Goal: Communication & Community: Participate in discussion

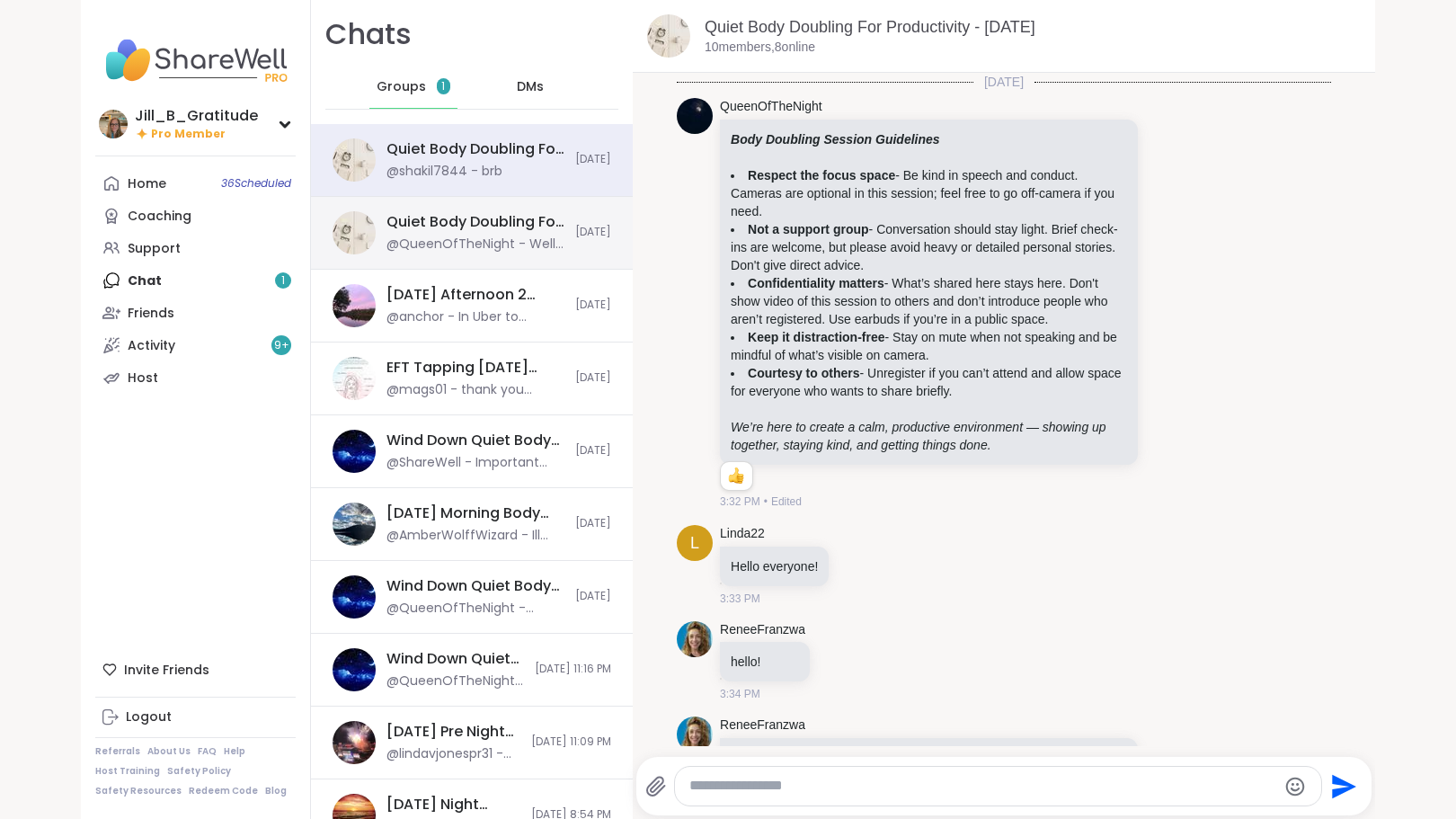
scroll to position [841, 0]
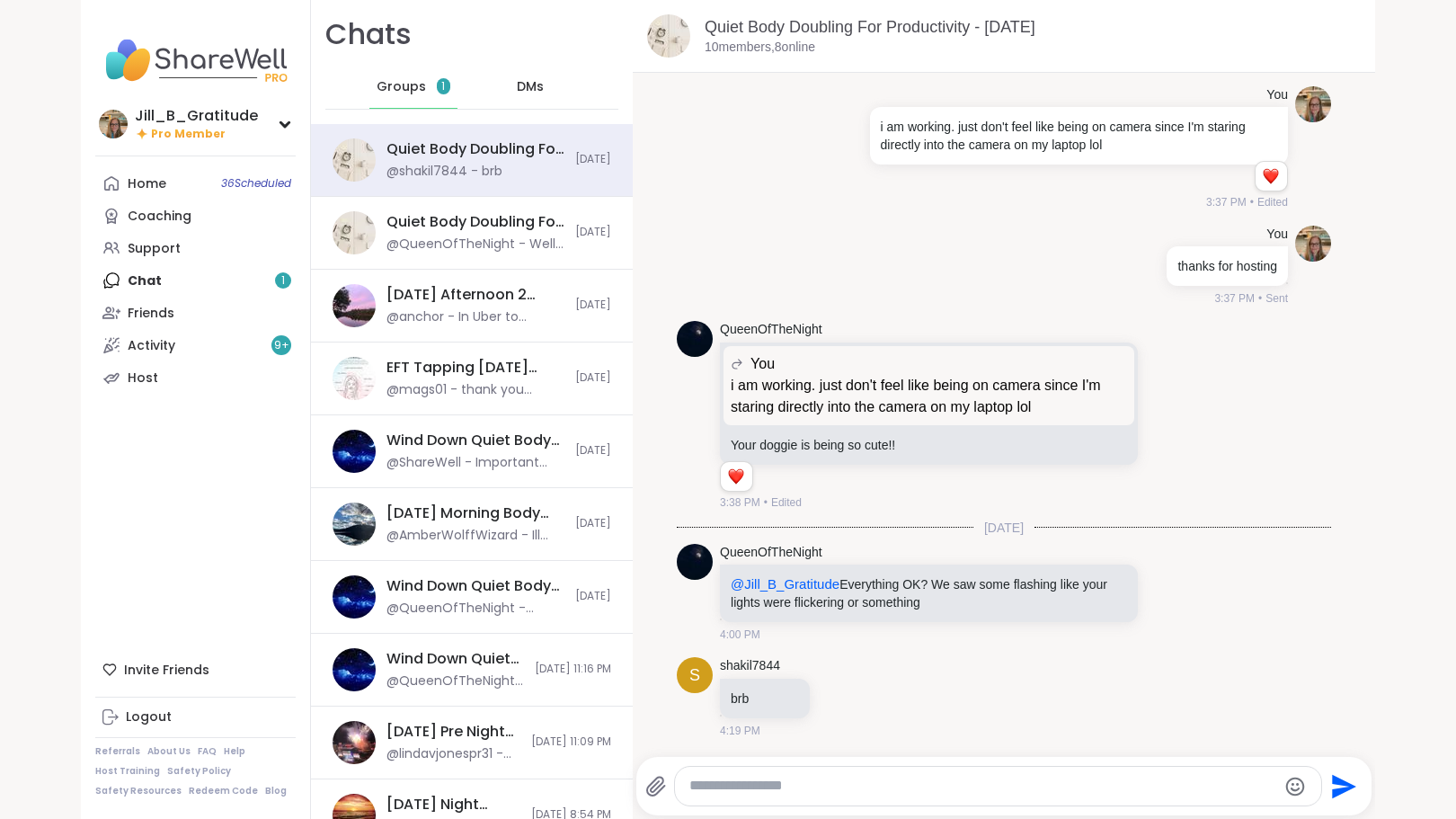
click at [223, 290] on div "Home 36 Scheduled Coaching Support Chat 1 Friends Activity 9 + Host" at bounding box center [195, 280] width 201 height 226
click at [407, 78] on span "Groups" at bounding box center [401, 87] width 49 height 18
click at [431, 161] on div "Quiet Body Doubling For Productivity - Monday, Oct 06 @shakil7844 - brb" at bounding box center [475, 160] width 178 height 41
click at [211, 368] on link "Host" at bounding box center [195, 377] width 201 height 33
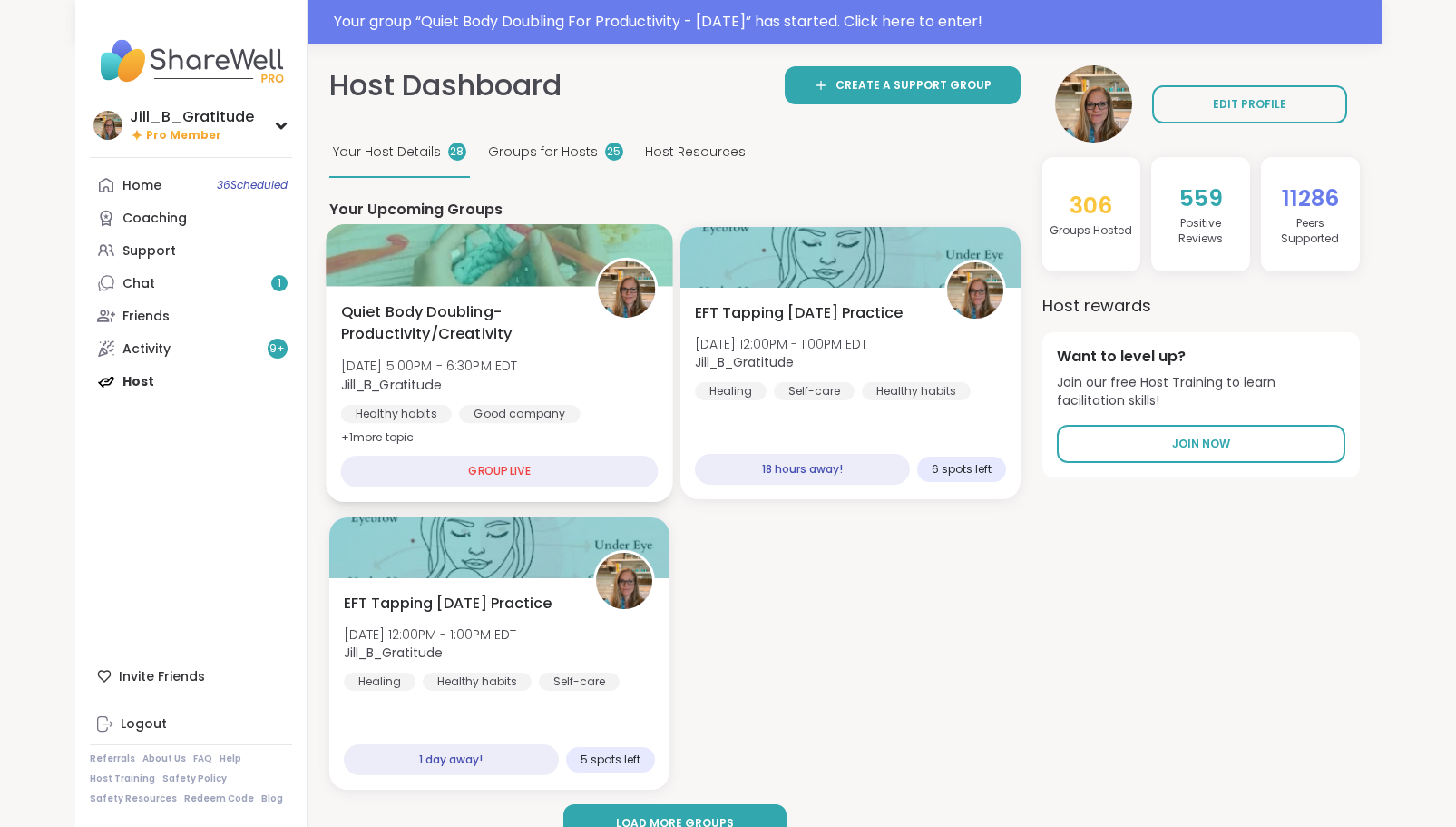
click at [518, 371] on span "[DATE] 5:00PM - 6:30PM EDT" at bounding box center [428, 366] width 177 height 18
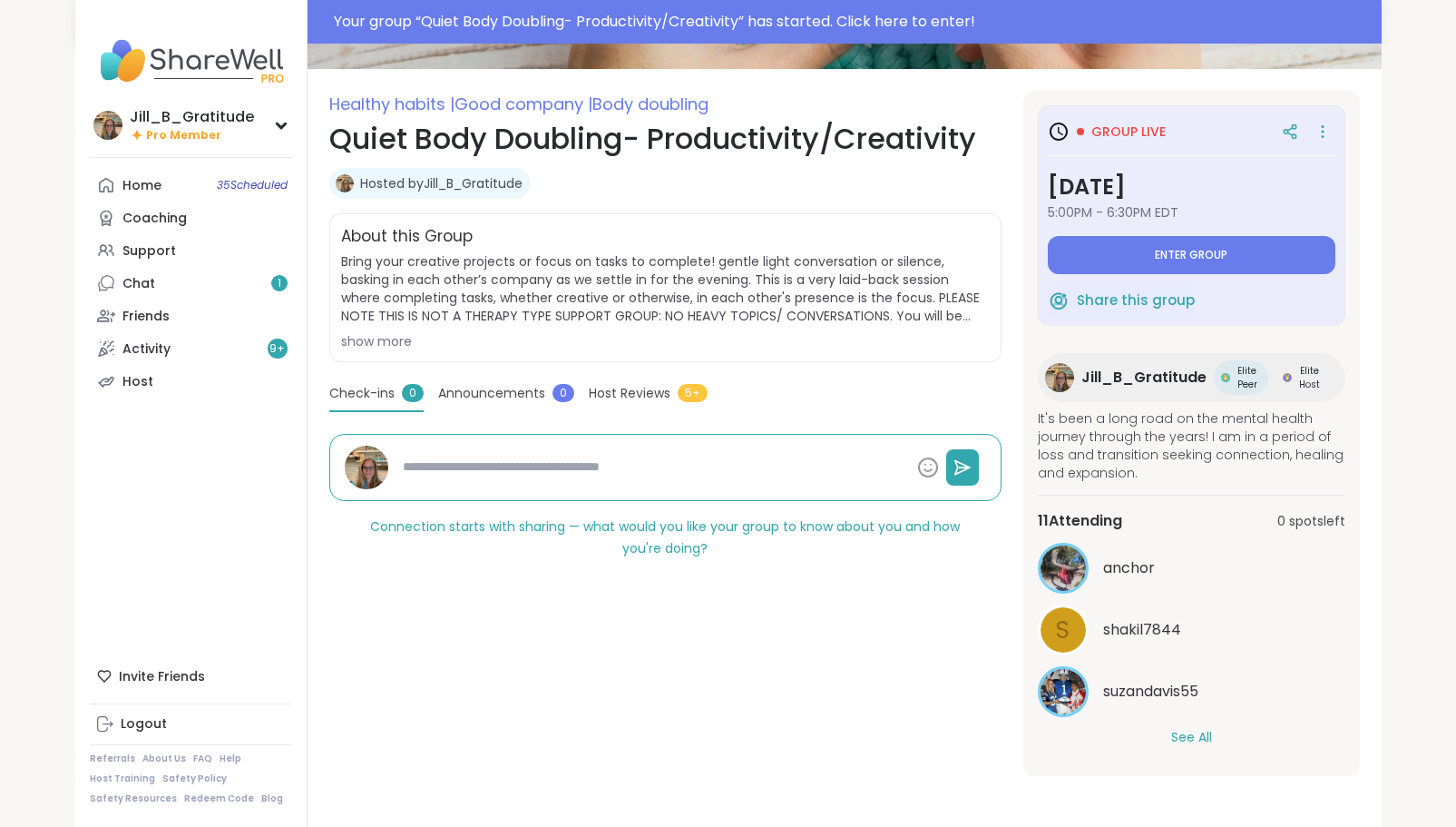
click at [1179, 733] on button "See All" at bounding box center [1192, 737] width 41 height 19
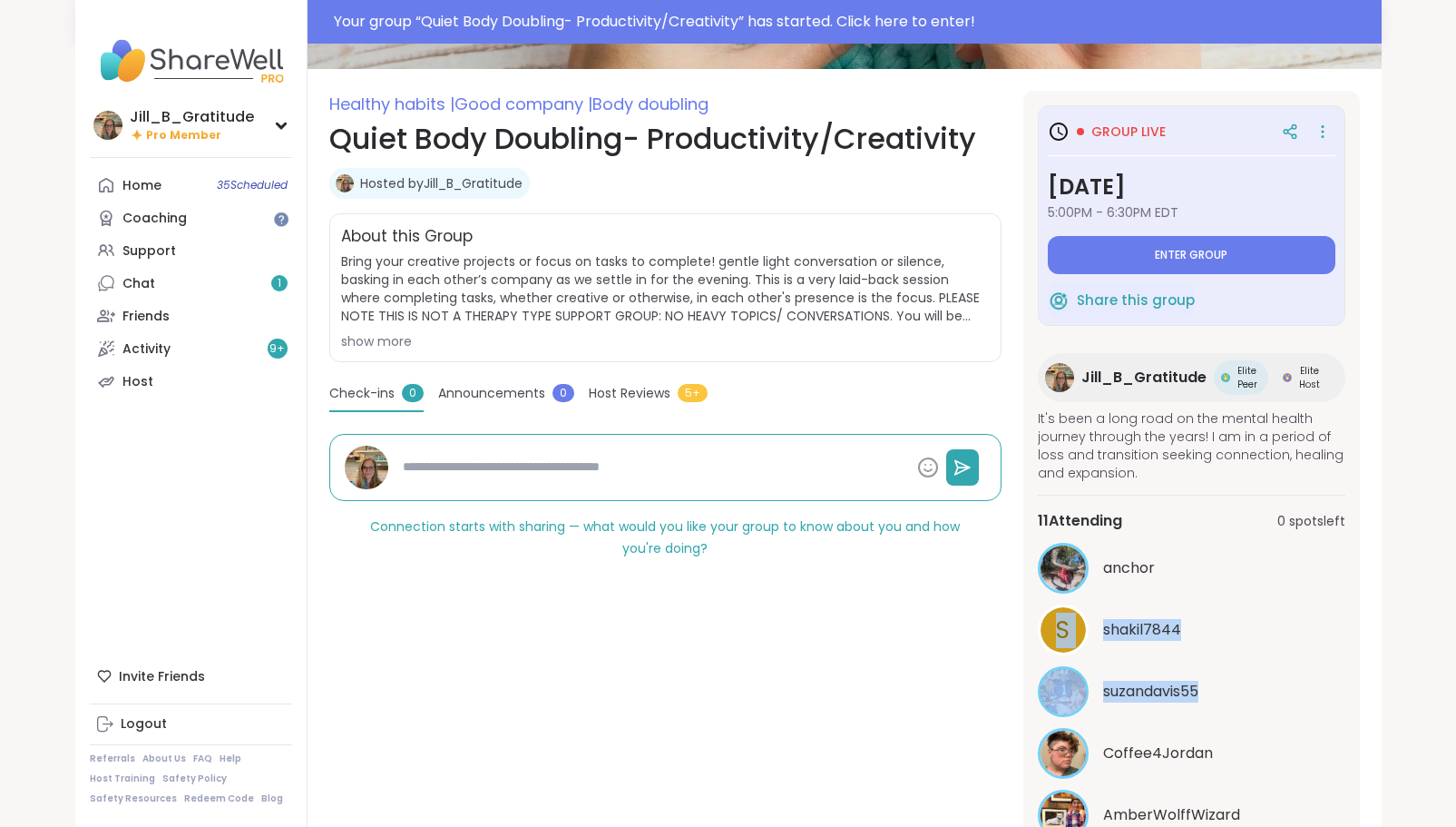
drag, startPoint x: 1345, startPoint y: 551, endPoint x: 1362, endPoint y: 677, distance: 127.1
click at [1362, 677] on section "Healthy habits | Good company | Body doubling Quiet Body Doubling- Productivity…" at bounding box center [844, 491] width 1074 height 800
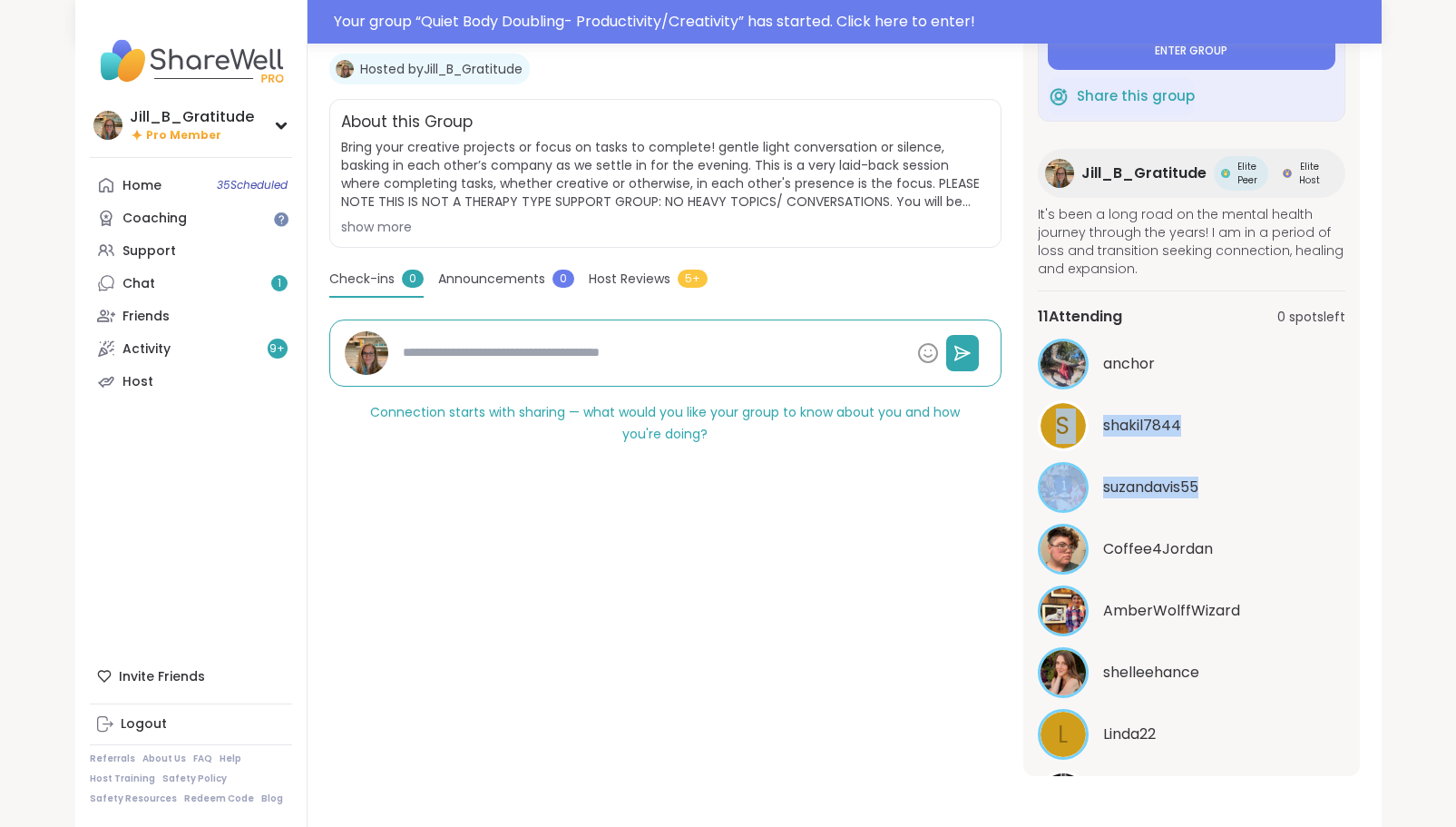
scroll to position [92, 0]
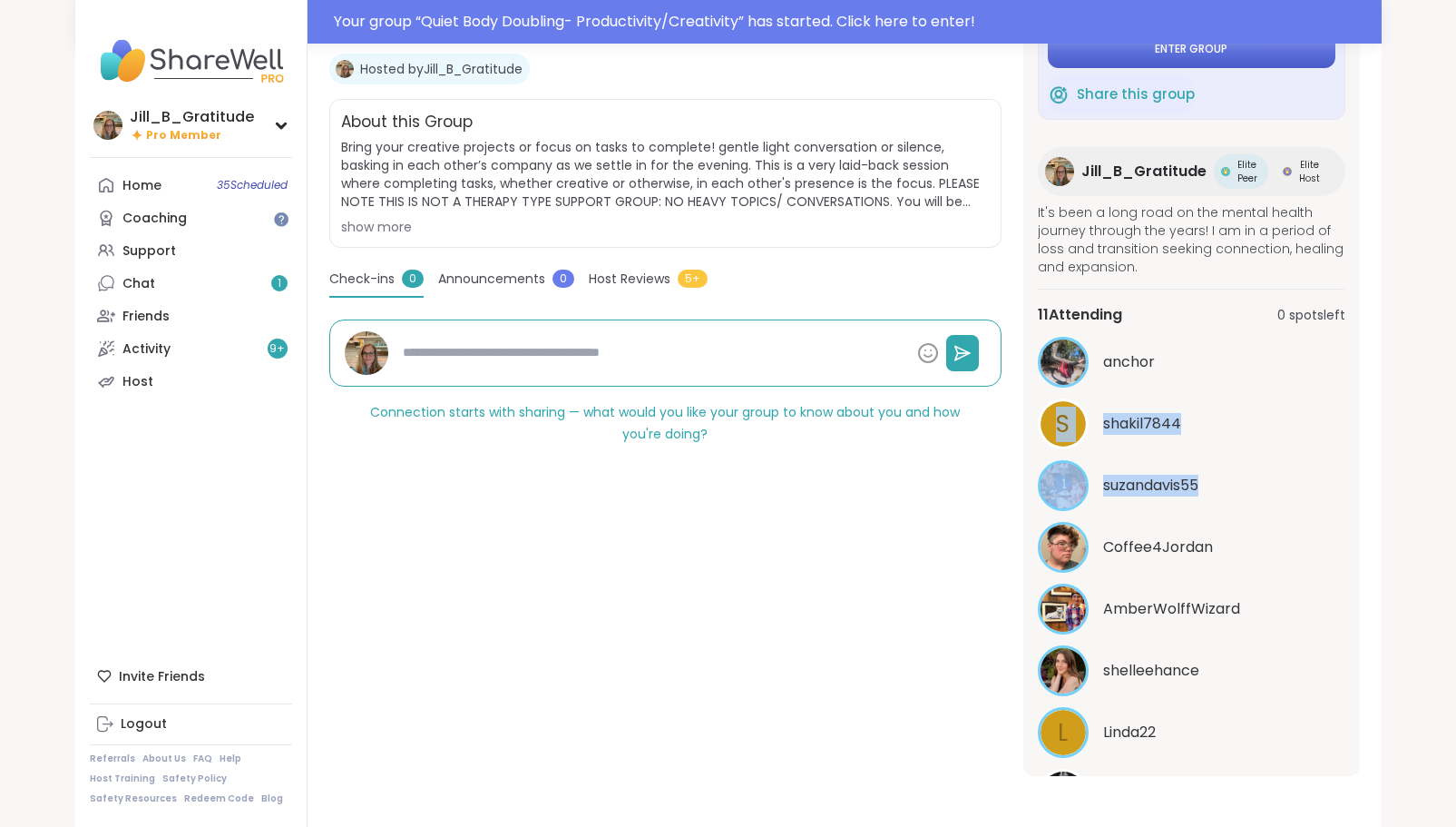
click at [1186, 57] on button "Enter group" at bounding box center [1192, 49] width 287 height 38
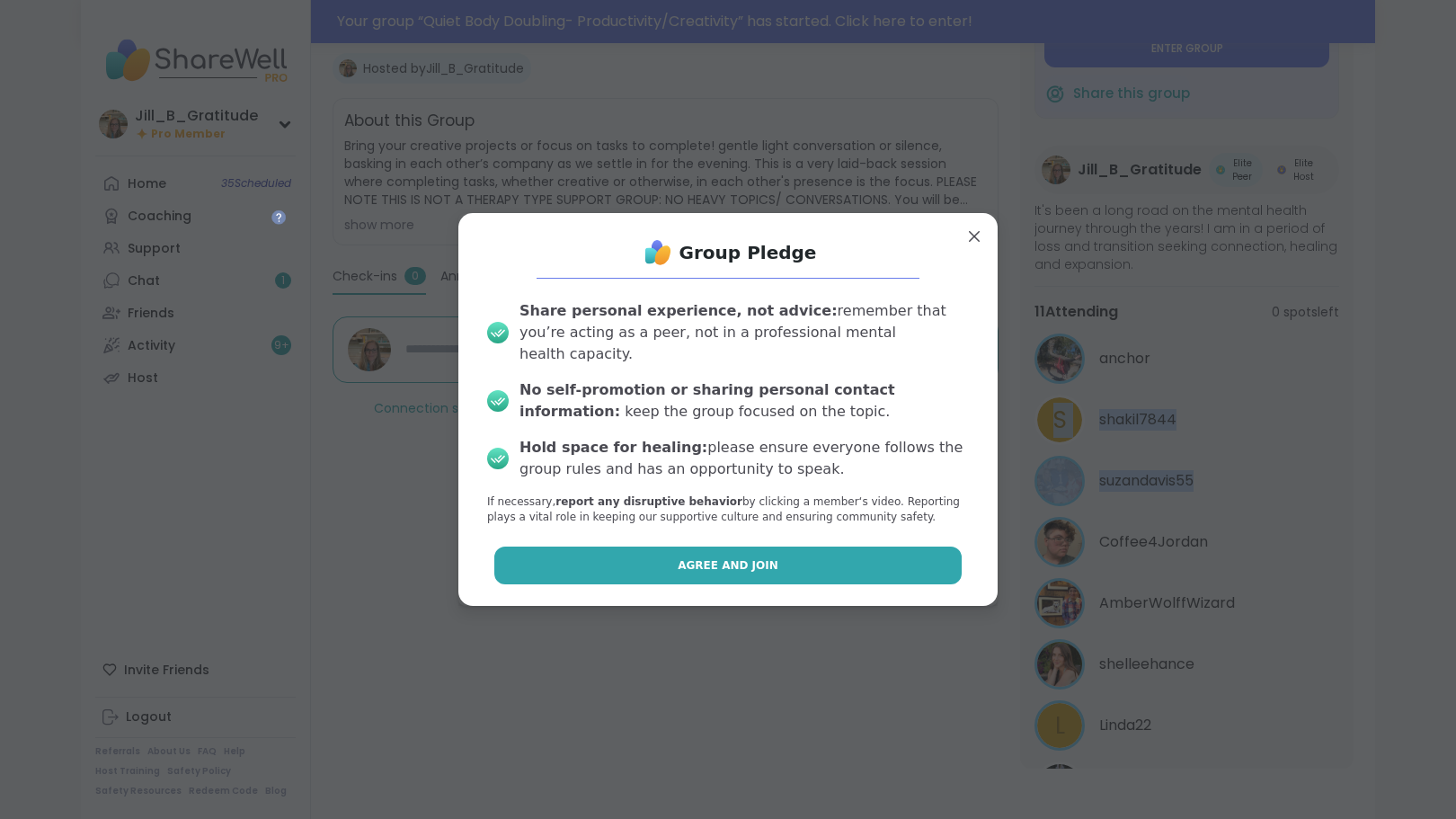
click at [719, 564] on button "Agree and Join" at bounding box center [728, 565] width 468 height 38
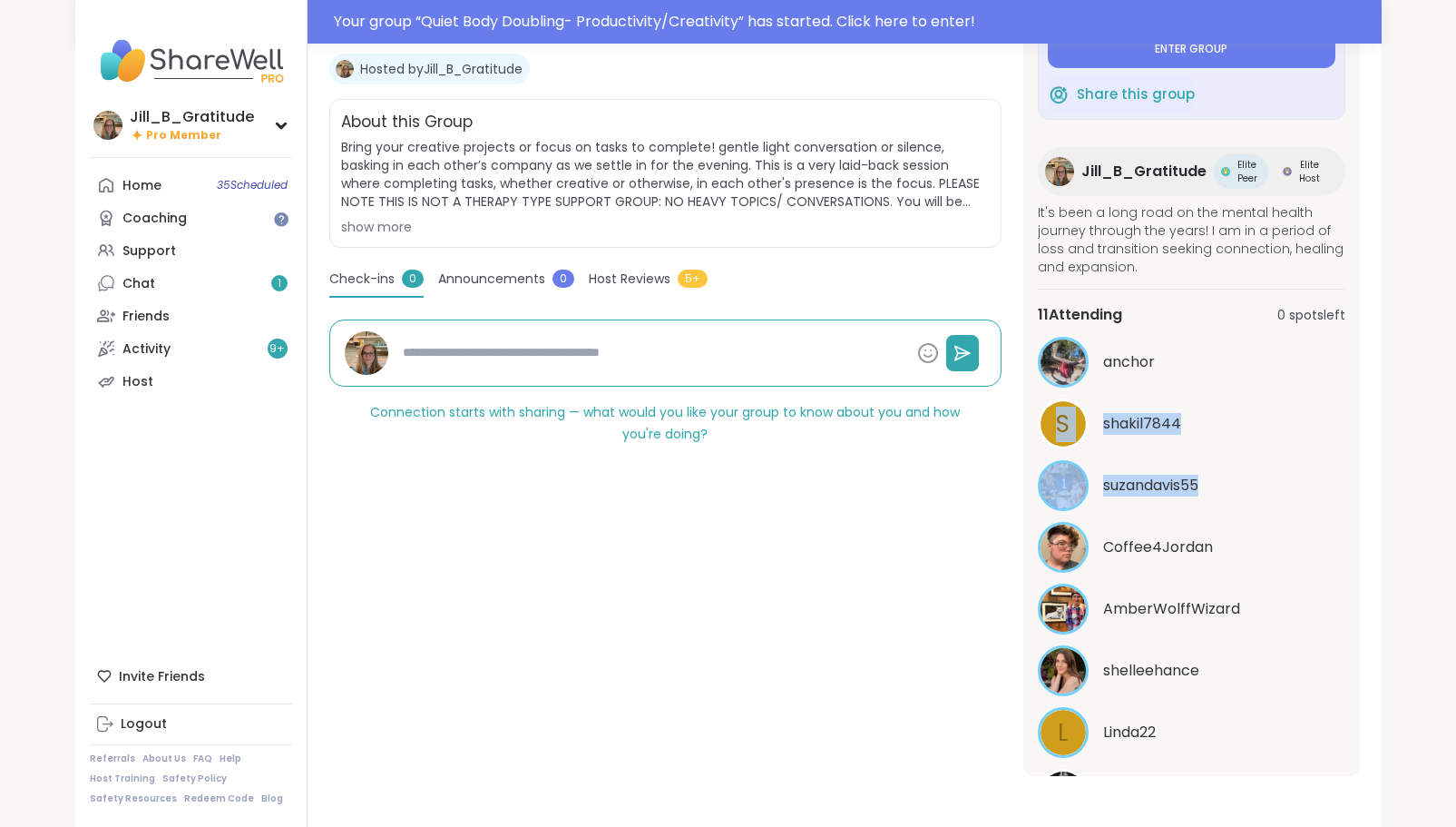
type textarea "*"
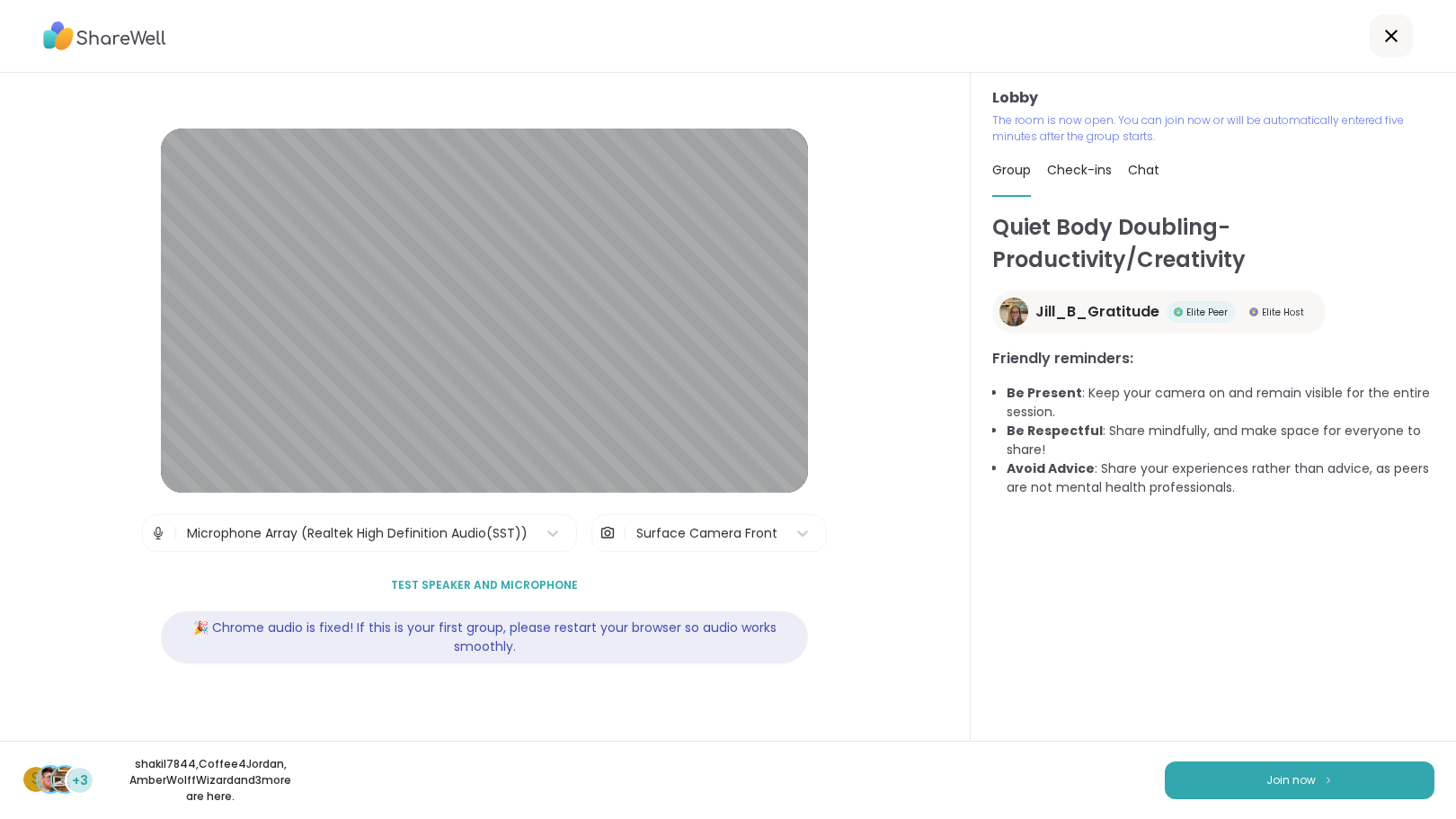
click at [719, 564] on div "Lobby | Microphone Array (Realtek High Definition Audio(SST)) | Surface Camera …" at bounding box center [484, 406] width 647 height 556
click at [1289, 781] on span "Join now" at bounding box center [1291, 780] width 49 height 16
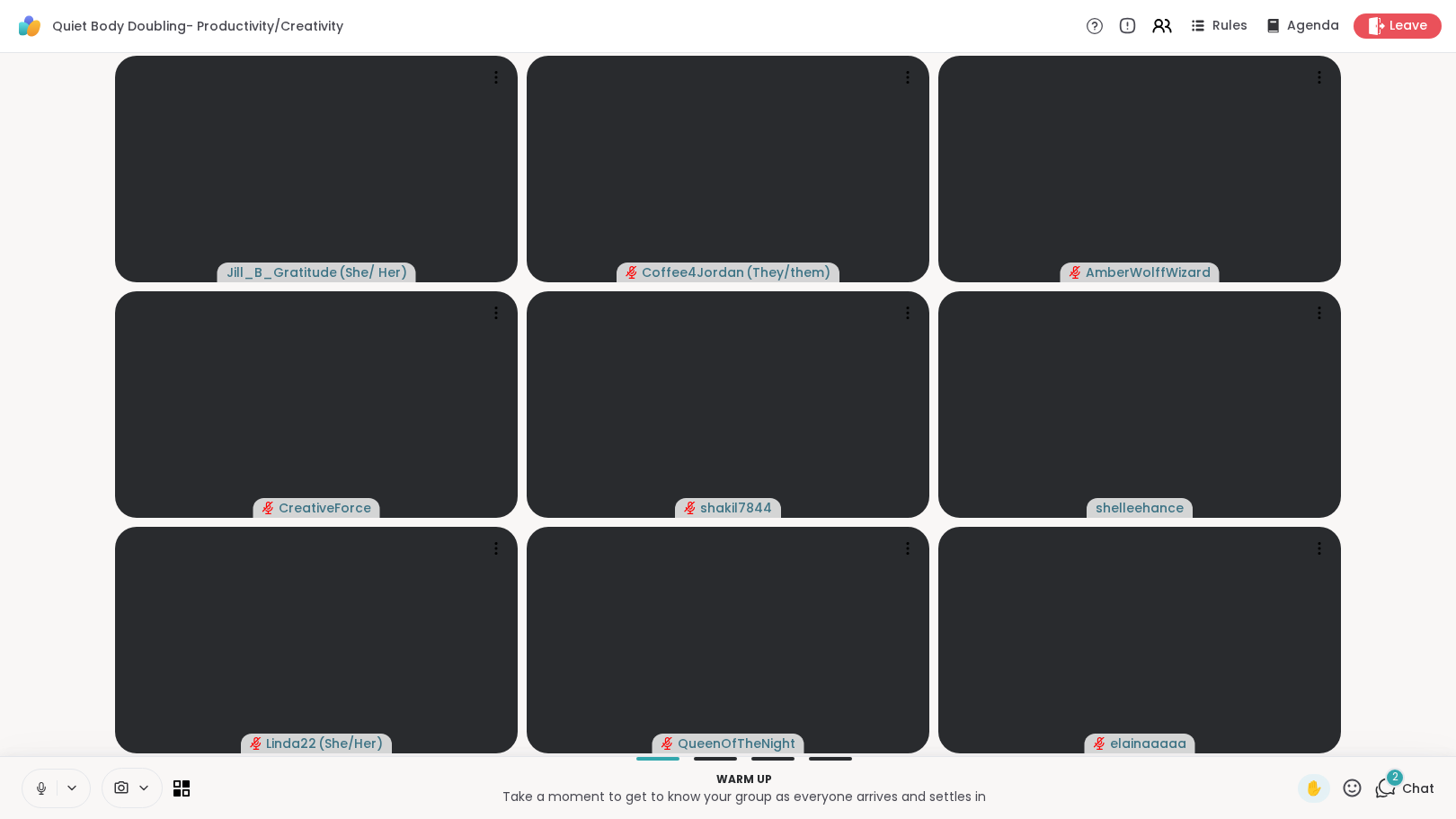
click at [1385, 784] on div "2" at bounding box center [1395, 778] width 20 height 20
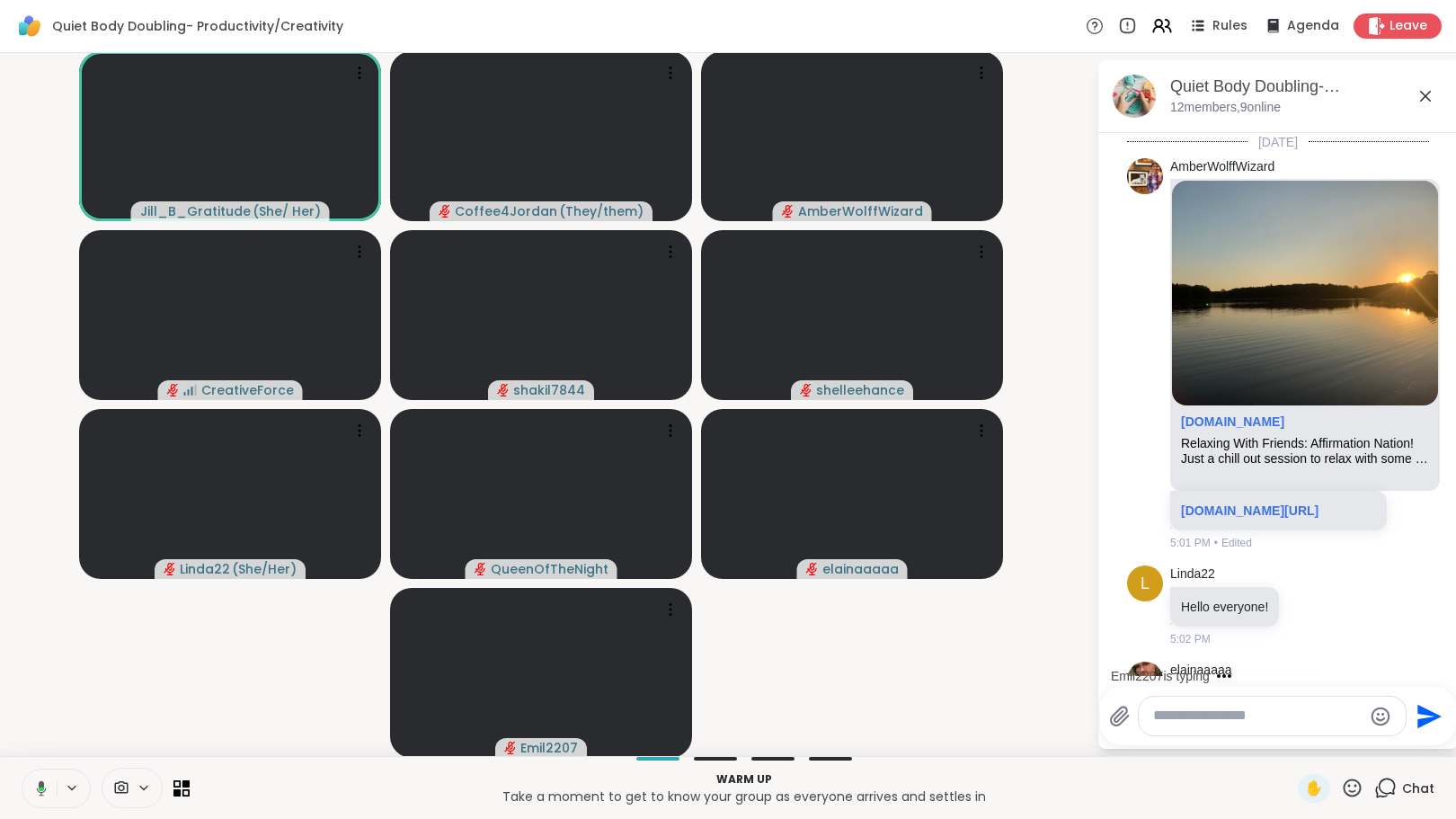
click at [1173, 718] on textarea "Type your message" at bounding box center [1257, 715] width 209 height 19
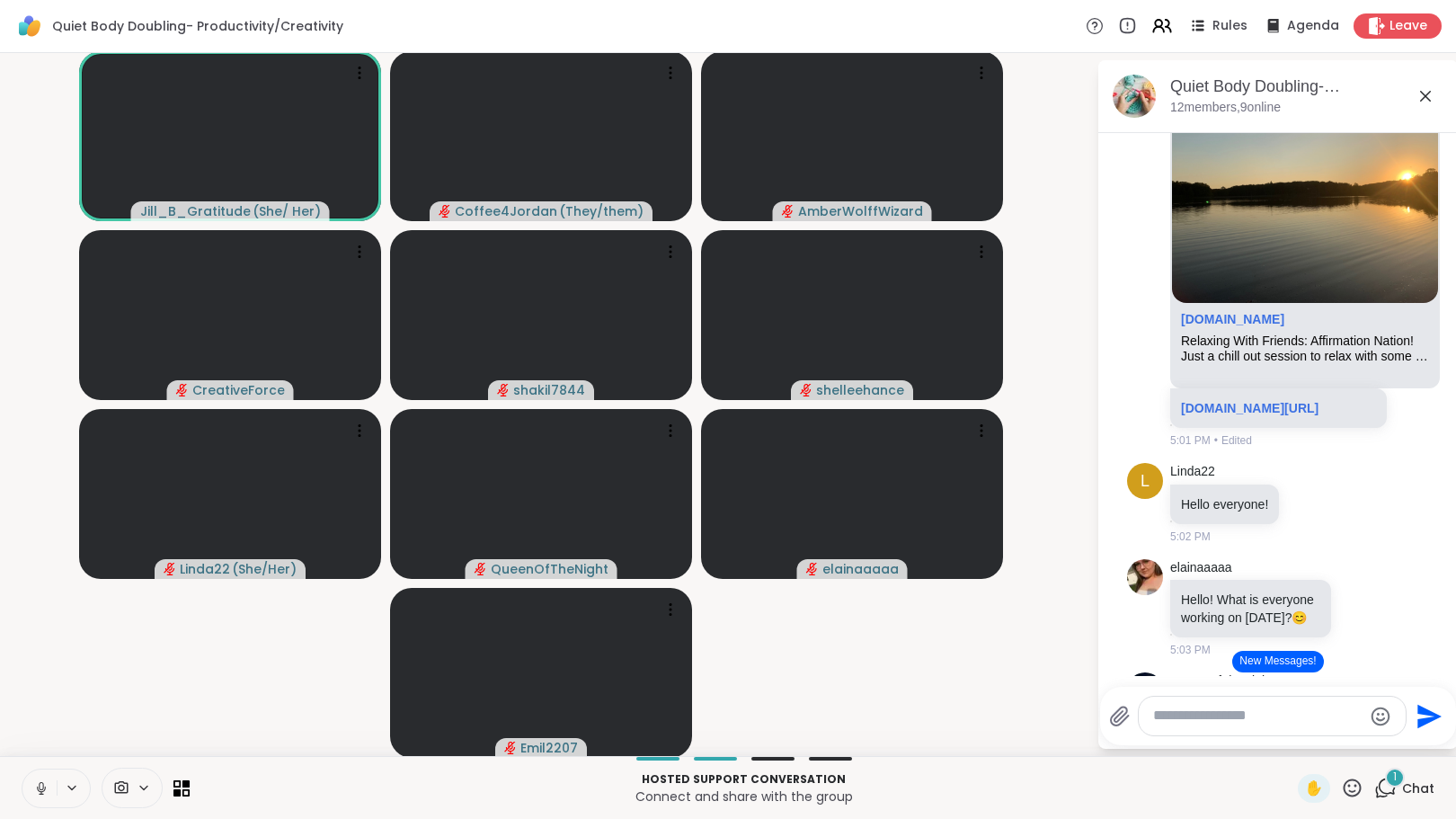
scroll to position [110, 0]
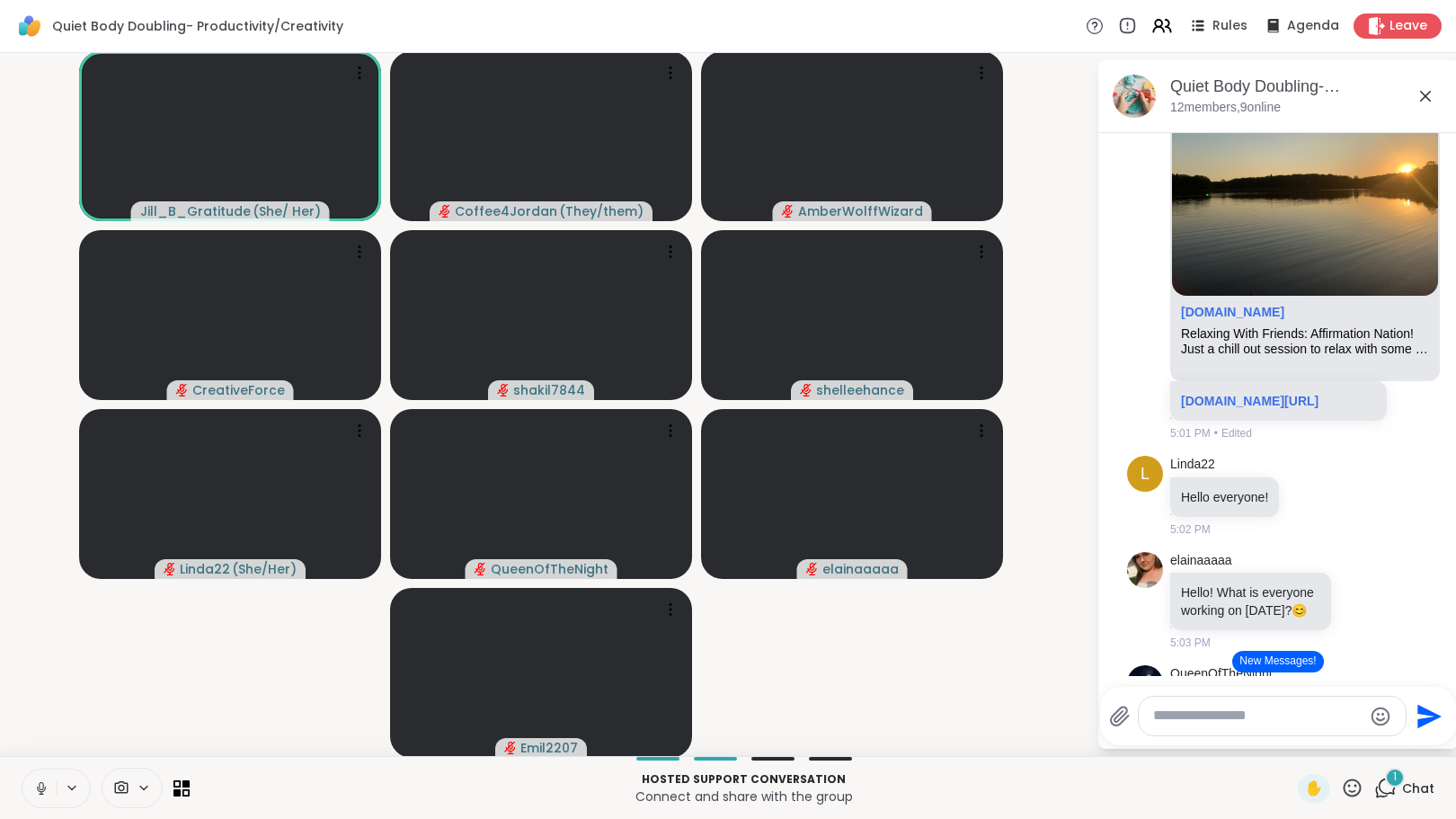
click at [1254, 662] on button "New Messages!" at bounding box center [1277, 662] width 91 height 22
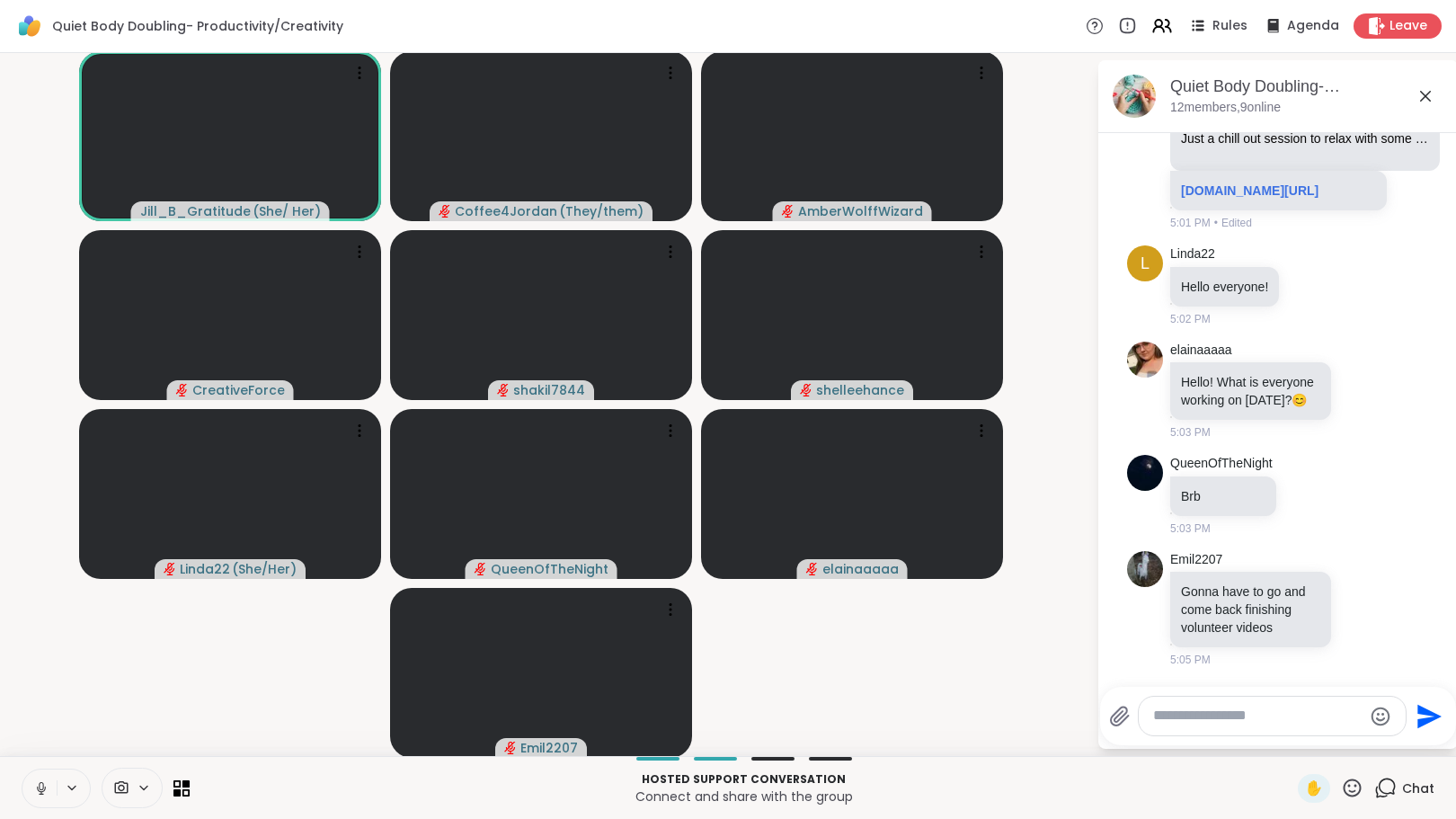
scroll to position [391, 0]
drag, startPoint x: 1422, startPoint y: 638, endPoint x: 1254, endPoint y: 707, distance: 181.6
click at [1254, 707] on textarea "Type your message" at bounding box center [1257, 715] width 209 height 19
click at [1250, 719] on textarea "Type your message" at bounding box center [1257, 715] width 209 height 19
click at [1271, 719] on textarea "Type your message" at bounding box center [1257, 715] width 209 height 19
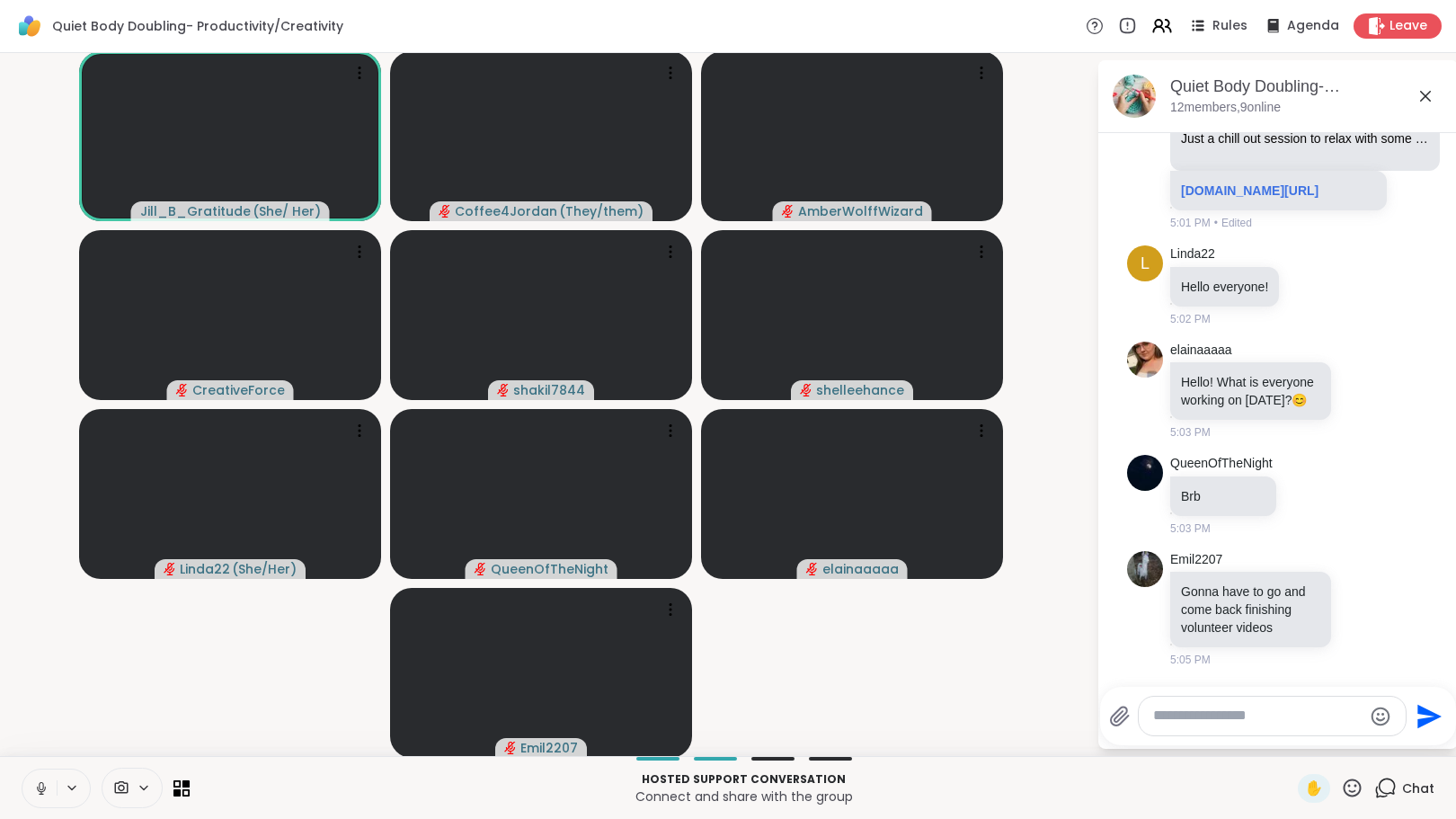
click at [1256, 718] on textarea "Type your message" at bounding box center [1257, 715] width 209 height 19
click at [1169, 721] on textarea "Type your message" at bounding box center [1257, 715] width 209 height 19
click at [1265, 710] on textarea "Type your message" at bounding box center [1257, 715] width 209 height 19
click at [1185, 25] on icon at bounding box center [1196, 26] width 23 height 23
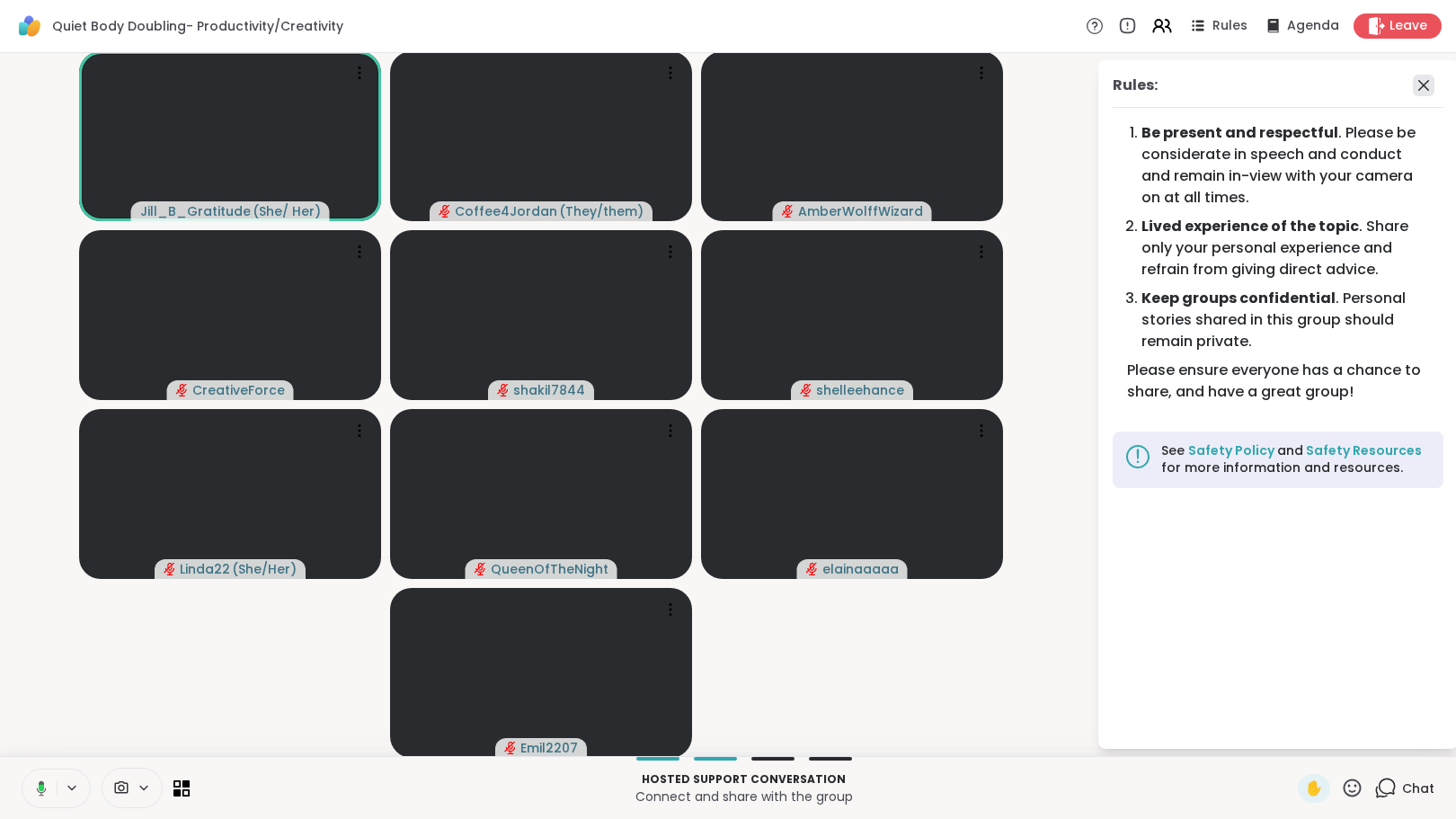
click at [1413, 83] on icon at bounding box center [1423, 86] width 22 height 22
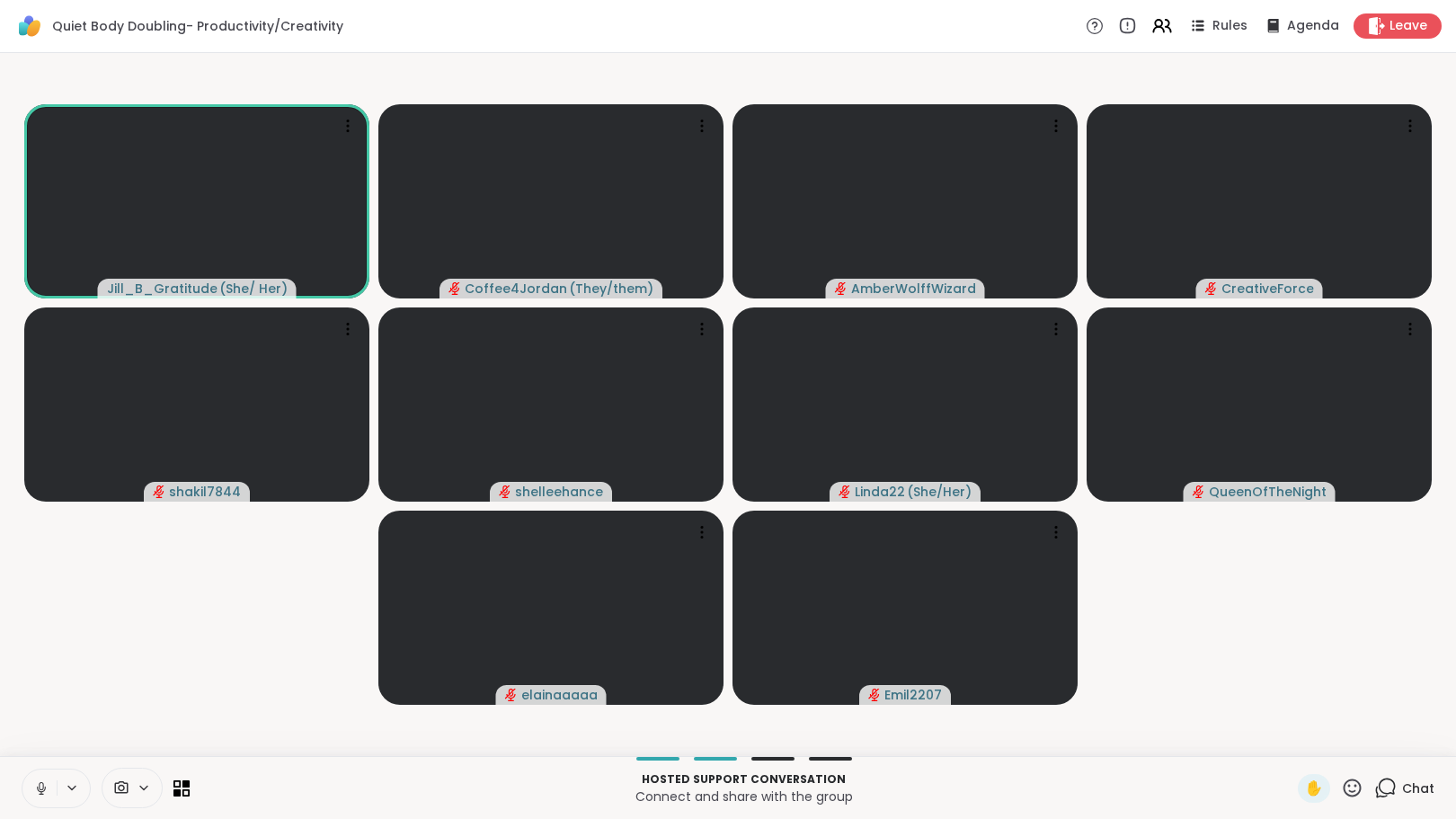
click at [1376, 786] on icon at bounding box center [1382, 792] width 12 height 12
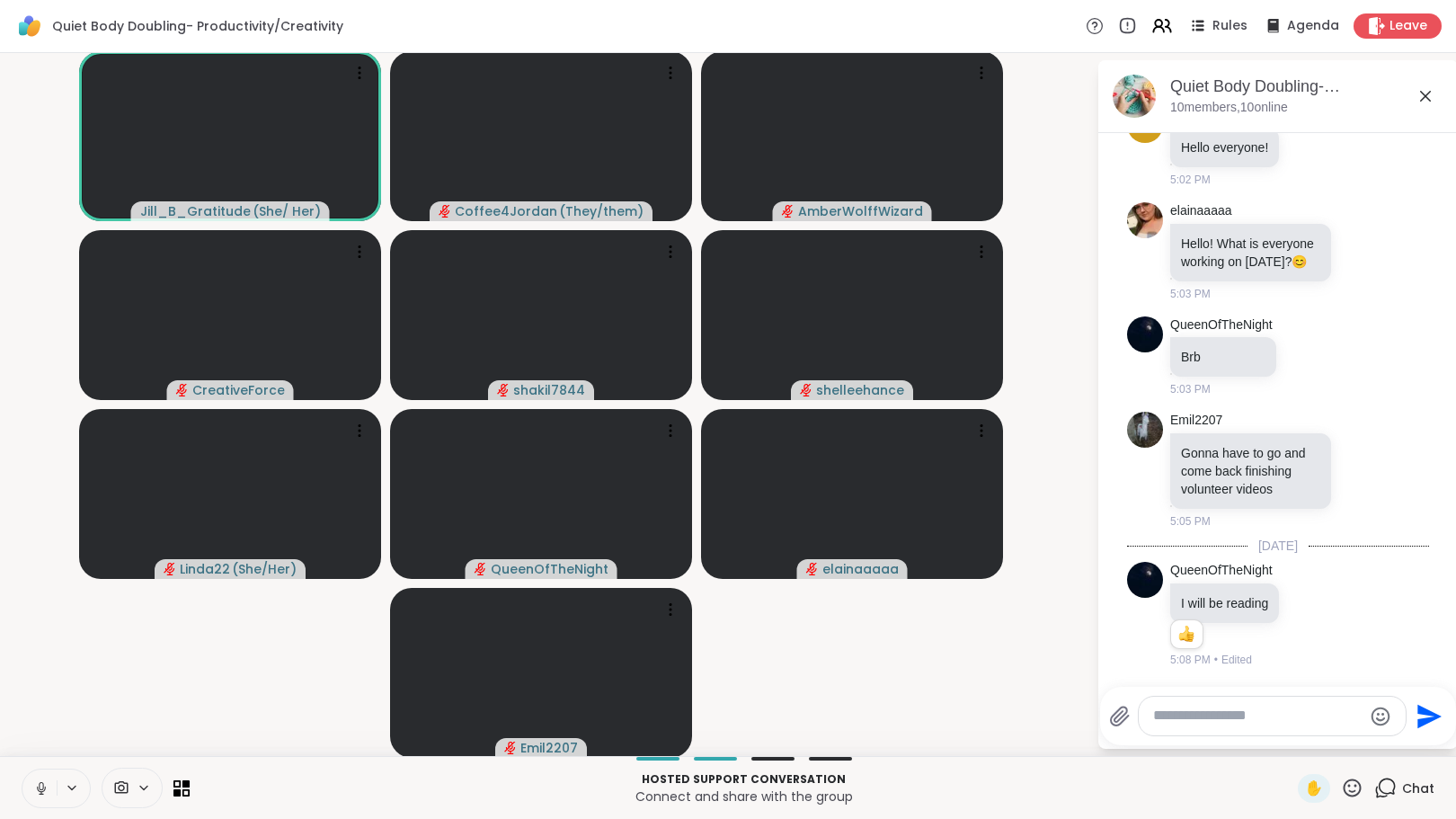
scroll to position [556, 0]
click at [1280, 721] on textarea "Type your message" at bounding box center [1257, 715] width 209 height 19
click at [1279, 718] on textarea "Type your message" at bounding box center [1257, 715] width 209 height 19
click at [1216, 721] on textarea "Type your message" at bounding box center [1257, 715] width 209 height 19
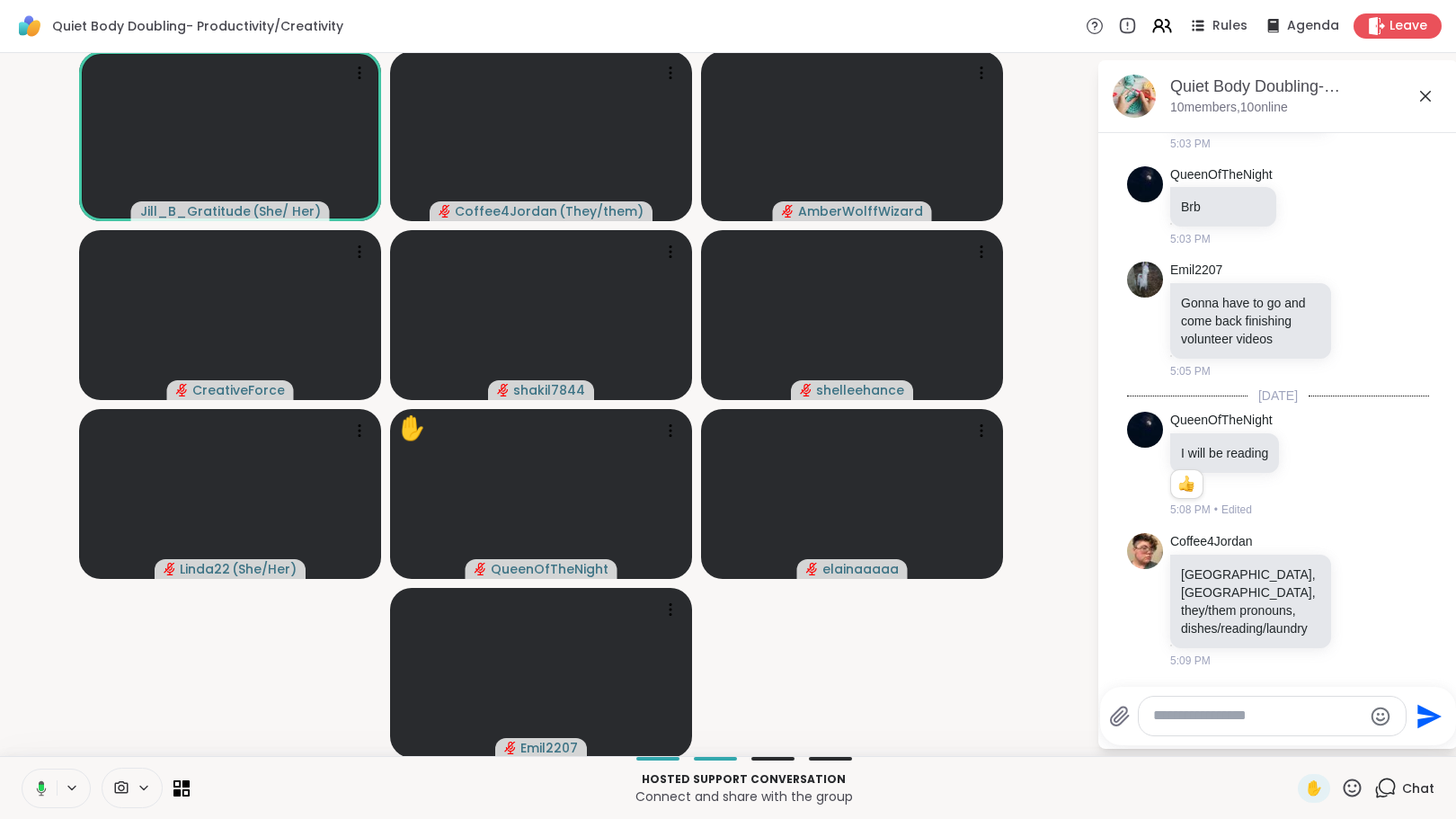
scroll to position [732, 0]
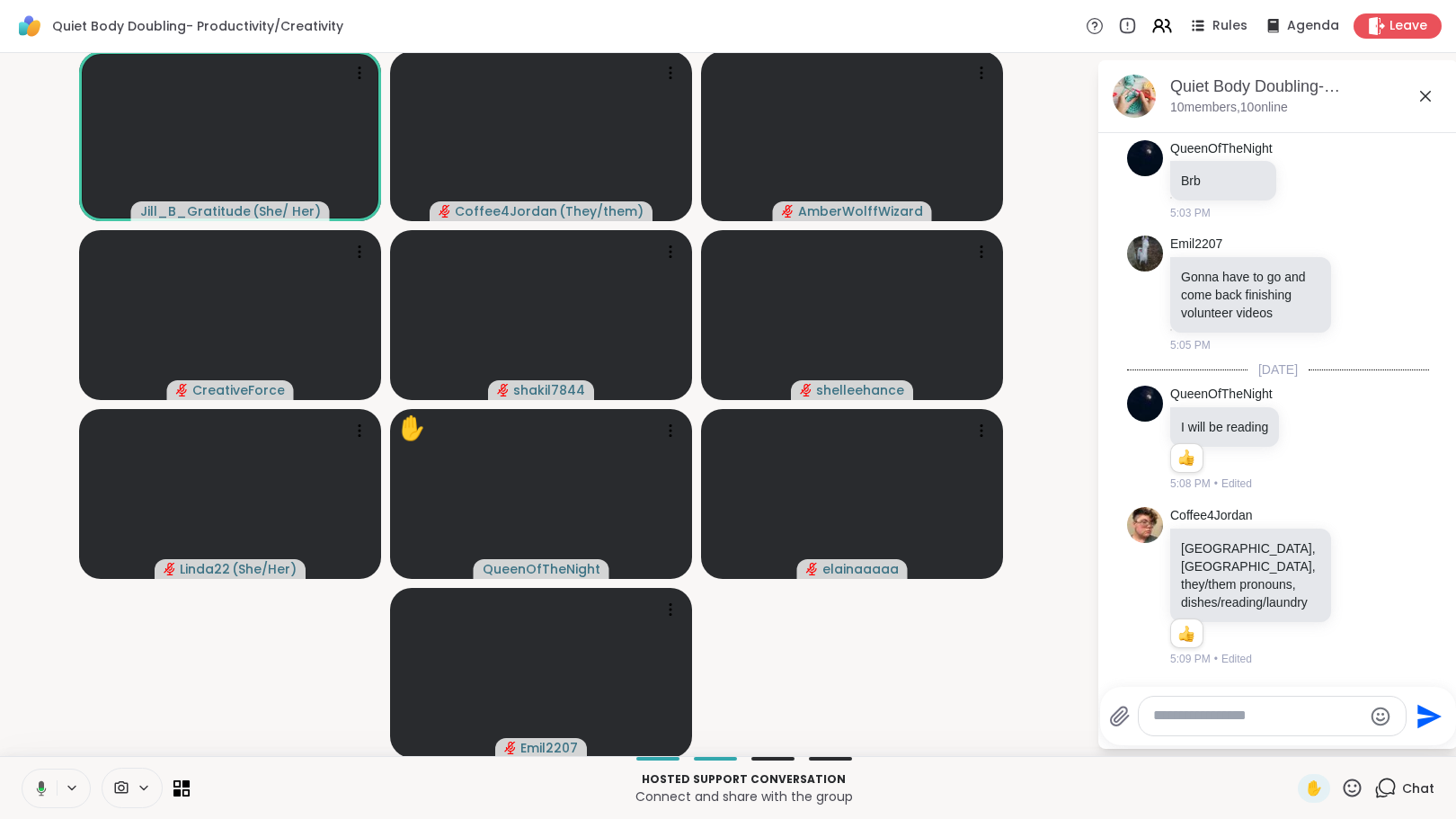
click at [1240, 723] on textarea "Type your message" at bounding box center [1257, 715] width 209 height 19
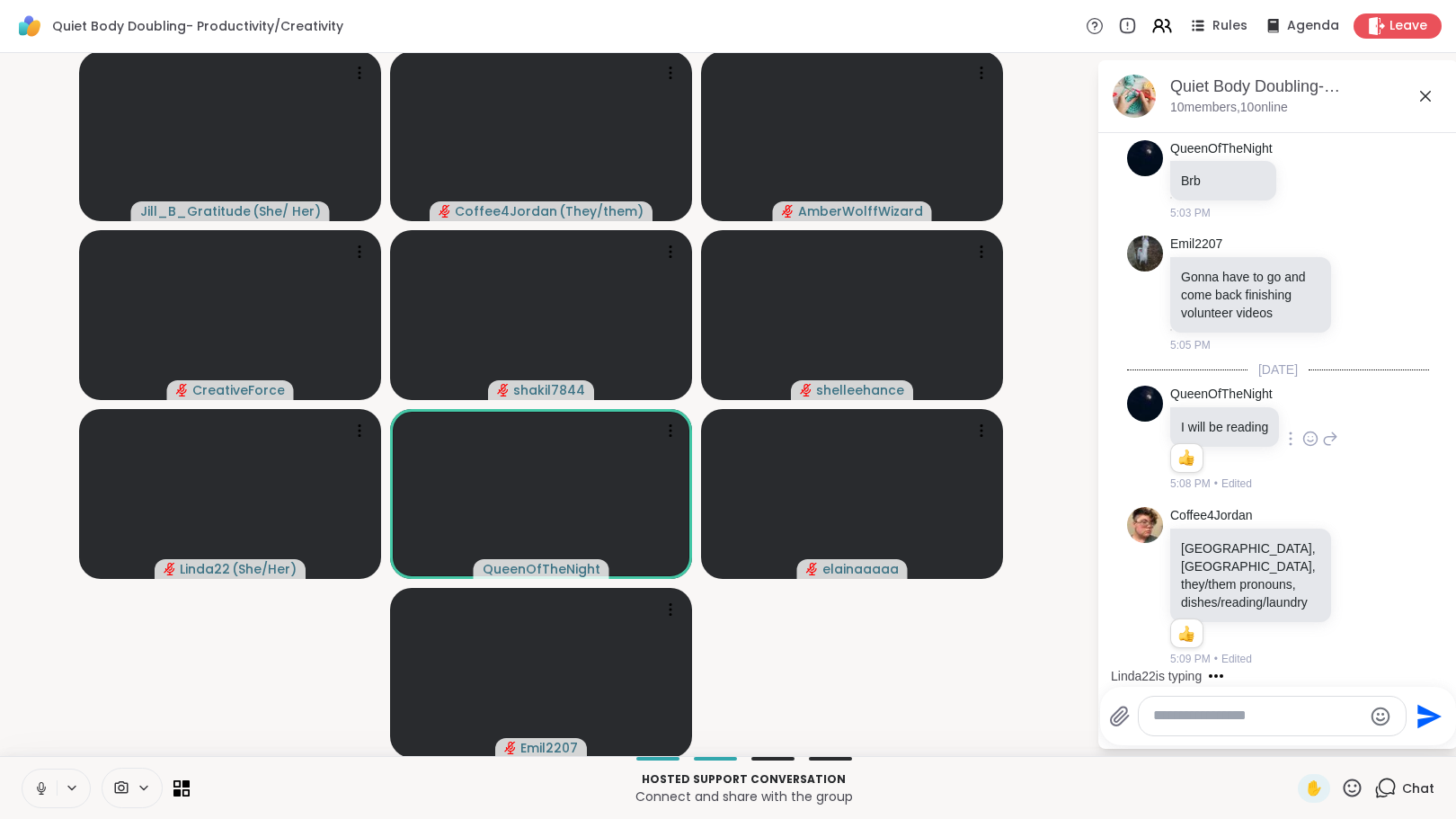
click at [1302, 434] on icon at bounding box center [1310, 439] width 16 height 18
click at [1302, 408] on div "Select Reaction: Heart" at bounding box center [1310, 410] width 16 height 16
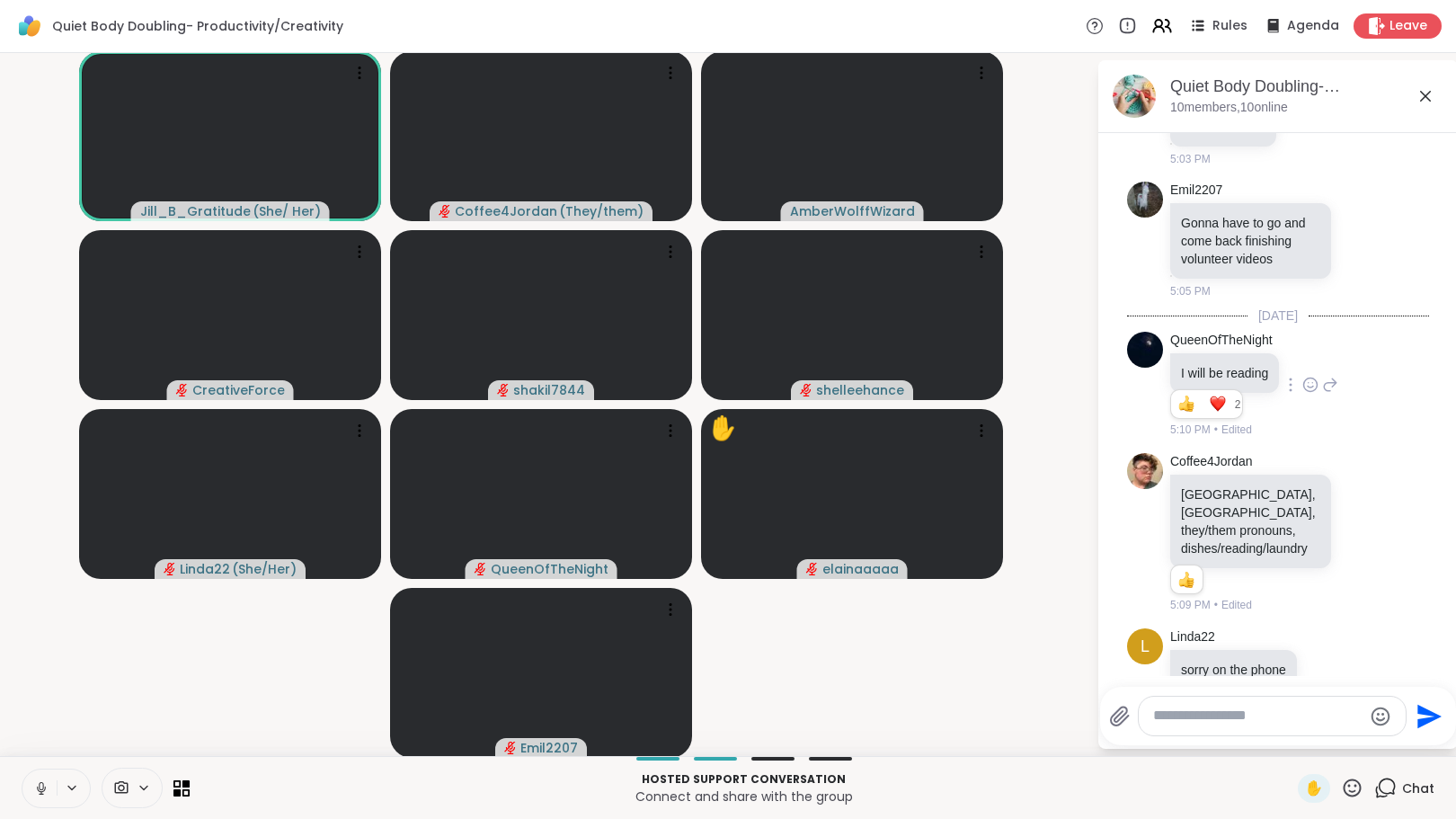
scroll to position [828, 0]
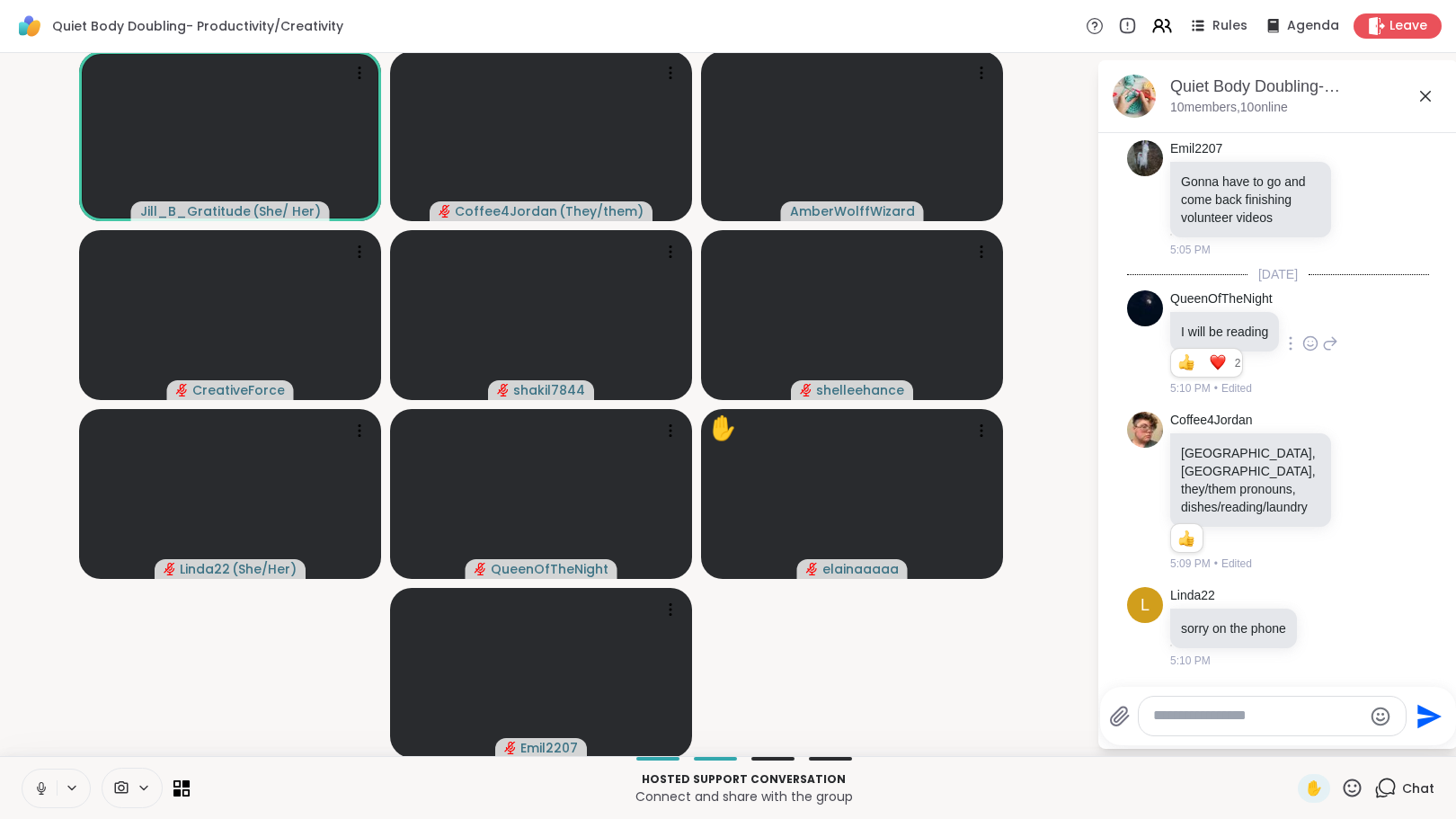
click at [1190, 718] on textarea "Type your message" at bounding box center [1257, 715] width 209 height 19
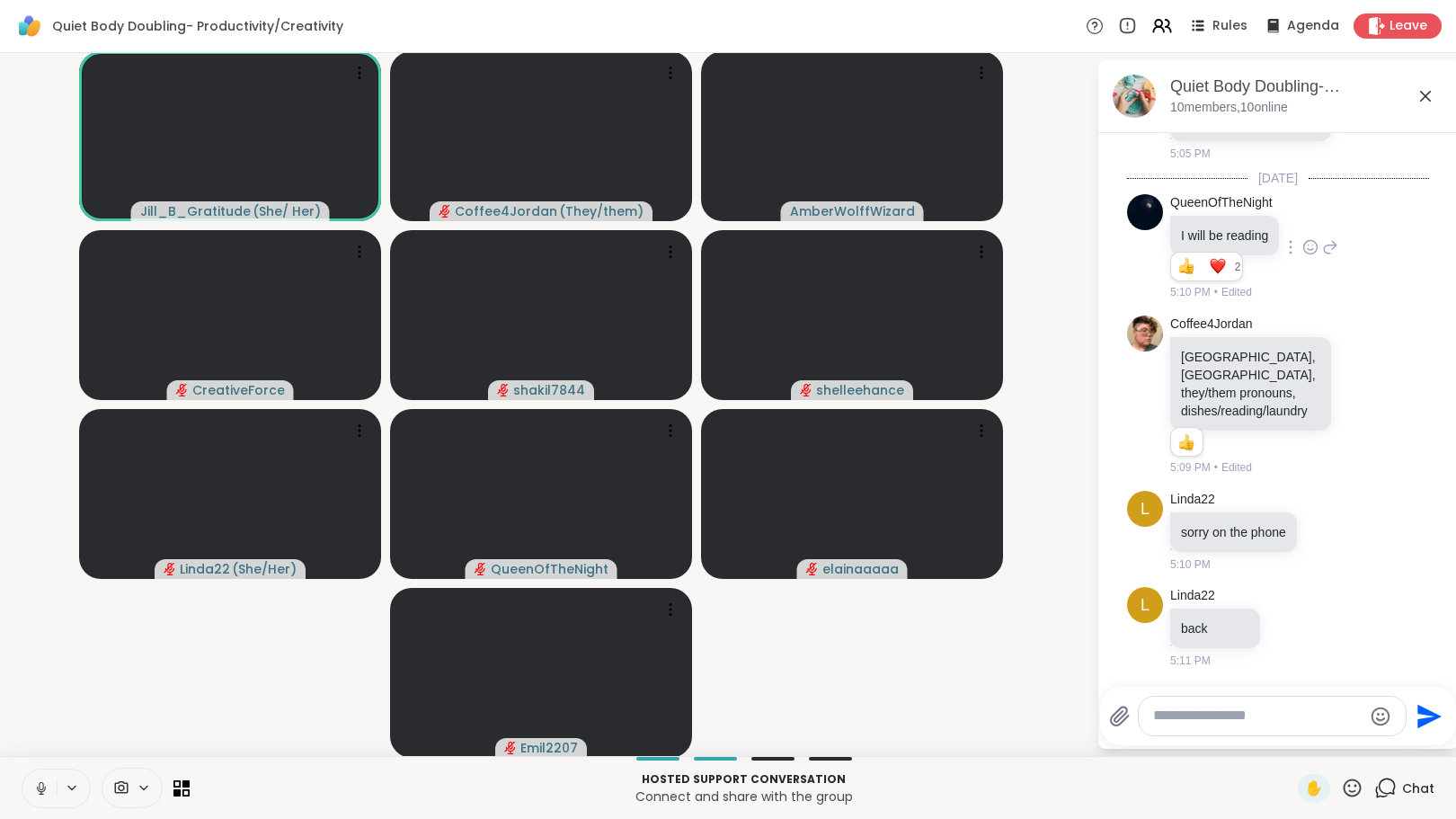
scroll to position [923, 0]
click at [42, 787] on icon at bounding box center [40, 786] width 5 height 8
click at [1222, 15] on div "Rules" at bounding box center [1217, 26] width 63 height 23
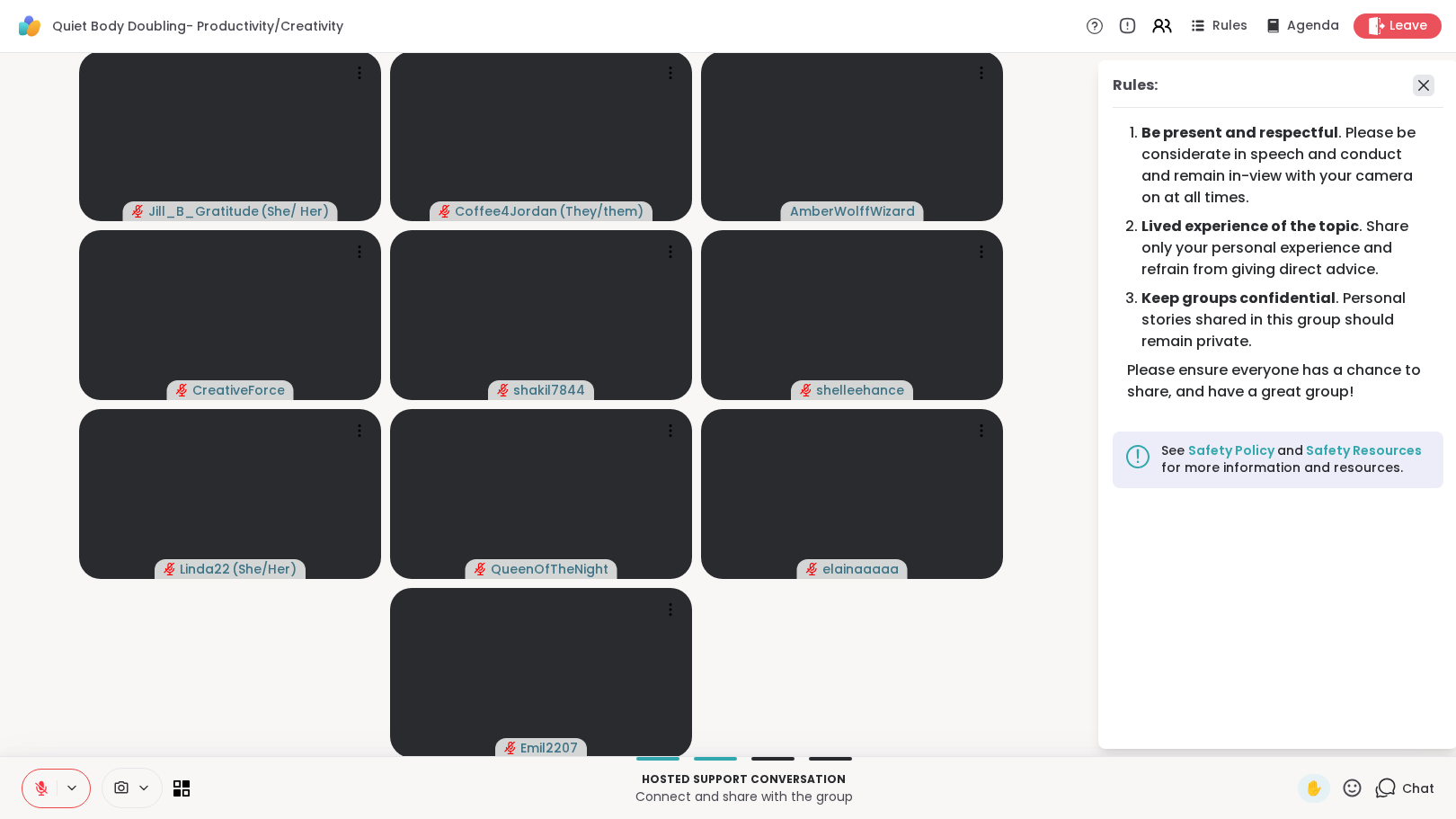
click at [1413, 78] on icon at bounding box center [1423, 86] width 22 height 22
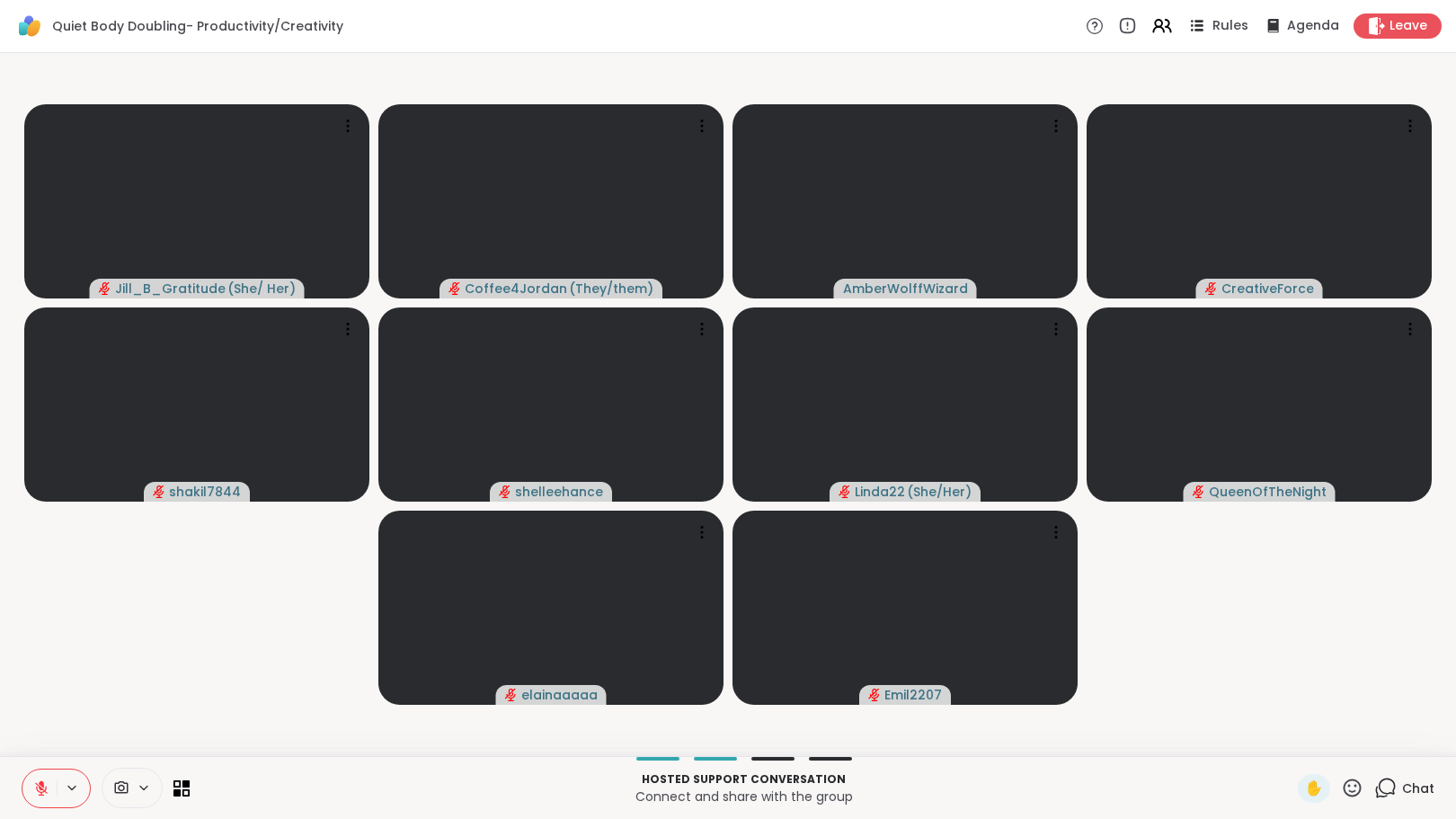
click at [1212, 26] on span "Rules" at bounding box center [1230, 26] width 37 height 19
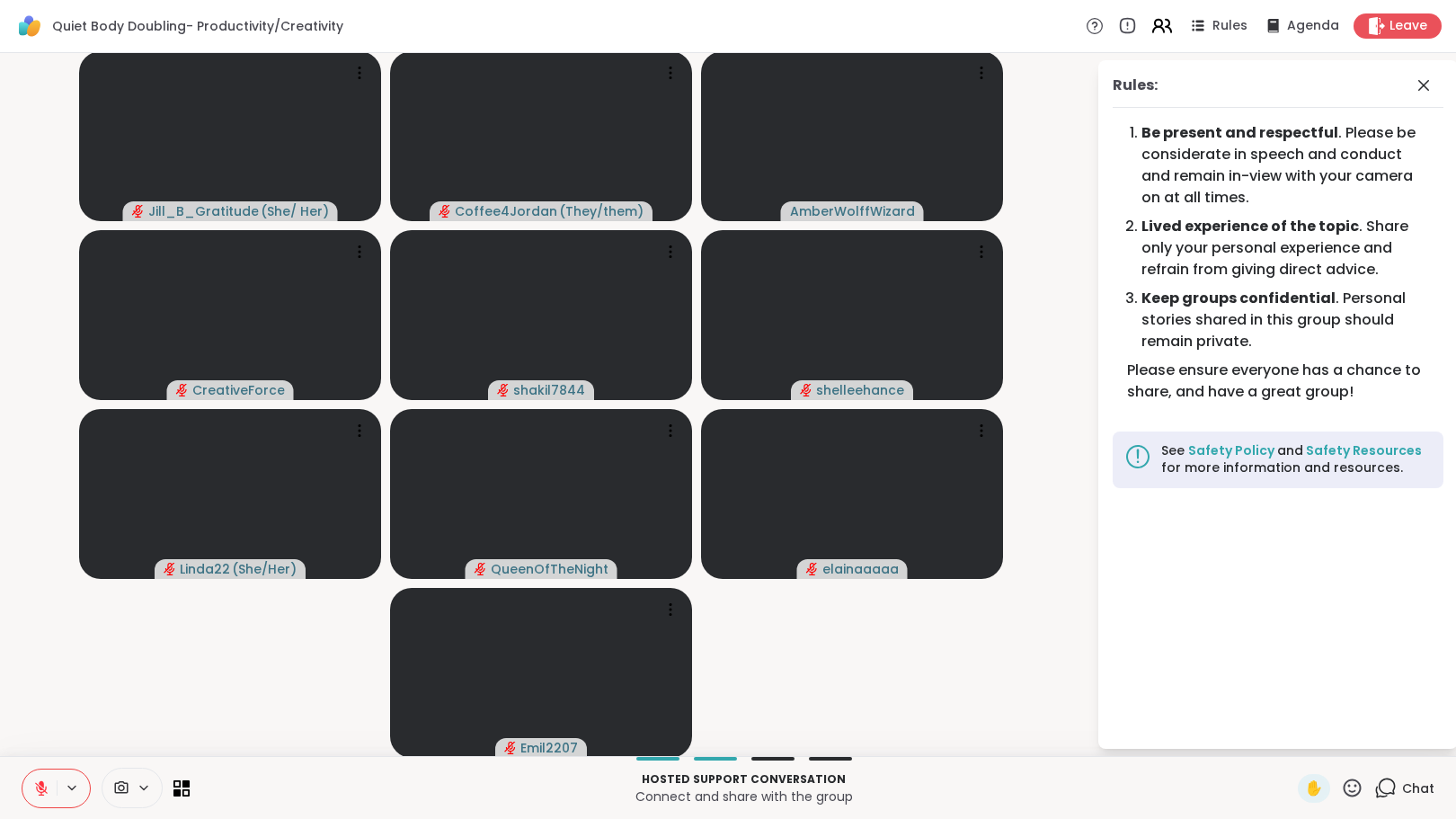
click at [1166, 27] on icon at bounding box center [1168, 26] width 5 height 13
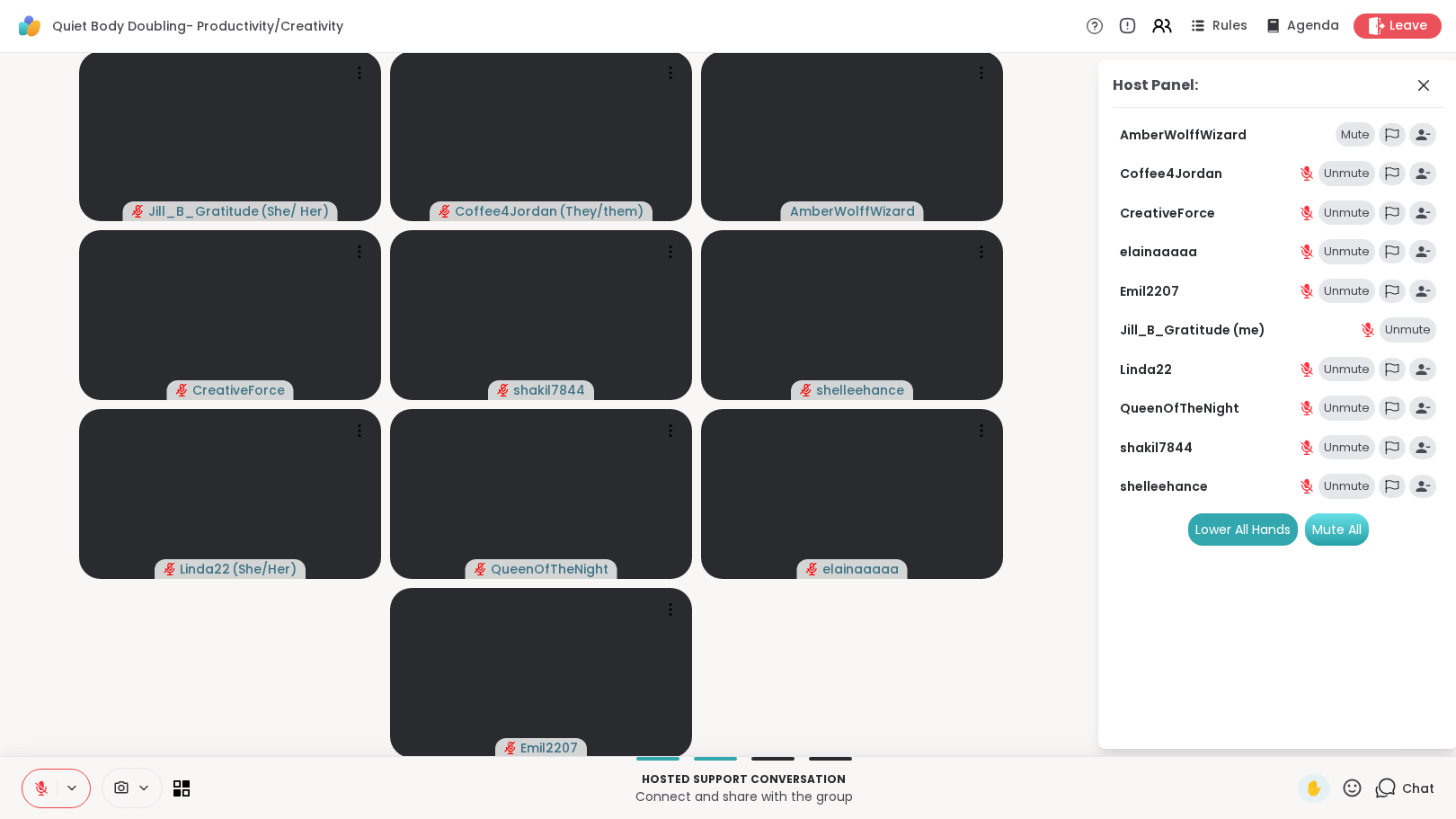
click at [1318, 531] on div "Mute All" at bounding box center [1336, 530] width 64 height 33
click at [1413, 84] on icon at bounding box center [1423, 86] width 22 height 22
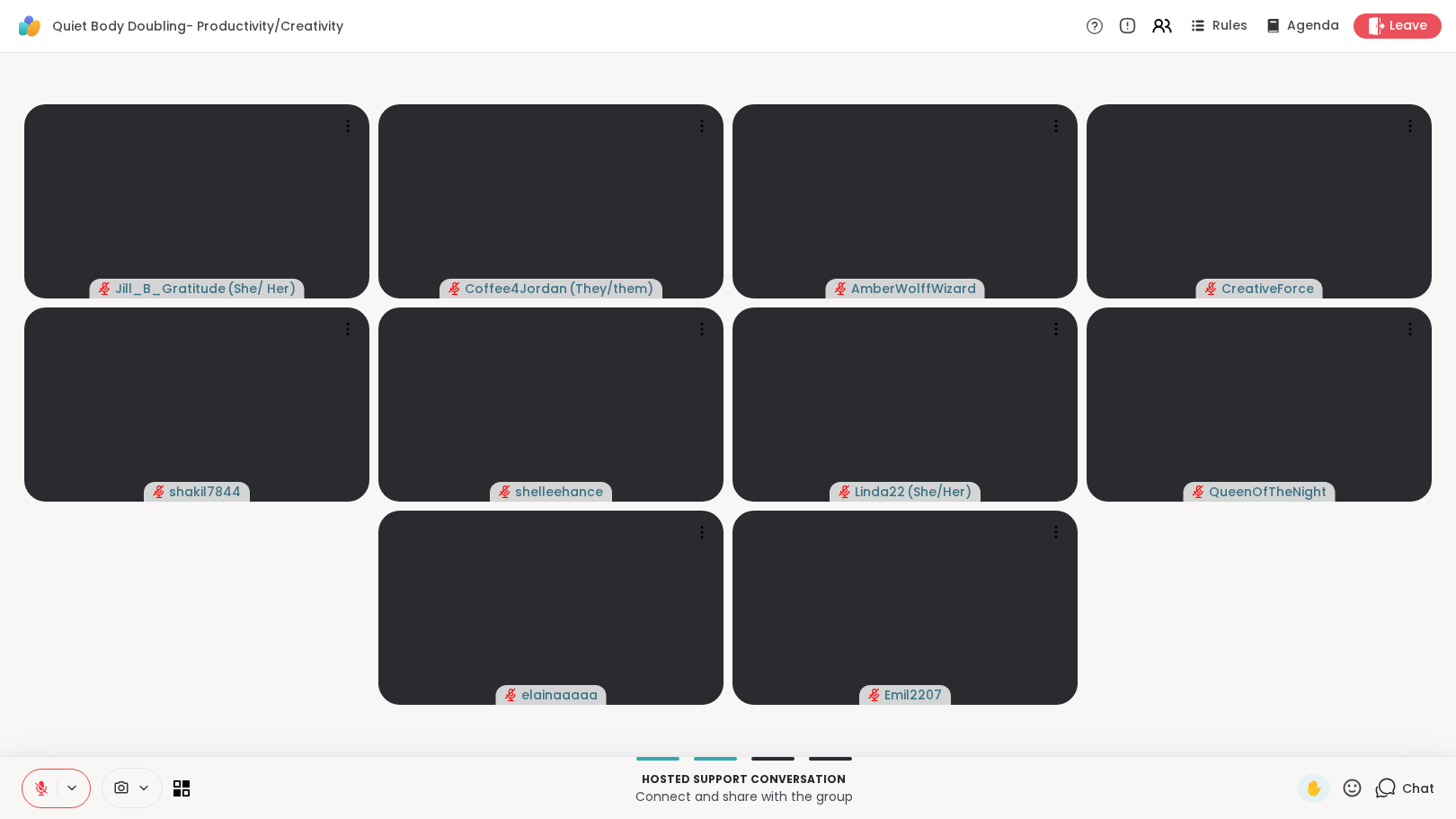
click at [1374, 787] on icon at bounding box center [1385, 787] width 23 height 23
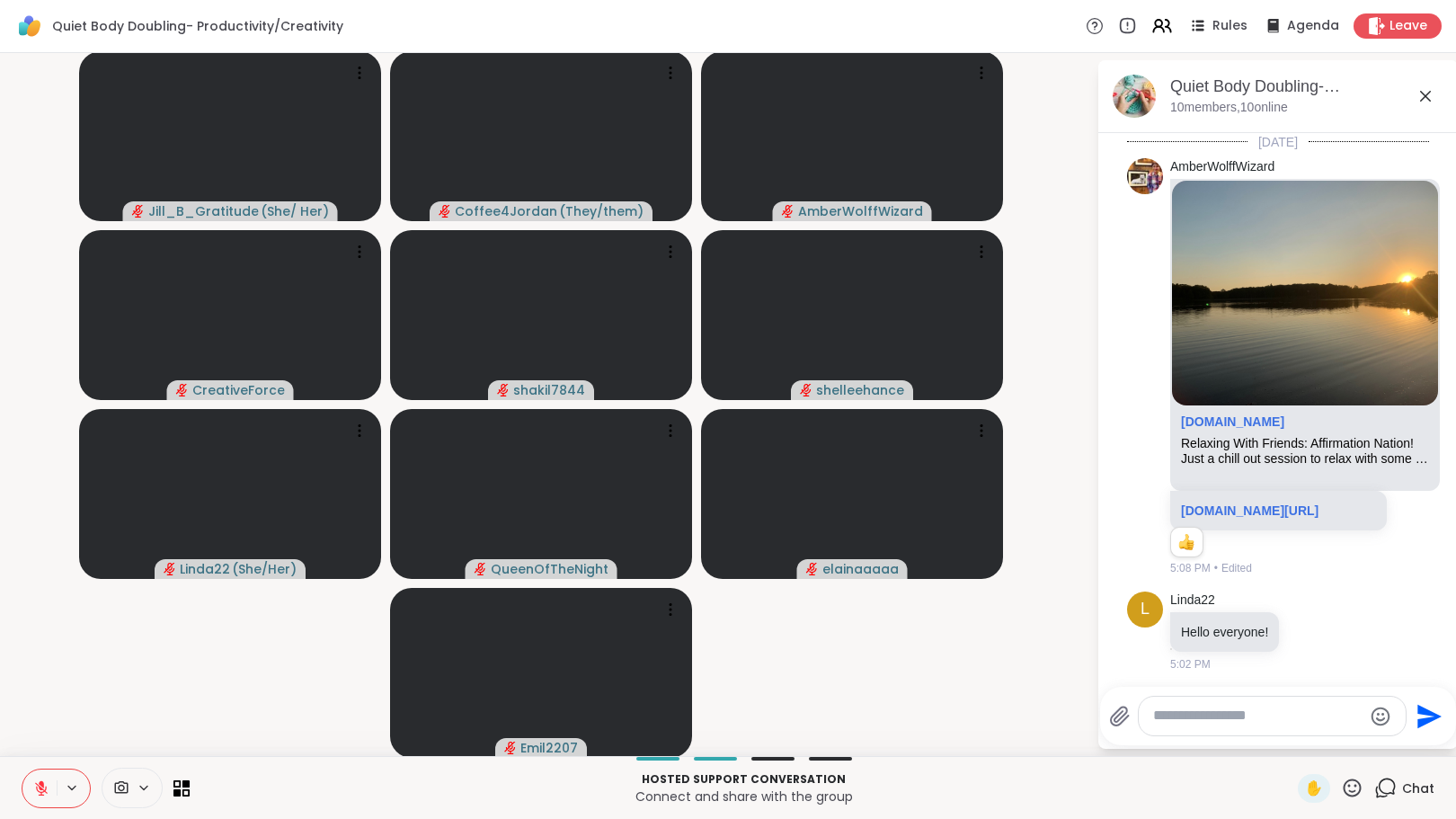
scroll to position [932, 0]
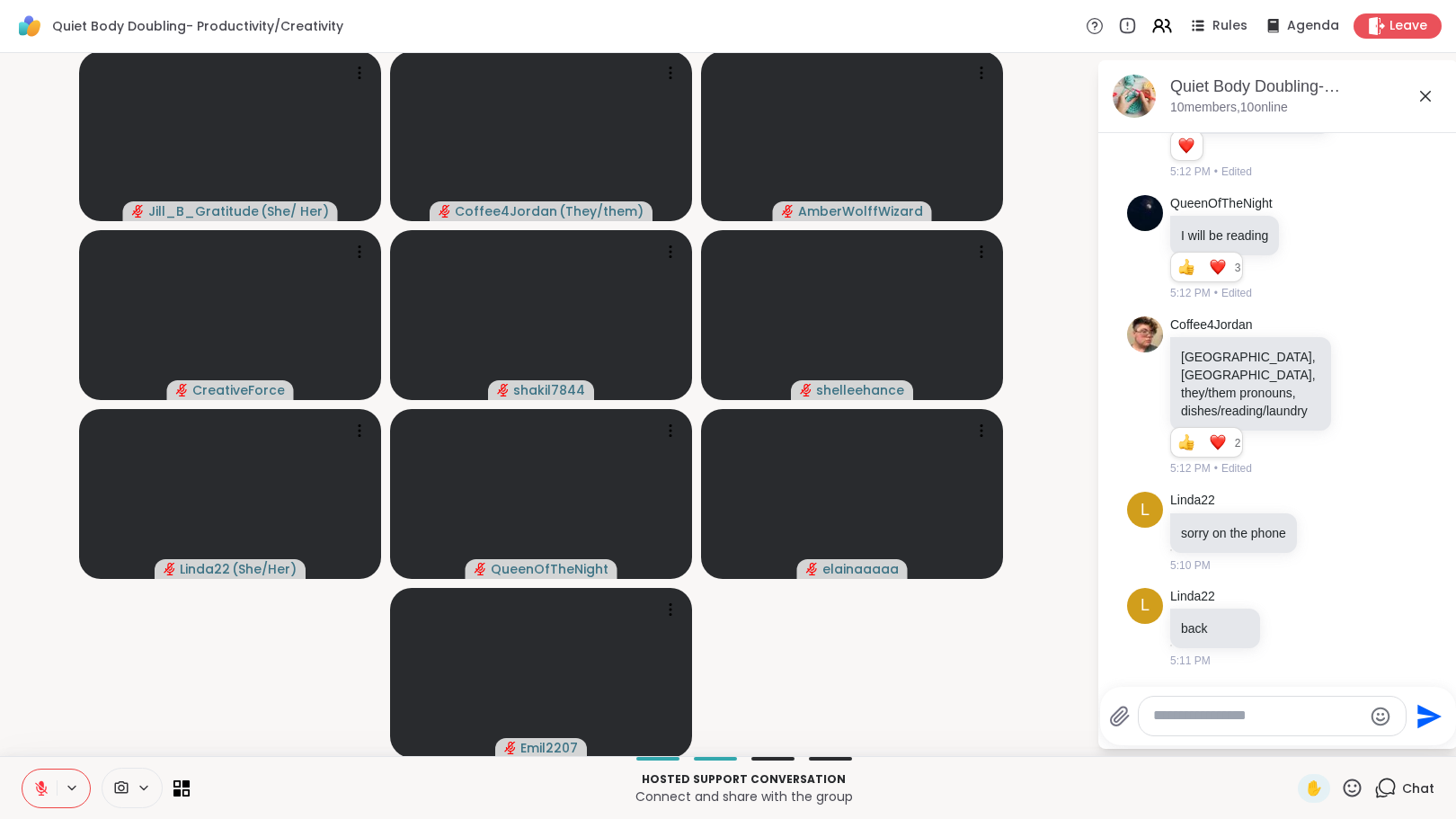
click at [1153, 722] on textarea "Type your message" at bounding box center [1257, 715] width 209 height 19
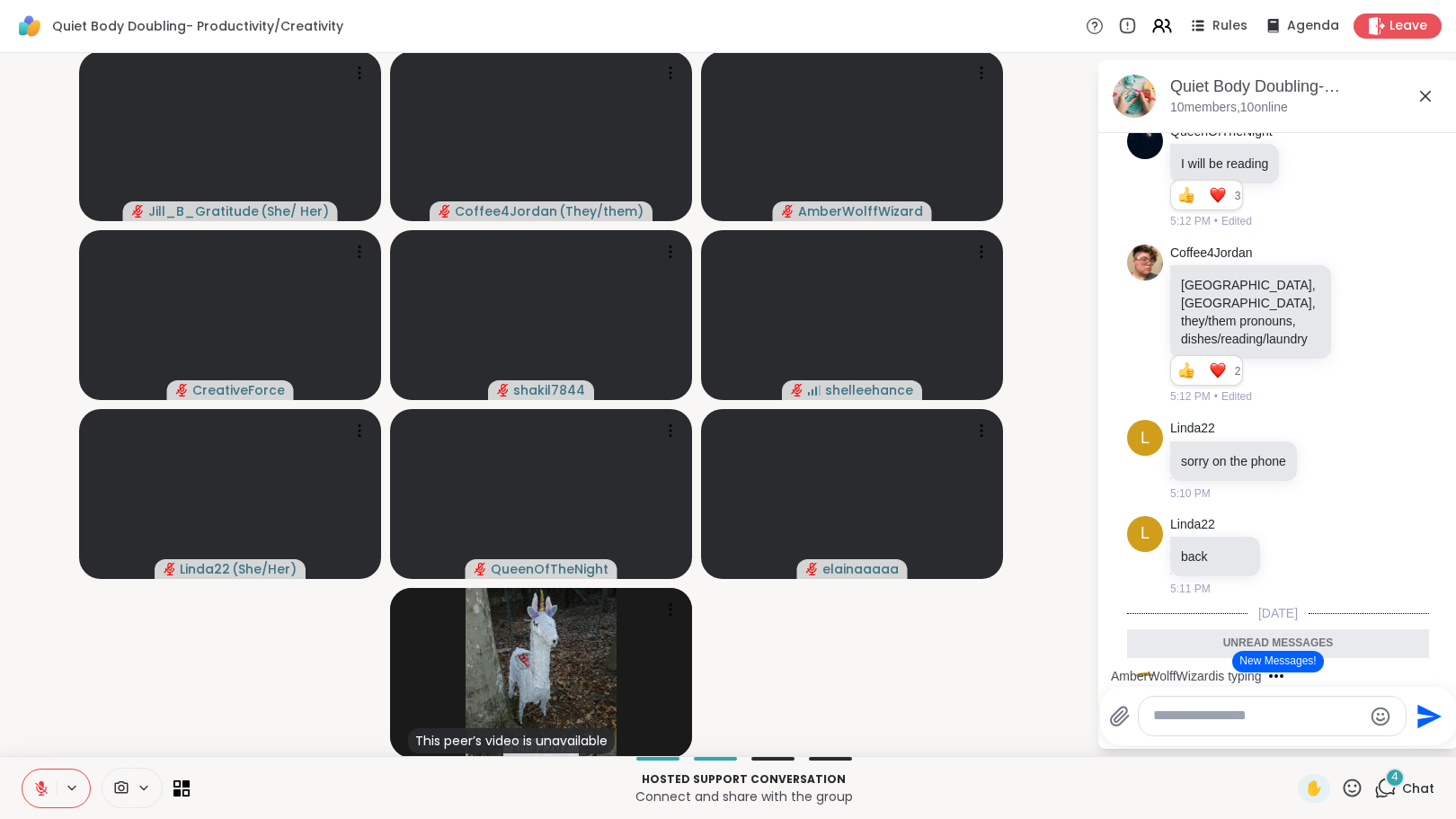
scroll to position [1256, 0]
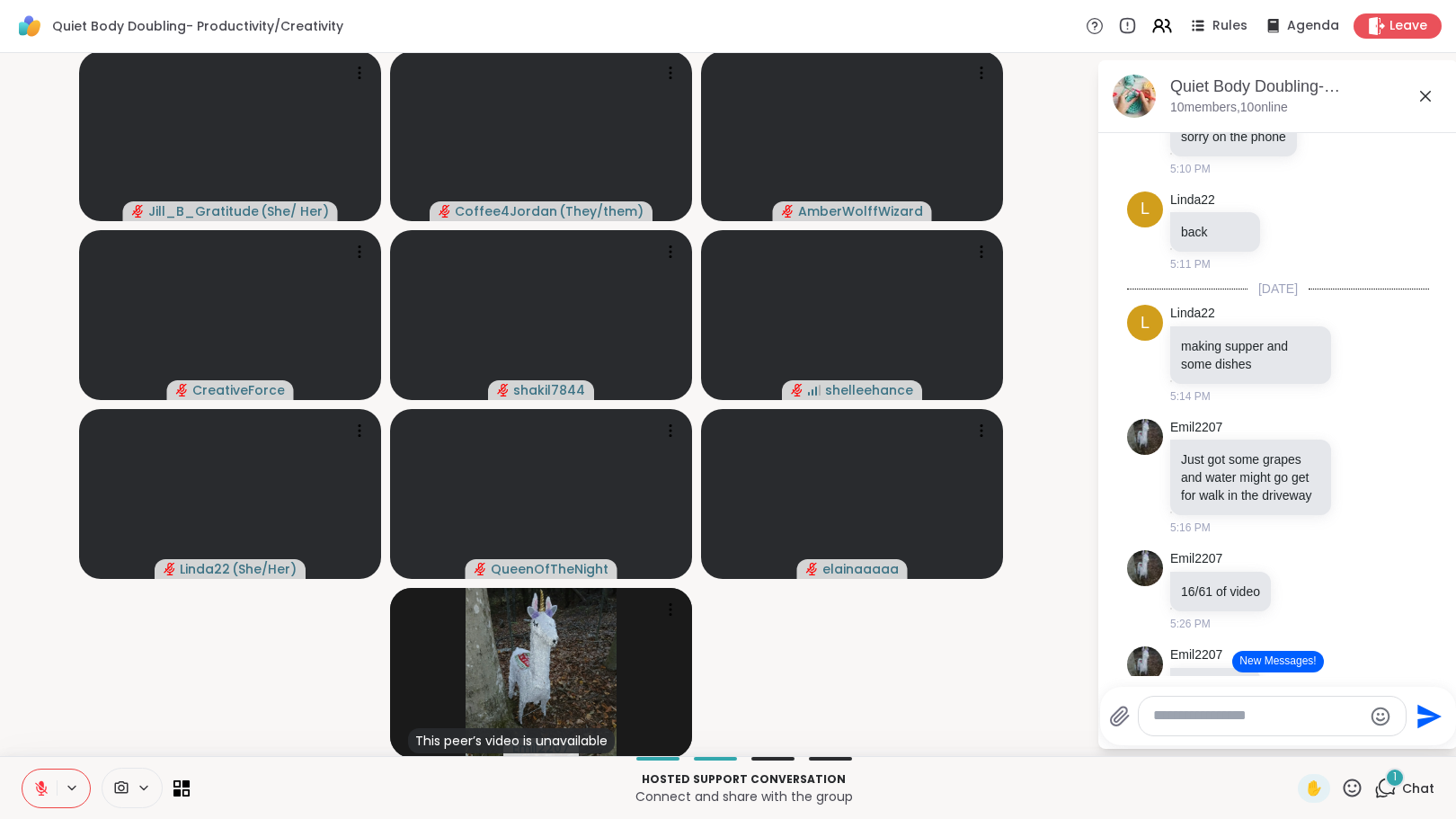
click at [1253, 666] on button "New Messages!" at bounding box center [1277, 662] width 91 height 22
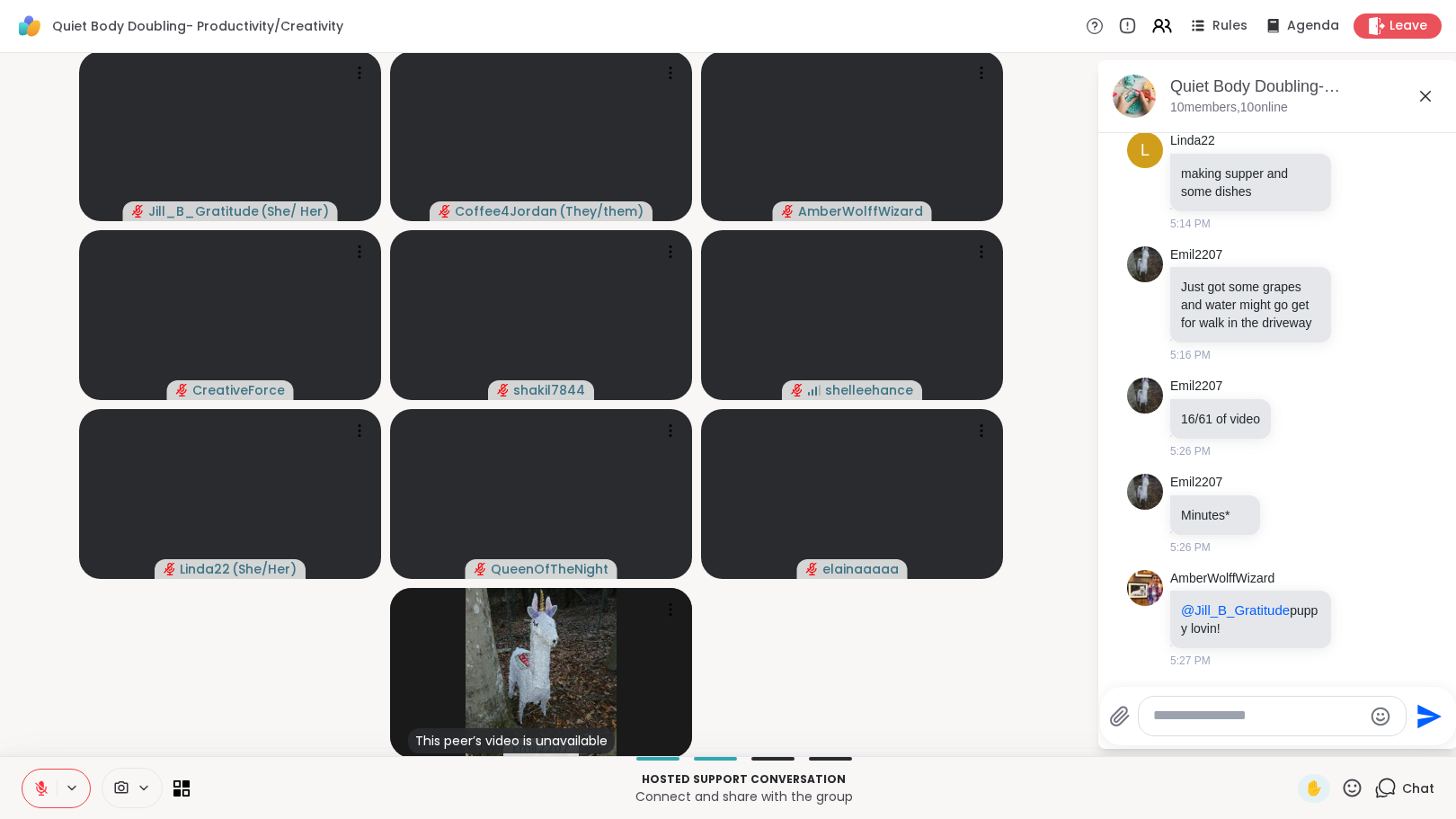
scroll to position [1518, 0]
click at [1356, 623] on icon at bounding box center [1363, 618] width 14 height 14
click at [1354, 590] on div "Select Reaction: Heart" at bounding box center [1362, 590] width 16 height 16
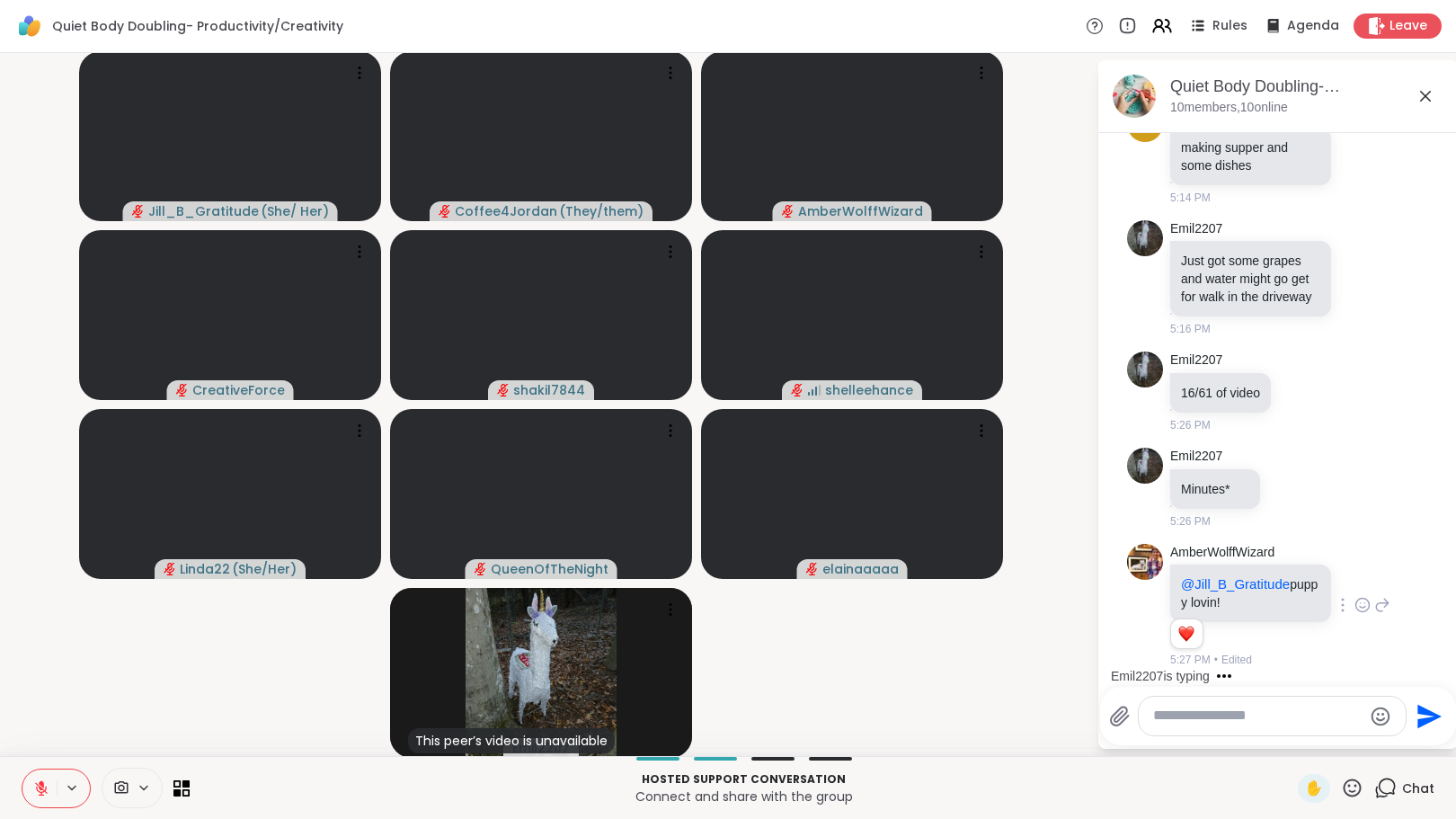
click at [1374, 604] on icon at bounding box center [1382, 605] width 16 height 22
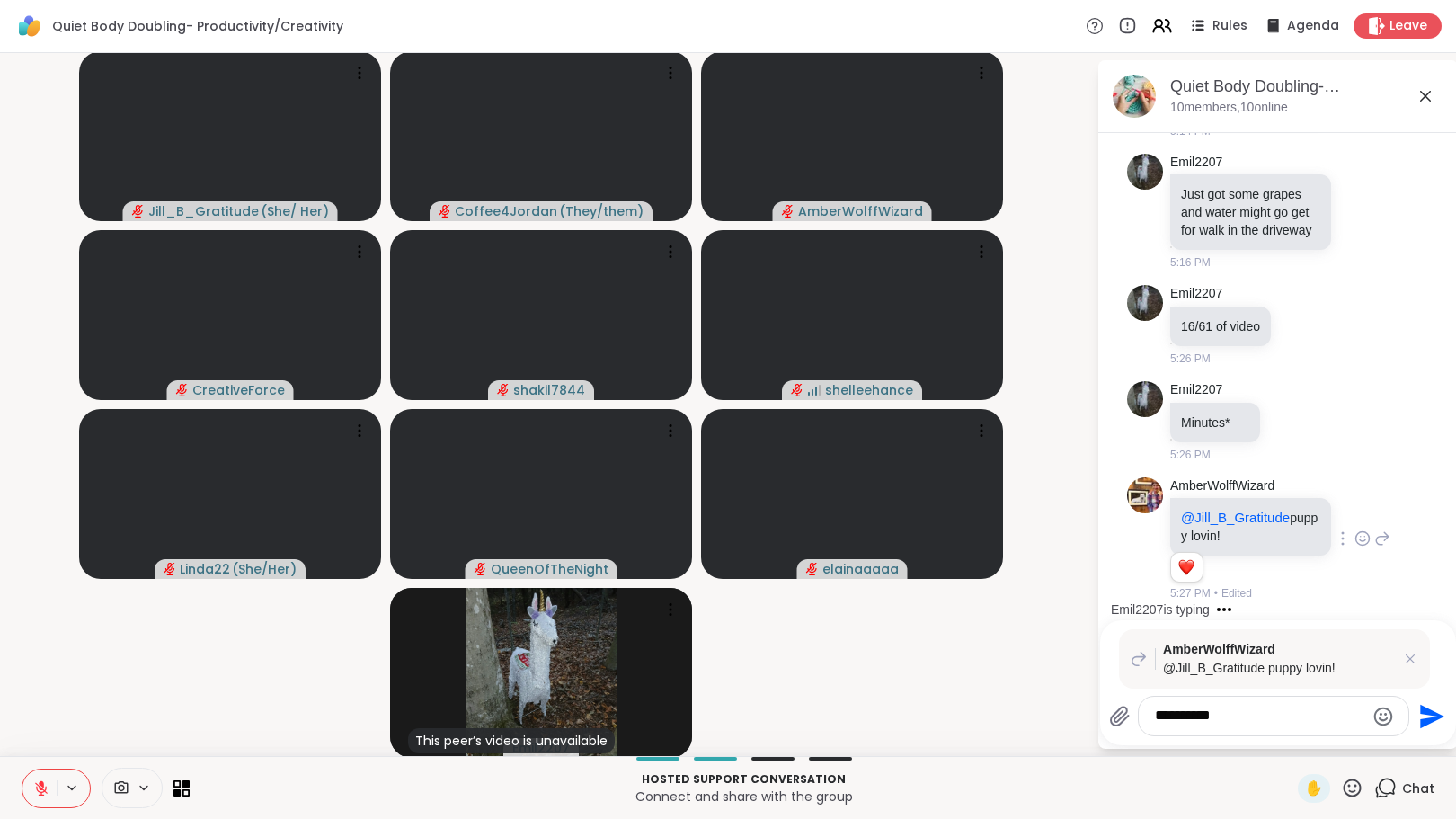
type textarea "**********"
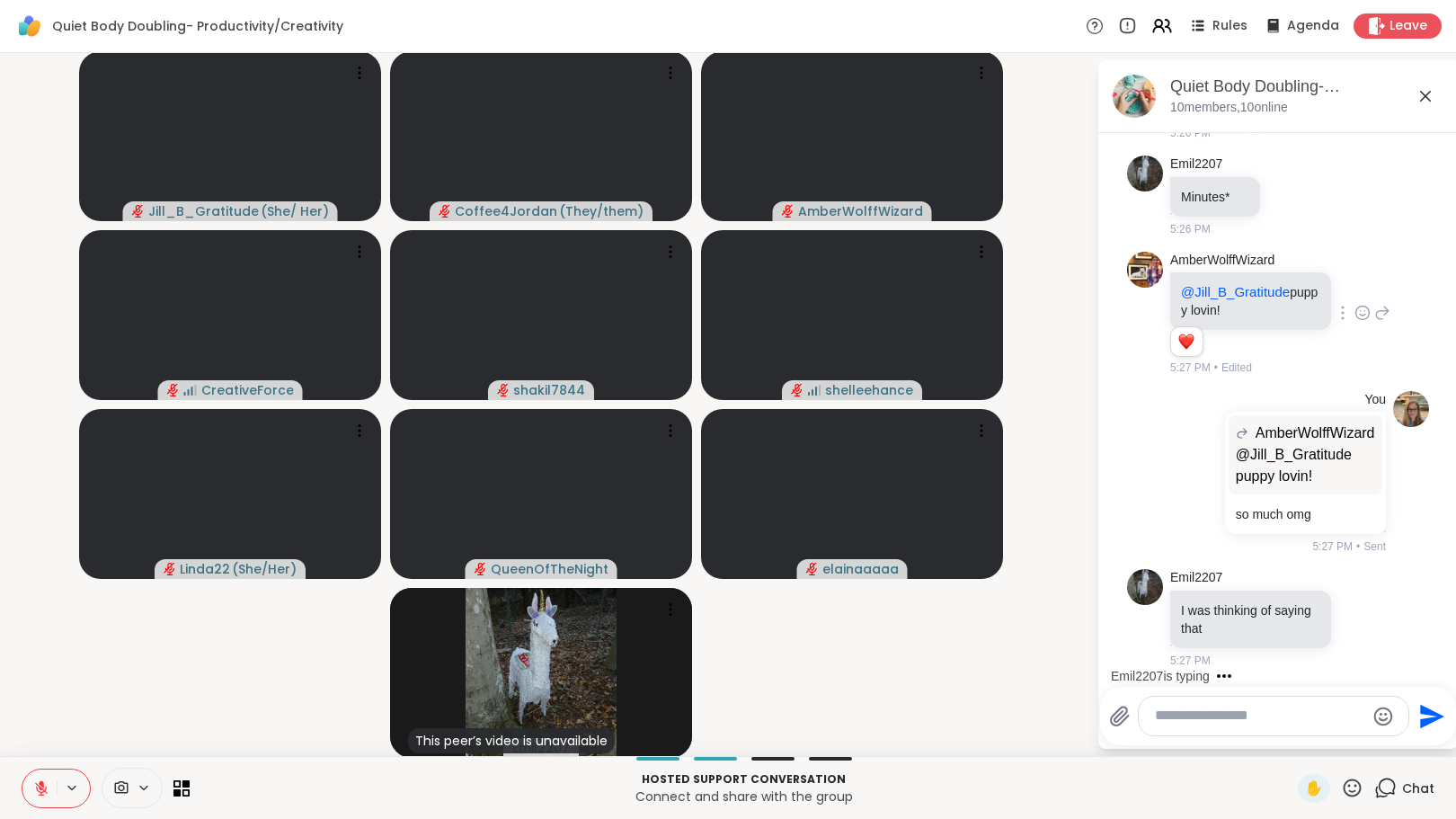
scroll to position [1932, 0]
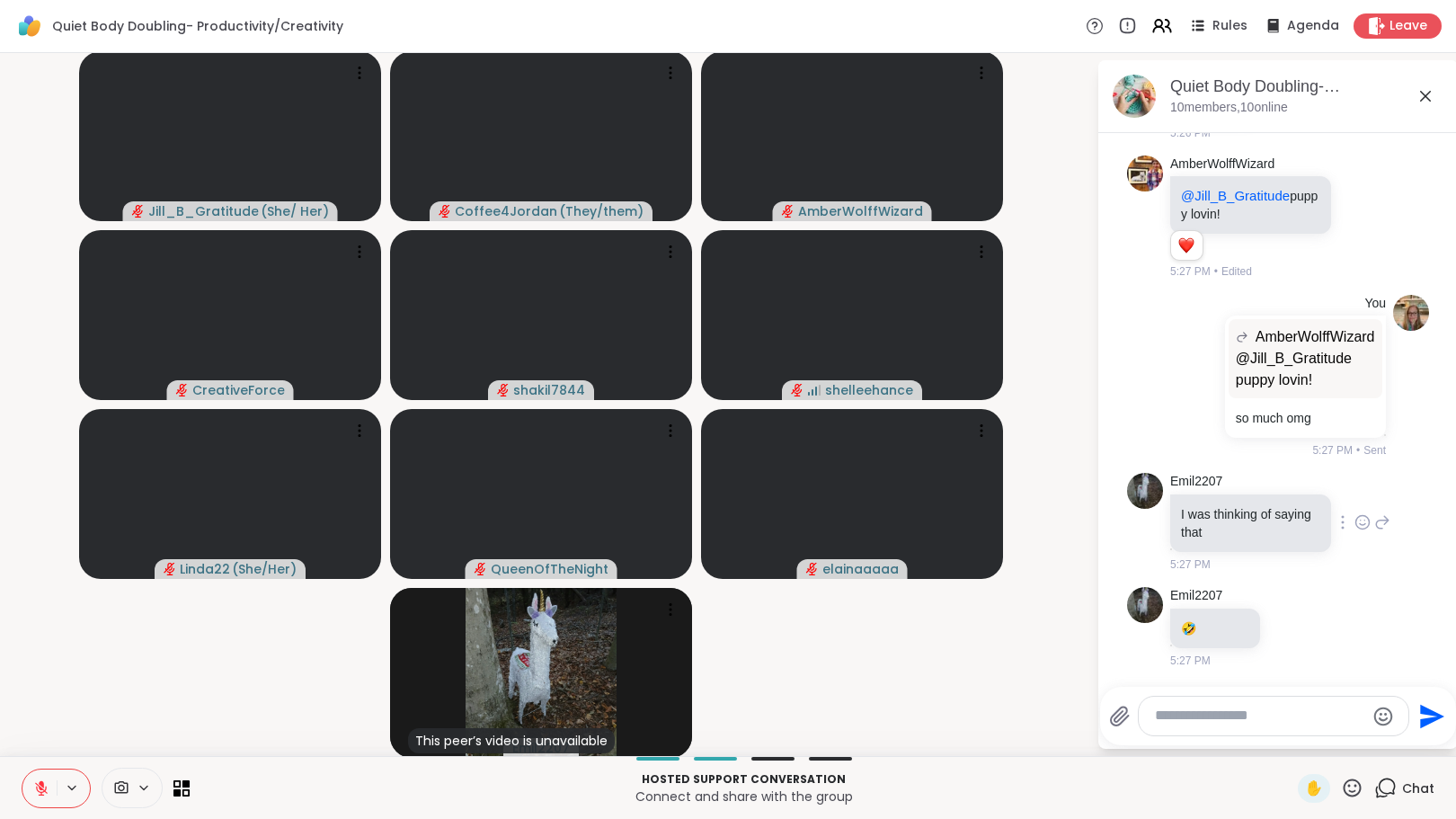
click at [1356, 528] on icon at bounding box center [1363, 522] width 14 height 14
click at [1354, 494] on div "Select Reaction: Heart" at bounding box center [1362, 493] width 16 height 16
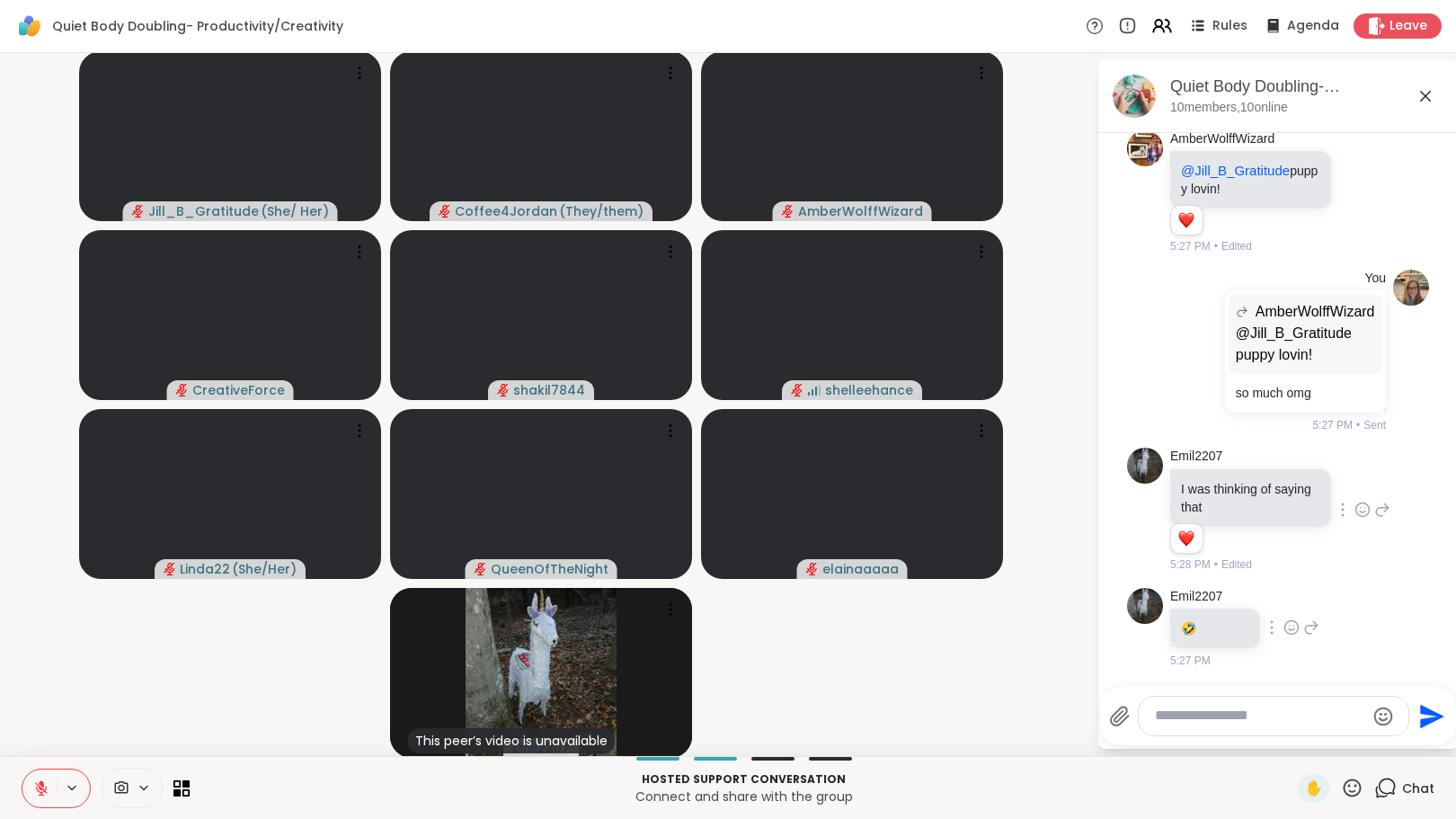
click at [1283, 636] on icon at bounding box center [1291, 627] width 16 height 18
click at [1283, 607] on div "Select Reaction: Heart" at bounding box center [1291, 599] width 16 height 16
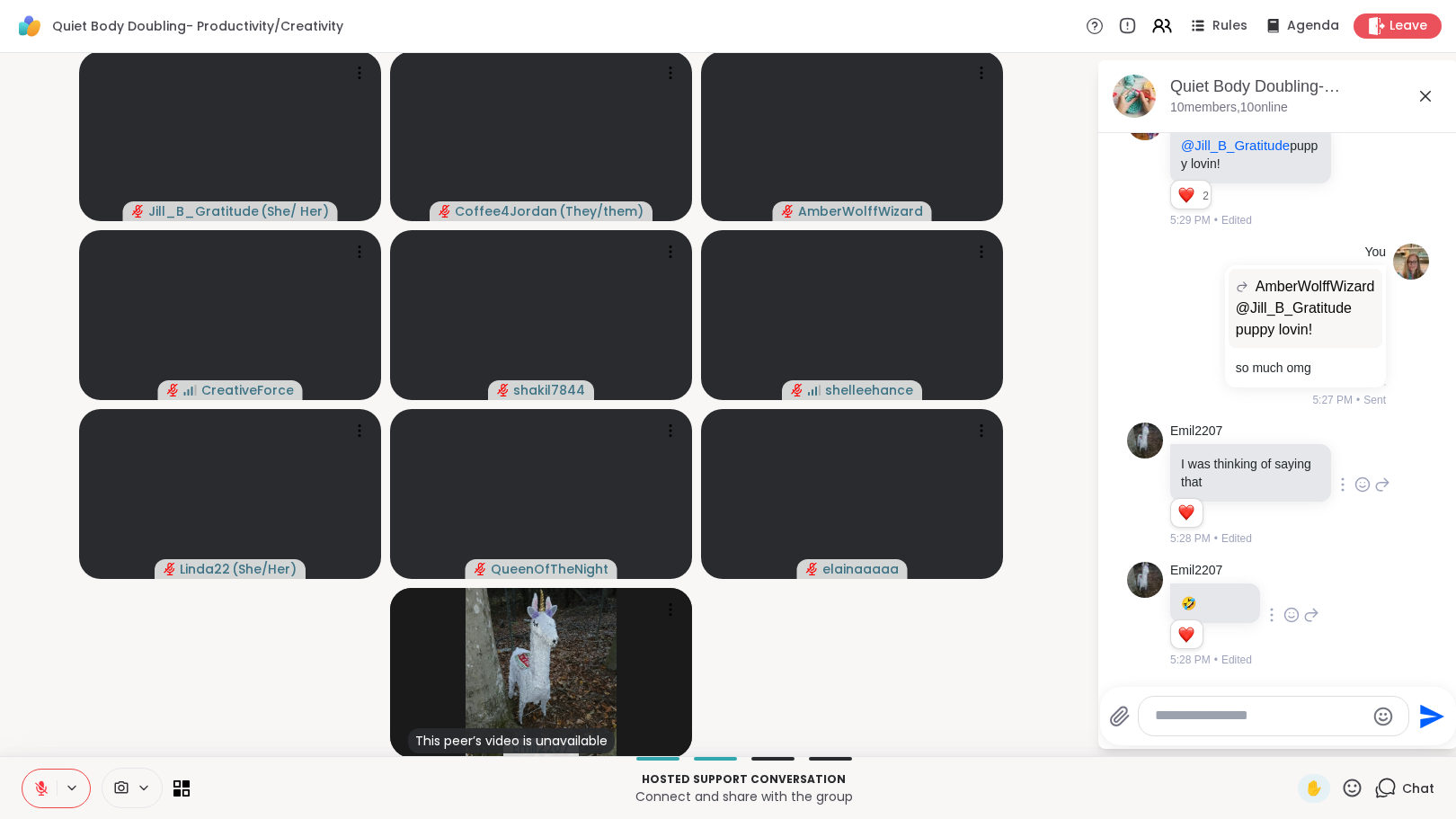
scroll to position [2009, 0]
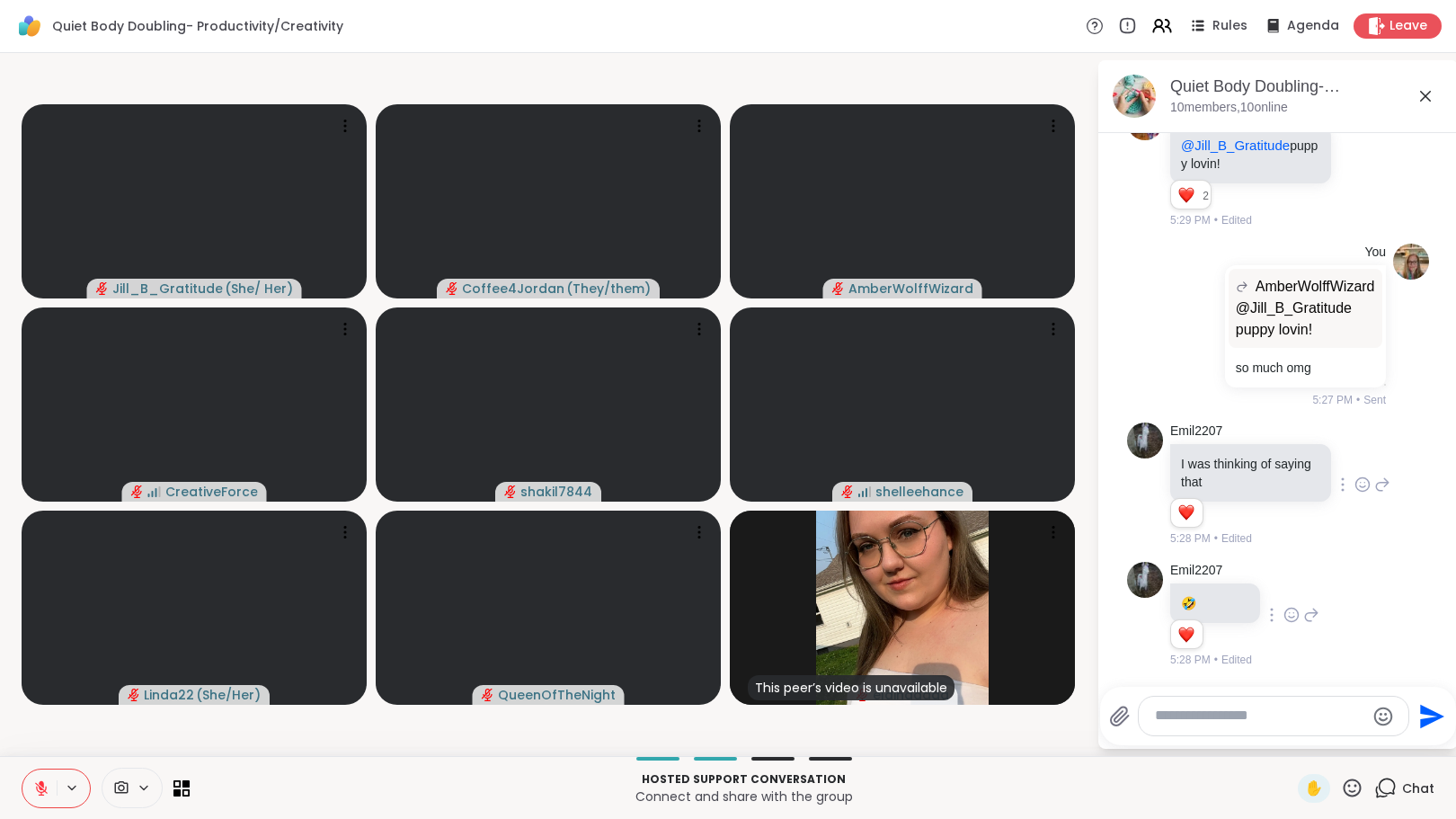
click at [1191, 714] on textarea "Type your message" at bounding box center [1259, 715] width 209 height 19
type textarea "*"
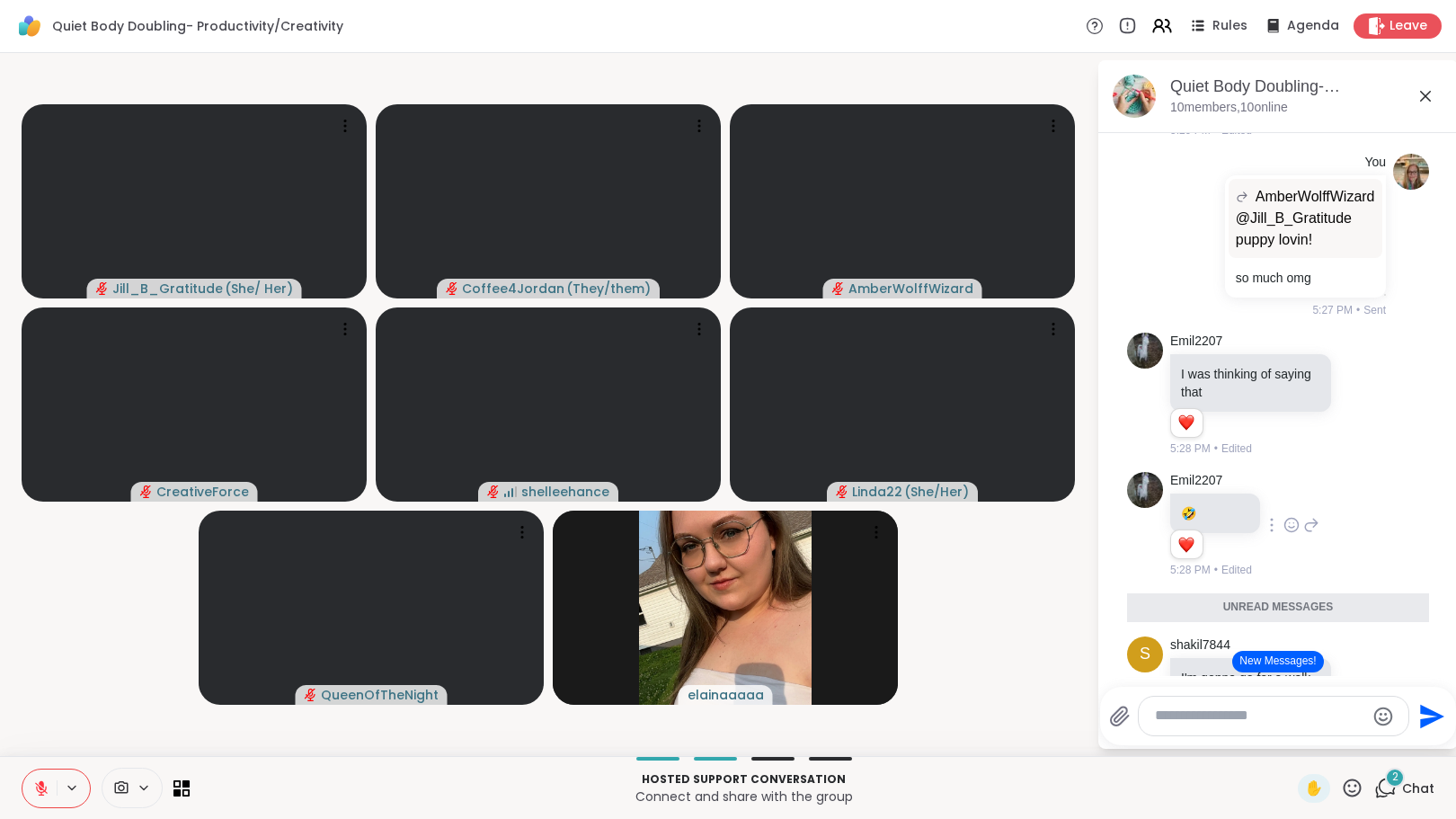
scroll to position [2202, 0]
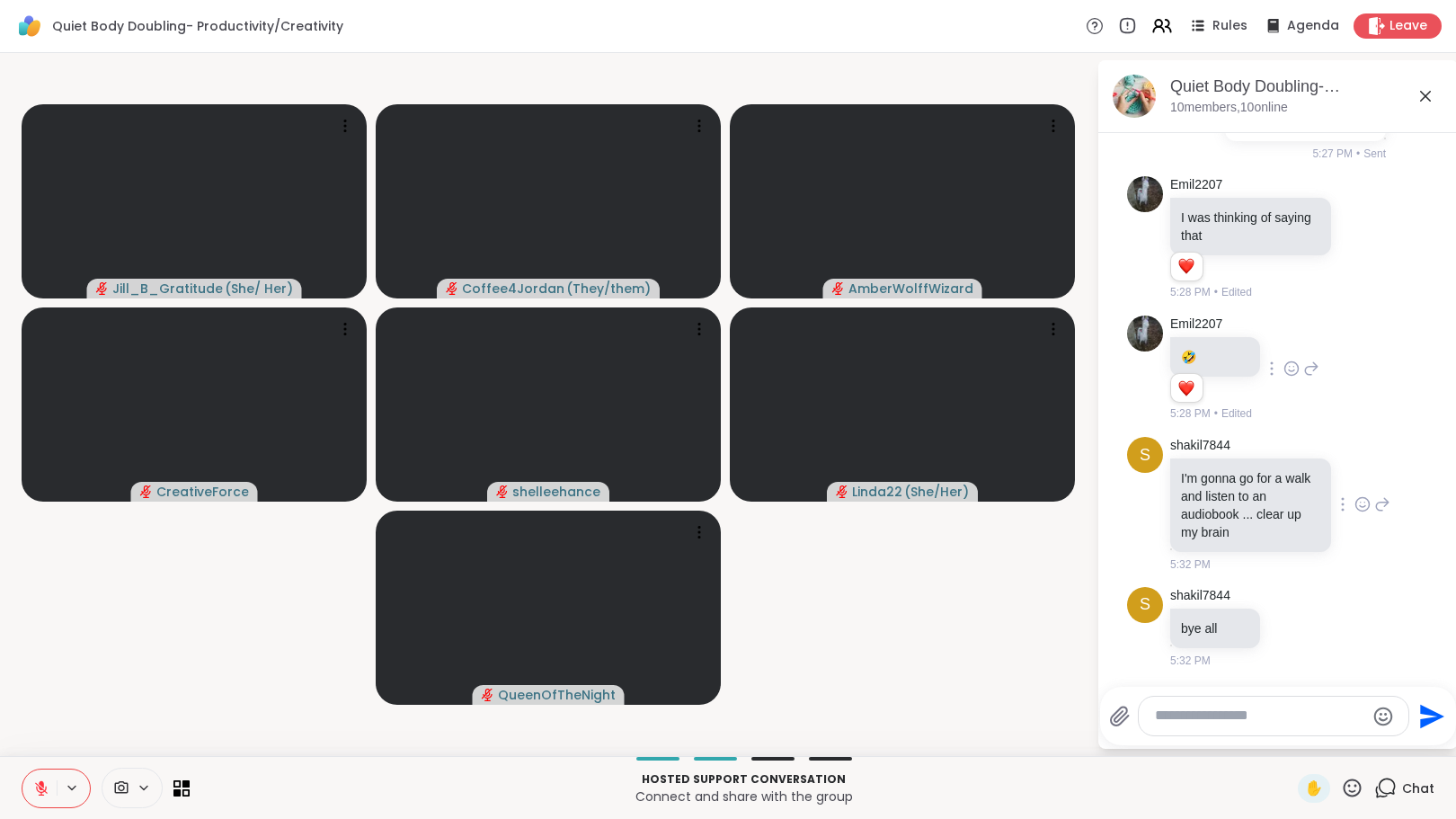
click at [1356, 511] on icon at bounding box center [1363, 504] width 14 height 14
click at [1354, 484] on div "Select Reaction: Heart" at bounding box center [1362, 475] width 16 height 16
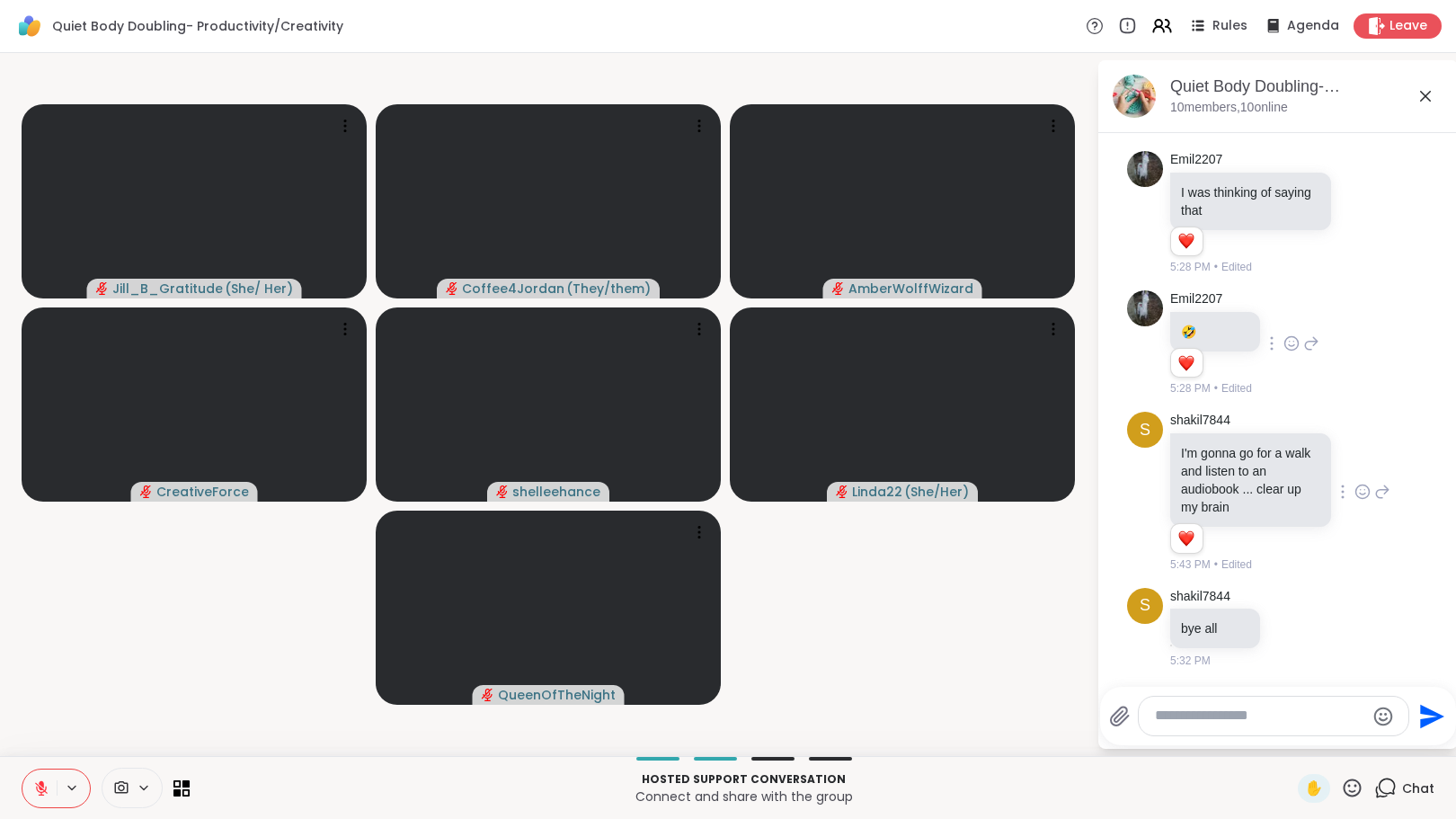
scroll to position [2280, 0]
click at [1291, 633] on icon at bounding box center [1292, 627] width 14 height 14
click at [1291, 600] on div "Select Reaction: Heart" at bounding box center [1291, 599] width 16 height 16
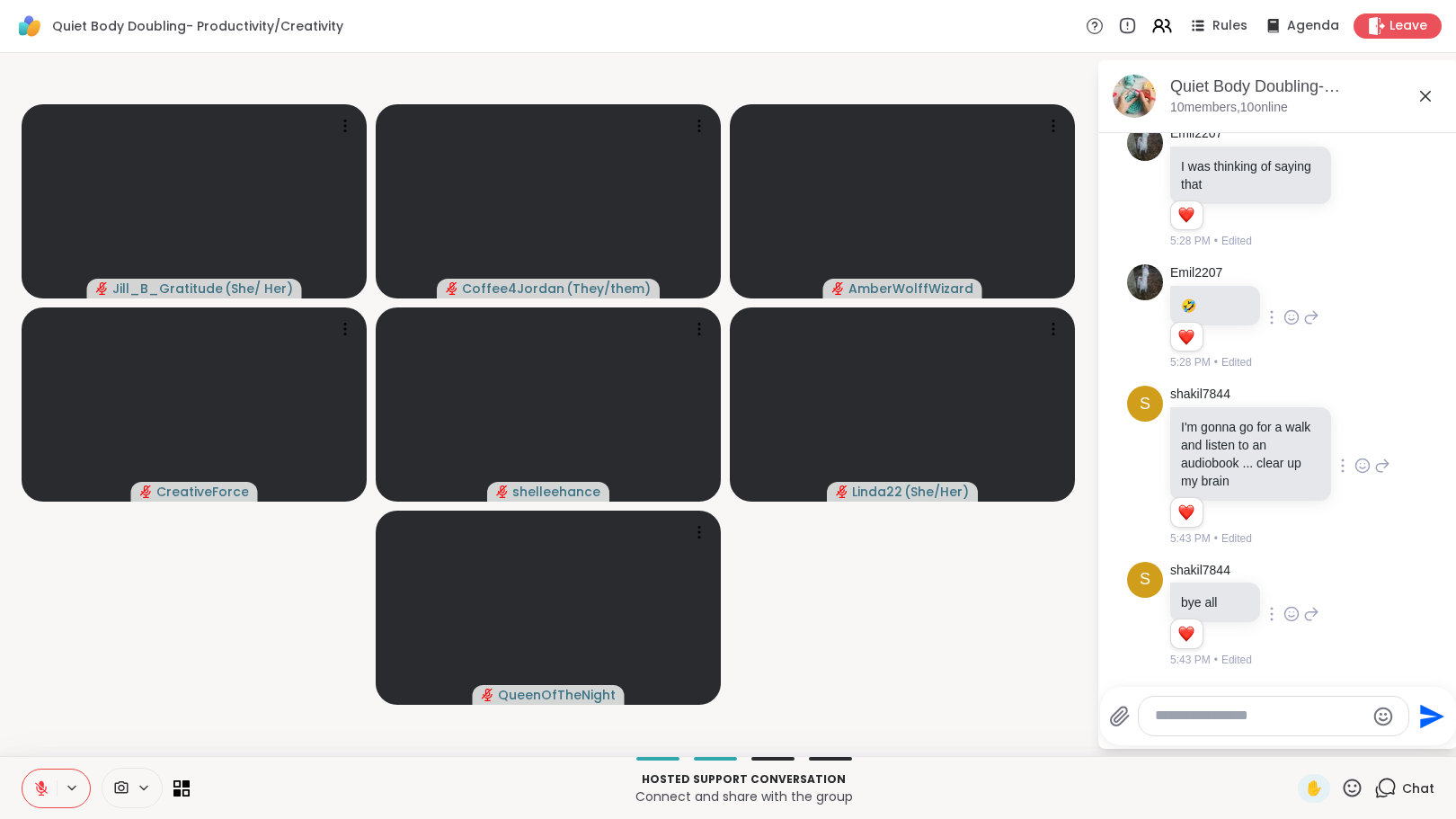
scroll to position [2307, 0]
click at [1185, 725] on div at bounding box center [1273, 715] width 270 height 39
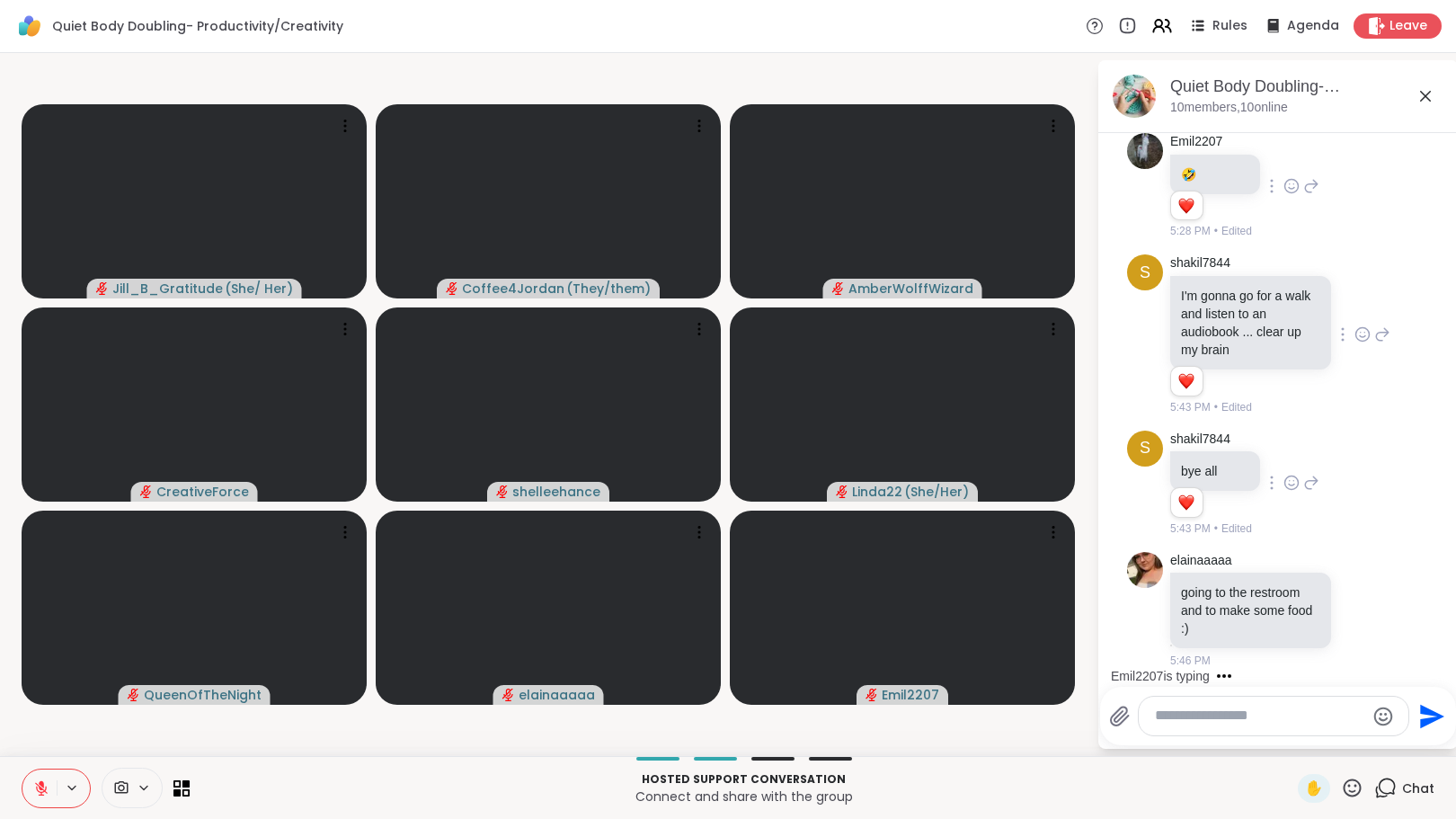
scroll to position [2438, 0]
click at [1282, 726] on div at bounding box center [1273, 715] width 270 height 39
click at [1264, 727] on div at bounding box center [1273, 715] width 270 height 39
click at [1259, 725] on div at bounding box center [1273, 715] width 270 height 39
click at [1215, 723] on textarea "Type your message" at bounding box center [1259, 715] width 209 height 19
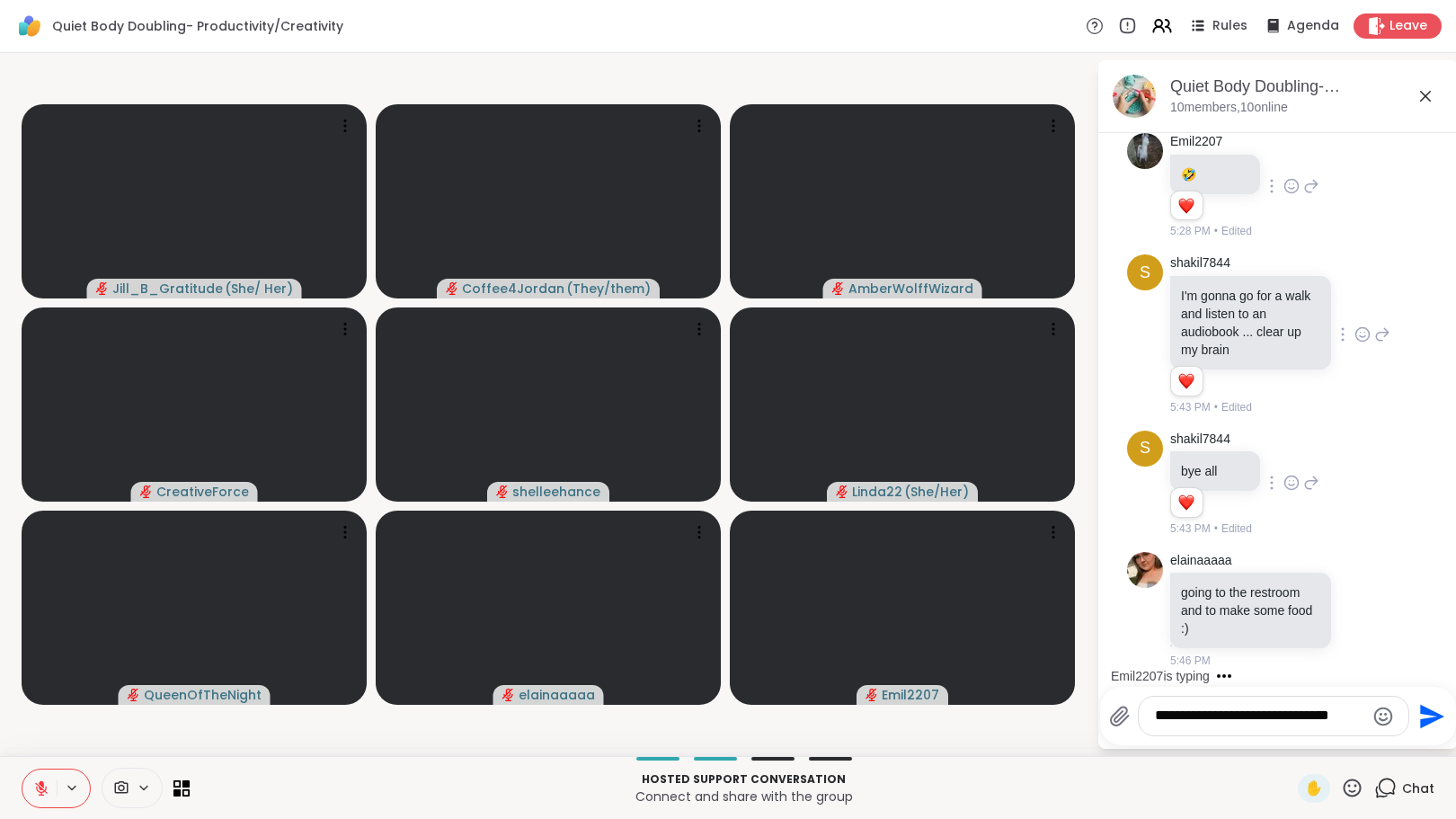
scroll to position [2450, 0]
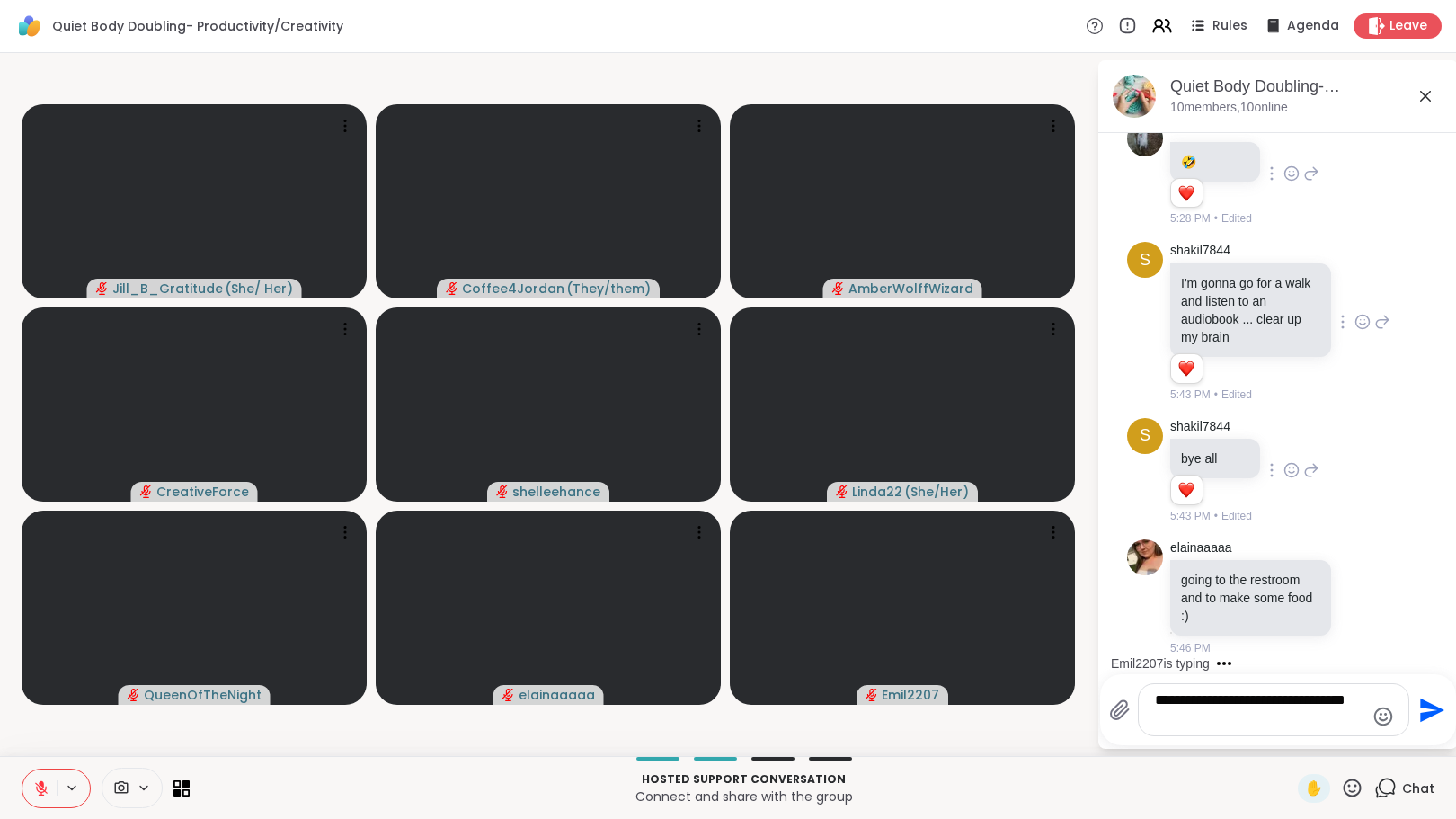
type textarea "**********"
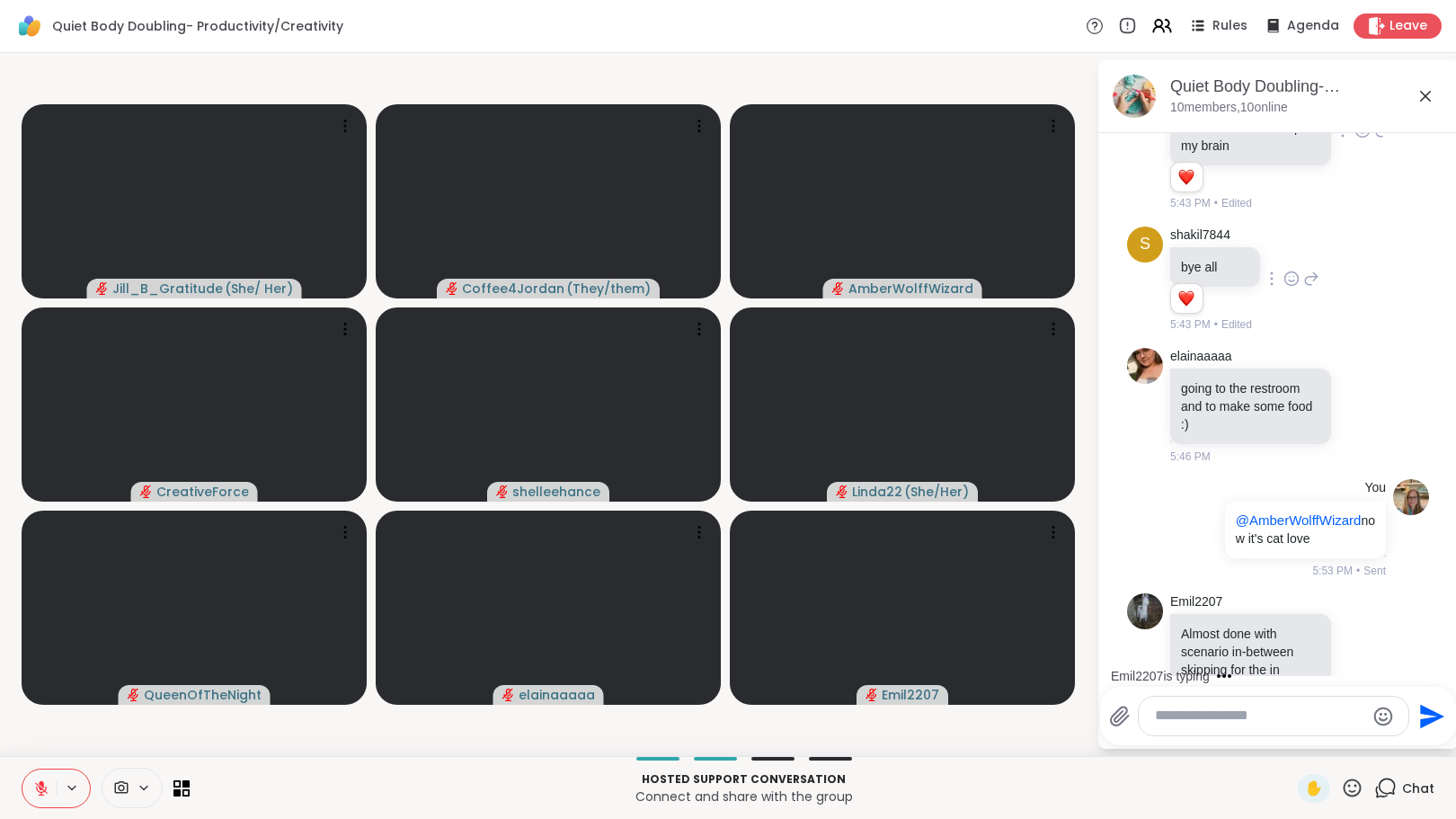
scroll to position [2738, 0]
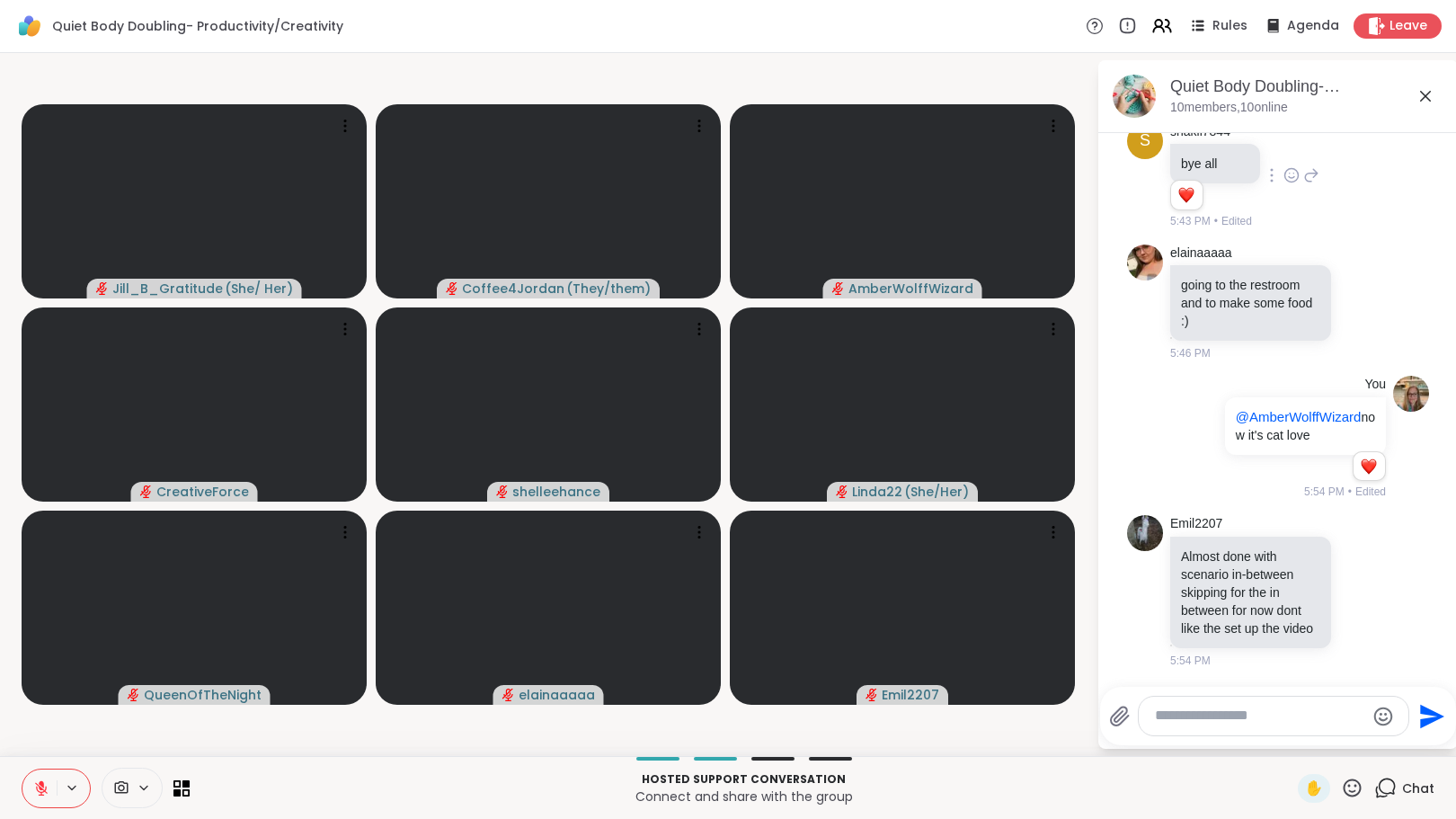
drag, startPoint x: 1215, startPoint y: 723, endPoint x: 1191, endPoint y: 721, distance: 24.1
click at [1191, 721] on textarea "Type your message" at bounding box center [1259, 715] width 209 height 19
click at [1354, 601] on icon at bounding box center [1362, 592] width 16 height 18
click at [1354, 571] on div "Select Reaction: Heart" at bounding box center [1362, 562] width 16 height 16
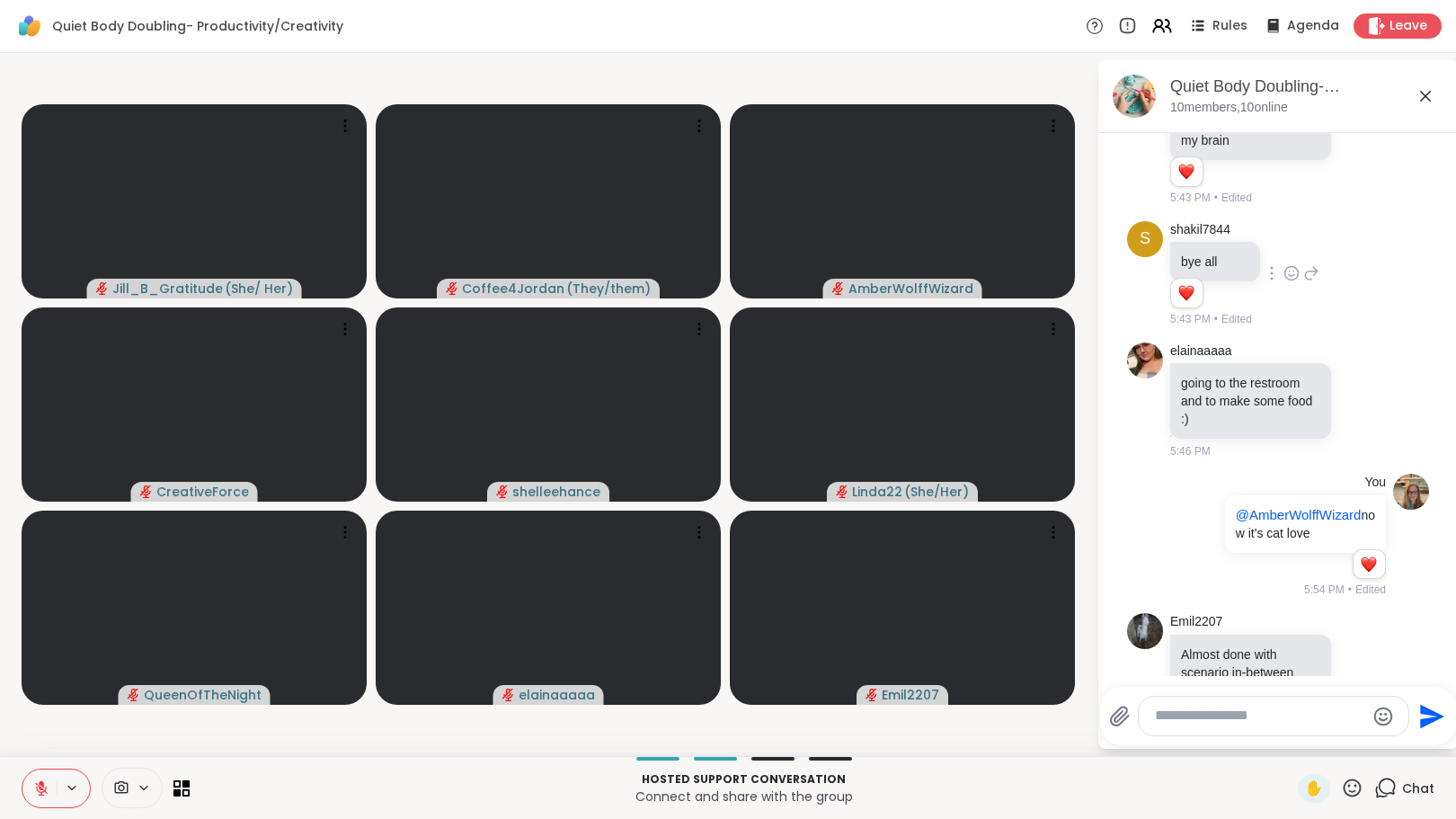
scroll to position [2551, 0]
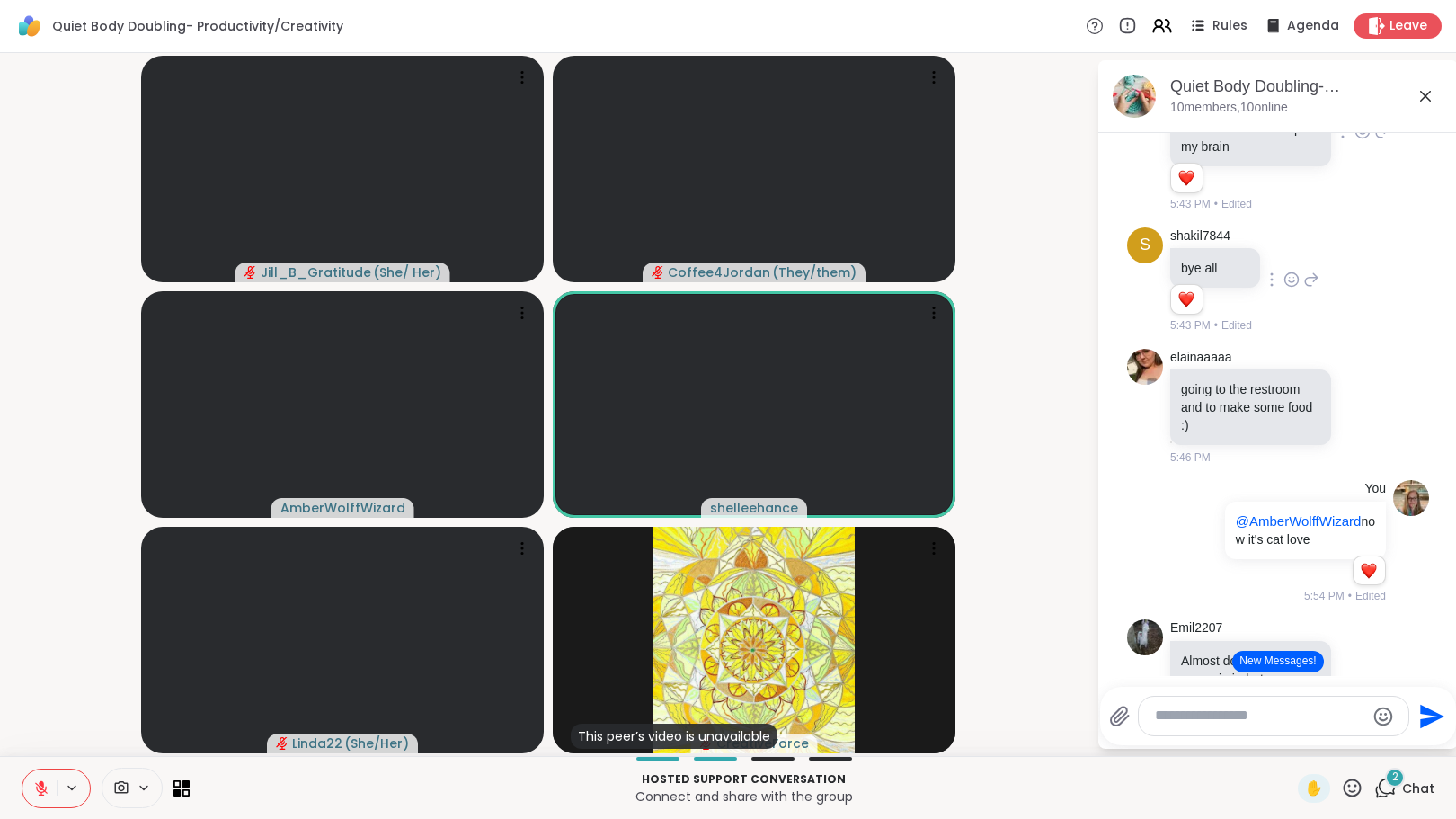
click at [1251, 661] on button "New Messages!" at bounding box center [1277, 662] width 91 height 22
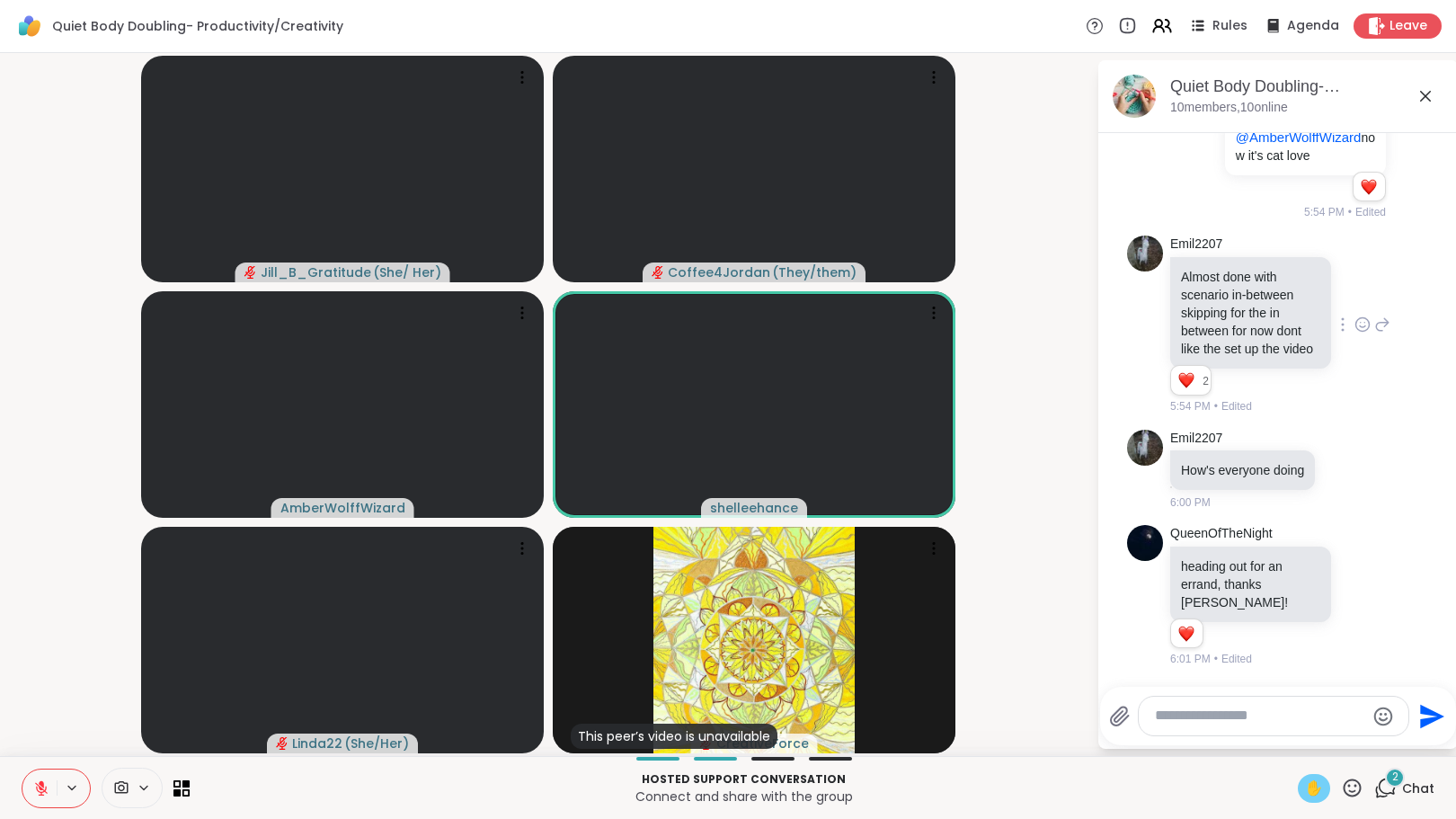
scroll to position [3043, 0]
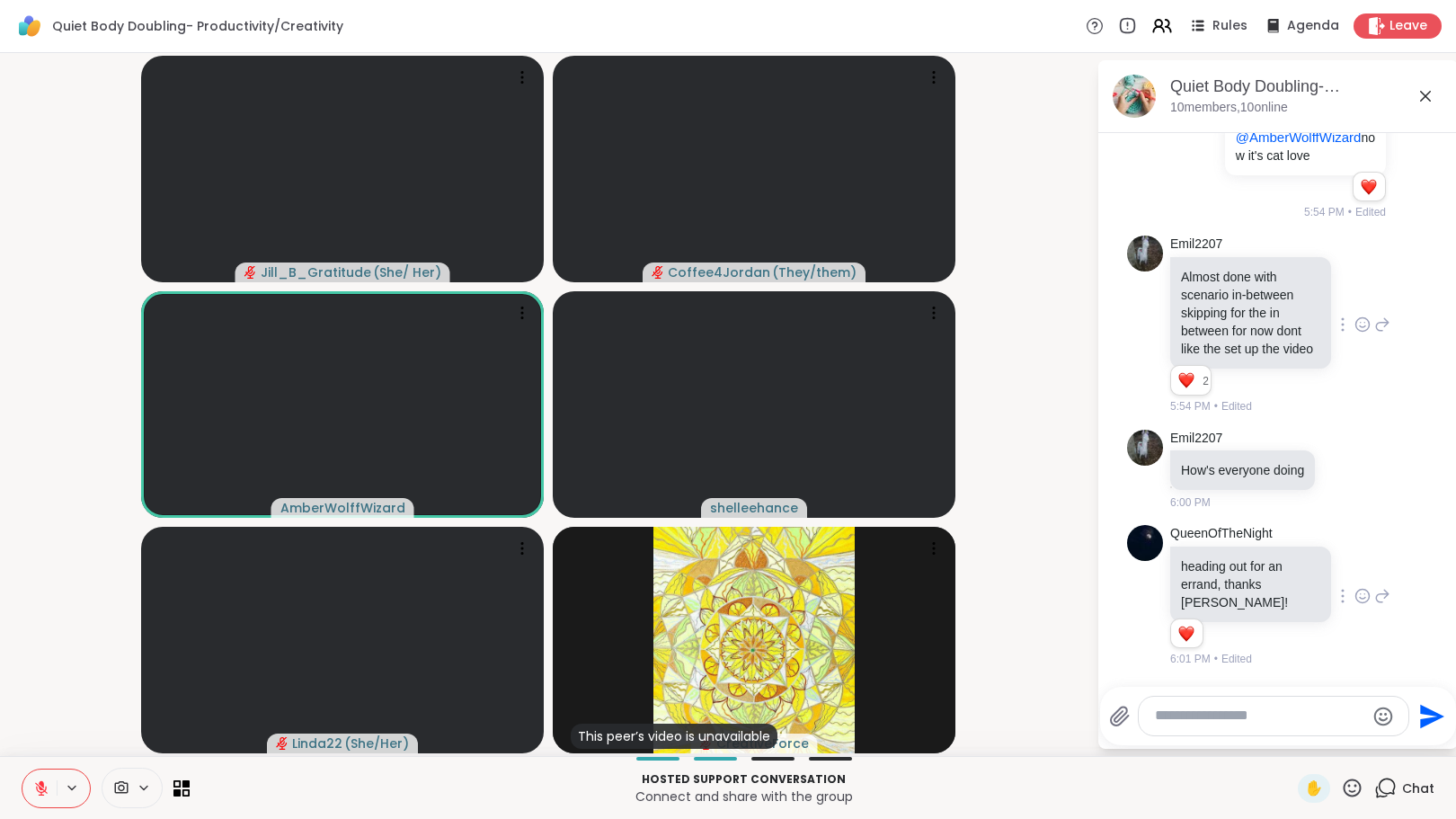
click at [1354, 605] on icon at bounding box center [1362, 596] width 16 height 18
click at [1354, 575] on div "Select Reaction: Heart" at bounding box center [1362, 567] width 16 height 16
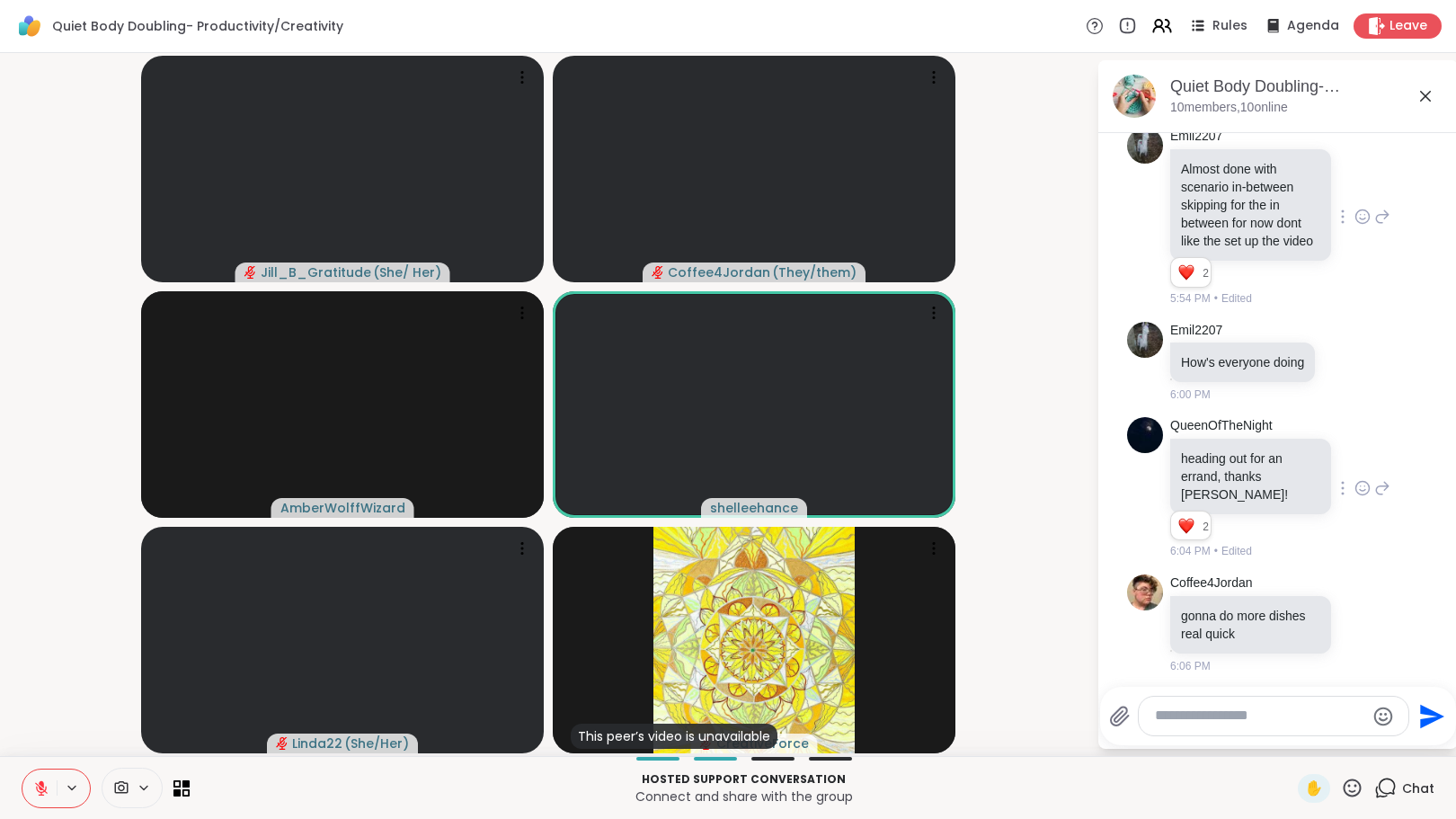
scroll to position [3156, 0]
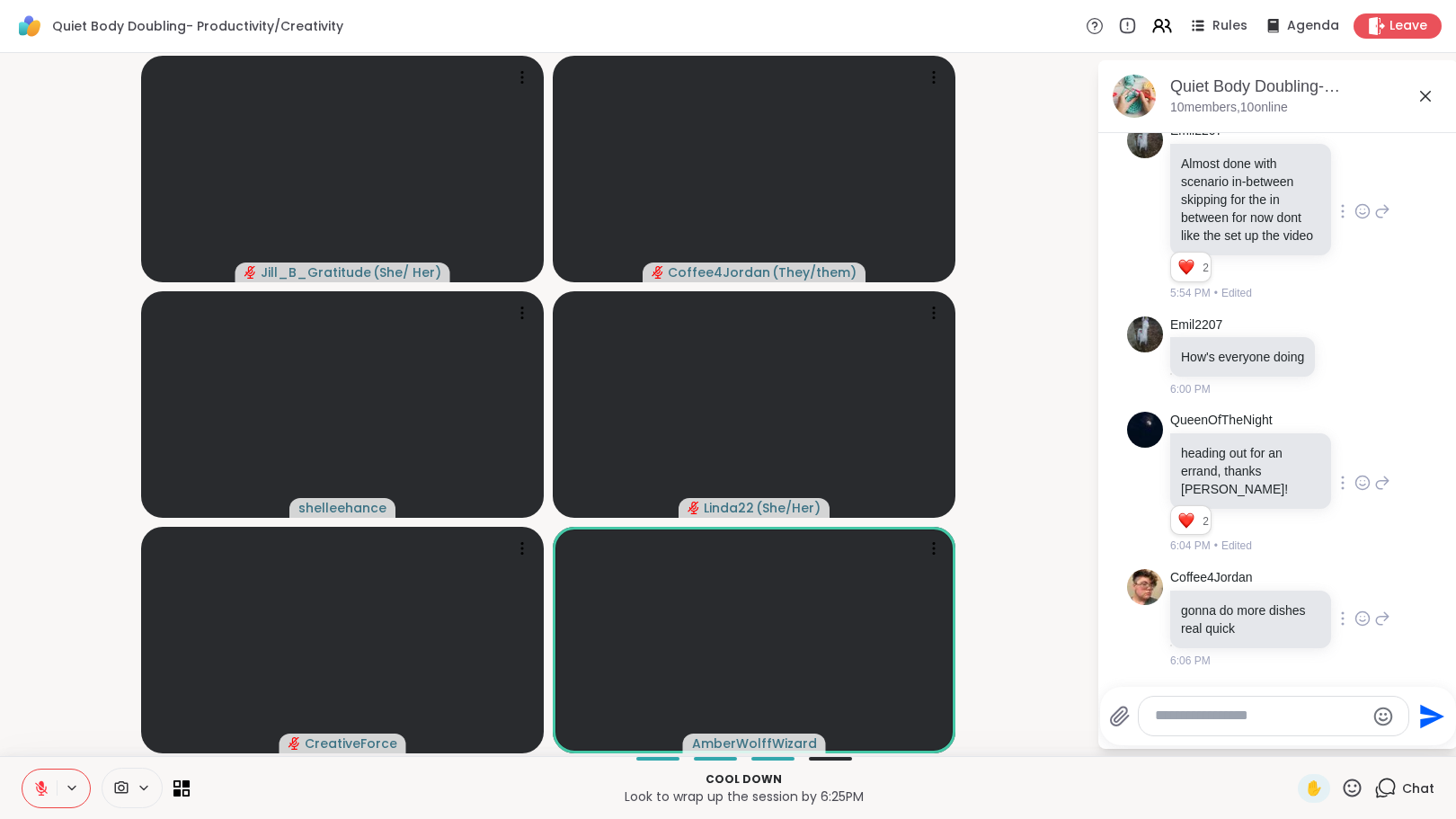
click at [1354, 614] on icon at bounding box center [1362, 618] width 16 height 18
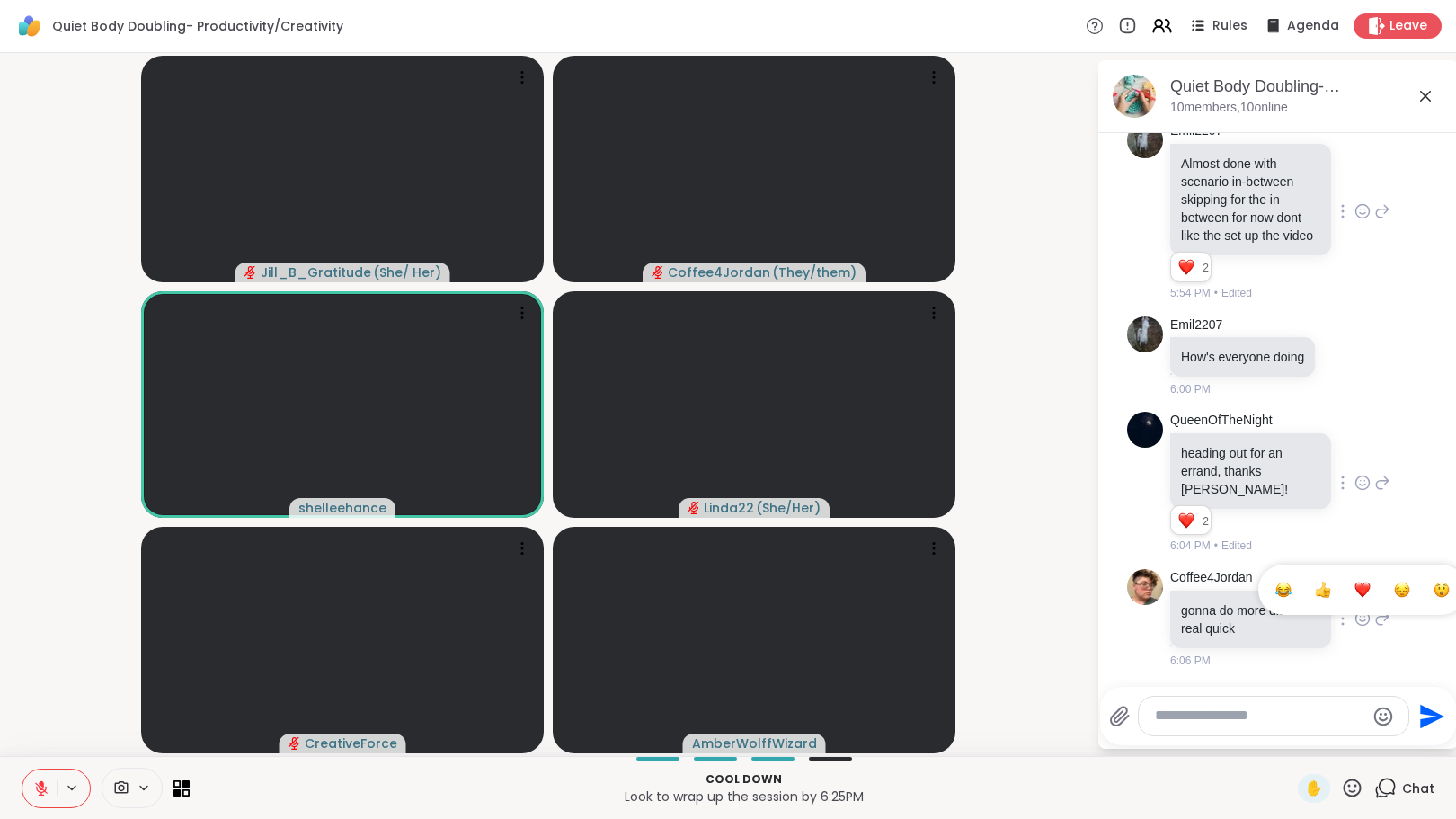
click at [1345, 579] on button "Select Reaction: Heart" at bounding box center [1362, 590] width 36 height 36
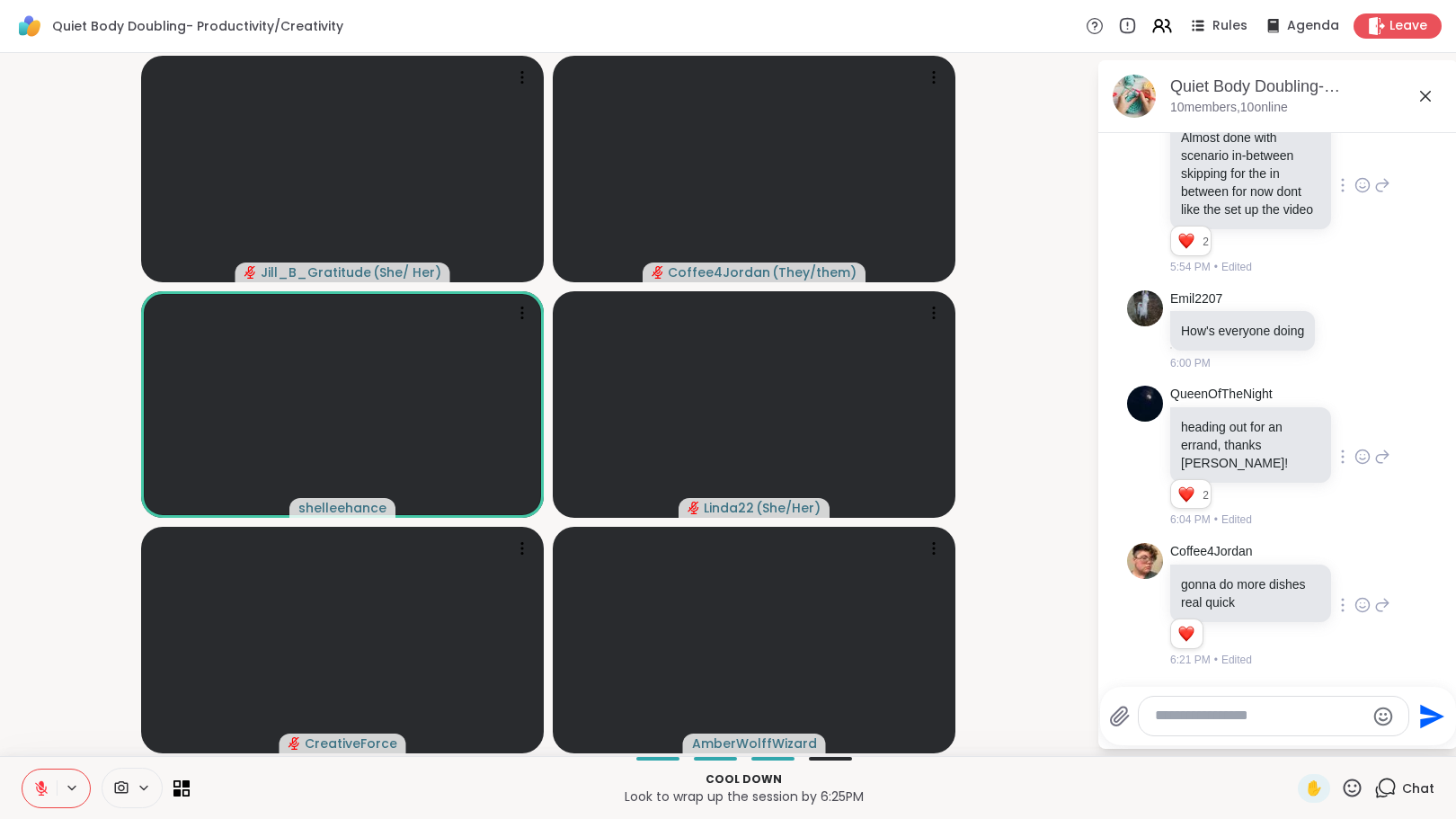
scroll to position [3182, 0]
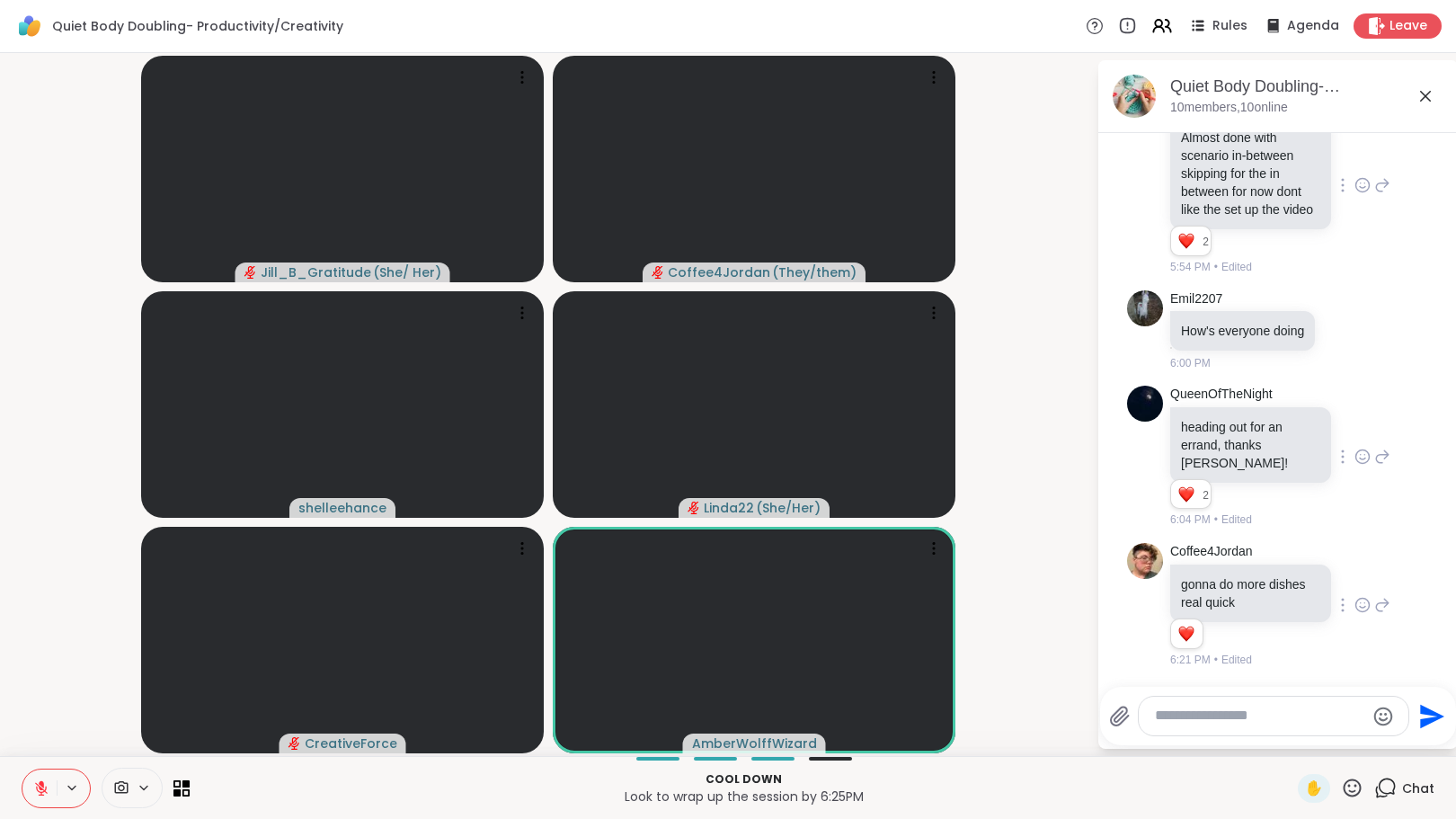
click at [44, 769] on div at bounding box center [56, 788] width 69 height 40
click at [40, 786] on icon at bounding box center [40, 788] width 13 height 13
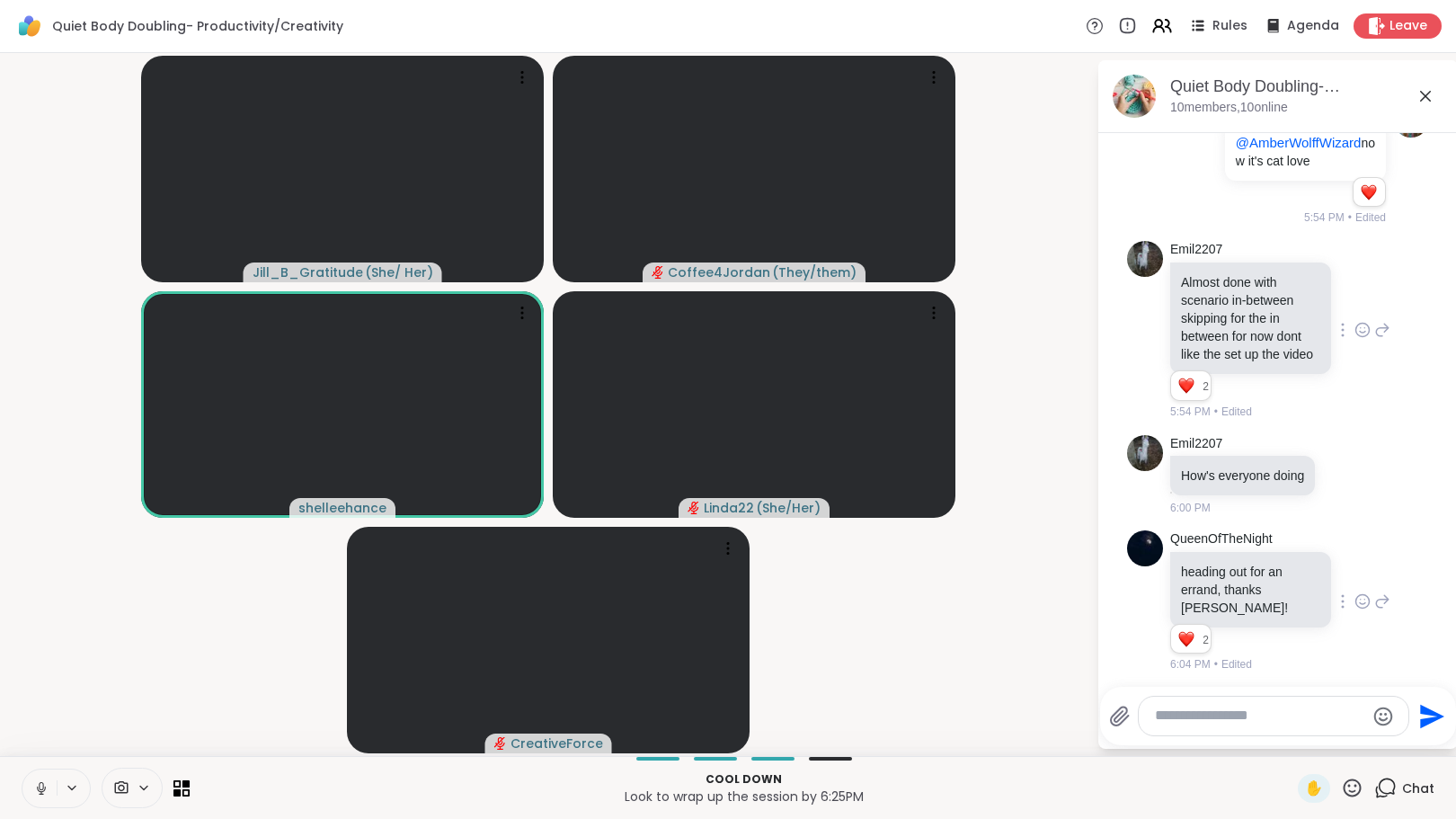
scroll to position [2864, 0]
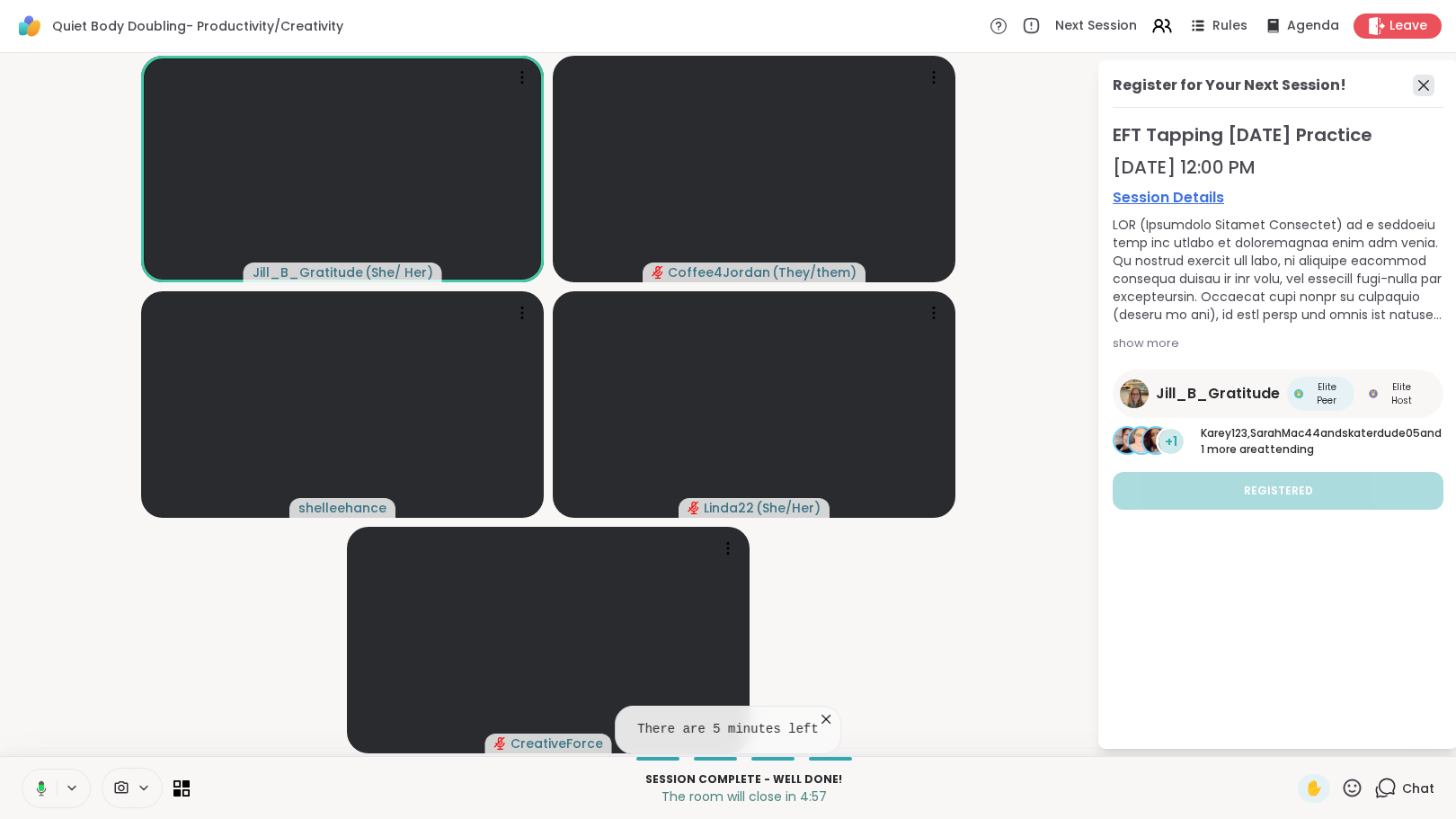
click at [1422, 86] on icon at bounding box center [1423, 85] width 11 height 11
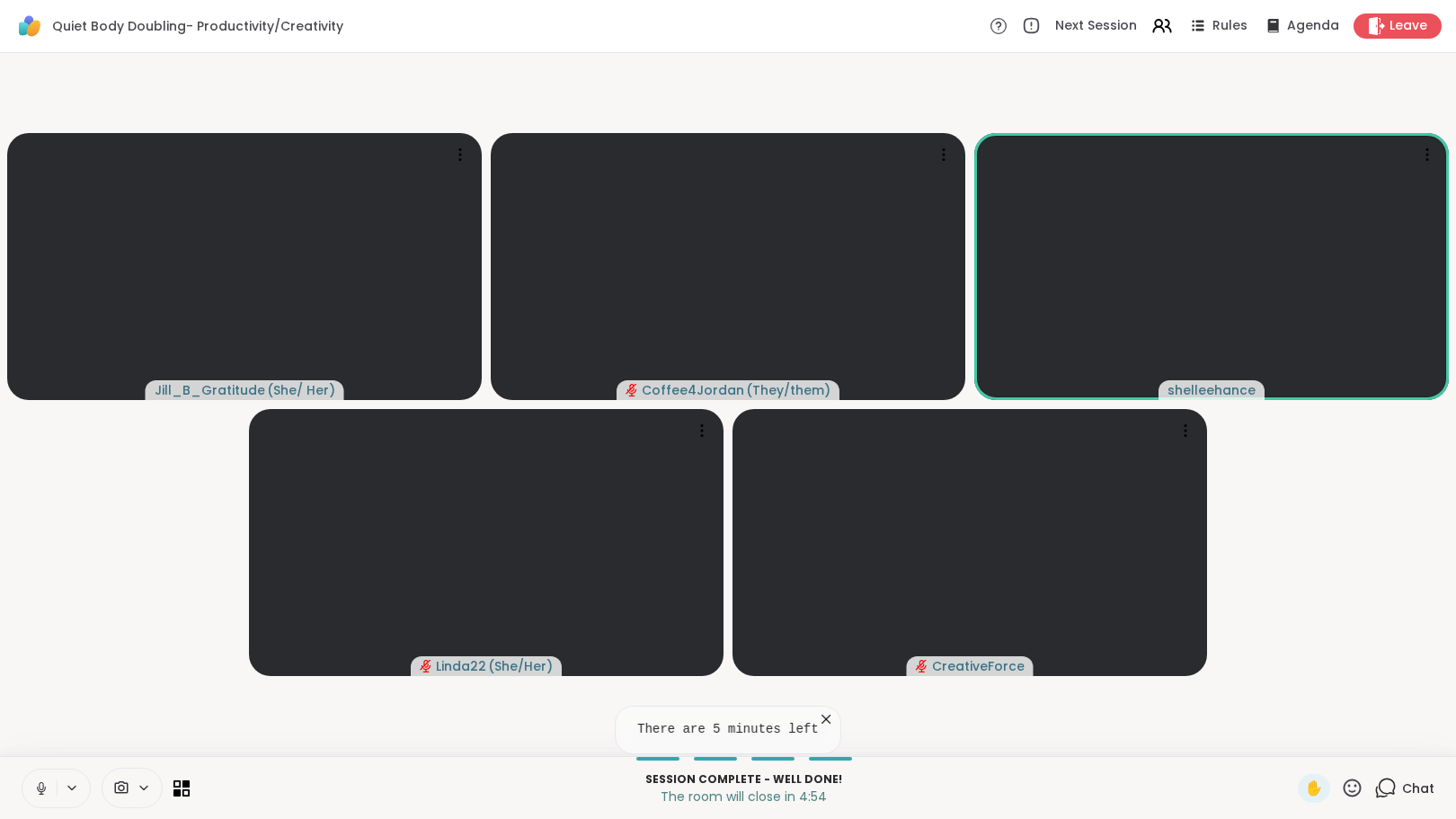
click at [1379, 790] on icon at bounding box center [1387, 786] width 17 height 16
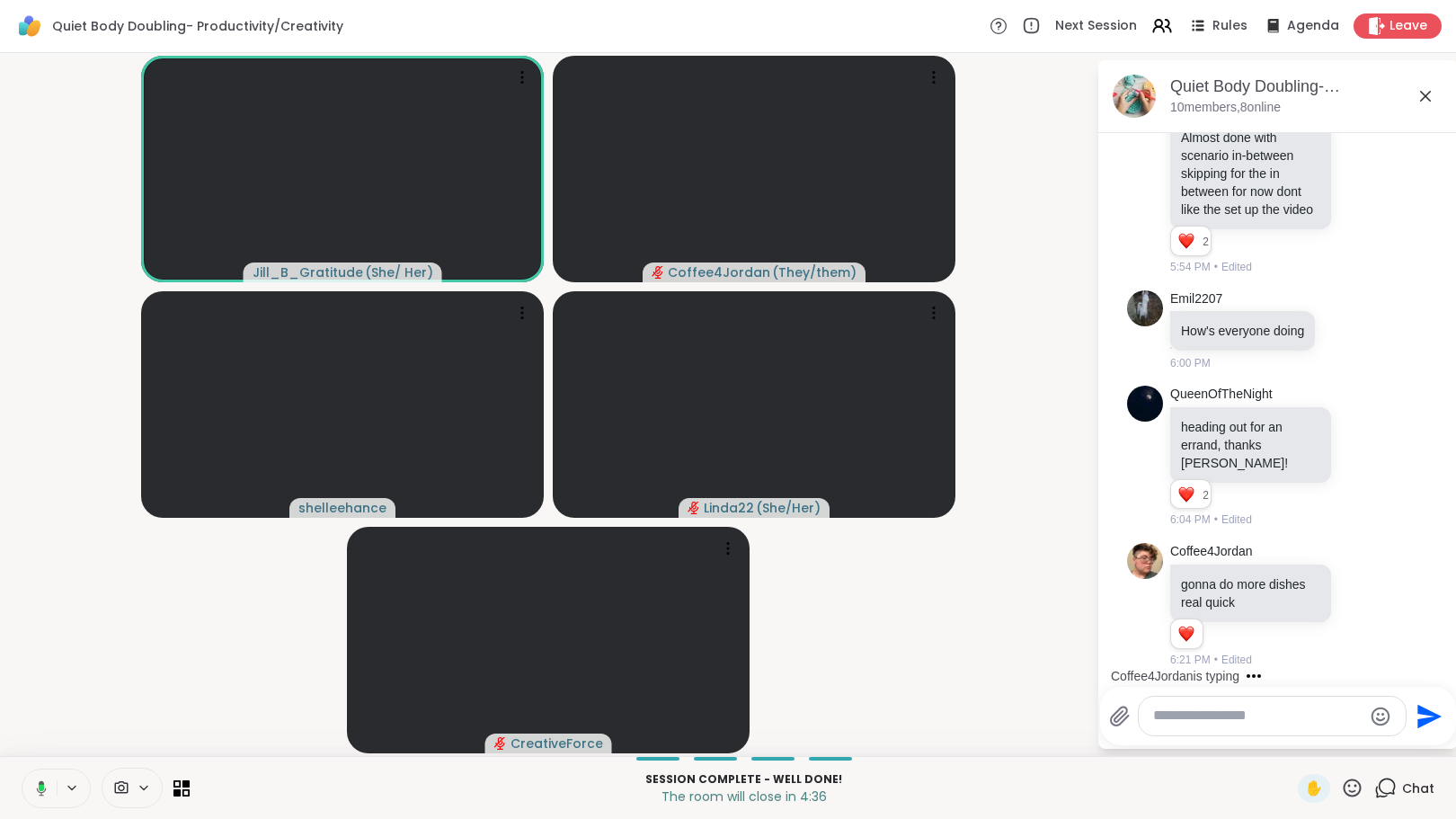
scroll to position [3277, 0]
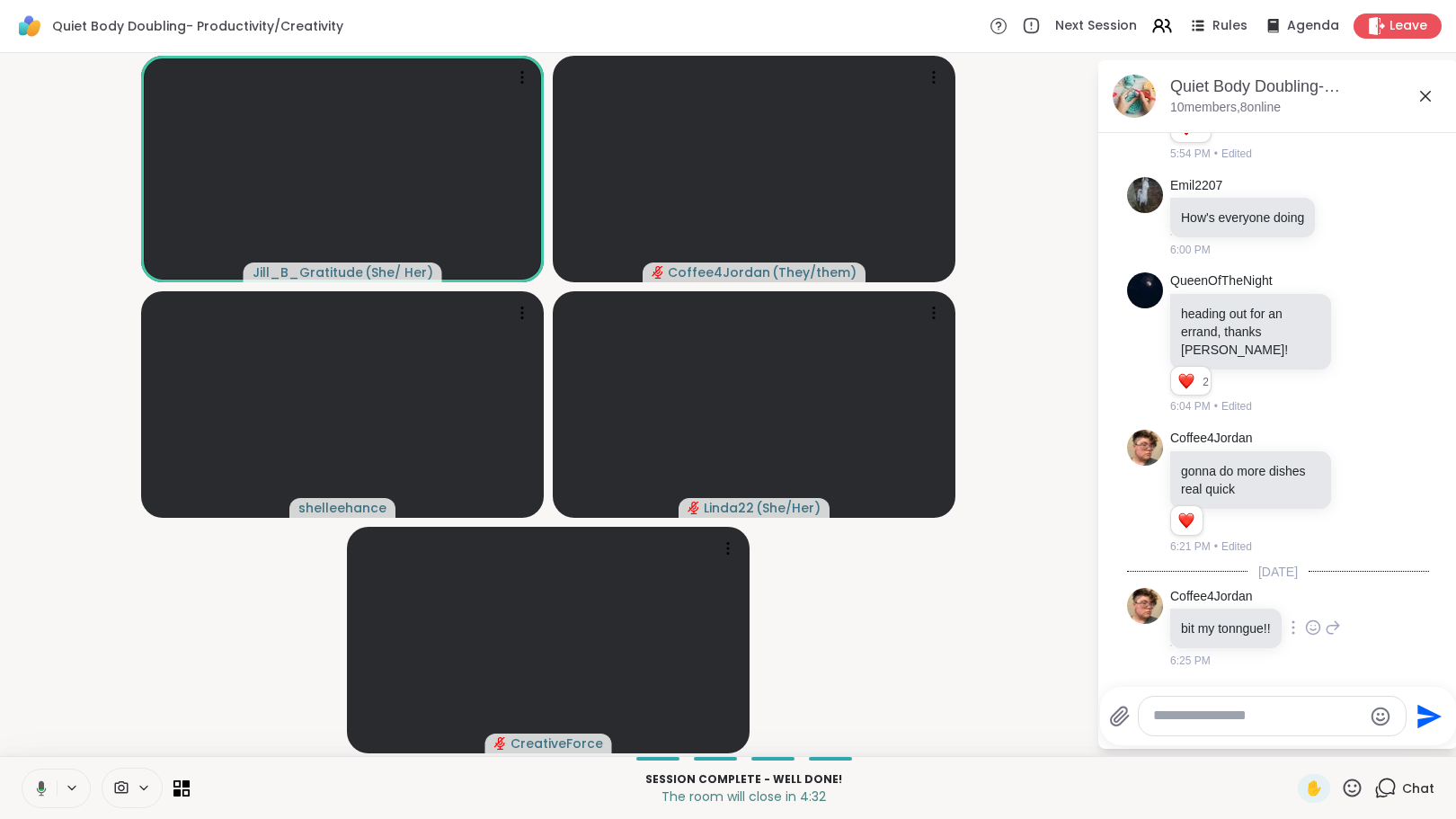
click at [1311, 626] on icon at bounding box center [1313, 627] width 16 height 18
click at [1313, 596] on div "Select Reaction: Heart" at bounding box center [1313, 599] width 16 height 16
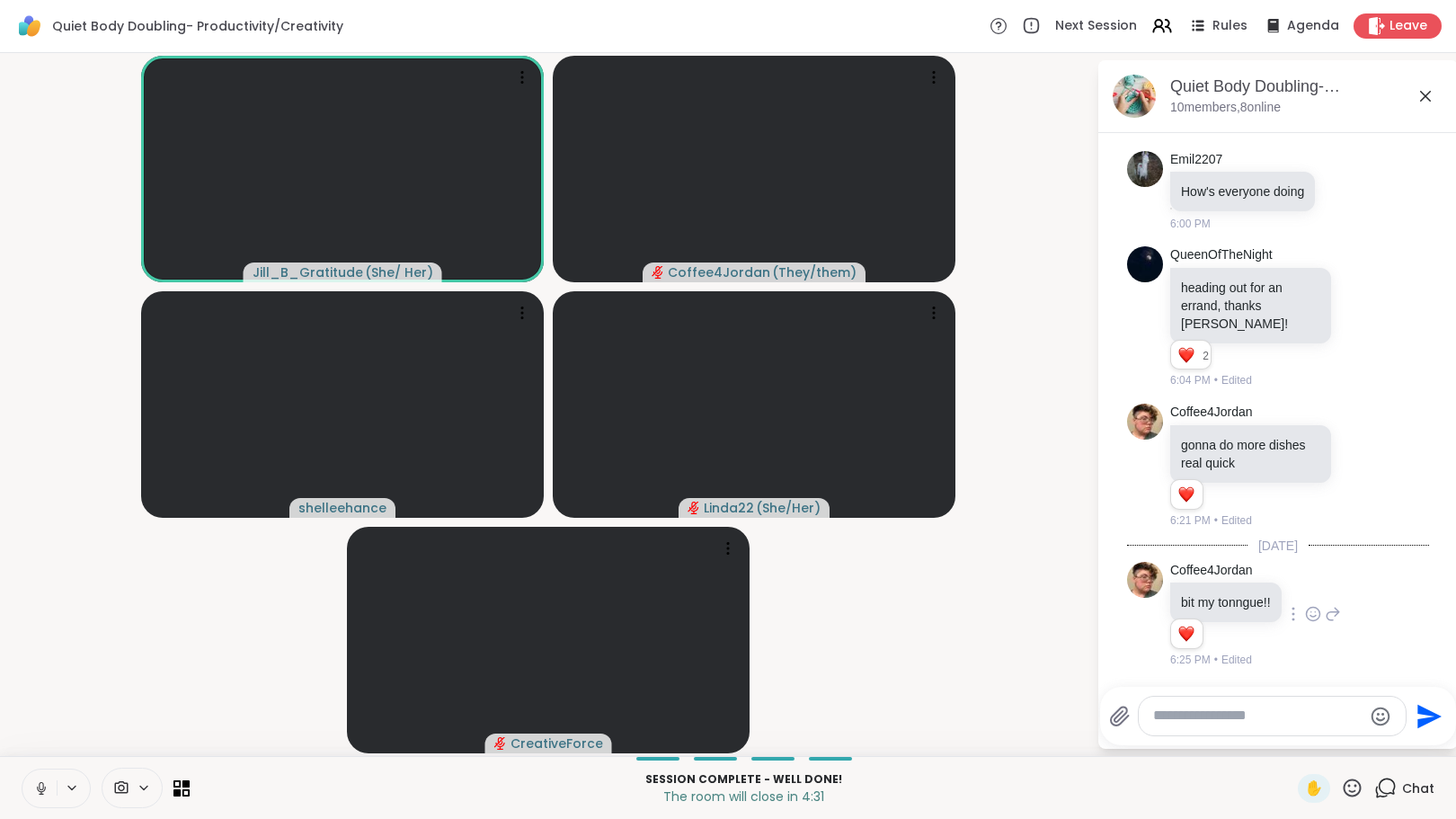
scroll to position [3304, 0]
click at [1252, 720] on textarea "Type your message" at bounding box center [1257, 715] width 209 height 19
click at [1205, 710] on textarea "Type your message" at bounding box center [1257, 715] width 209 height 19
click at [1390, 24] on span "Leave" at bounding box center [1410, 26] width 40 height 19
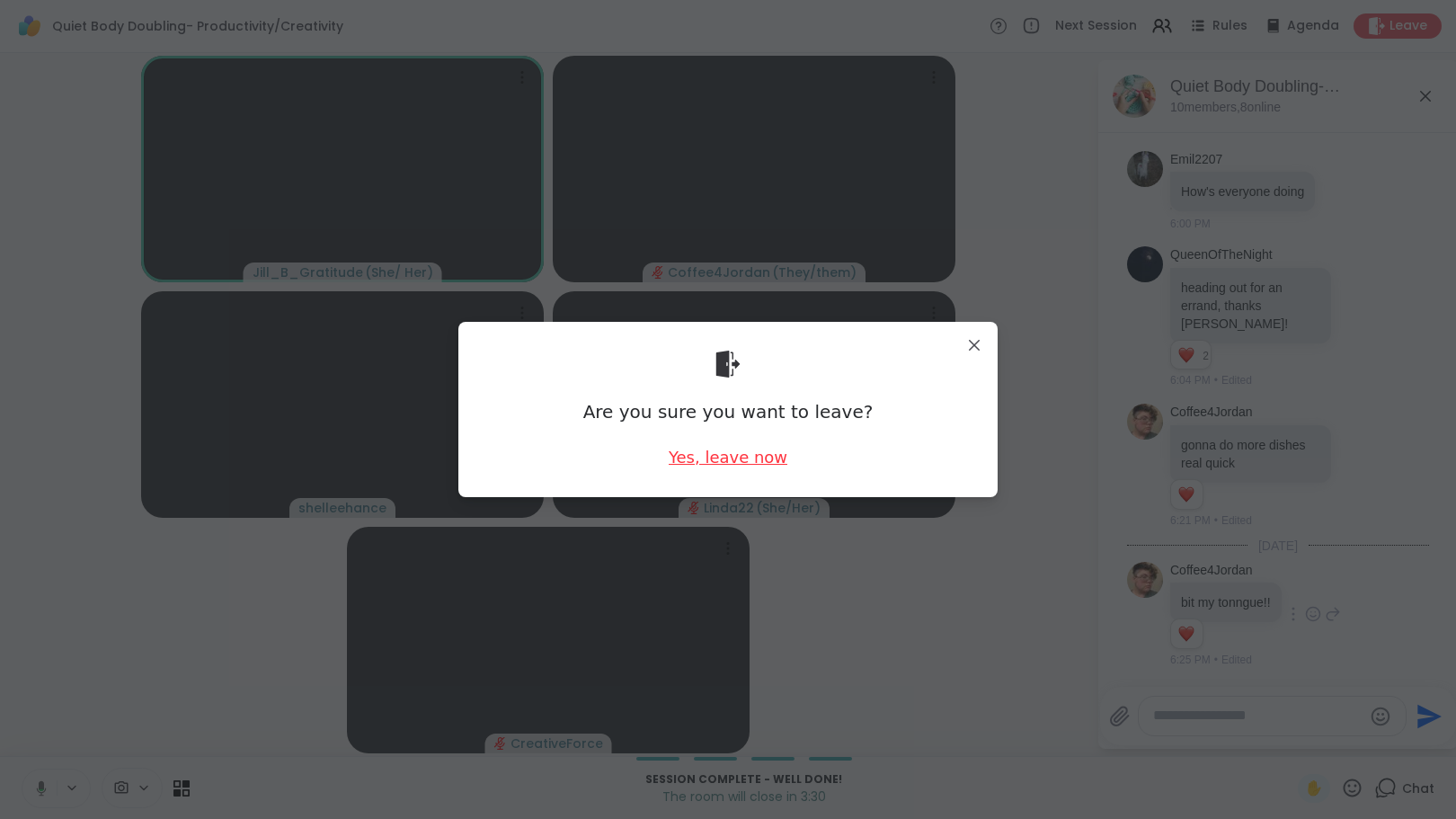
click at [755, 450] on div "Yes, leave now" at bounding box center [728, 456] width 119 height 23
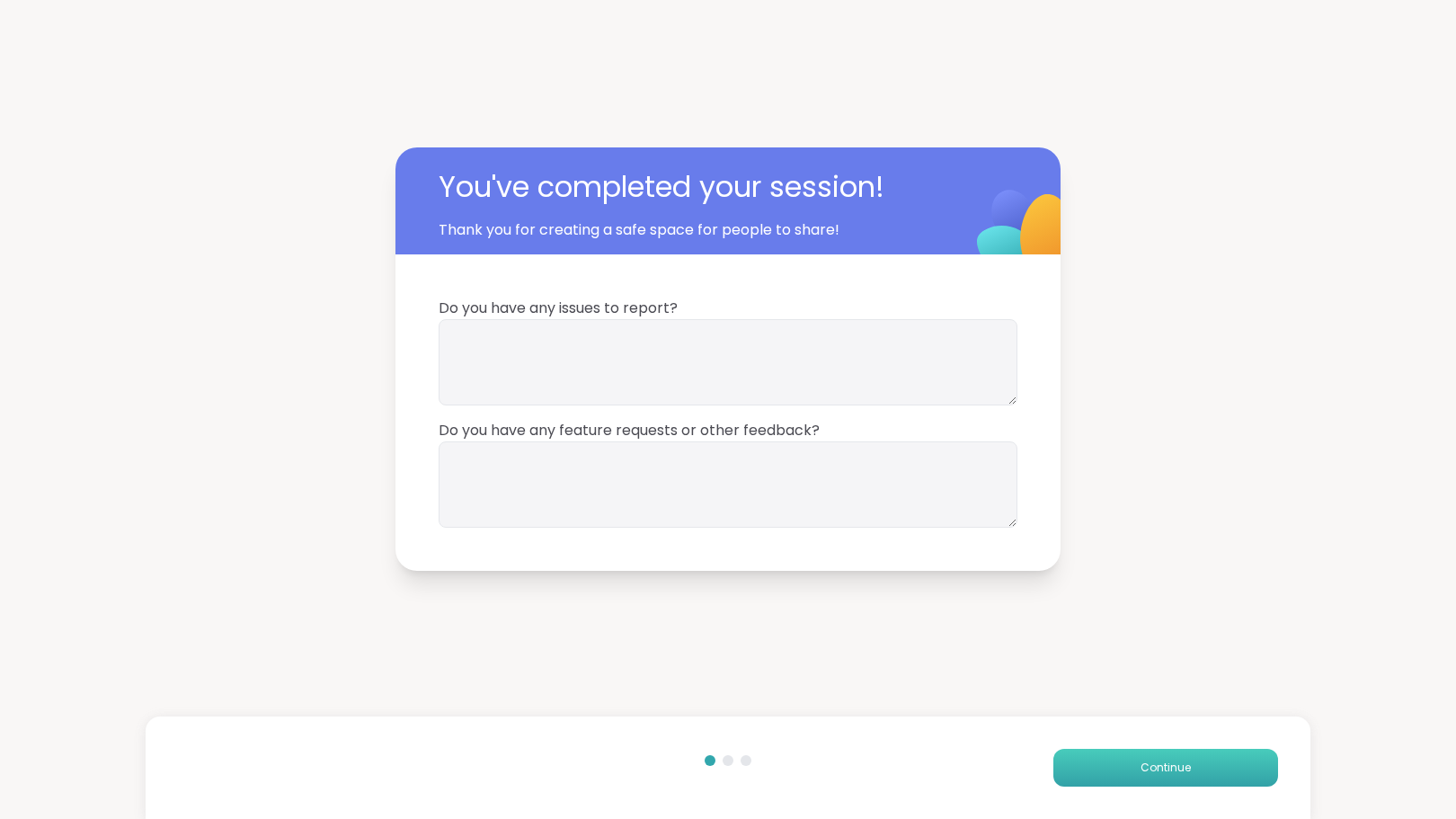
click at [1128, 768] on button "Continue" at bounding box center [1165, 768] width 224 height 38
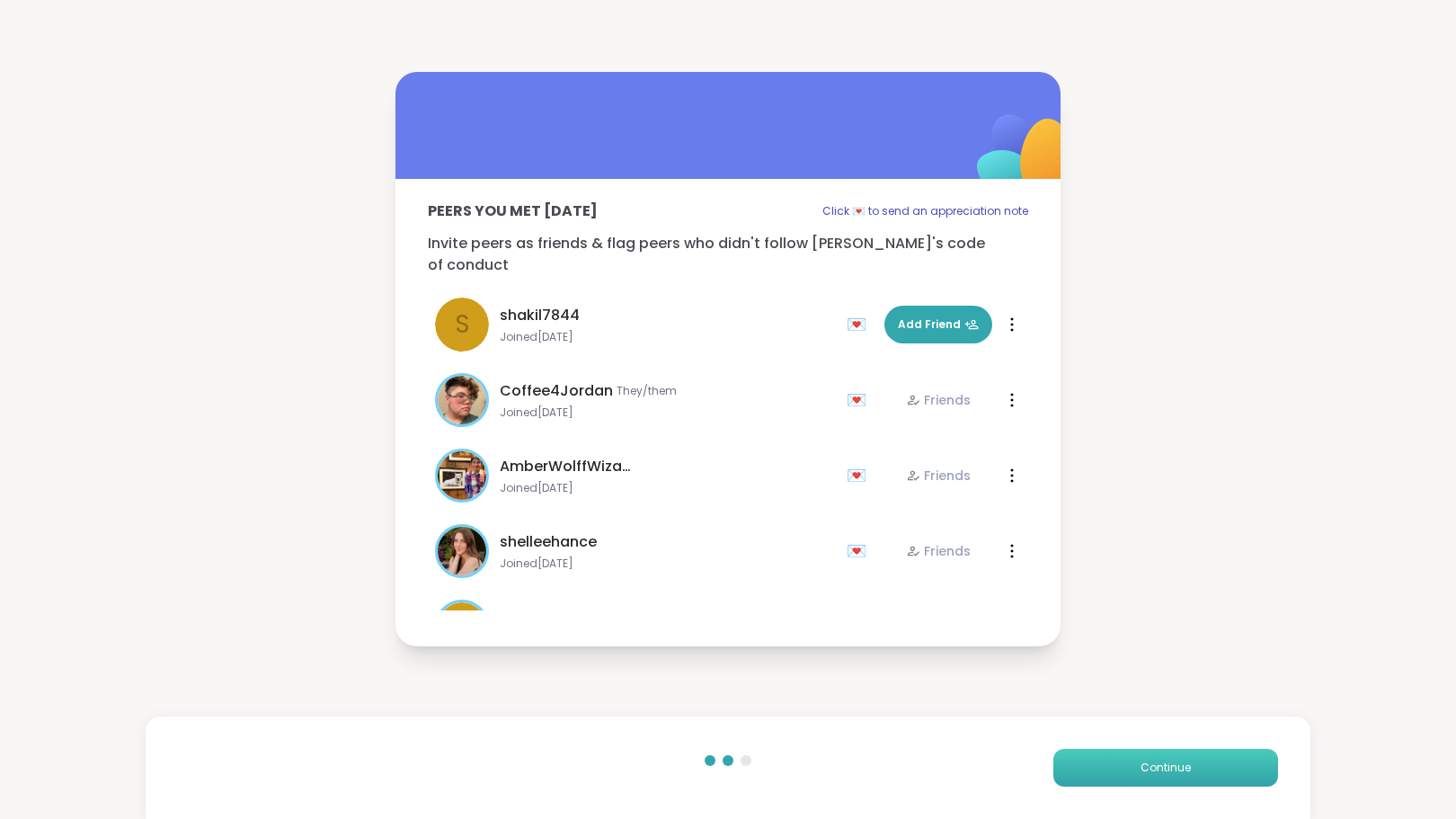
drag, startPoint x: 1127, startPoint y: 768, endPoint x: 1108, endPoint y: 773, distance: 19.6
click at [1108, 773] on button "Continue" at bounding box center [1165, 768] width 224 height 38
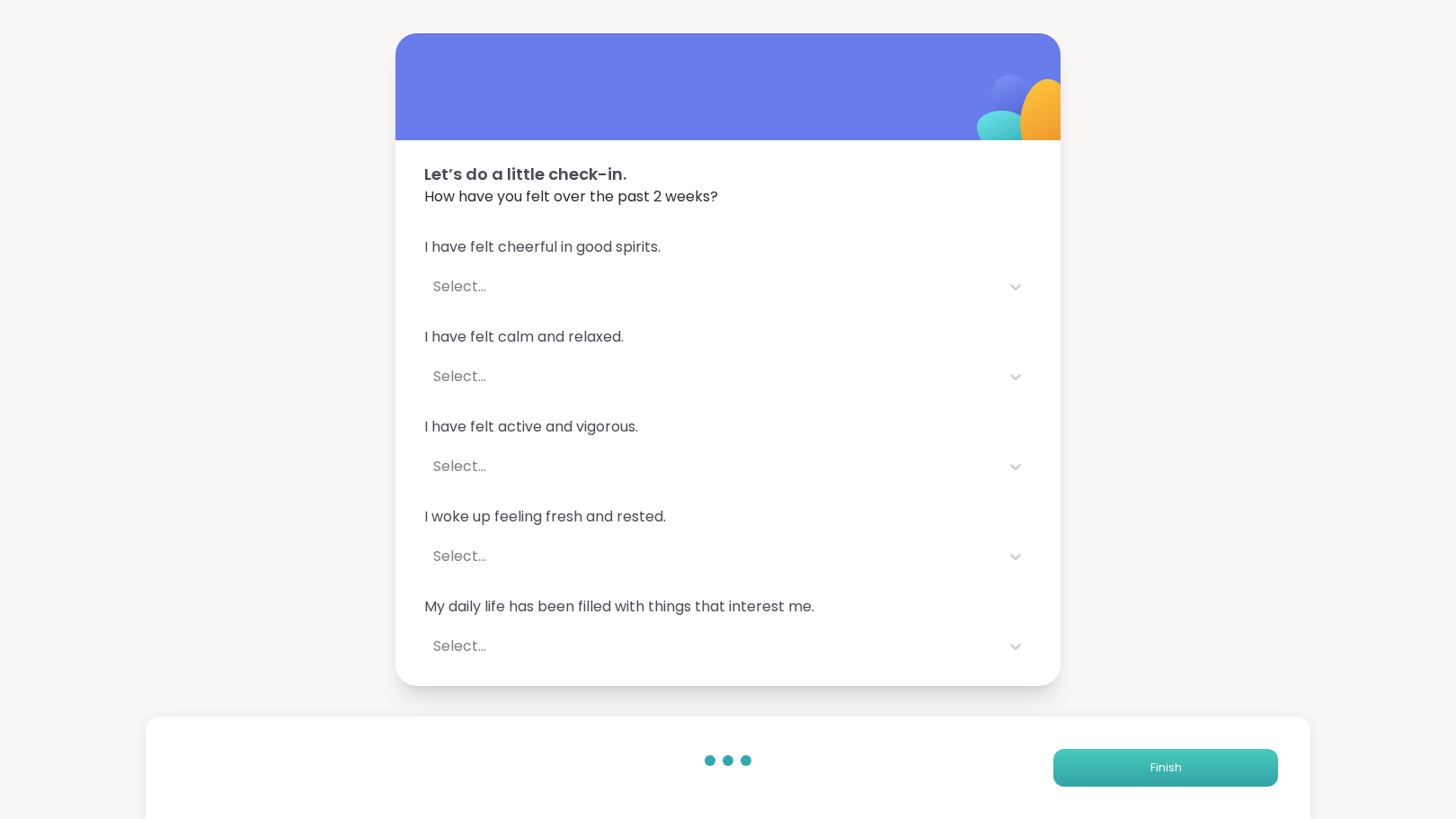
click at [1106, 766] on button "Finish" at bounding box center [1165, 768] width 224 height 38
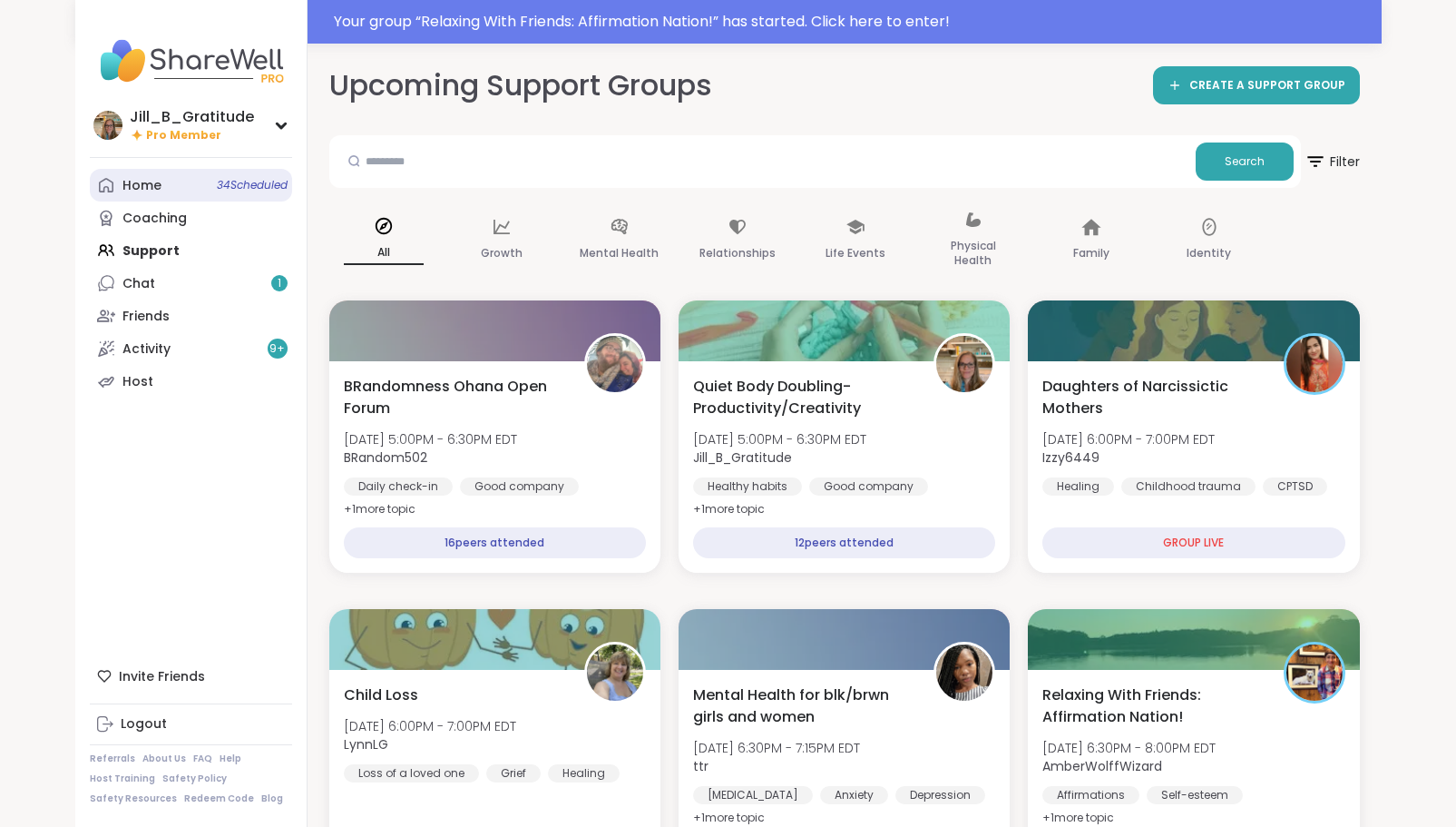
click at [239, 186] on span "34 Scheduled" at bounding box center [251, 185] width 71 height 15
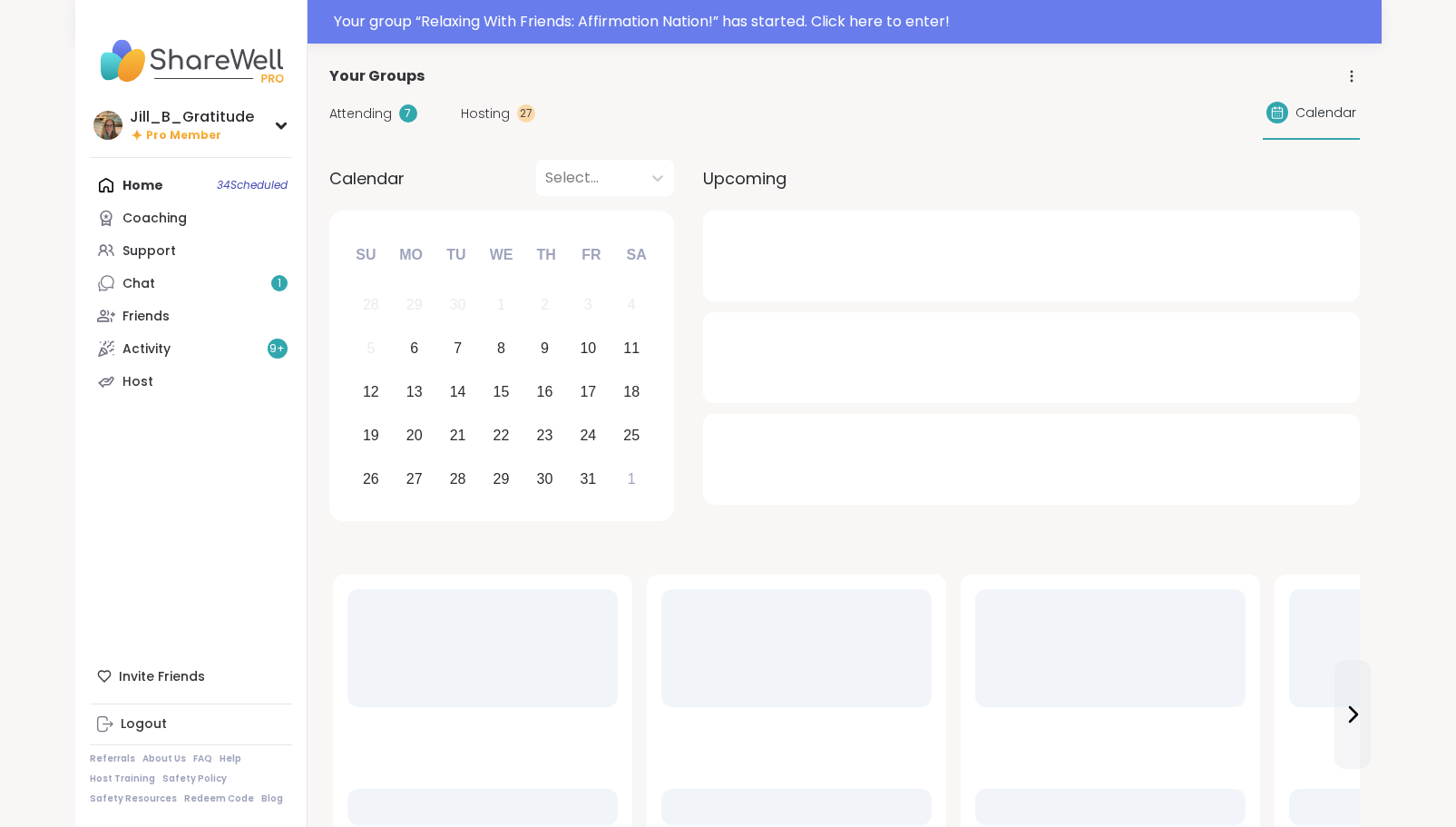
click at [374, 106] on span "Attending" at bounding box center [360, 114] width 63 height 19
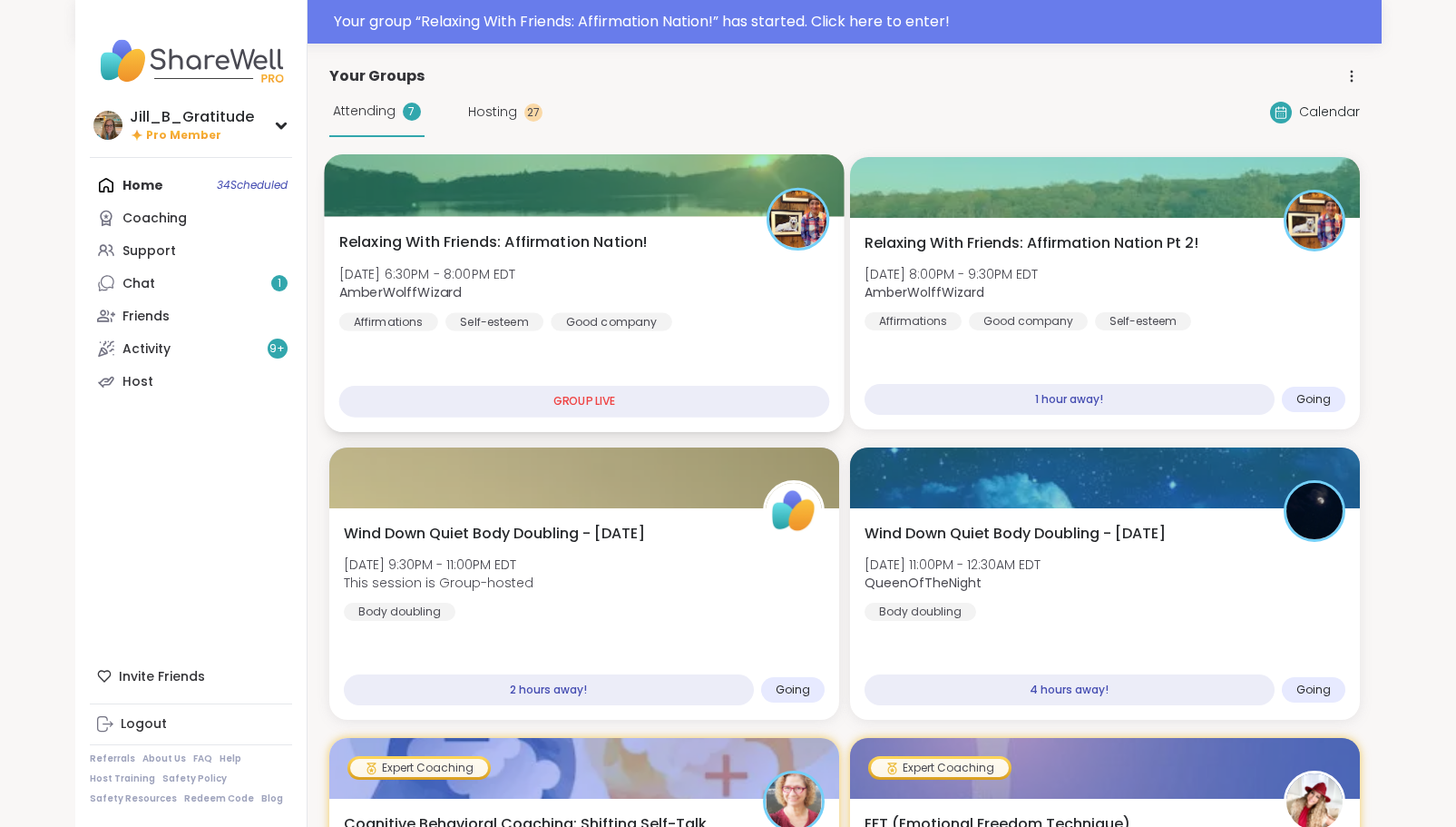
click at [659, 287] on div "Relaxing With Friends: Affirmation Nation! Mon, Oct 06 | 6:30PM - 8:00PM EDT Am…" at bounding box center [583, 281] width 491 height 100
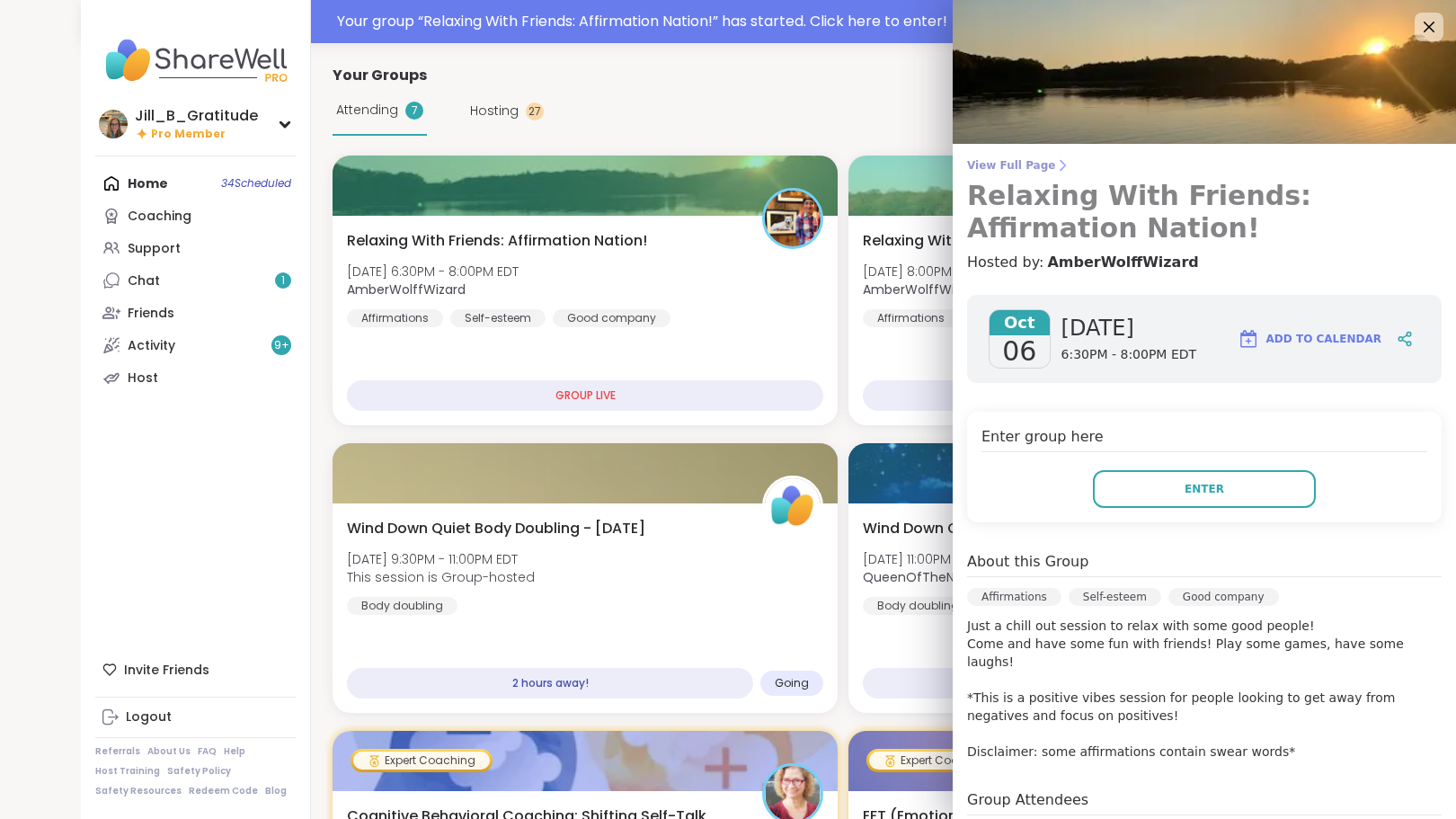
click at [968, 160] on span "View Full Page" at bounding box center [1204, 165] width 474 height 15
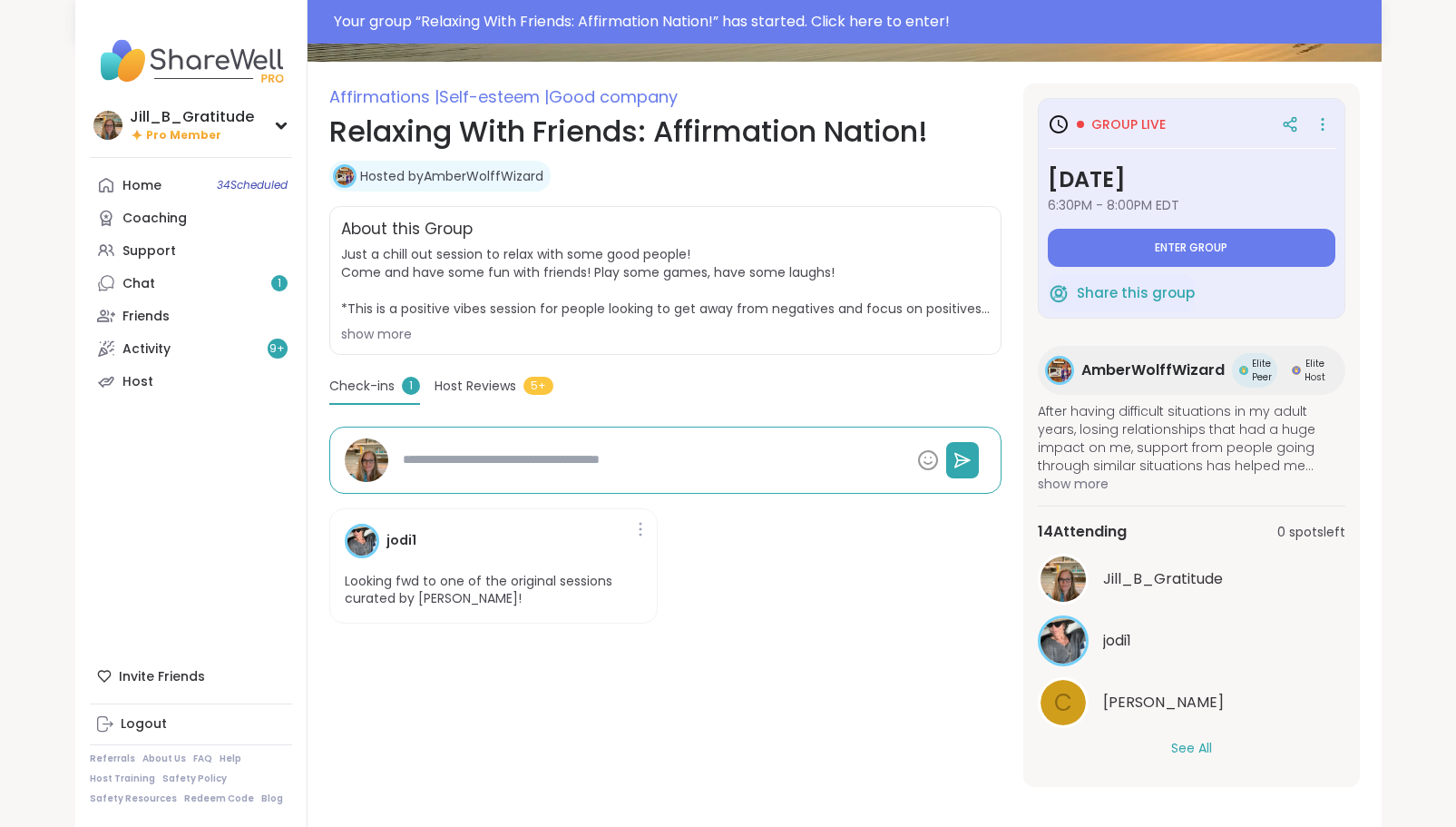
scroll to position [230, 0]
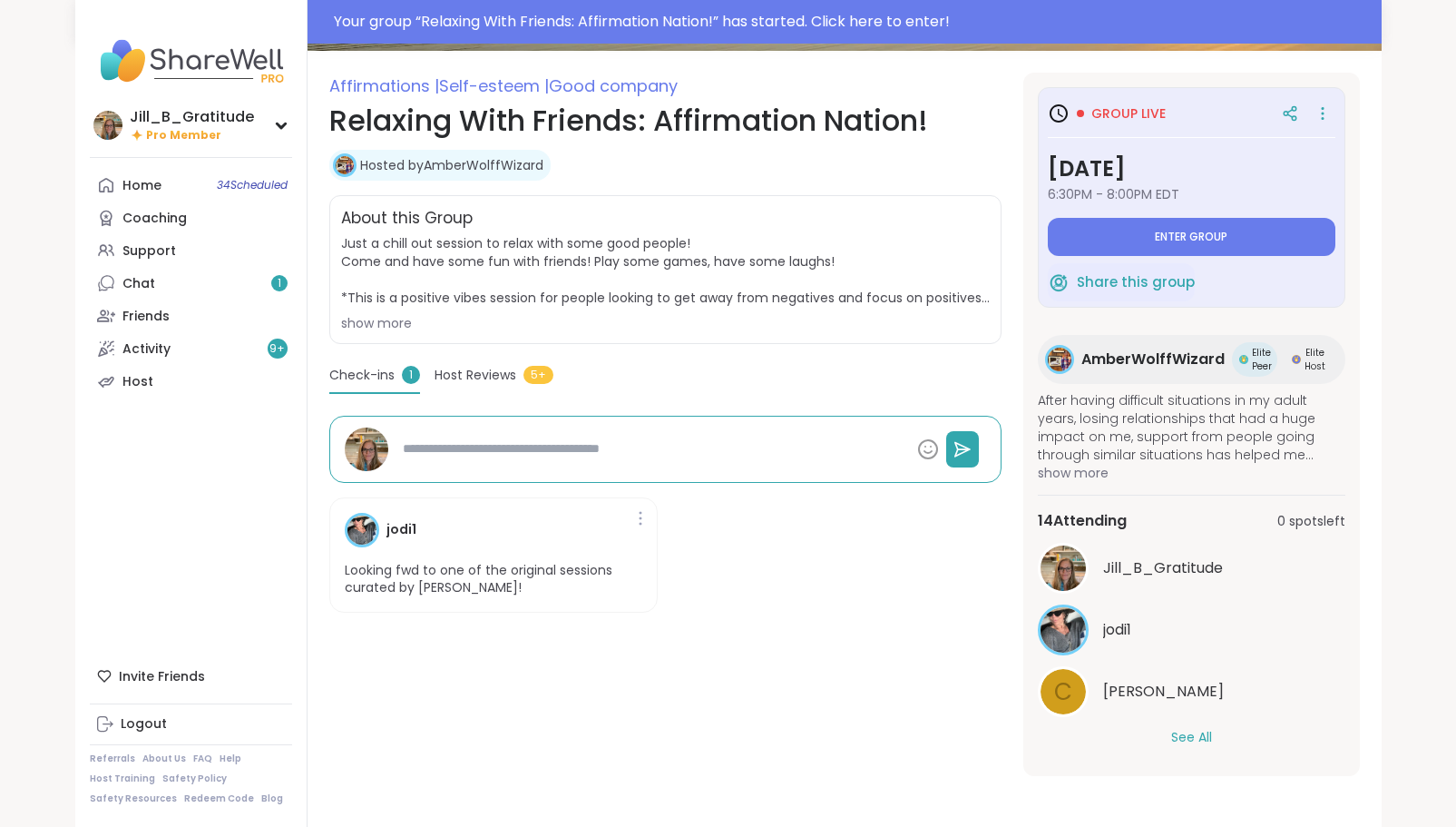
click at [1196, 733] on button "See All" at bounding box center [1192, 737] width 41 height 19
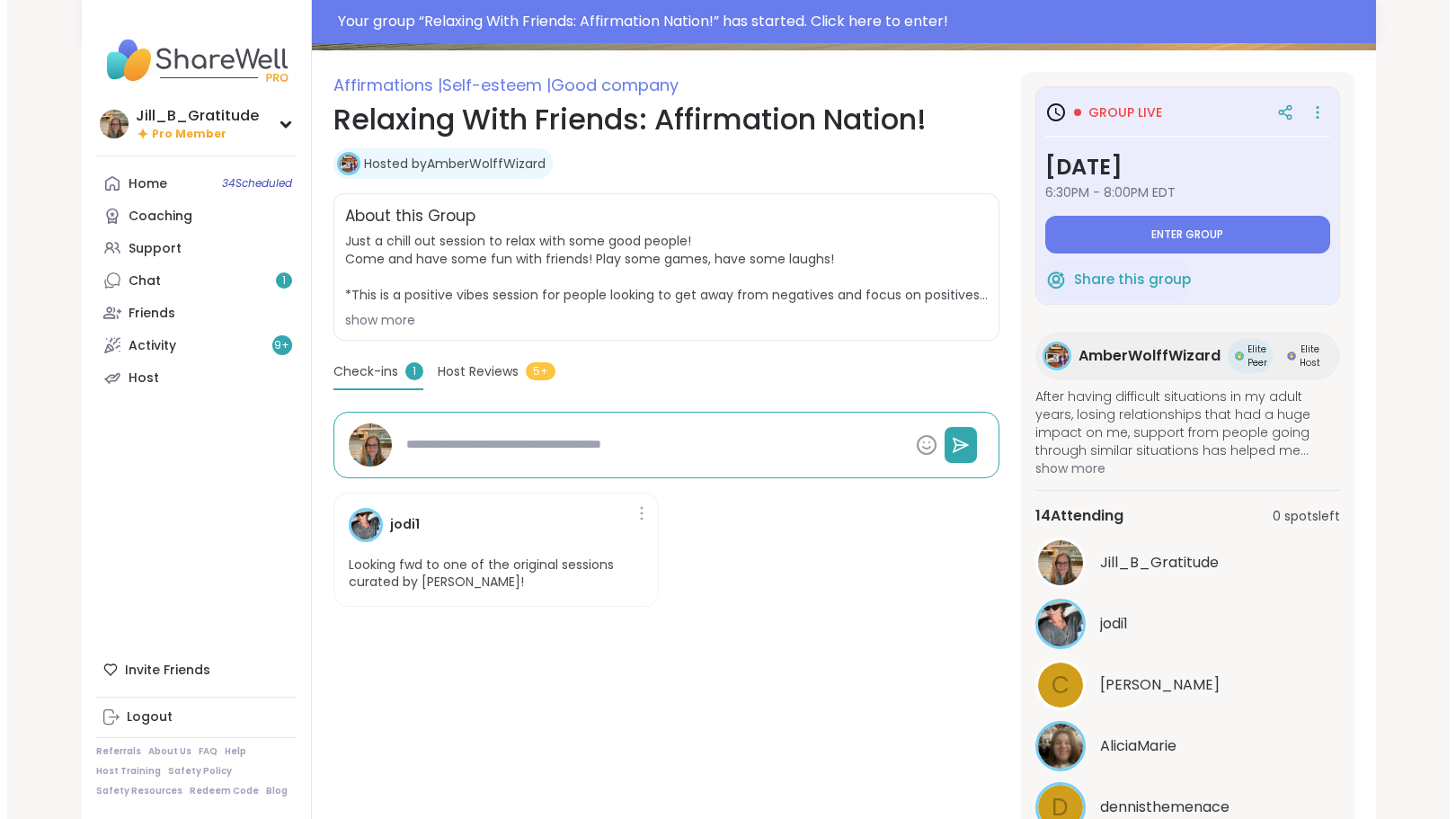
scroll to position [0, 0]
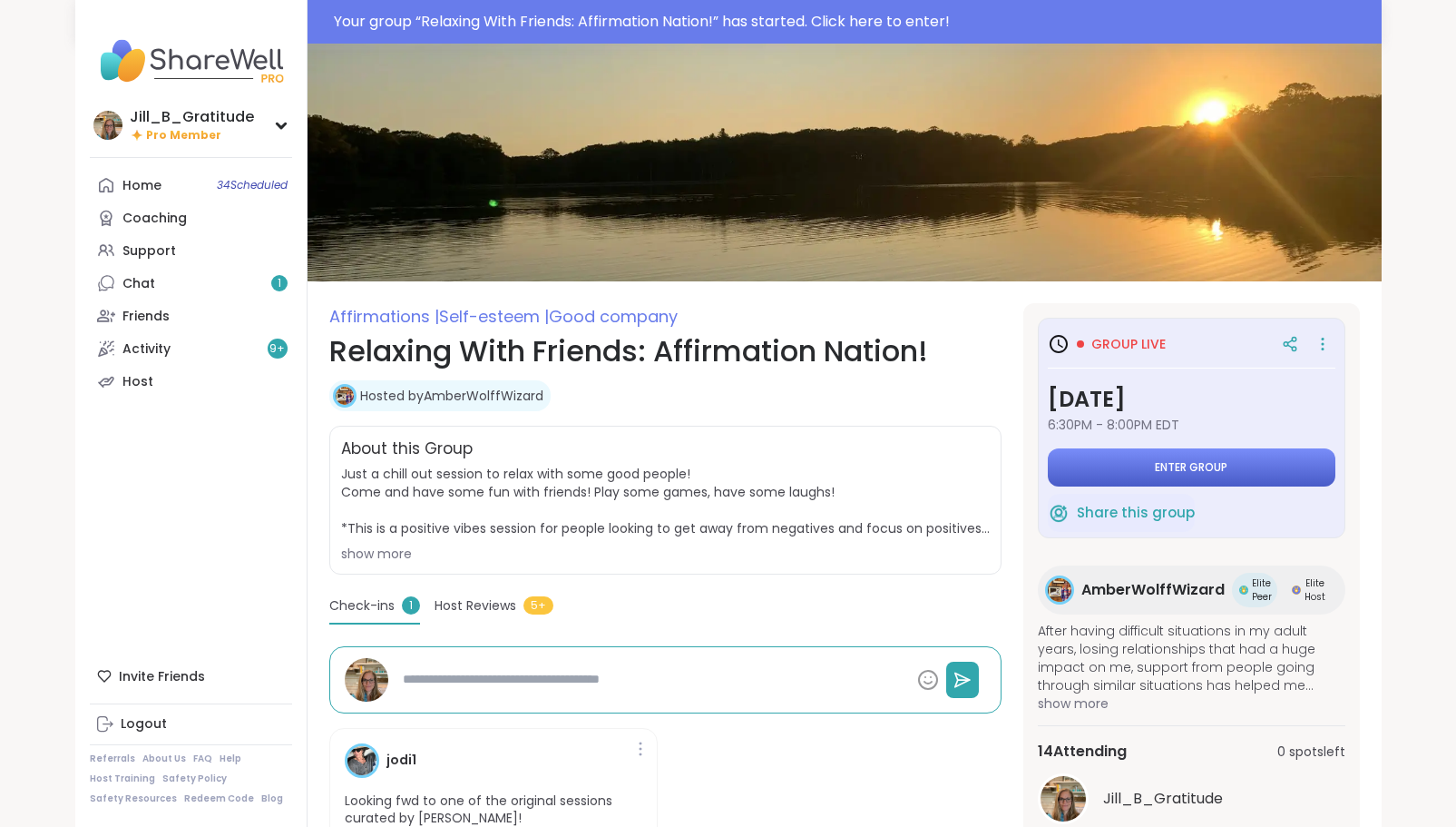
click at [1180, 471] on span "Enter group" at bounding box center [1191, 467] width 73 height 15
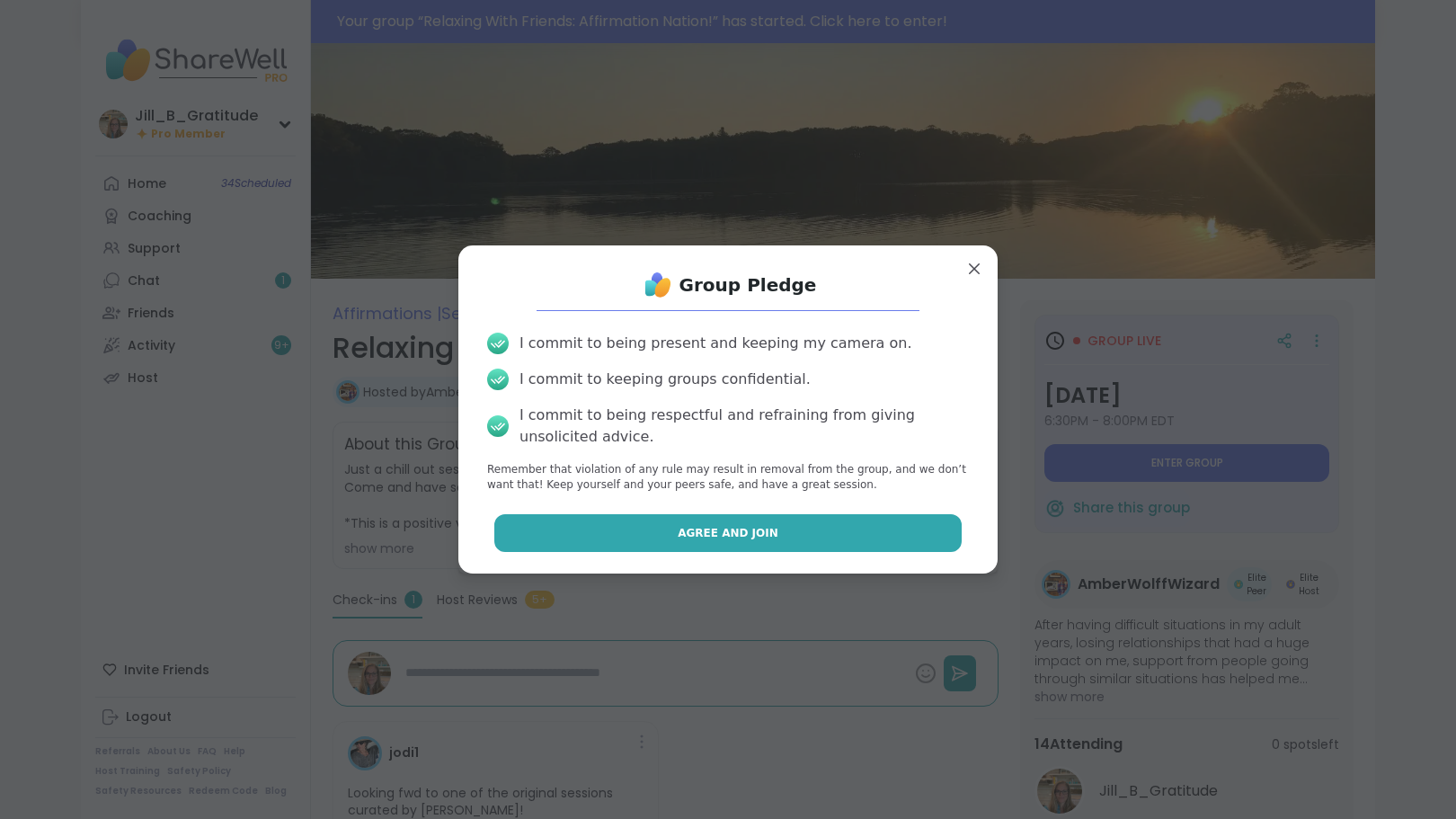
click at [805, 532] on button "Agree and Join" at bounding box center [728, 532] width 468 height 38
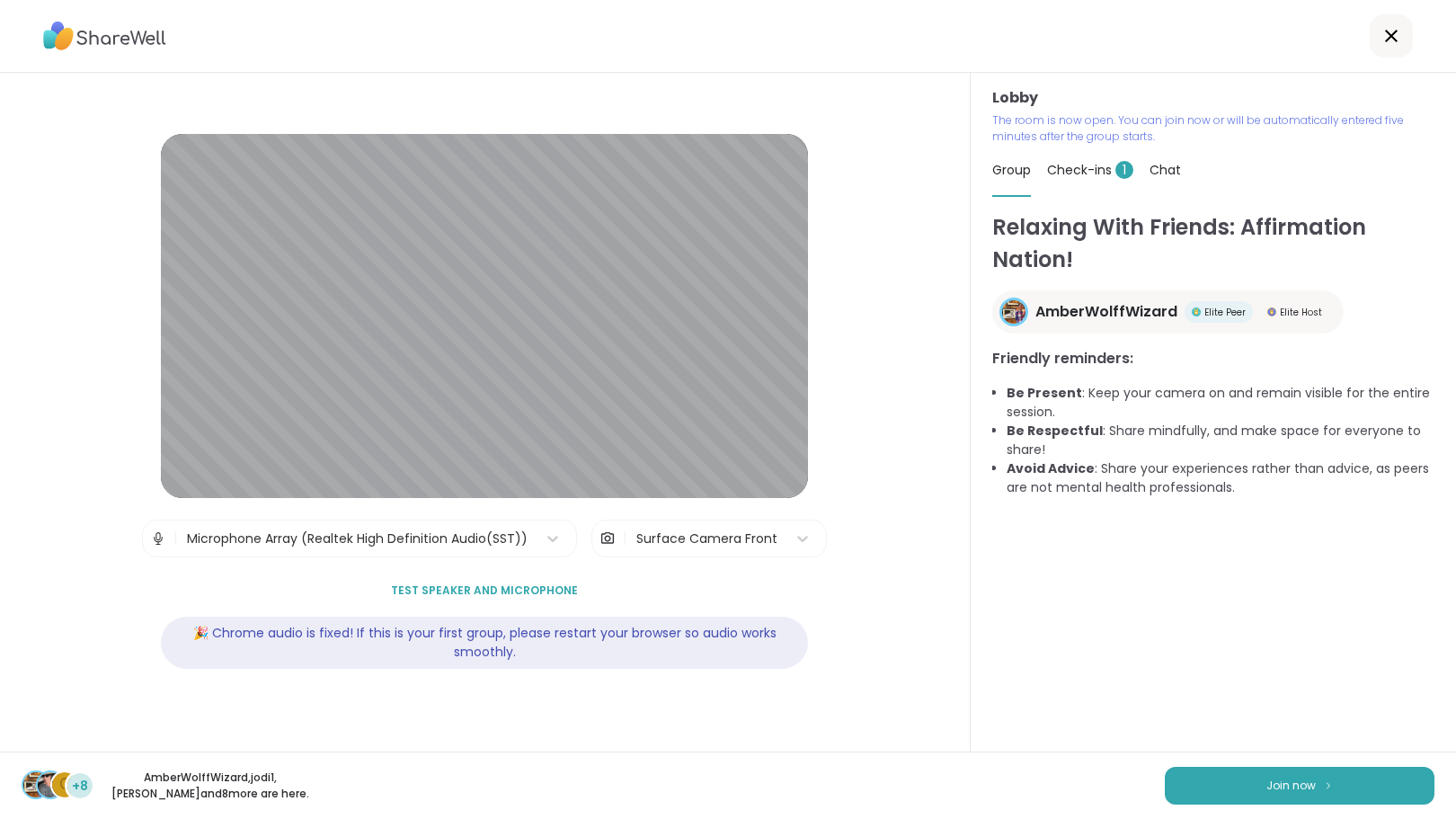
click at [1085, 161] on div "Check-ins 1" at bounding box center [1090, 169] width 86 height 50
type textarea "*"
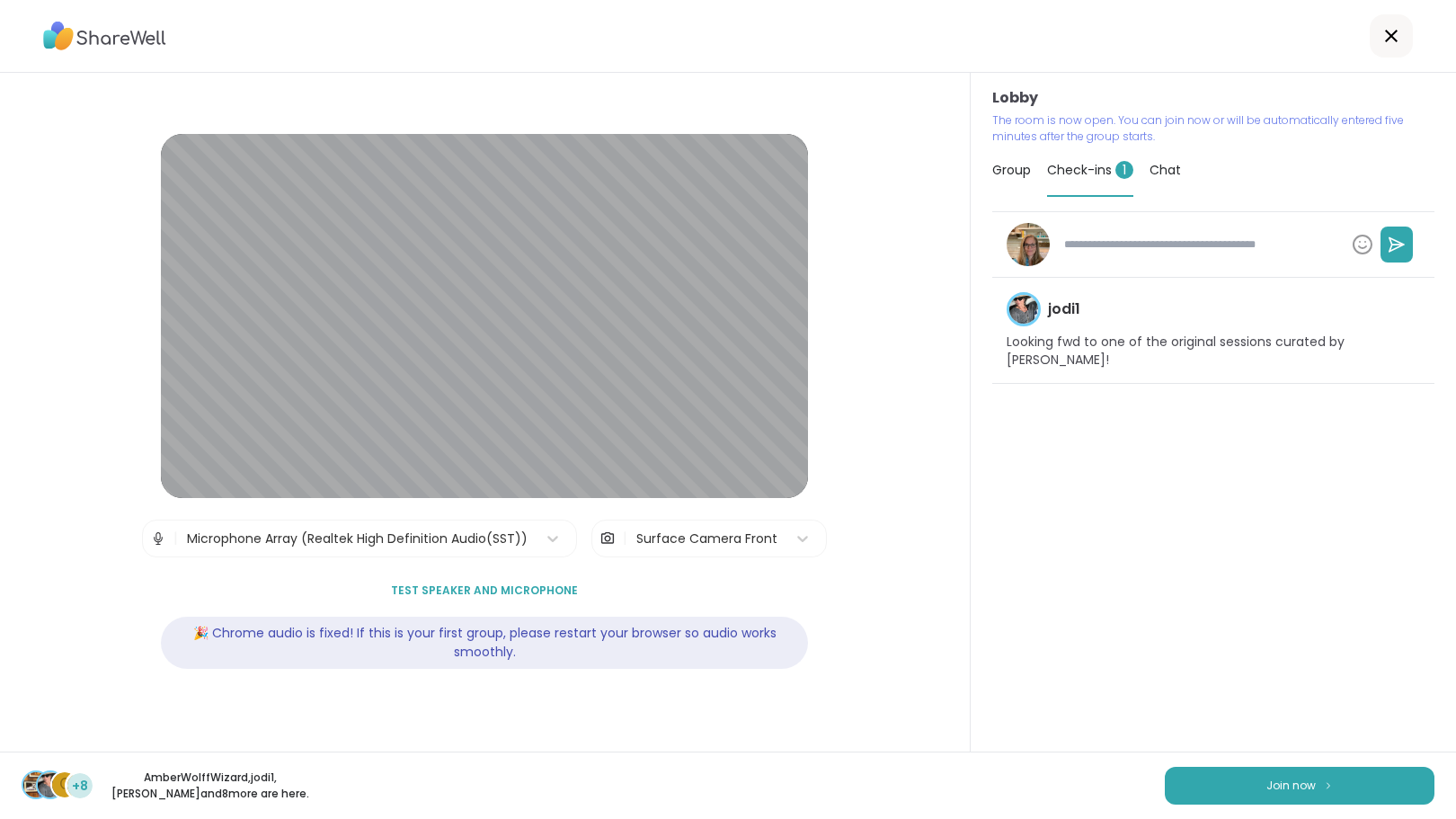
click at [1154, 167] on span "Chat" at bounding box center [1166, 170] width 32 height 18
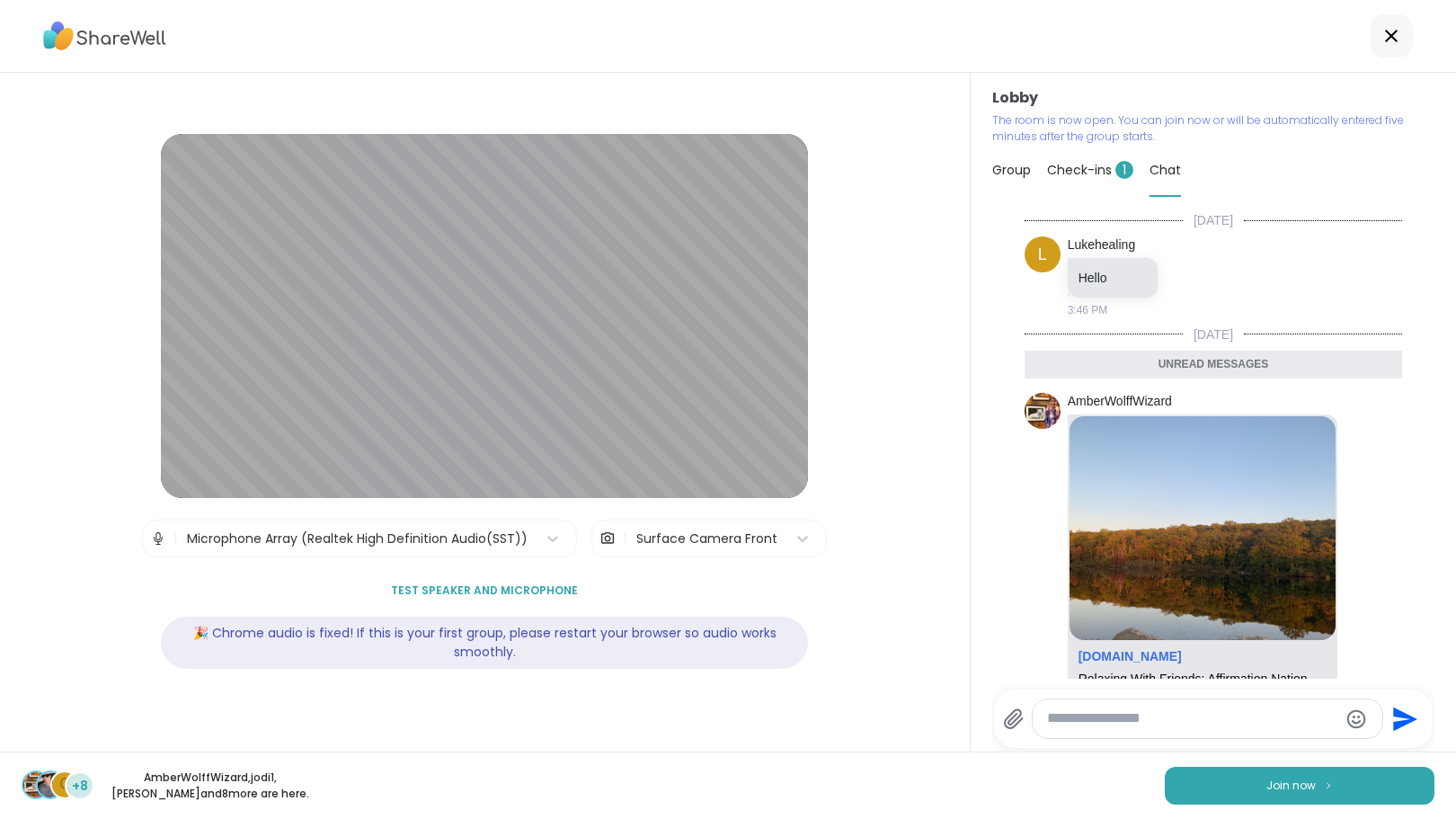
scroll to position [132, 0]
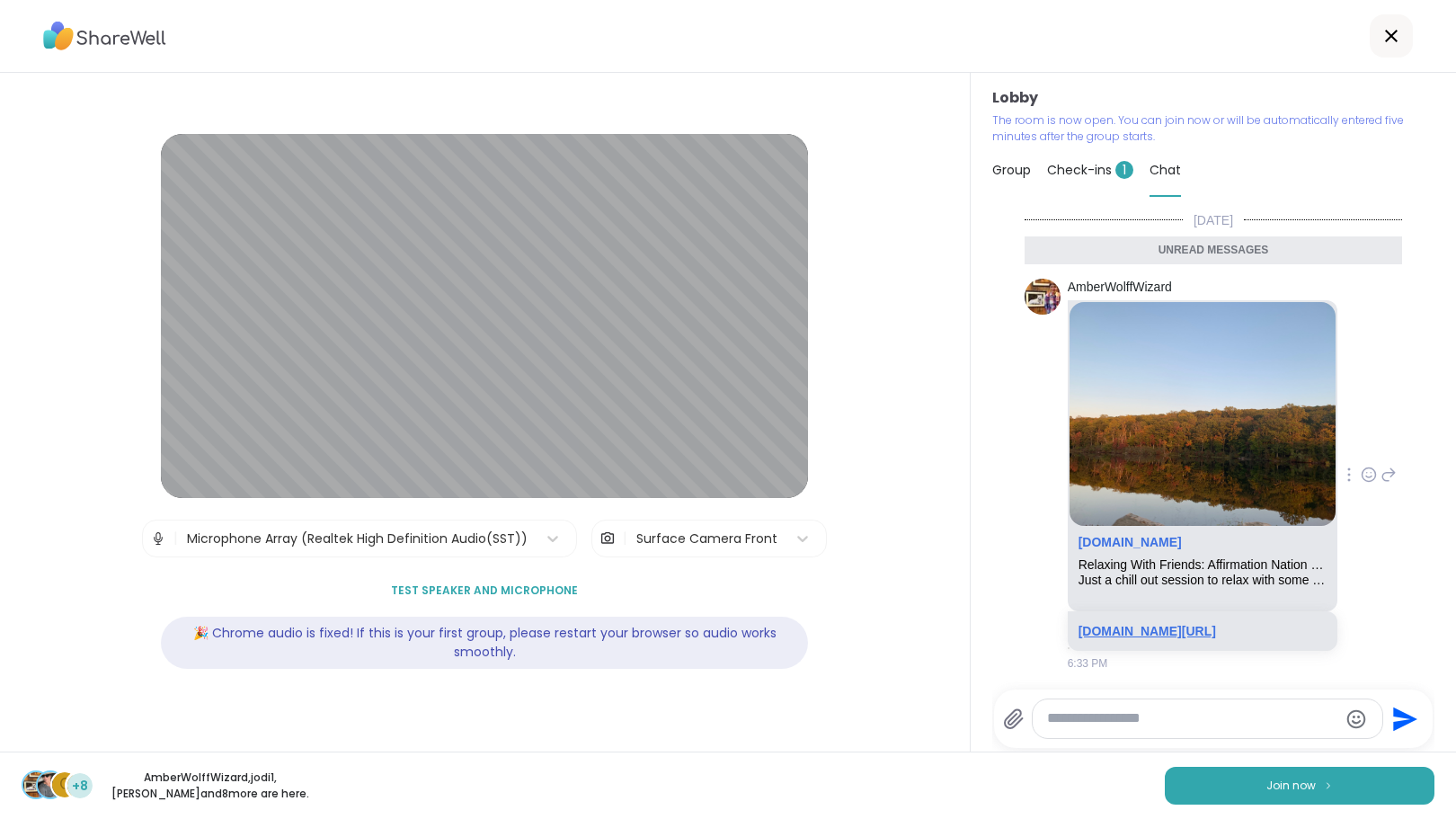
click at [1139, 623] on link "sharewellnow.com/session/ded6bd0a-430f-45d6-9b47-eef05291a0e3" at bounding box center [1147, 630] width 137 height 15
click at [1298, 779] on span "Join now" at bounding box center [1291, 785] width 49 height 16
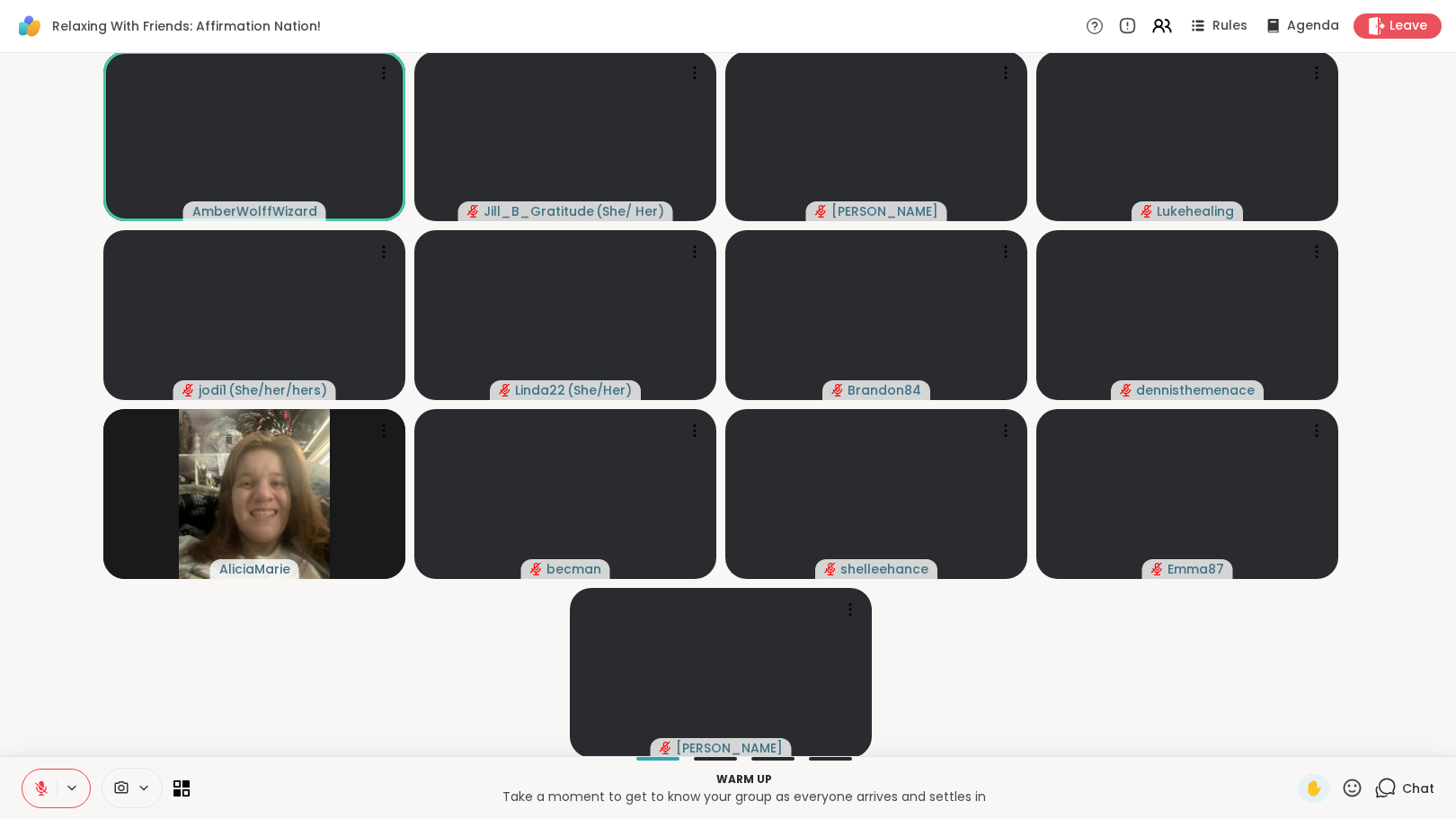
click at [33, 782] on button at bounding box center [40, 788] width 35 height 38
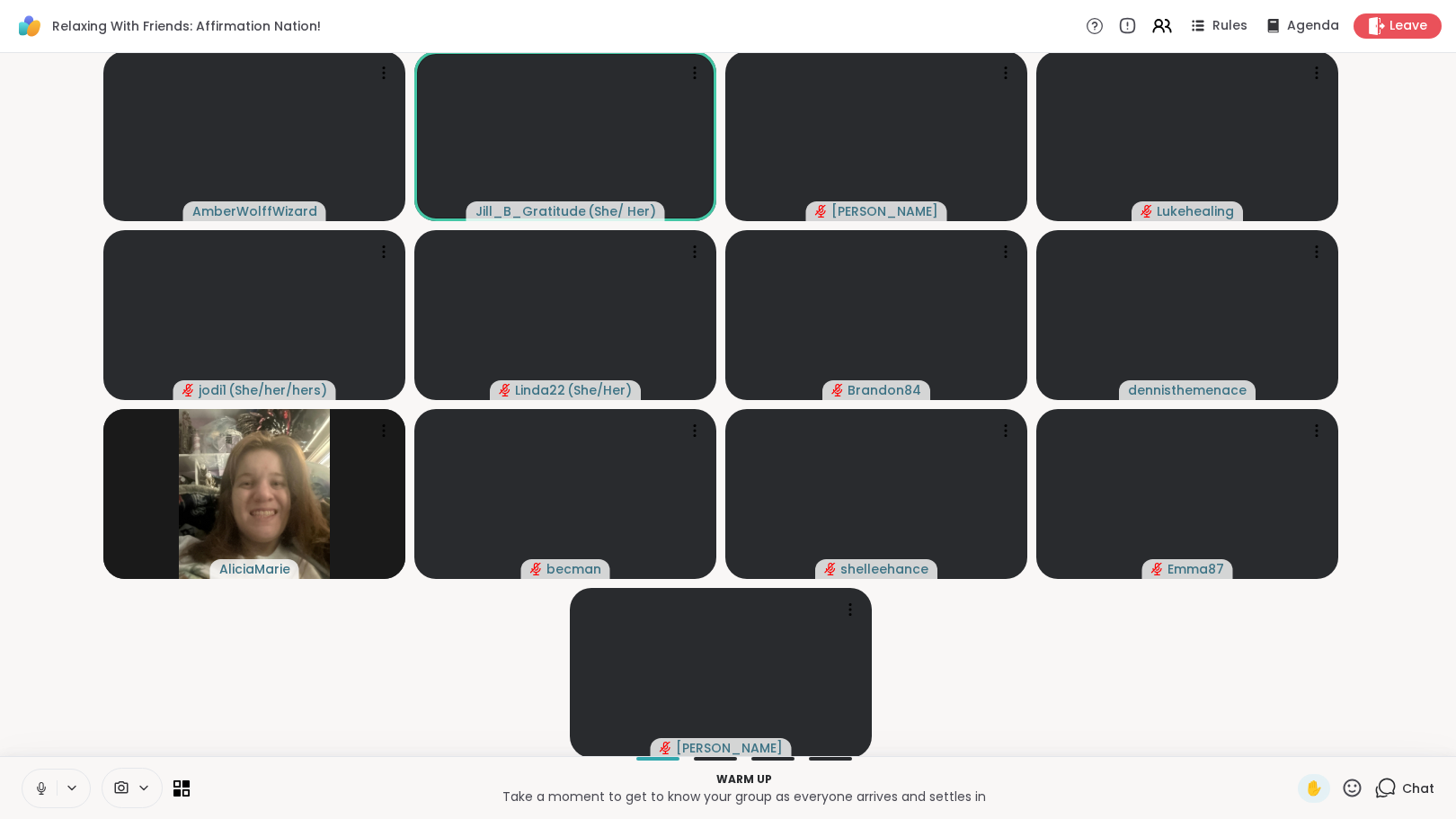
click at [1374, 784] on icon at bounding box center [1385, 787] width 23 height 23
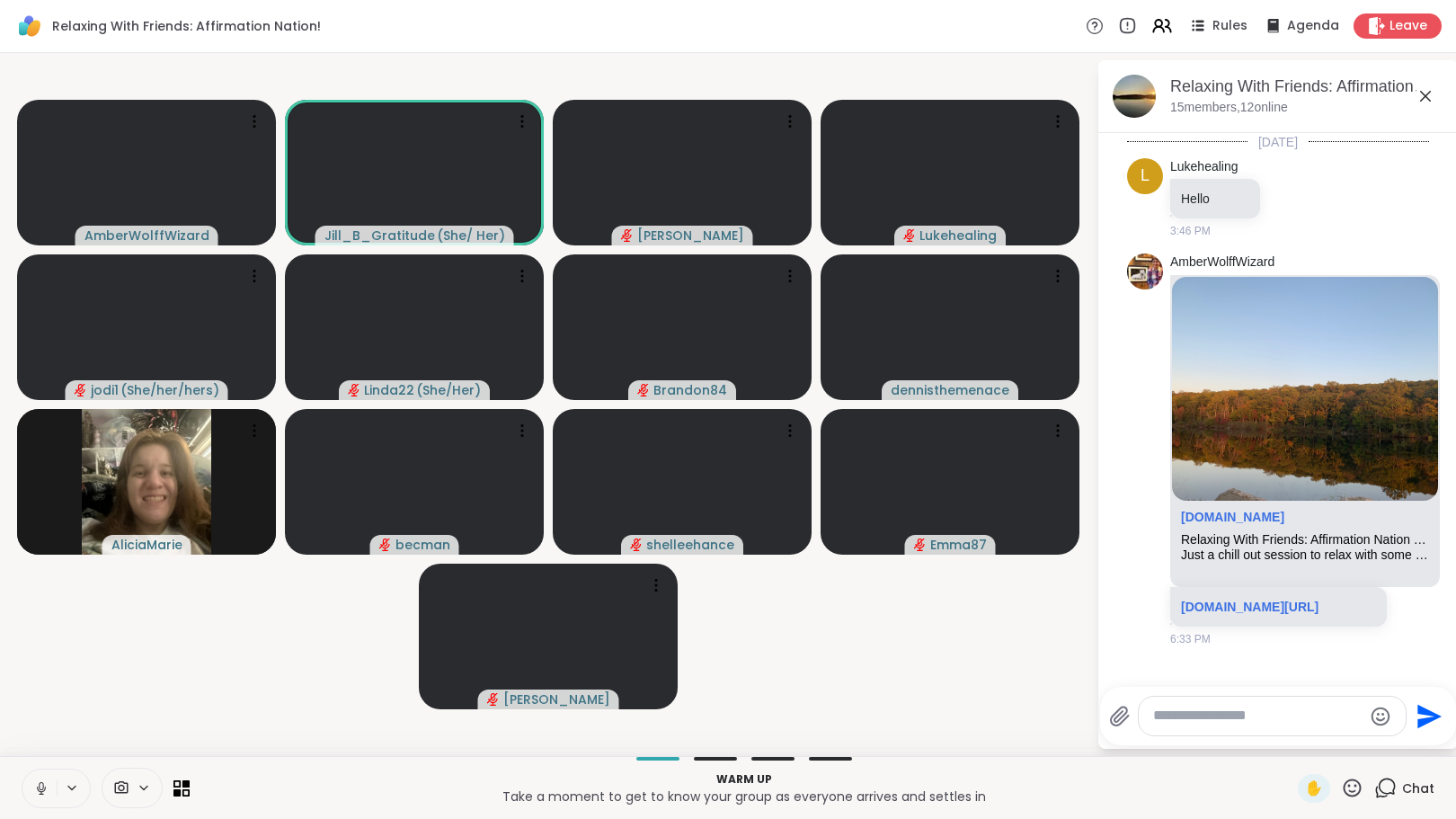
scroll to position [15, 0]
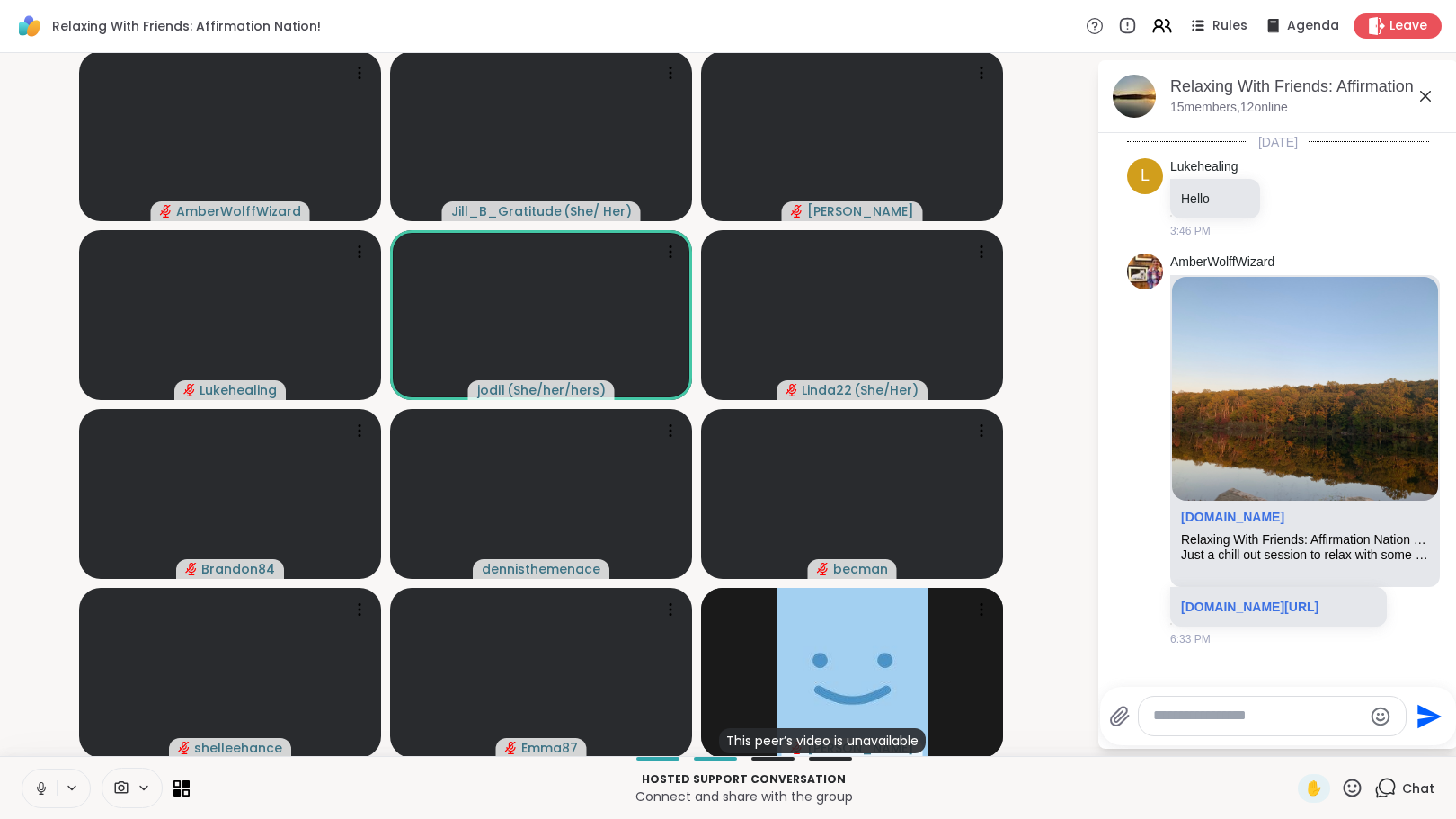
click at [39, 792] on icon at bounding box center [41, 788] width 16 height 16
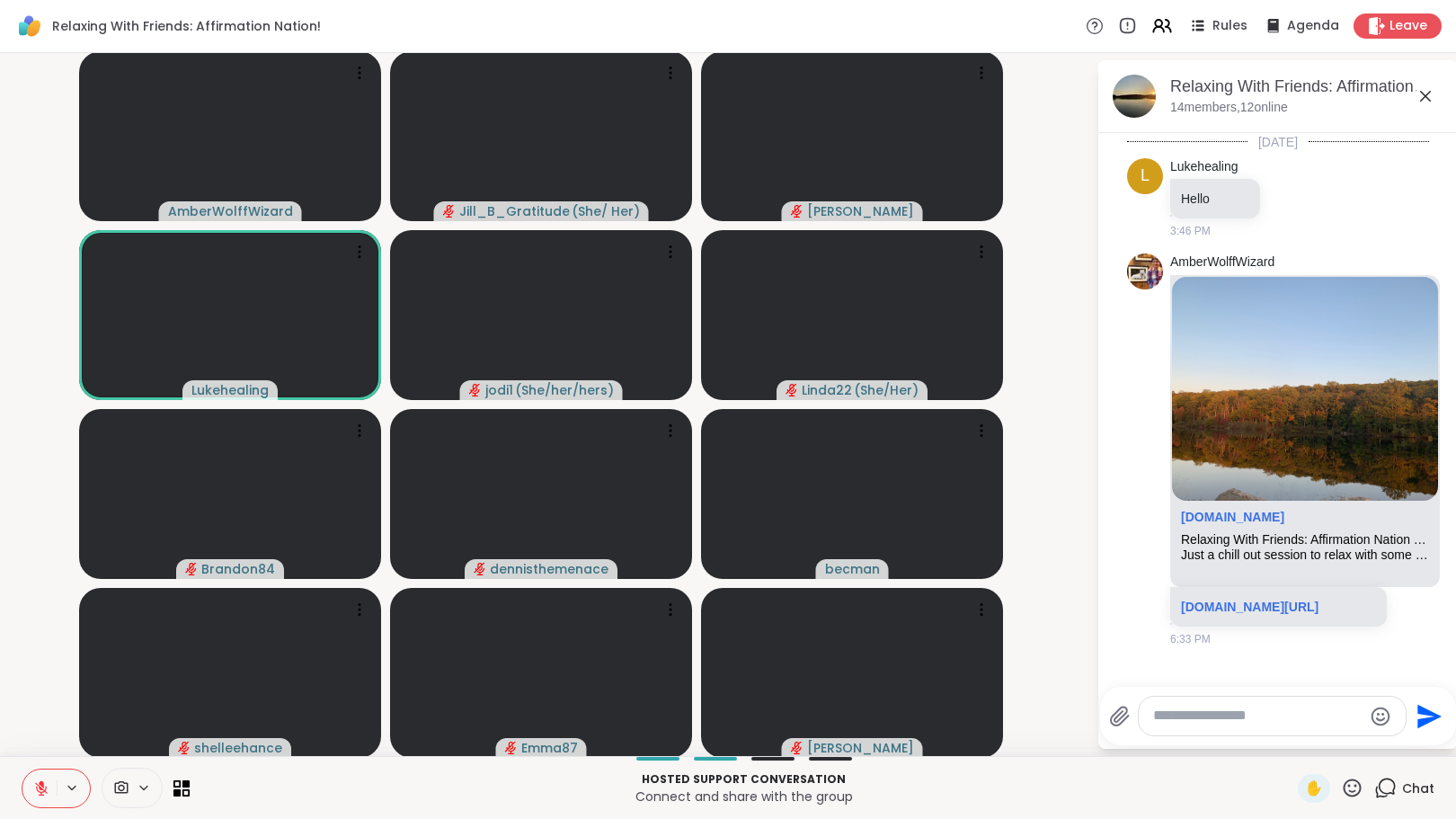
click at [1172, 719] on textarea "Type your message" at bounding box center [1257, 715] width 209 height 19
click at [1200, 725] on div at bounding box center [1272, 715] width 267 height 39
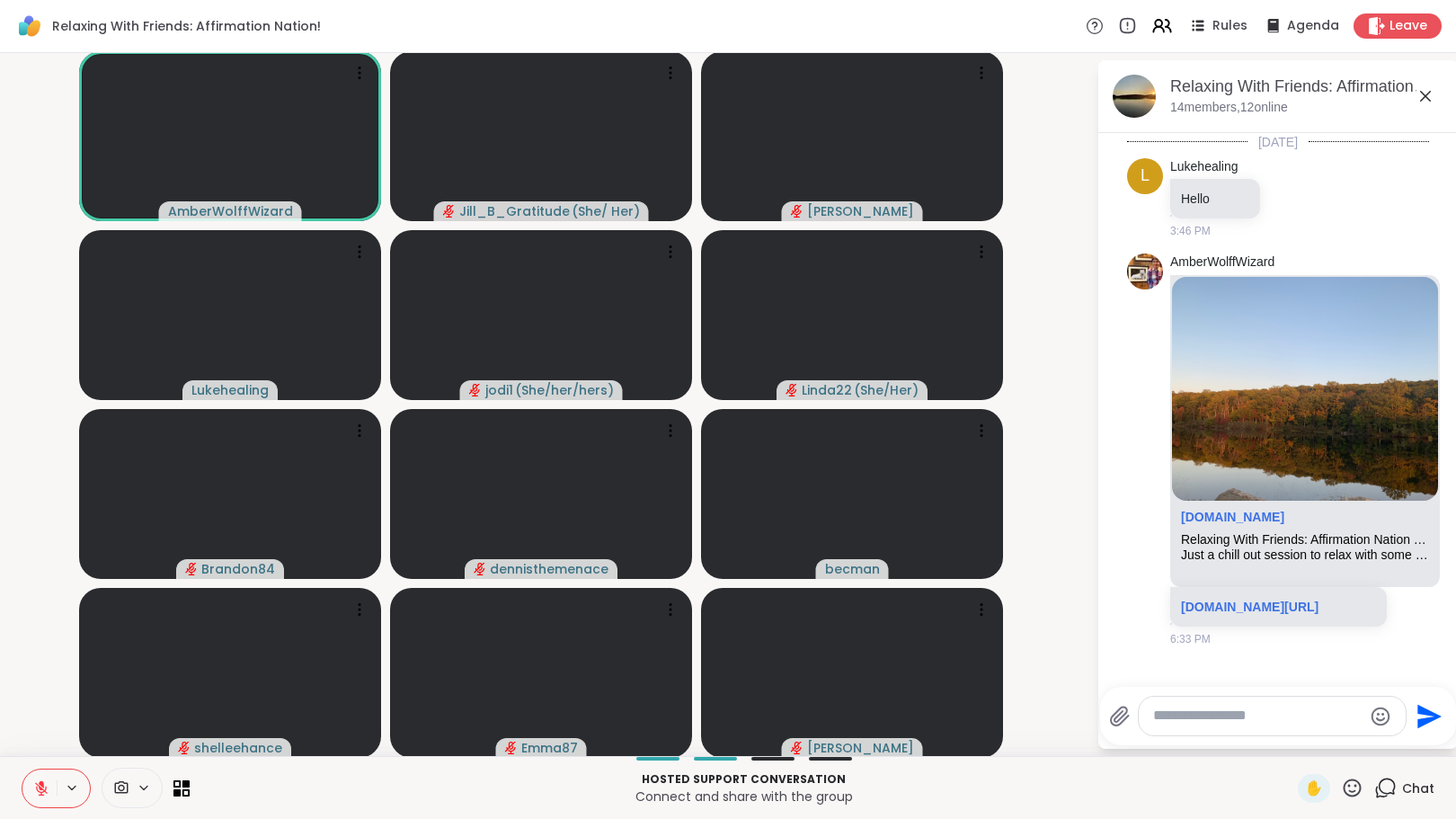
click at [1183, 706] on textarea "Type your message" at bounding box center [1257, 715] width 209 height 19
type textarea "***"
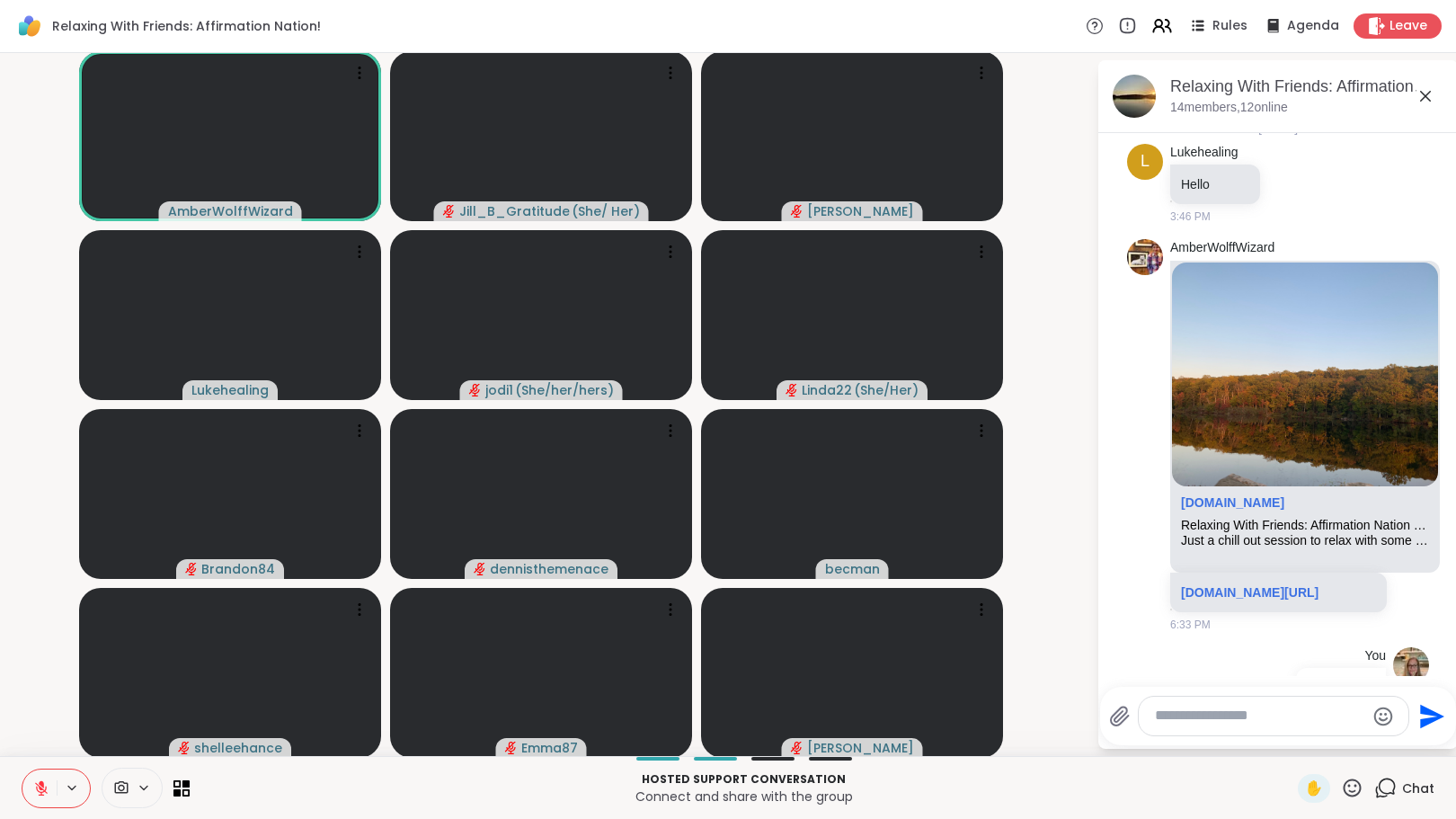
scroll to position [110, 0]
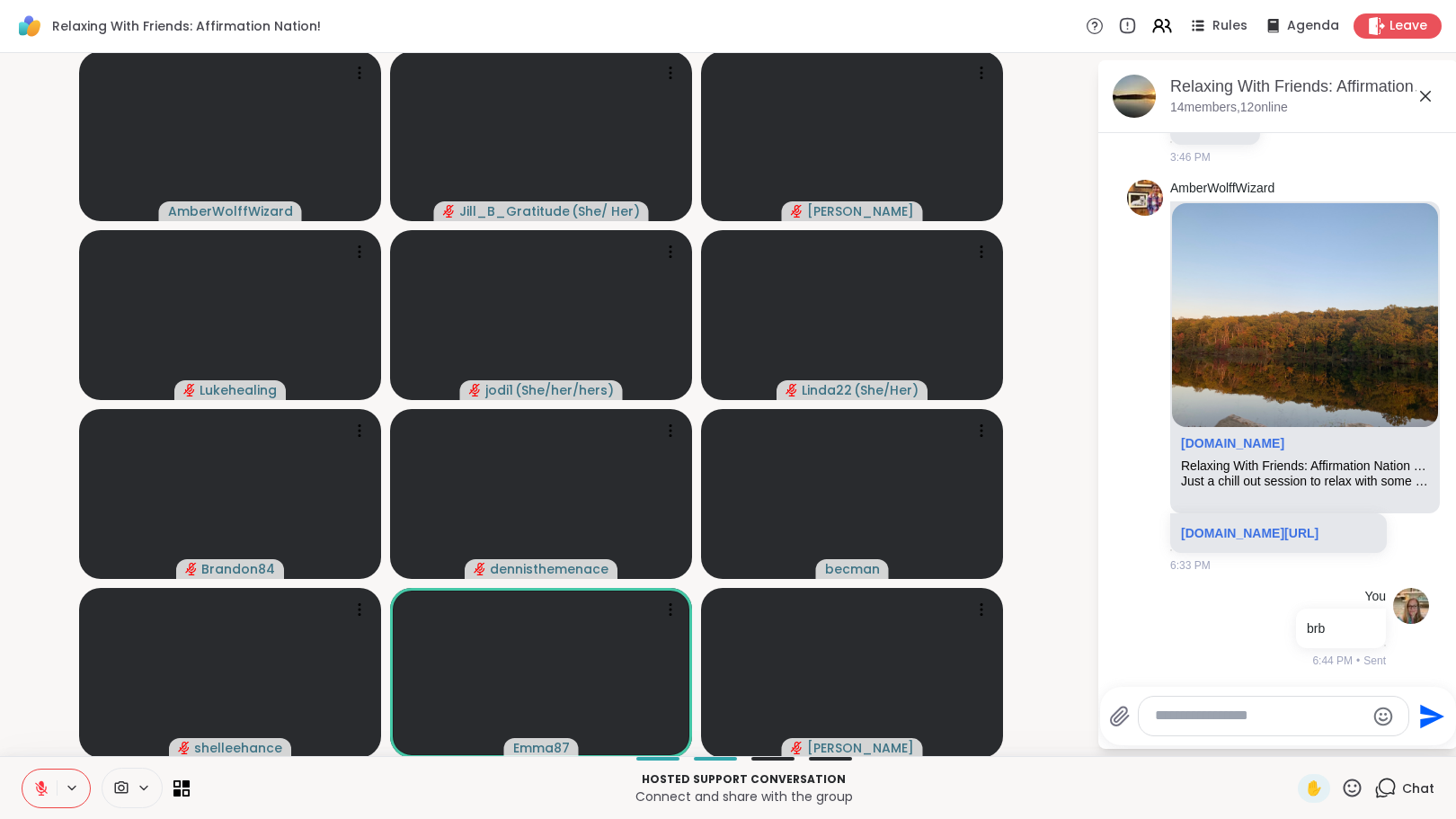
click at [1343, 779] on icon at bounding box center [1352, 787] width 18 height 18
click at [1291, 741] on span "❤️" at bounding box center [1300, 741] width 18 height 22
click at [1341, 790] on icon at bounding box center [1352, 787] width 23 height 23
click at [1291, 742] on span "❤️" at bounding box center [1300, 741] width 18 height 22
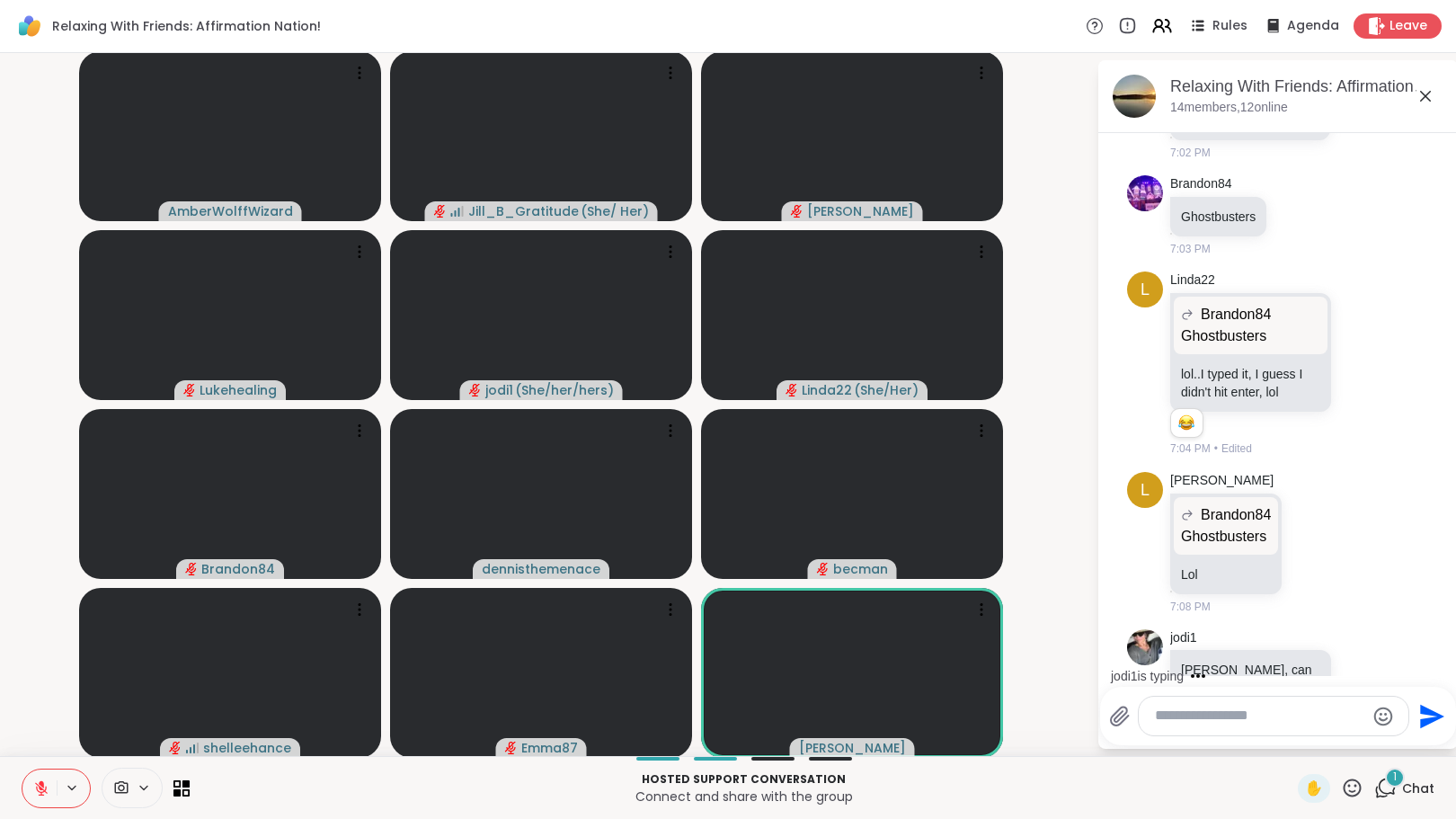
scroll to position [947, 0]
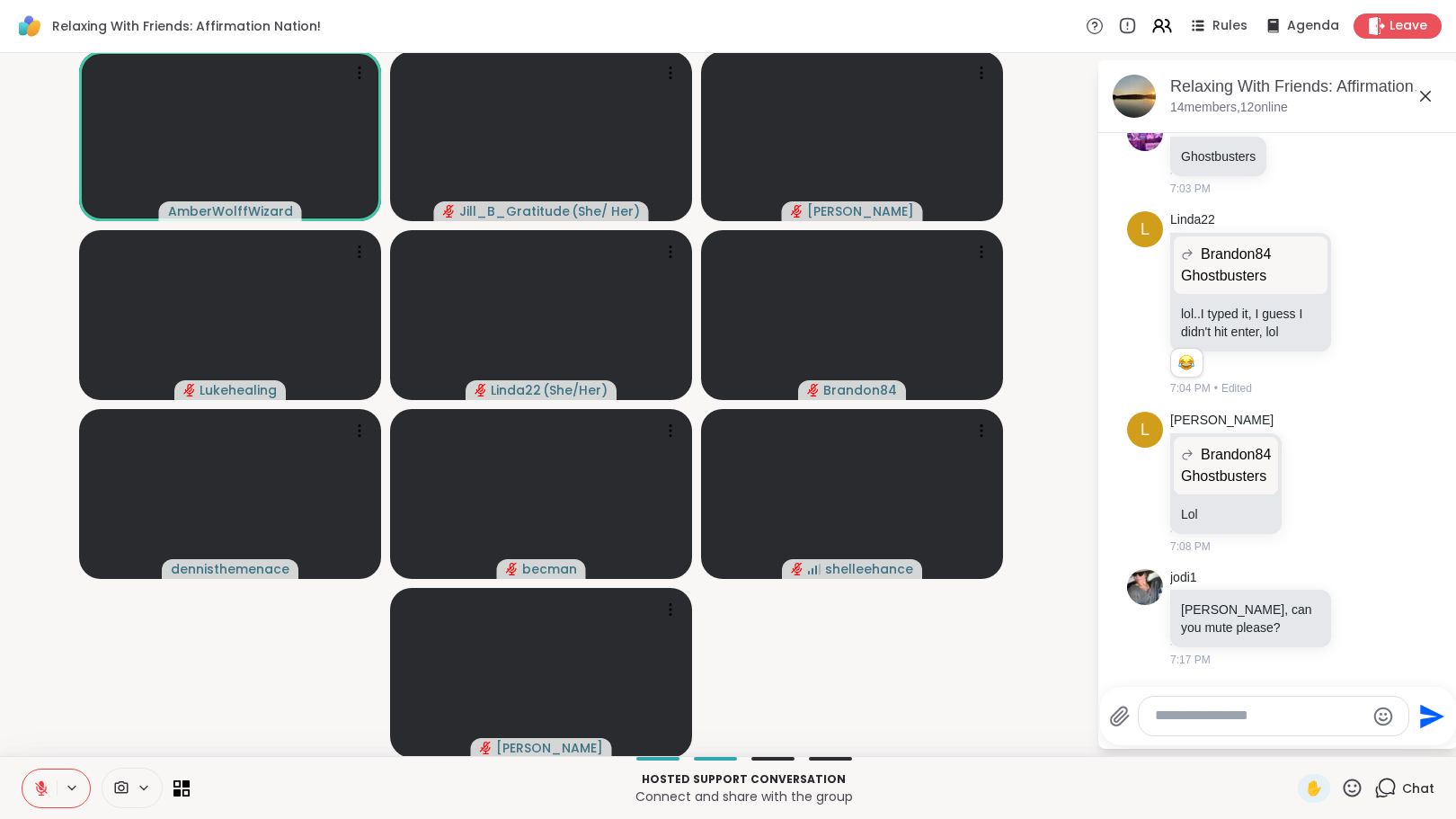
click at [0, 812] on div "Hosted support conversation Connect and share with the group ✋ Chat" at bounding box center [728, 787] width 1456 height 63
click at [1165, 718] on textarea "Type your message" at bounding box center [1259, 715] width 209 height 19
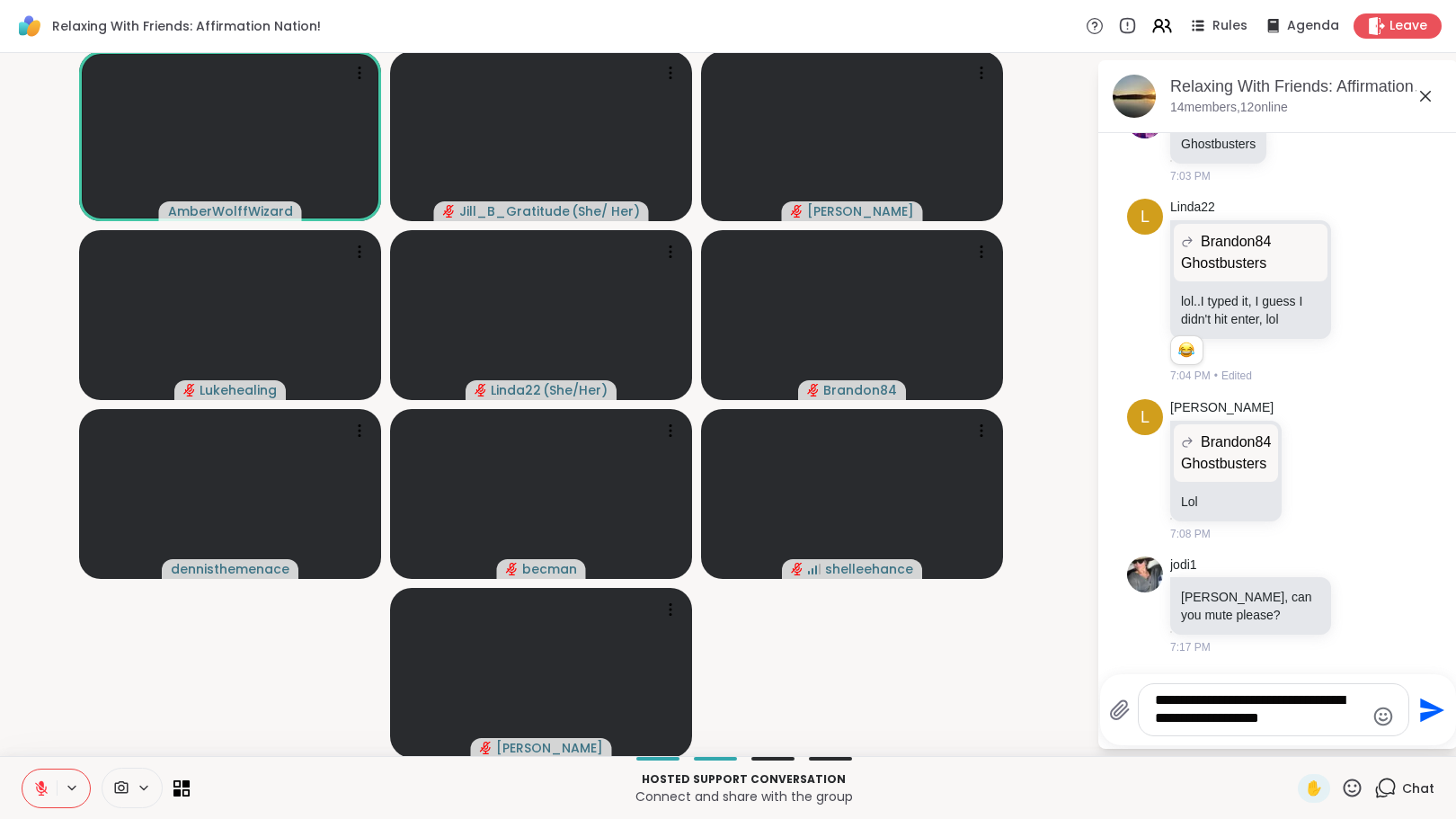
type textarea "**********"
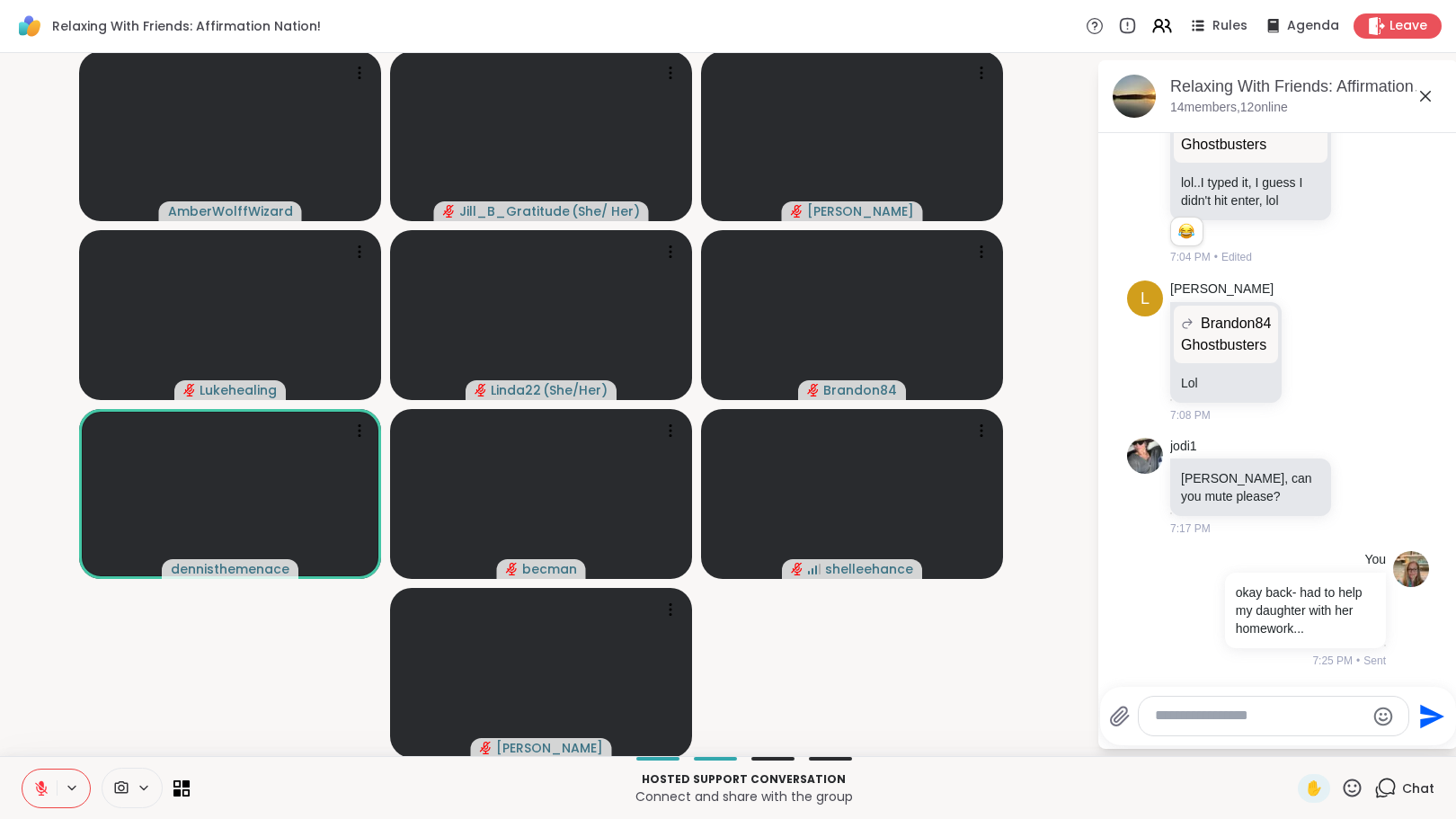
scroll to position [1106, 0]
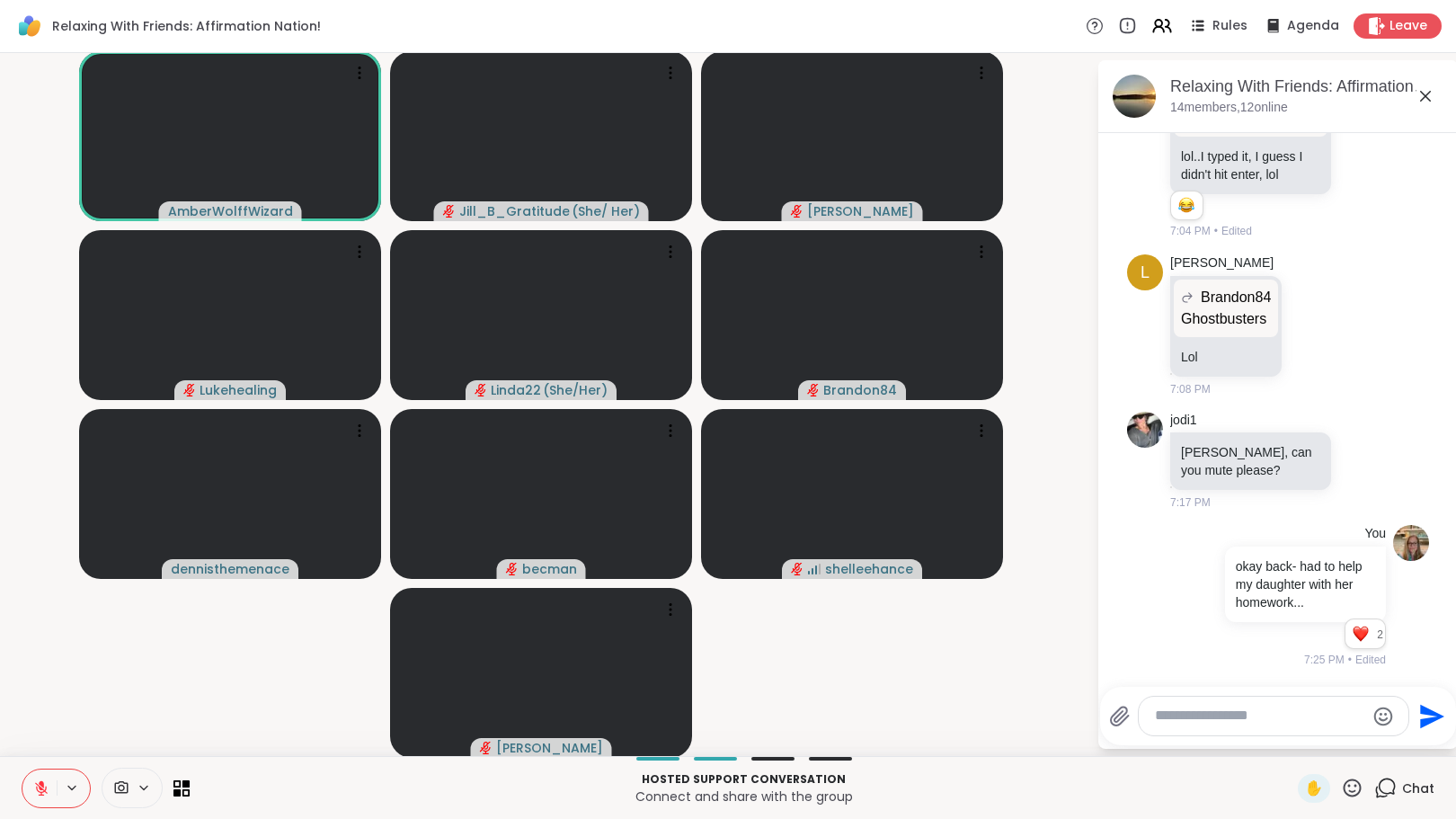
click at [1307, 713] on textarea "Type your message" at bounding box center [1259, 715] width 209 height 19
click at [1172, 594] on icon at bounding box center [1177, 596] width 13 height 13
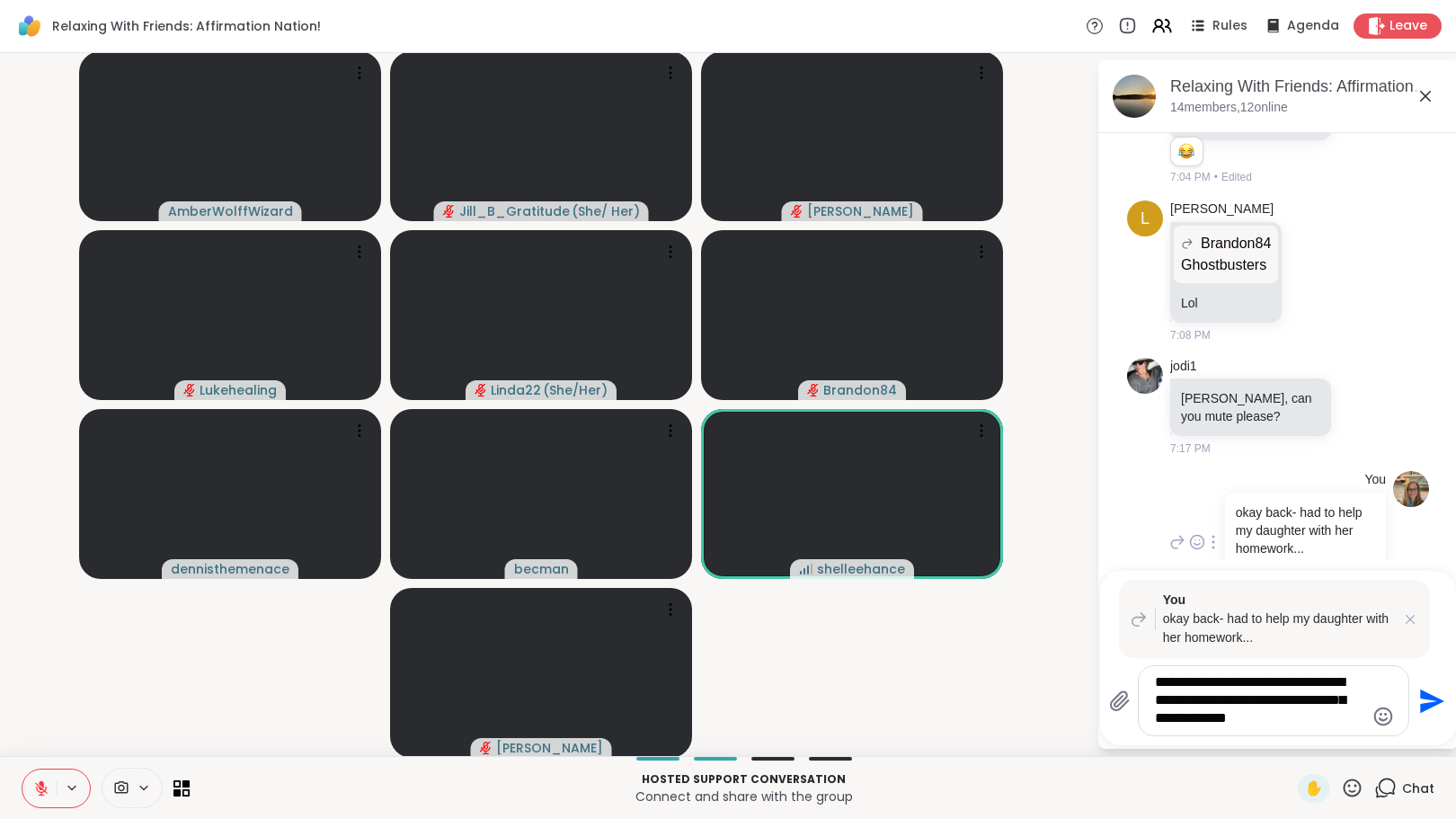
type textarea "**********"
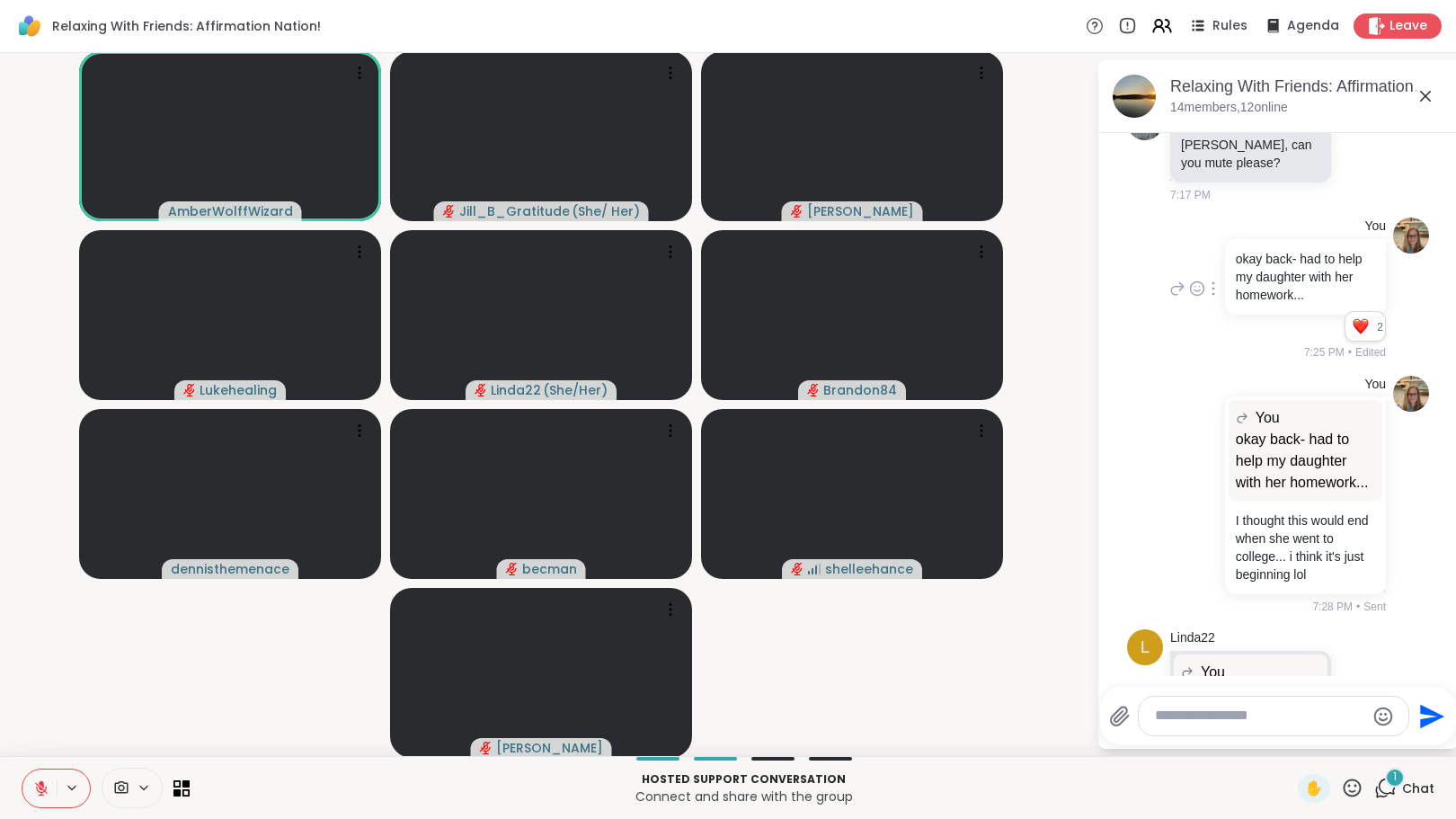
scroll to position [1578, 0]
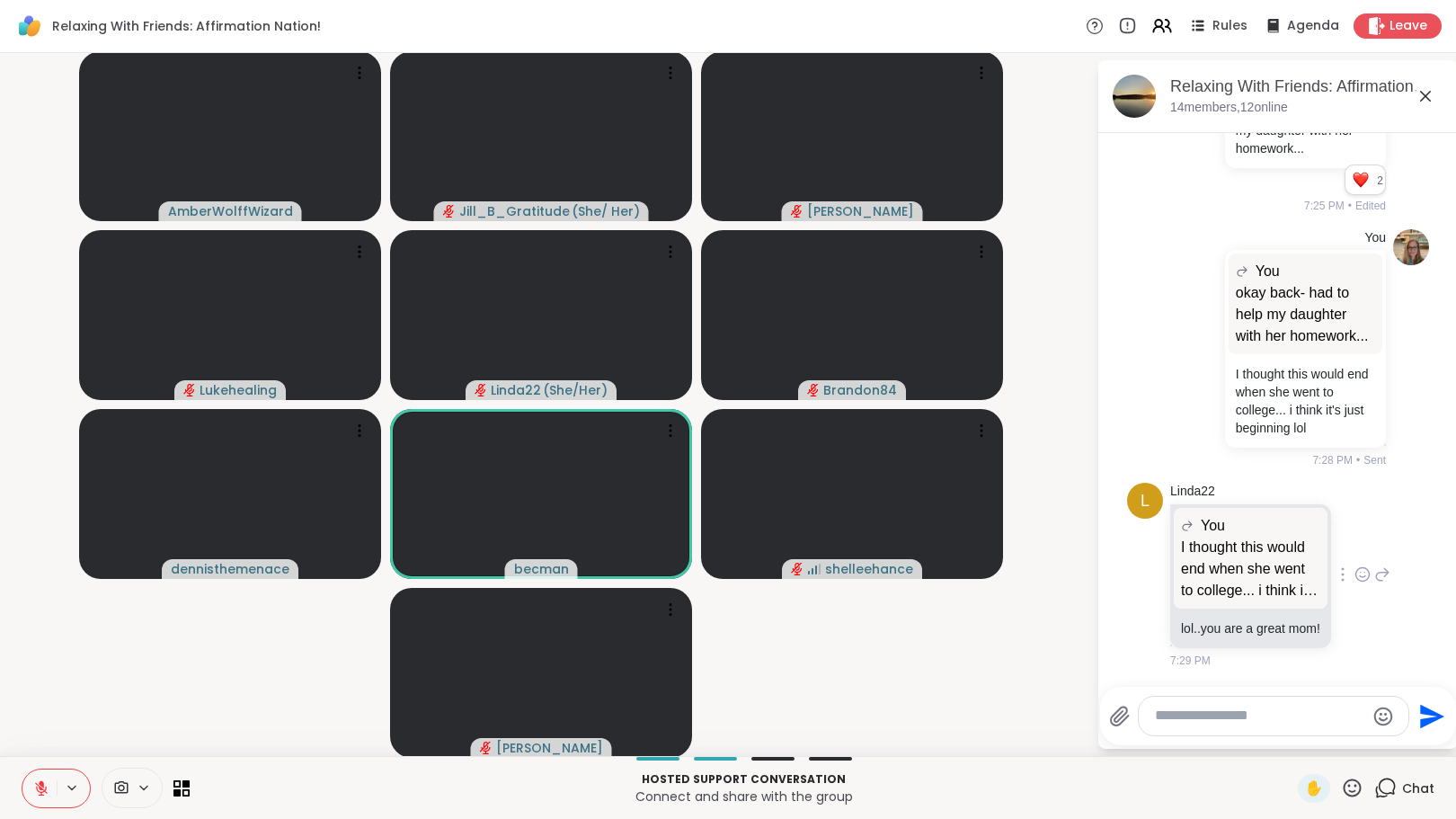
click at [1356, 568] on icon at bounding box center [1363, 575] width 14 height 14
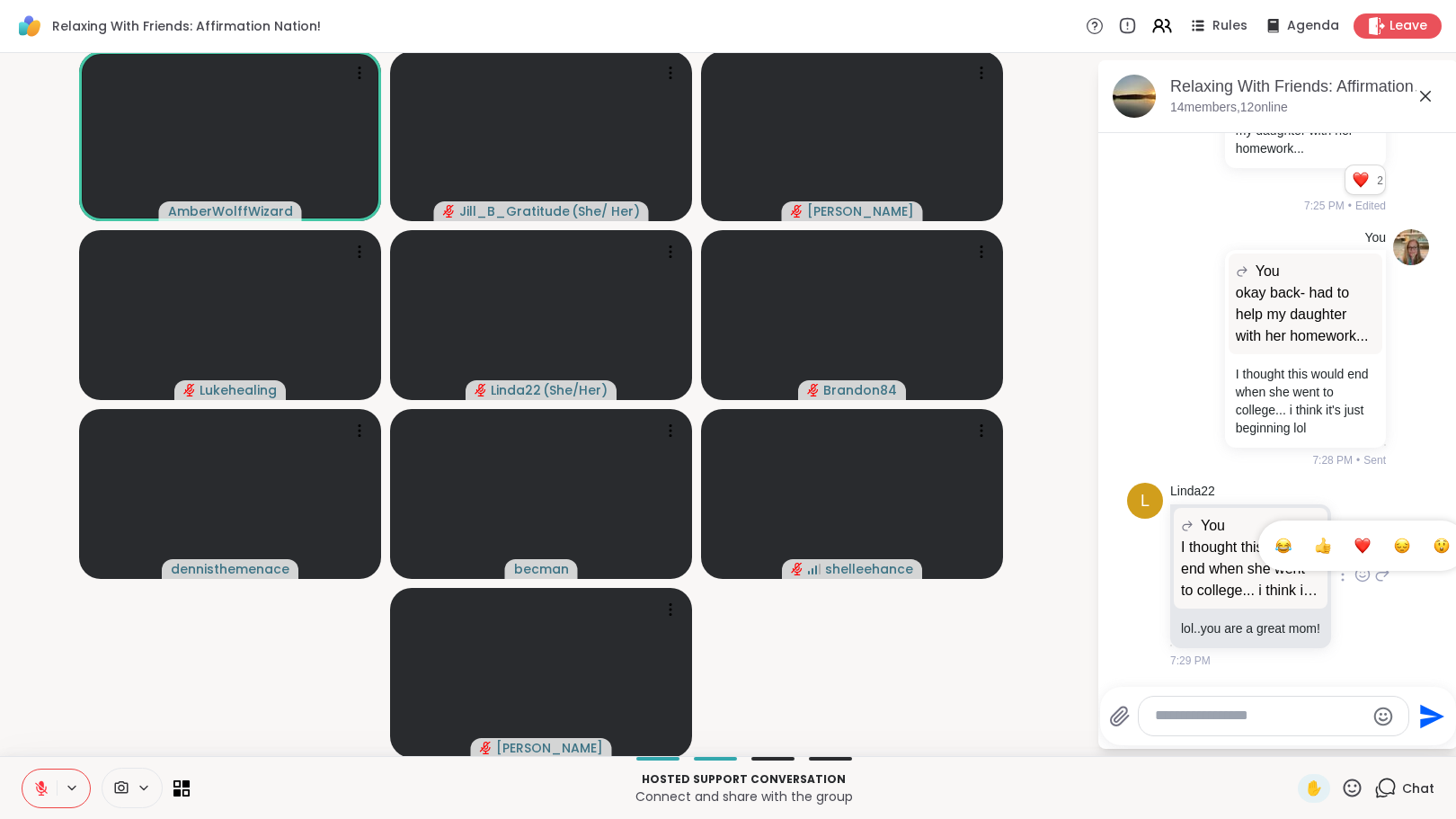
click at [1354, 537] on div "Select Reaction: Heart" at bounding box center [1362, 545] width 16 height 16
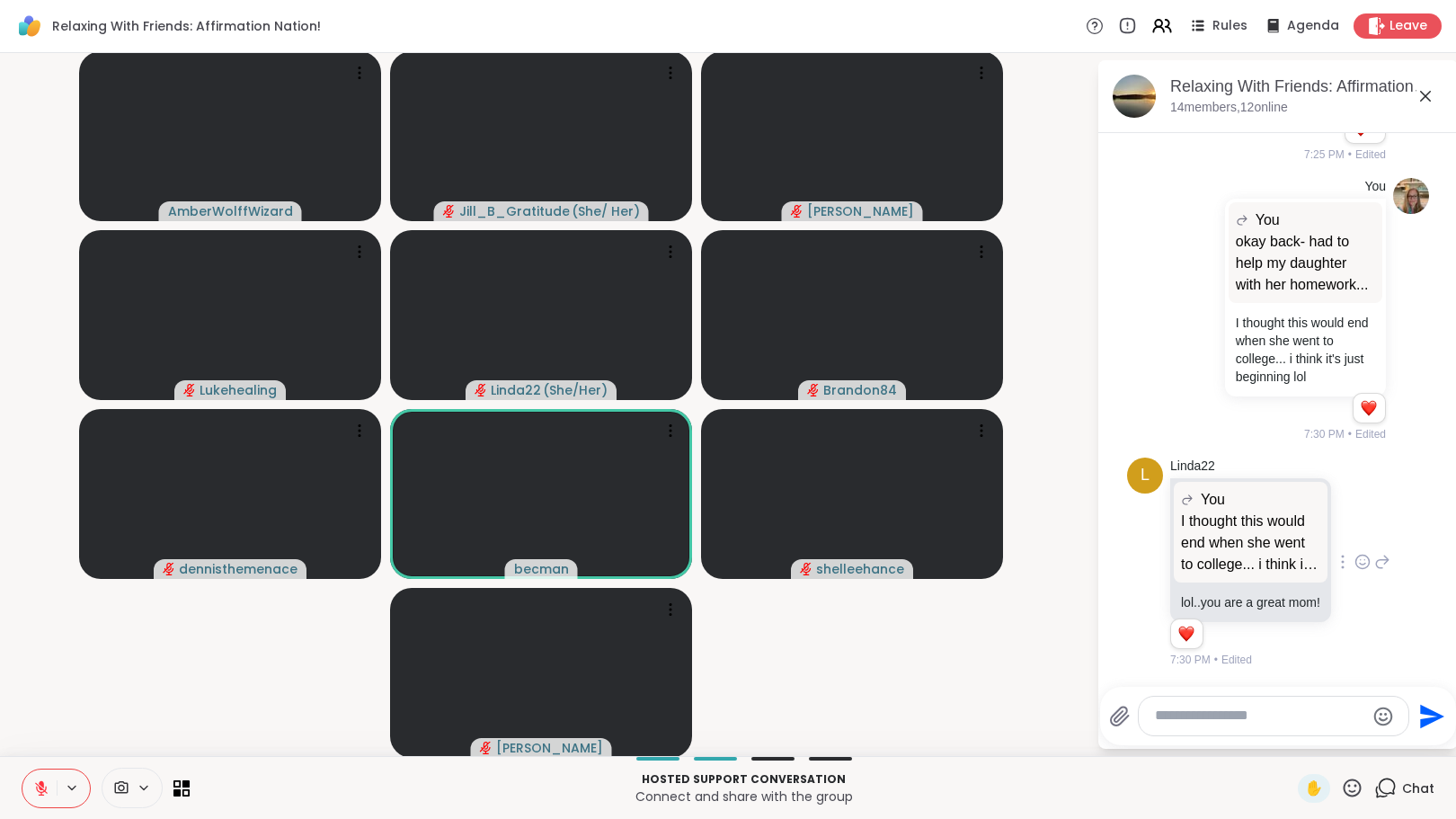
scroll to position [1808, 0]
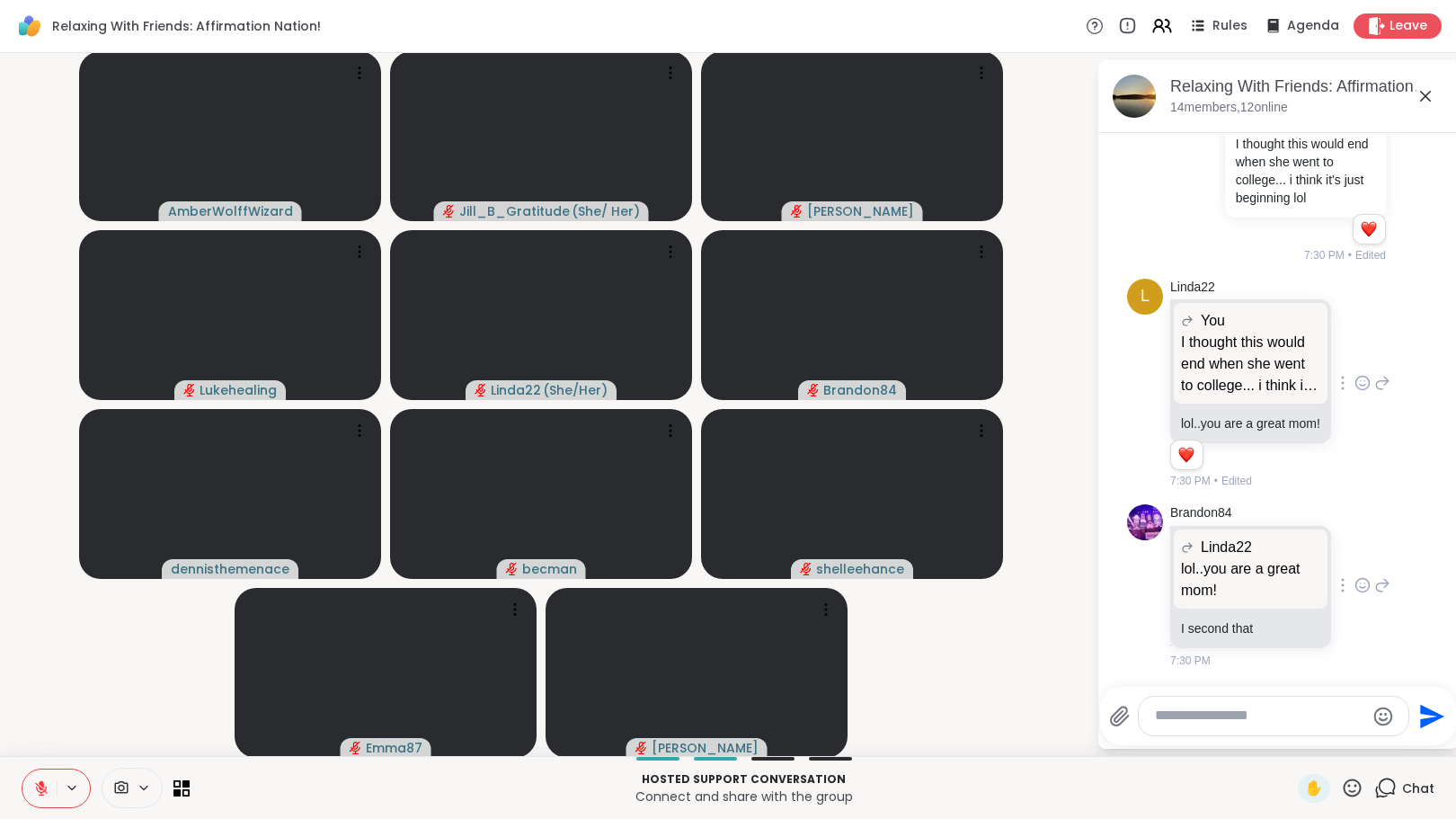
click at [1354, 585] on icon at bounding box center [1362, 585] width 16 height 18
click at [1354, 555] on div "Select Reaction: Heart" at bounding box center [1362, 556] width 16 height 16
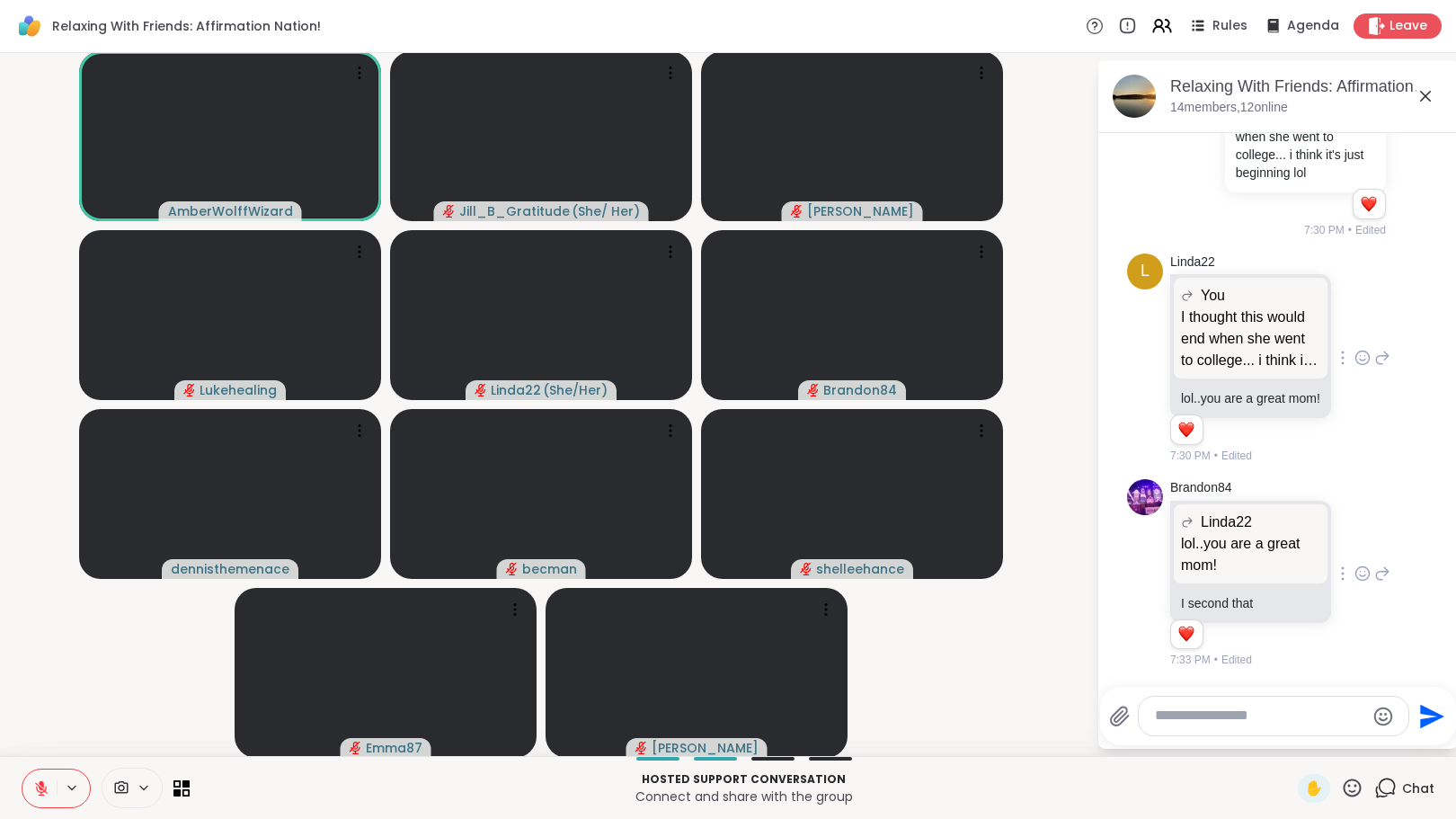
scroll to position [1833, 0]
click at [1262, 712] on textarea "Type your message" at bounding box center [1259, 715] width 209 height 19
click at [1212, 714] on textarea "****" at bounding box center [1259, 715] width 209 height 19
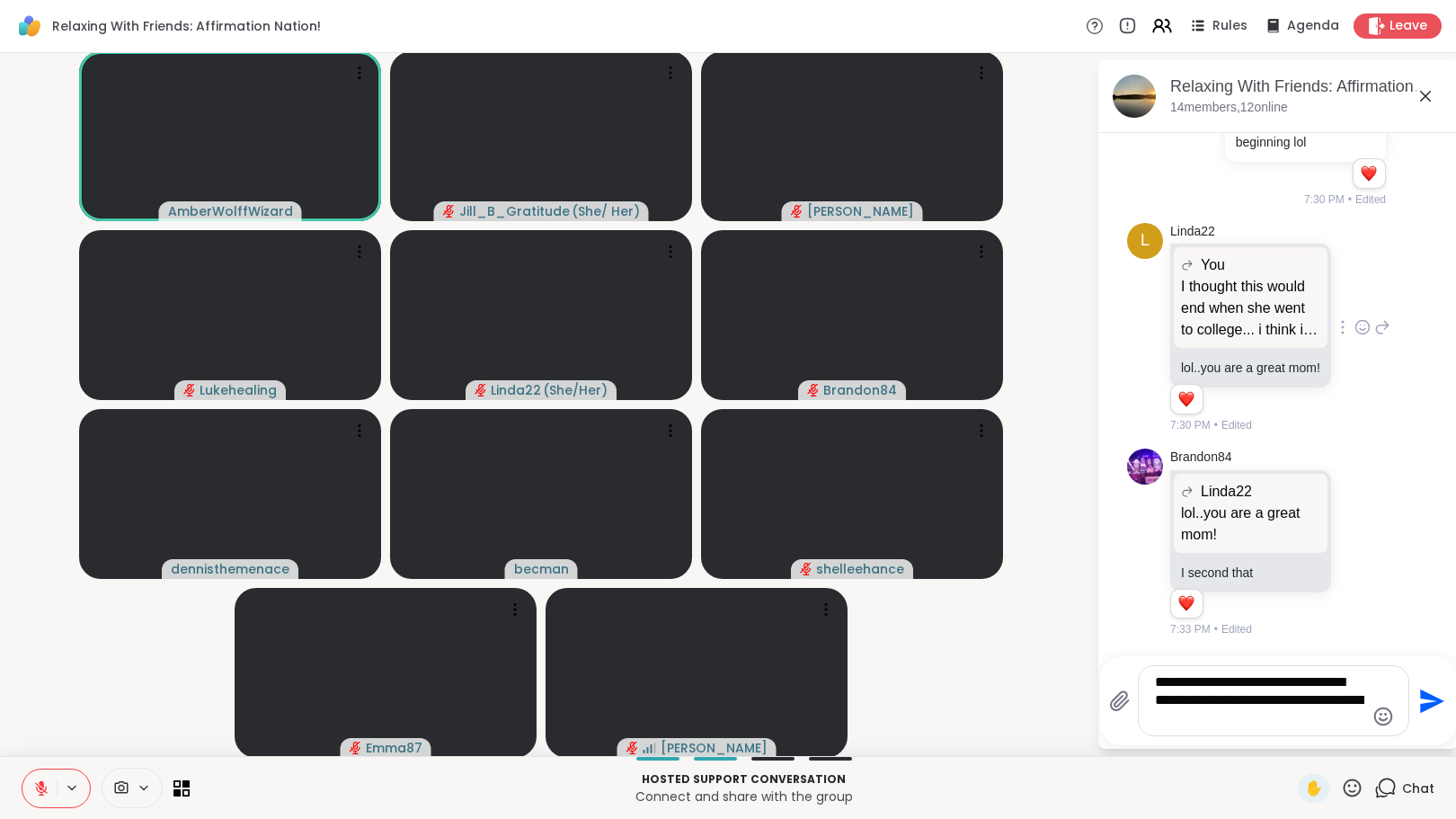
type textarea "**********"
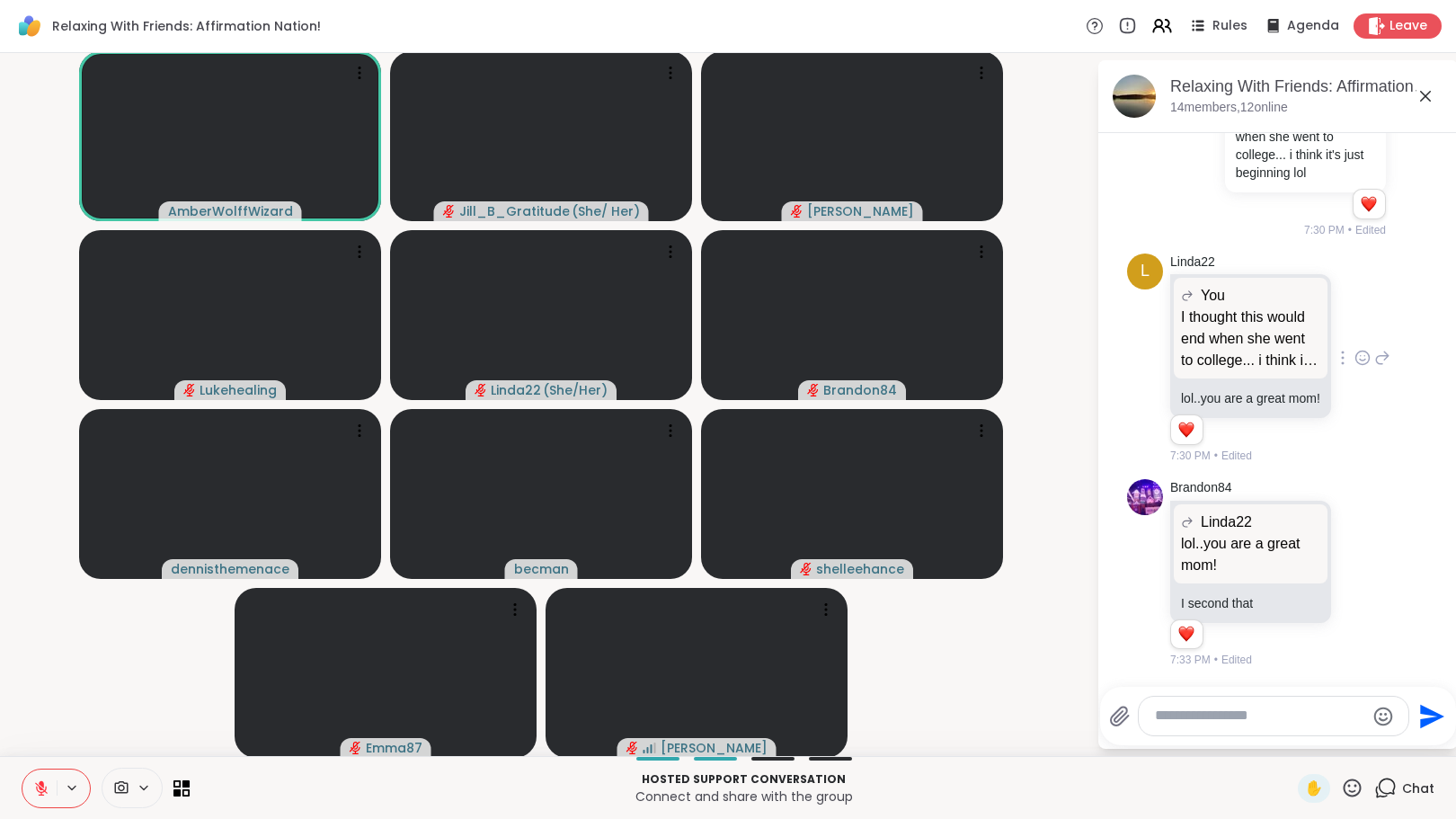
scroll to position [1983, 0]
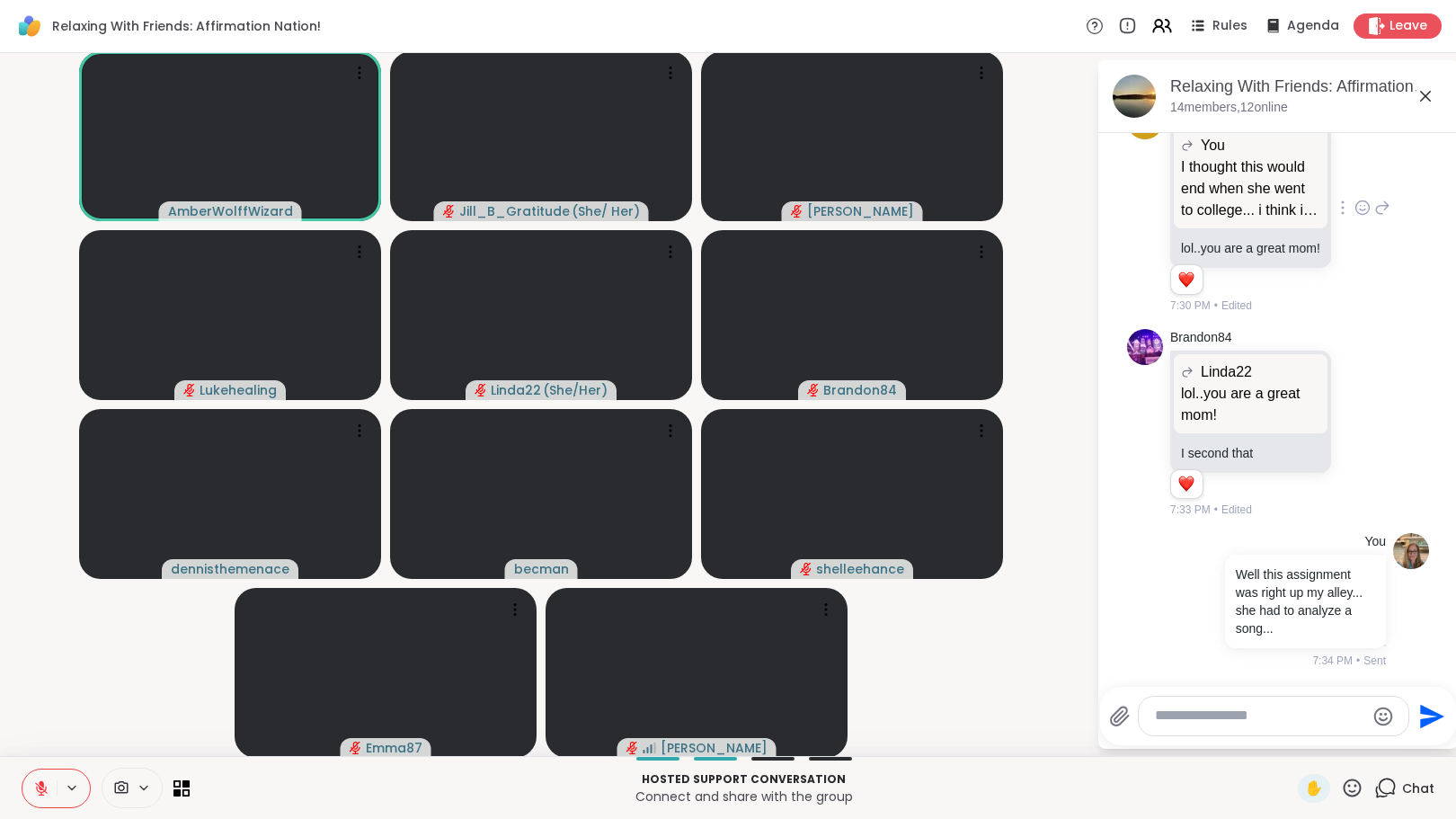
click at [40, 788] on icon at bounding box center [40, 788] width 13 height 13
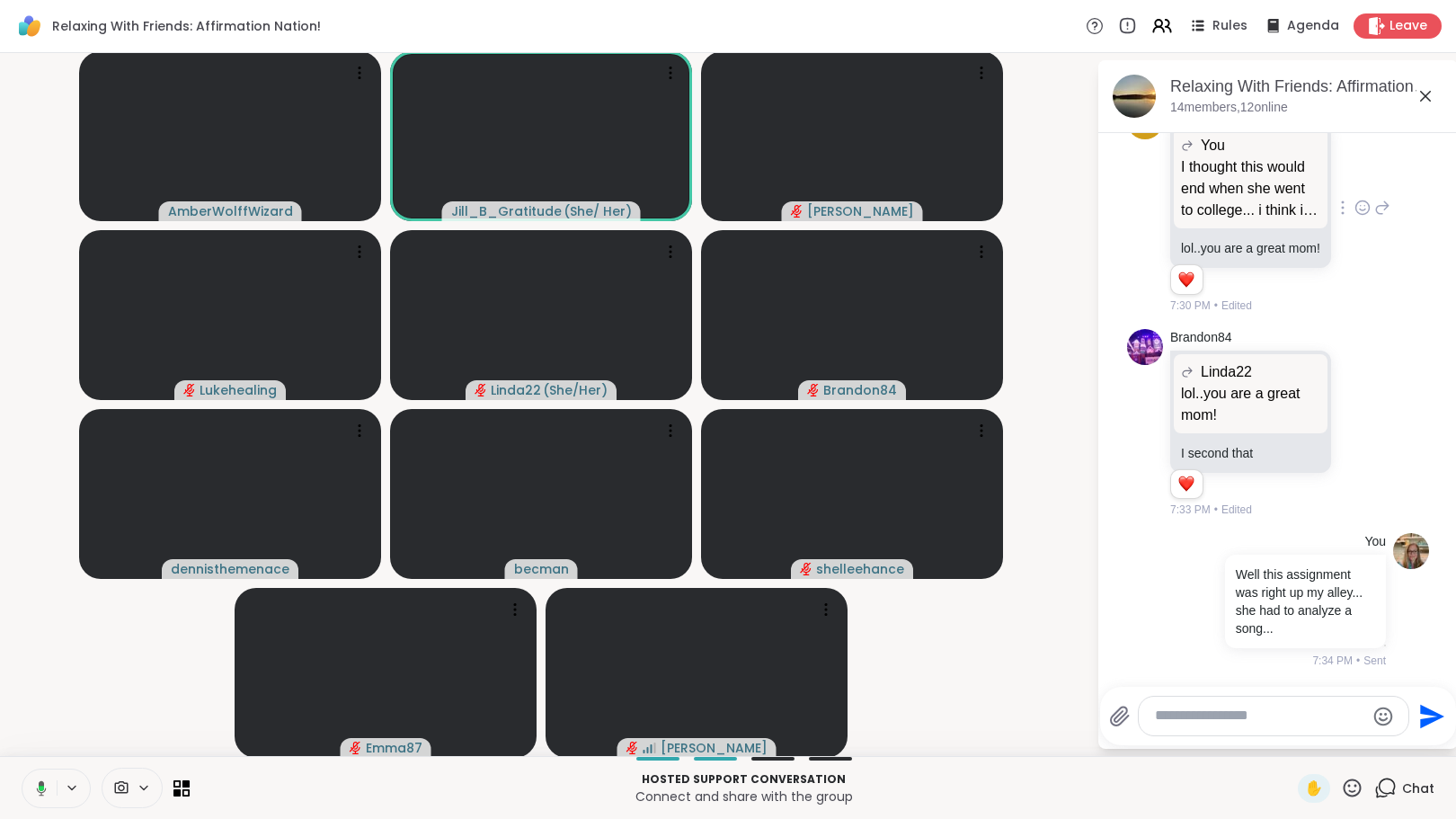
scroll to position [2008, 0]
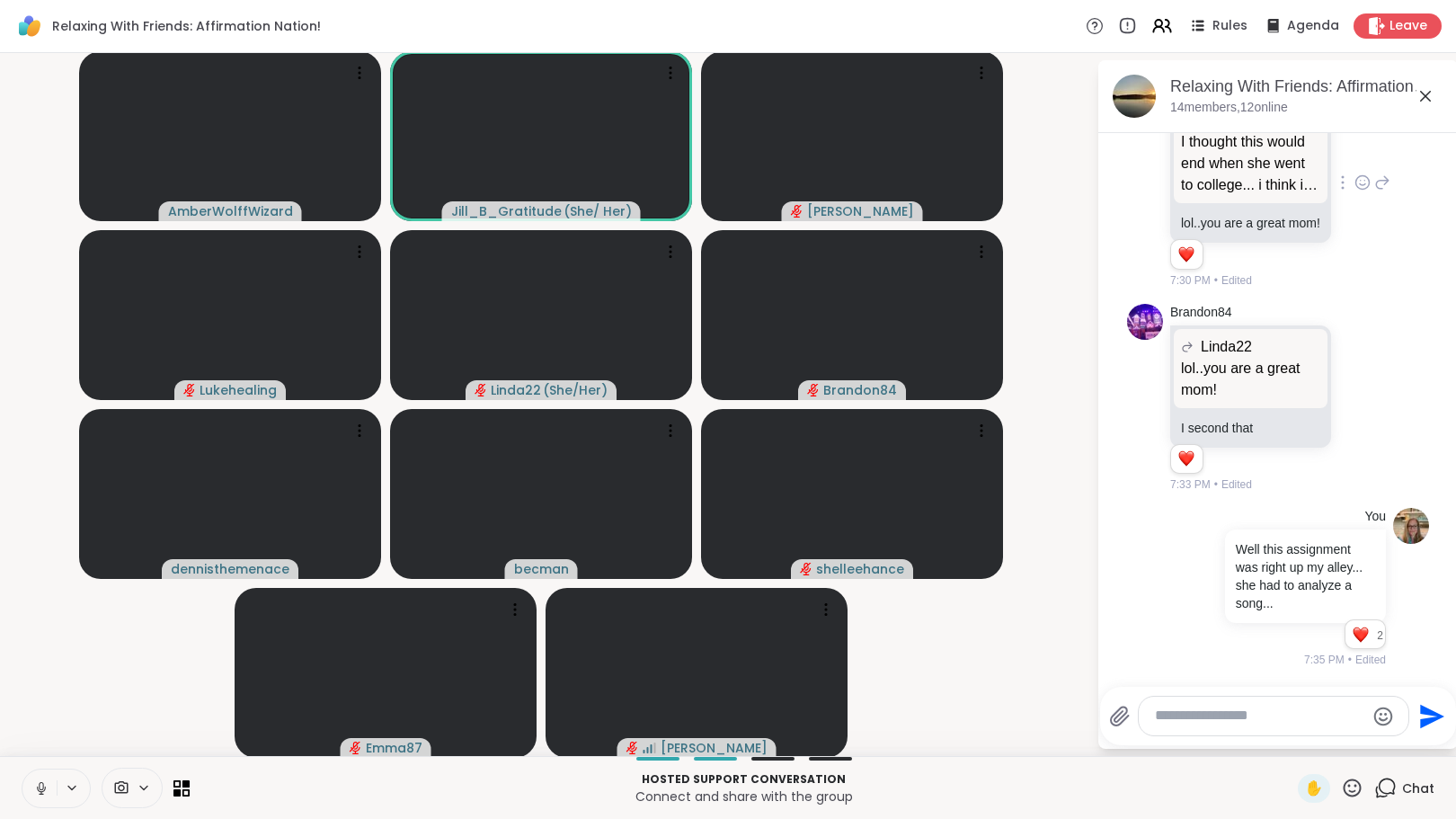
click at [38, 783] on icon at bounding box center [41, 788] width 16 height 16
click at [35, 784] on icon at bounding box center [41, 788] width 16 height 16
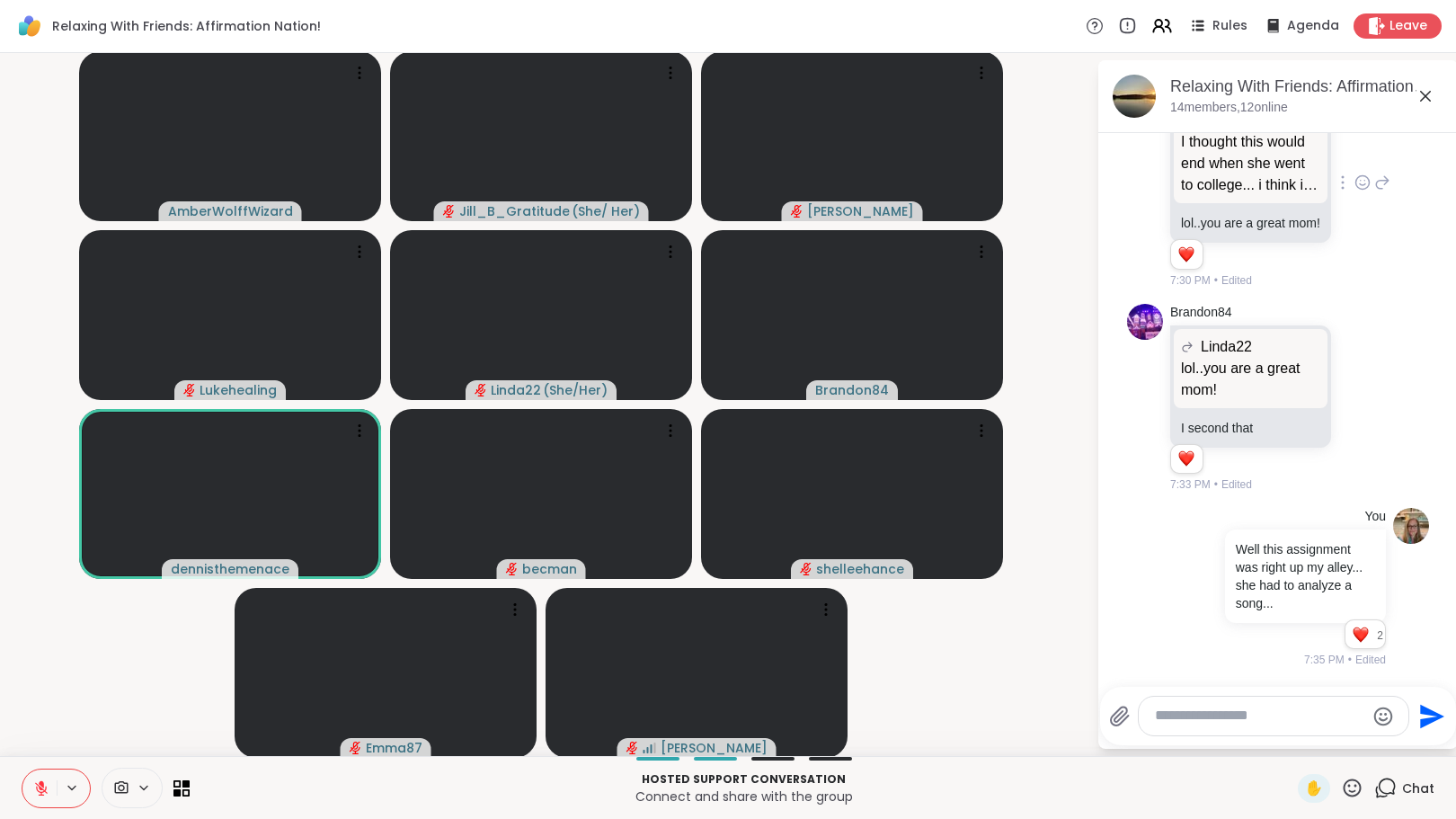
click at [43, 785] on icon at bounding box center [40, 783] width 5 height 7
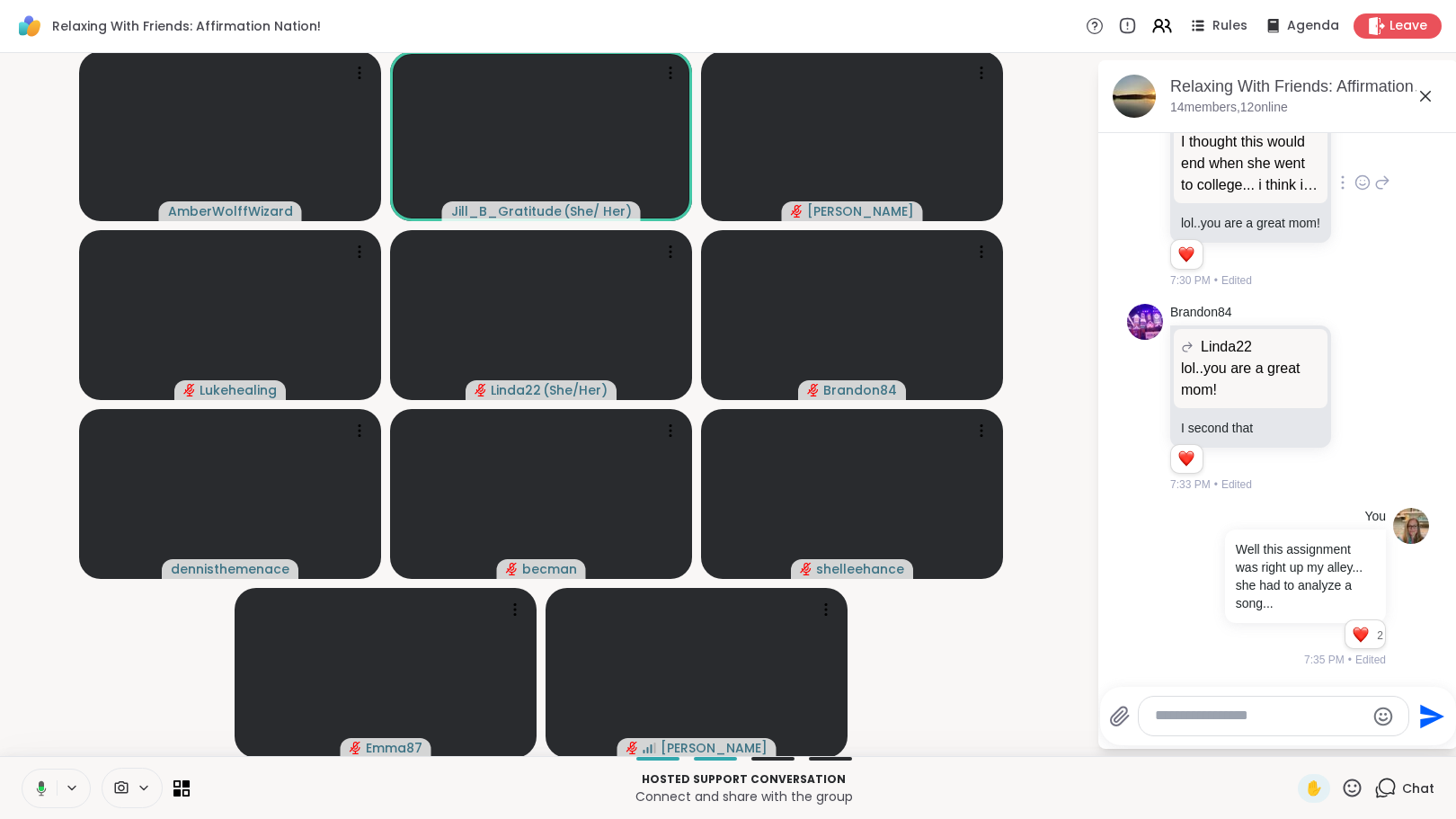
click at [43, 785] on icon at bounding box center [41, 787] width 10 height 15
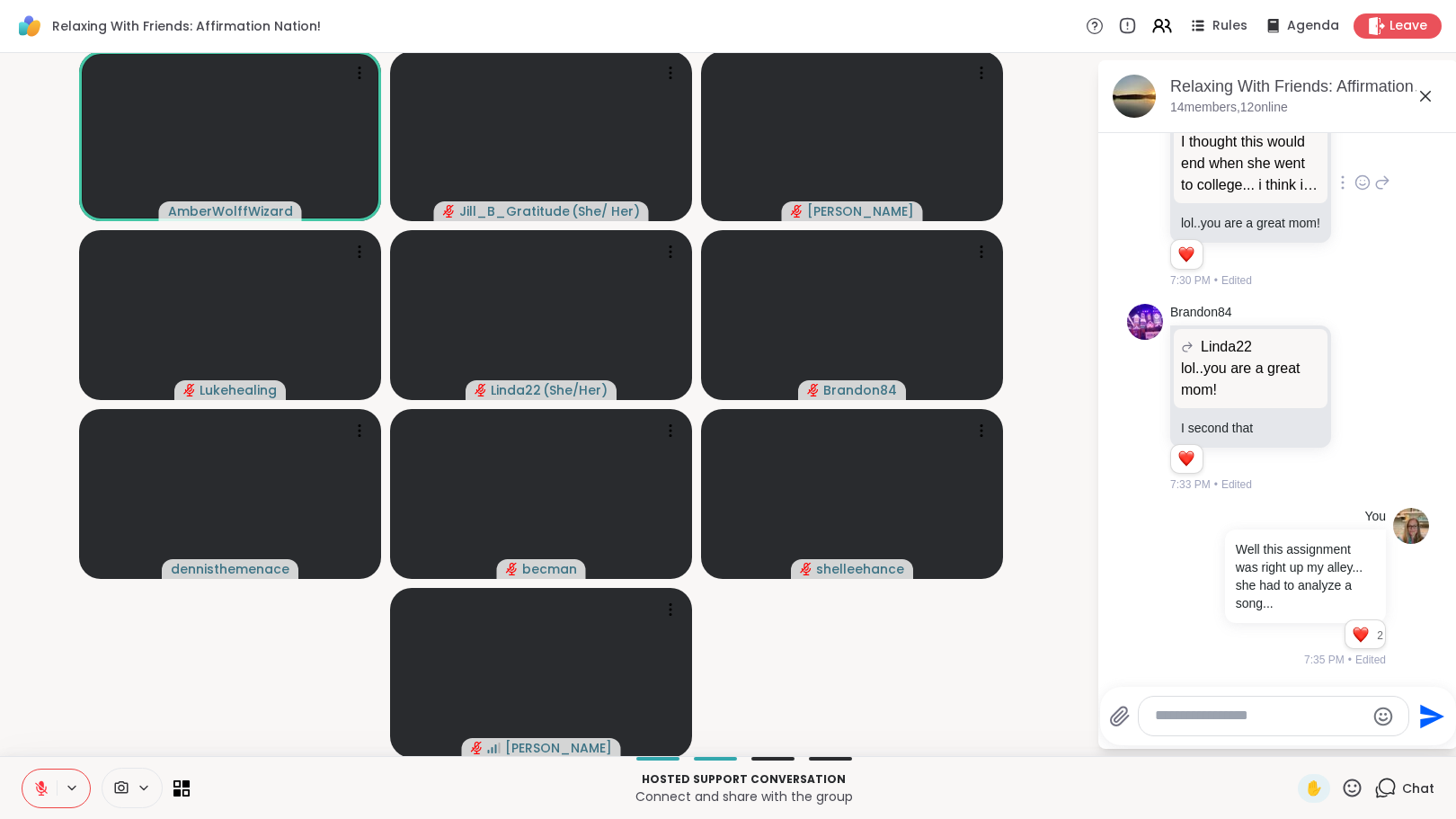
click at [40, 784] on icon at bounding box center [41, 788] width 16 height 16
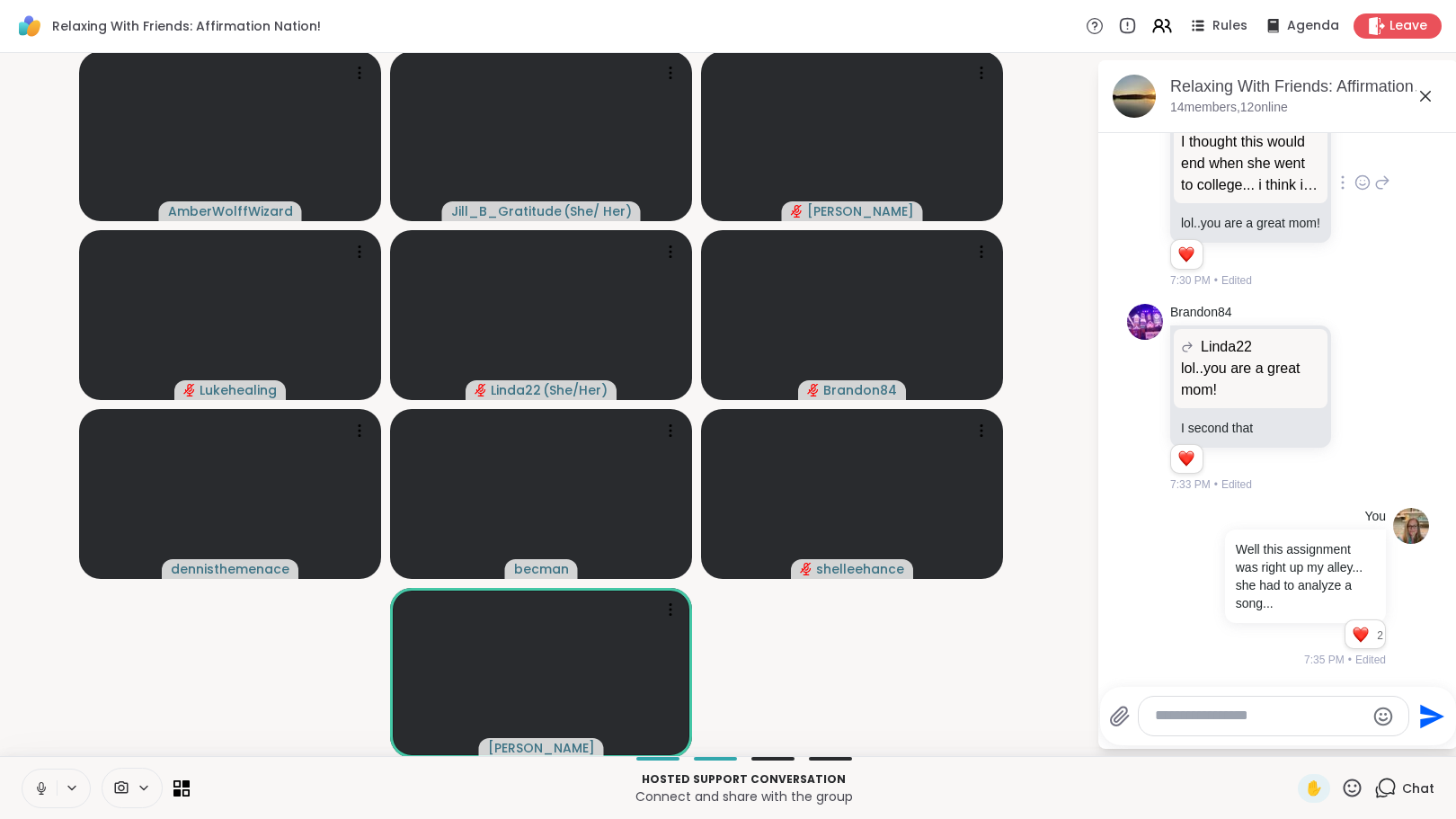
click at [33, 791] on button at bounding box center [40, 788] width 35 height 38
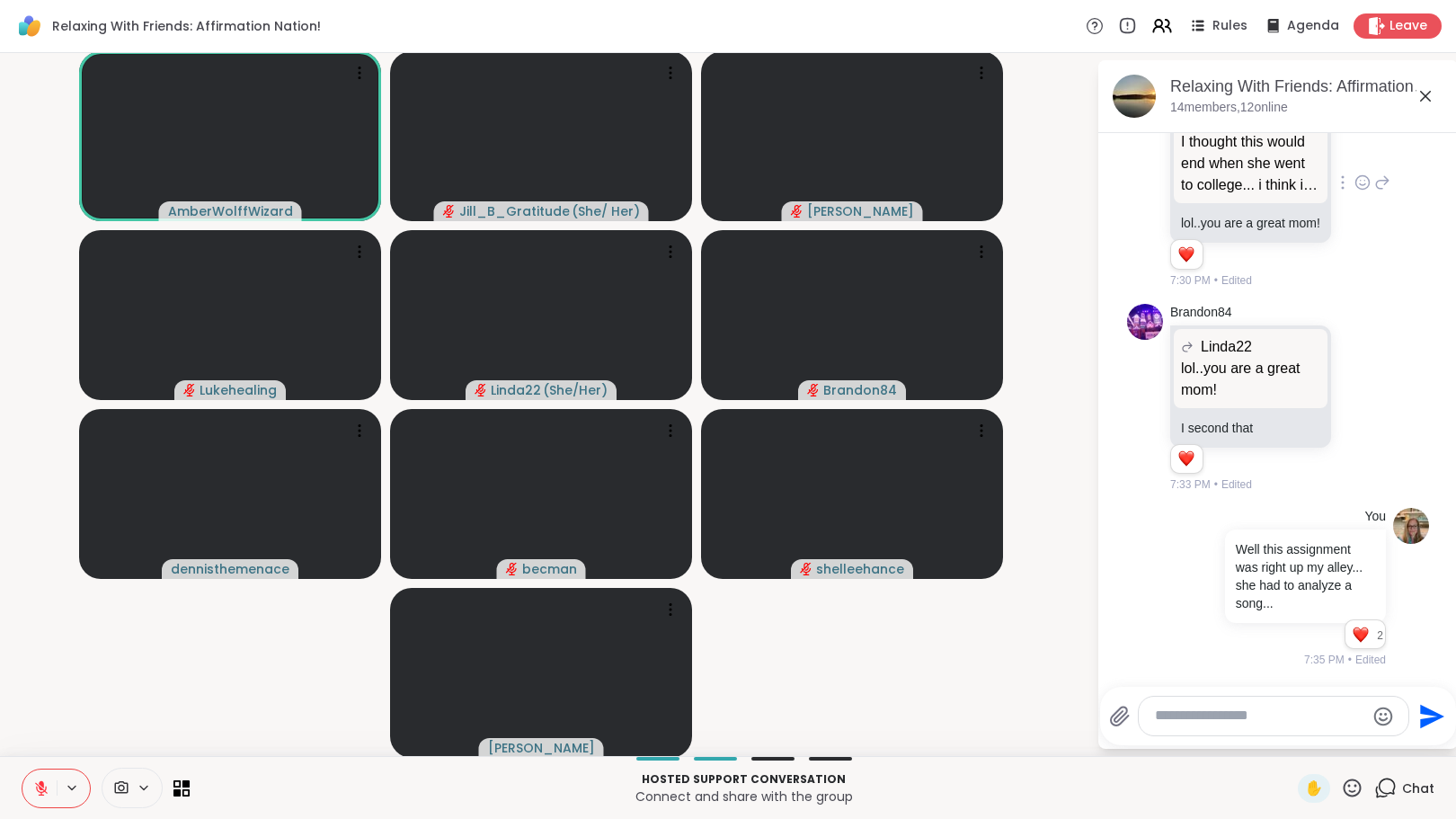
click at [37, 778] on button at bounding box center [40, 788] width 35 height 38
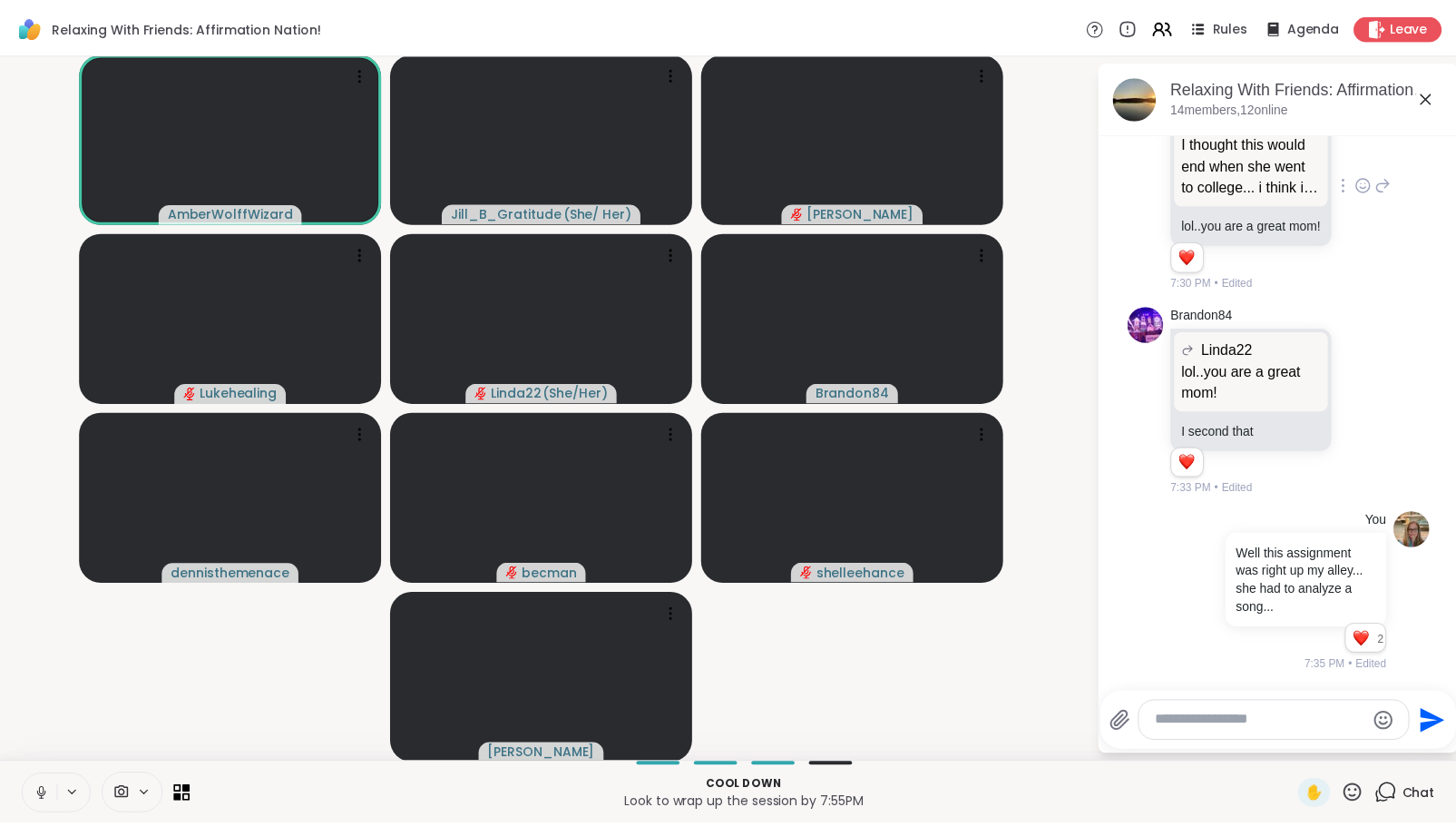
scroll to position [2125, 0]
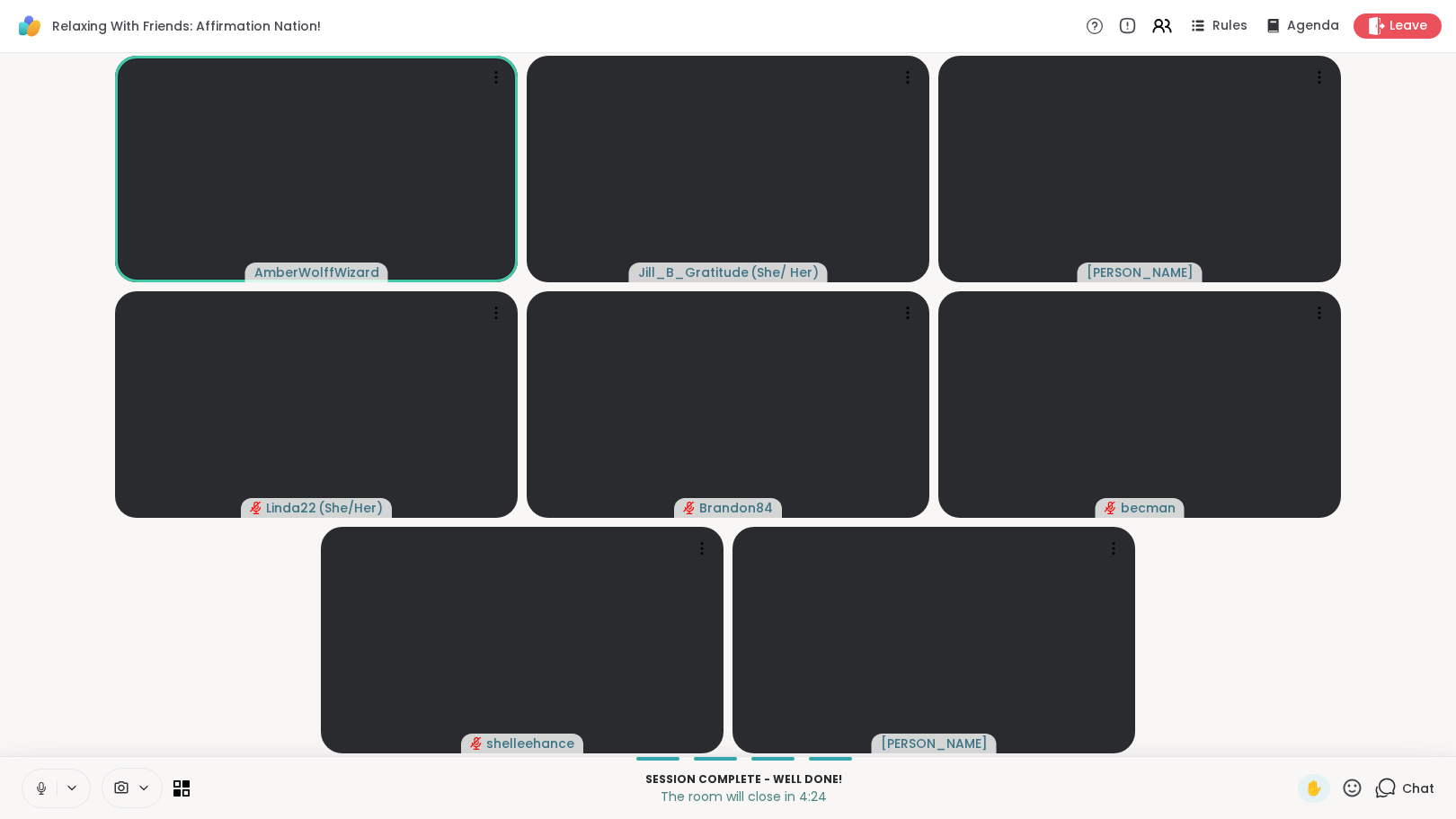
click at [1342, 778] on icon at bounding box center [1352, 787] width 23 height 23
click at [1291, 731] on span "❤️" at bounding box center [1300, 741] width 18 height 22
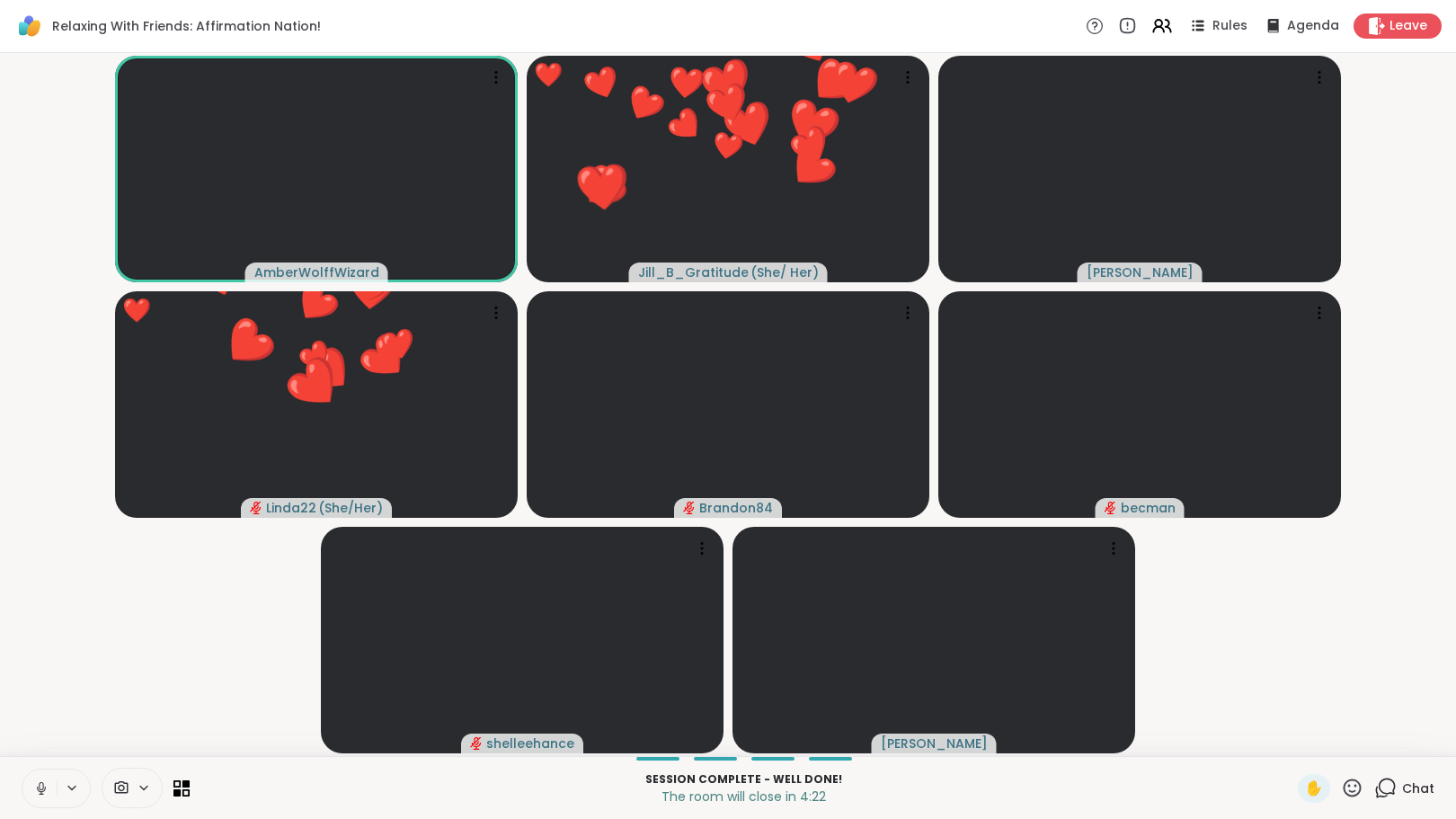
click at [1342, 786] on icon at bounding box center [1352, 787] width 23 height 23
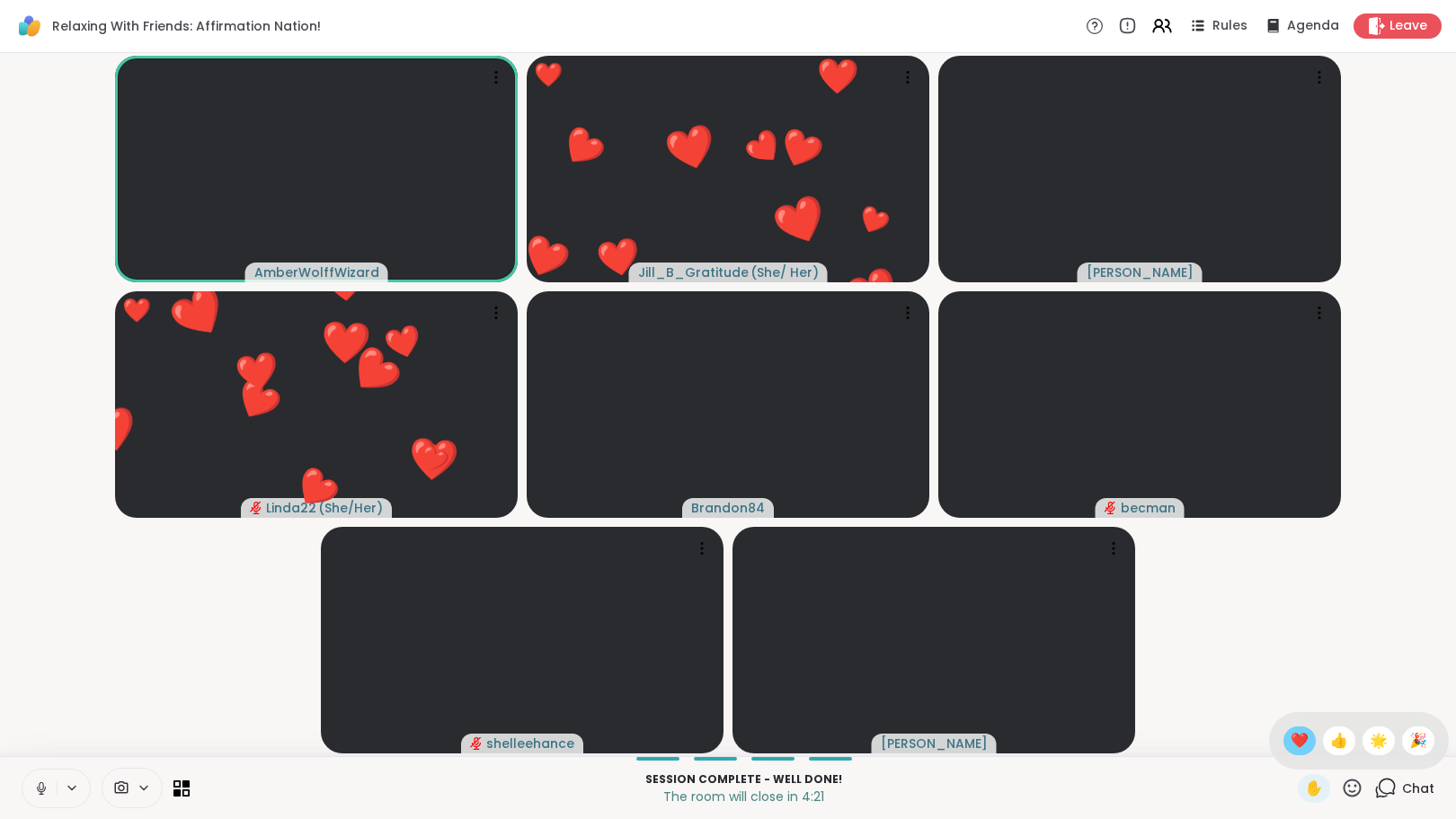
click at [1291, 739] on span "❤️" at bounding box center [1300, 741] width 18 height 22
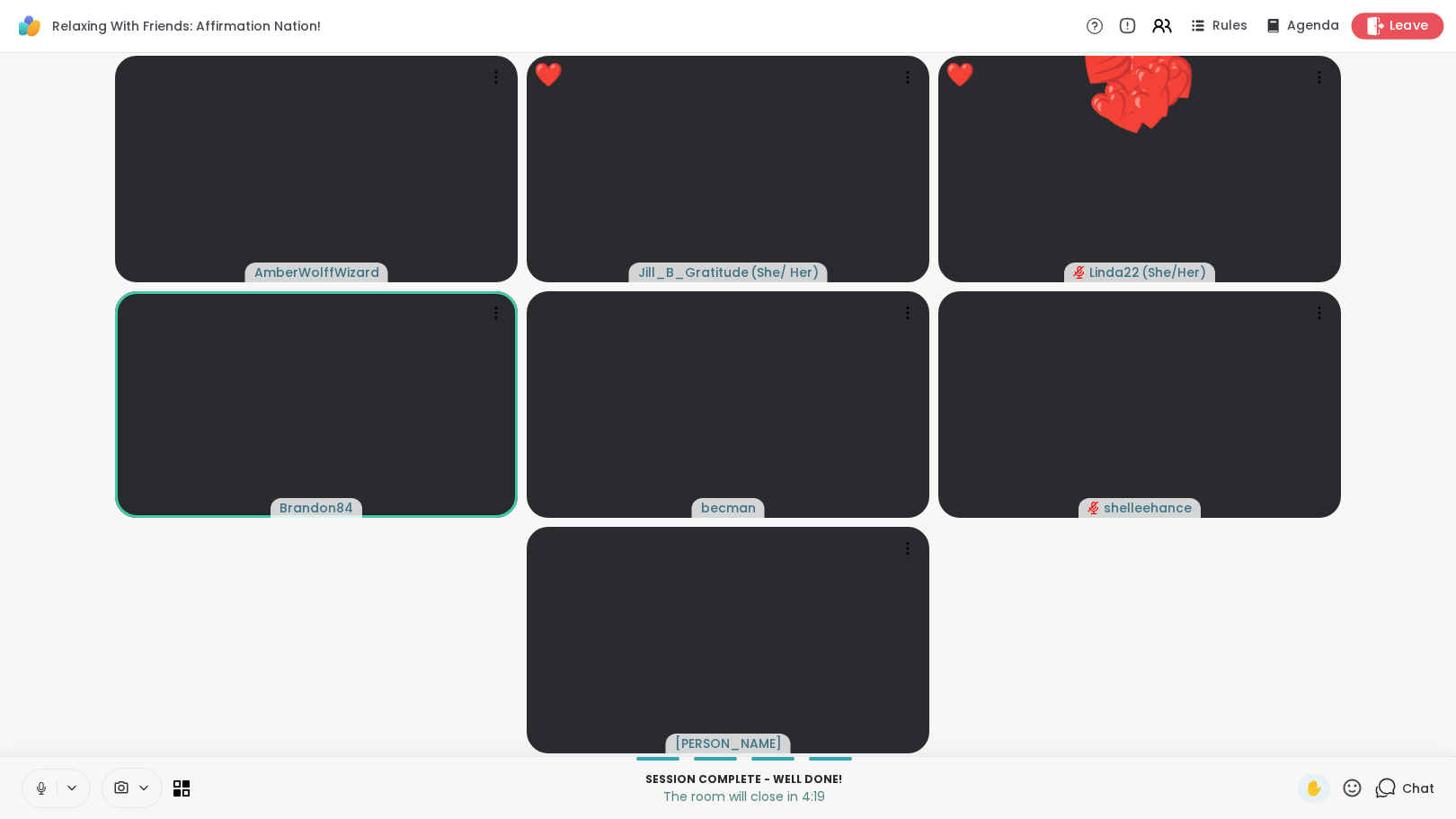
click at [1391, 17] on span "Leave" at bounding box center [1410, 26] width 40 height 19
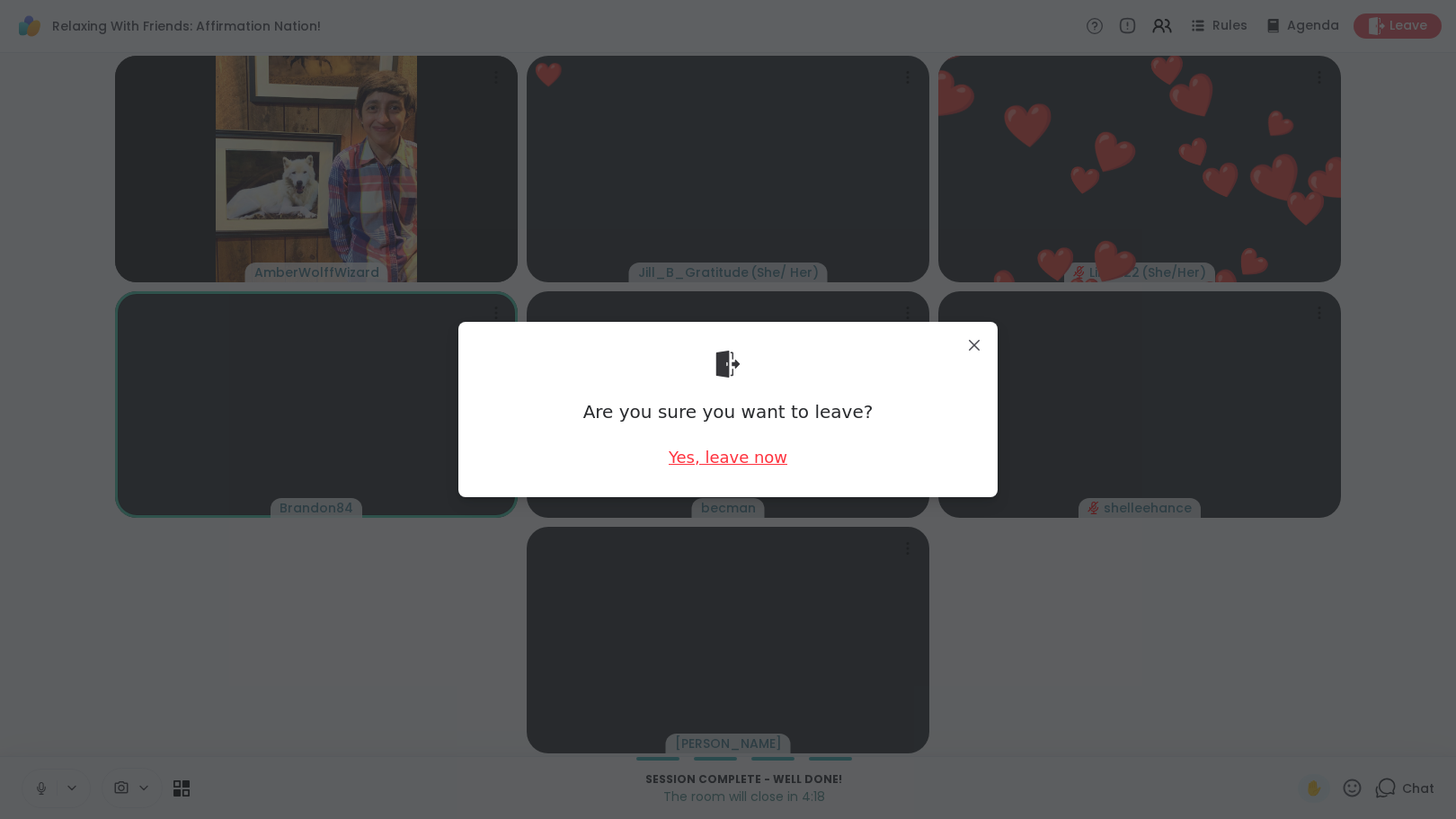
click at [749, 456] on div "Yes, leave now" at bounding box center [728, 456] width 119 height 23
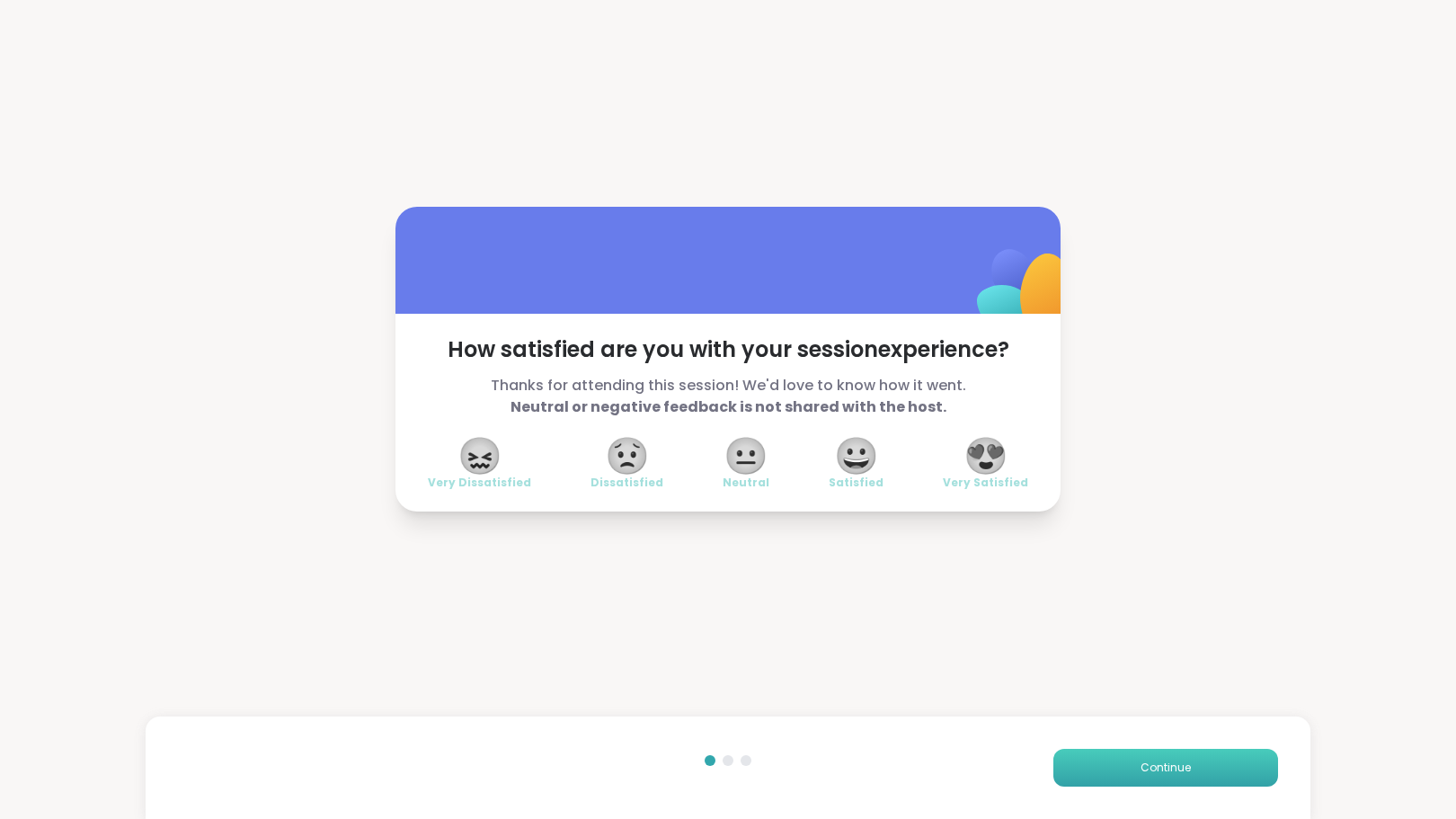
click at [1139, 778] on button "Continue" at bounding box center [1165, 768] width 224 height 38
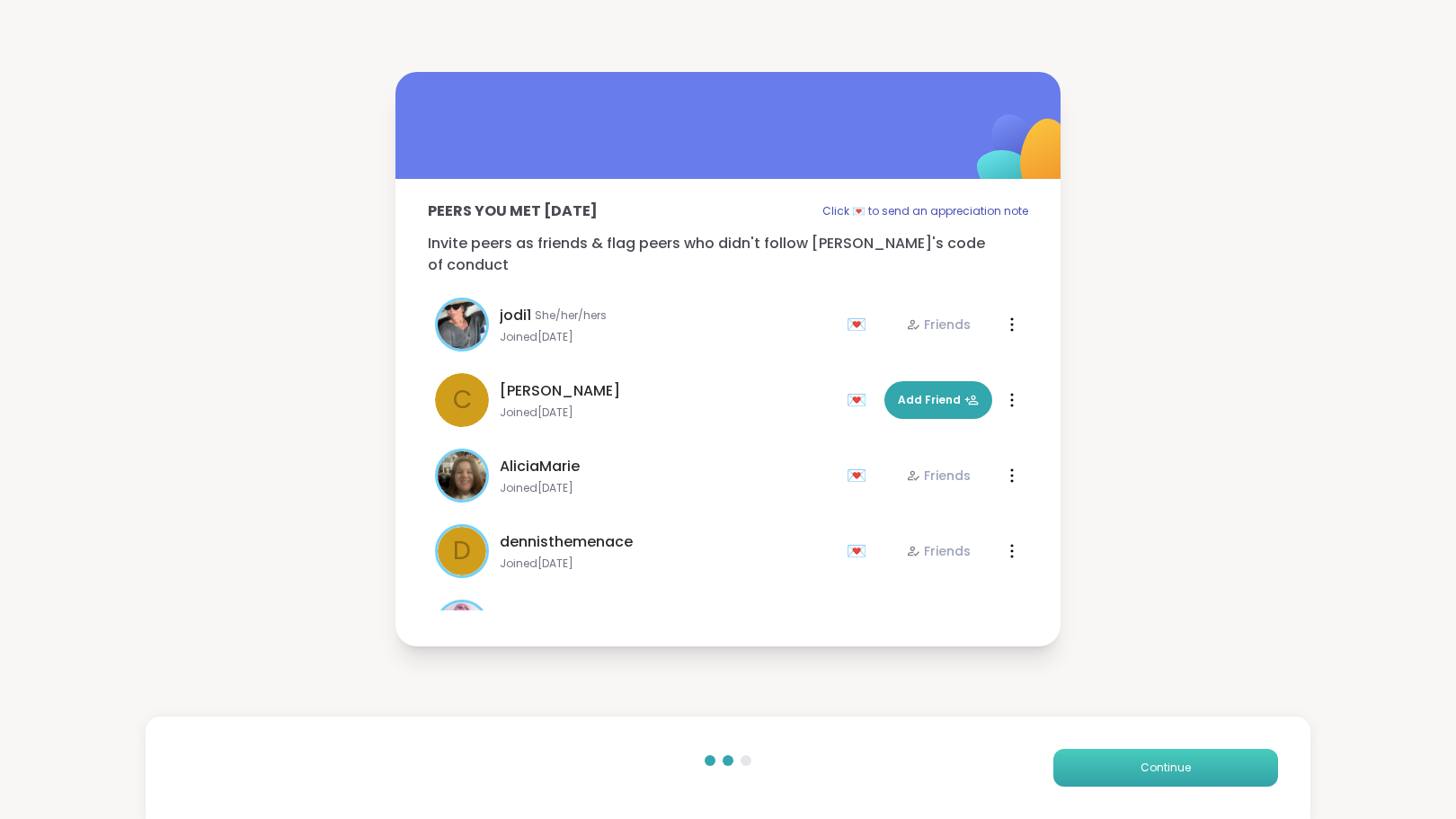
click at [1141, 773] on span "Continue" at bounding box center [1166, 768] width 50 height 16
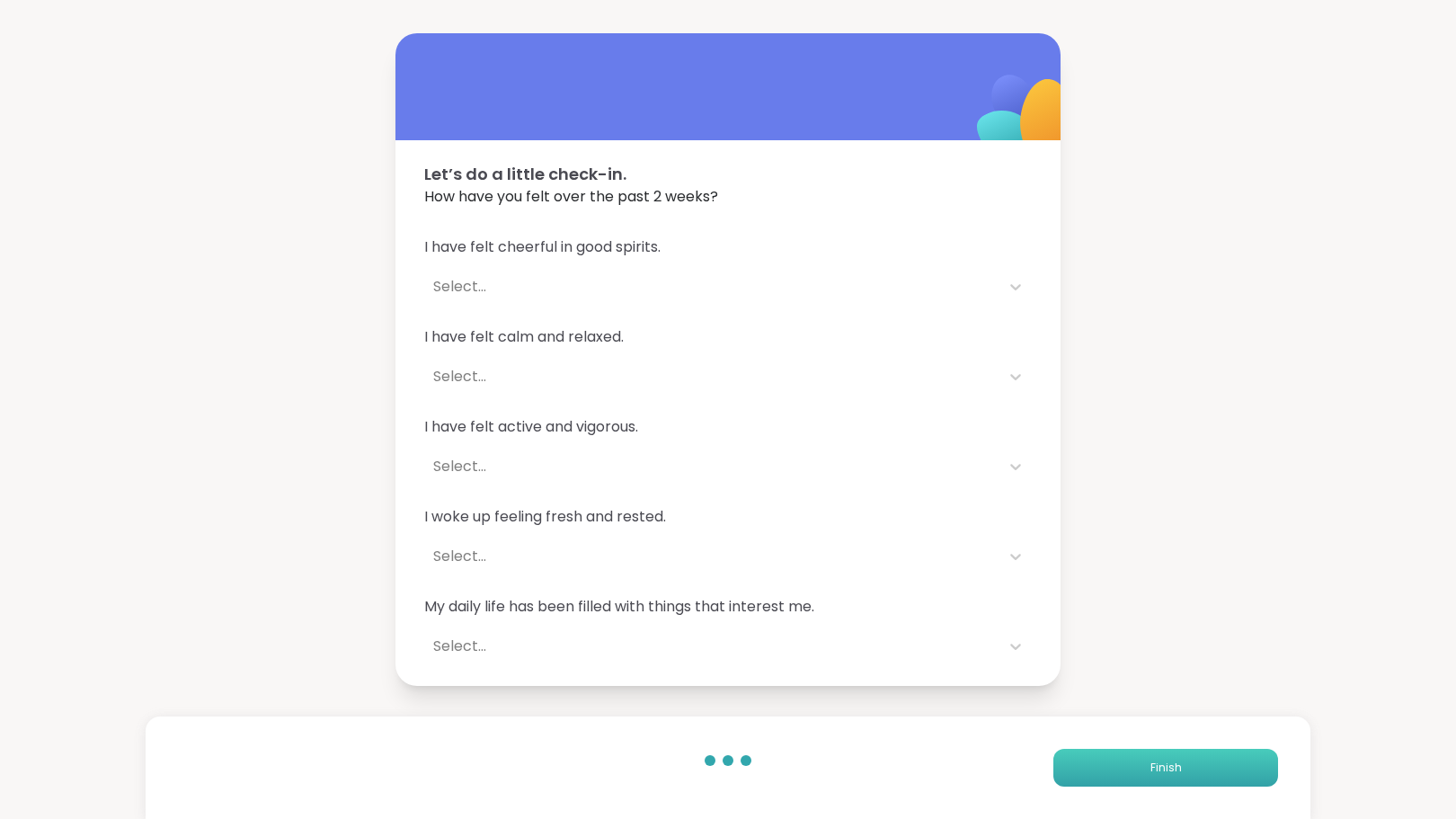
drag, startPoint x: 1132, startPoint y: 772, endPoint x: 1122, endPoint y: 778, distance: 11.7
click at [1122, 778] on button "Finish" at bounding box center [1165, 768] width 224 height 38
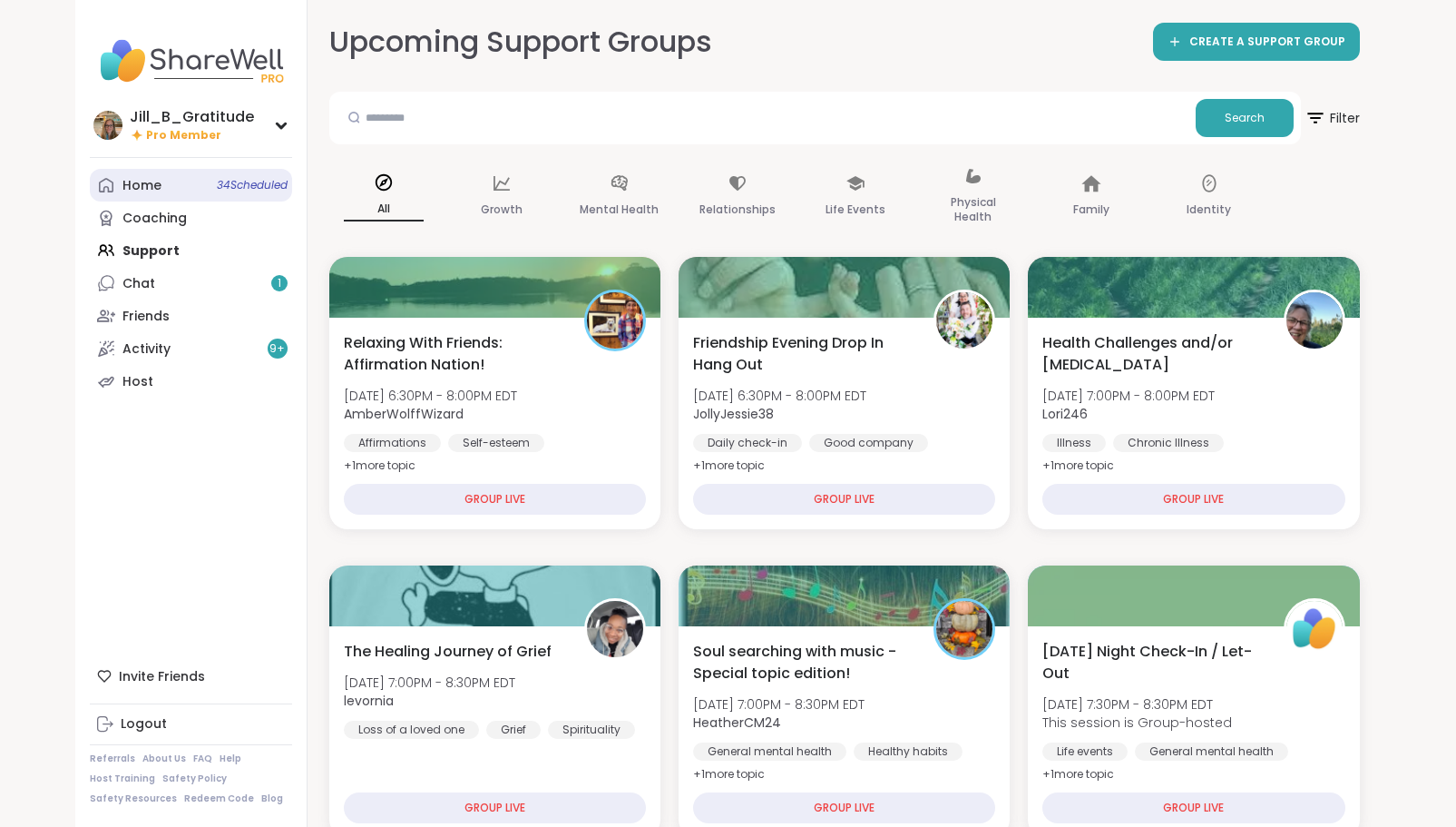
click at [218, 188] on span "34 Scheduled" at bounding box center [251, 185] width 71 height 15
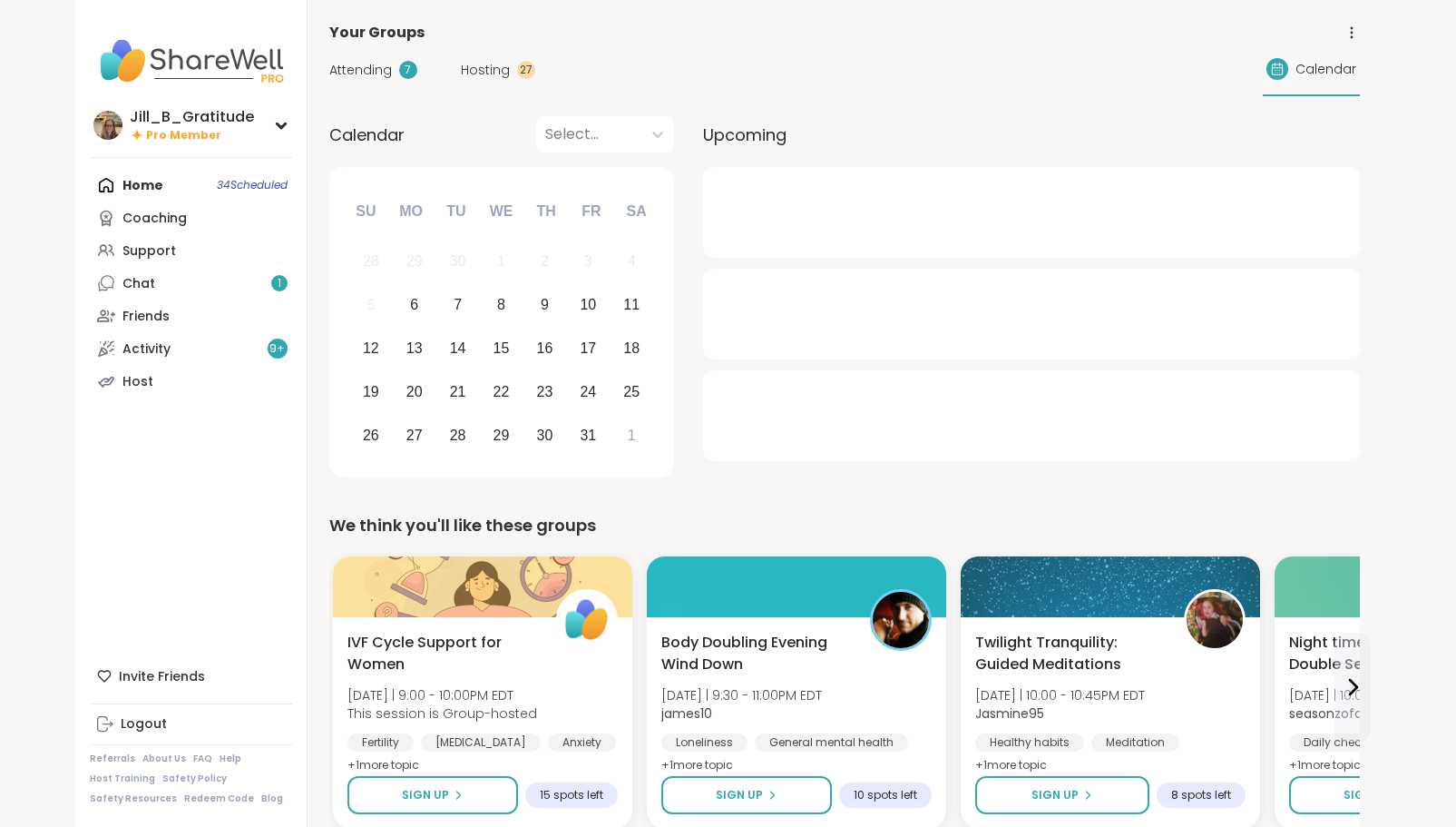
click at [386, 65] on span "Attending" at bounding box center [360, 70] width 63 height 19
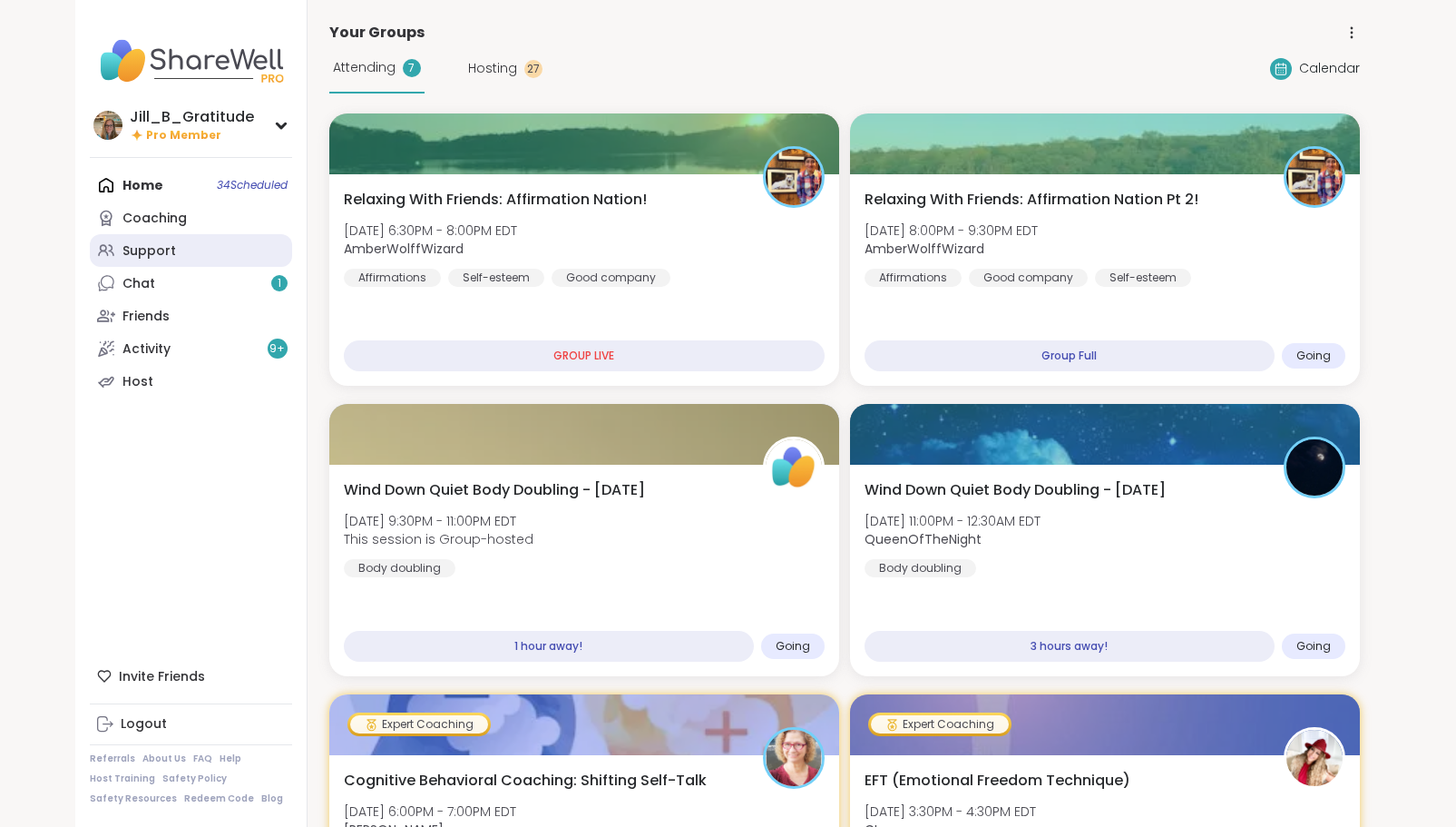
click at [199, 254] on link "Support" at bounding box center [190, 250] width 202 height 33
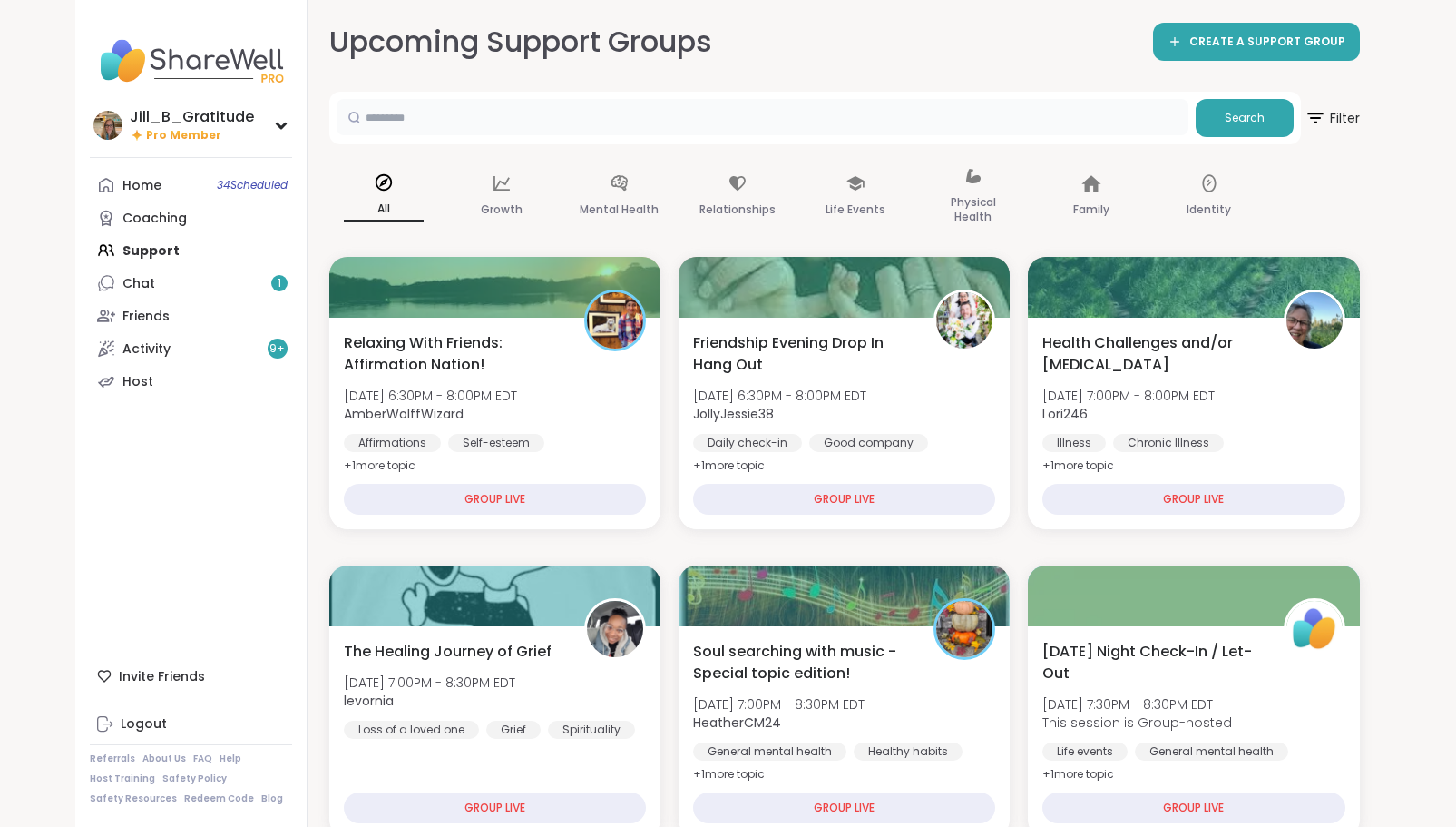
click at [527, 117] on input "text" at bounding box center [763, 117] width 852 height 36
click at [878, 116] on input "text" at bounding box center [763, 117] width 852 height 36
type input "*****"
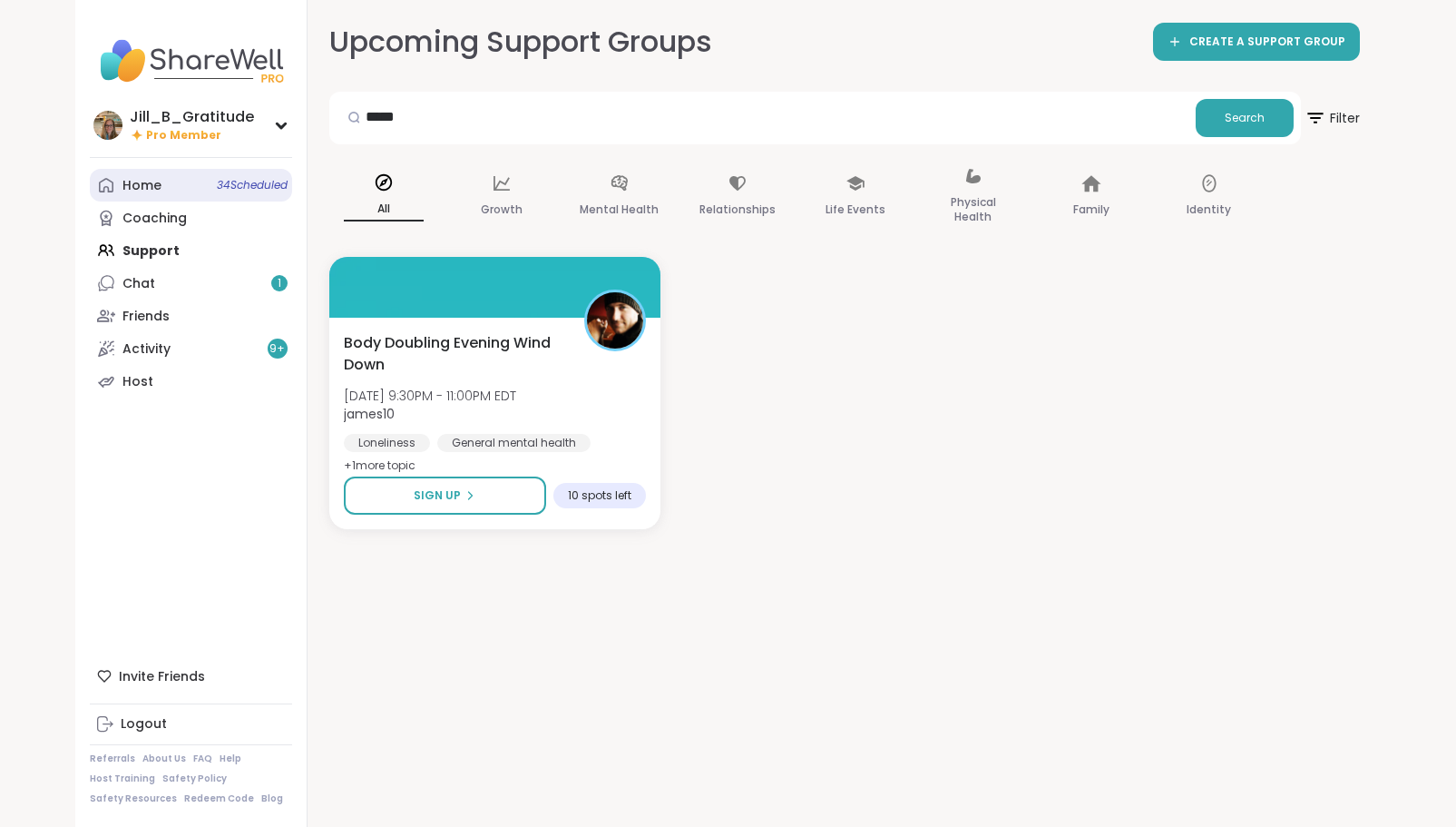
click at [216, 182] on span "34 Scheduled" at bounding box center [251, 185] width 71 height 15
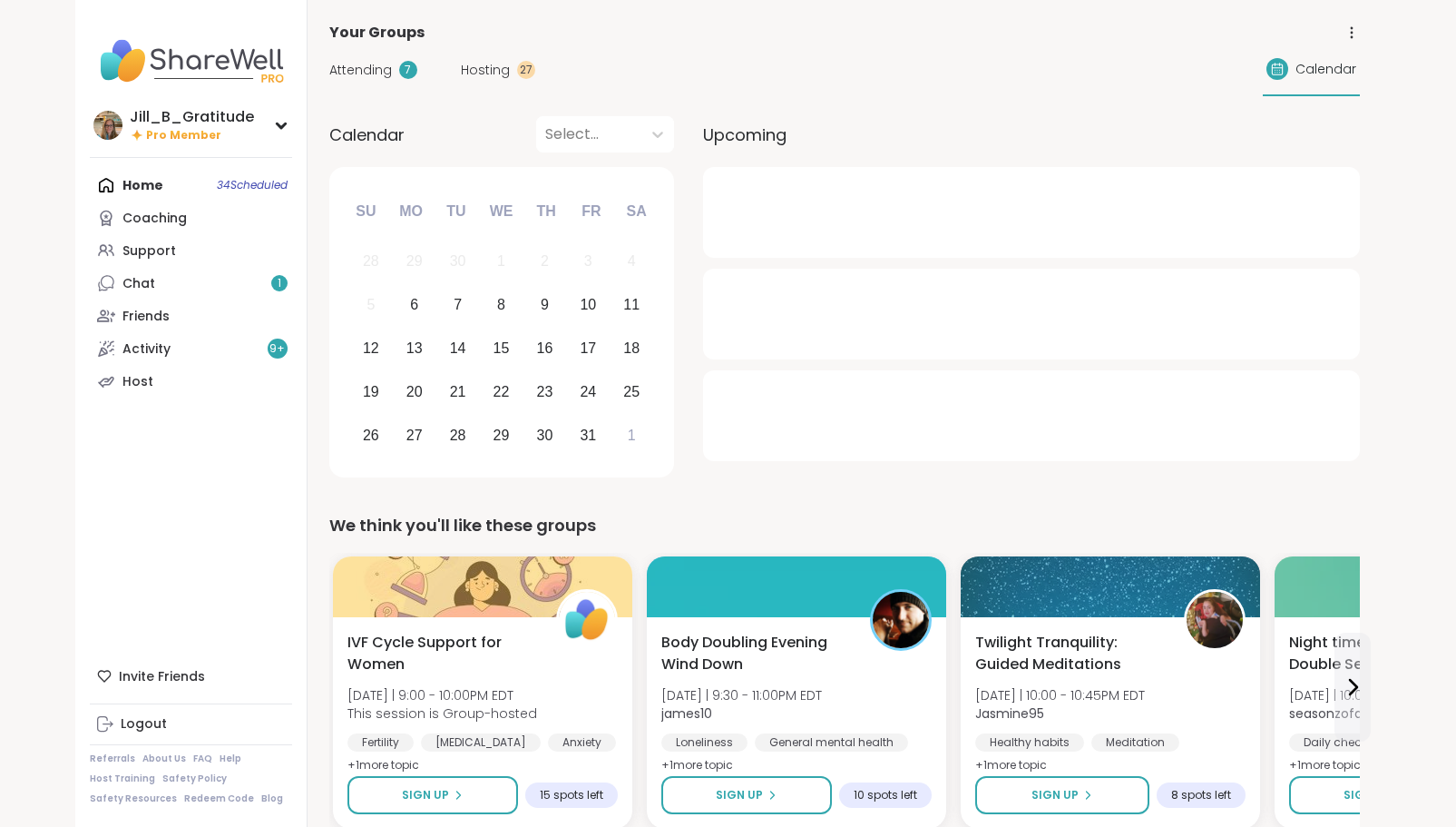
click at [348, 61] on span "Attending" at bounding box center [360, 70] width 63 height 19
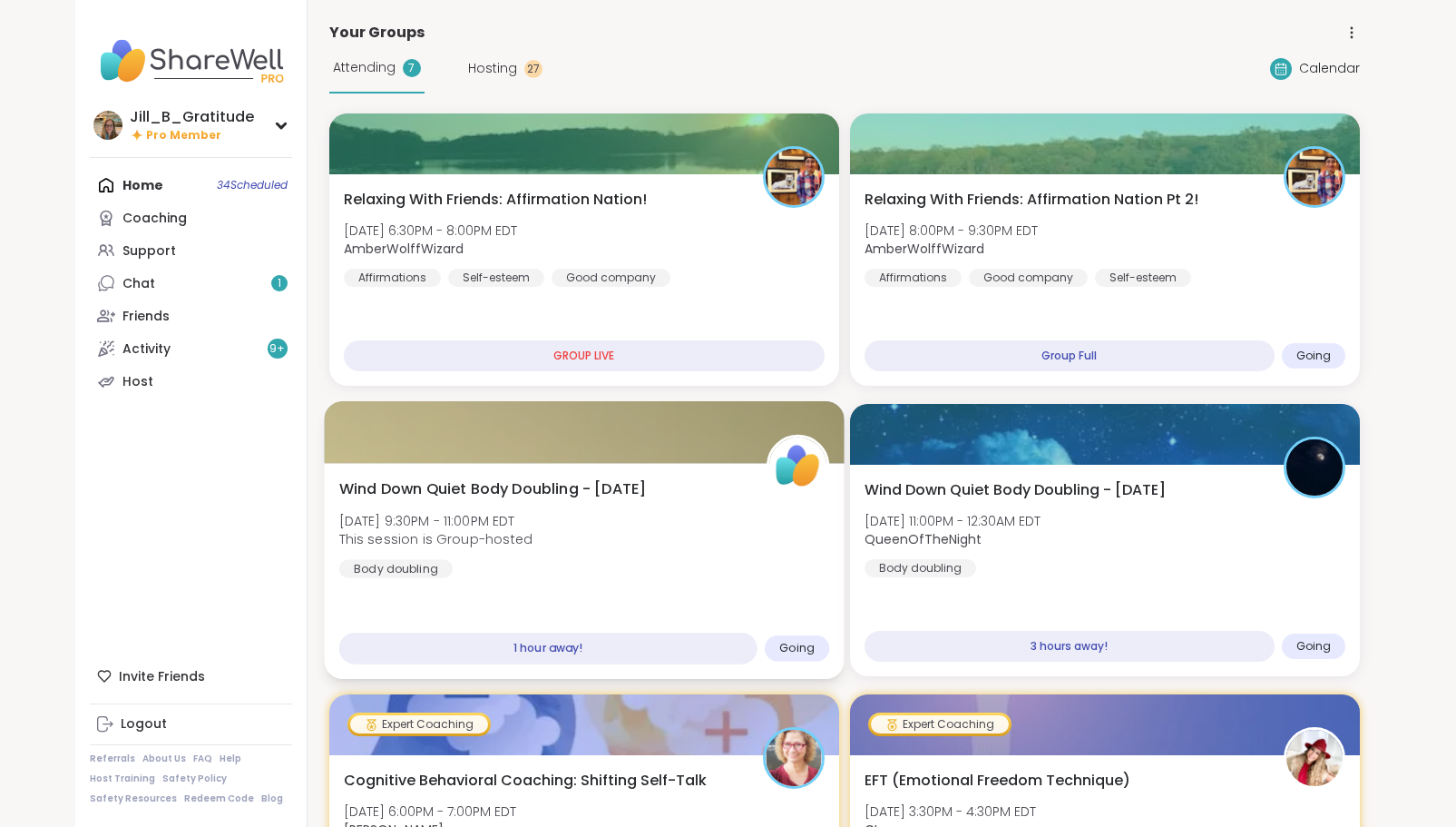
click at [676, 509] on div "Wind Down Quiet Body Doubling - Monday Mon, Oct 06 | 9:30PM - 11:00PM EDT This …" at bounding box center [583, 529] width 491 height 100
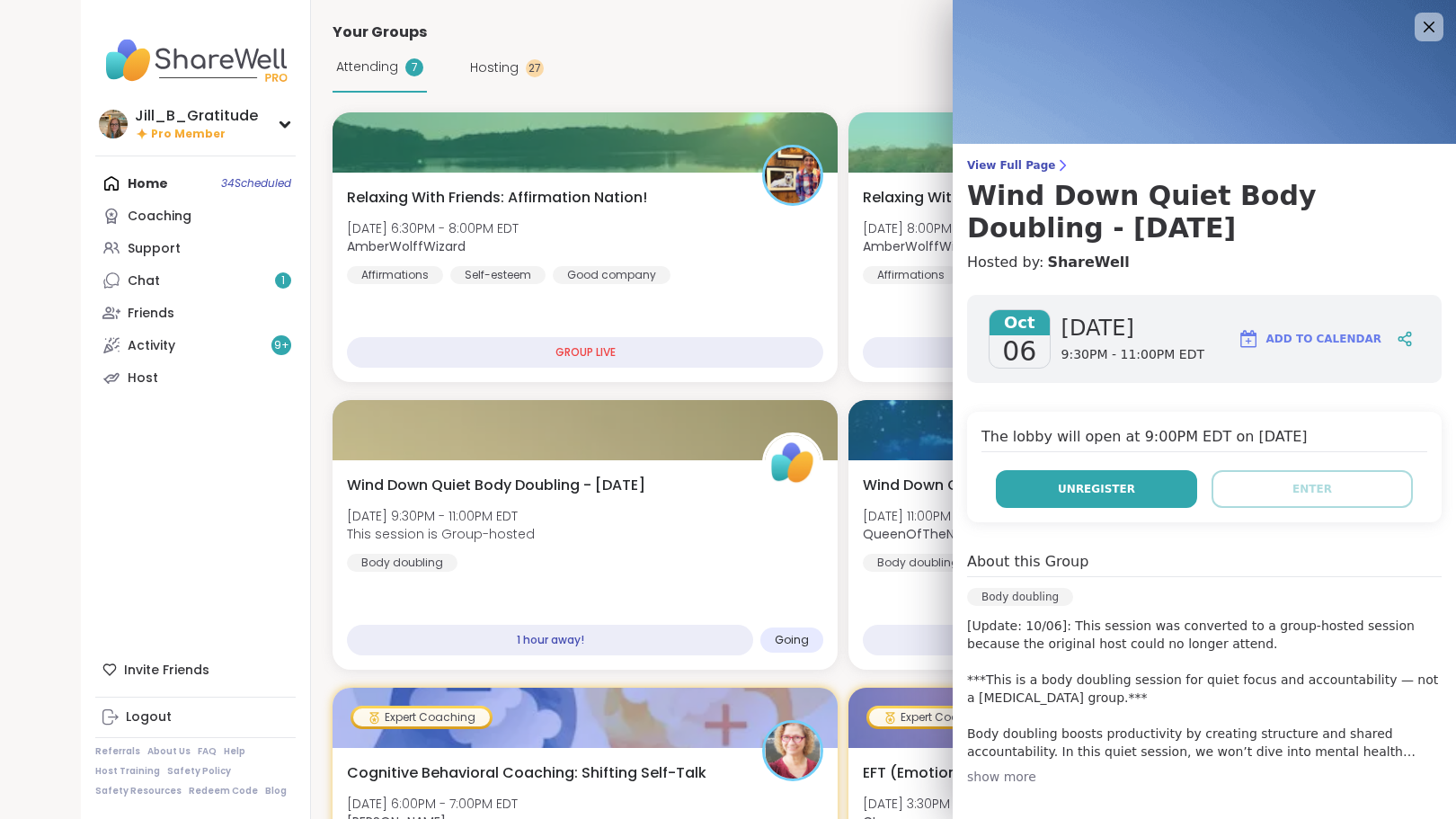
click at [1084, 491] on span "Unregister" at bounding box center [1096, 489] width 77 height 16
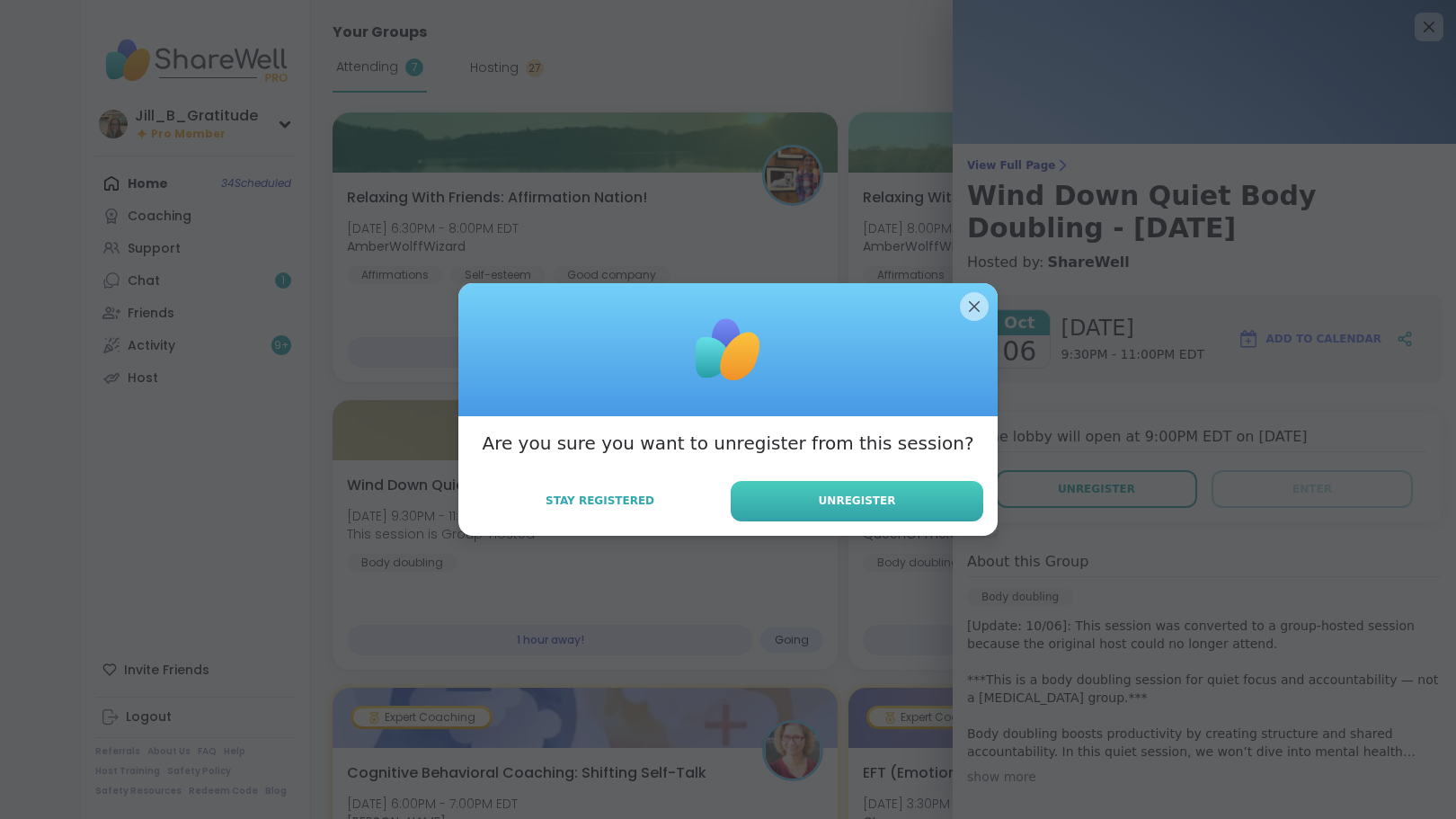
click at [895, 501] on button "Unregister" at bounding box center [857, 501] width 253 height 41
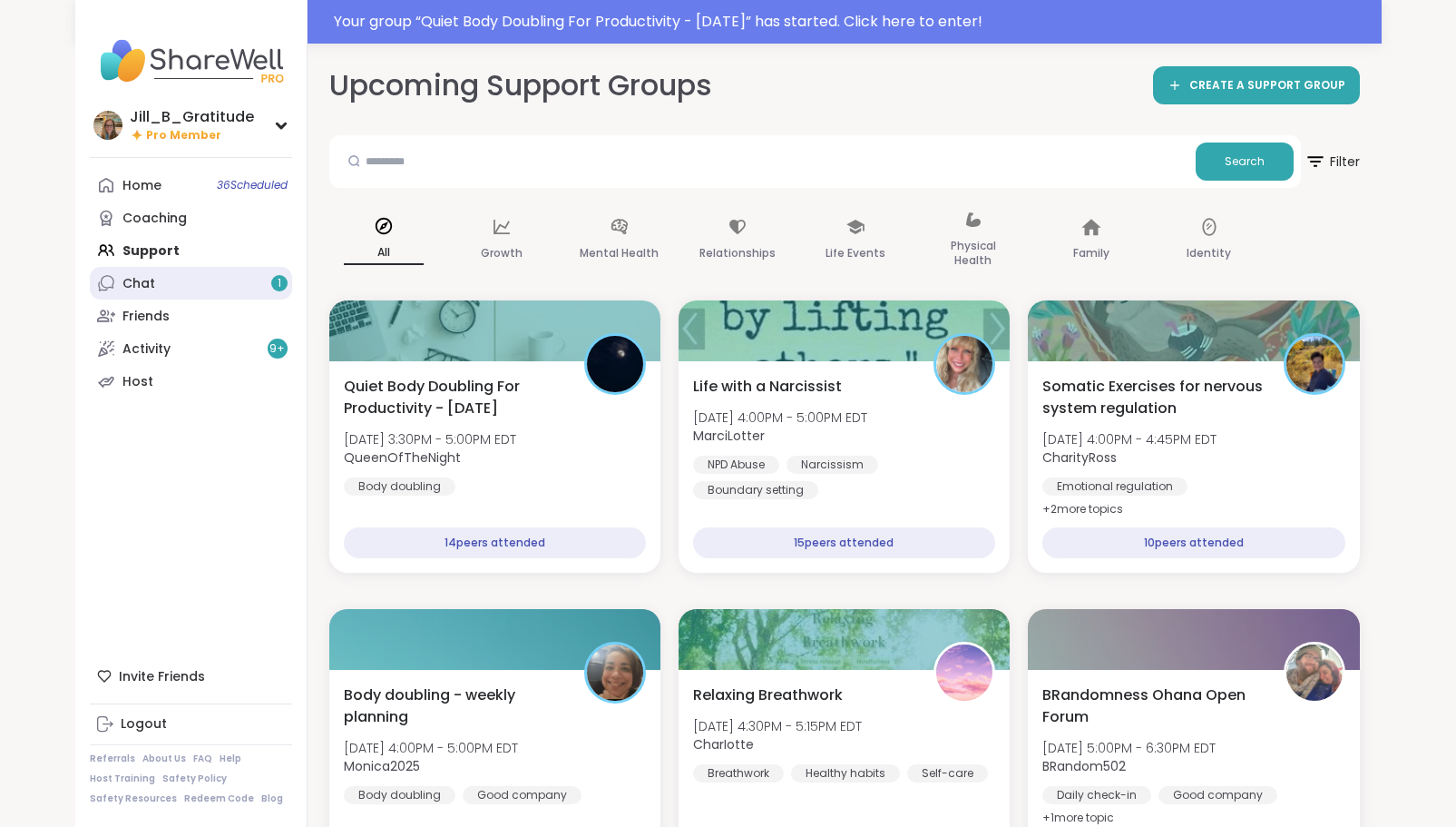
click at [206, 285] on link "Chat 1" at bounding box center [190, 283] width 202 height 33
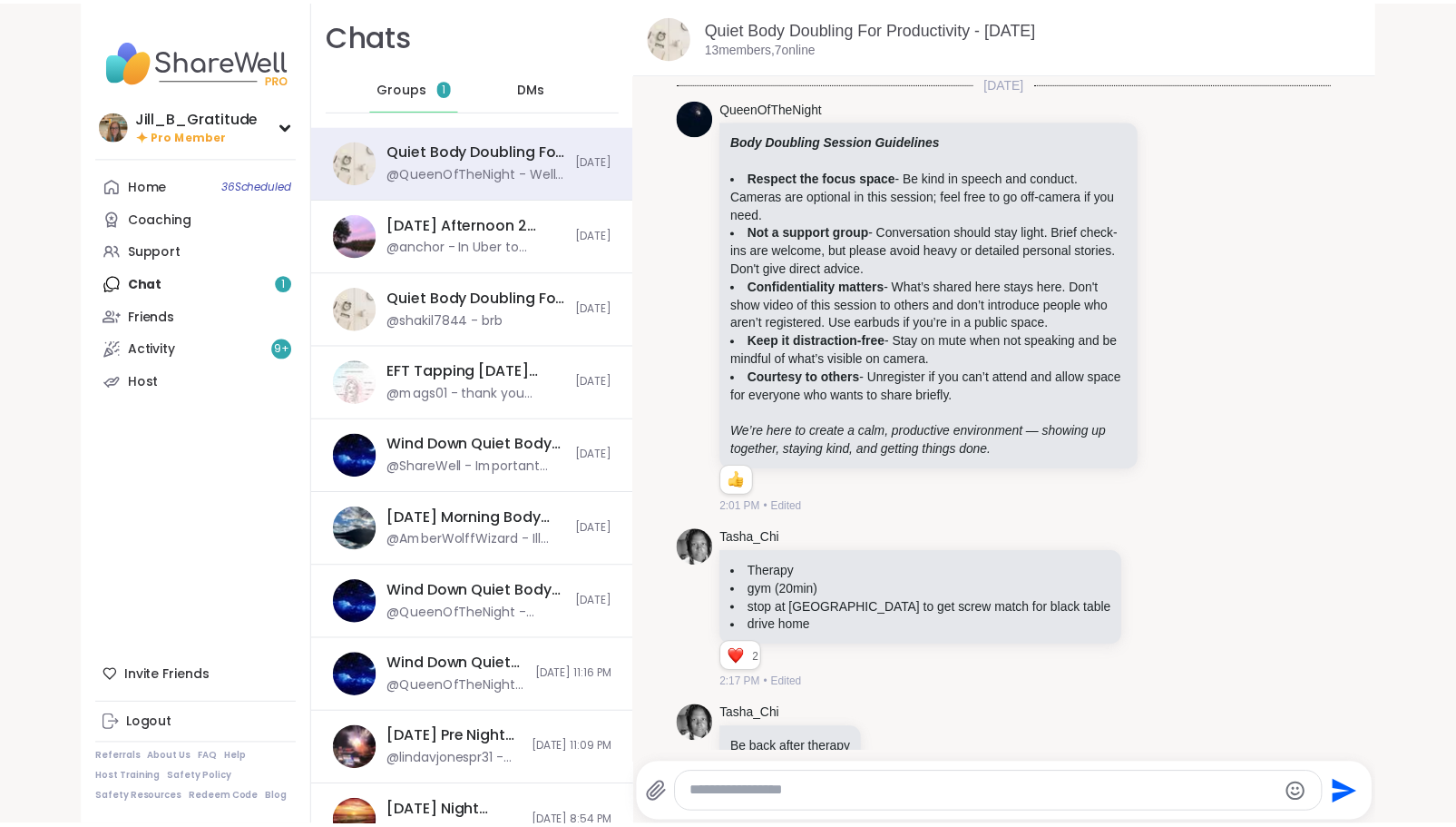
scroll to position [2768, 0]
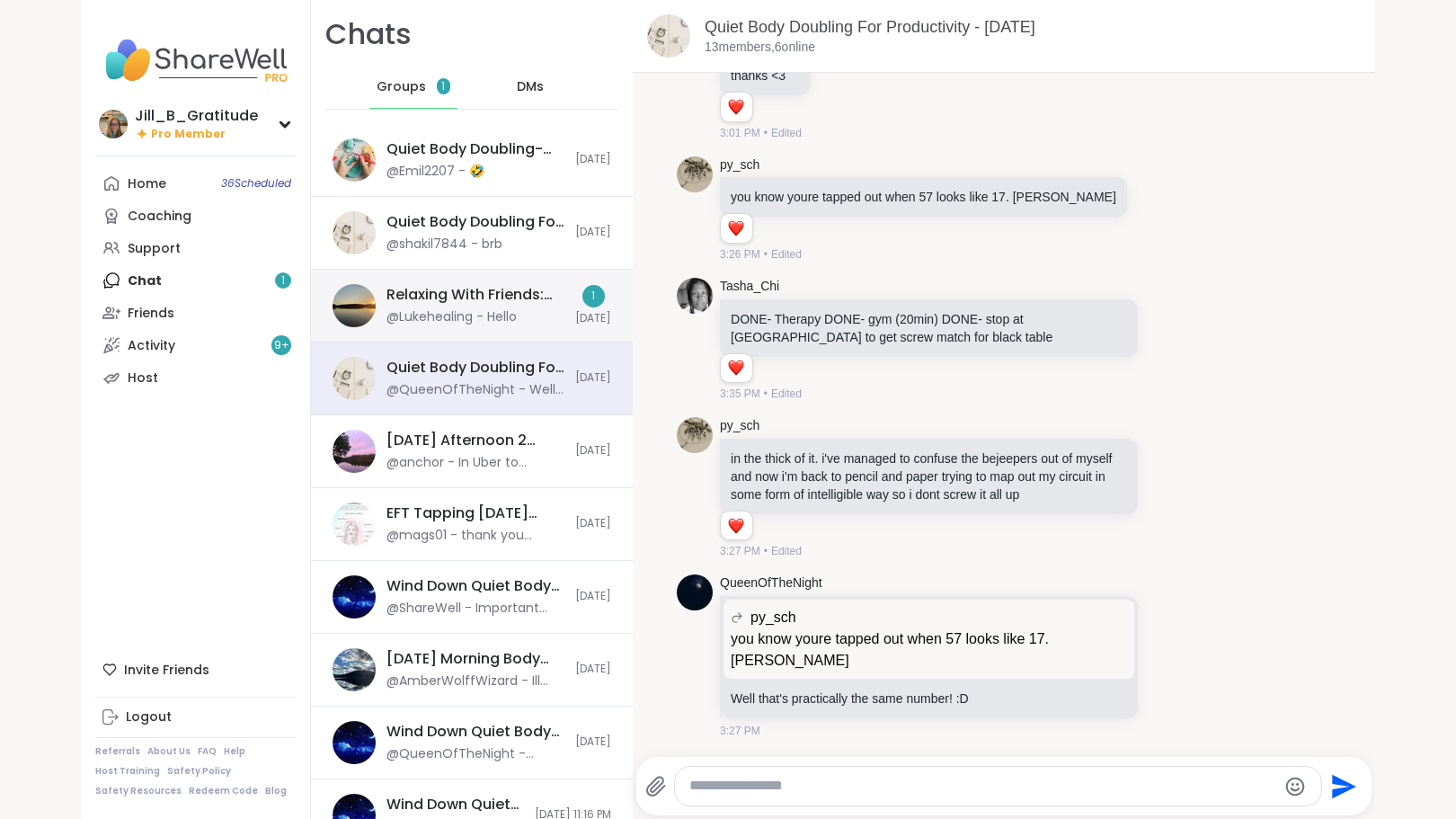
click at [386, 292] on div "Relaxing With Friends: Affirmation Nation!, [DATE]" at bounding box center [475, 294] width 178 height 20
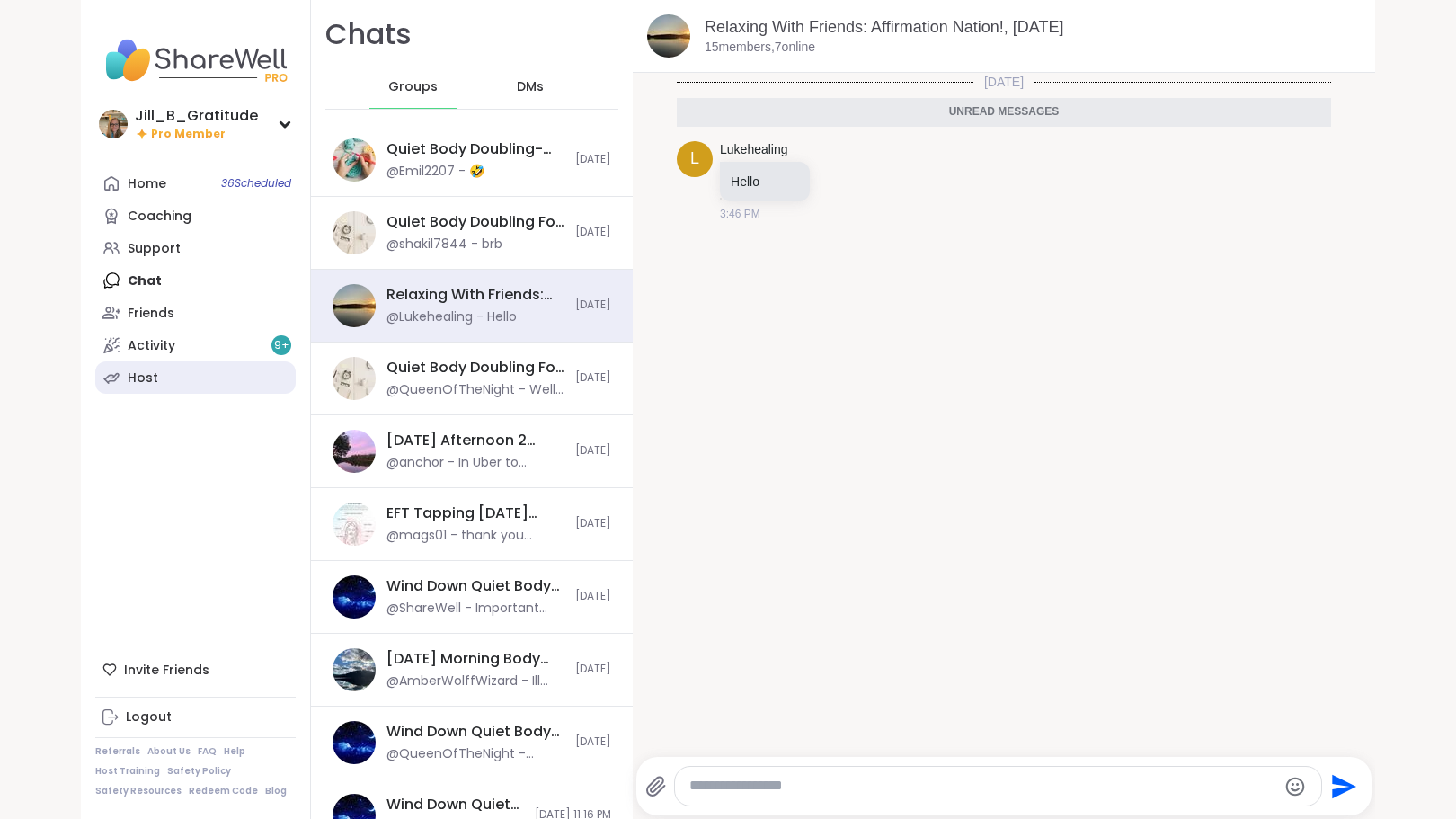
click at [236, 374] on link "Host" at bounding box center [195, 377] width 201 height 33
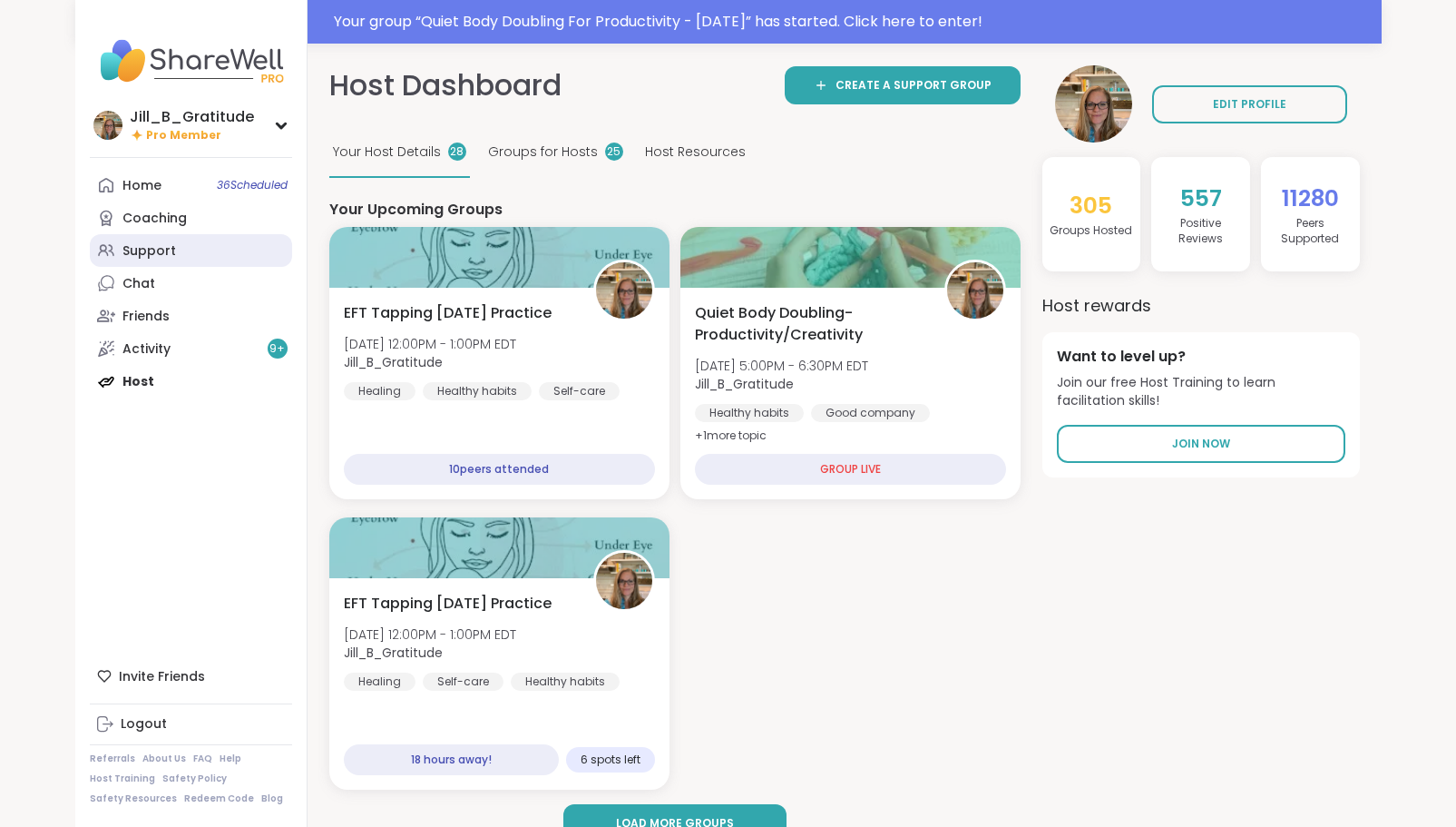
click at [184, 252] on link "Support" at bounding box center [190, 250] width 202 height 33
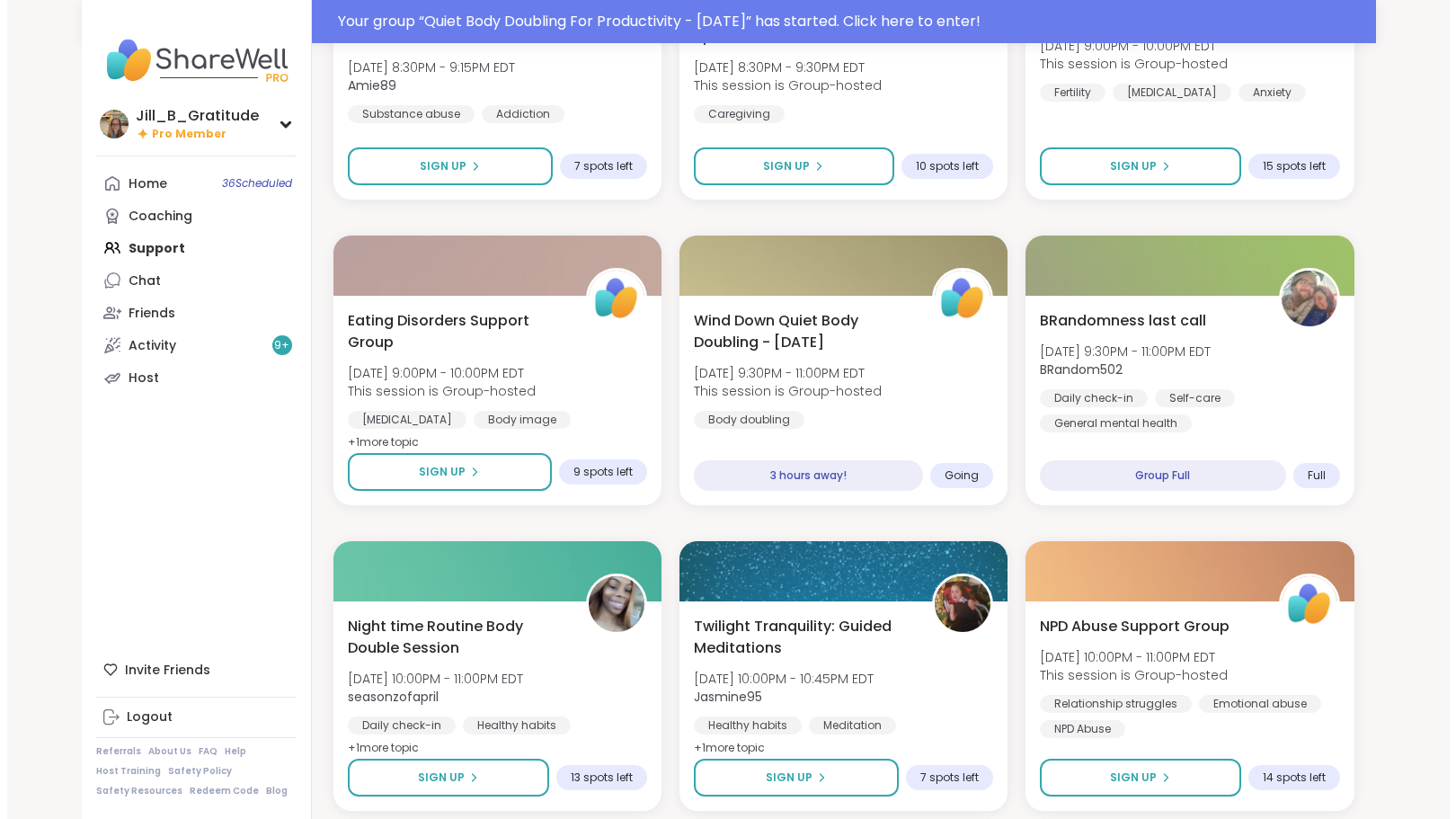
scroll to position [1900, 0]
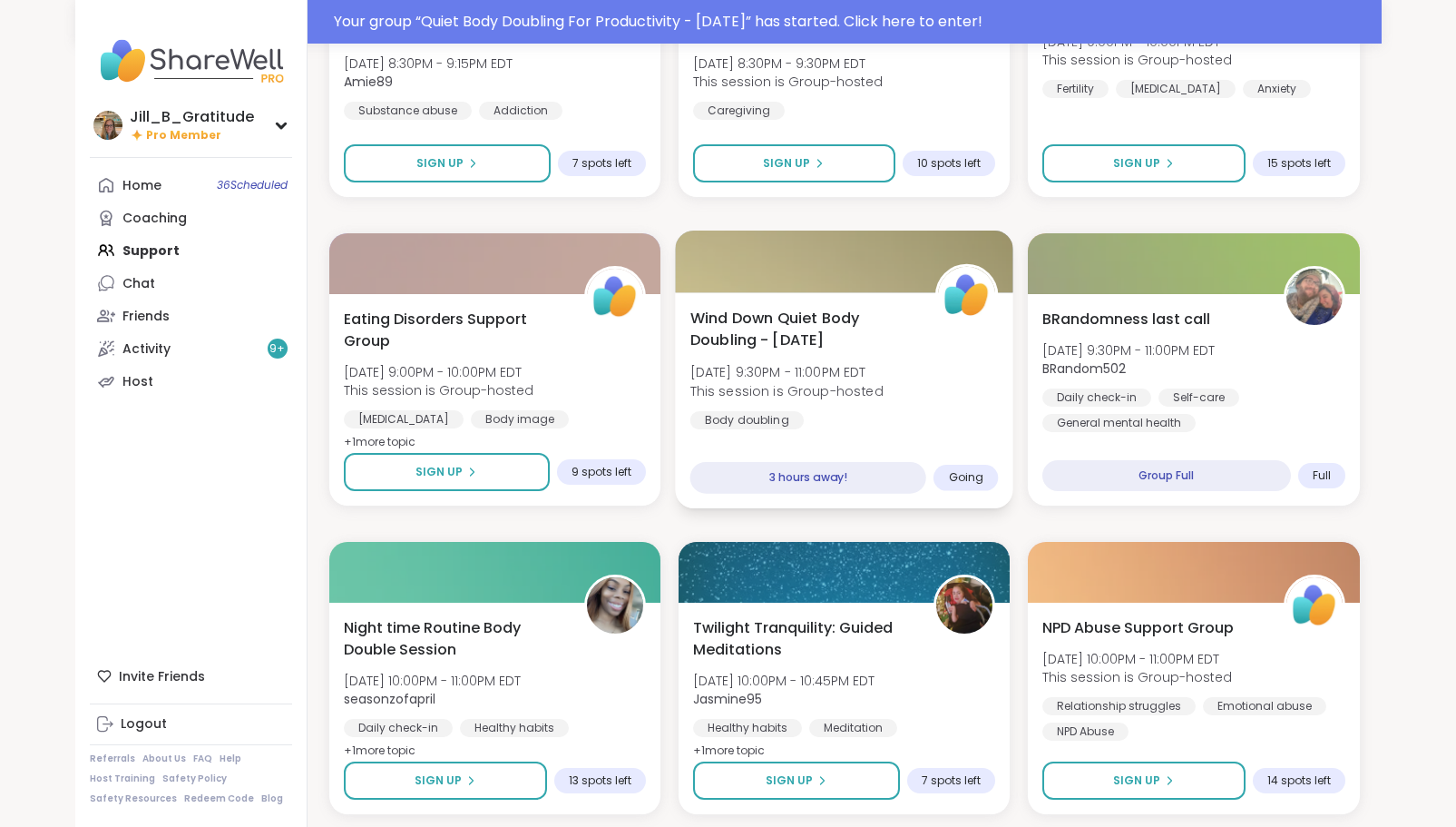
click at [917, 404] on div "Wind Down Quiet Body Doubling - Monday Mon, Oct 06 | 9:30PM - 11:00PM EDT This …" at bounding box center [844, 368] width 308 height 123
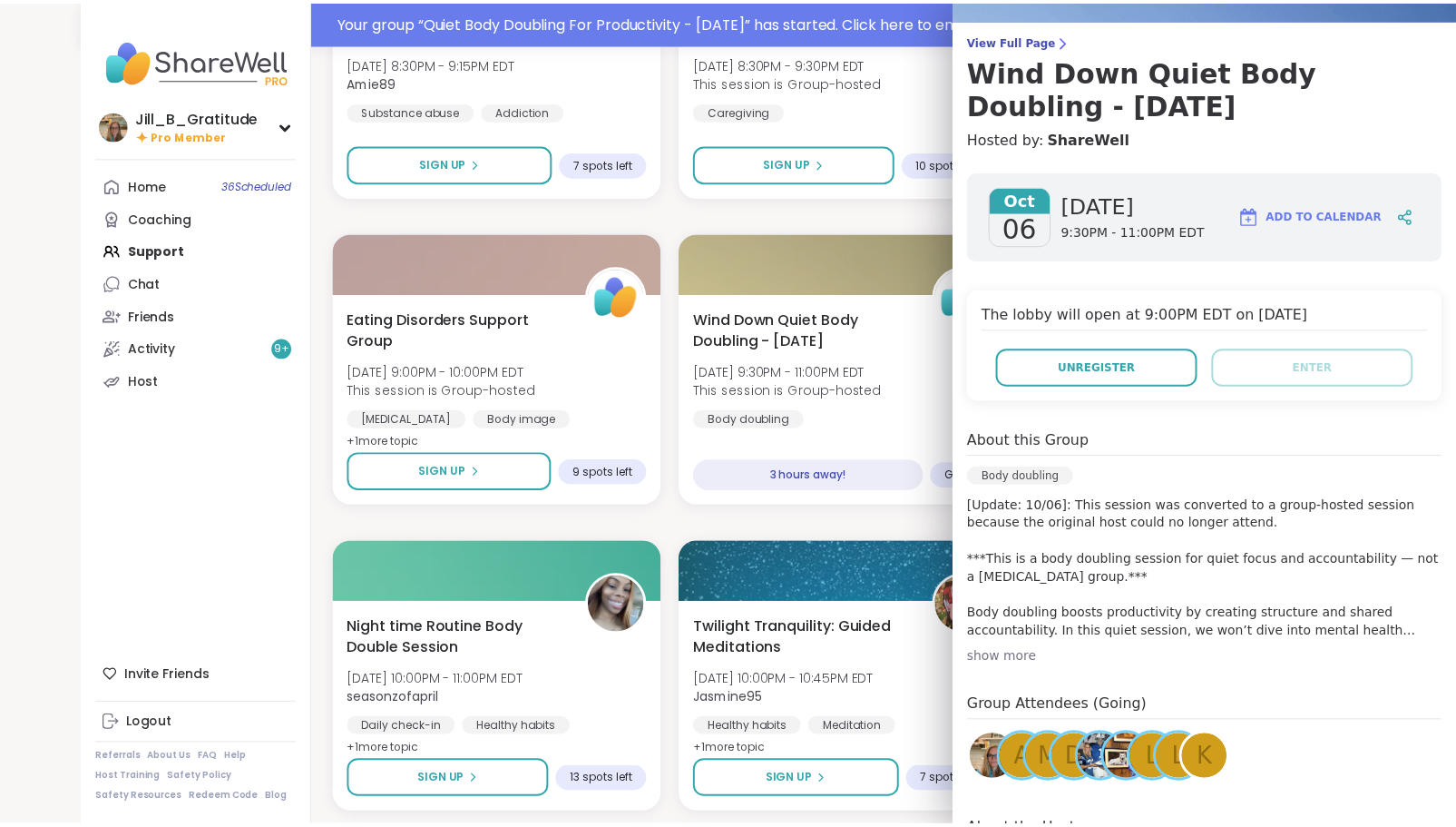
scroll to position [0, 0]
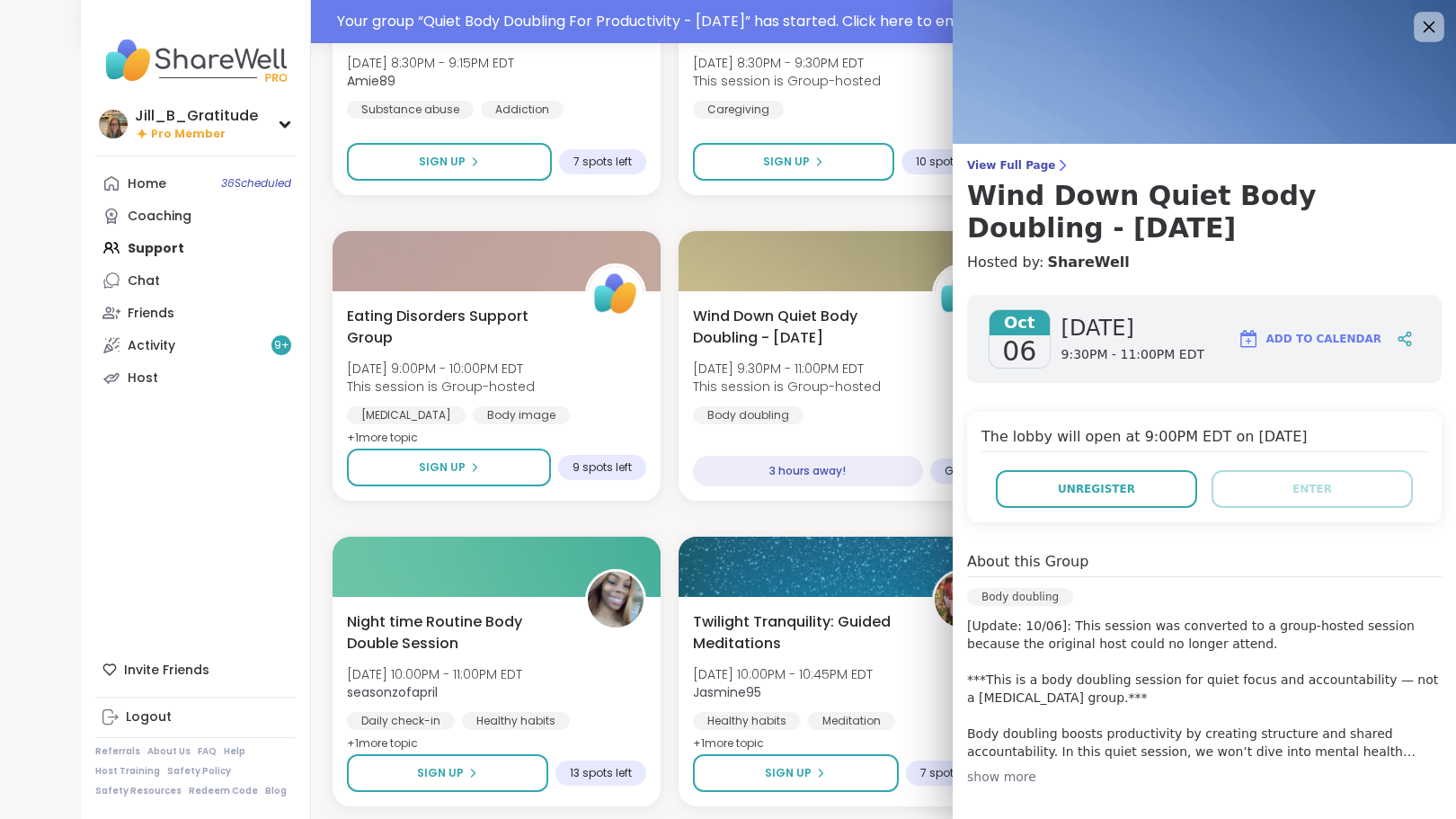
click at [1417, 21] on icon at bounding box center [1428, 26] width 23 height 23
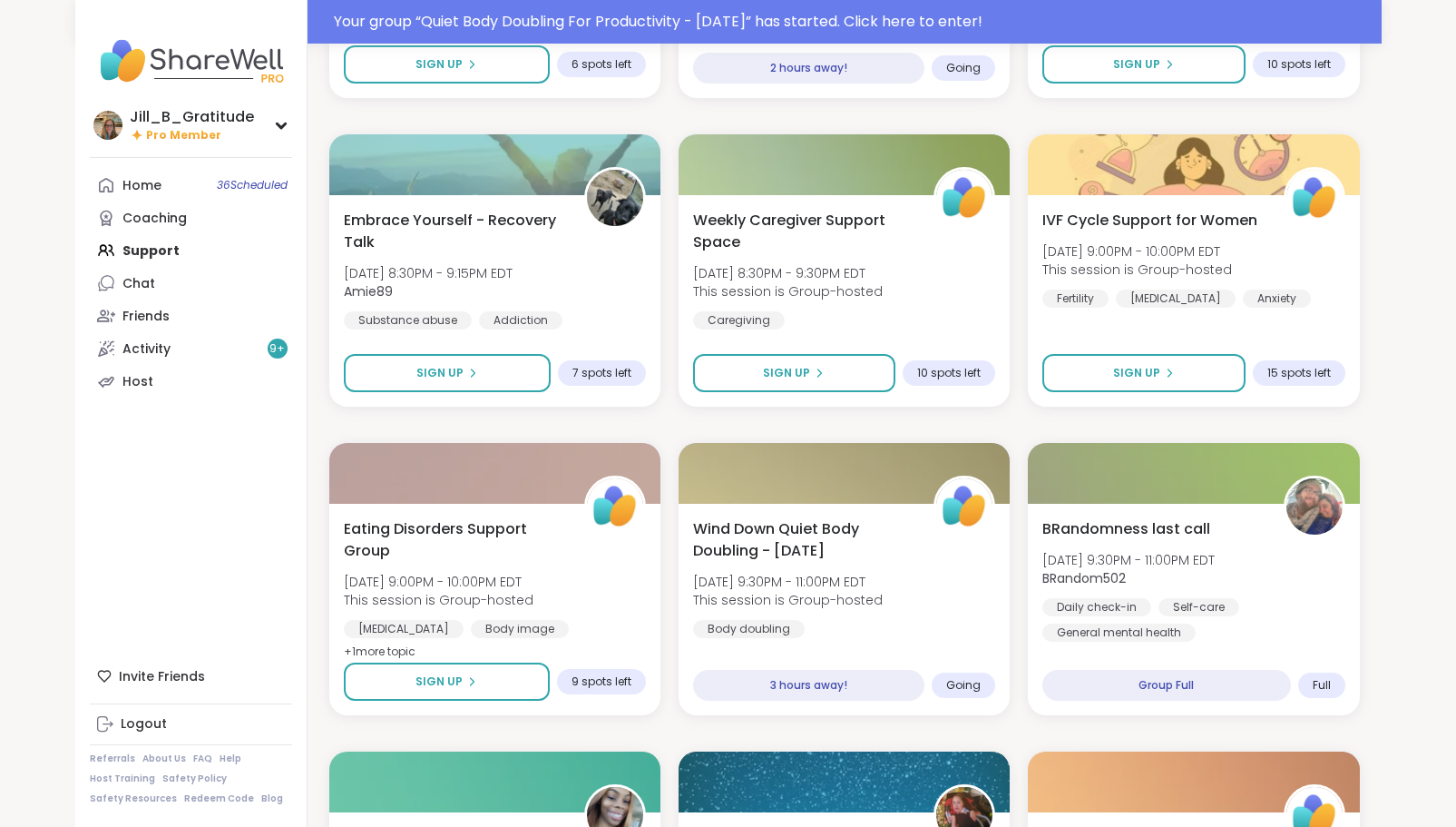
scroll to position [1697, 0]
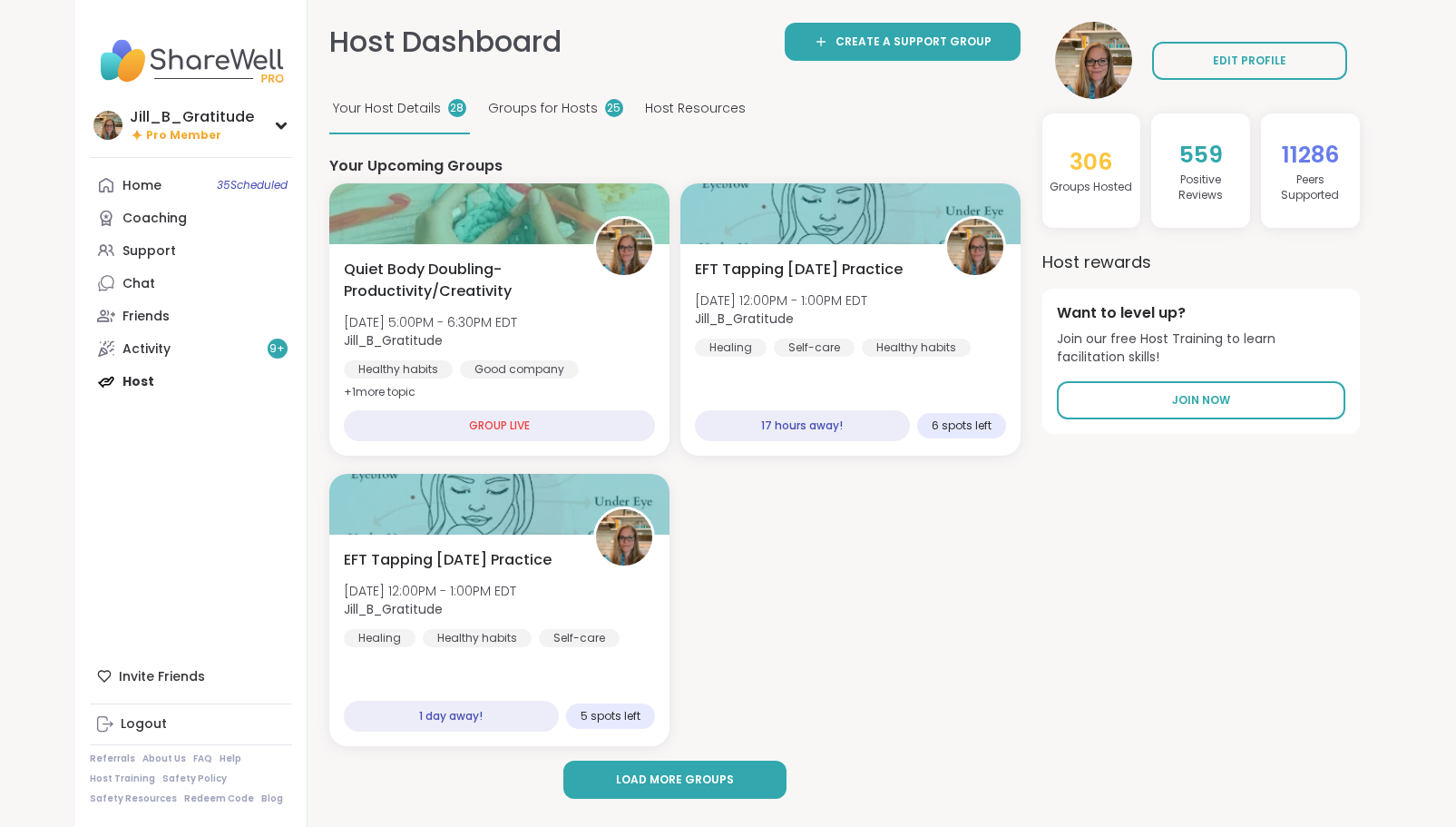
click at [142, 369] on div "Home 35 Scheduled Coaching Support Chat Friends Activity 9 + Host" at bounding box center [190, 282] width 202 height 228
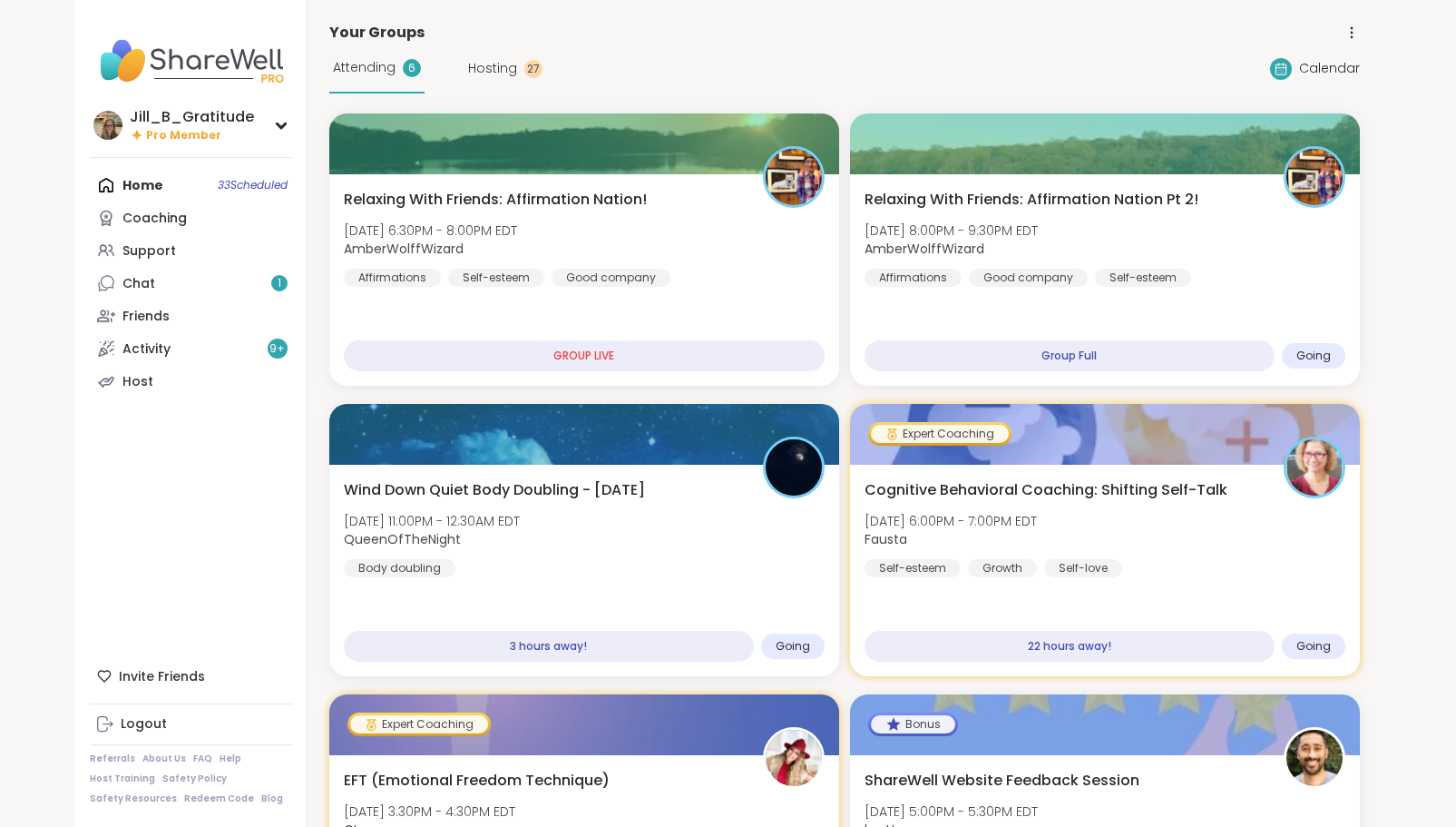
click at [227, 191] on div "Home 33 Scheduled Coaching Support Chat 1 Friends Activity 9 + Host" at bounding box center [190, 282] width 202 height 228
click at [227, 243] on link "Support" at bounding box center [190, 250] width 202 height 33
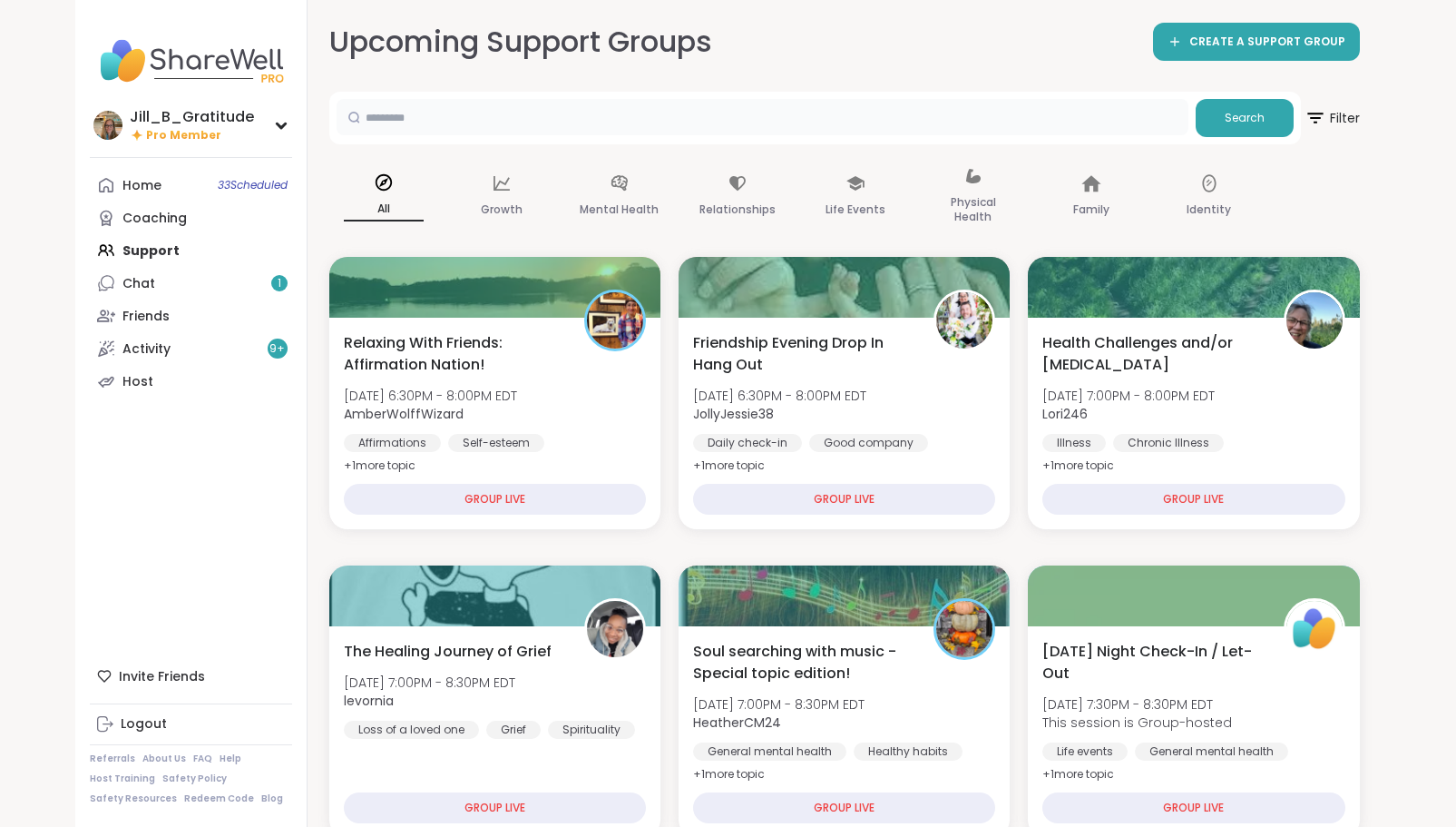
click at [533, 124] on input "text" at bounding box center [763, 117] width 852 height 36
click at [540, 126] on input "text" at bounding box center [763, 117] width 852 height 36
type input "*****"
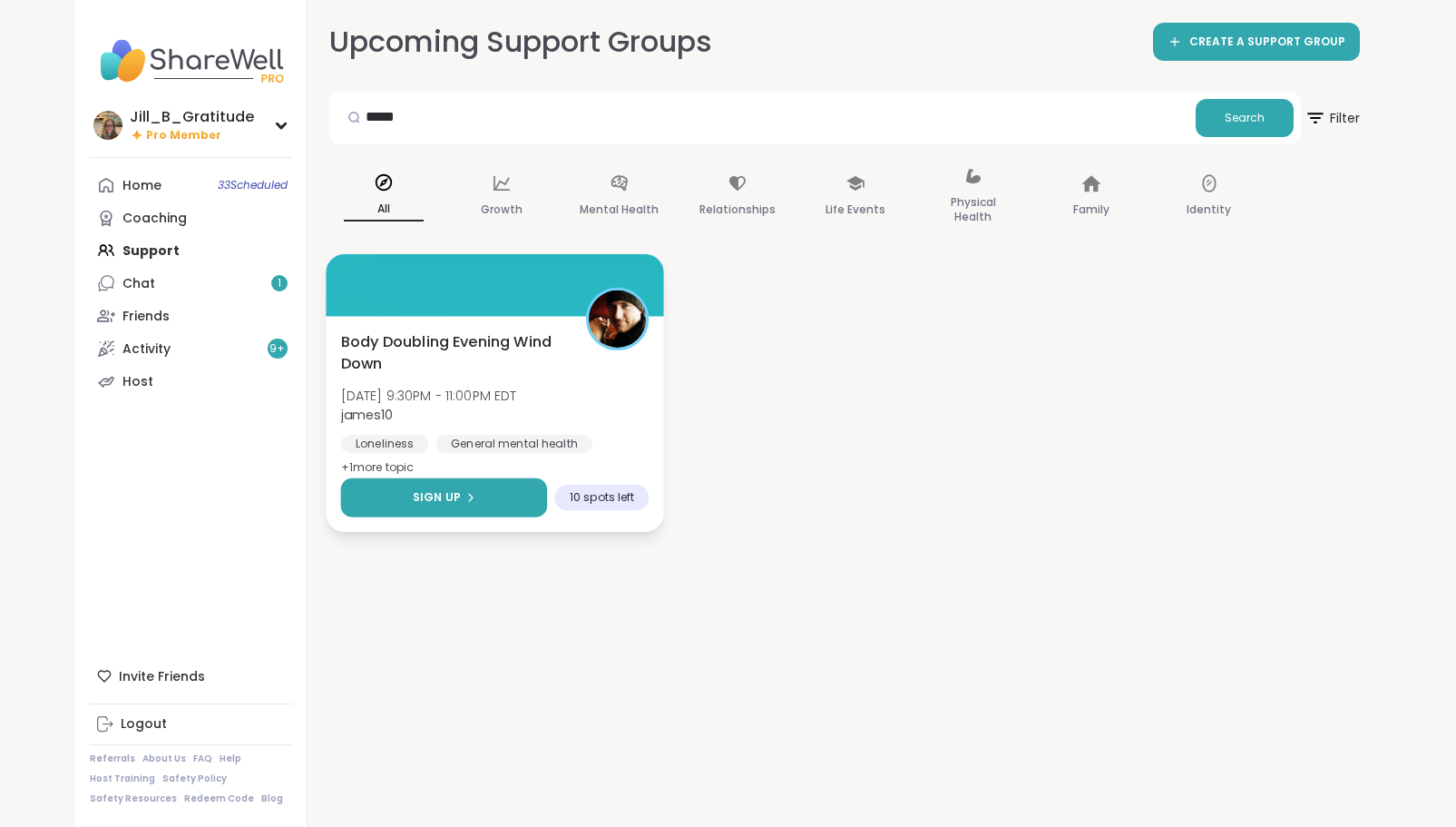
click at [484, 492] on button "Sign Up" at bounding box center [443, 498] width 206 height 39
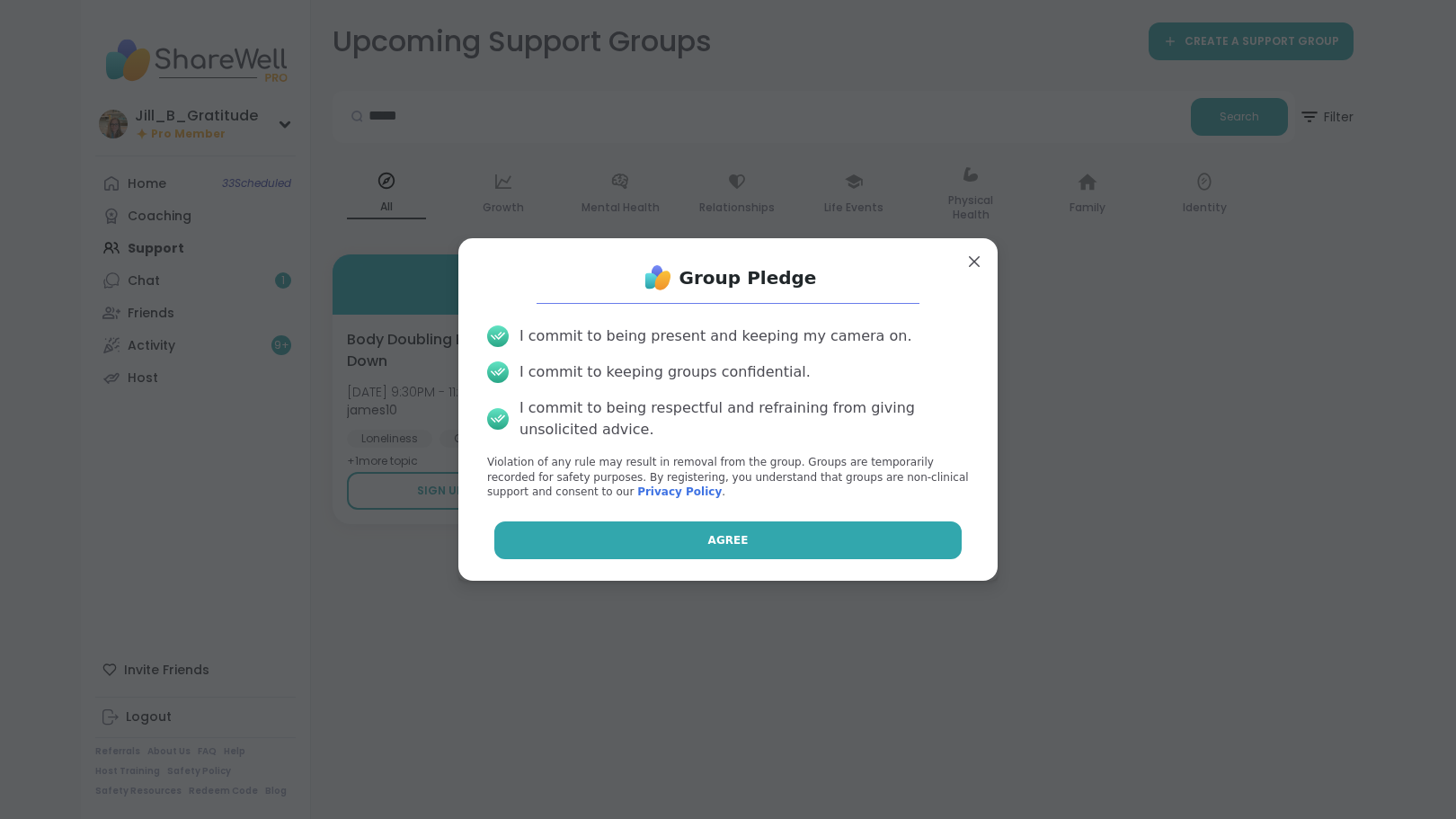
click at [638, 532] on button "Agree" at bounding box center [728, 540] width 468 height 38
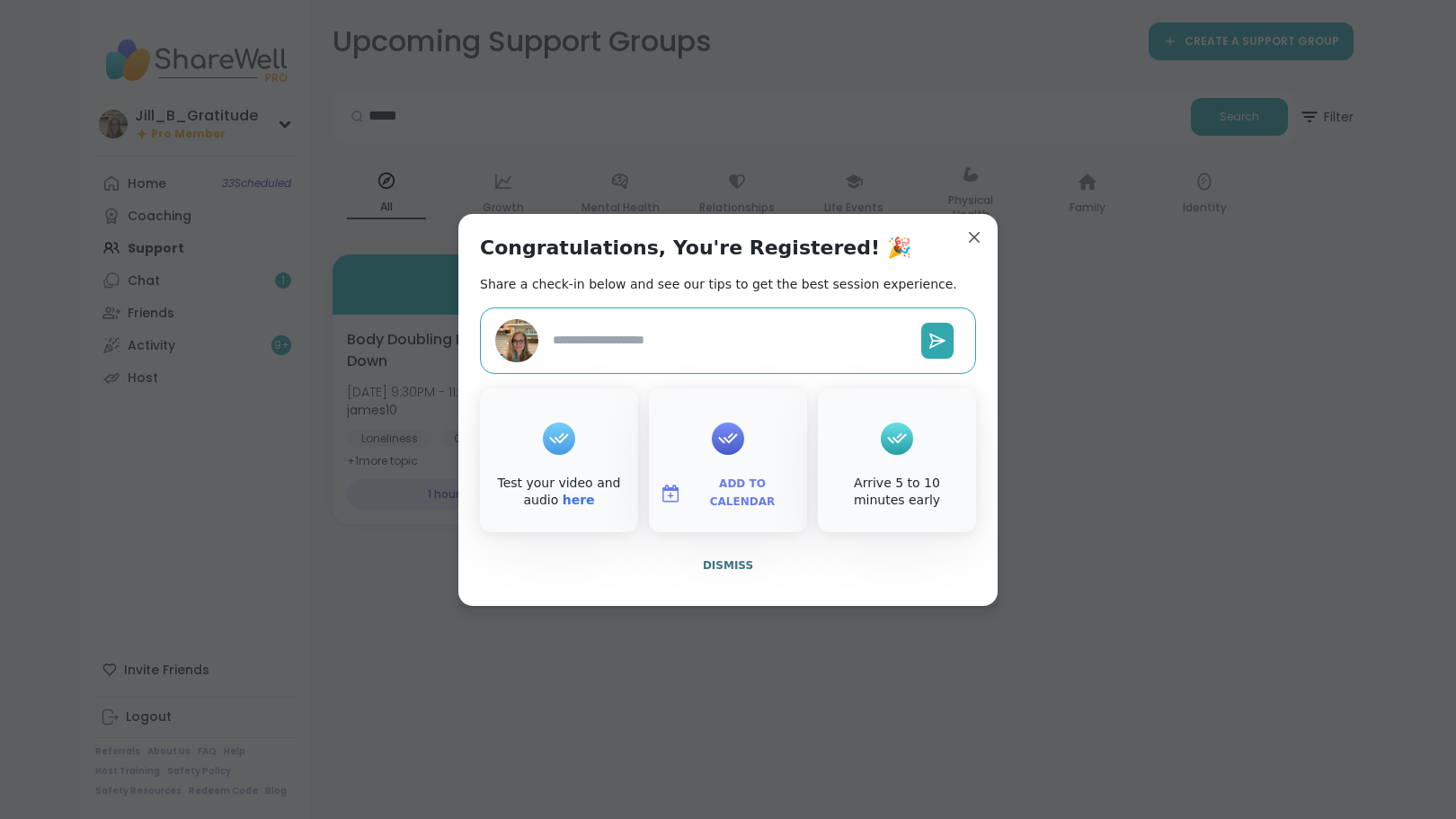
type textarea "*"
click at [715, 488] on span "Add to Calendar" at bounding box center [742, 492] width 108 height 35
click at [708, 329] on button "Google Calendar" at bounding box center [728, 330] width 136 height 40
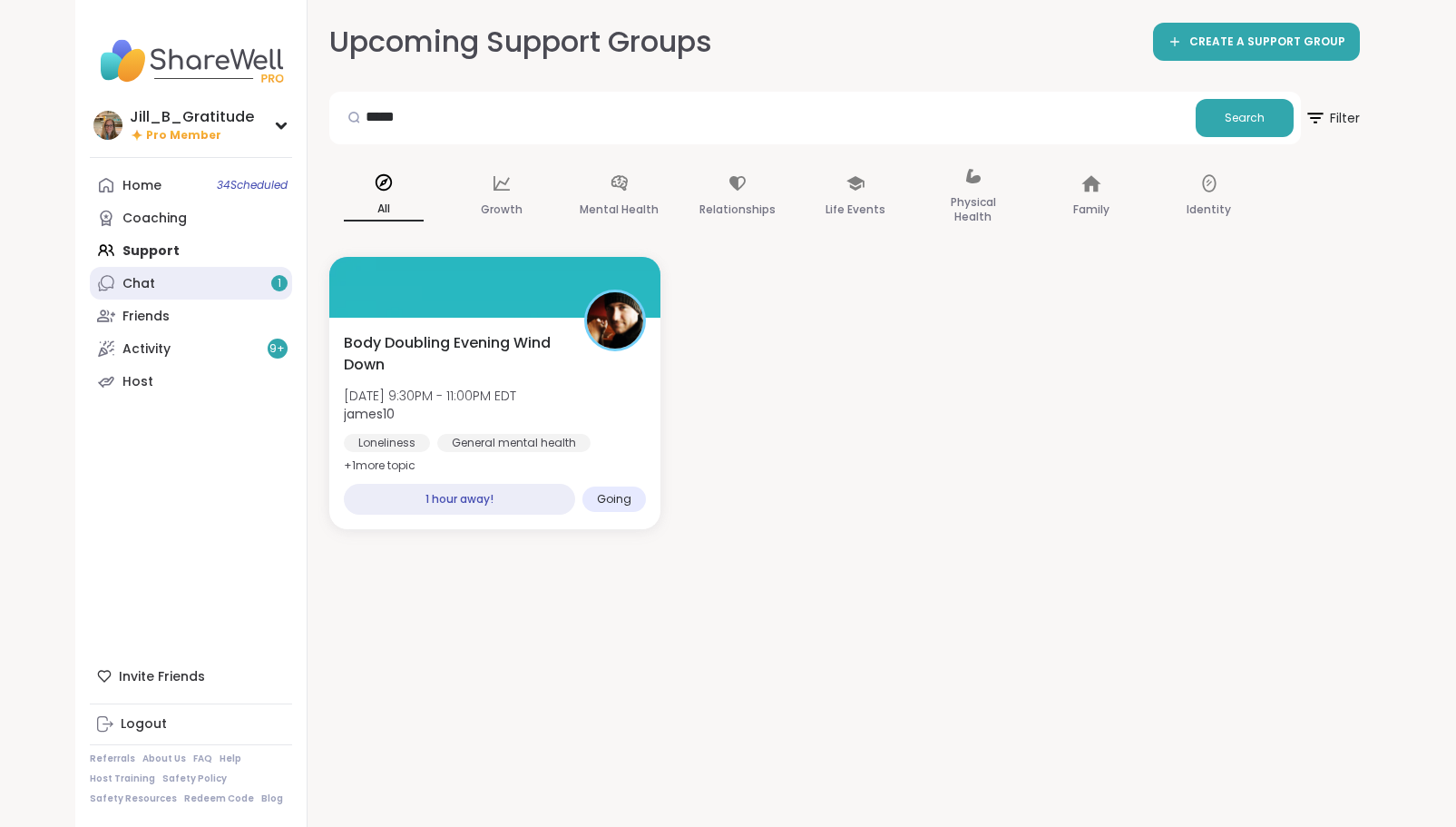
click at [226, 282] on link "Chat 1" at bounding box center [190, 283] width 202 height 33
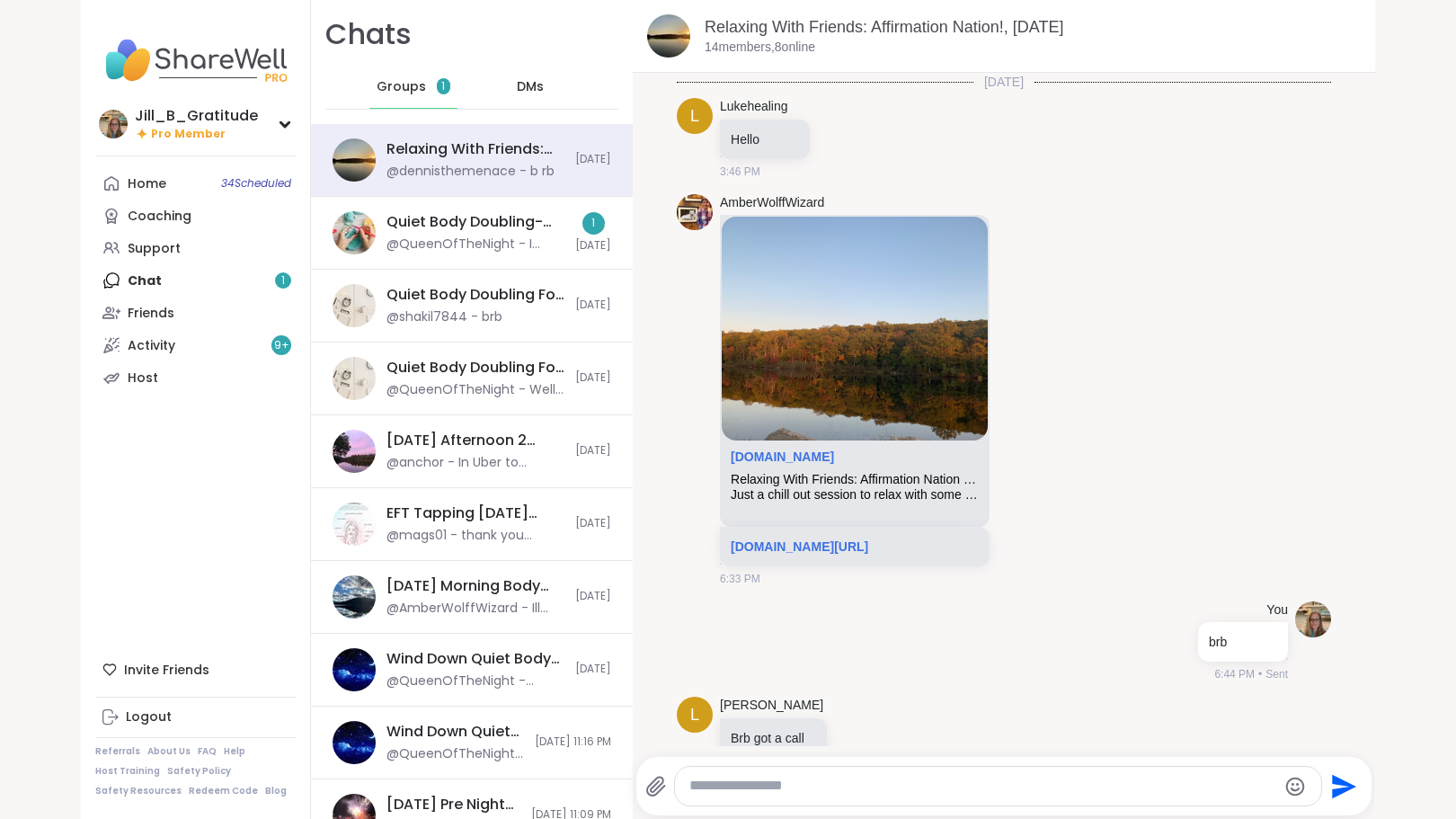
scroll to position [1690, 0]
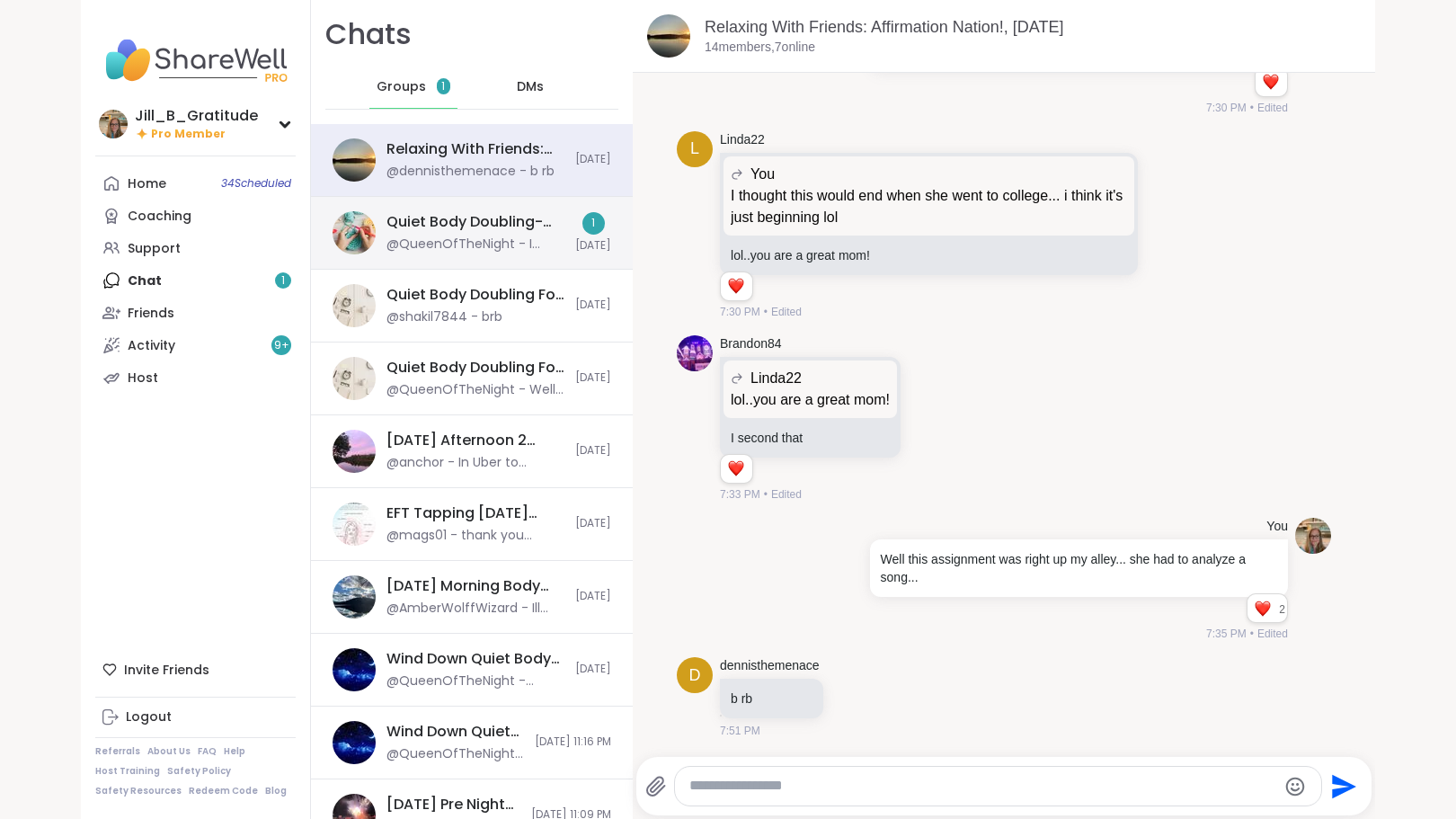
click at [442, 236] on div "@QueenOfTheNight - I dropped a bunch of old clothes off at [GEOGRAPHIC_DATA]!" at bounding box center [475, 244] width 178 height 18
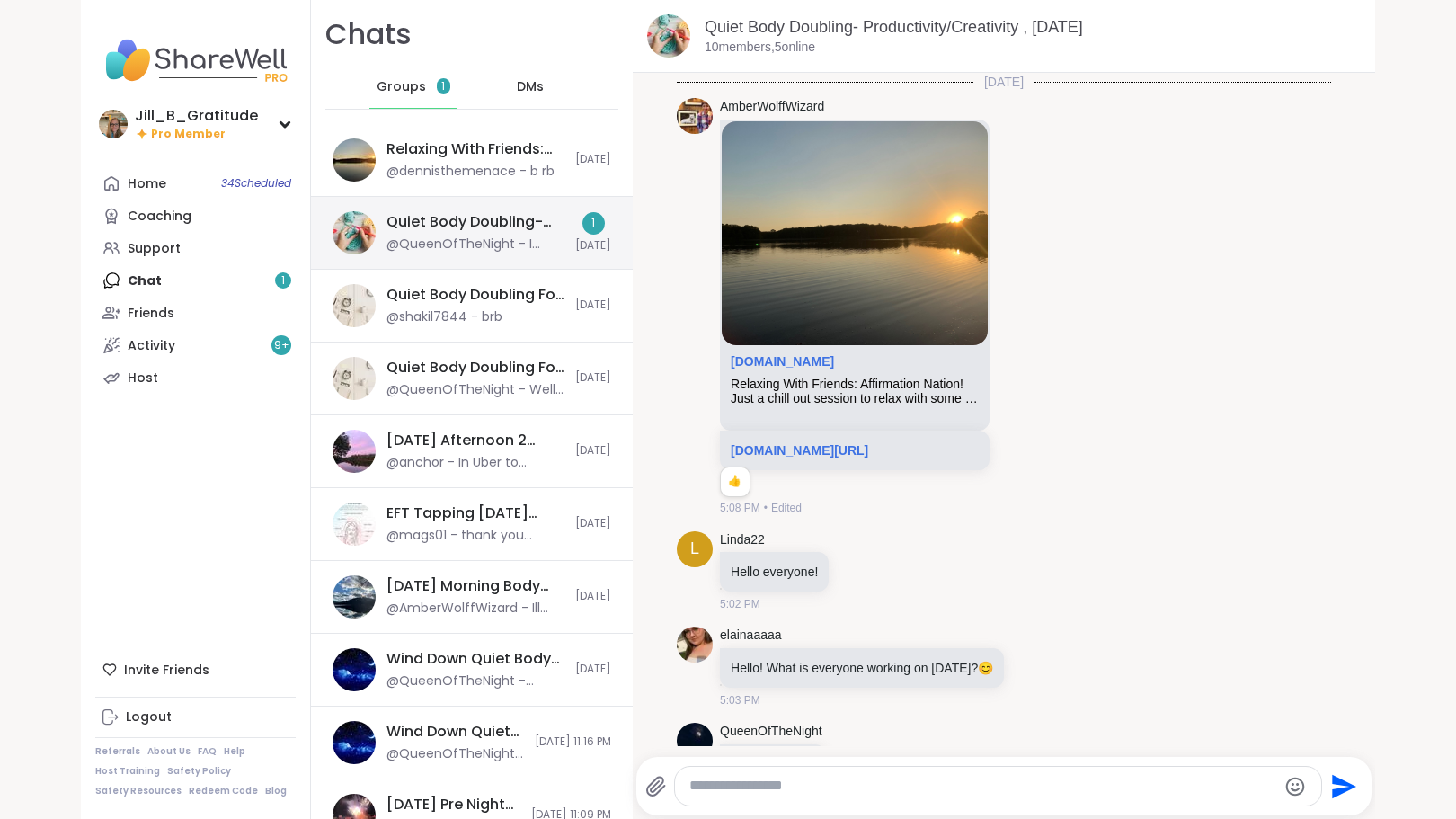
scroll to position [2988, 0]
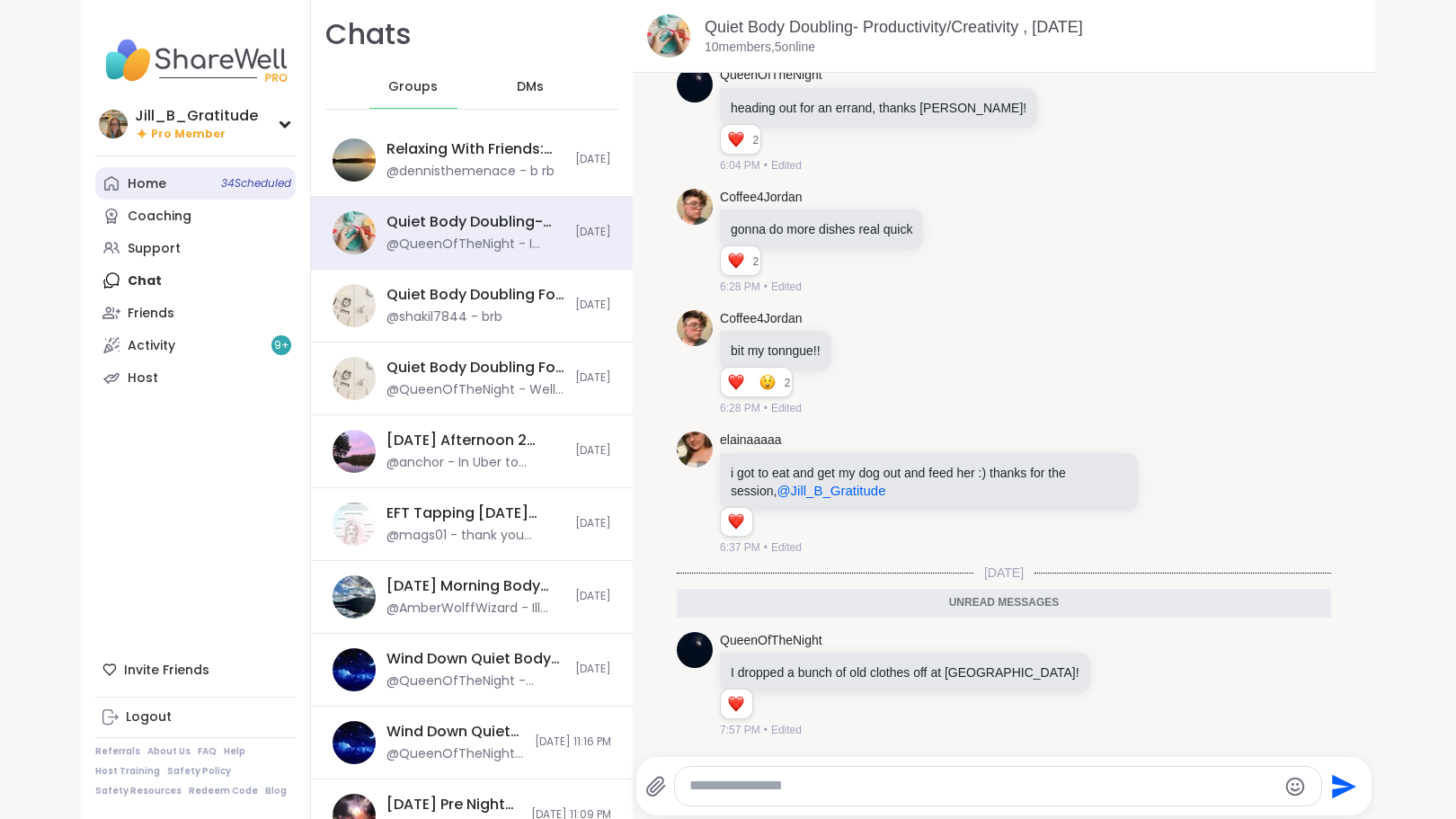
click at [228, 181] on span "34 Scheduled" at bounding box center [256, 183] width 70 height 15
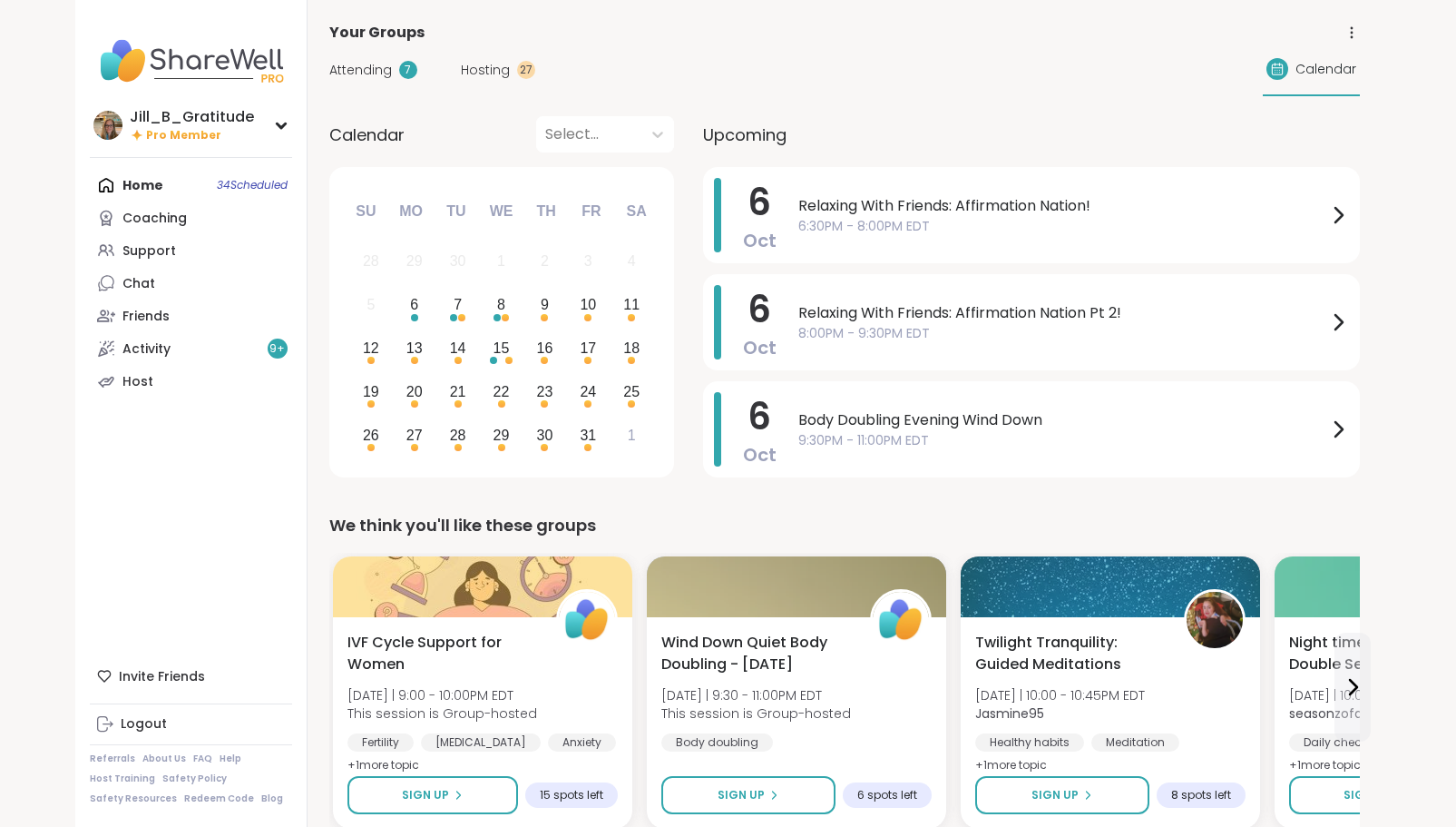
click at [379, 74] on span "Attending" at bounding box center [360, 70] width 63 height 19
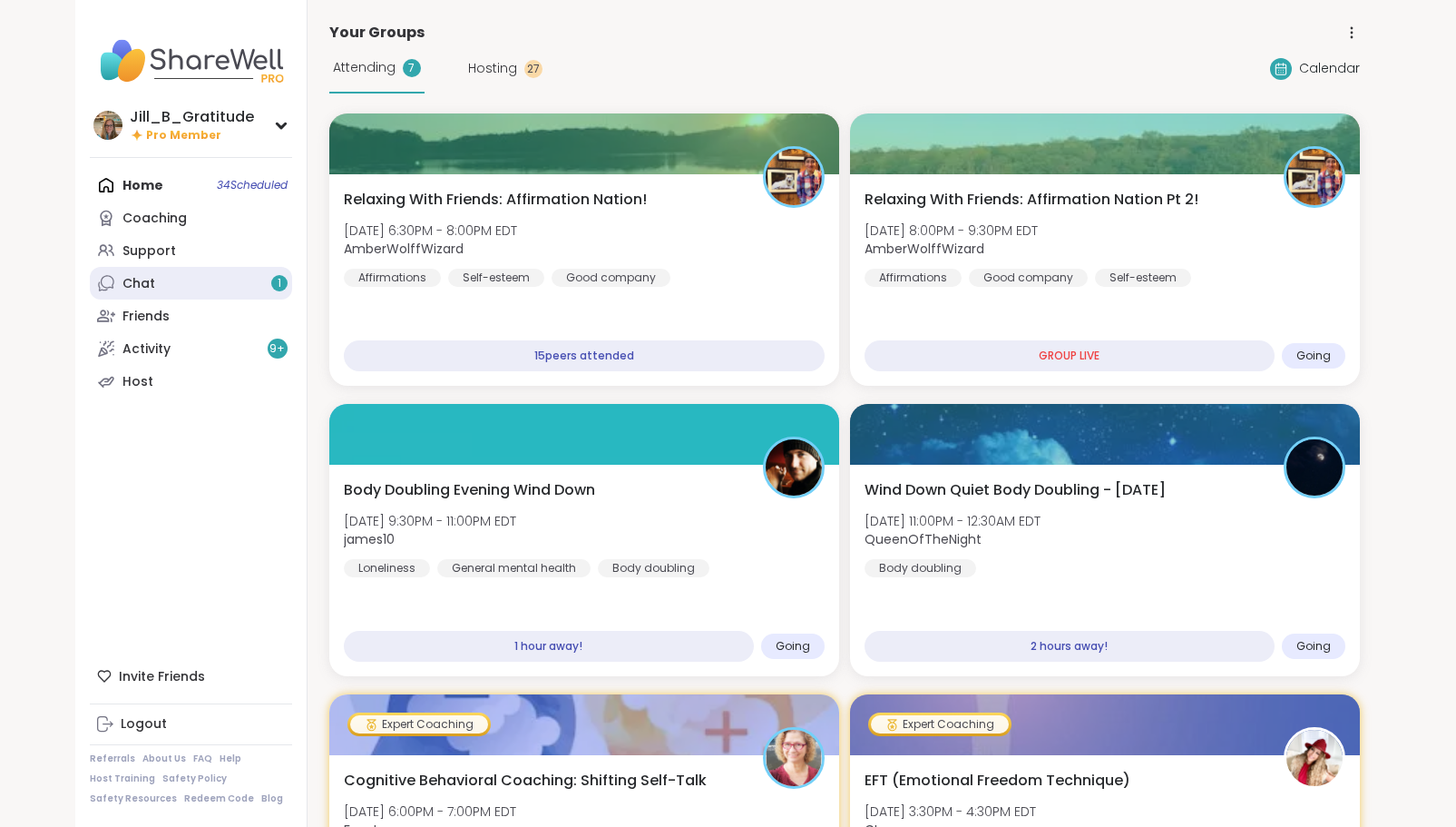
click at [254, 286] on link "Chat 1" at bounding box center [190, 283] width 202 height 33
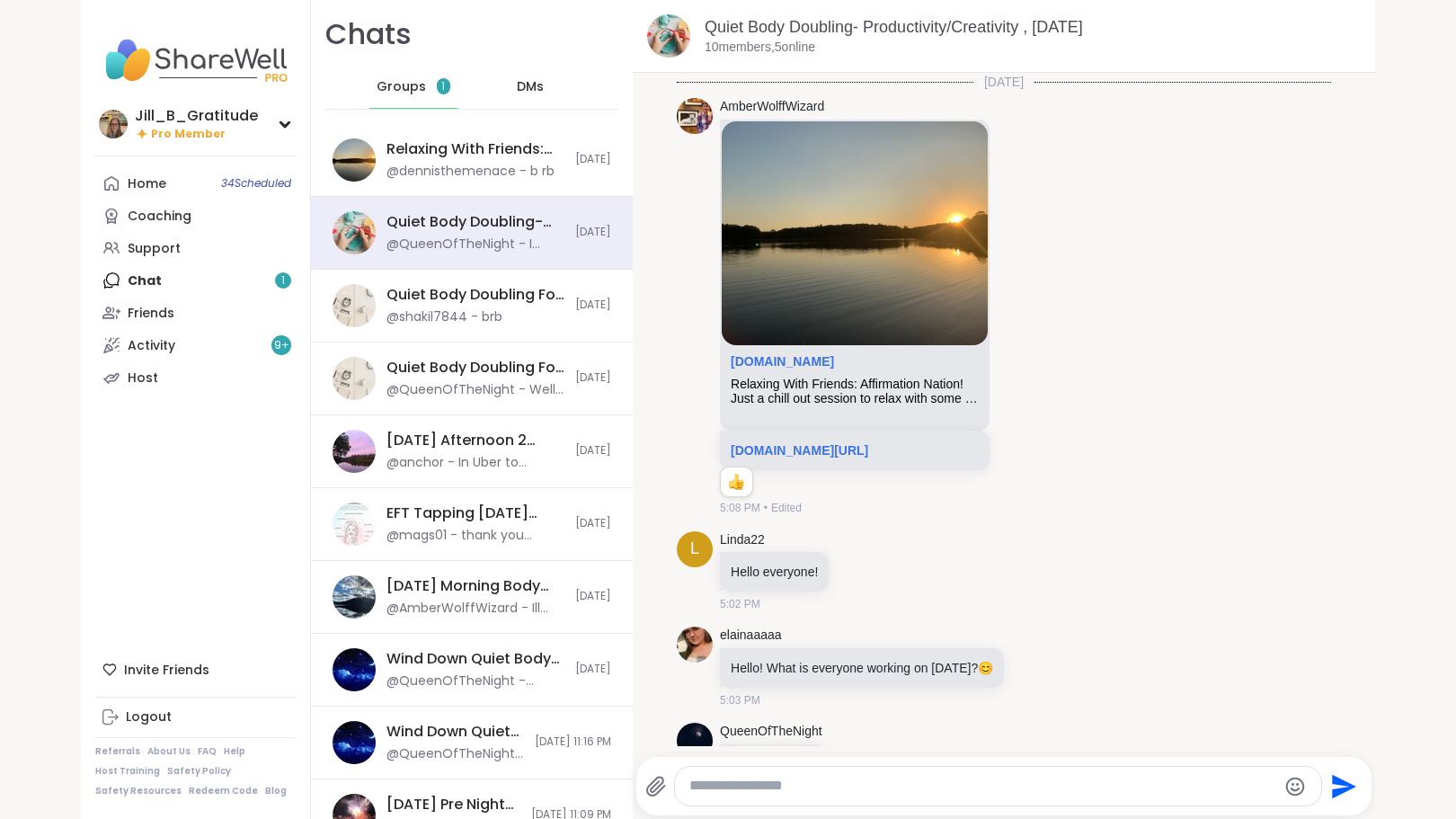
scroll to position [2927, 0]
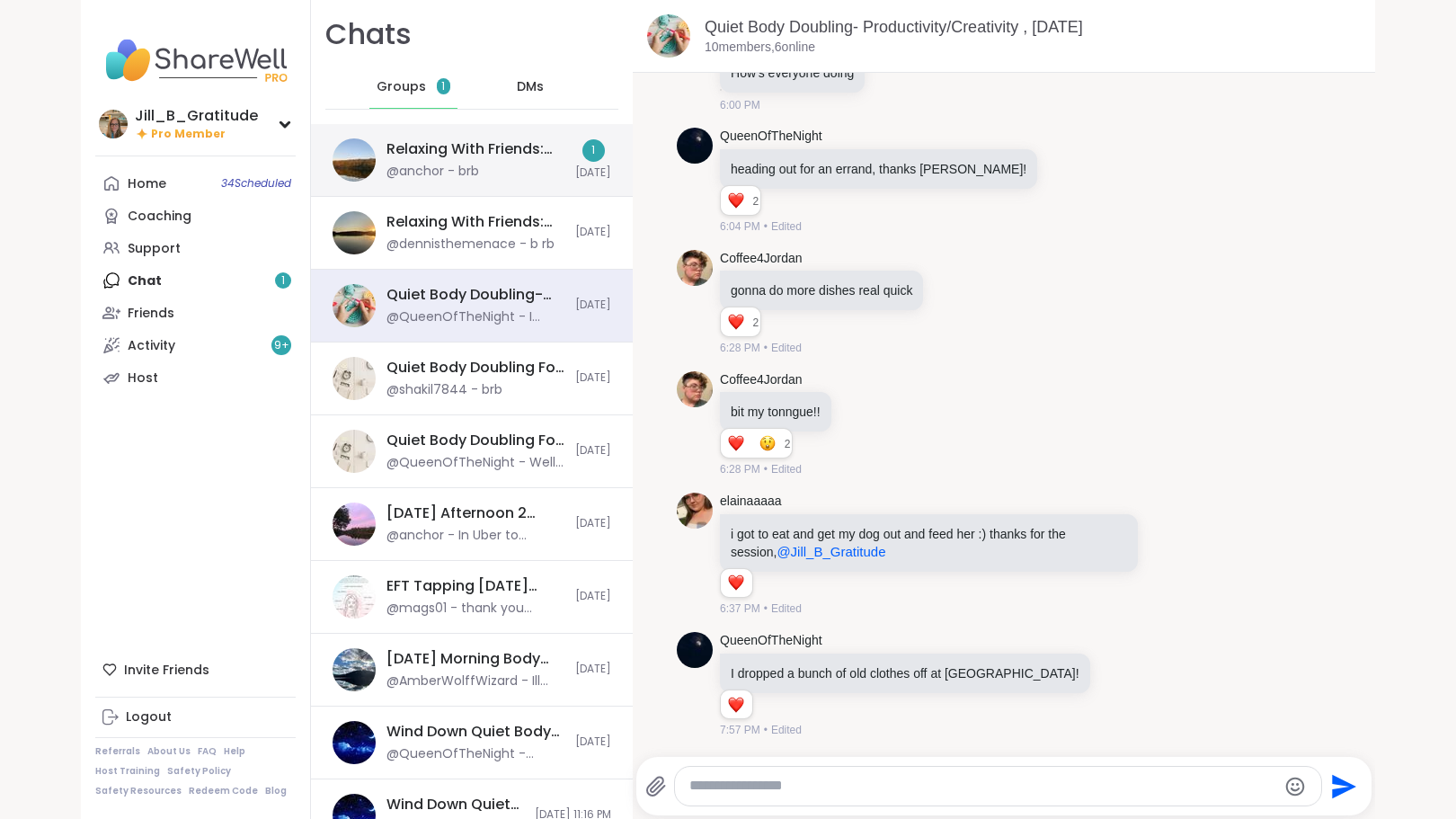
click at [386, 163] on div "@anchor - brb" at bounding box center [433, 172] width 93 height 18
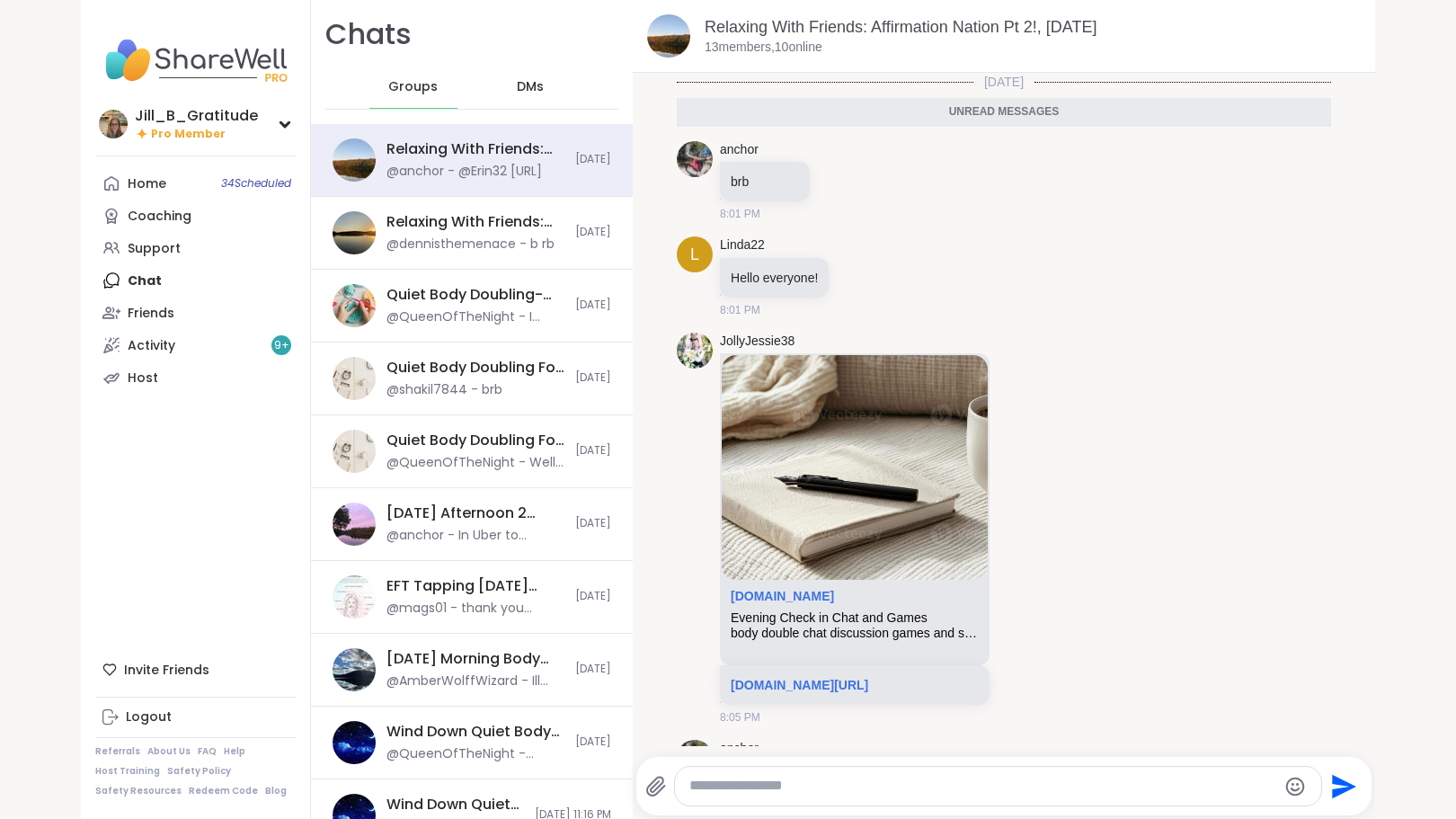
scroll to position [100, 0]
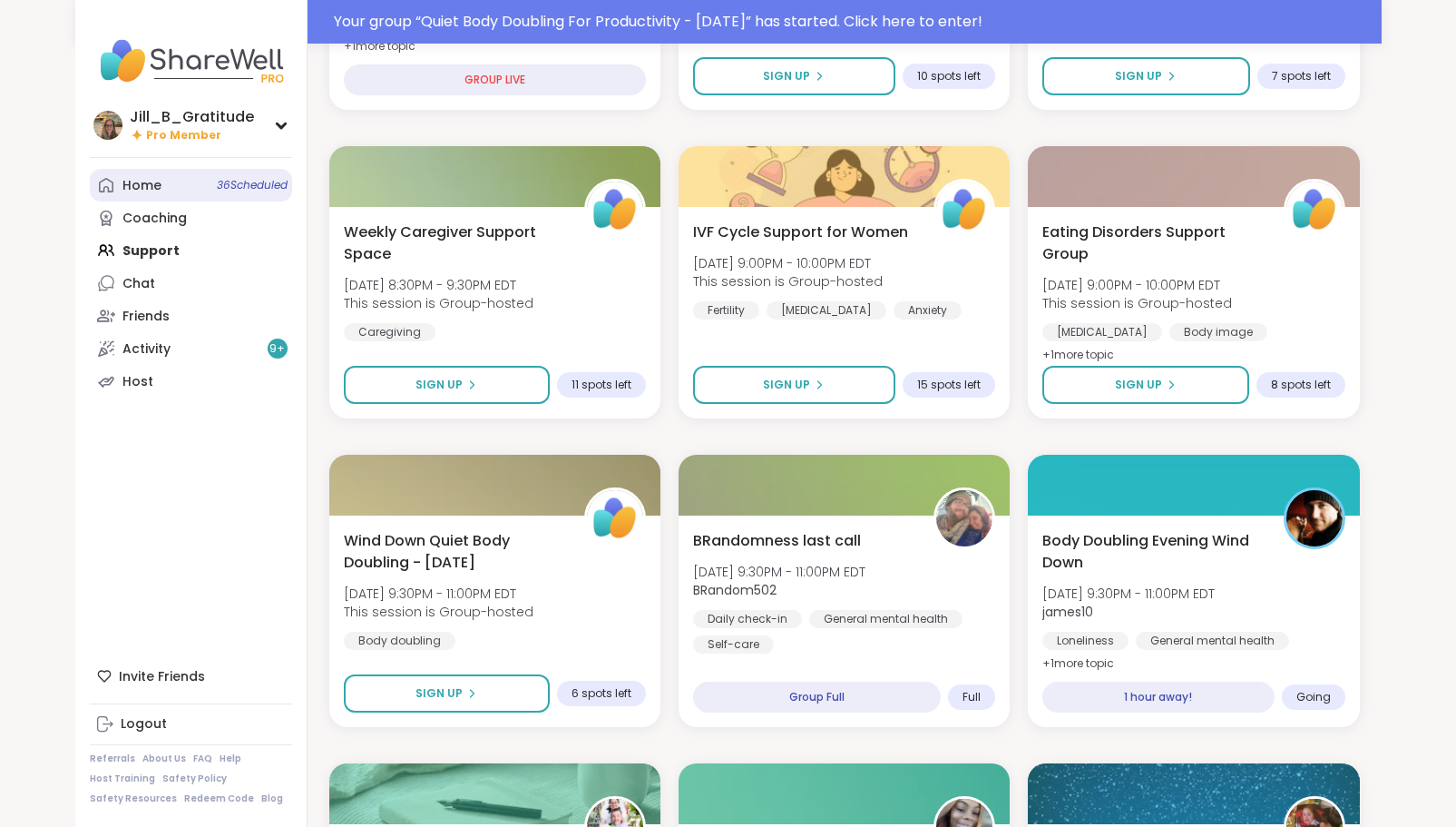
click at [237, 192] on span "36 Scheduled" at bounding box center [251, 185] width 71 height 15
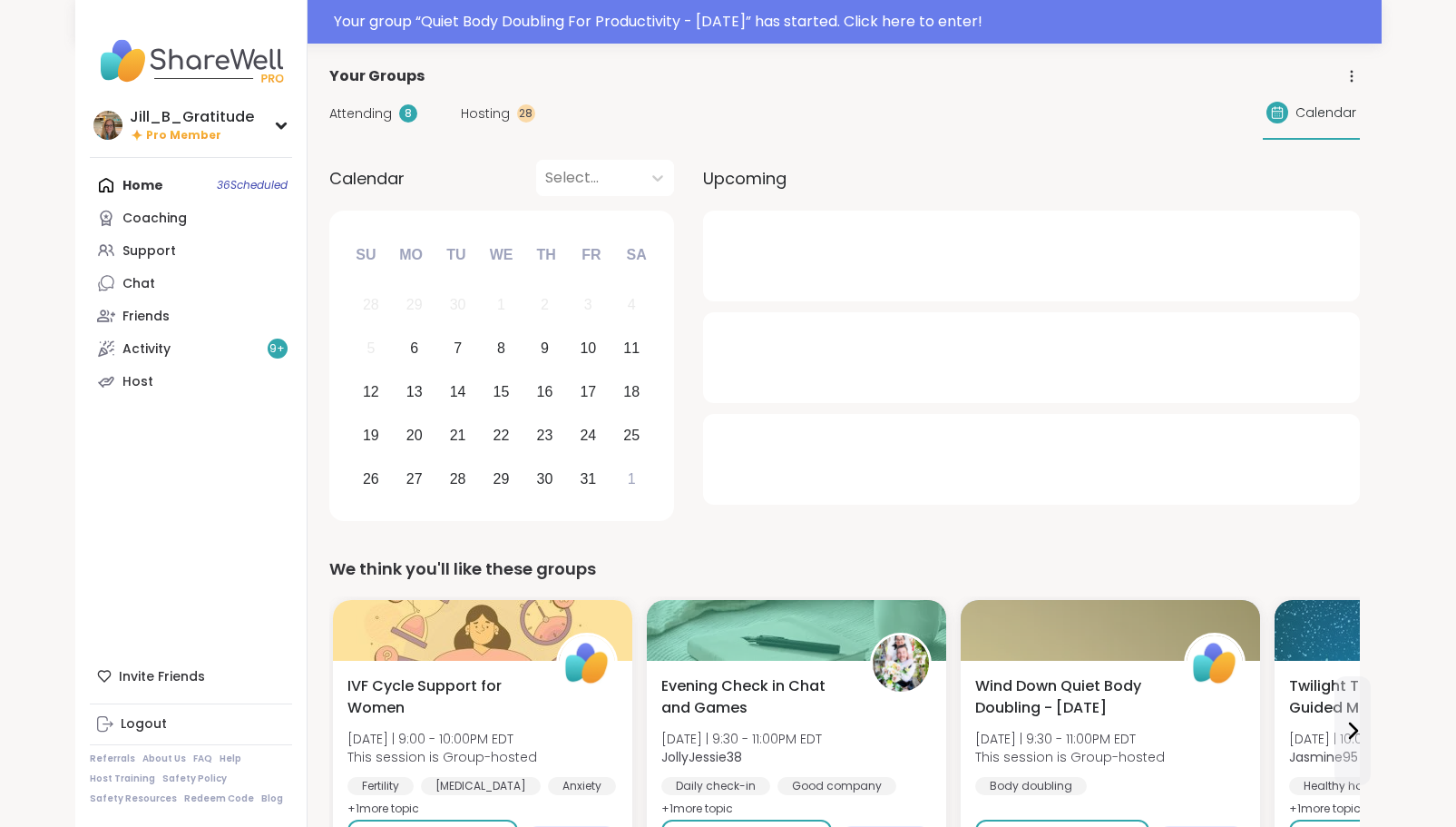
click at [383, 116] on span "Attending" at bounding box center [360, 114] width 63 height 19
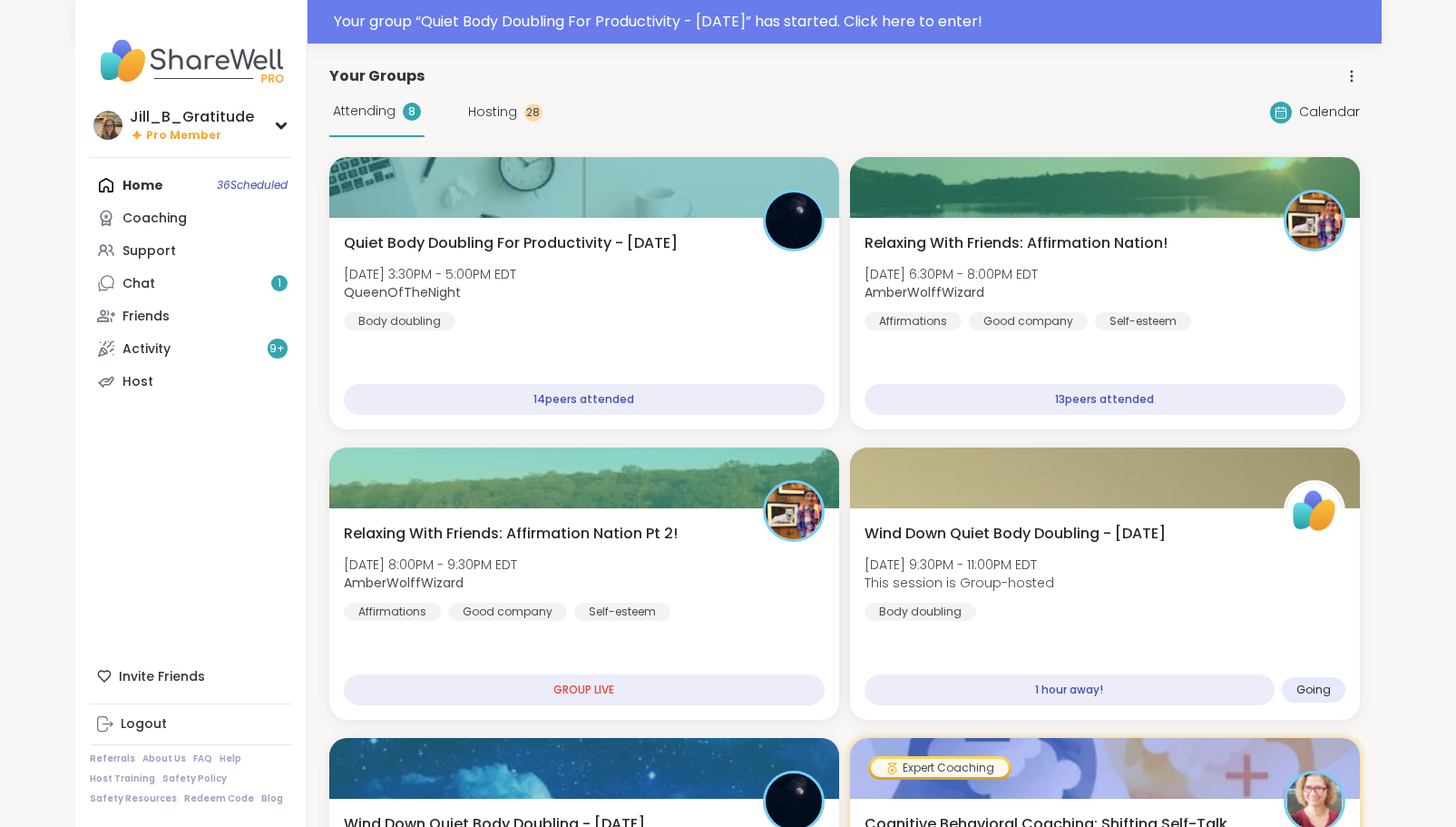
click at [377, 107] on span "Attending" at bounding box center [364, 111] width 63 height 19
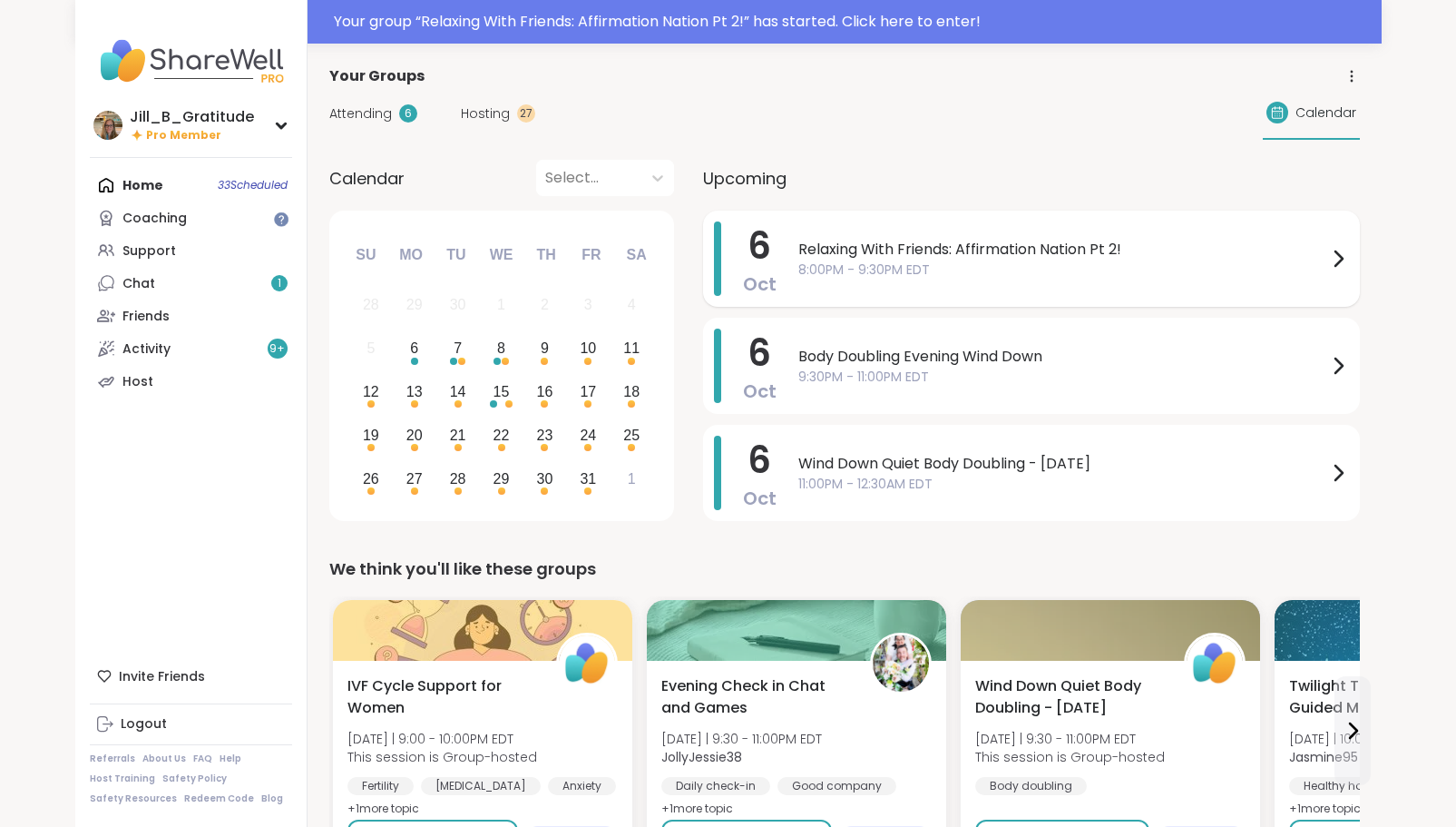
click at [872, 266] on span "8:00PM - 9:30PM EDT" at bounding box center [1063, 269] width 529 height 19
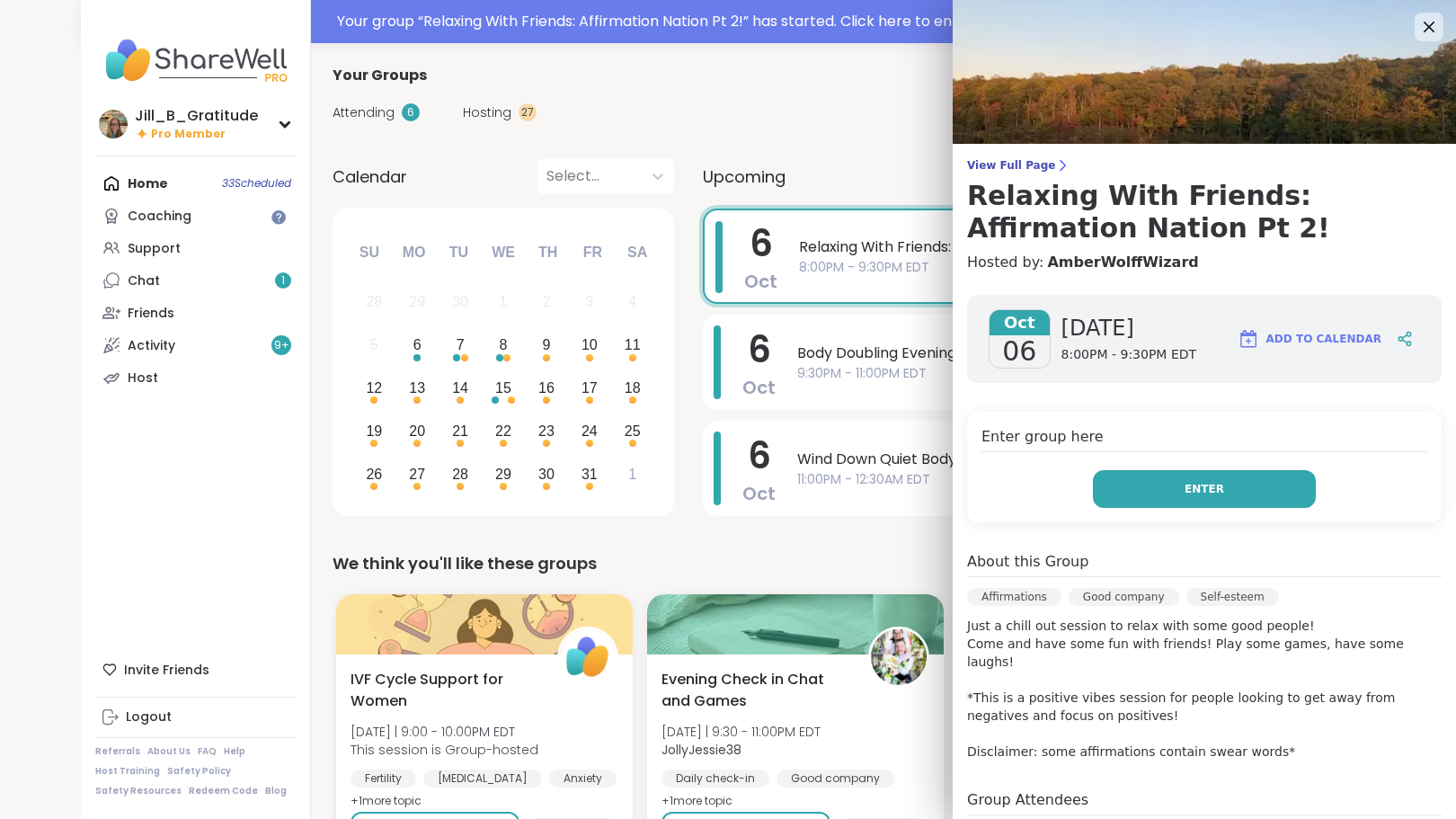
click at [1161, 484] on button "Enter" at bounding box center [1204, 489] width 223 height 38
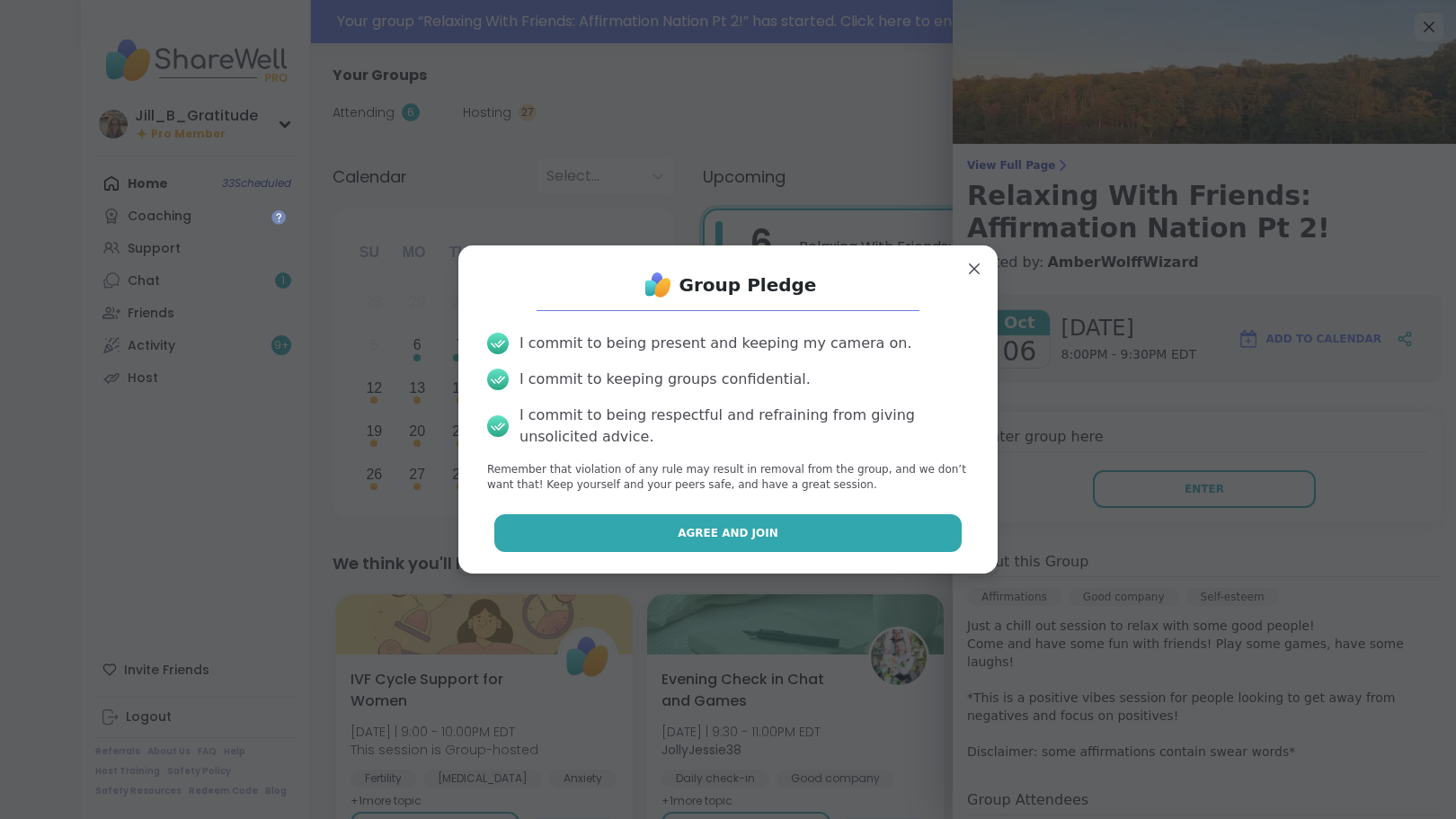
click at [821, 533] on button "Agree and Join" at bounding box center [728, 532] width 468 height 38
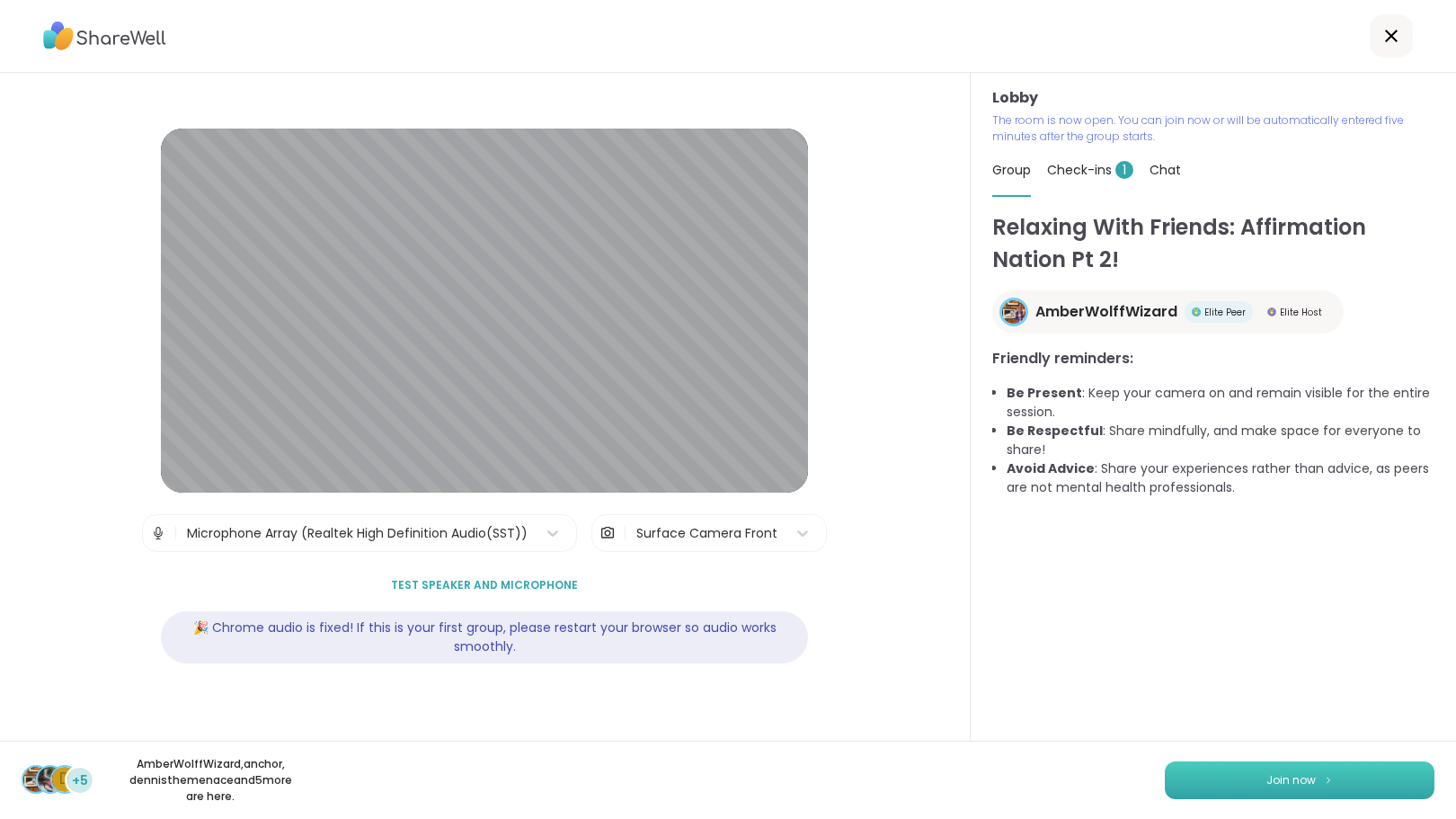
click at [1251, 787] on button "Join now" at bounding box center [1299, 780] width 270 height 38
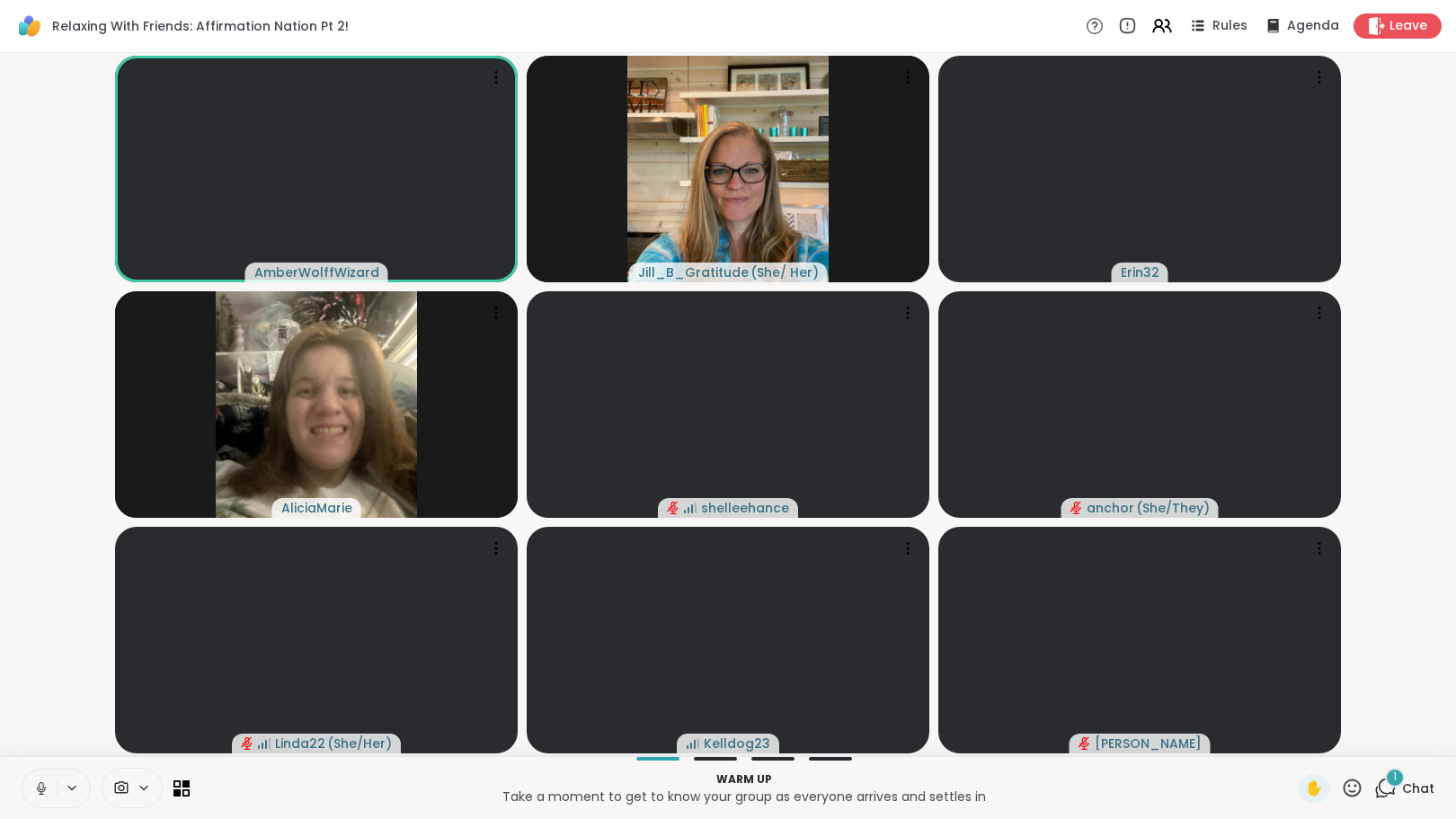
click at [1374, 787] on icon at bounding box center [1385, 787] width 23 height 23
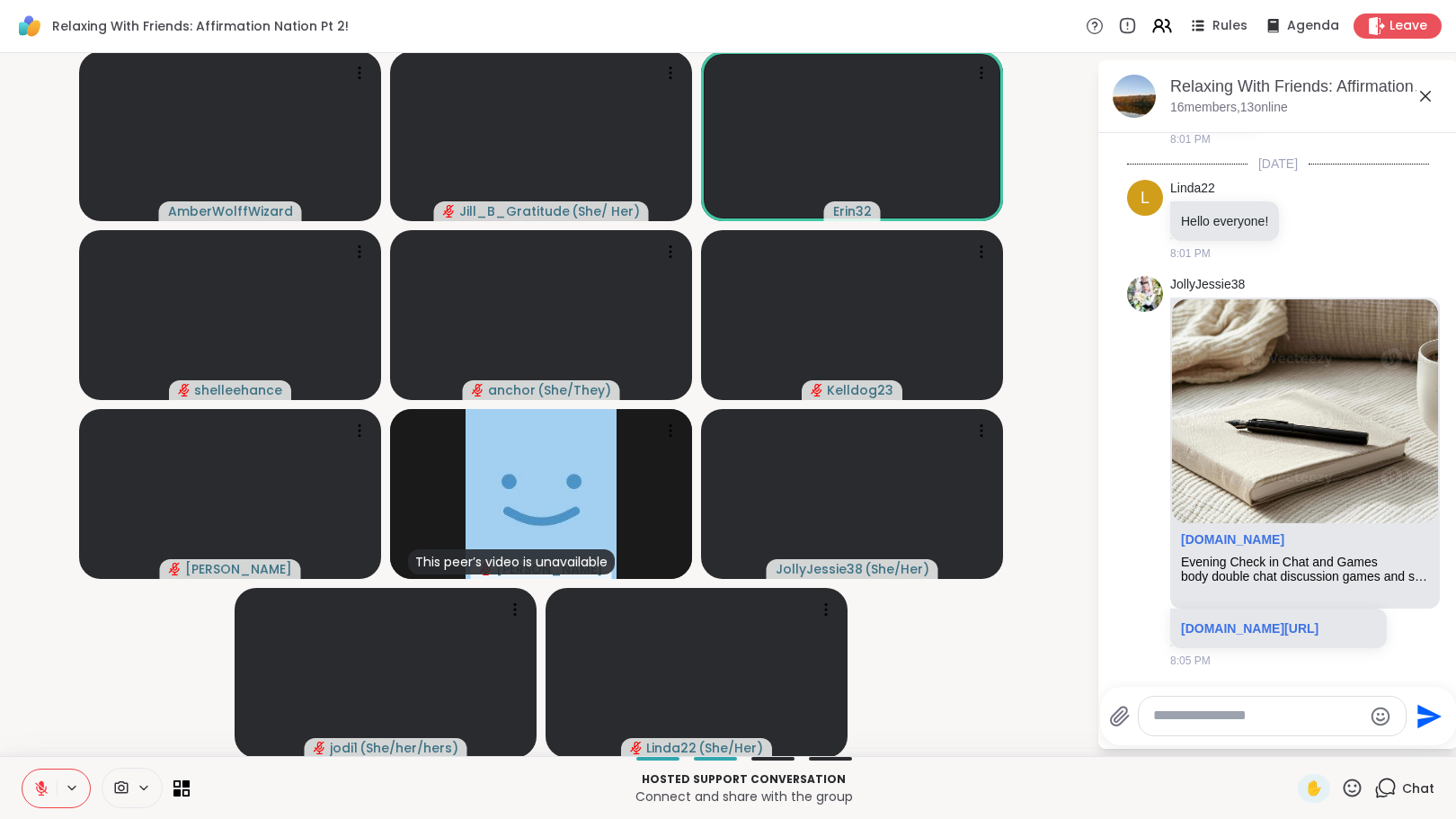
scroll to position [124, 0]
click at [1280, 621] on link "sharewellnow.com/session/4170d70b-c275-4546-b4a4-35b2130f8e97" at bounding box center [1250, 628] width 137 height 15
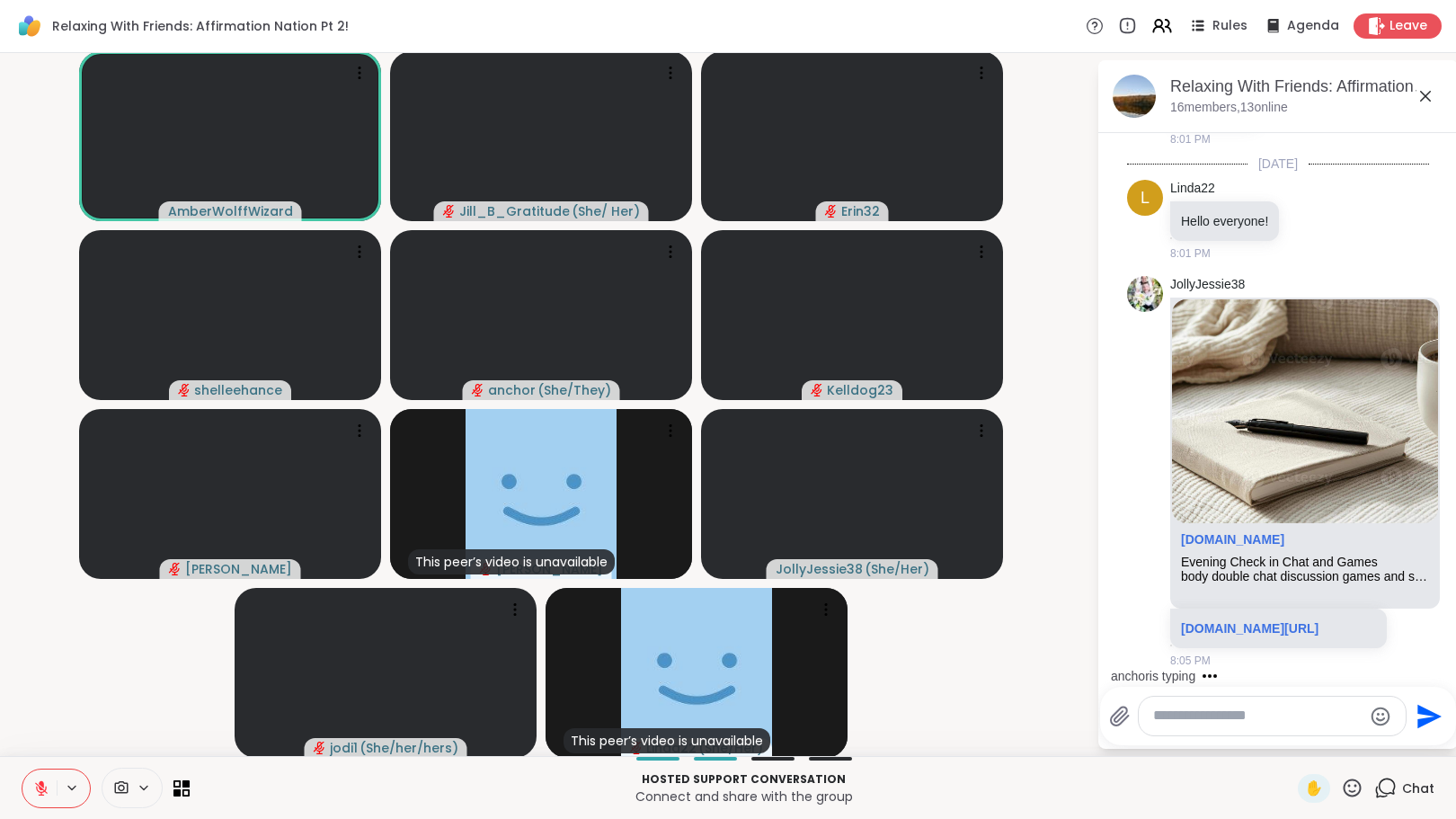
click at [1157, 719] on textarea "Type your message" at bounding box center [1257, 715] width 209 height 19
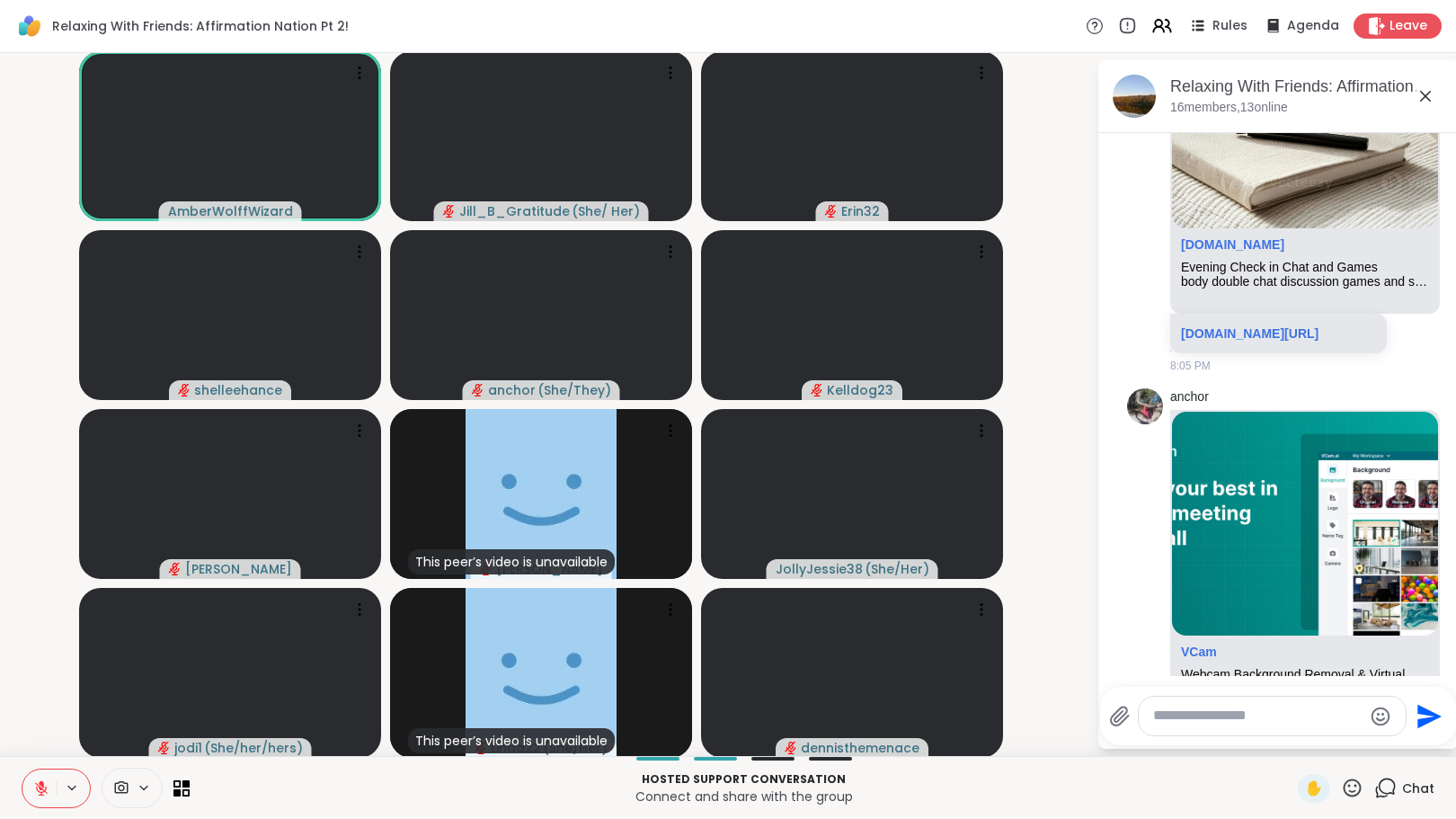
scroll to position [534, 0]
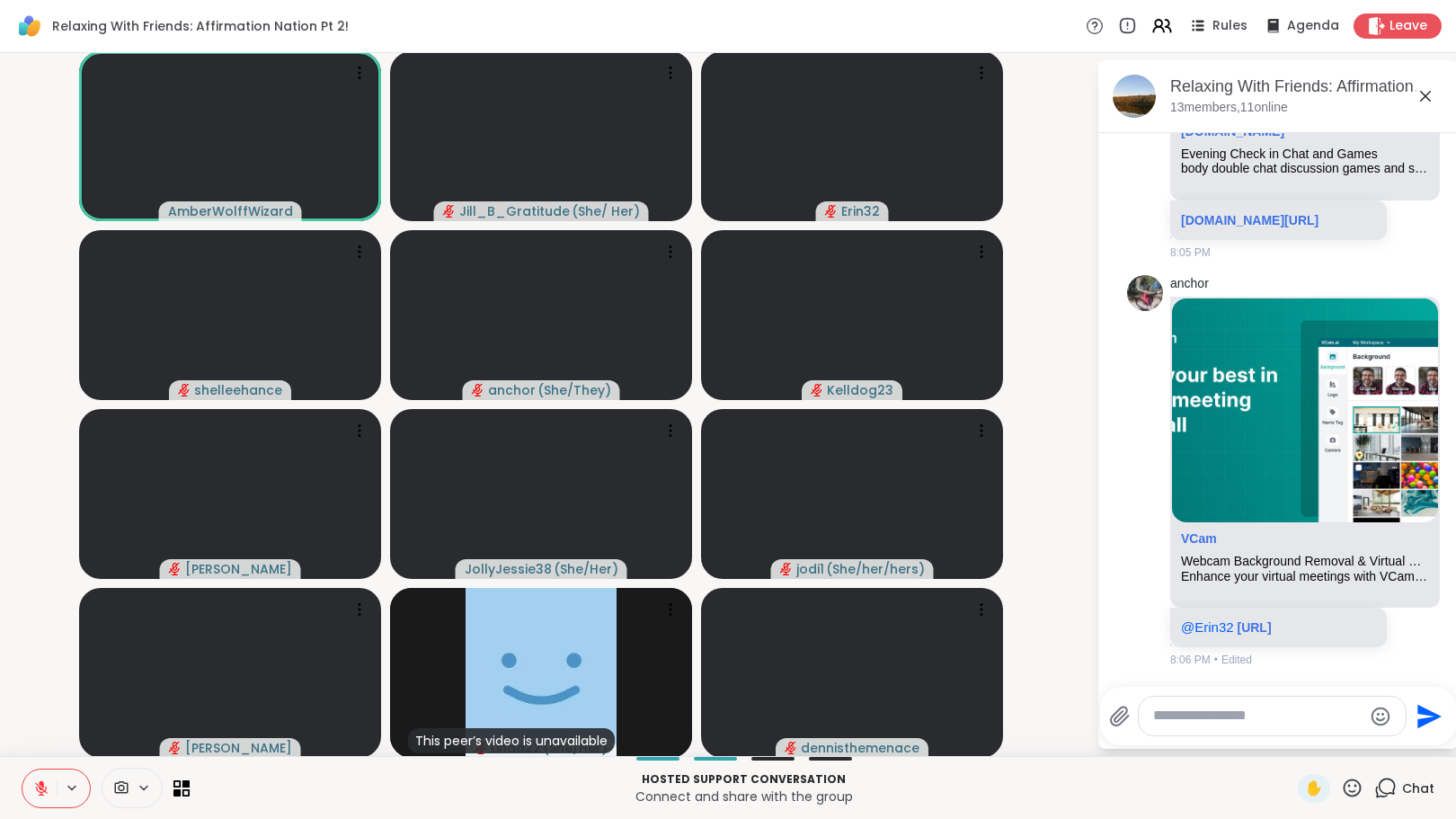
click at [33, 782] on button at bounding box center [40, 788] width 35 height 38
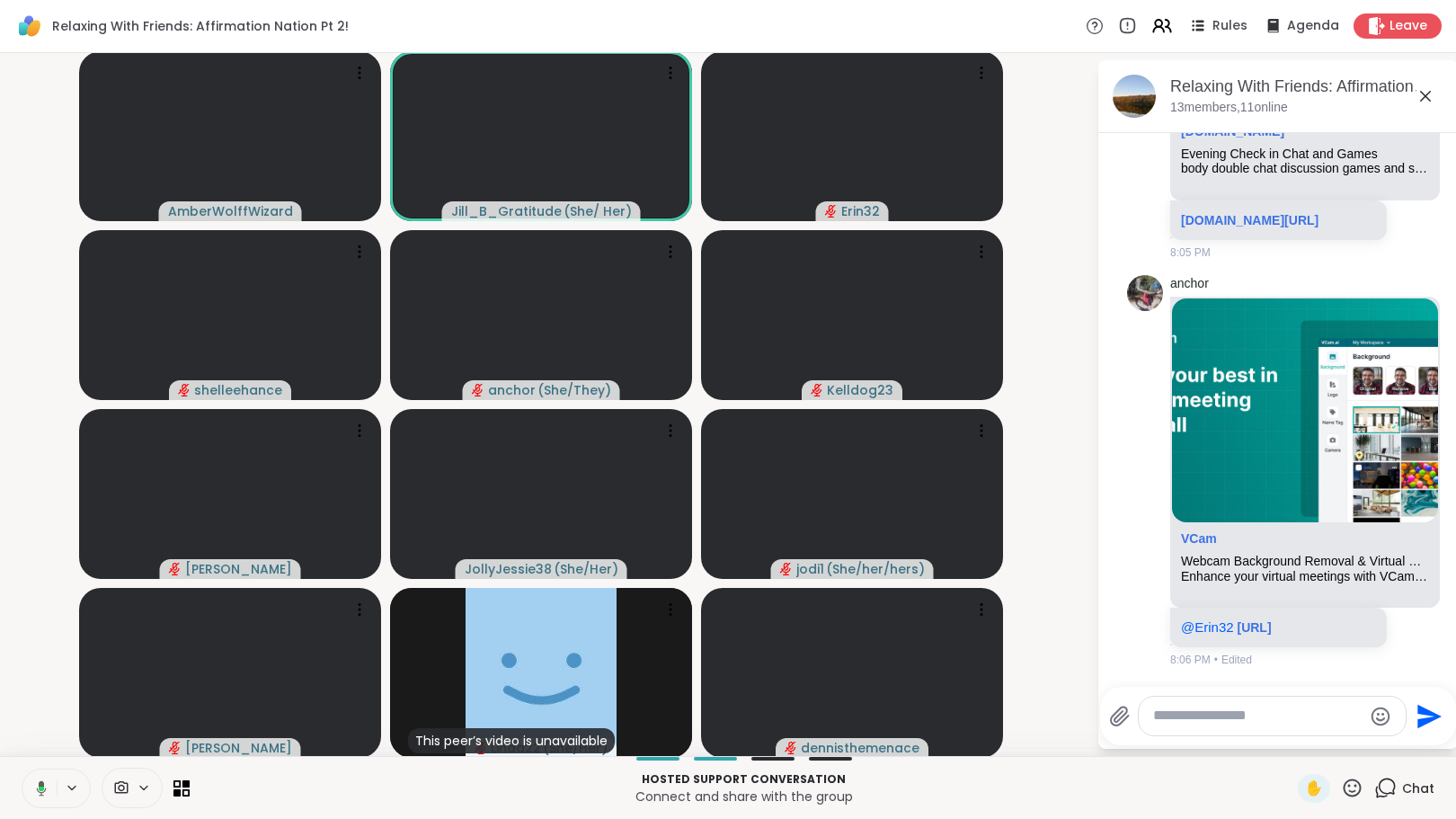
click at [39, 785] on icon at bounding box center [40, 787] width 5 height 5
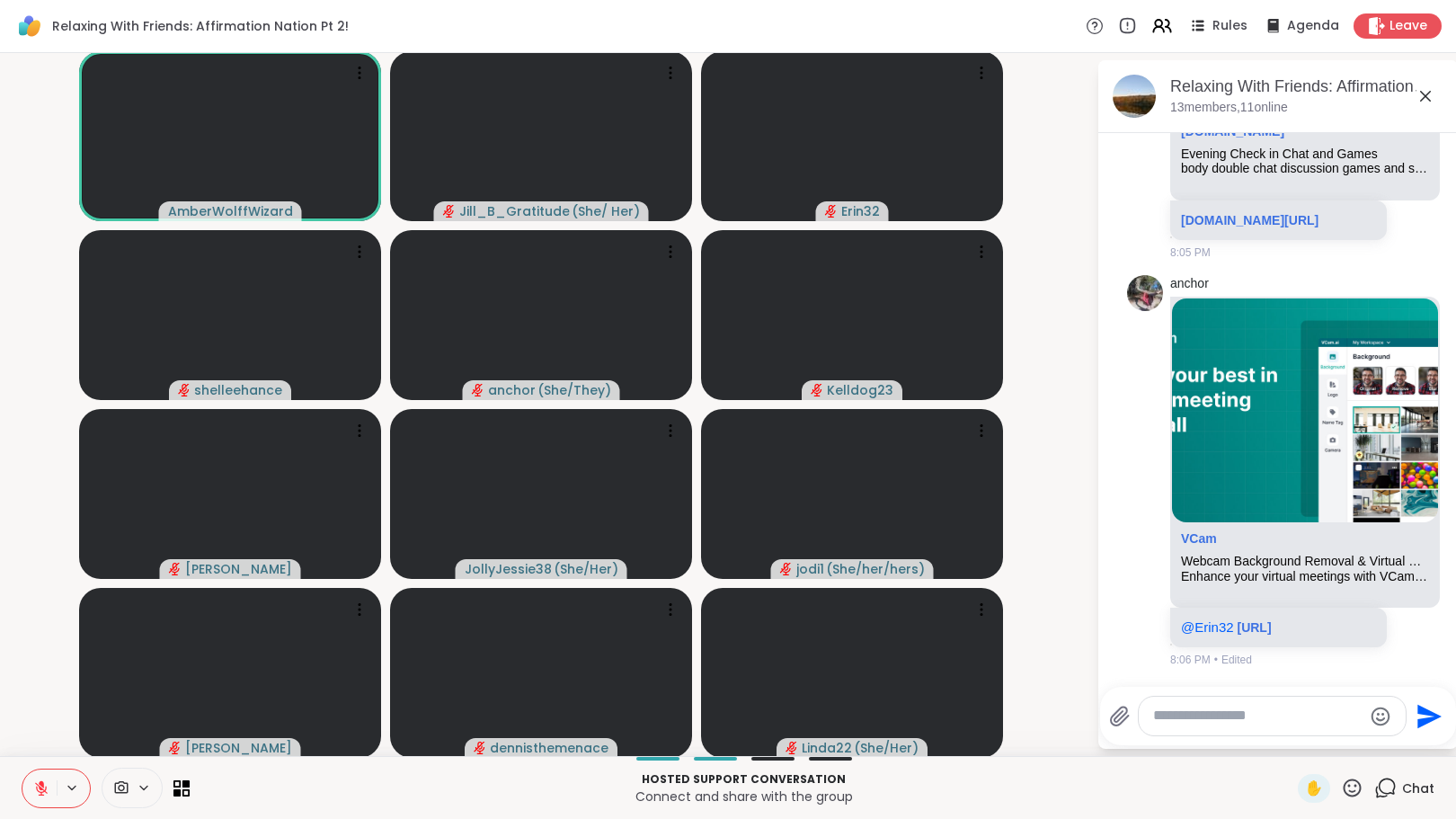
click at [36, 789] on icon at bounding box center [41, 788] width 16 height 16
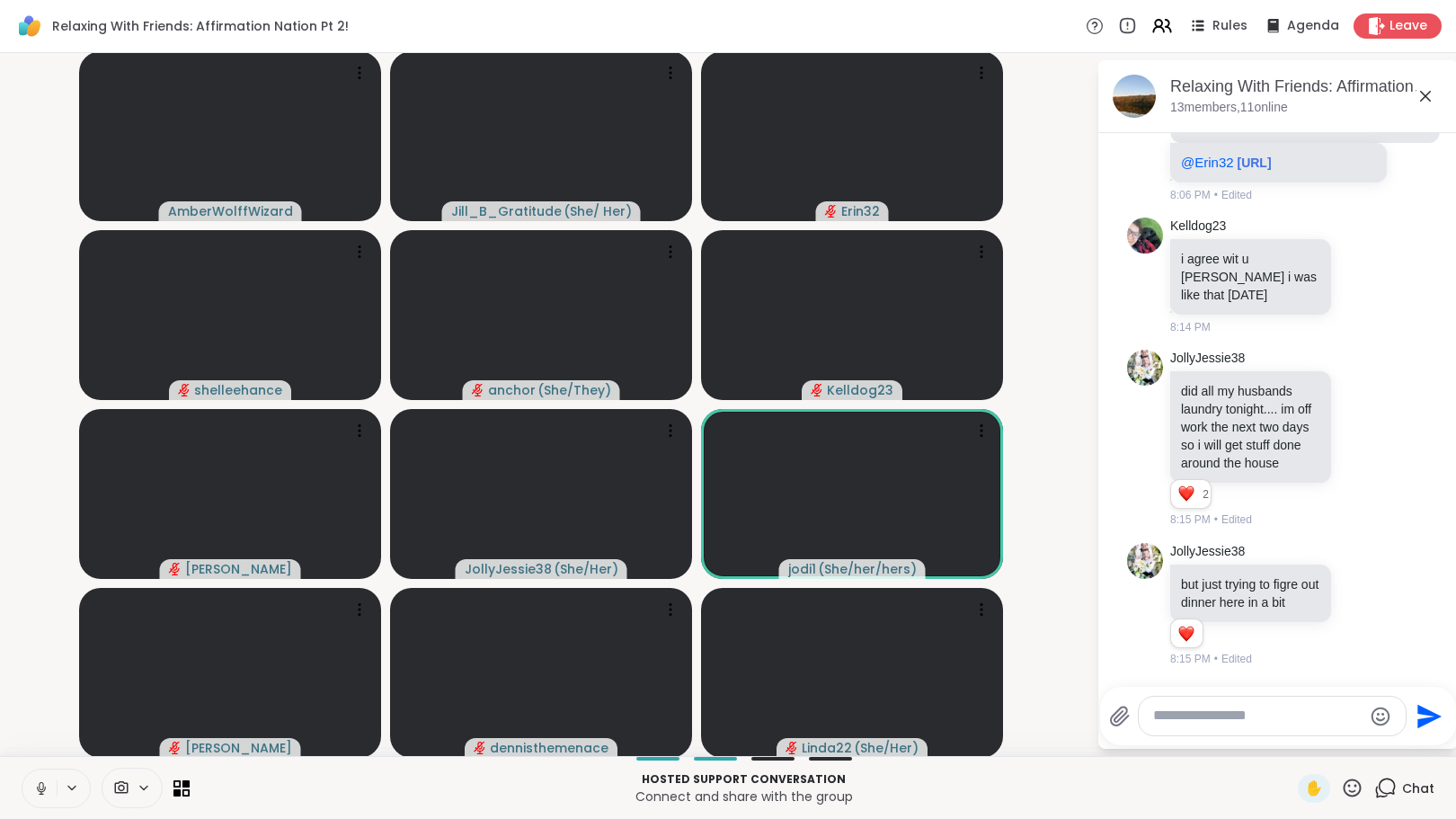
scroll to position [1035, 0]
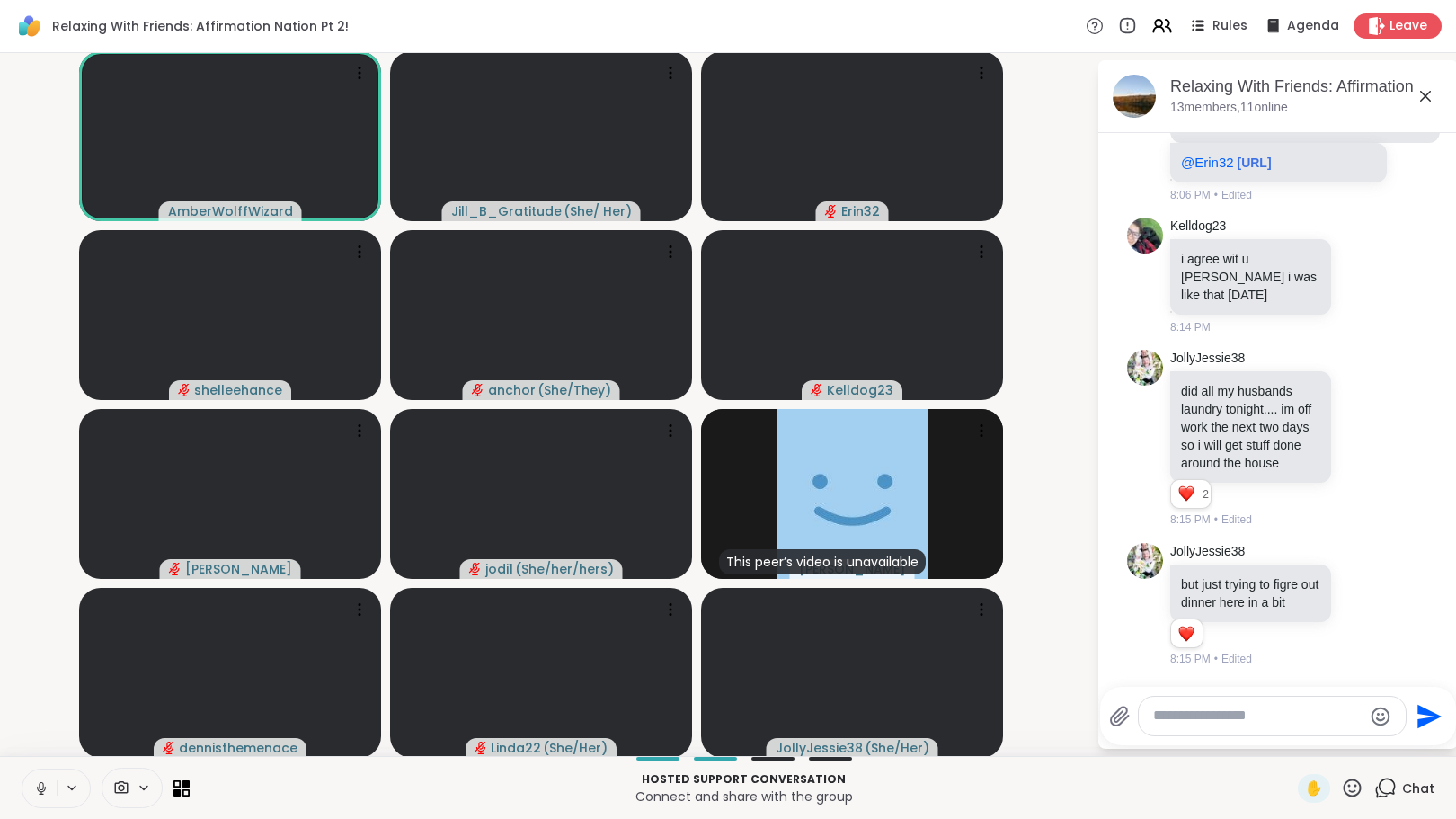
click at [35, 786] on icon at bounding box center [41, 788] width 16 height 16
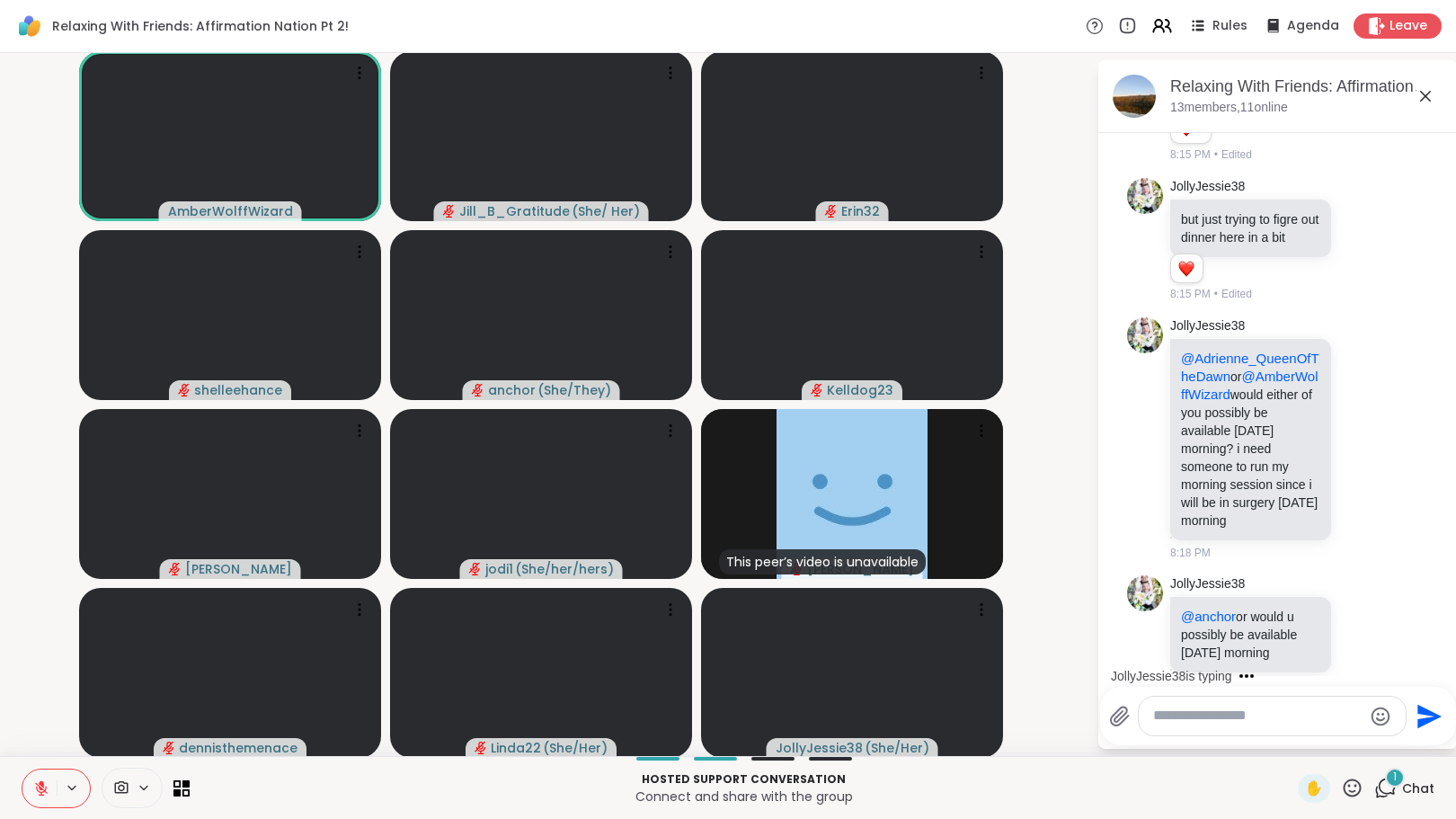
scroll to position [1461, 0]
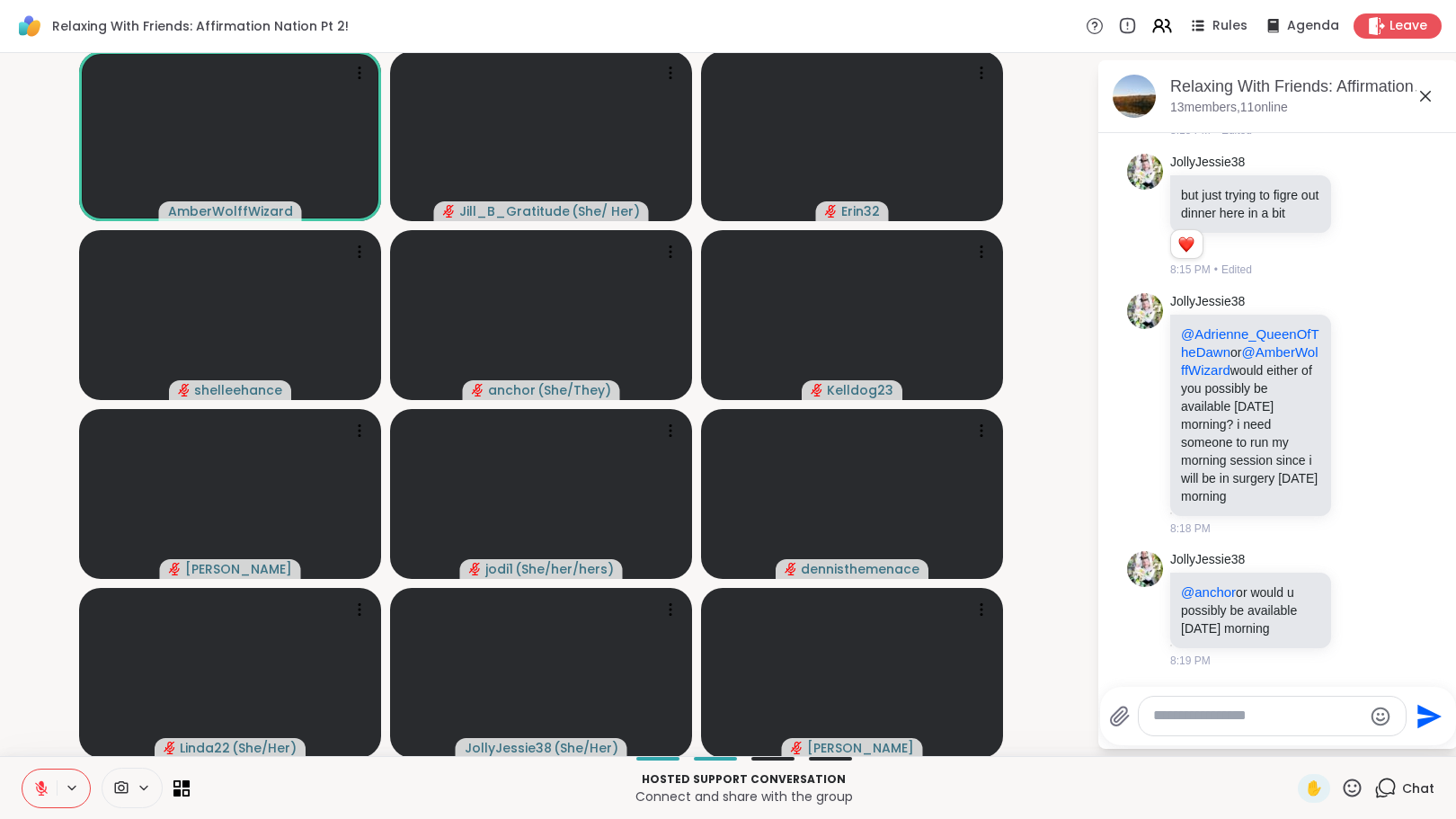
click at [35, 790] on icon at bounding box center [41, 788] width 16 height 16
click at [33, 783] on button at bounding box center [40, 788] width 35 height 38
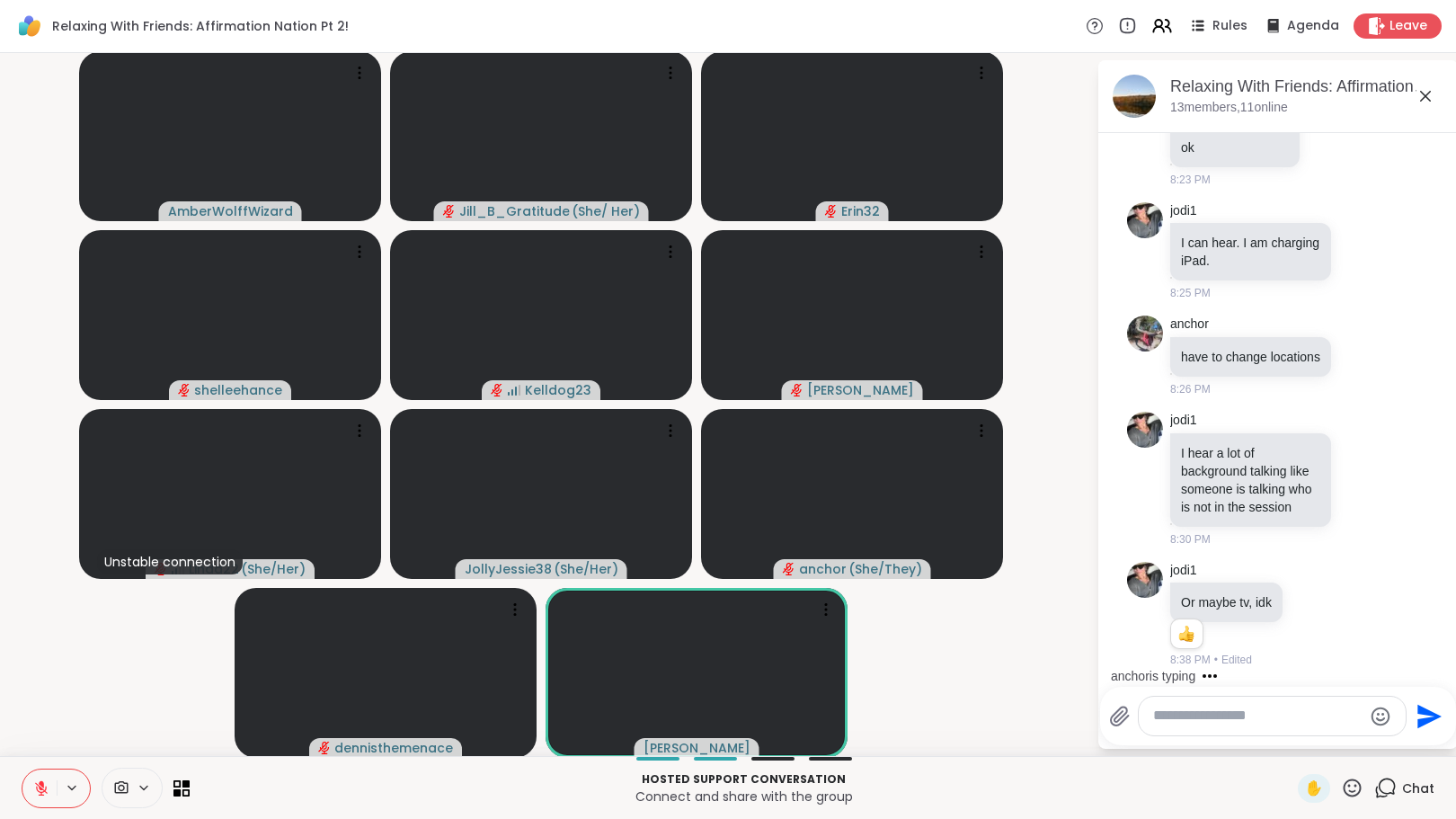
scroll to position [2485, 0]
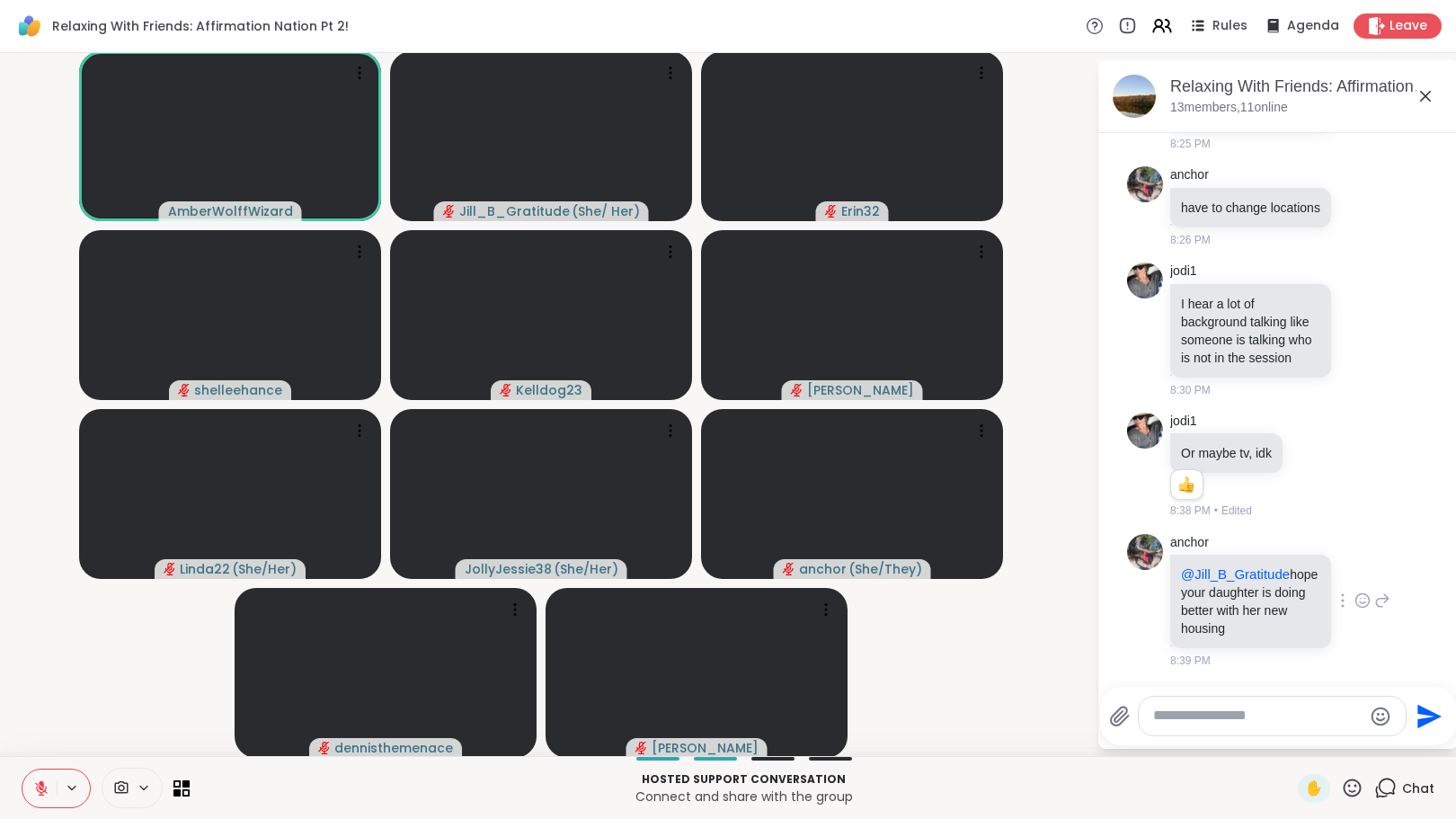
click at [1354, 599] on icon at bounding box center [1362, 601] width 16 height 18
click at [1354, 574] on div "Select Reaction: Heart" at bounding box center [1362, 571] width 16 height 16
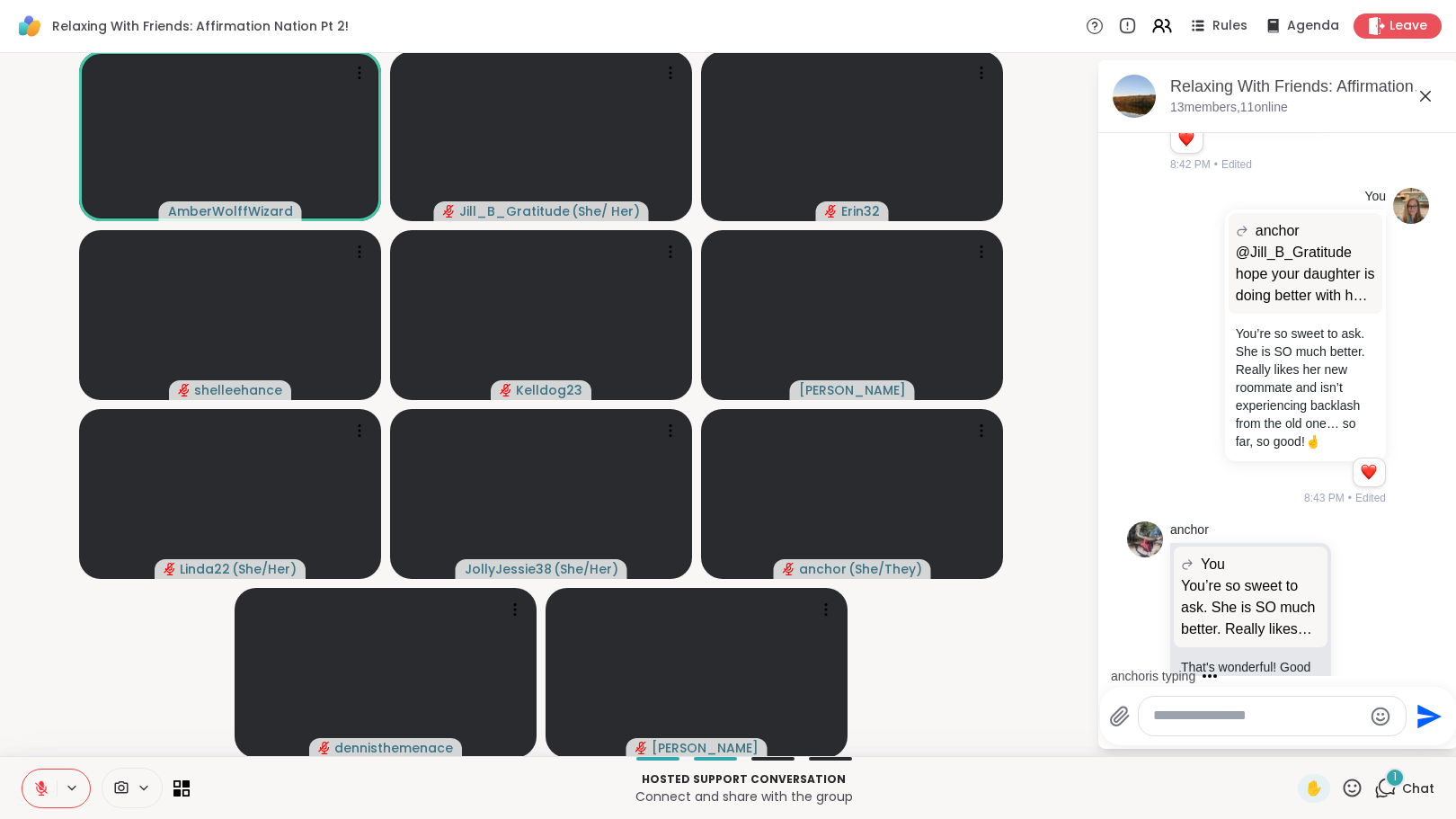
scroll to position [3080, 0]
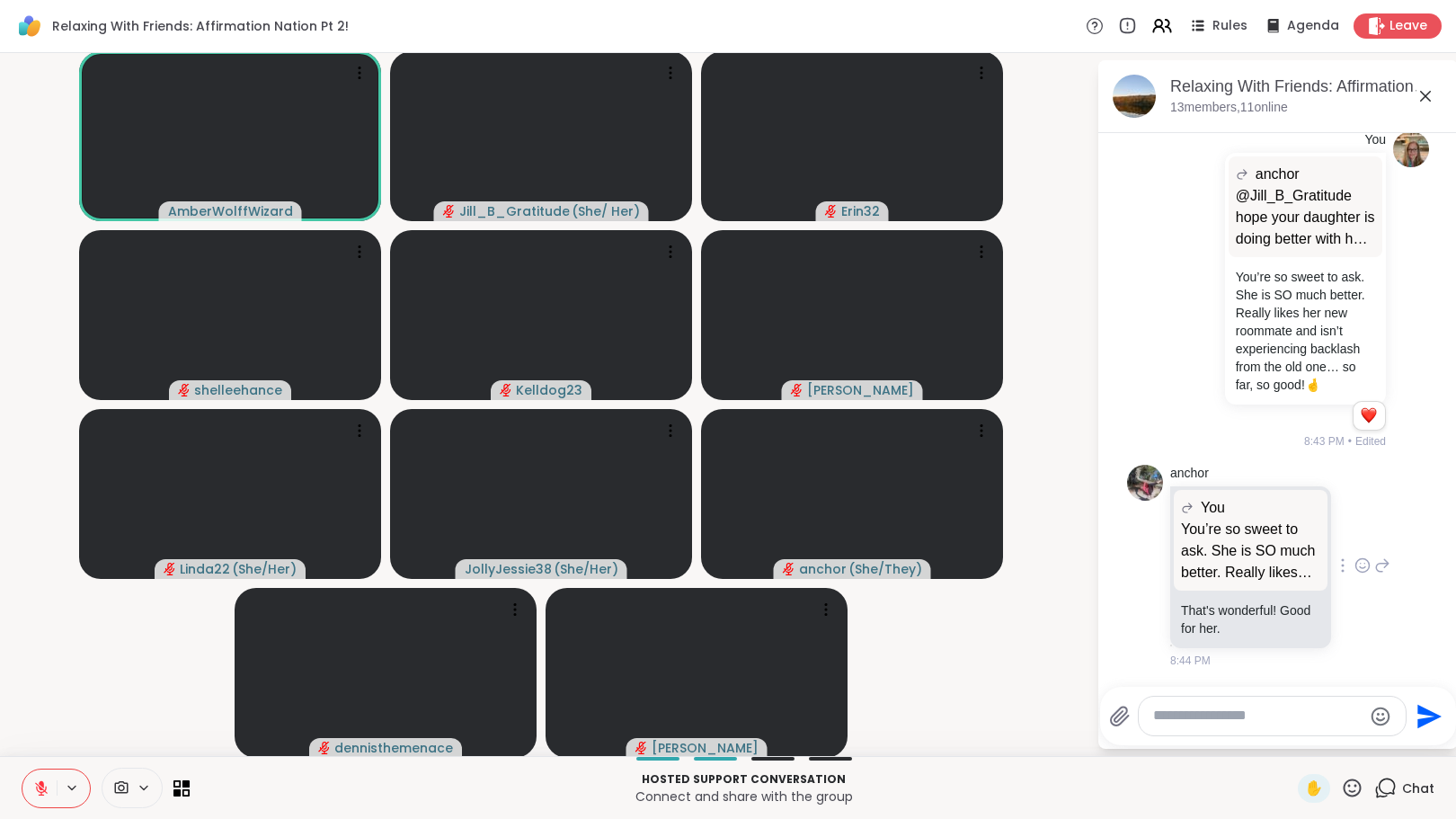
click at [1354, 567] on icon at bounding box center [1362, 565] width 16 height 18
click at [1354, 543] on div "Select Reaction: Heart" at bounding box center [1362, 536] width 16 height 16
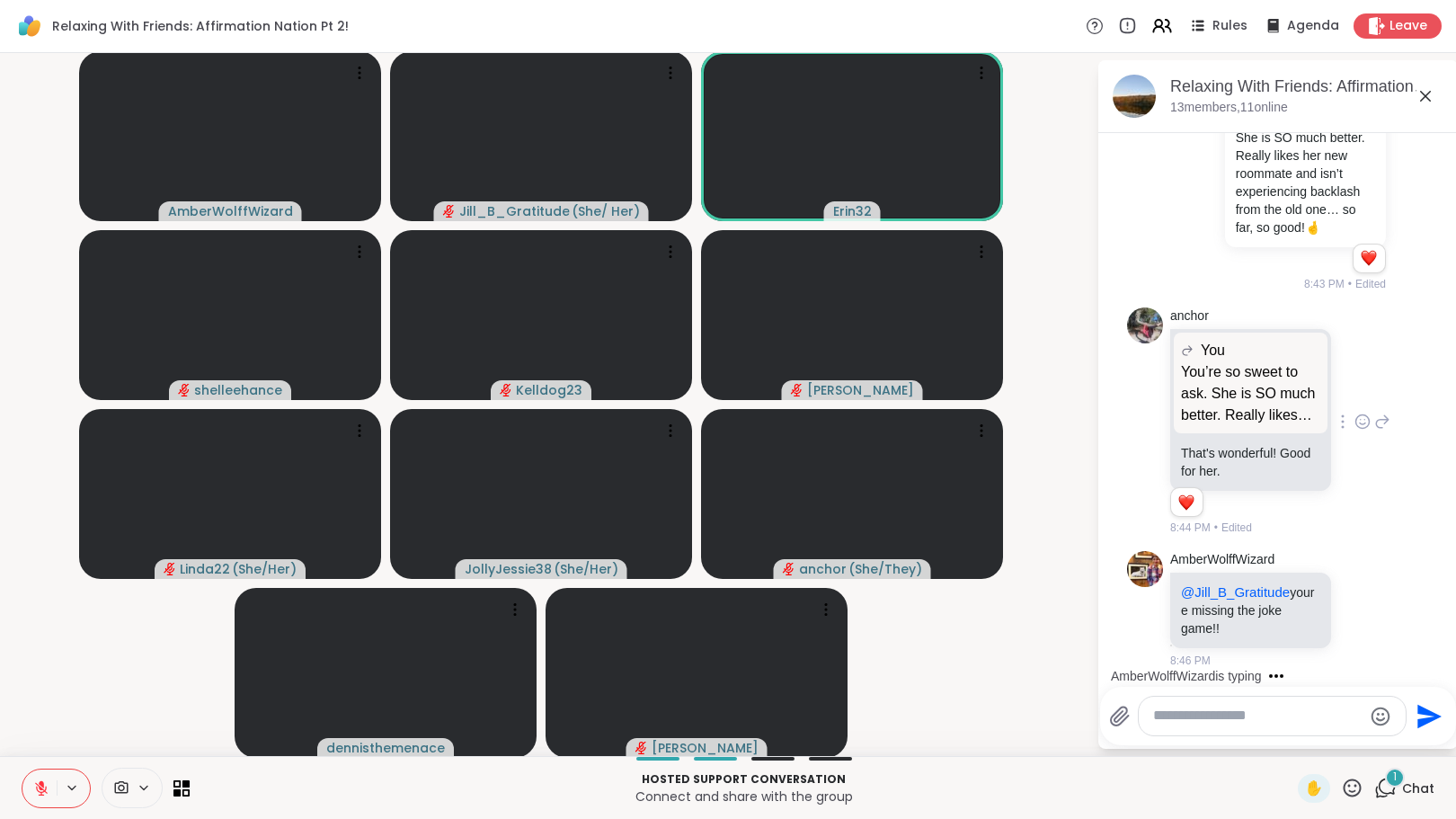
scroll to position [3237, 0]
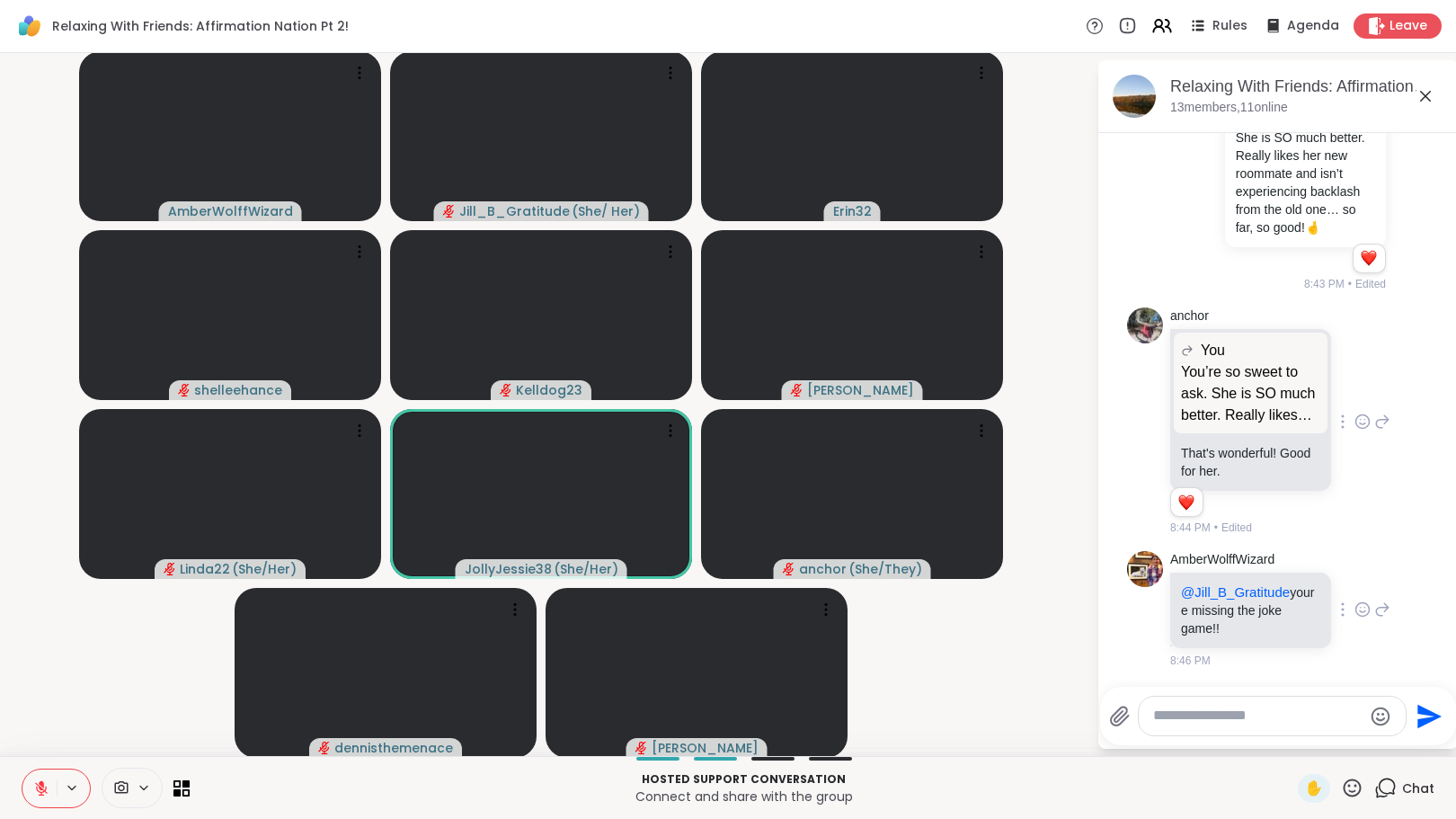
click at [1374, 610] on icon at bounding box center [1382, 610] width 16 height 22
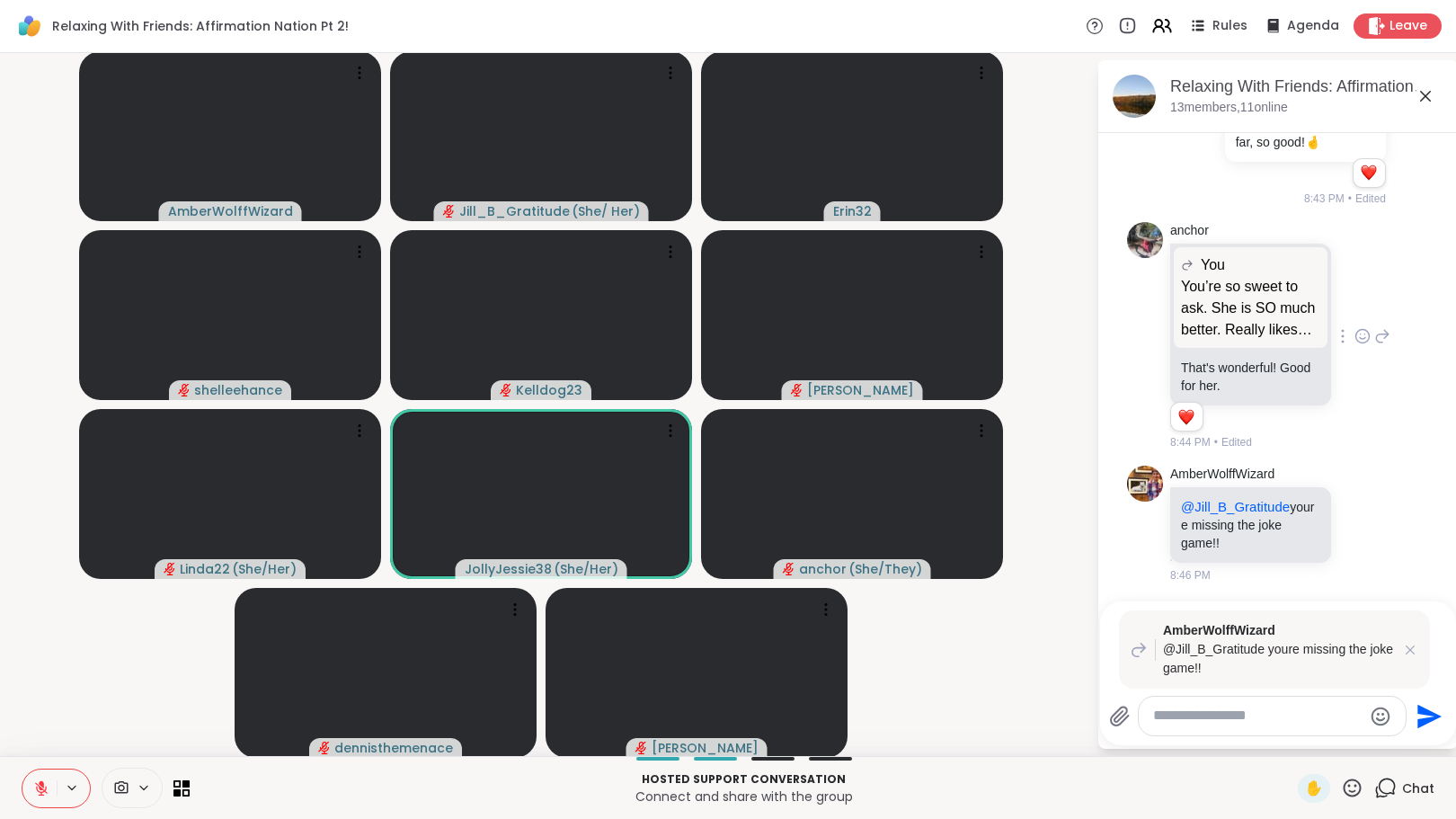
click at [1230, 726] on div at bounding box center [1272, 715] width 267 height 39
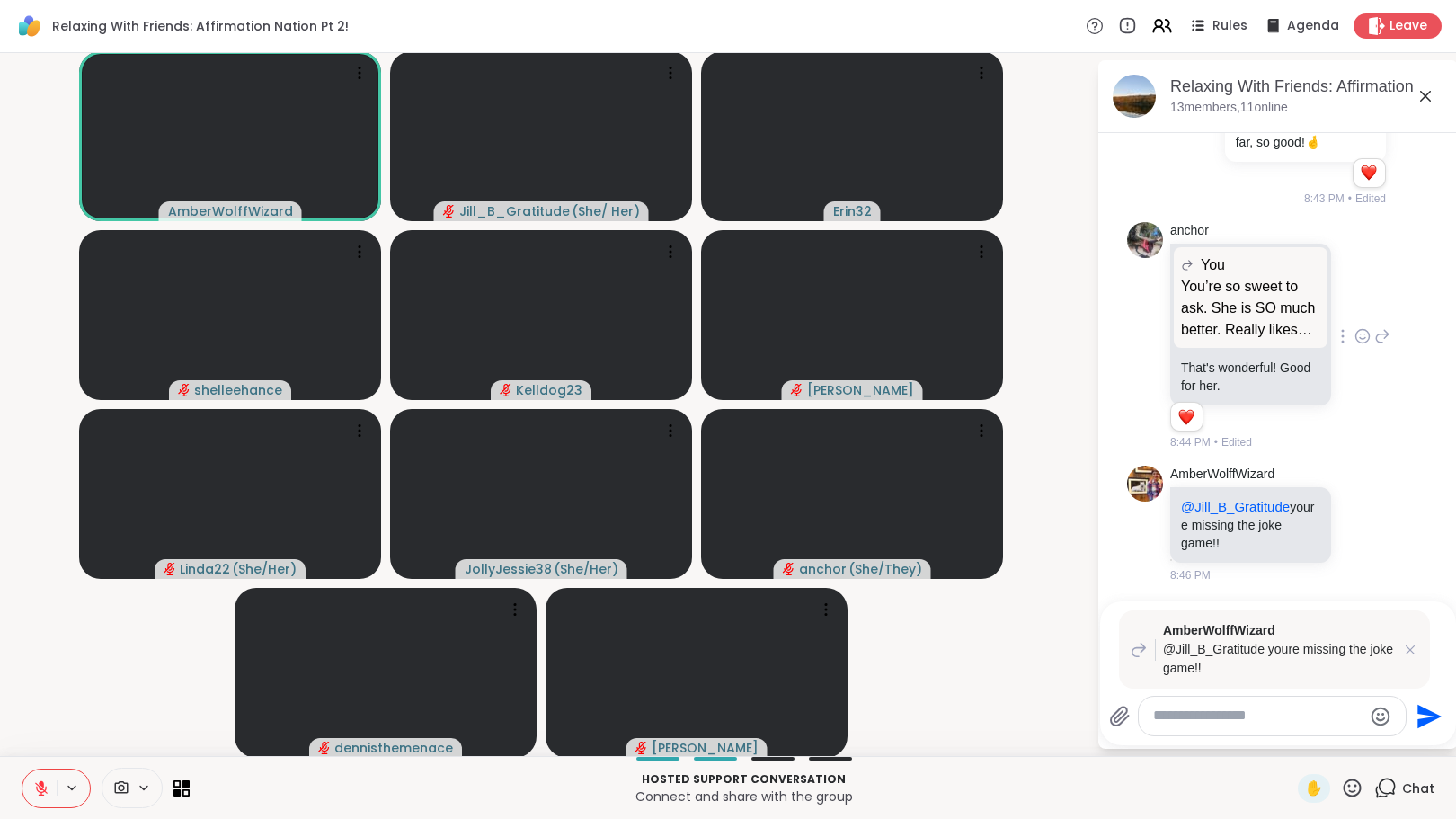
drag, startPoint x: 1230, startPoint y: 726, endPoint x: 1232, endPoint y: 736, distance: 10.2
click at [1232, 736] on div "AmberWolffWizard @Jill_B_Gratitude youre missing the joke game!! Send" at bounding box center [1278, 674] width 356 height 144
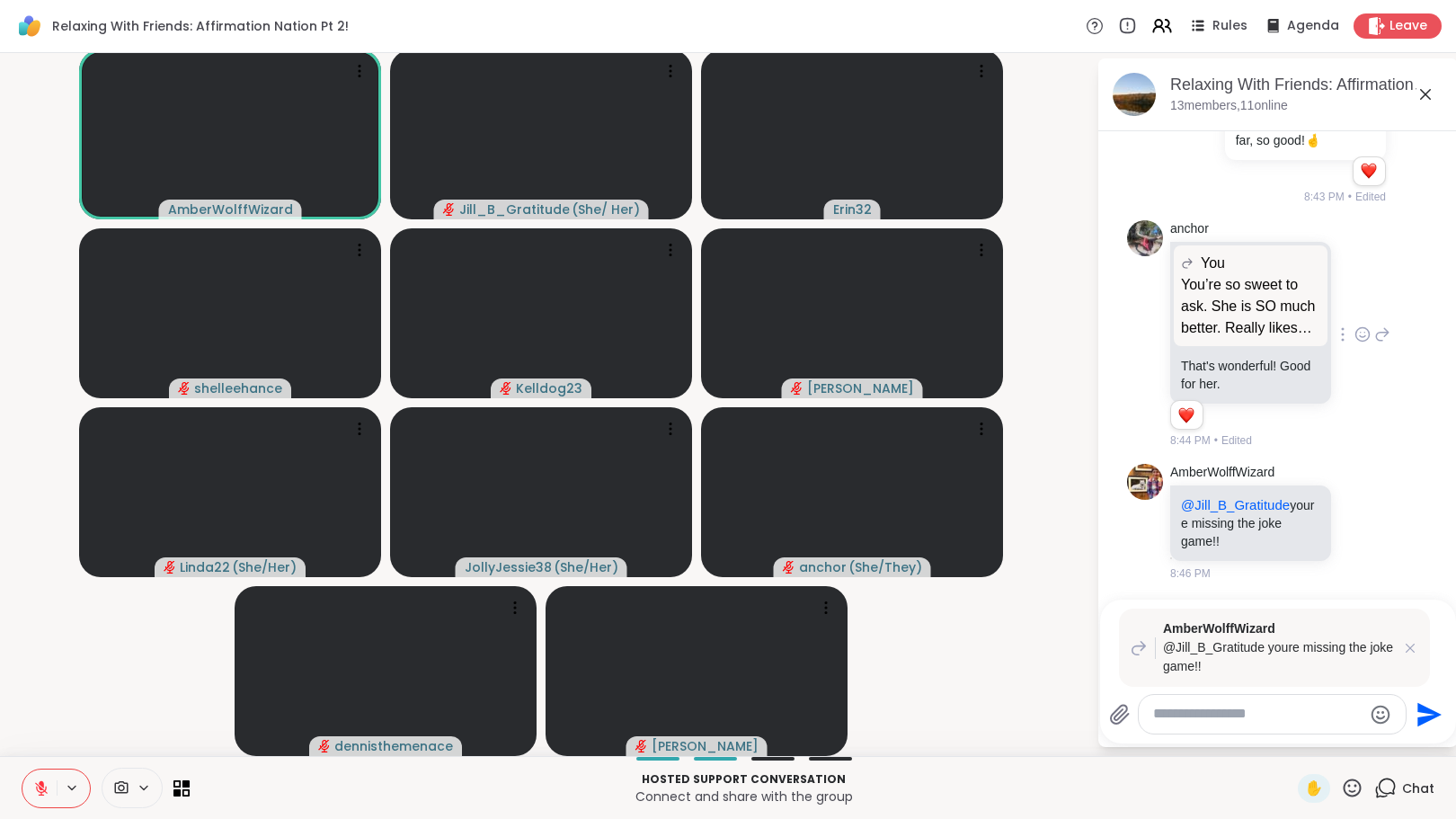
click at [1218, 720] on textarea "Type your message" at bounding box center [1257, 713] width 209 height 19
type textarea "*********"
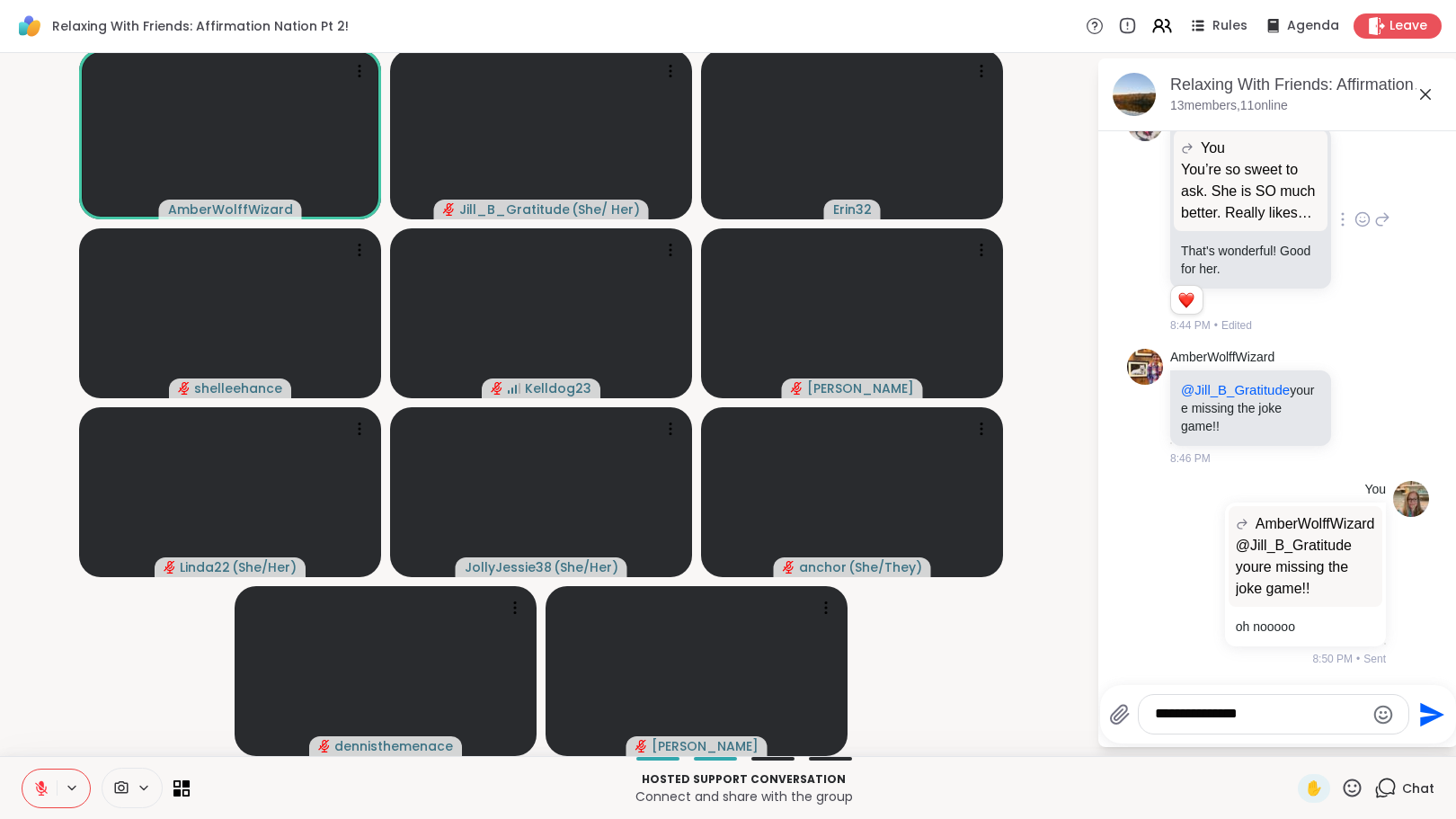
type textarea "**********"
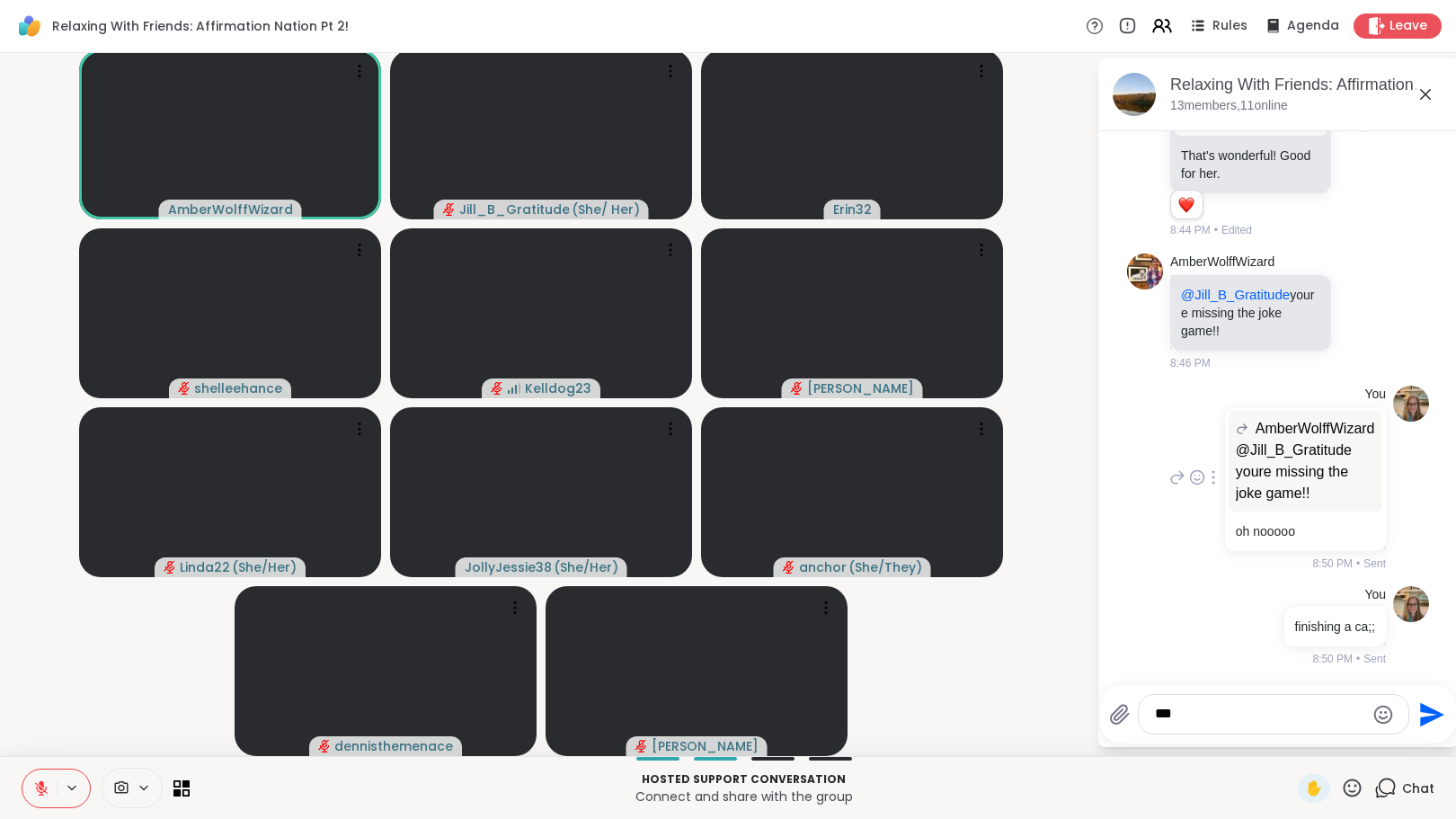
type textarea "****"
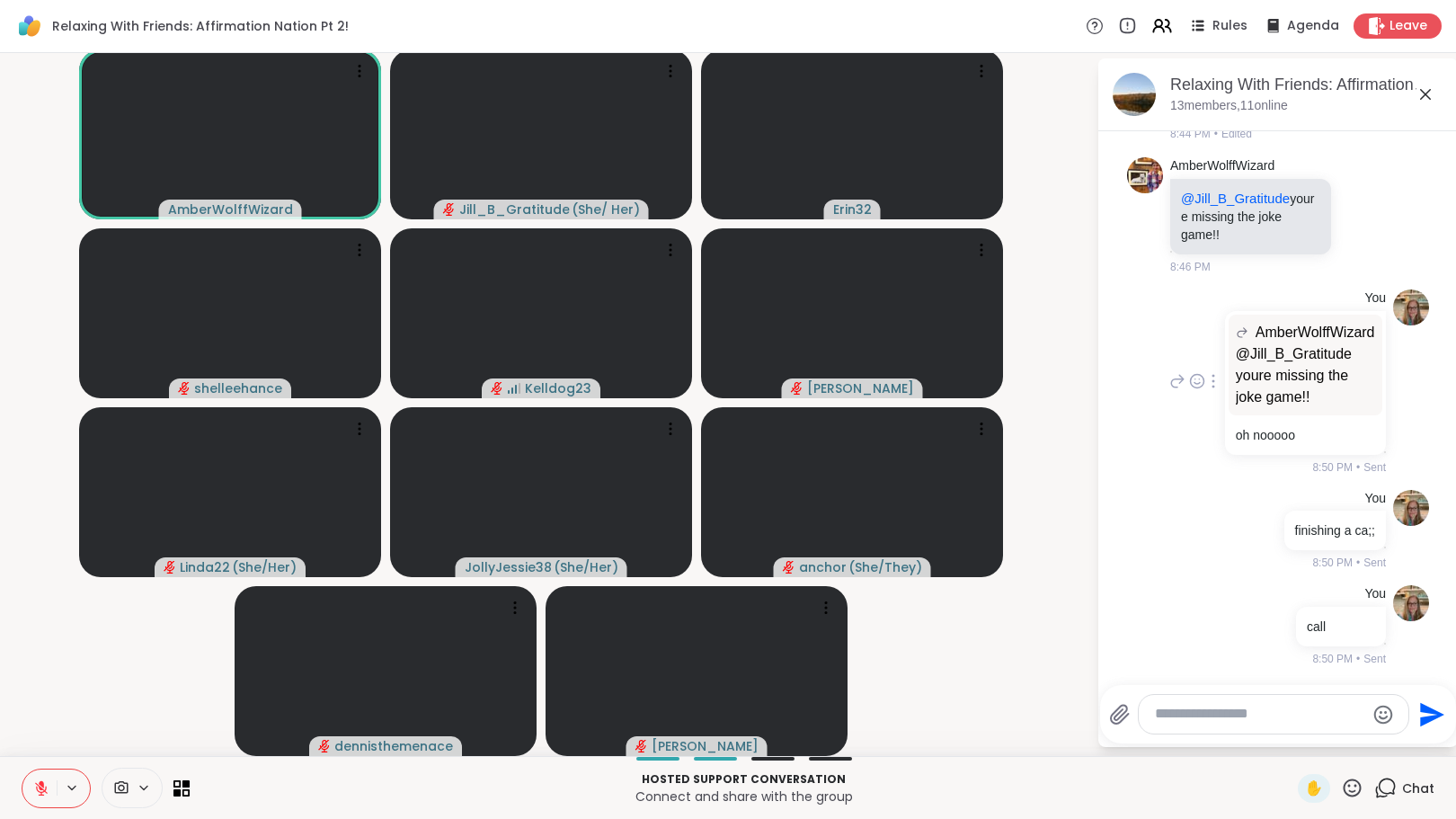
scroll to position [3630, 0]
click at [1163, 713] on textarea "Type your message" at bounding box center [1259, 713] width 209 height 19
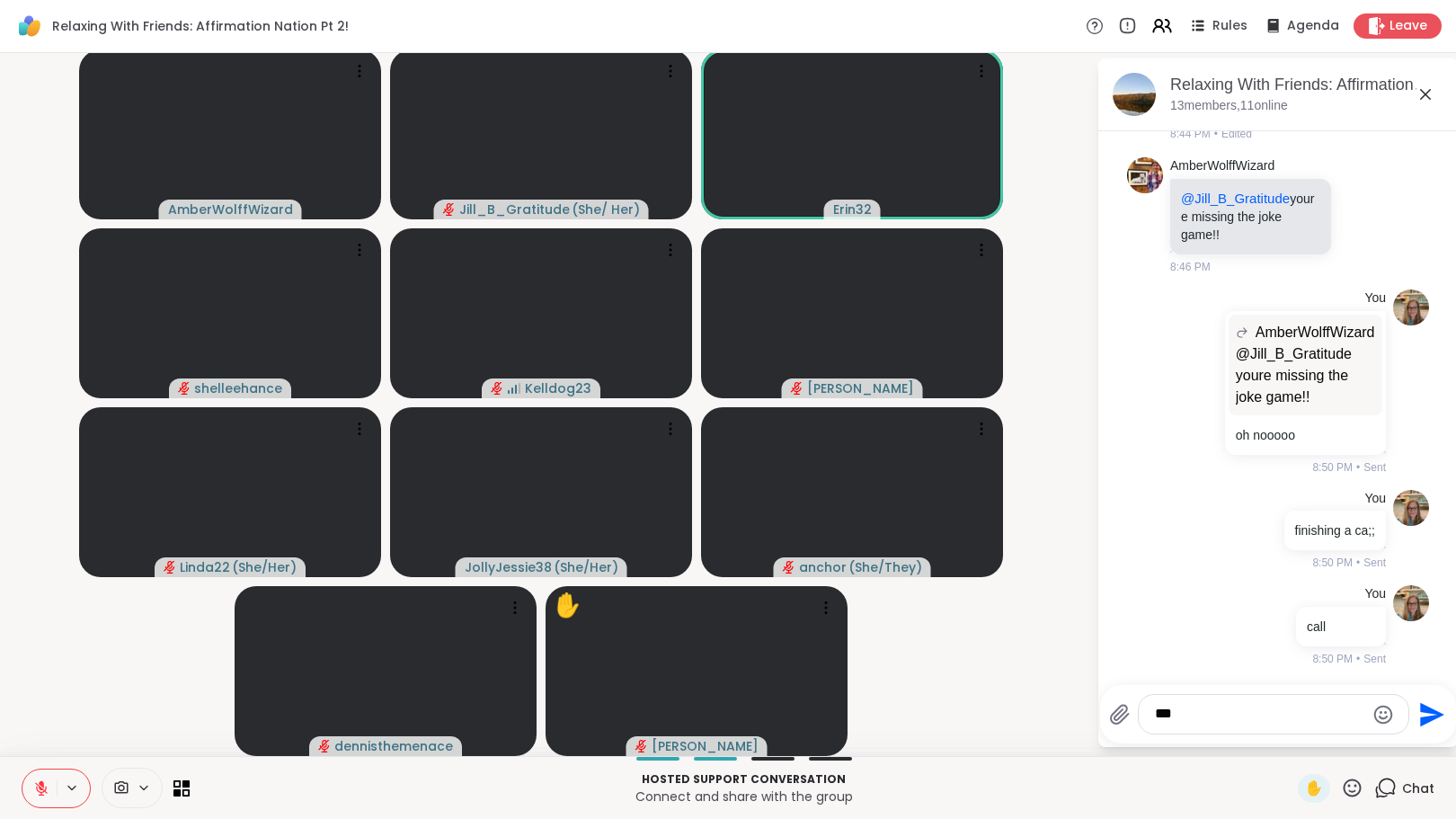
type textarea "****"
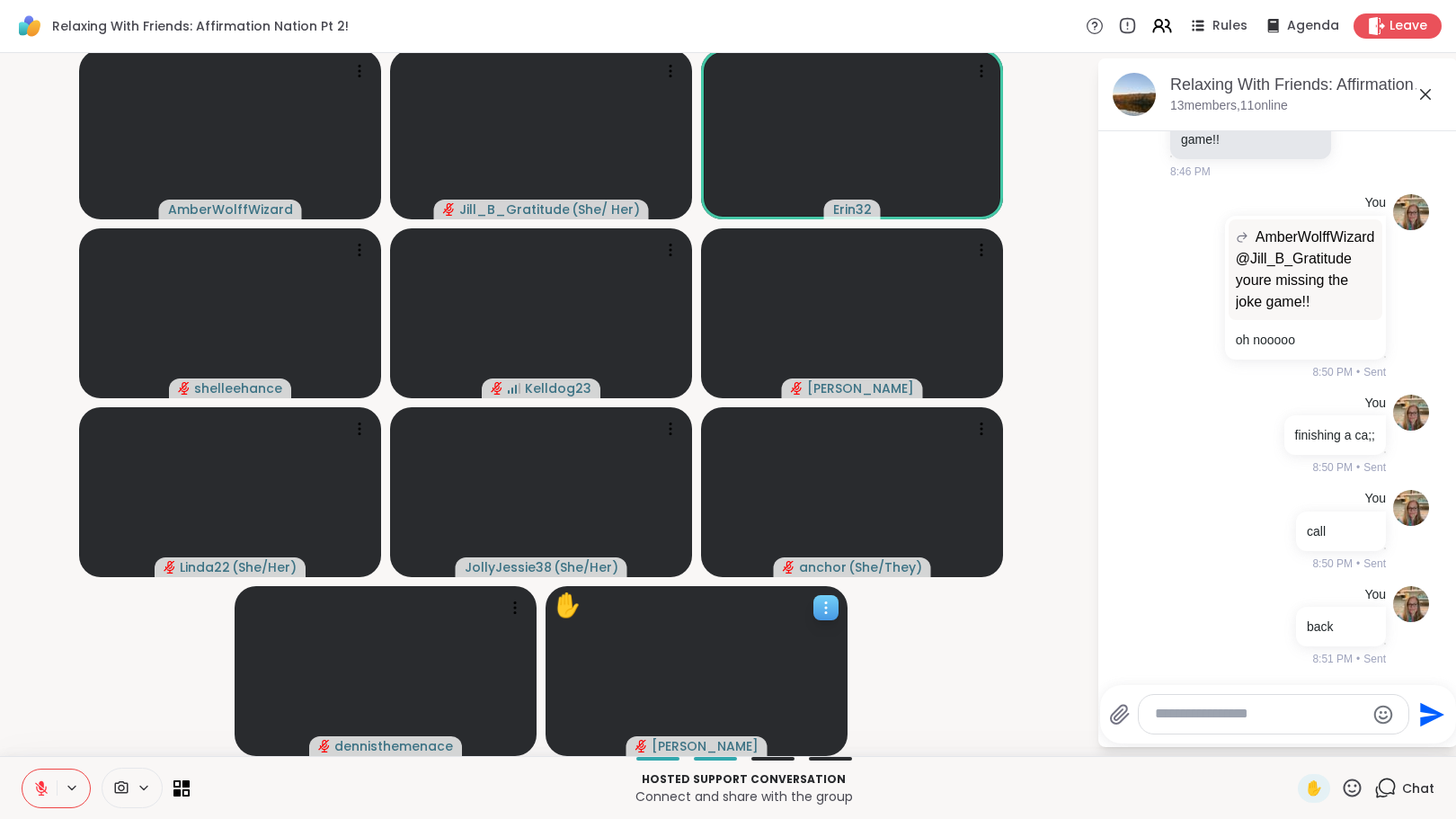
scroll to position [3726, 0]
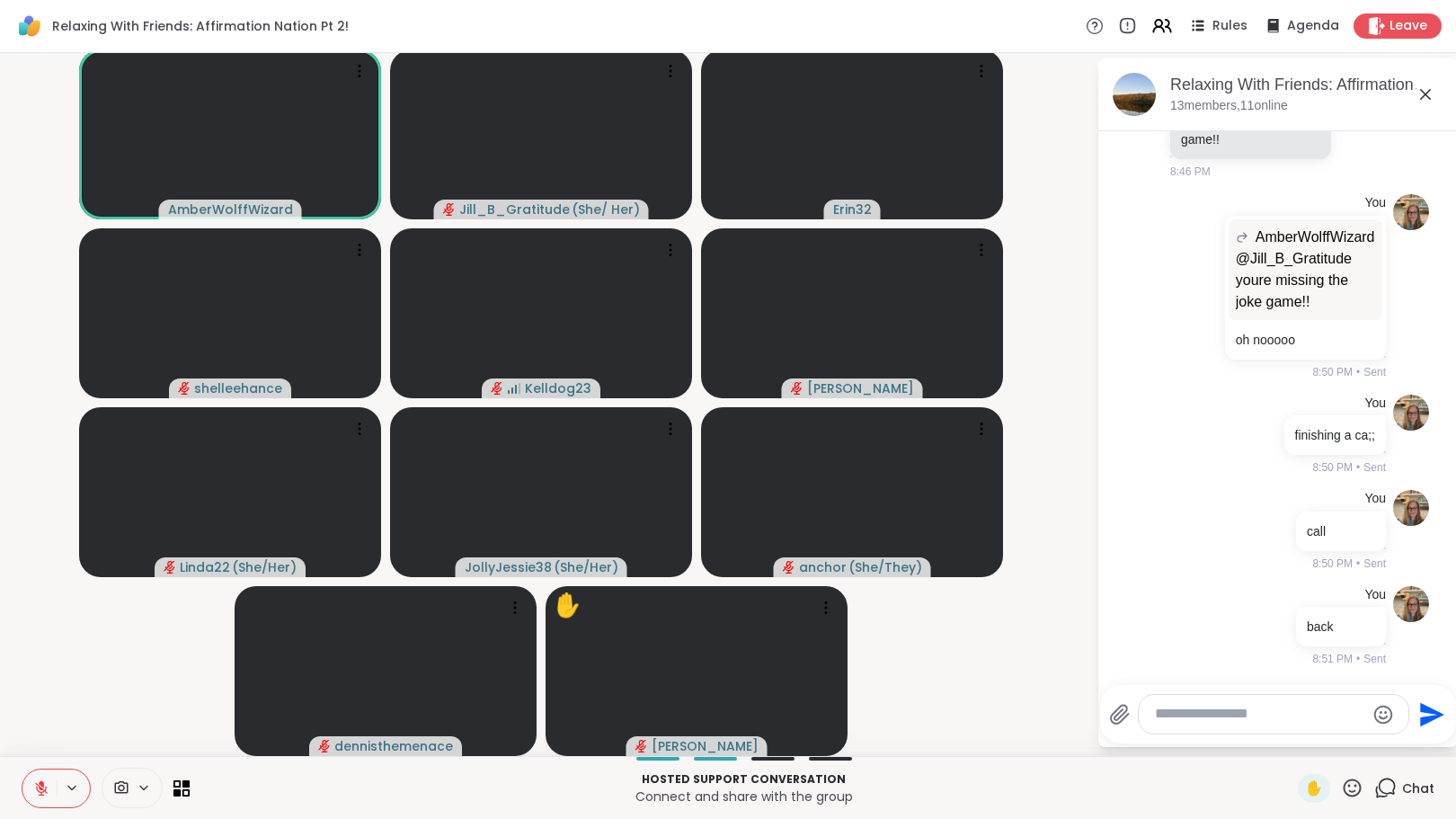
click at [1344, 792] on icon at bounding box center [1352, 787] width 23 height 23
click at [1291, 750] on span "❤️" at bounding box center [1300, 741] width 18 height 22
click at [31, 788] on button at bounding box center [40, 788] width 35 height 38
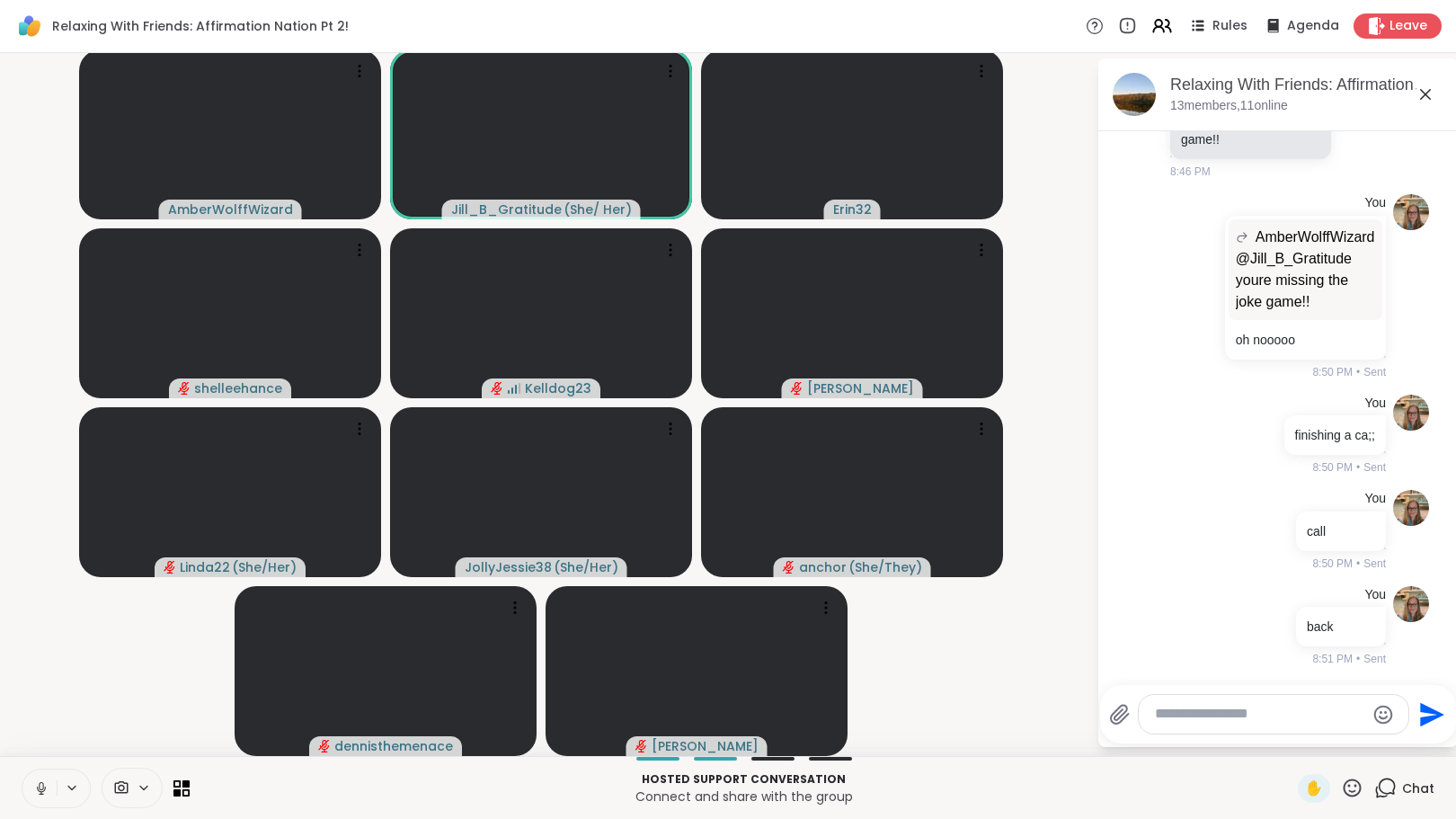
click at [11, 667] on video-player-container "AmberWolffWizard Jill_B_Gratitude ( She/ Her ) Erin32 shelleehance Kelldog23 Ad…" at bounding box center [548, 402] width 1075 height 689
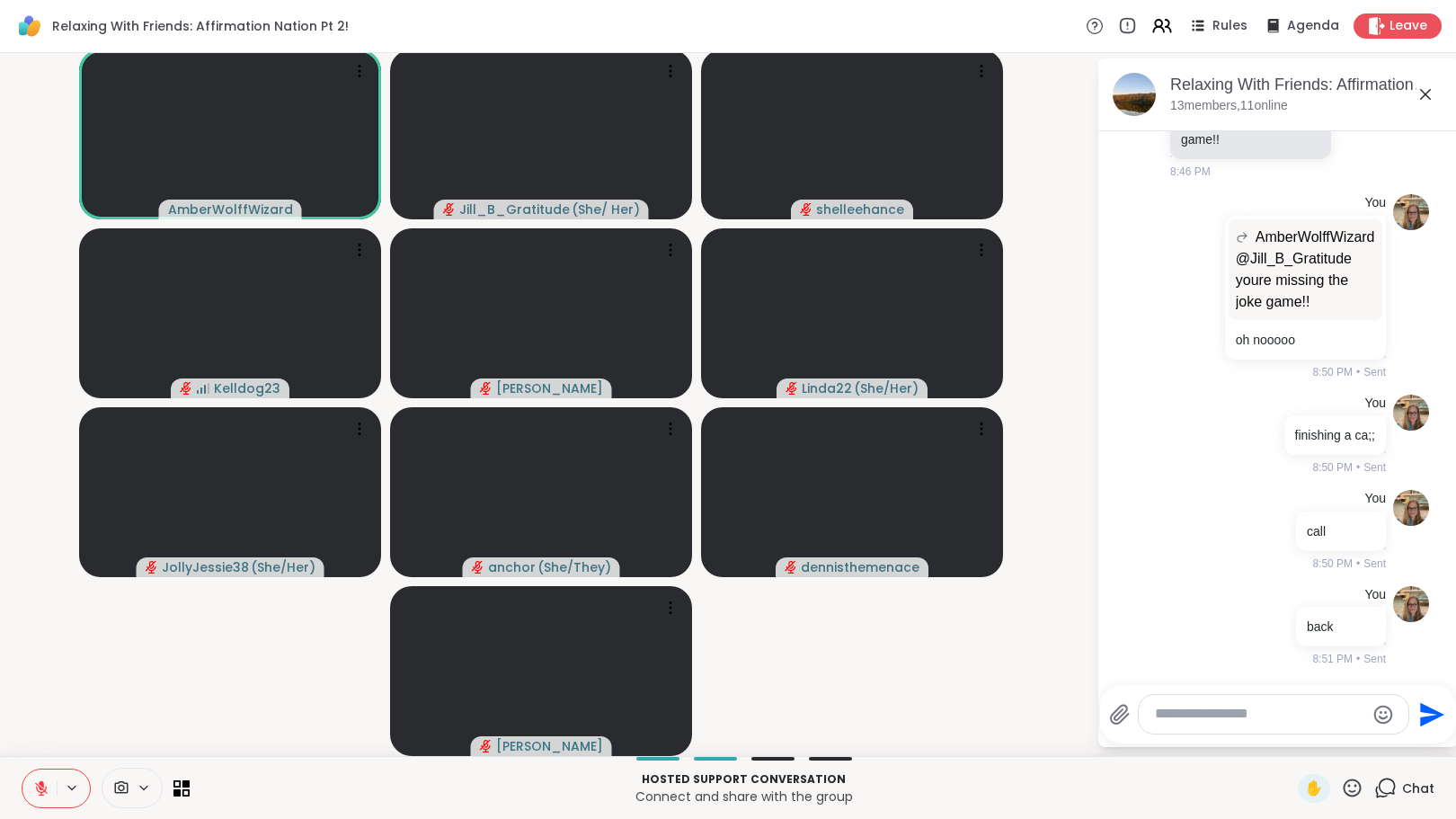
click at [40, 786] on icon at bounding box center [40, 788] width 13 height 13
click at [40, 787] on icon at bounding box center [41, 788] width 16 height 16
click at [35, 784] on icon at bounding box center [41, 788] width 16 height 16
click at [43, 782] on icon at bounding box center [41, 788] width 16 height 16
click at [49, 787] on button at bounding box center [40, 788] width 35 height 38
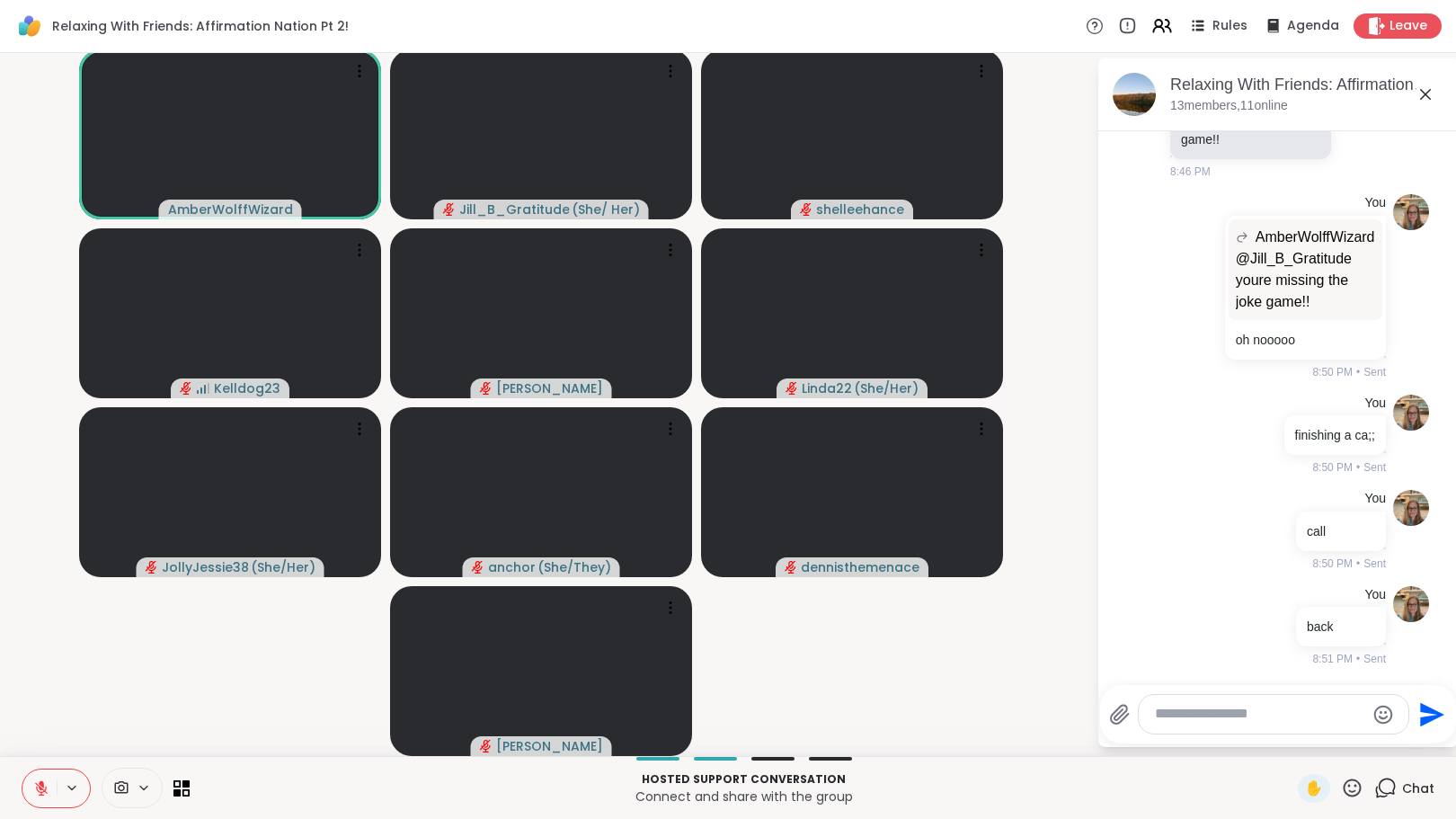
click at [44, 788] on icon at bounding box center [40, 788] width 13 height 13
click at [44, 788] on icon at bounding box center [41, 787] width 10 height 15
click at [44, 788] on icon at bounding box center [40, 788] width 13 height 13
click at [44, 788] on icon at bounding box center [41, 787] width 10 height 15
click at [44, 788] on icon at bounding box center [40, 788] width 13 height 13
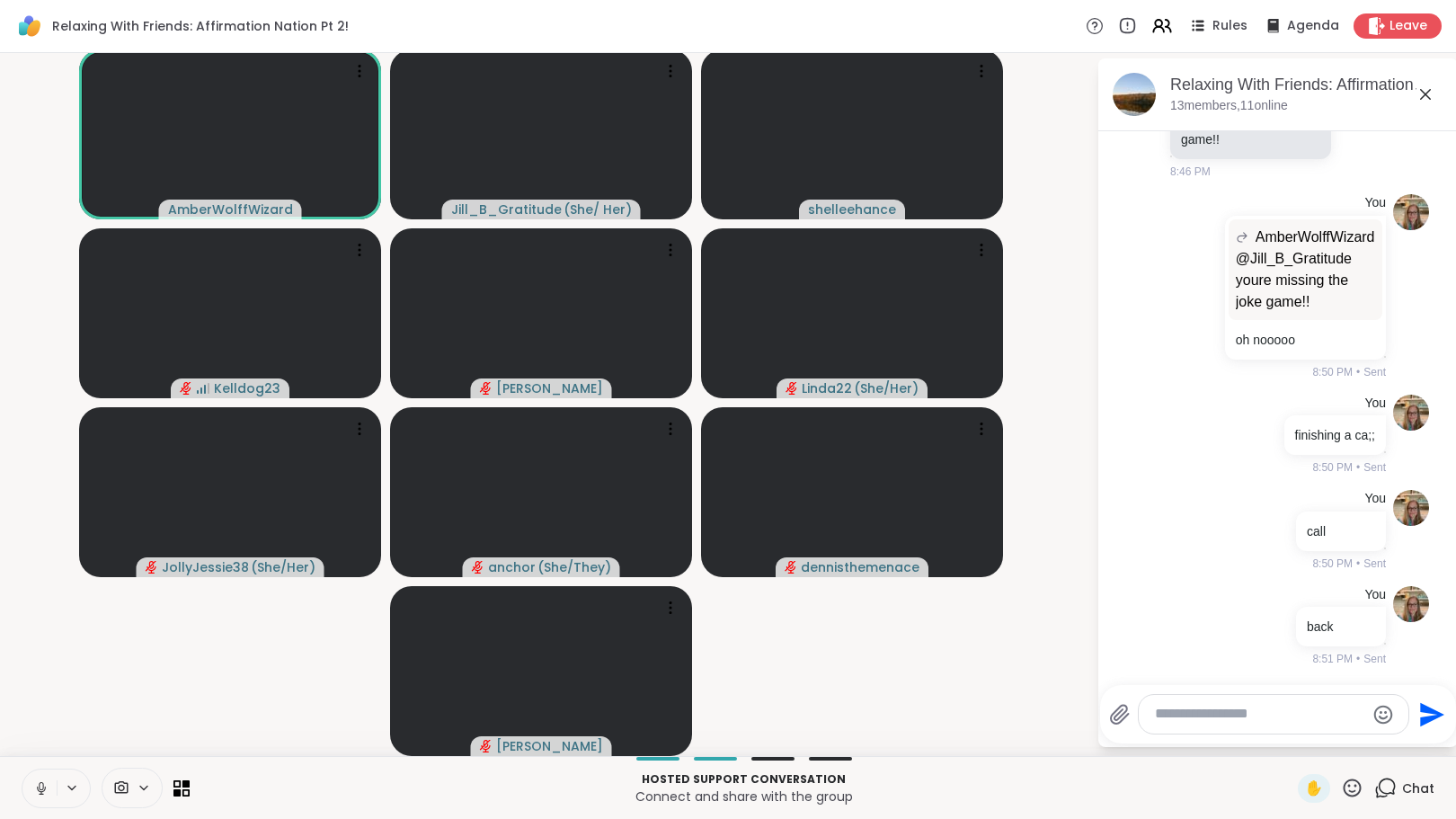
scroll to position [0, 0]
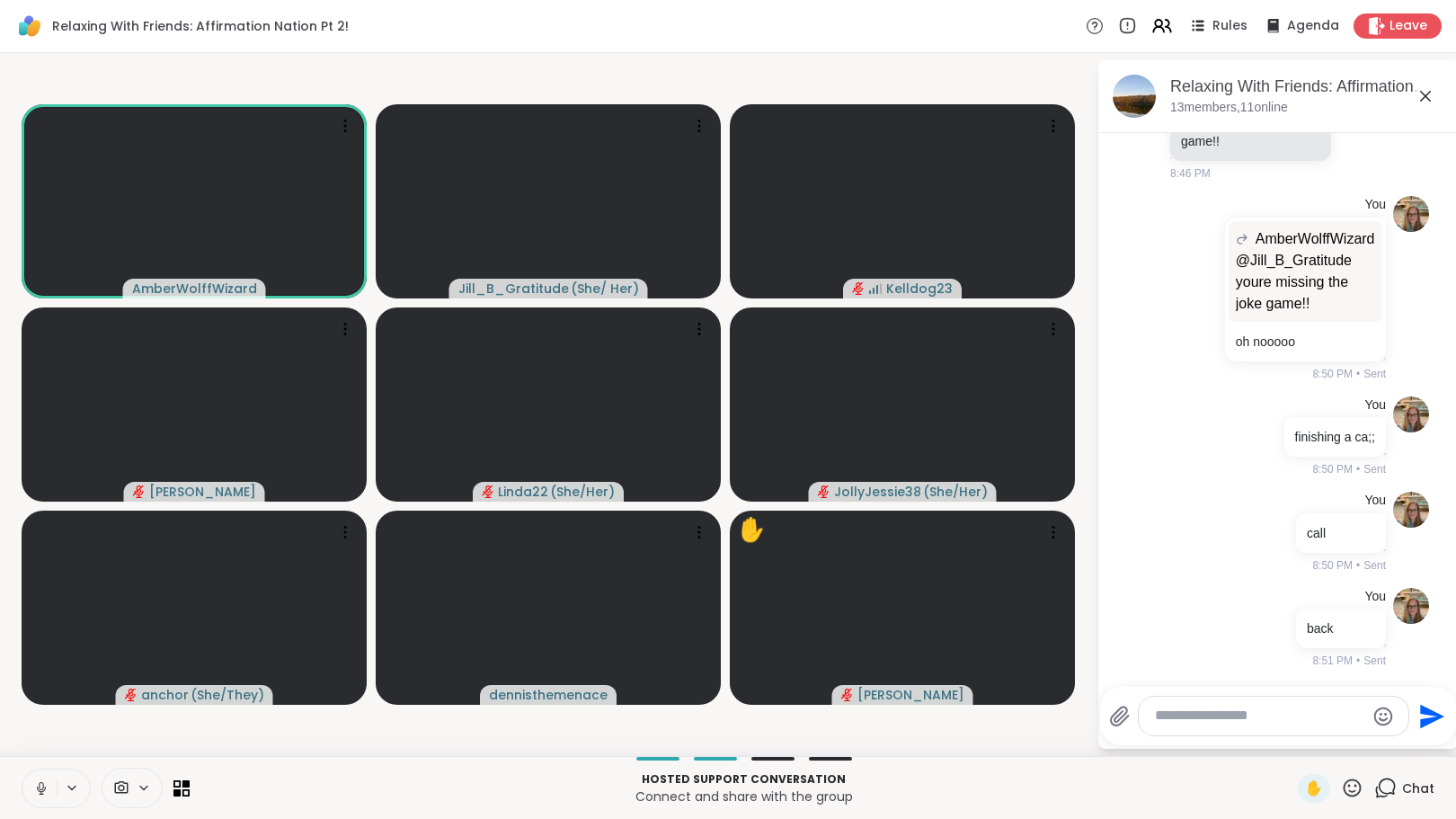
click at [34, 780] on icon at bounding box center [41, 788] width 16 height 16
click at [37, 790] on icon at bounding box center [41, 788] width 16 height 16
click at [43, 793] on icon at bounding box center [40, 793] width 5 height 1
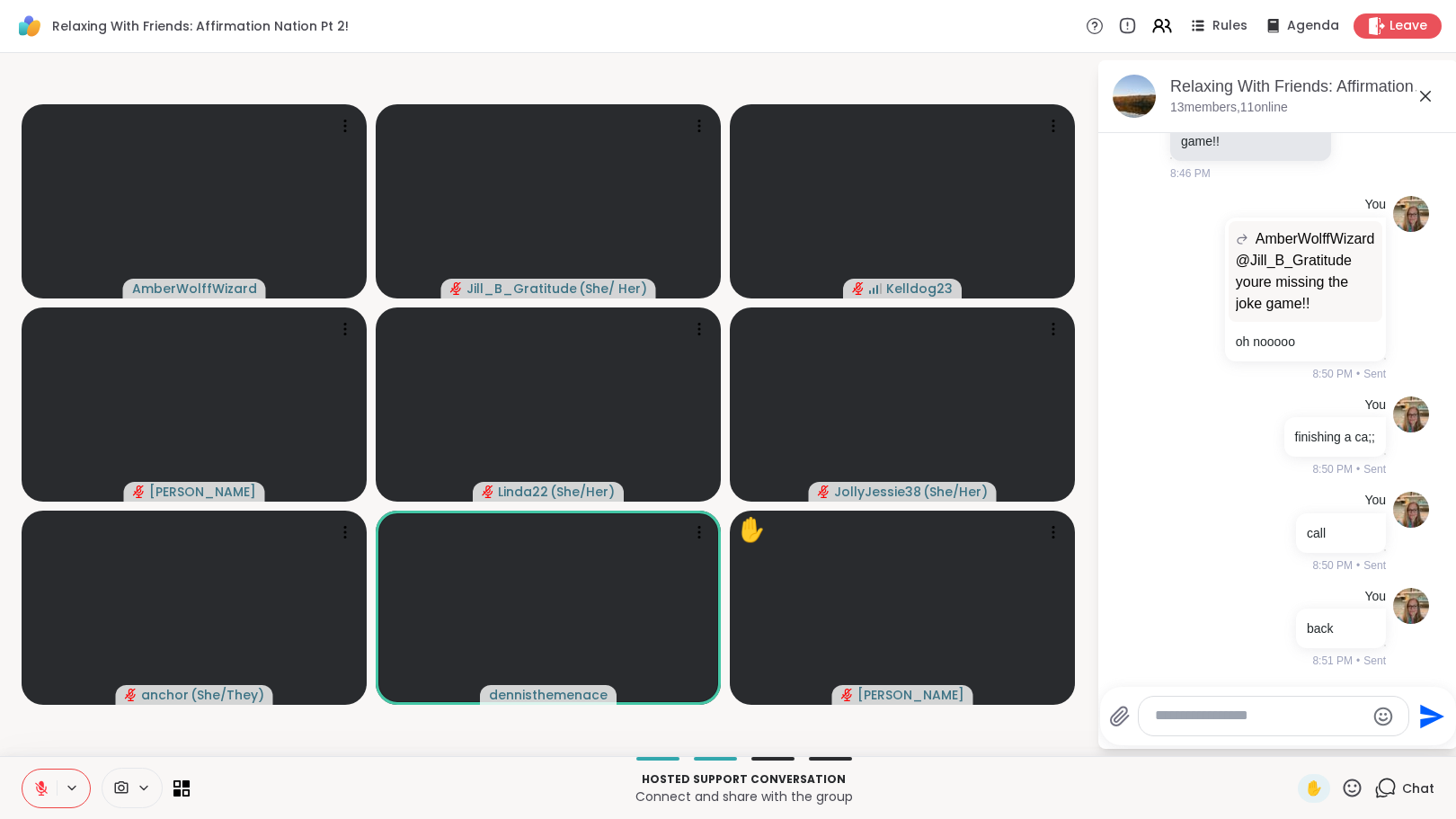
click at [38, 787] on icon at bounding box center [41, 788] width 16 height 16
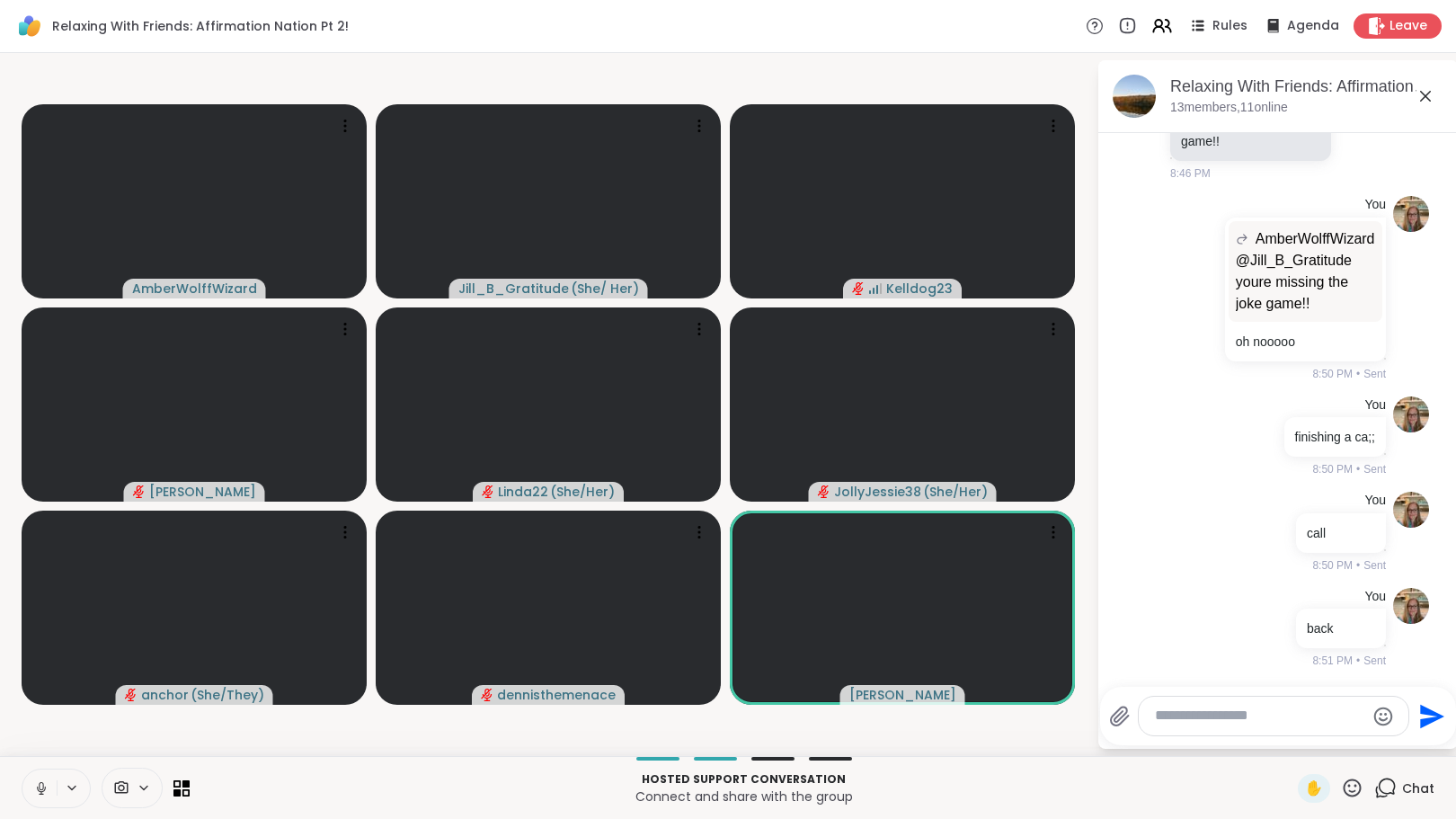
click at [34, 789] on icon at bounding box center [41, 788] width 16 height 16
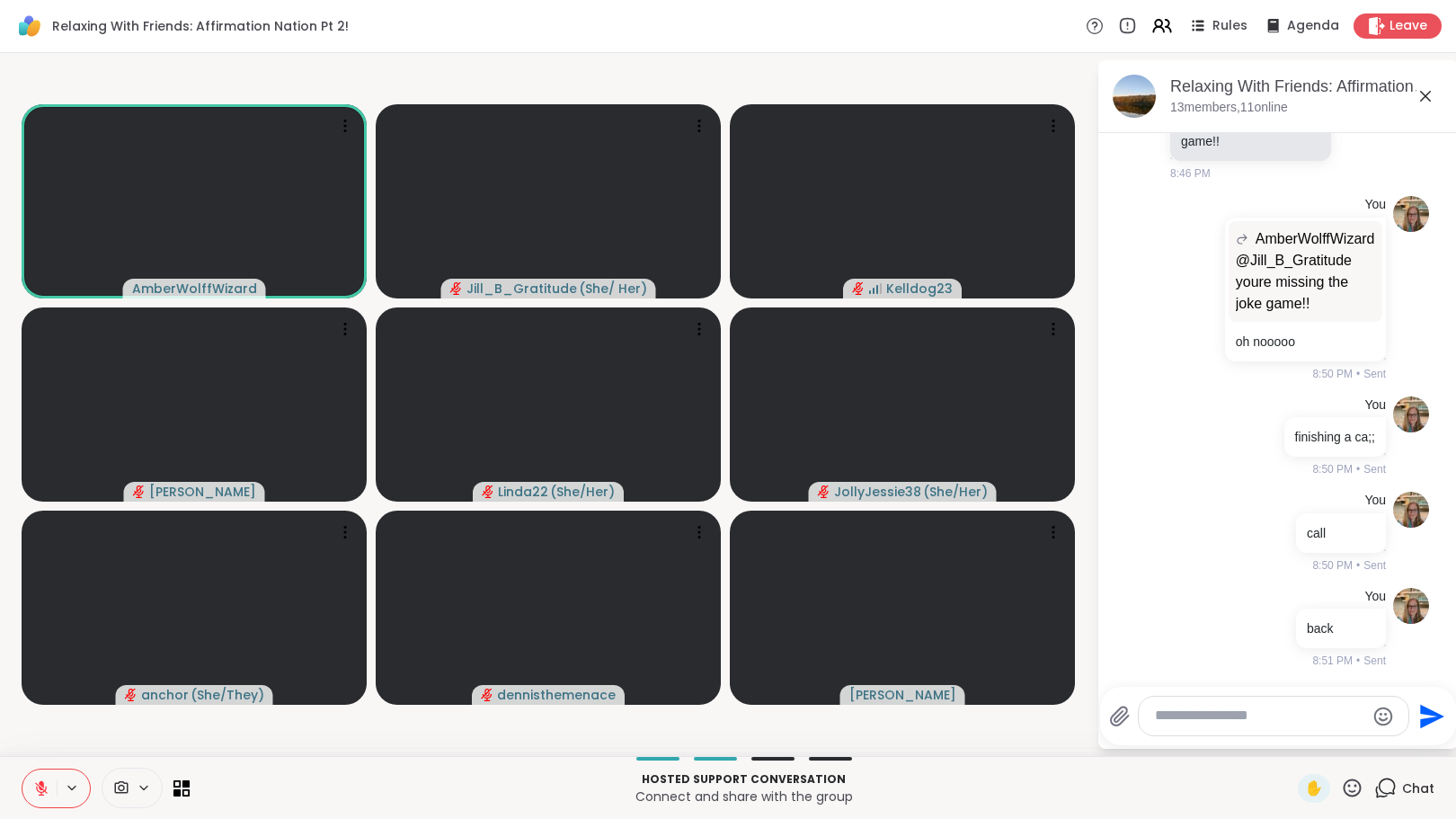
click at [42, 790] on icon at bounding box center [41, 788] width 16 height 16
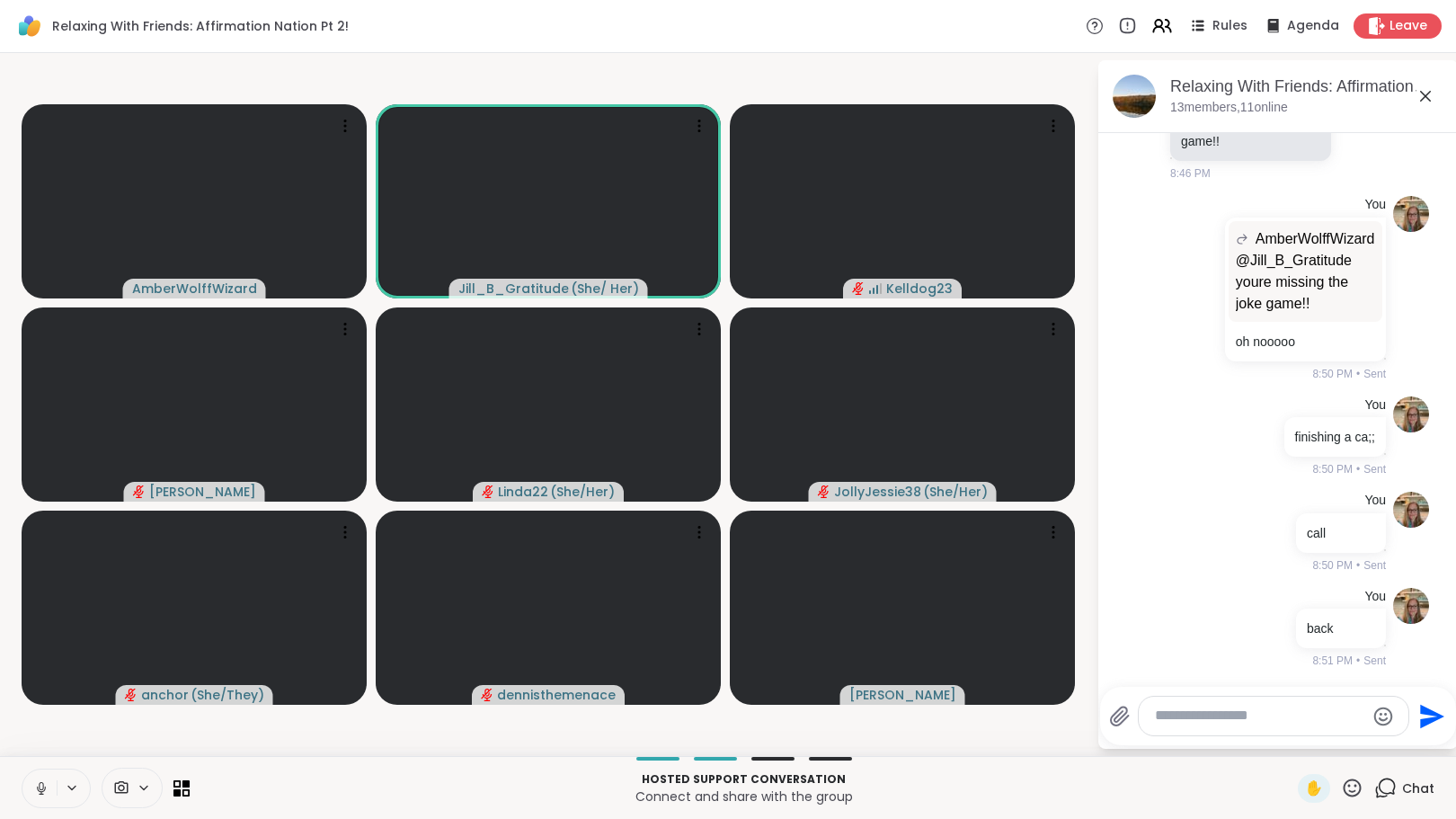
click at [44, 793] on icon at bounding box center [41, 788] width 16 height 16
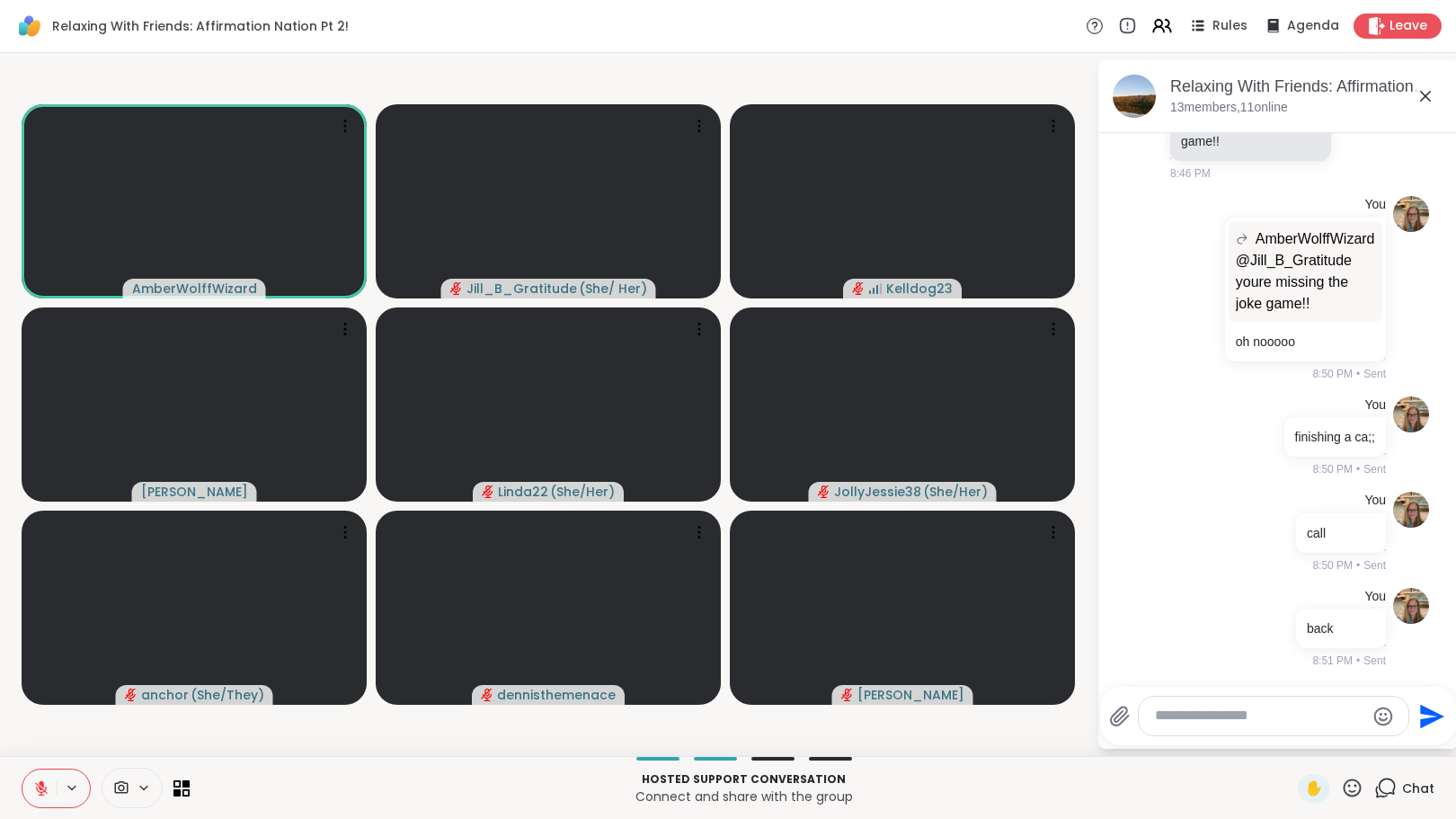
click at [32, 782] on button at bounding box center [40, 788] width 35 height 38
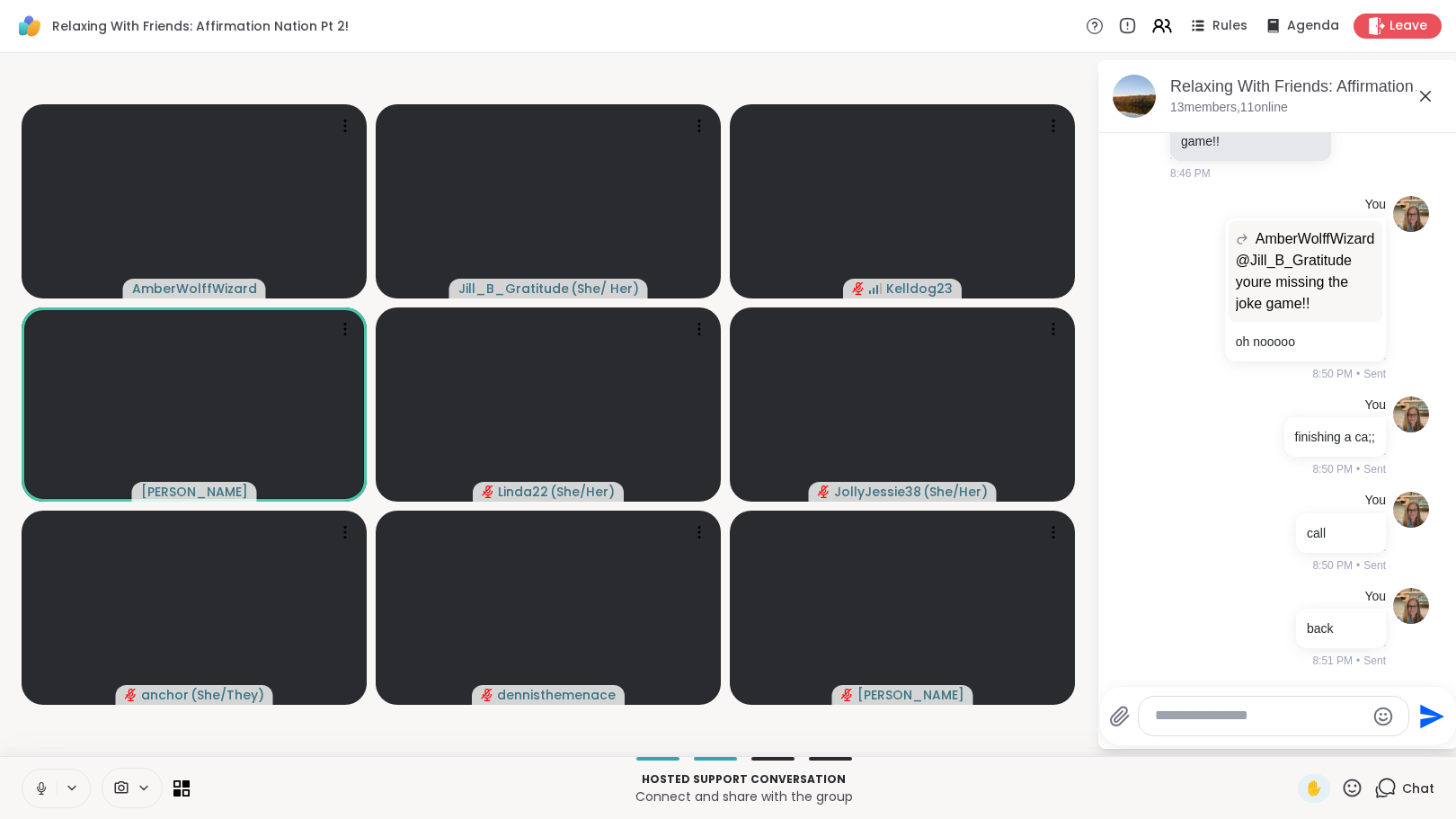
click at [40, 789] on icon at bounding box center [41, 788] width 16 height 16
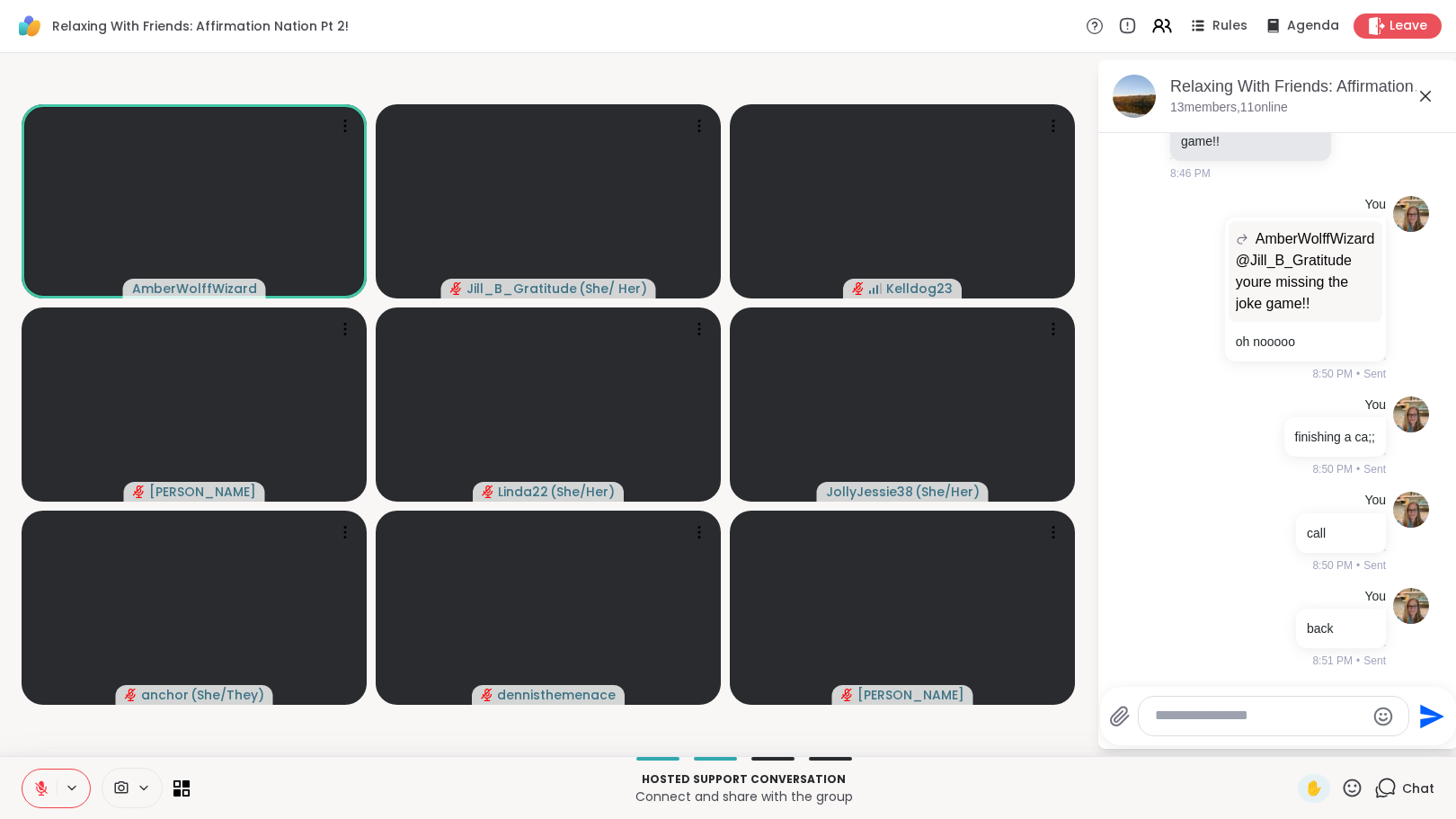
click at [1341, 785] on icon at bounding box center [1352, 787] width 23 height 23
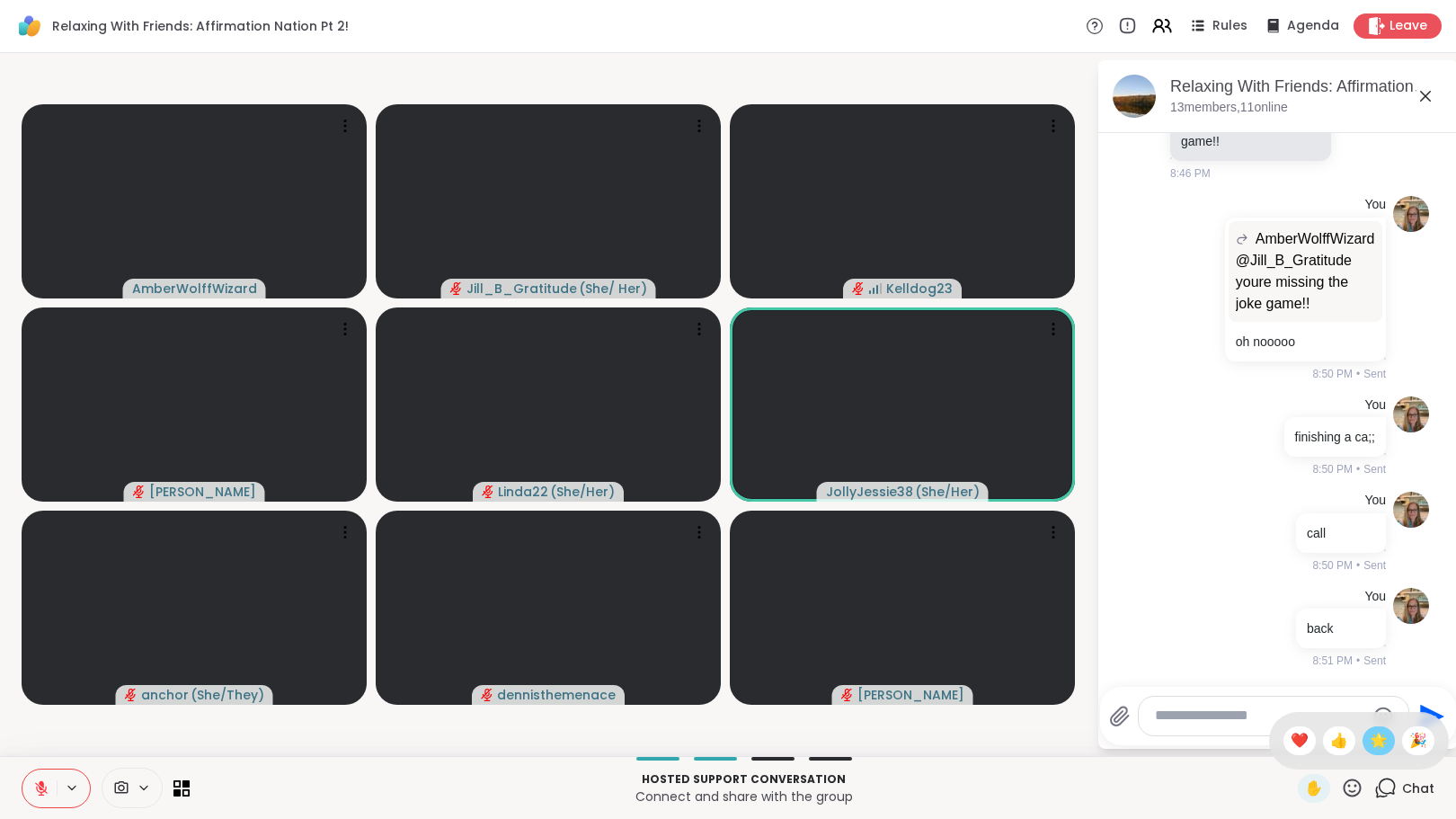
click at [1362, 739] on div "🌟" at bounding box center [1378, 740] width 33 height 29
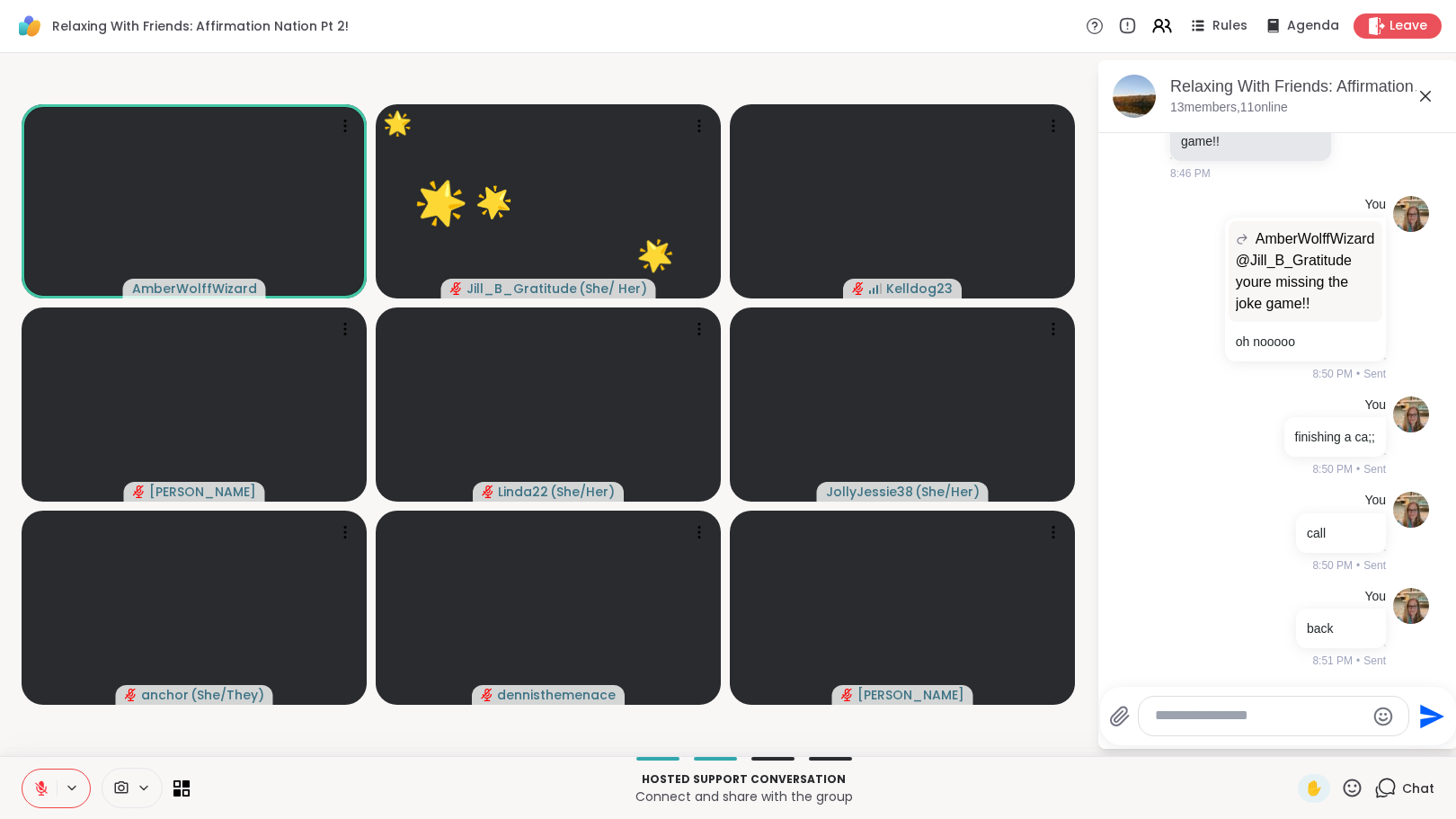
click at [1341, 786] on icon at bounding box center [1352, 787] width 23 height 23
click at [1370, 736] on span "🌟" at bounding box center [1379, 741] width 18 height 22
click at [42, 787] on icon at bounding box center [41, 788] width 16 height 16
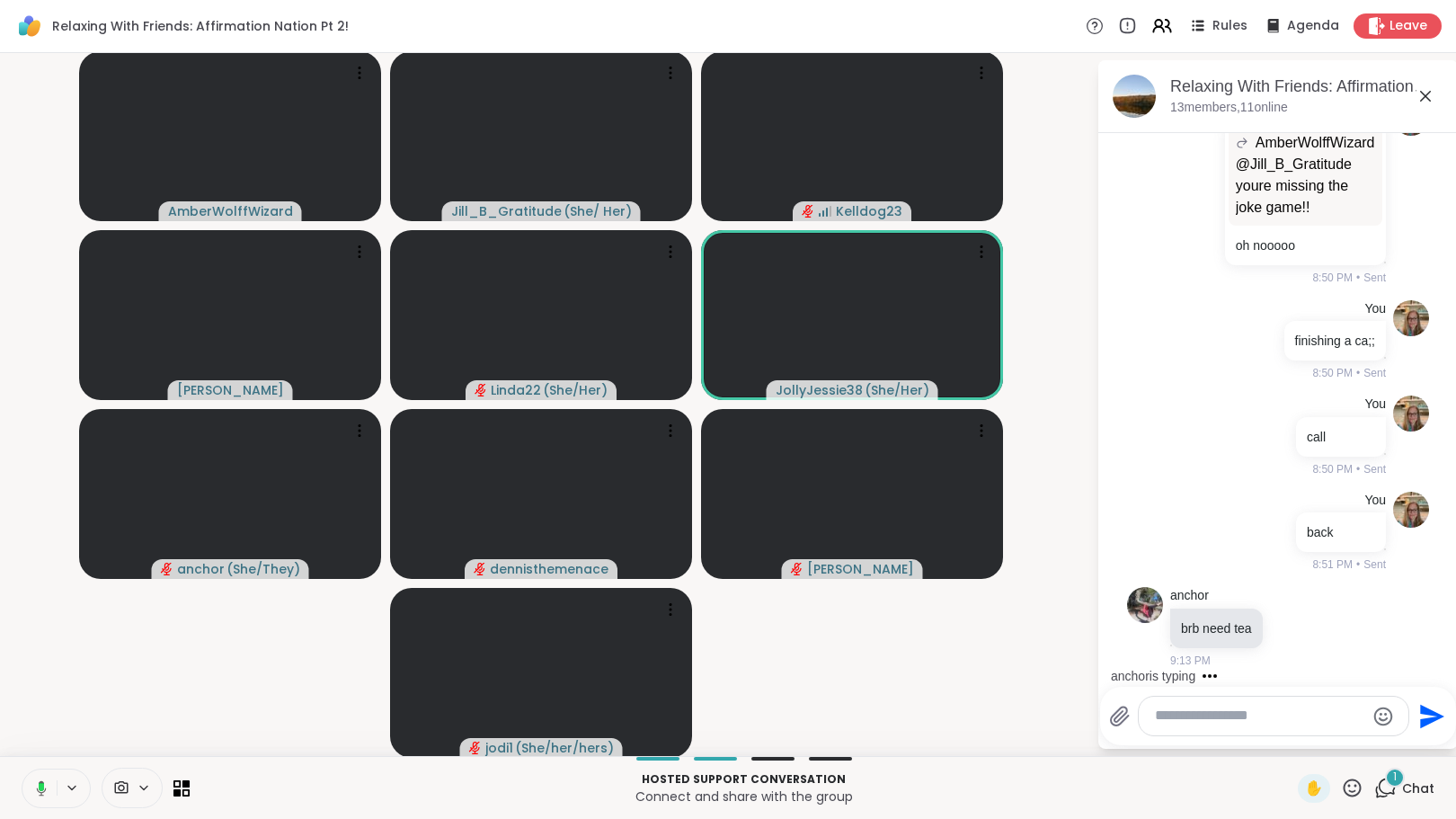
scroll to position [3821, 0]
click at [42, 780] on icon at bounding box center [41, 788] width 16 height 16
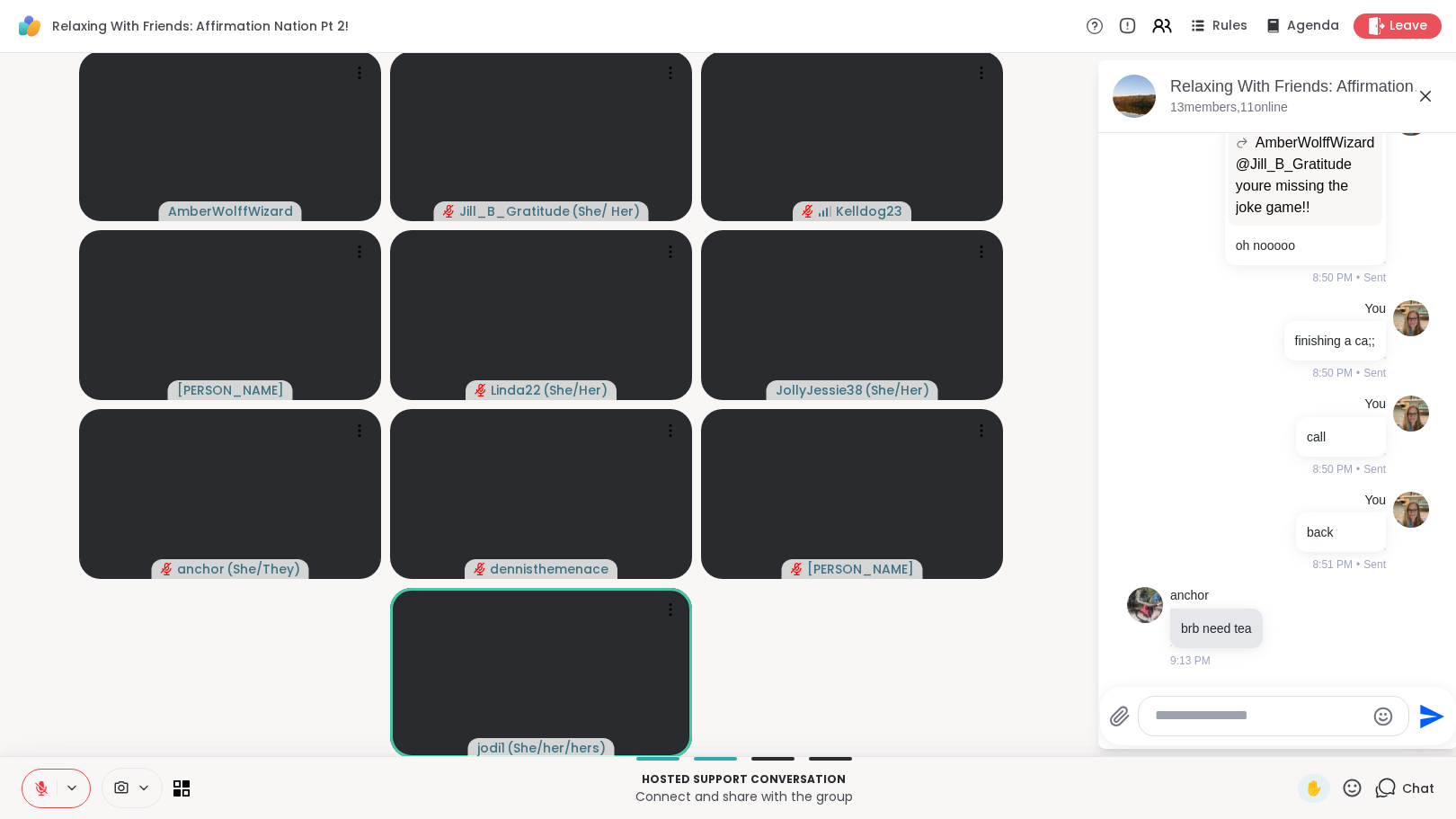
click at [29, 786] on button at bounding box center [40, 788] width 35 height 38
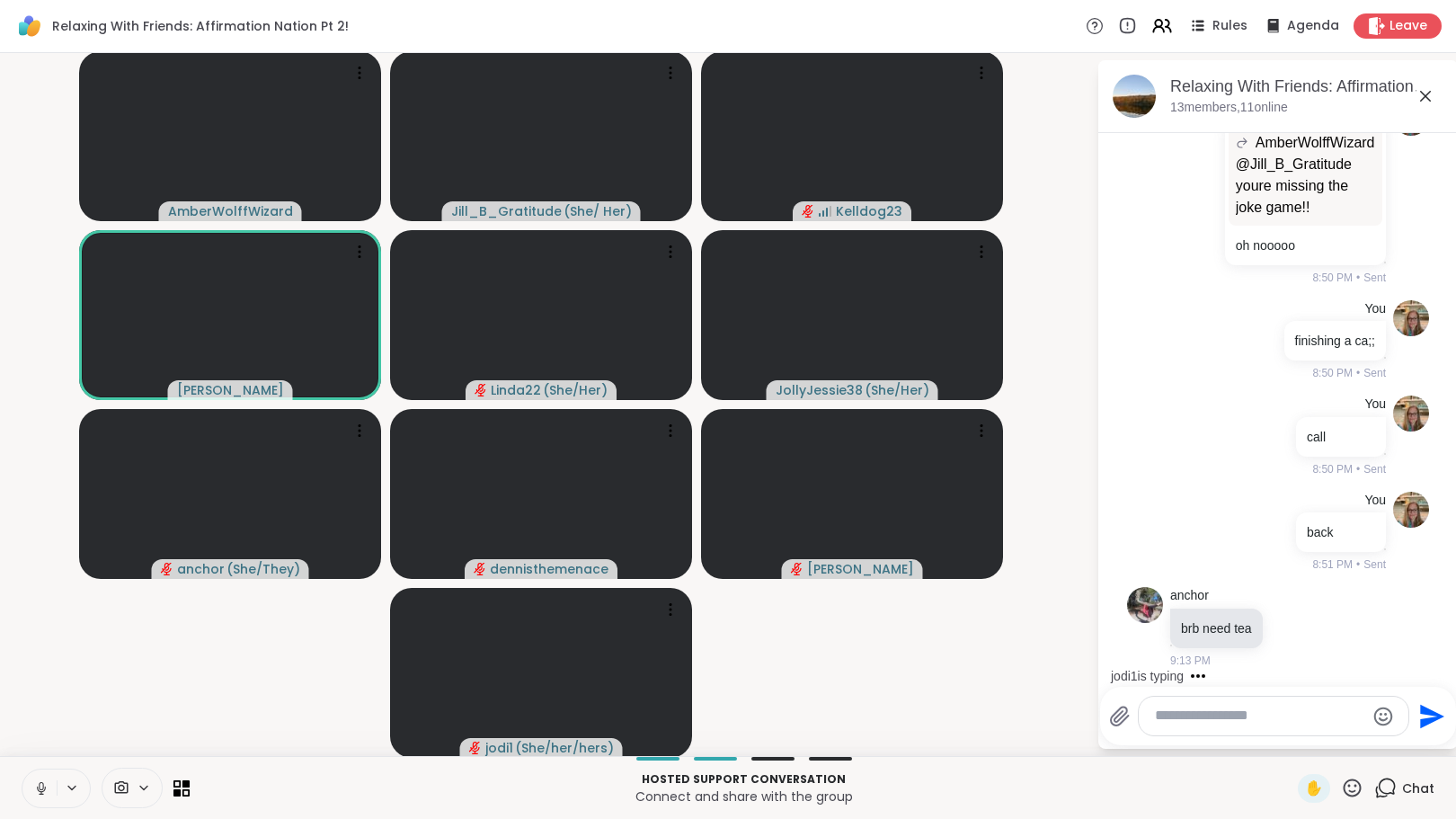
scroll to position [3935, 0]
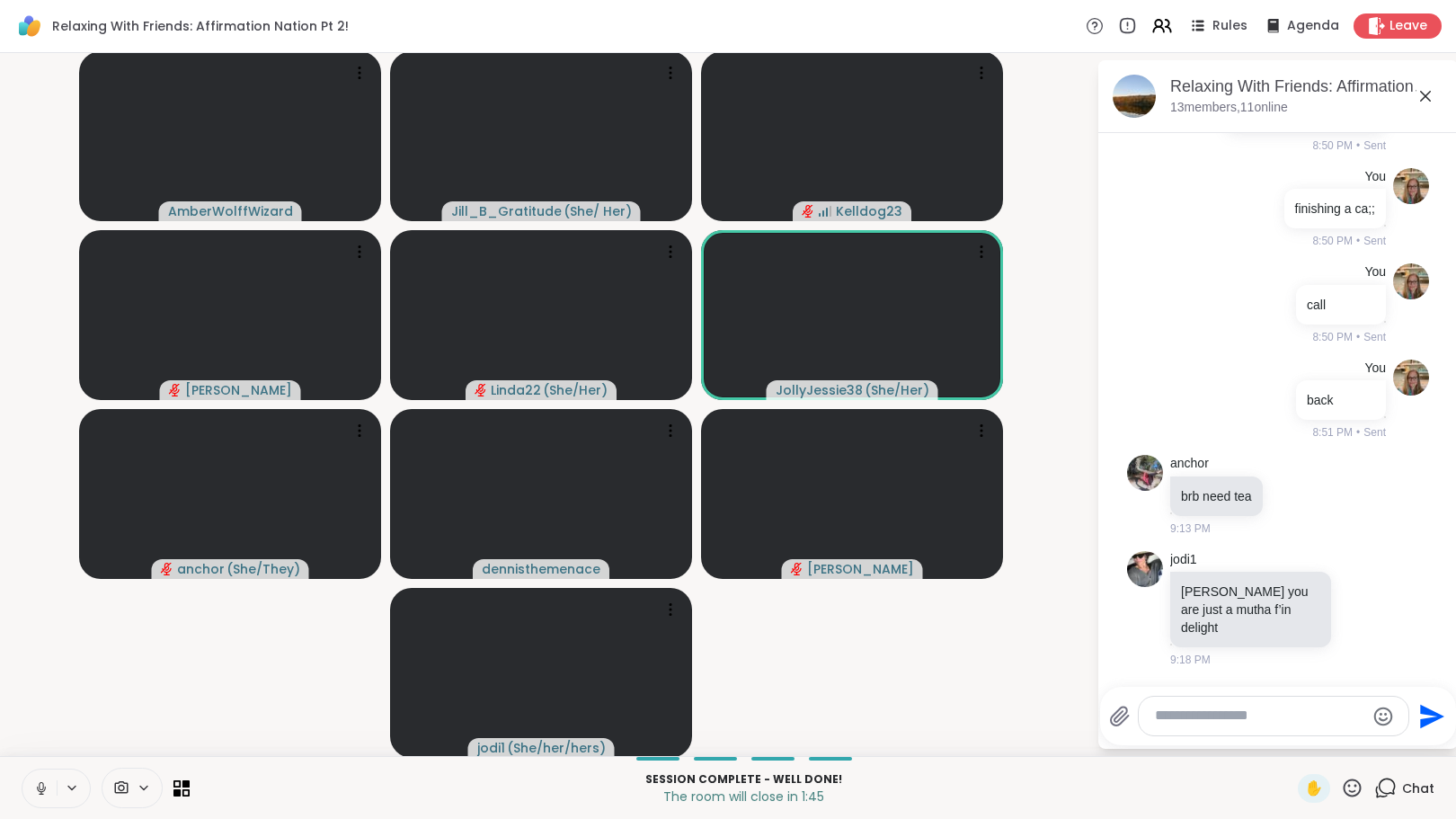
click at [1346, 791] on icon at bounding box center [1352, 787] width 18 height 18
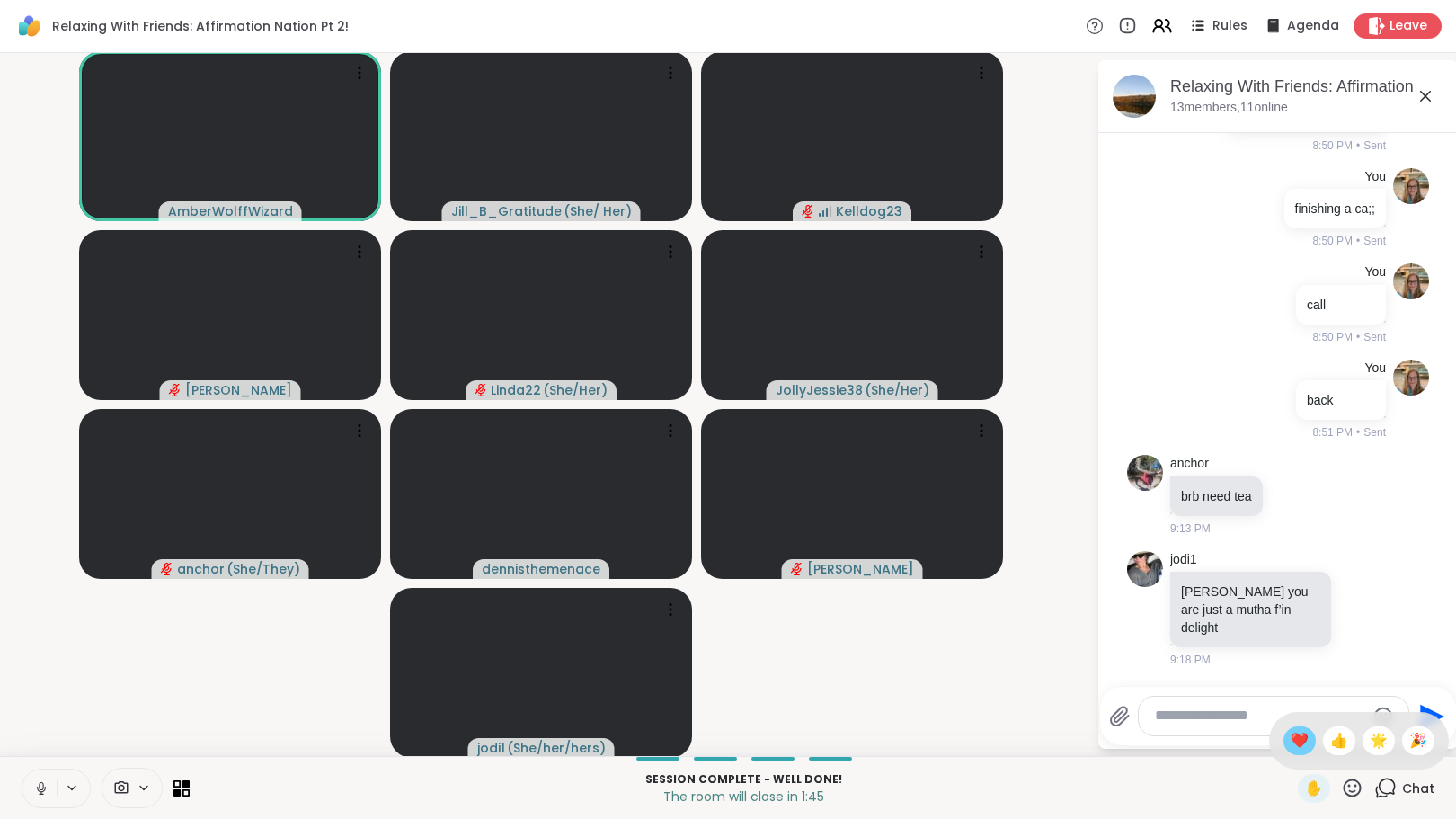
click at [1285, 754] on div "❤️" at bounding box center [1299, 740] width 33 height 29
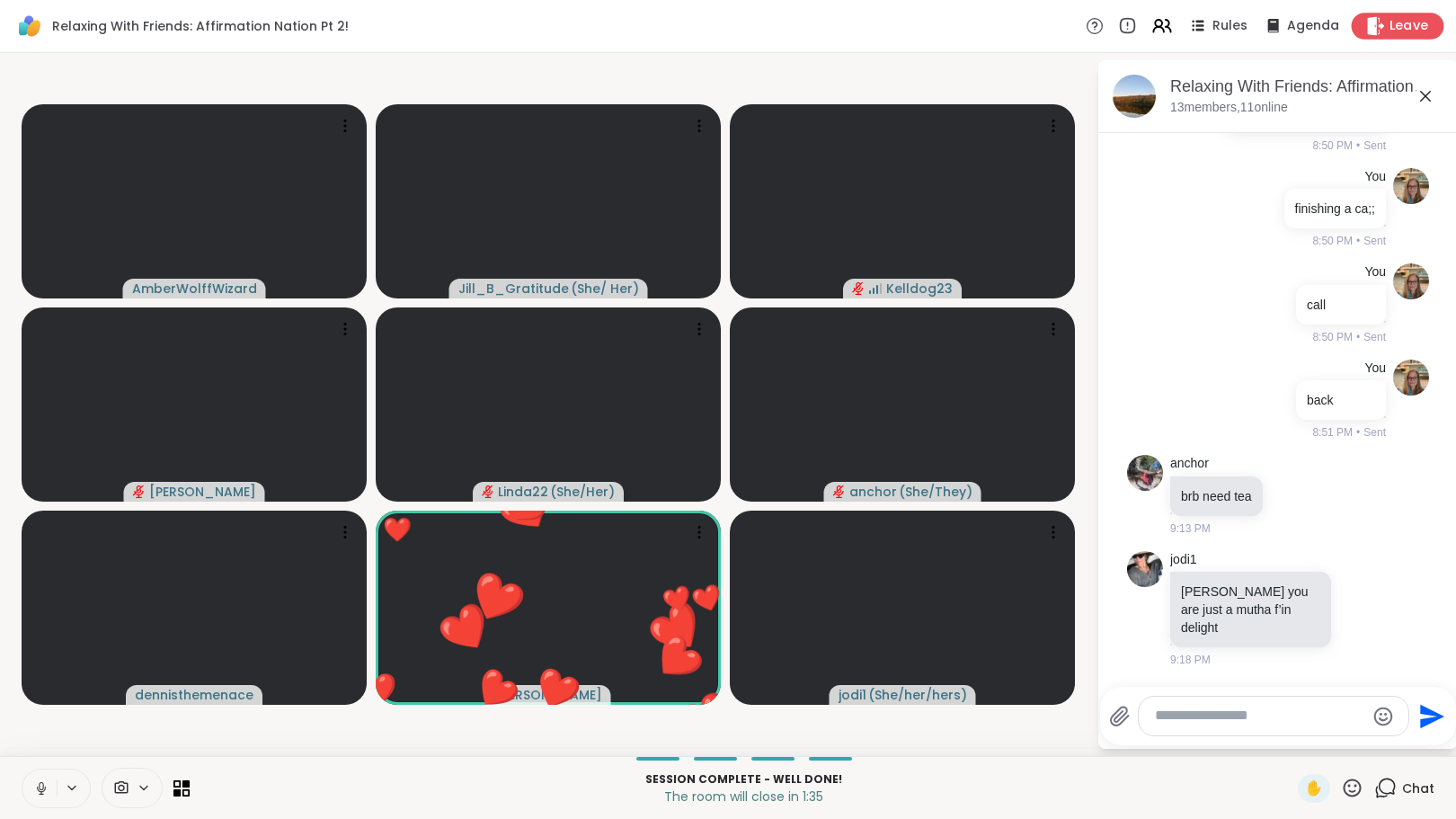
click at [1366, 22] on icon at bounding box center [1375, 25] width 19 height 19
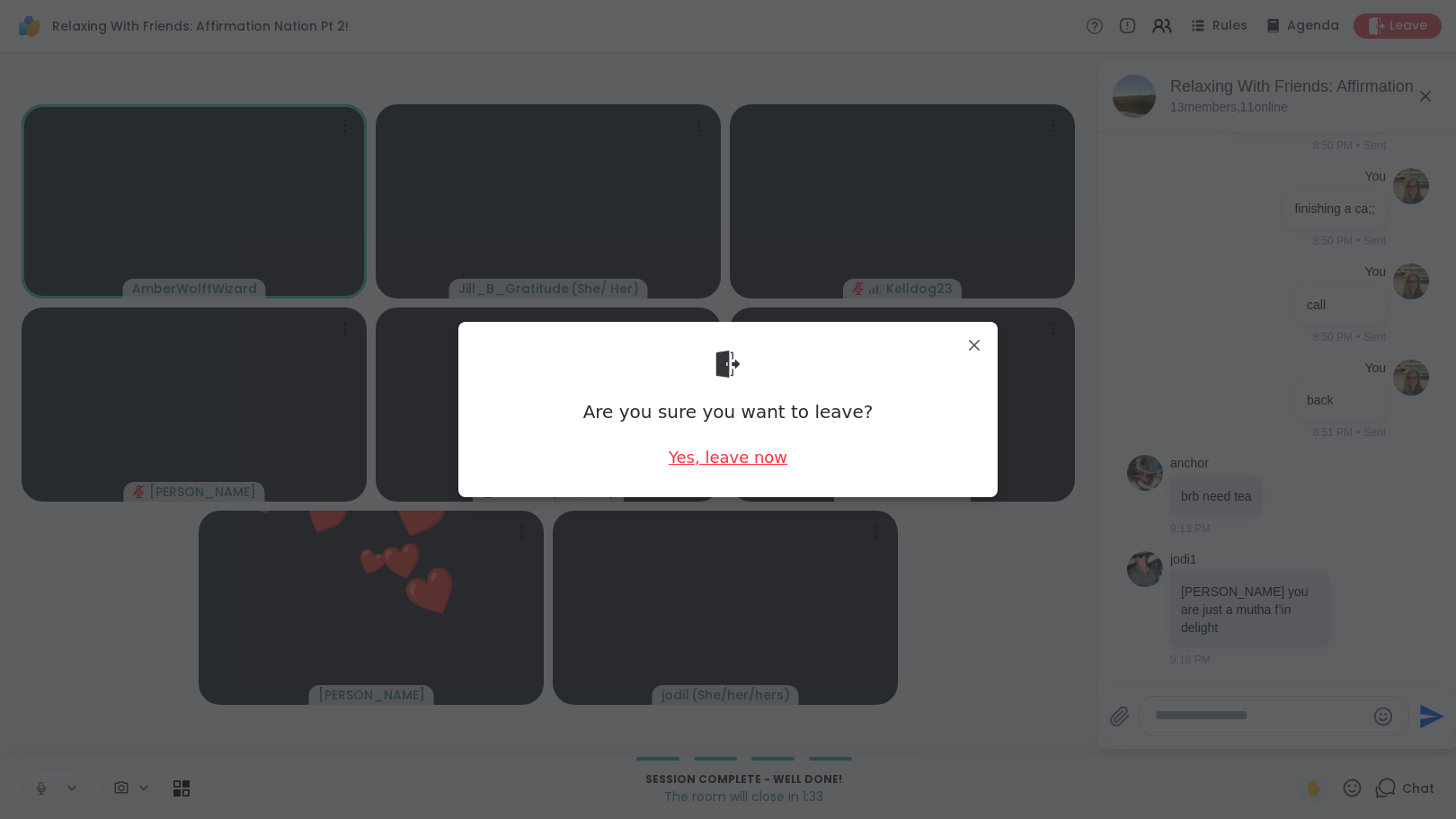
click at [716, 463] on div "Yes, leave now" at bounding box center [728, 456] width 119 height 23
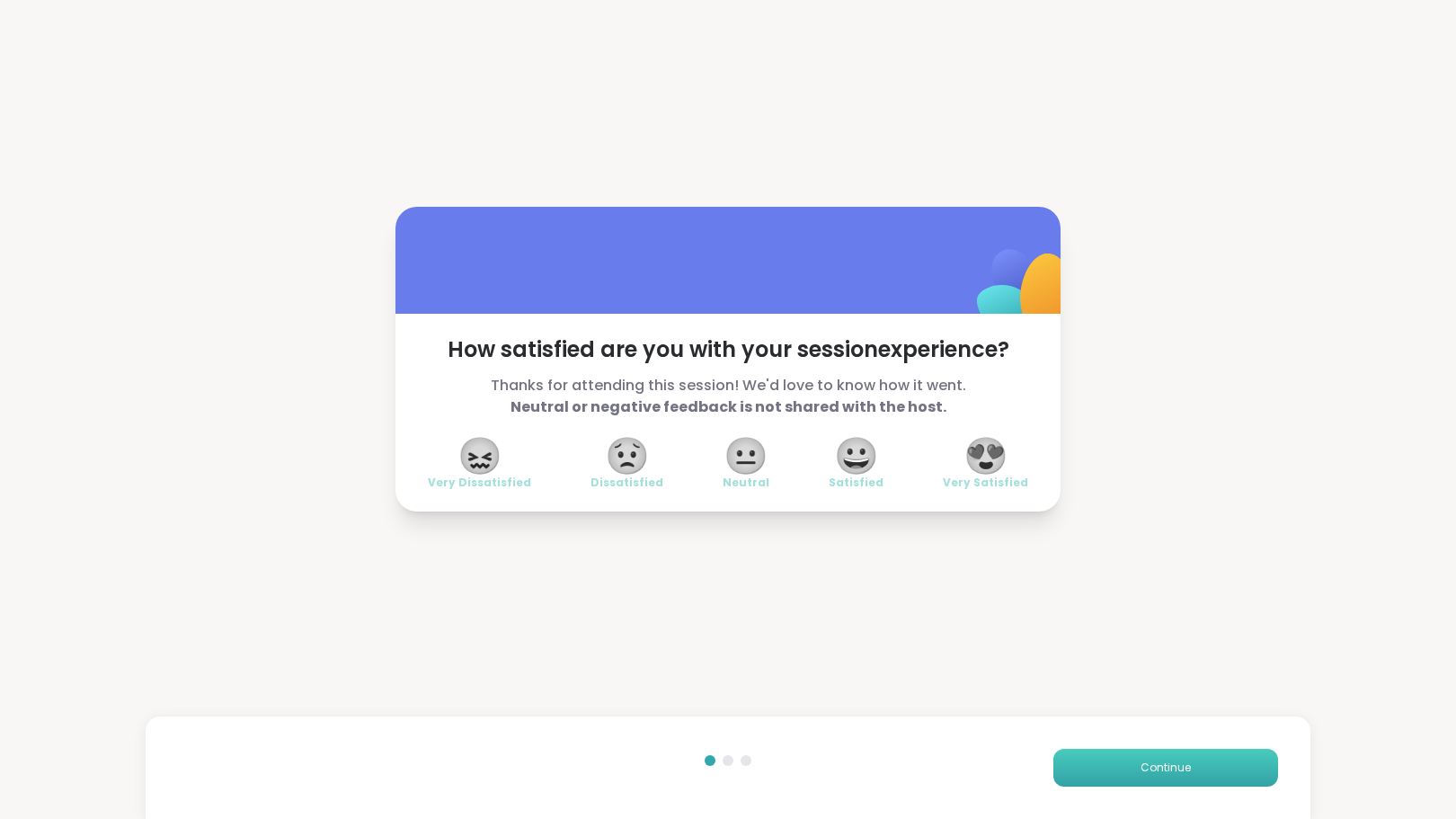
click at [1115, 762] on button "Continue" at bounding box center [1165, 768] width 224 height 38
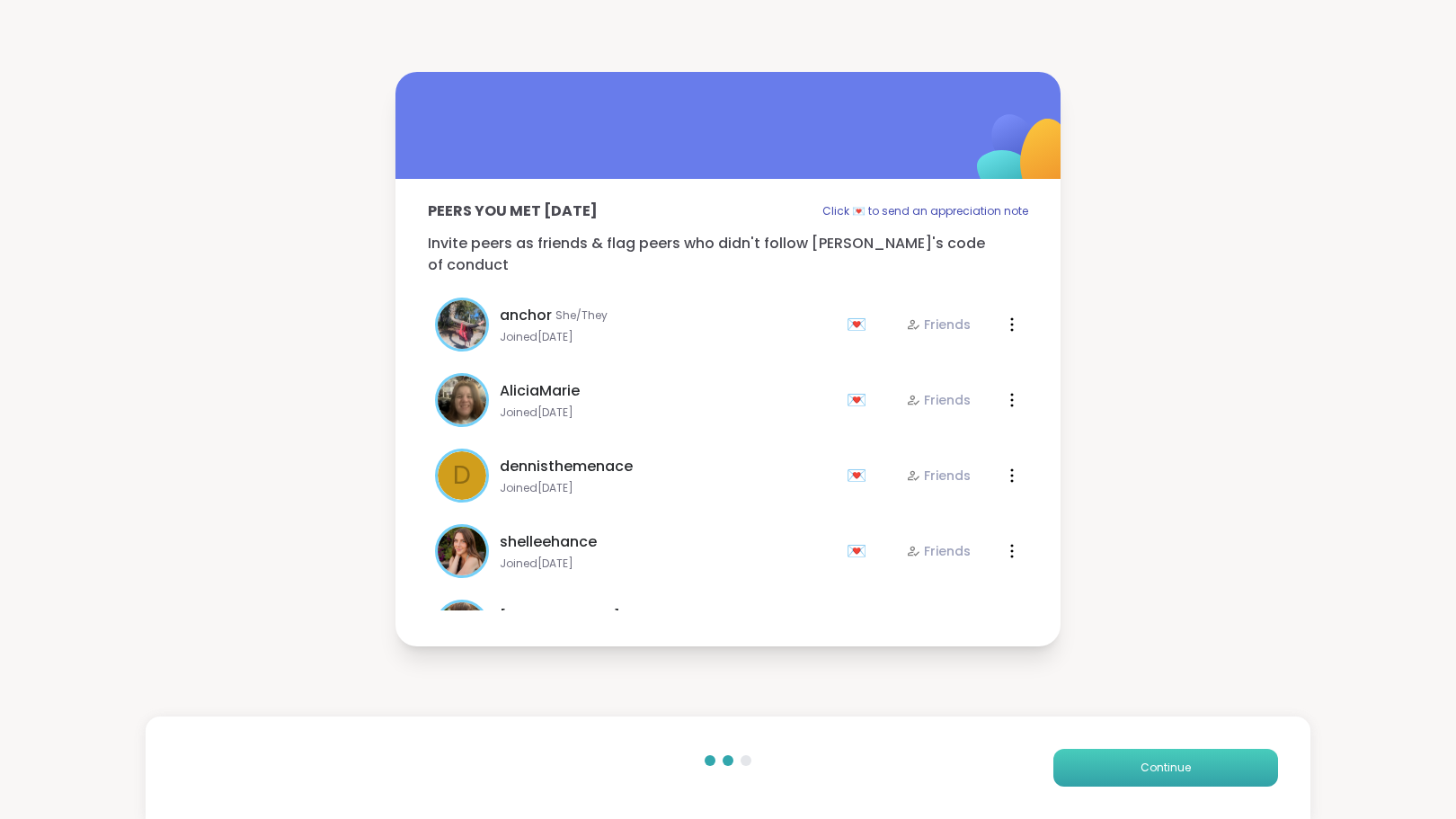
click at [1120, 773] on button "Continue" at bounding box center [1165, 768] width 224 height 38
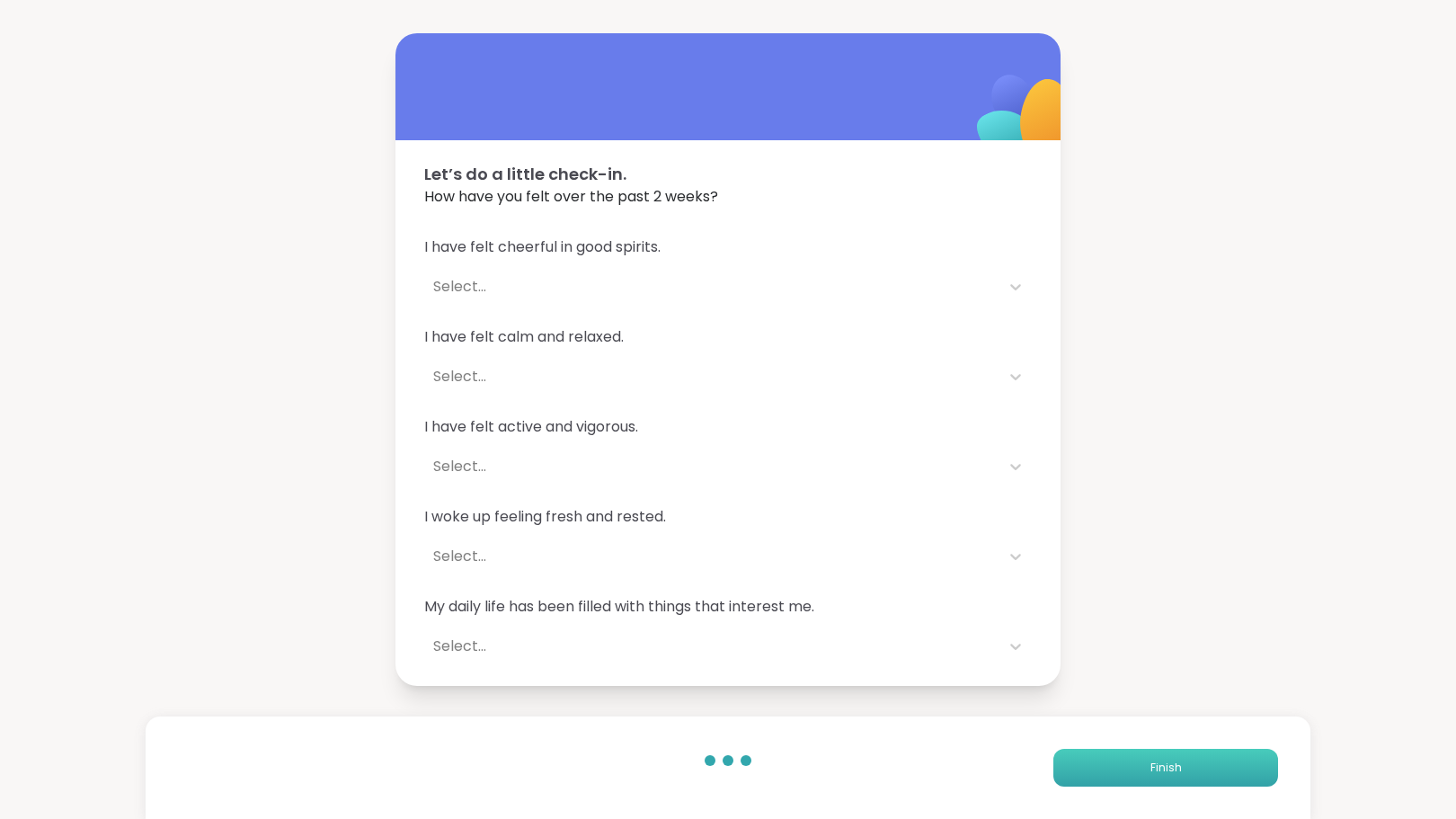
click at [1133, 770] on button "Finish" at bounding box center [1165, 768] width 224 height 38
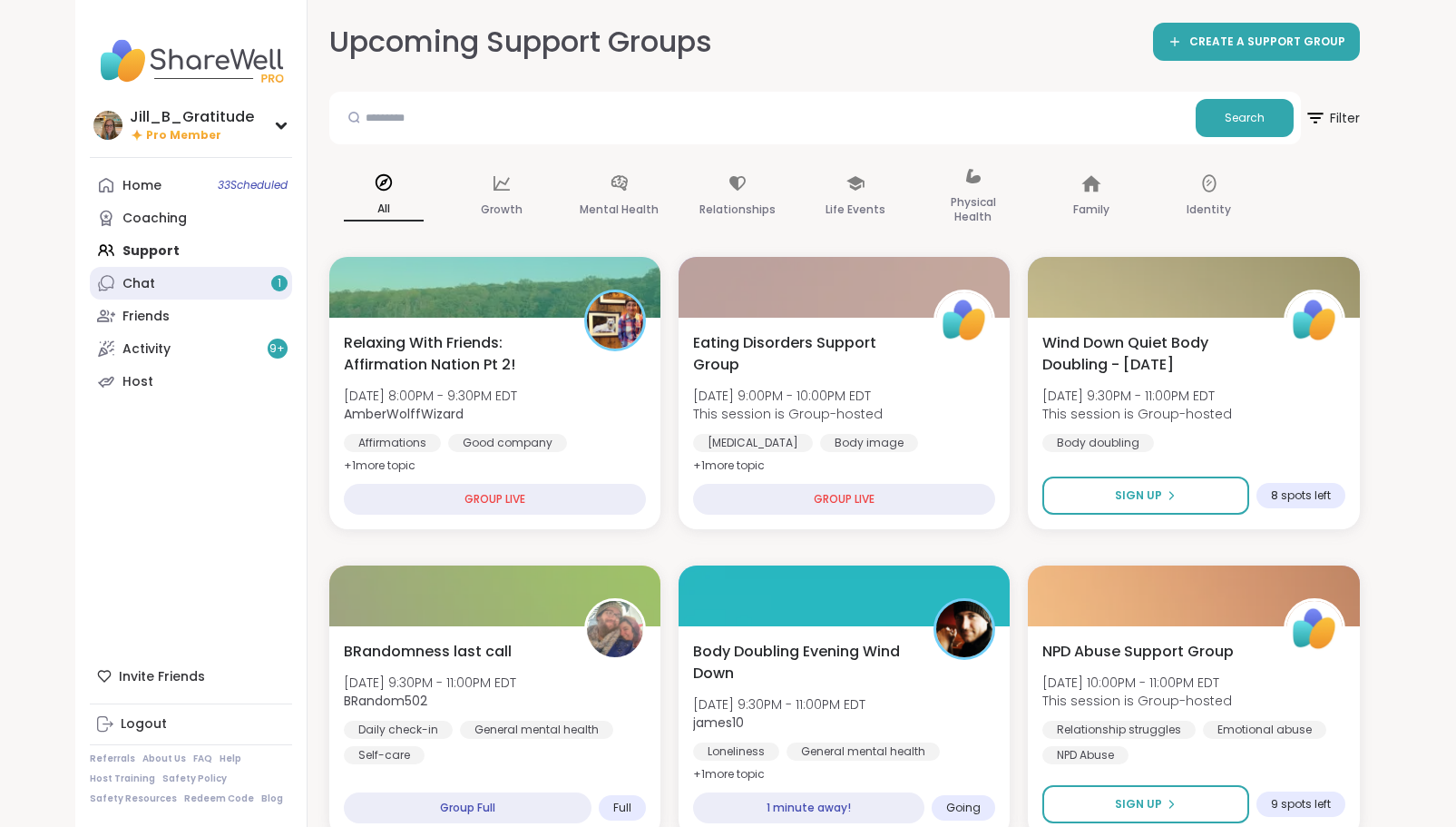
click at [222, 291] on link "Chat 1" at bounding box center [190, 283] width 202 height 33
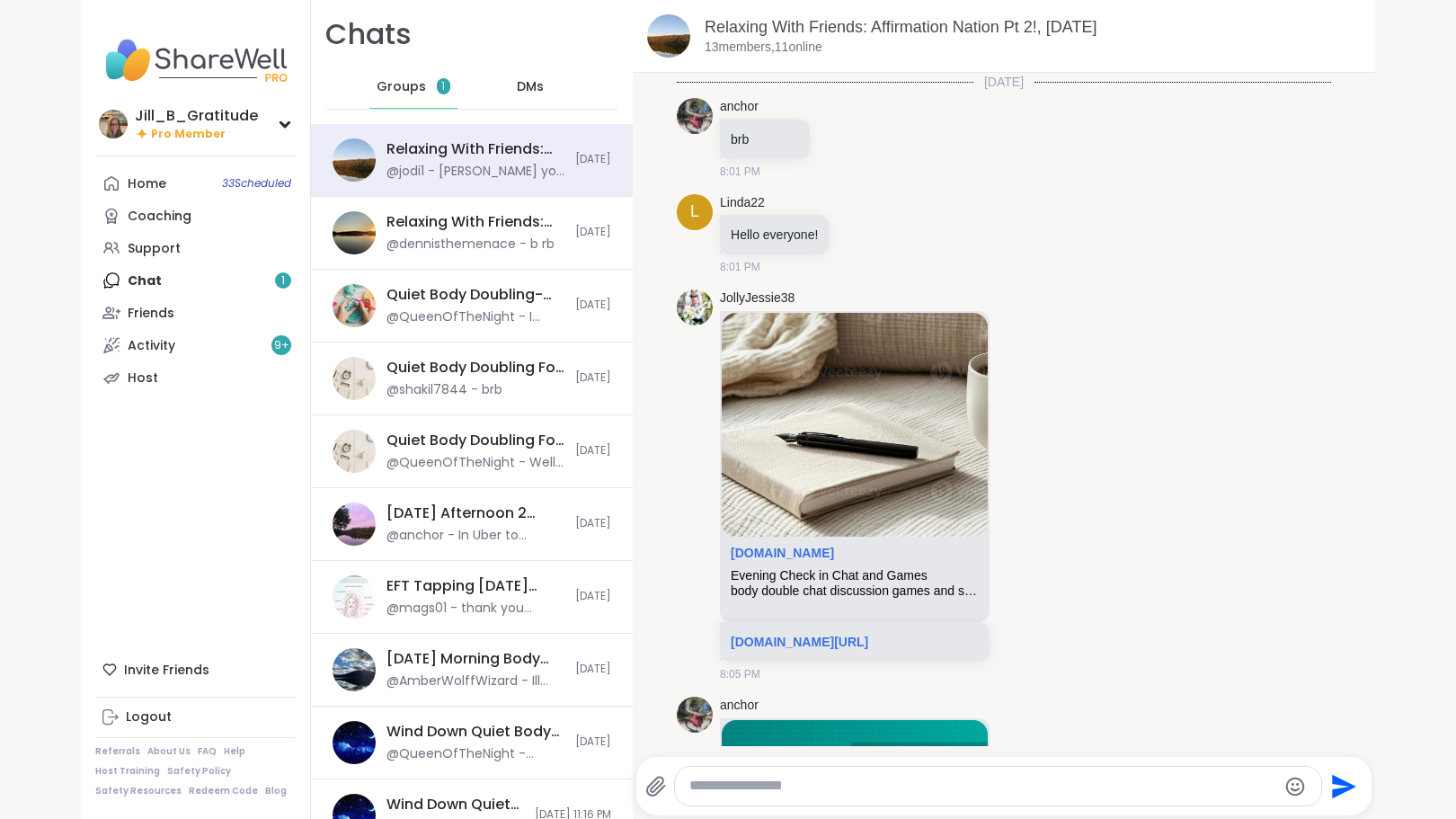
scroll to position [3071, 0]
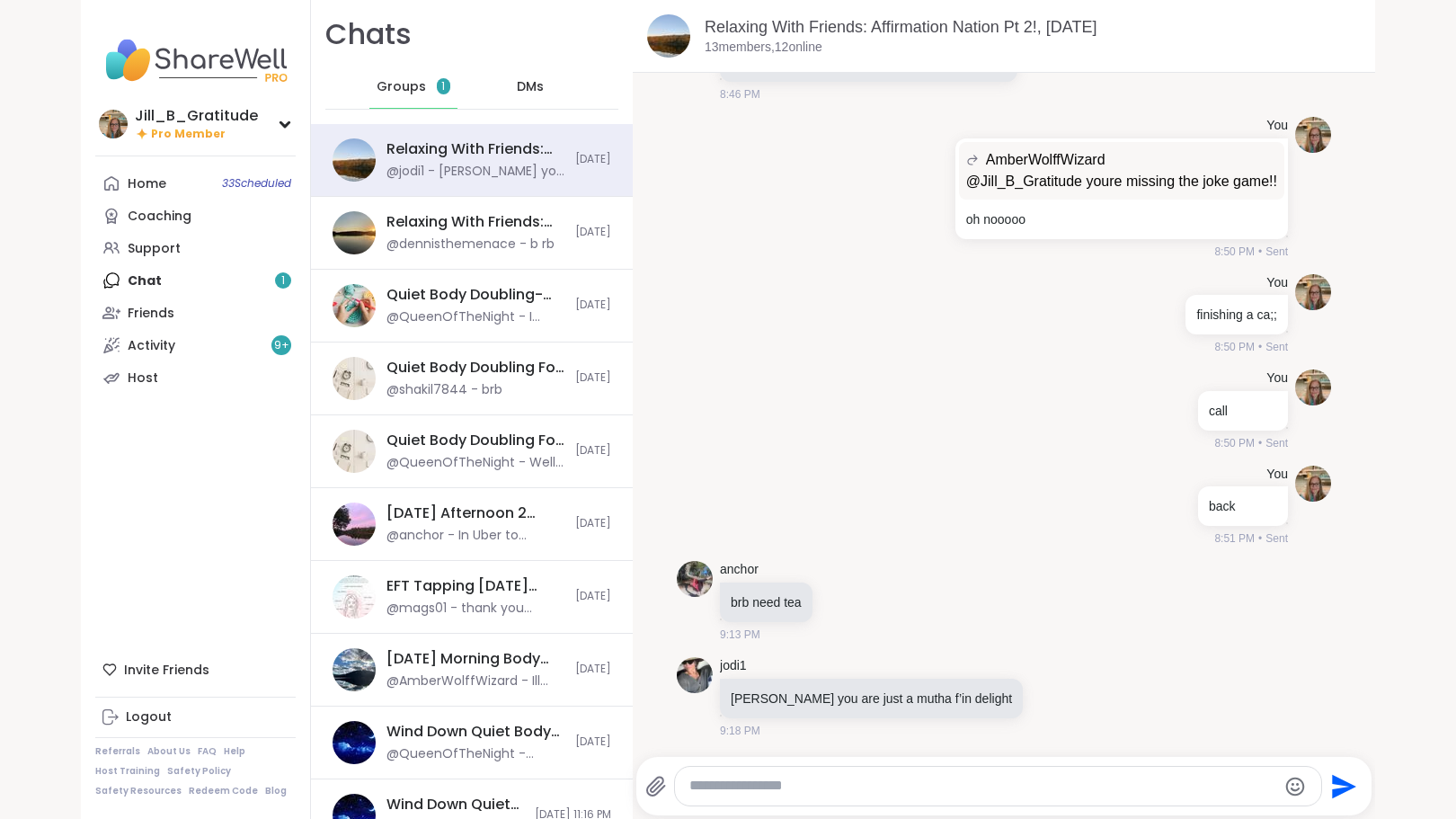
click at [392, 73] on div "Groups 1" at bounding box center [413, 87] width 88 height 43
click at [397, 84] on span "Groups" at bounding box center [401, 87] width 49 height 18
click at [255, 281] on div "Home 33 Scheduled Coaching Support Chat 1 Friends Activity 9 + Host" at bounding box center [195, 280] width 201 height 226
click at [215, 283] on div "Home 33 Scheduled Coaching Support Chat 1 Friends Activity 9 + Host" at bounding box center [195, 280] width 201 height 226
click at [195, 388] on link "Host" at bounding box center [195, 377] width 201 height 33
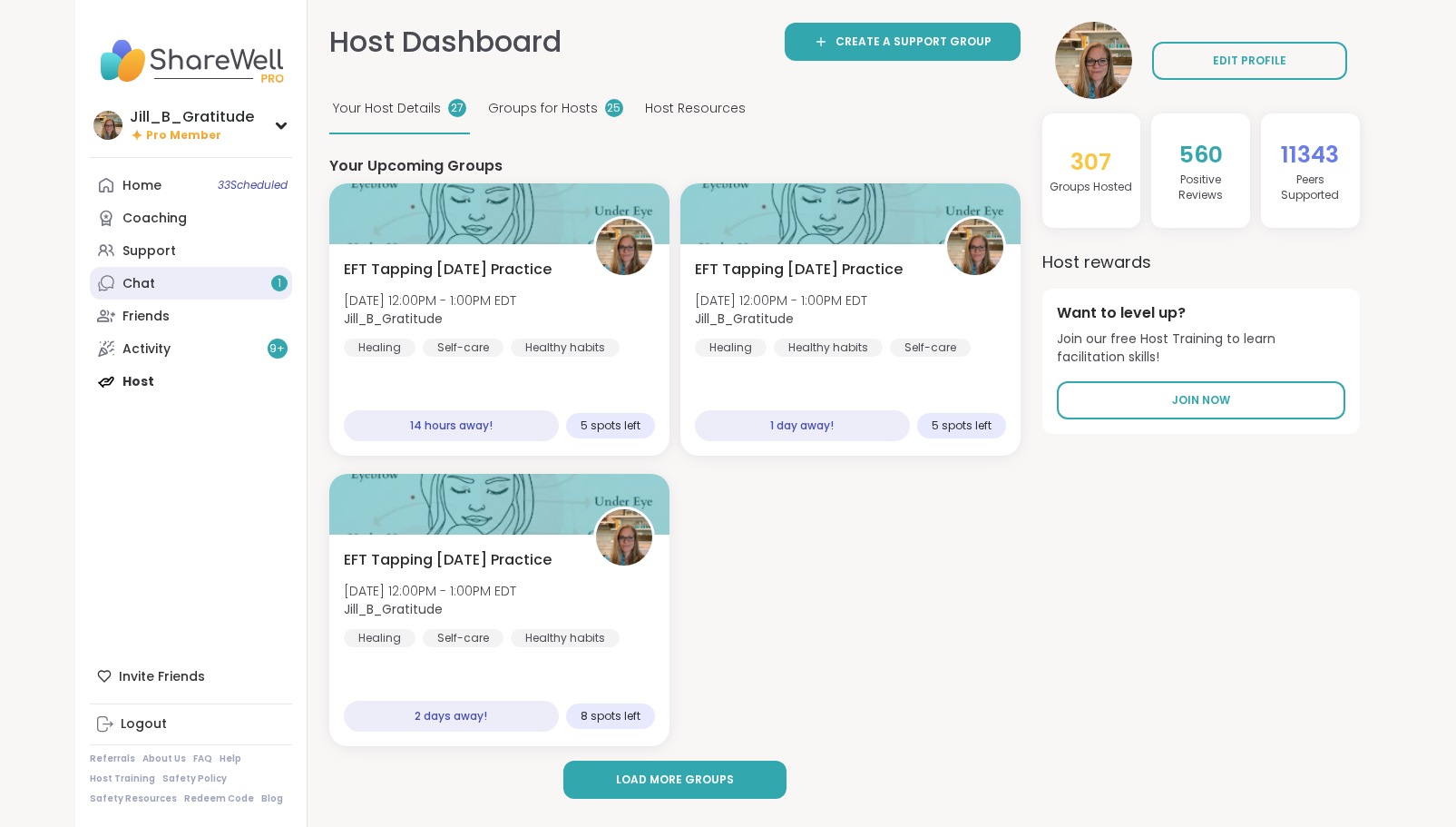
click at [215, 287] on link "Chat 1" at bounding box center [190, 283] width 202 height 33
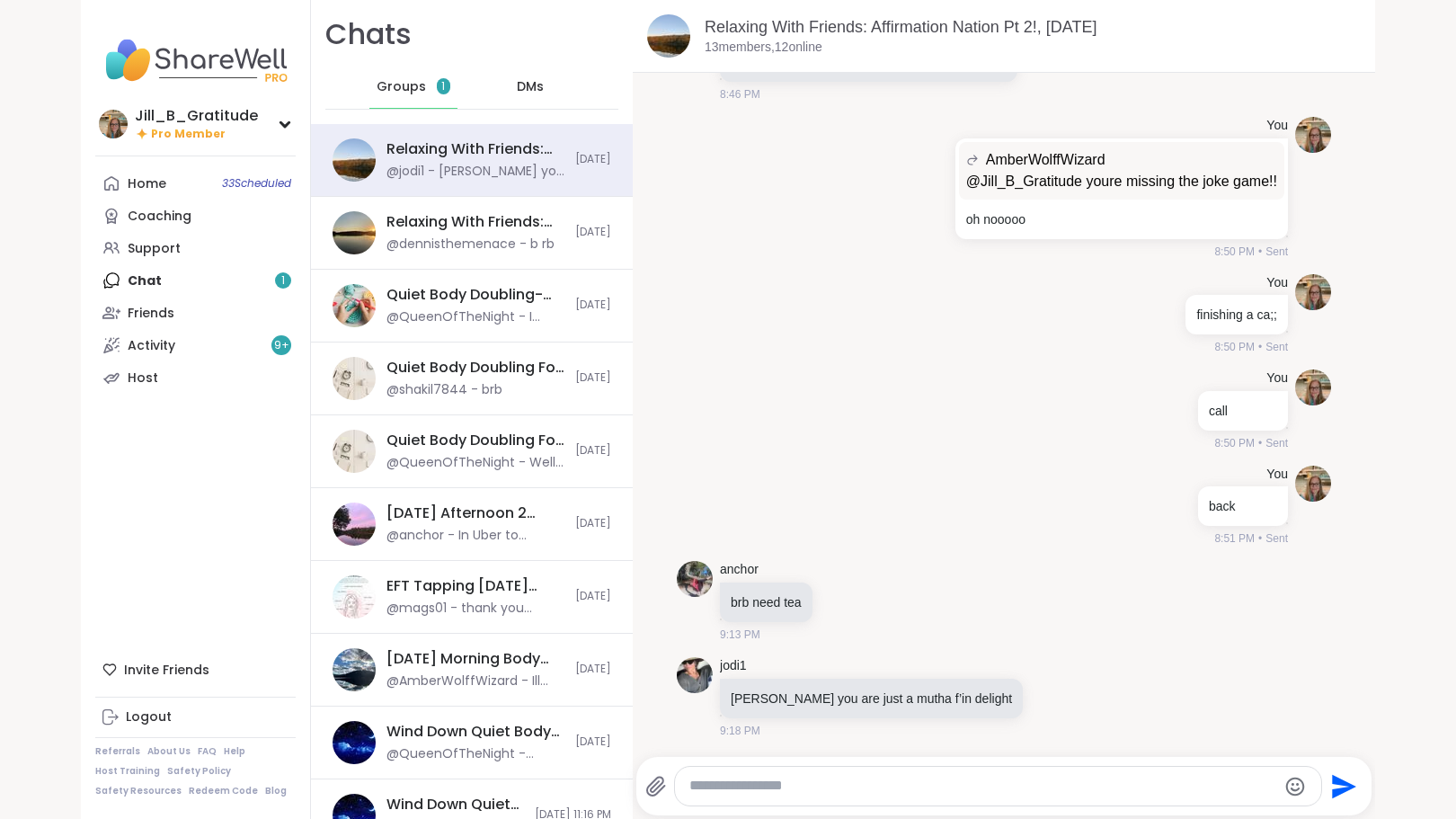
scroll to position [3071, 0]
click at [222, 180] on span "33 Scheduled" at bounding box center [257, 183] width 69 height 15
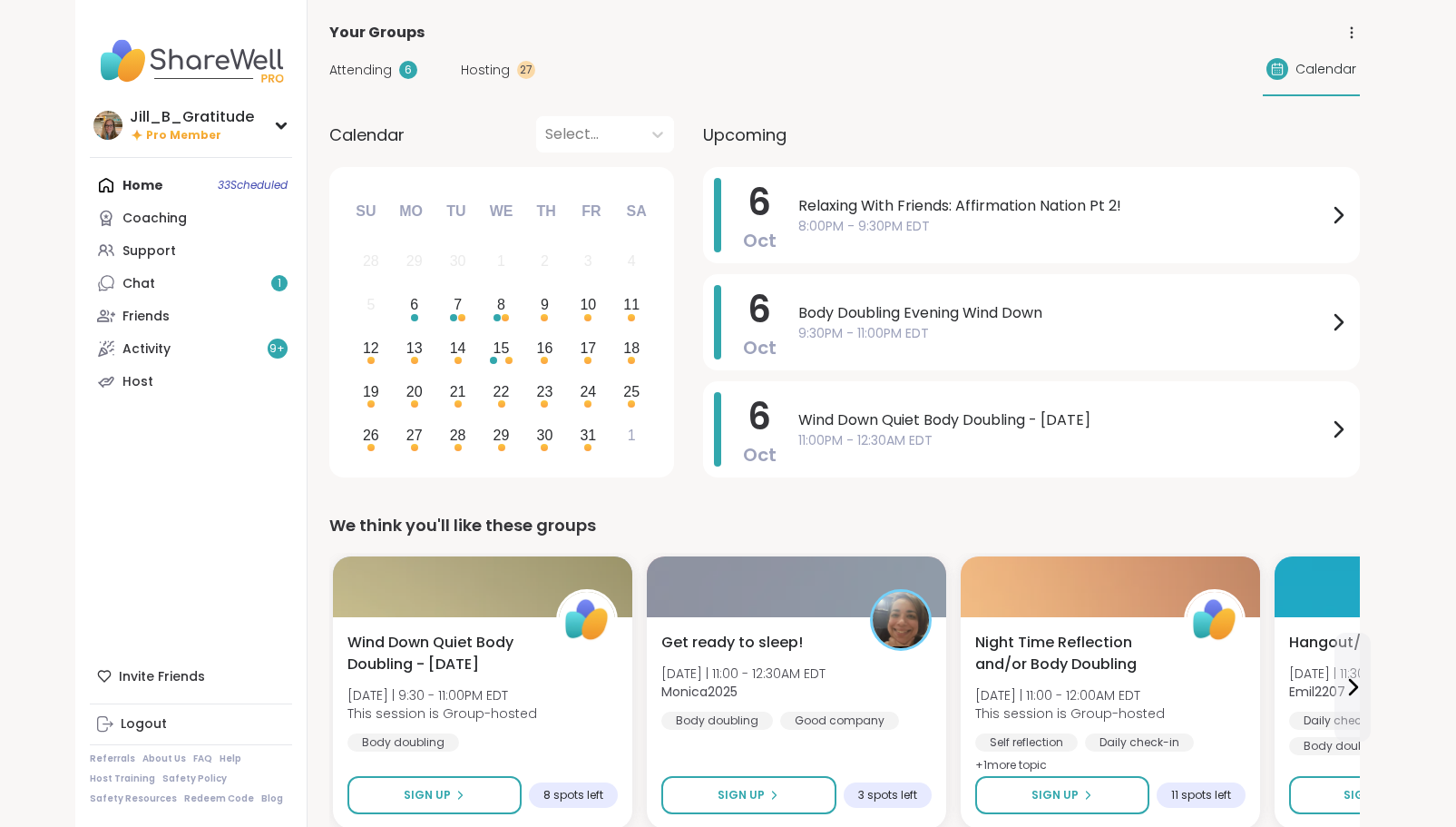
click at [472, 66] on span "Hosting" at bounding box center [485, 70] width 49 height 19
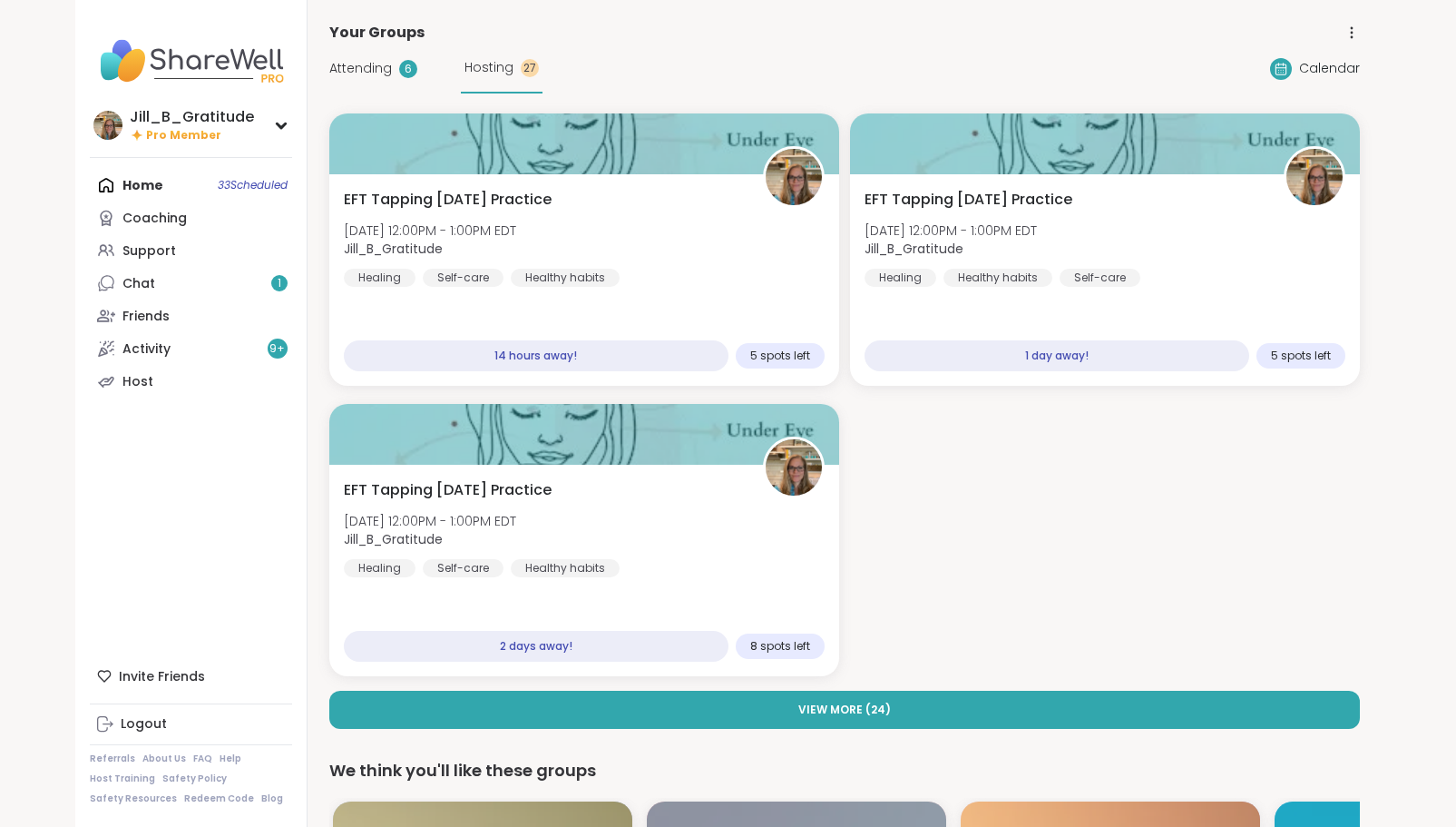
click at [366, 69] on span "Attending" at bounding box center [360, 68] width 63 height 19
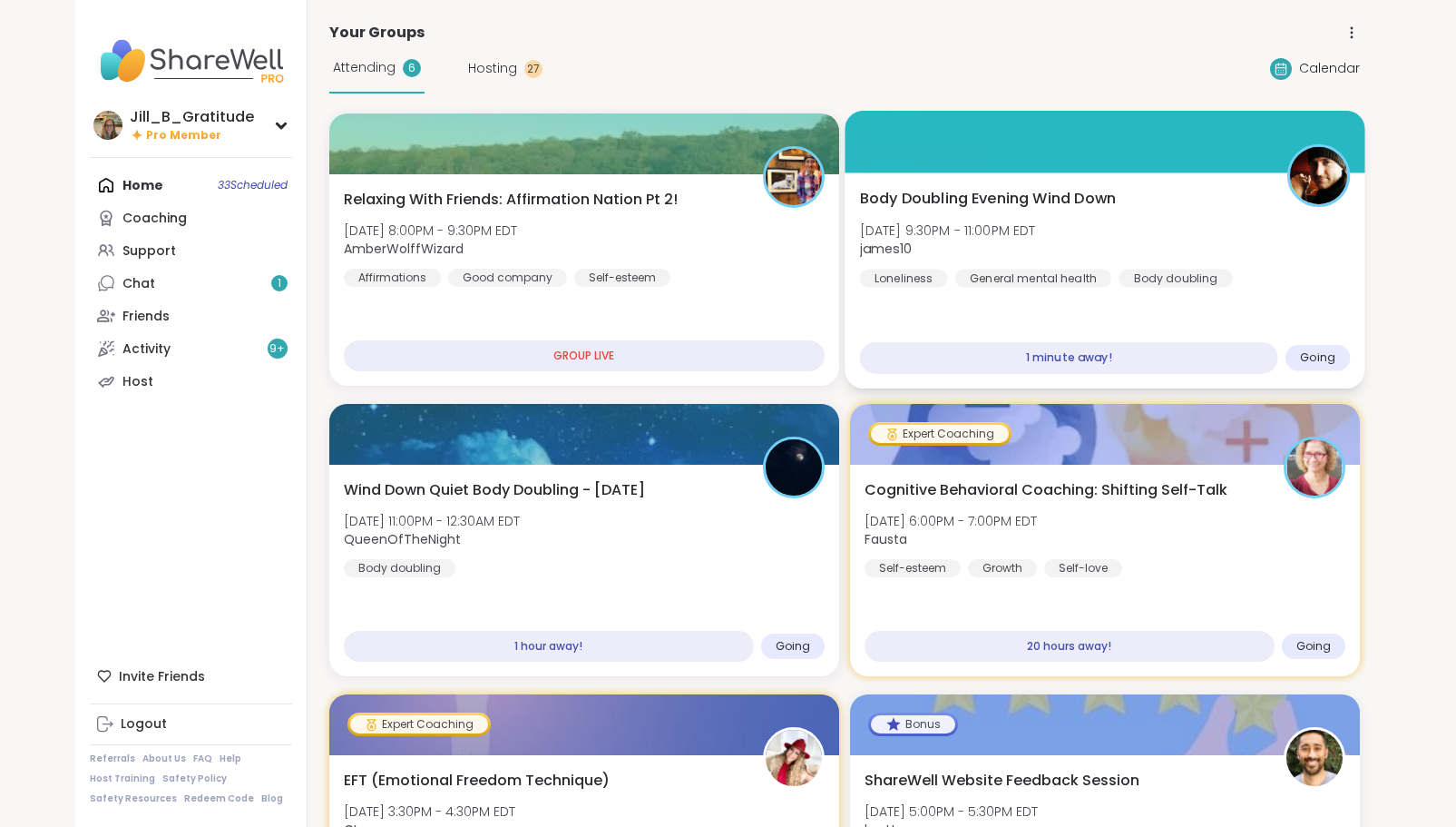
click at [1136, 237] on div "Body Doubling Evening Wind Down Mon, Oct 06 | 9:30PM - 11:00PM EDT james10 Lone…" at bounding box center [1105, 237] width 491 height 100
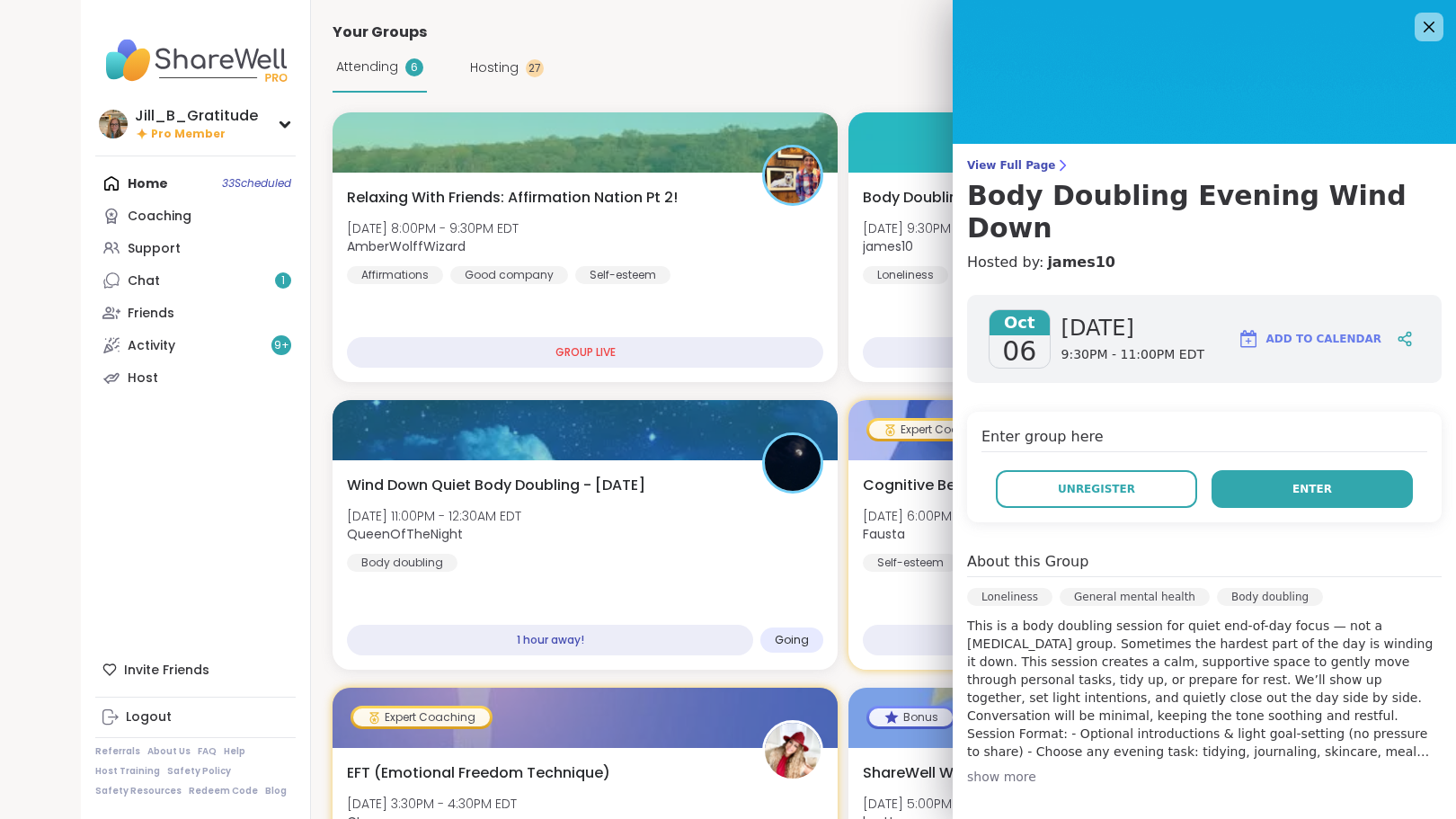
click at [1237, 470] on button "Enter" at bounding box center [1313, 489] width 202 height 38
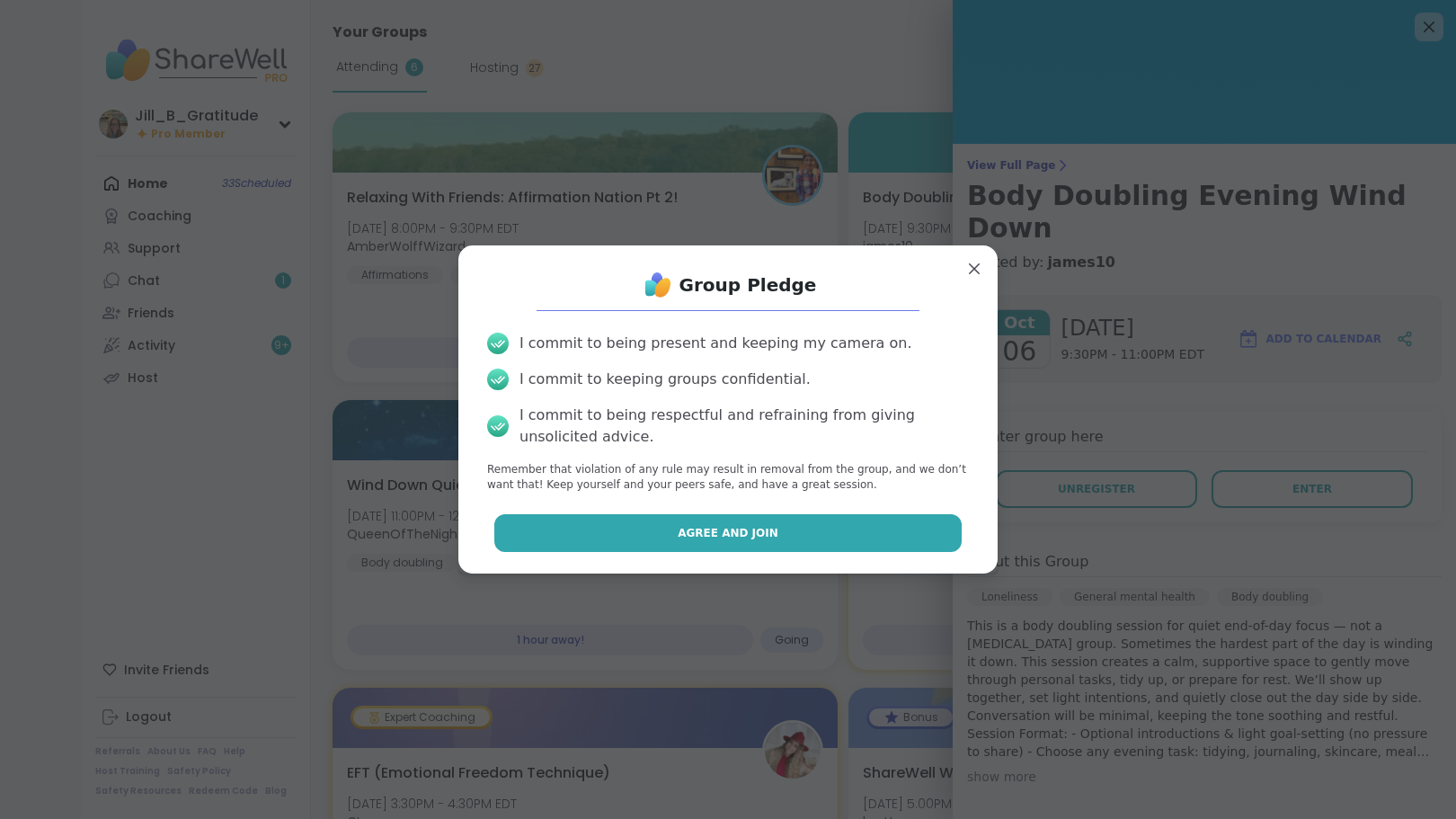
click at [752, 546] on button "Agree and Join" at bounding box center [728, 532] width 468 height 38
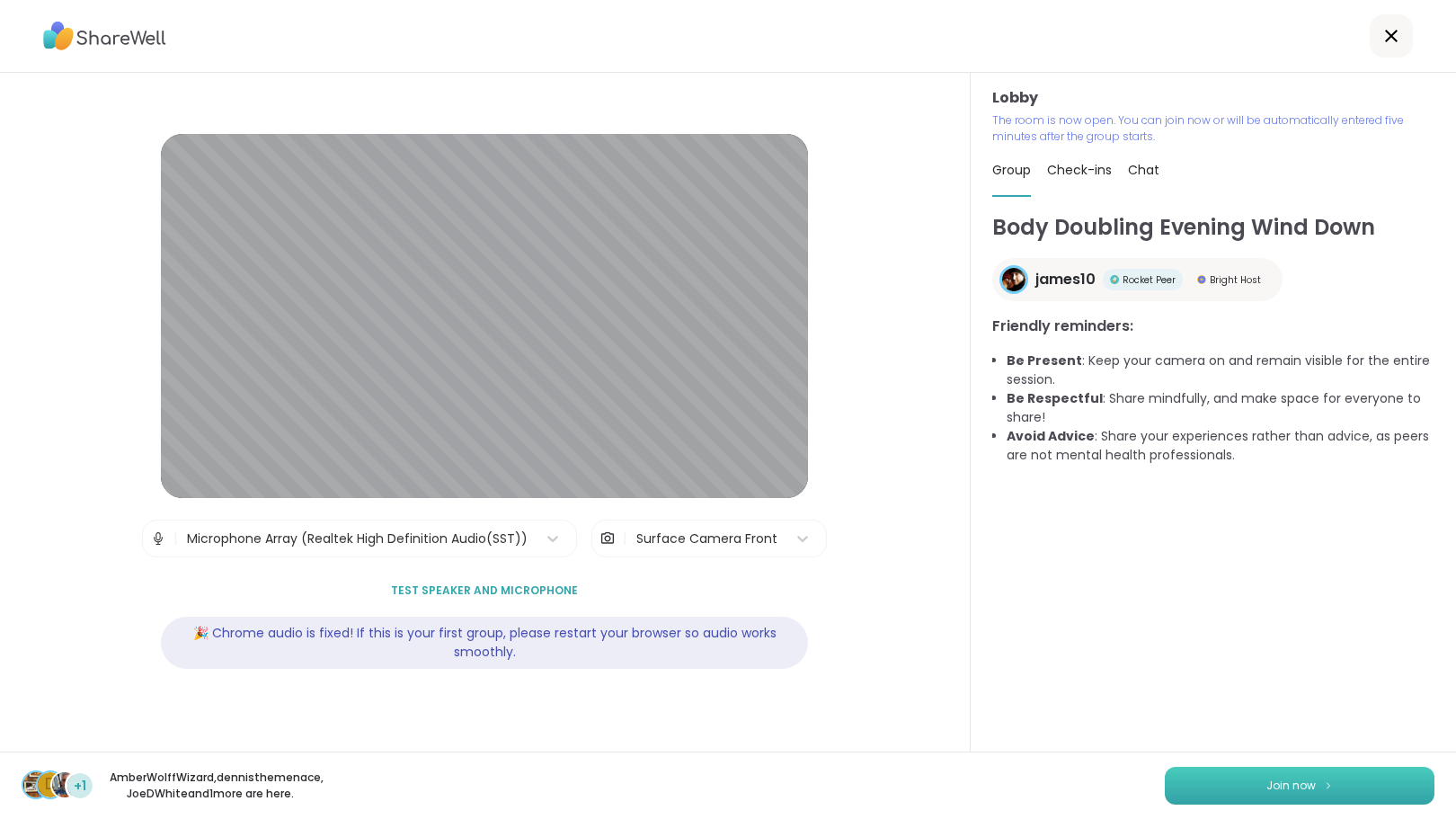
click at [1279, 778] on span "Join now" at bounding box center [1291, 785] width 49 height 16
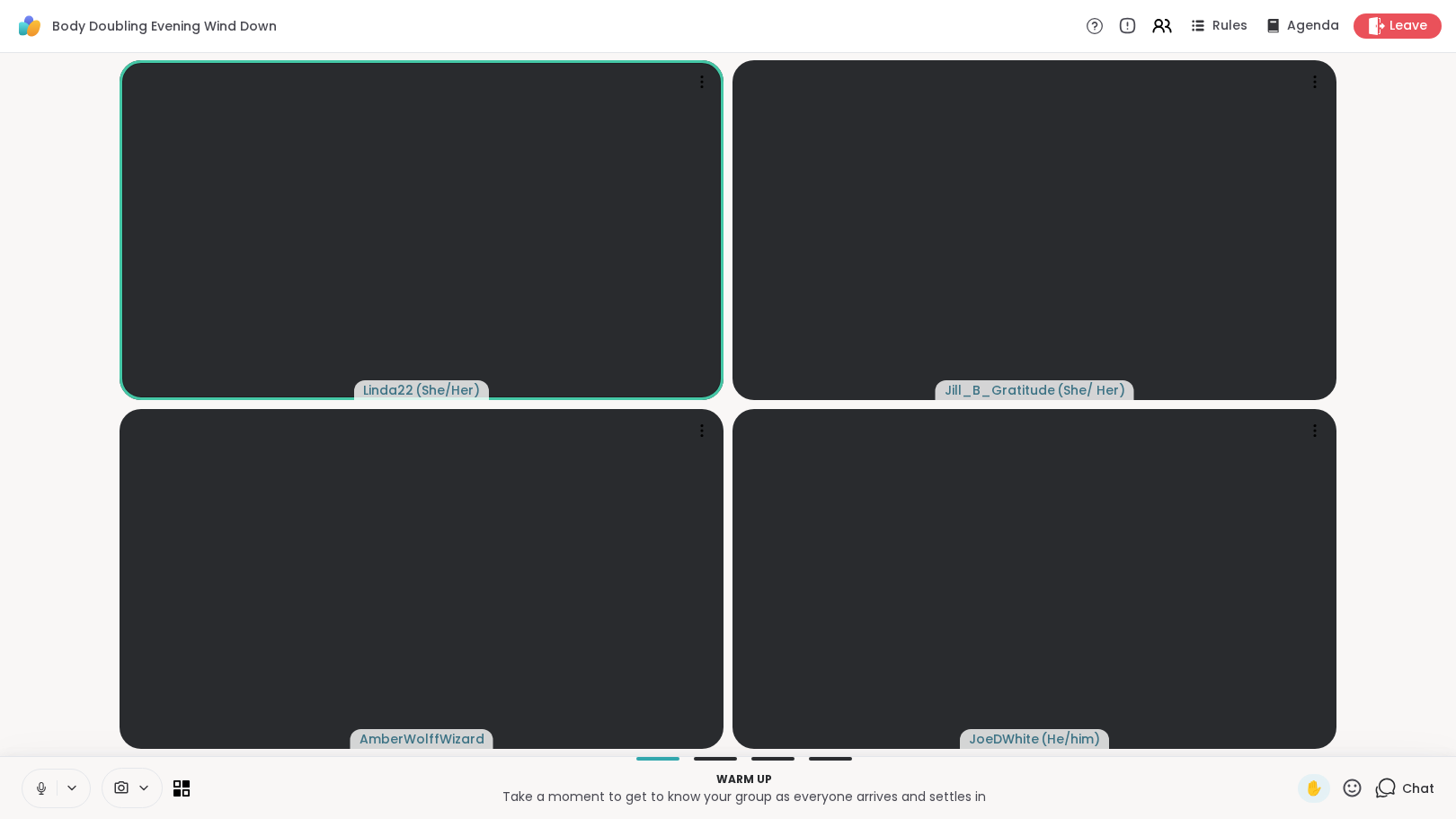
click at [1380, 782] on icon at bounding box center [1385, 787] width 23 height 23
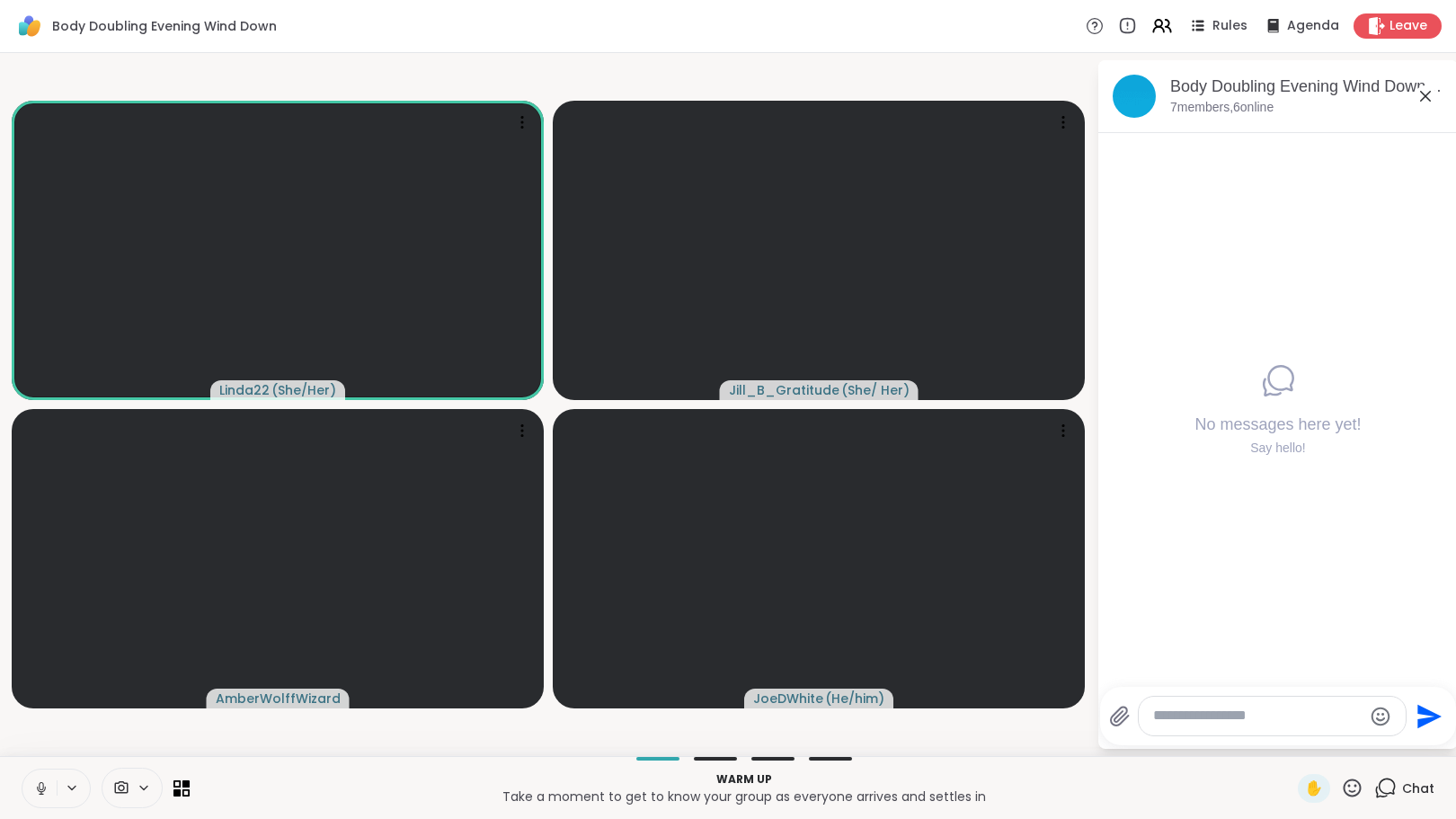
click at [39, 786] on icon at bounding box center [41, 788] width 16 height 16
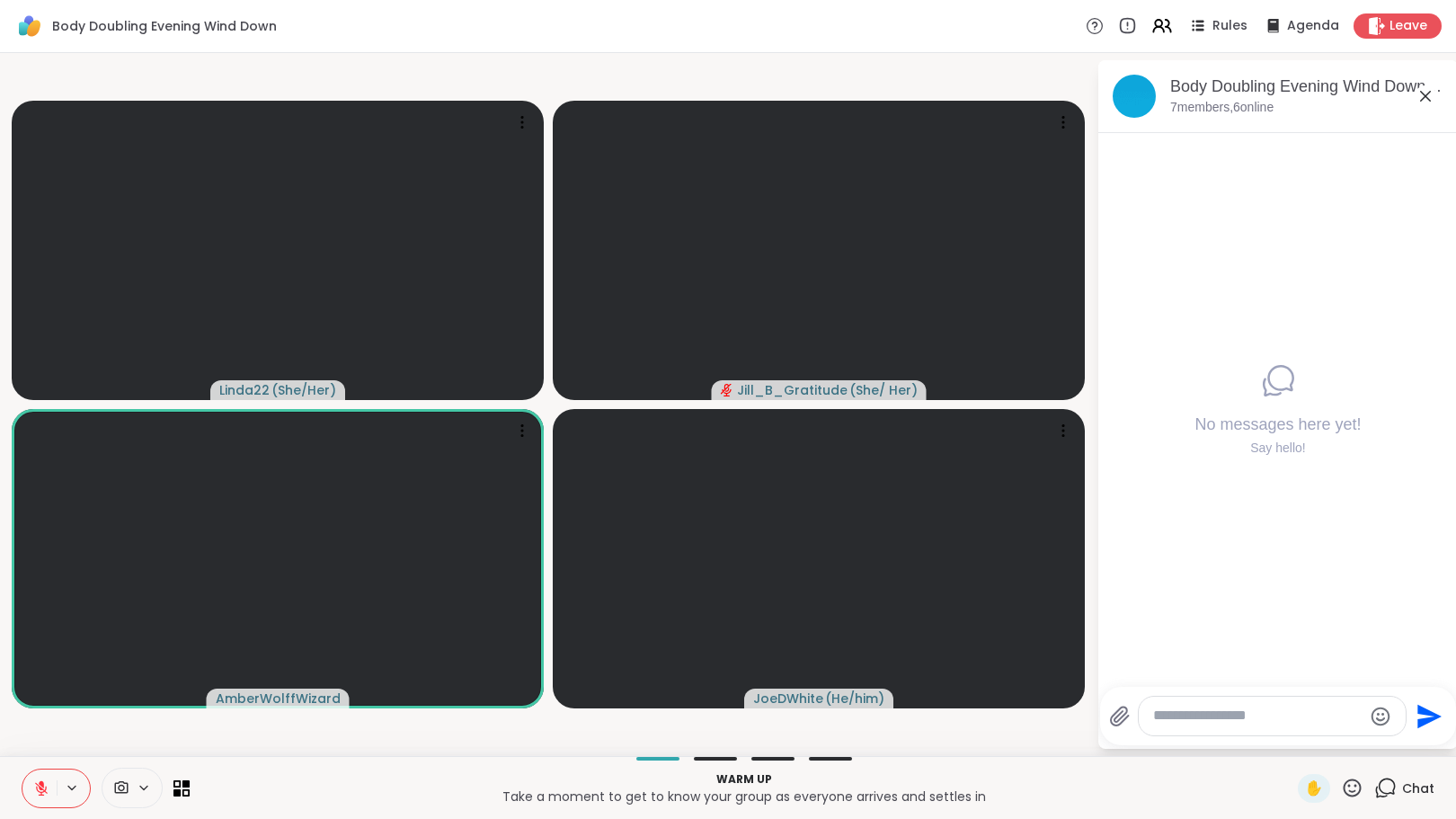
click at [38, 783] on icon at bounding box center [41, 788] width 16 height 16
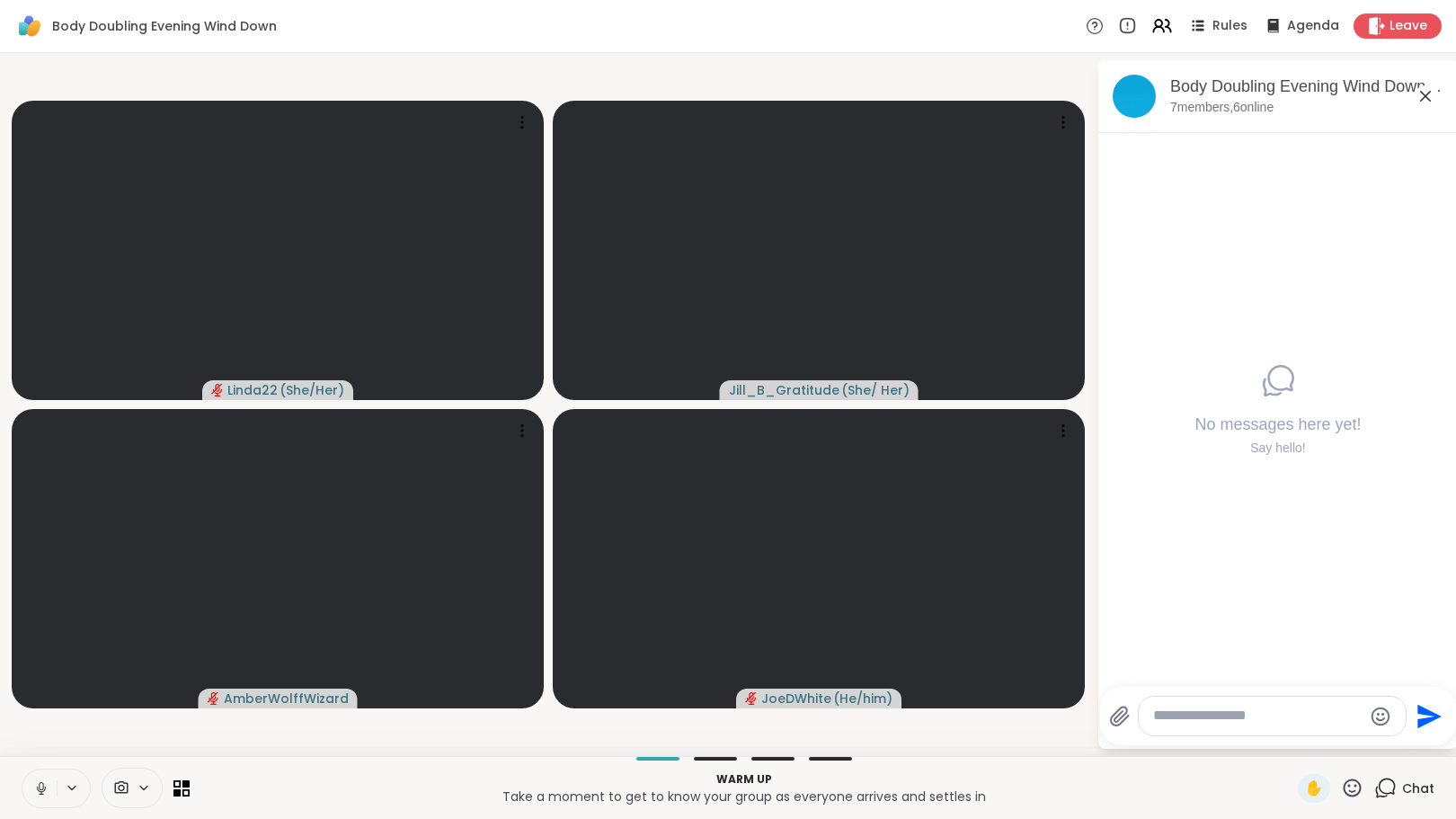
click at [37, 790] on icon at bounding box center [41, 788] width 16 height 16
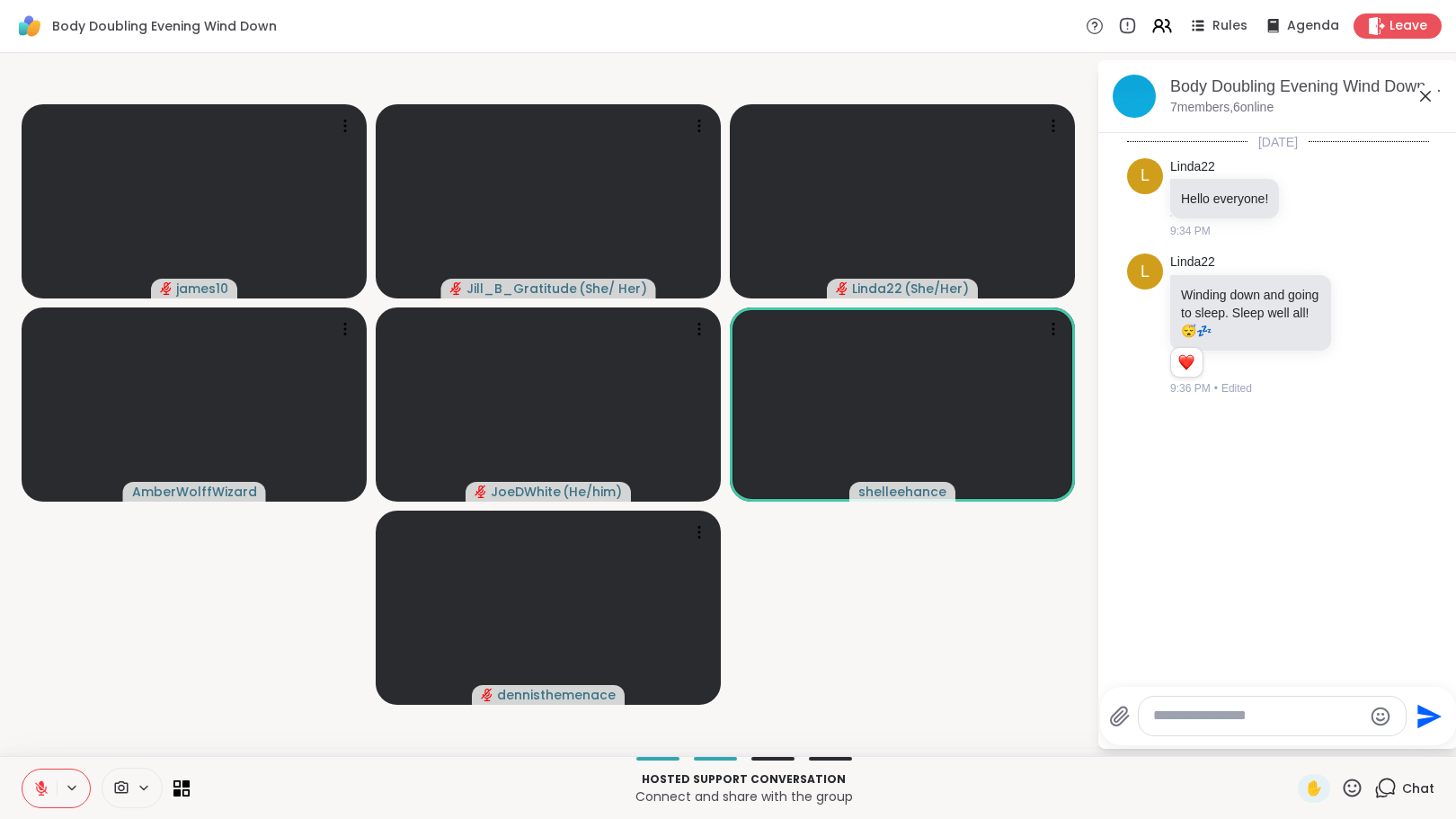
click at [1252, 709] on textarea "Type your message" at bounding box center [1257, 715] width 209 height 19
type textarea "**********"
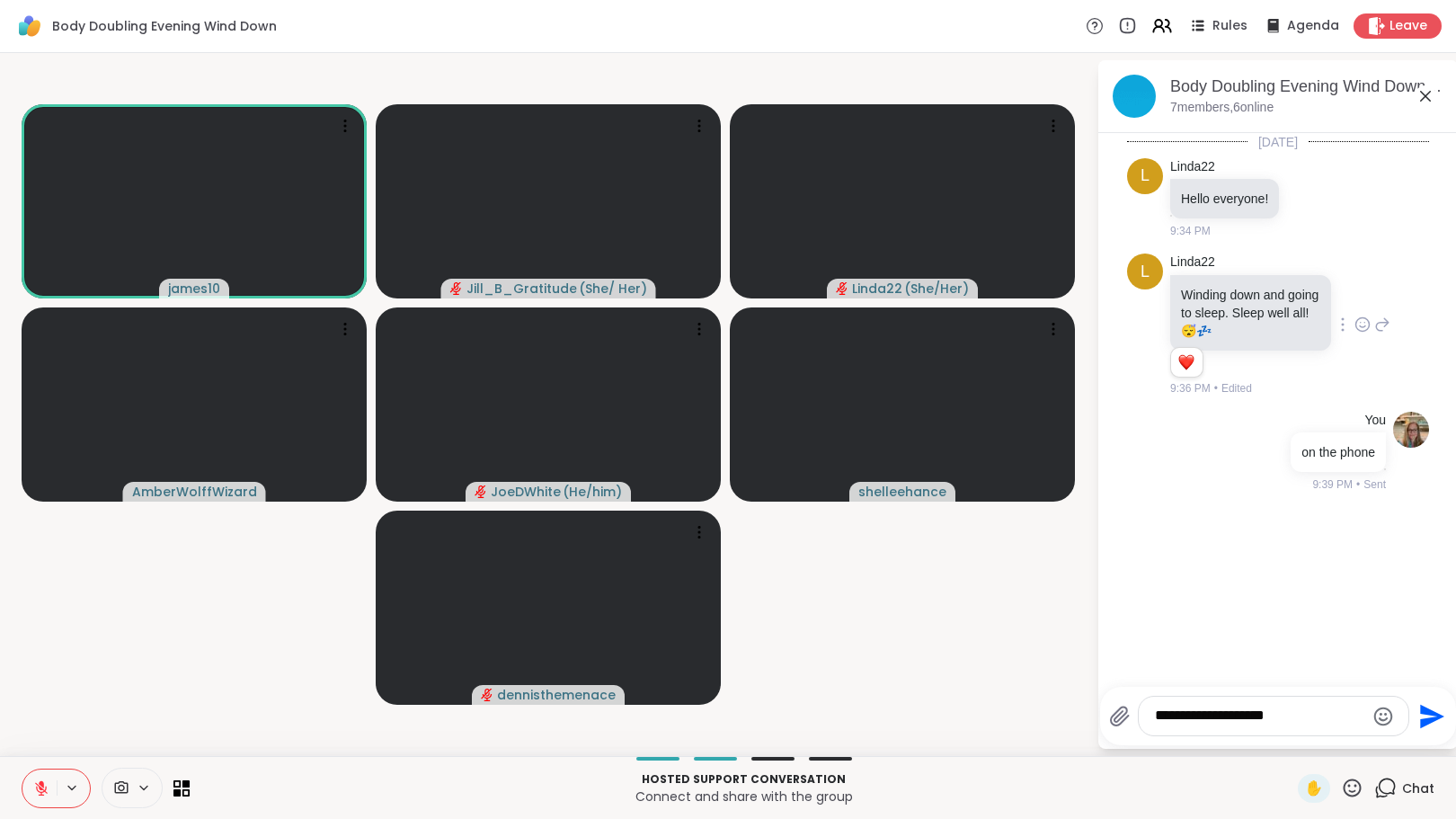
type textarea "**********"
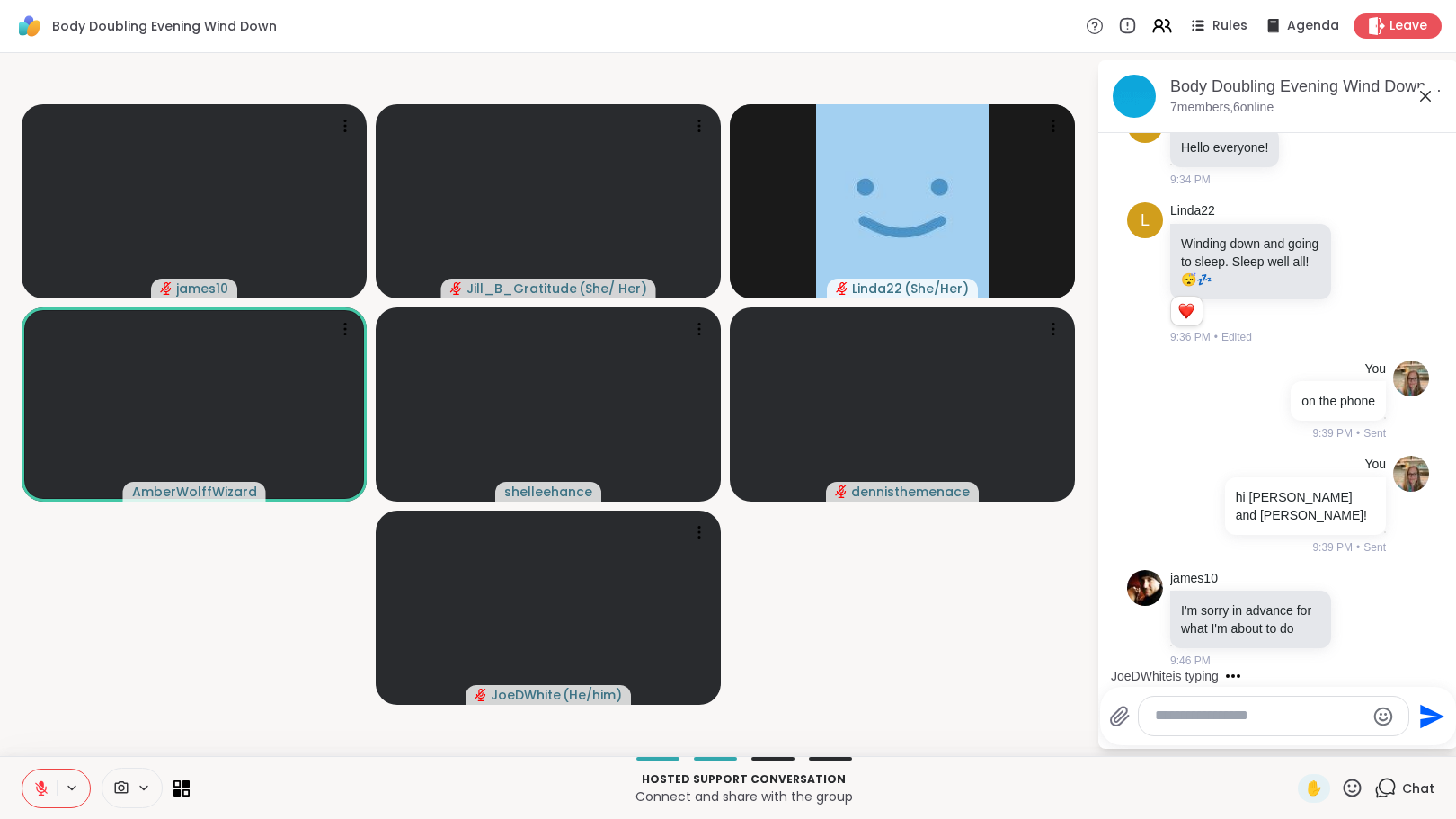
scroll to position [270, 0]
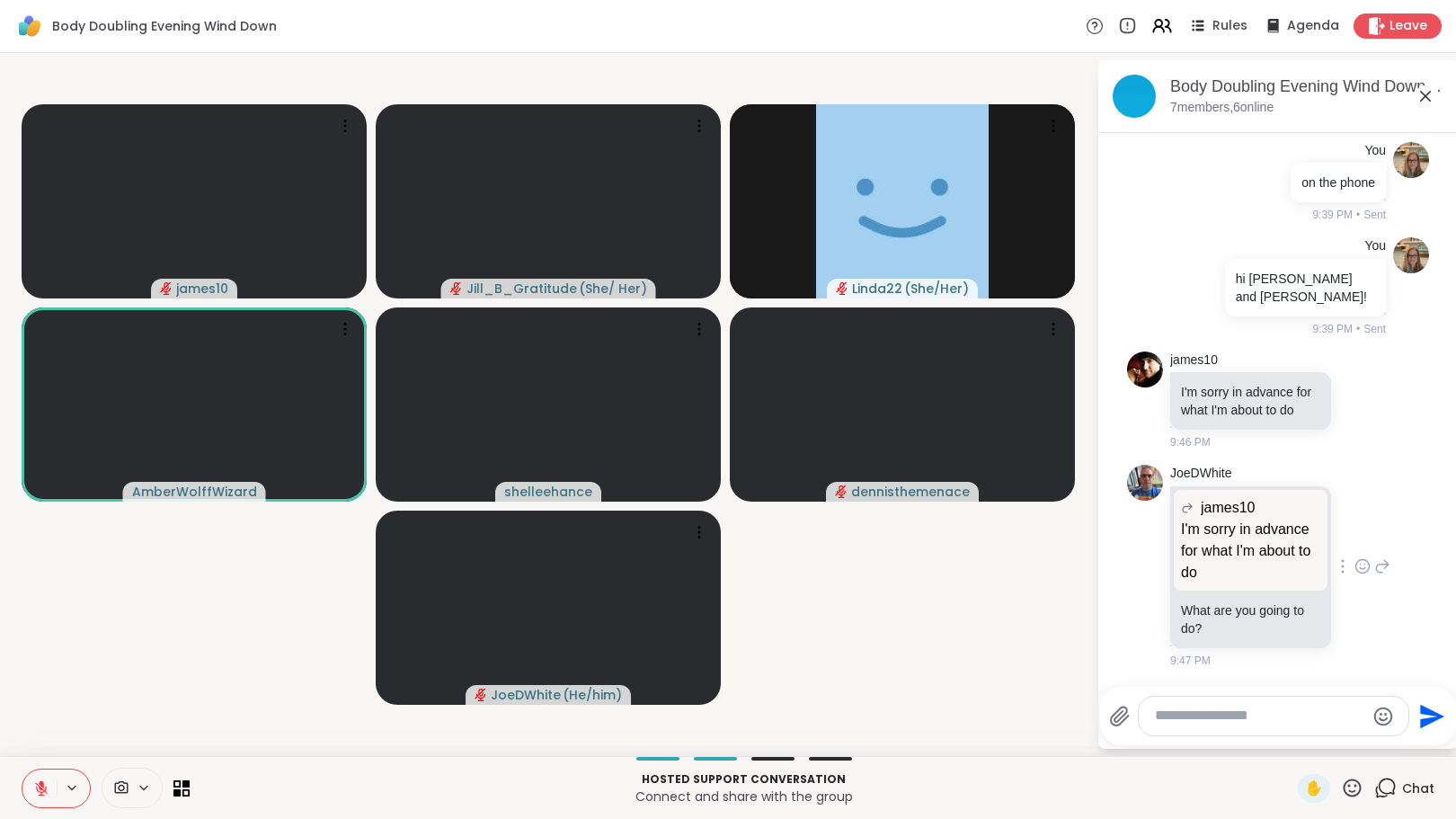
click at [1371, 608] on div "JoeDWhite james10 I'm sorry in advance for what I'm about to do I'm sorry in ad…" at bounding box center [1280, 566] width 220 height 205
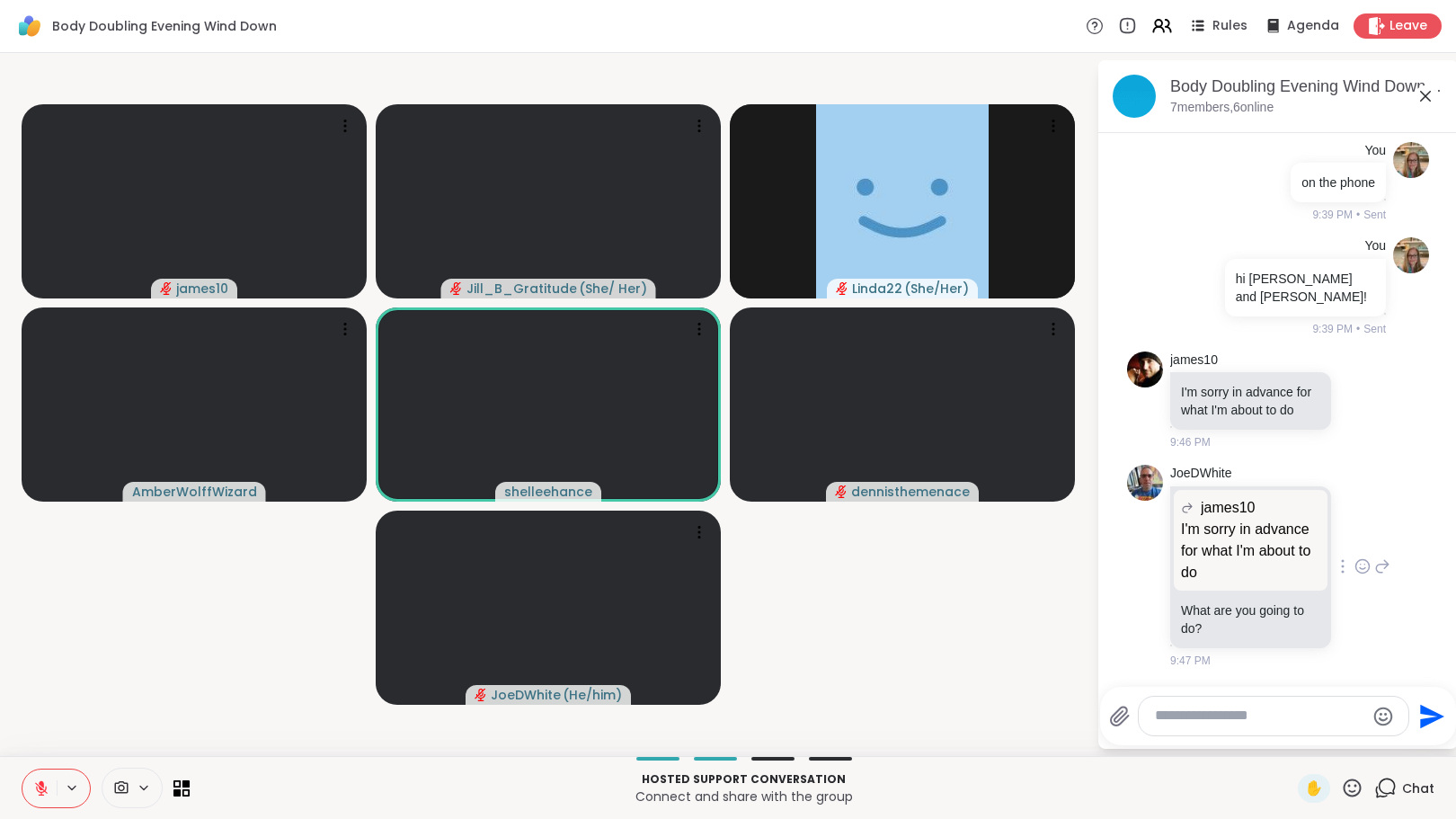
click at [1377, 560] on icon at bounding box center [1383, 566] width 13 height 13
click at [1412, 659] on icon at bounding box center [1410, 659] width 18 height 18
click at [1233, 718] on textarea "Type your message" at bounding box center [1259, 715] width 209 height 19
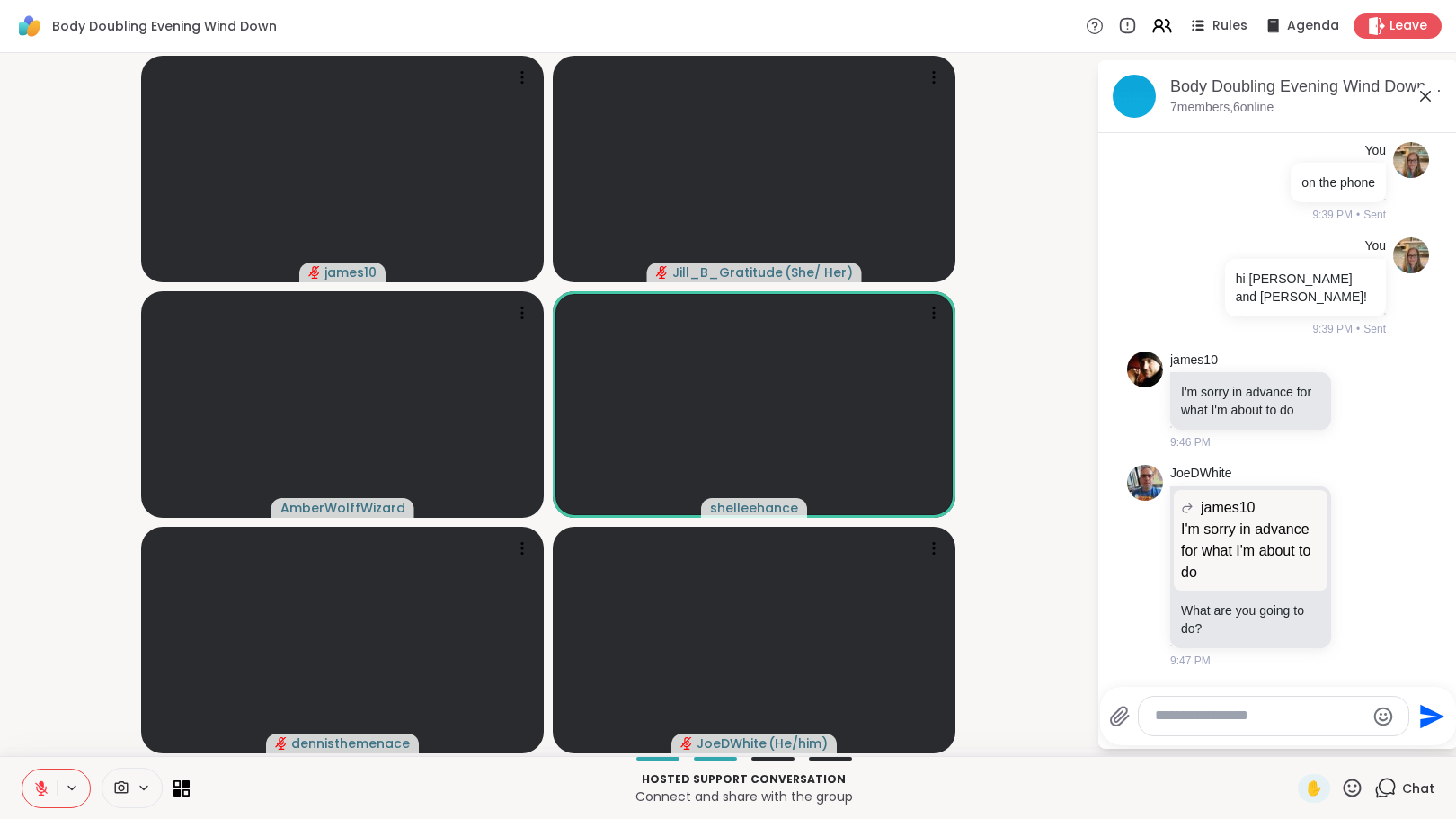
click at [22, 789] on div at bounding box center [56, 788] width 69 height 40
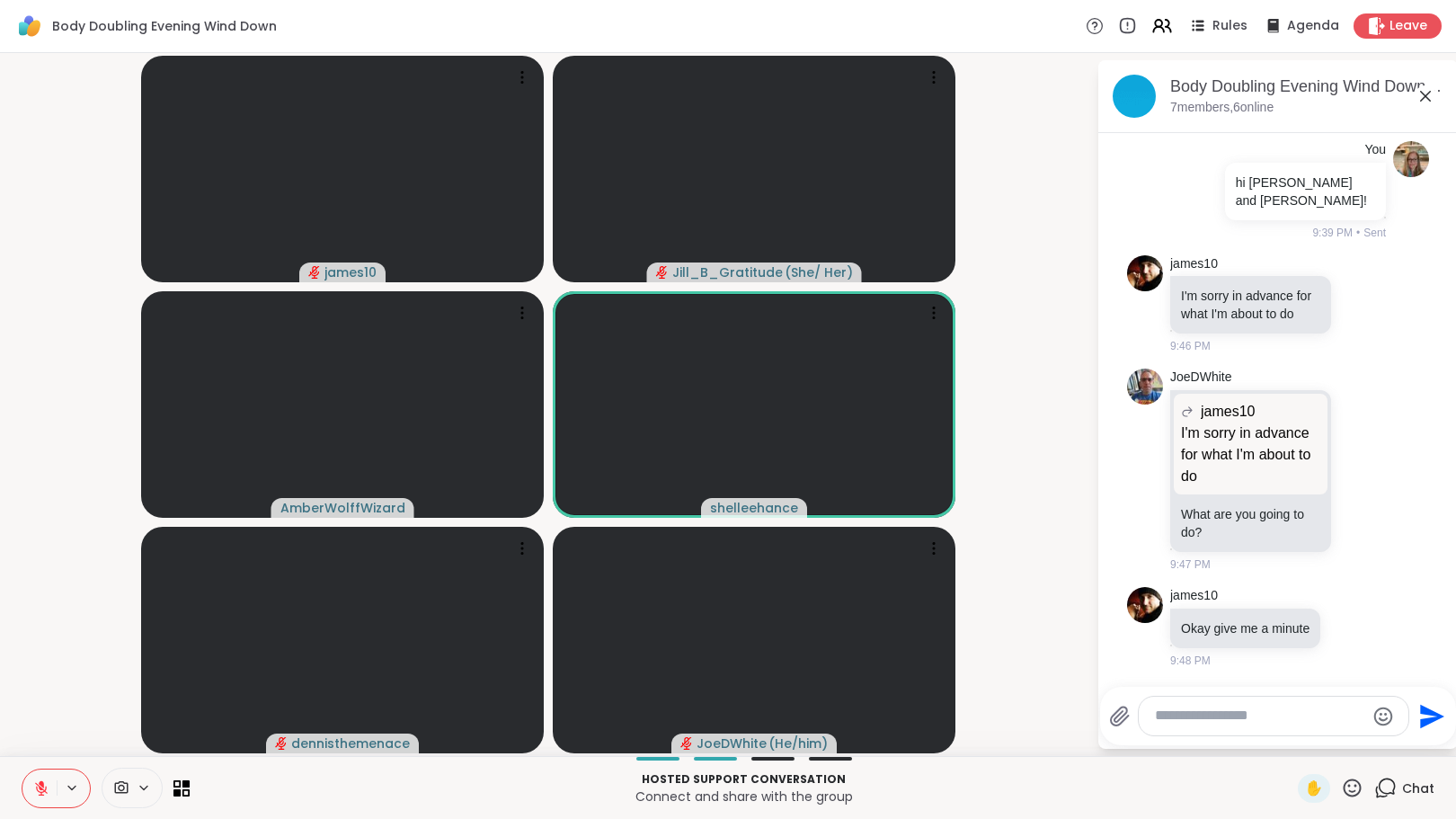
click at [39, 782] on icon at bounding box center [41, 788] width 16 height 16
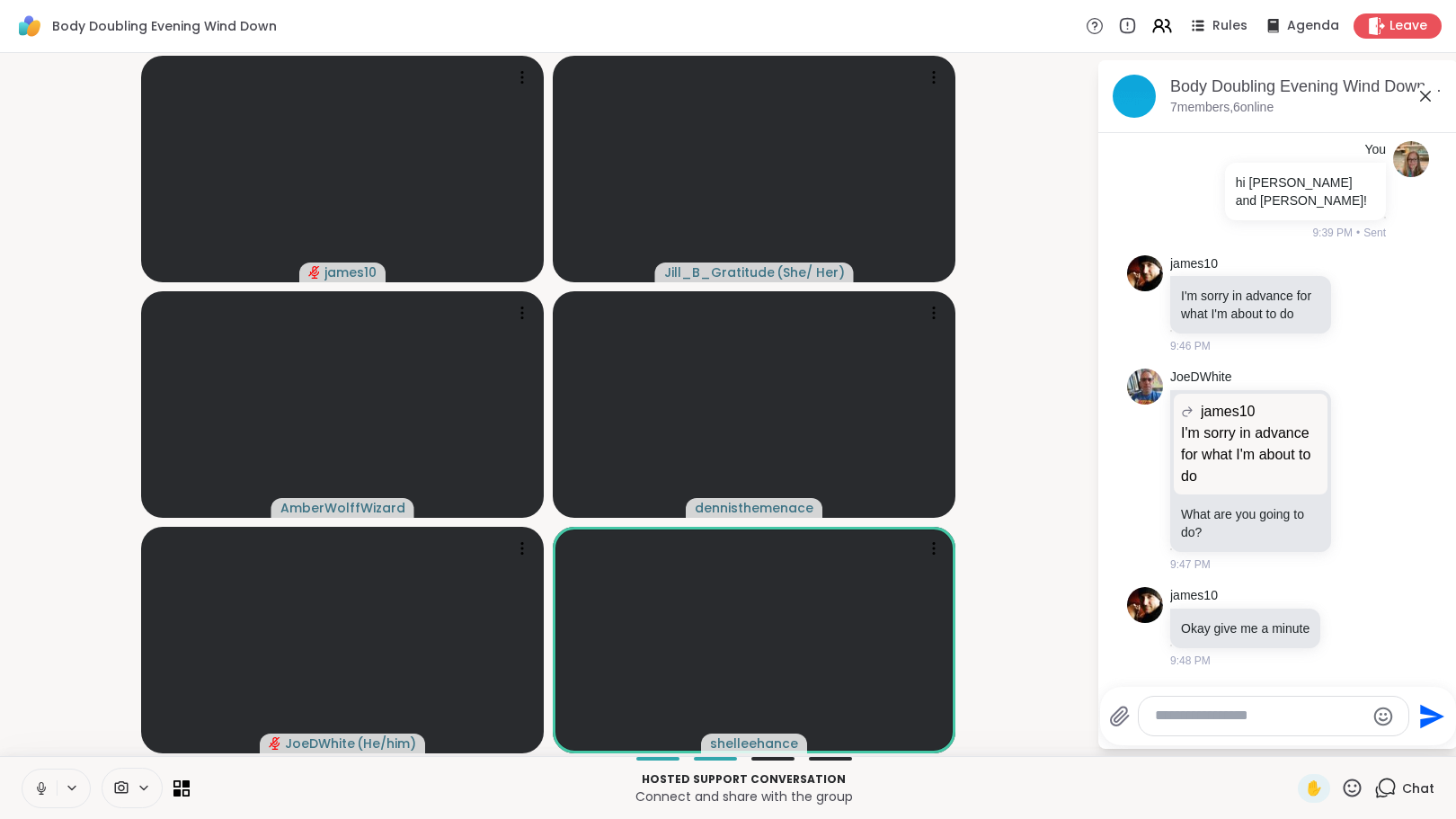
click at [1223, 713] on textarea "Type your message" at bounding box center [1259, 715] width 209 height 19
click at [1191, 713] on textarea "Type your message" at bounding box center [1259, 715] width 209 height 19
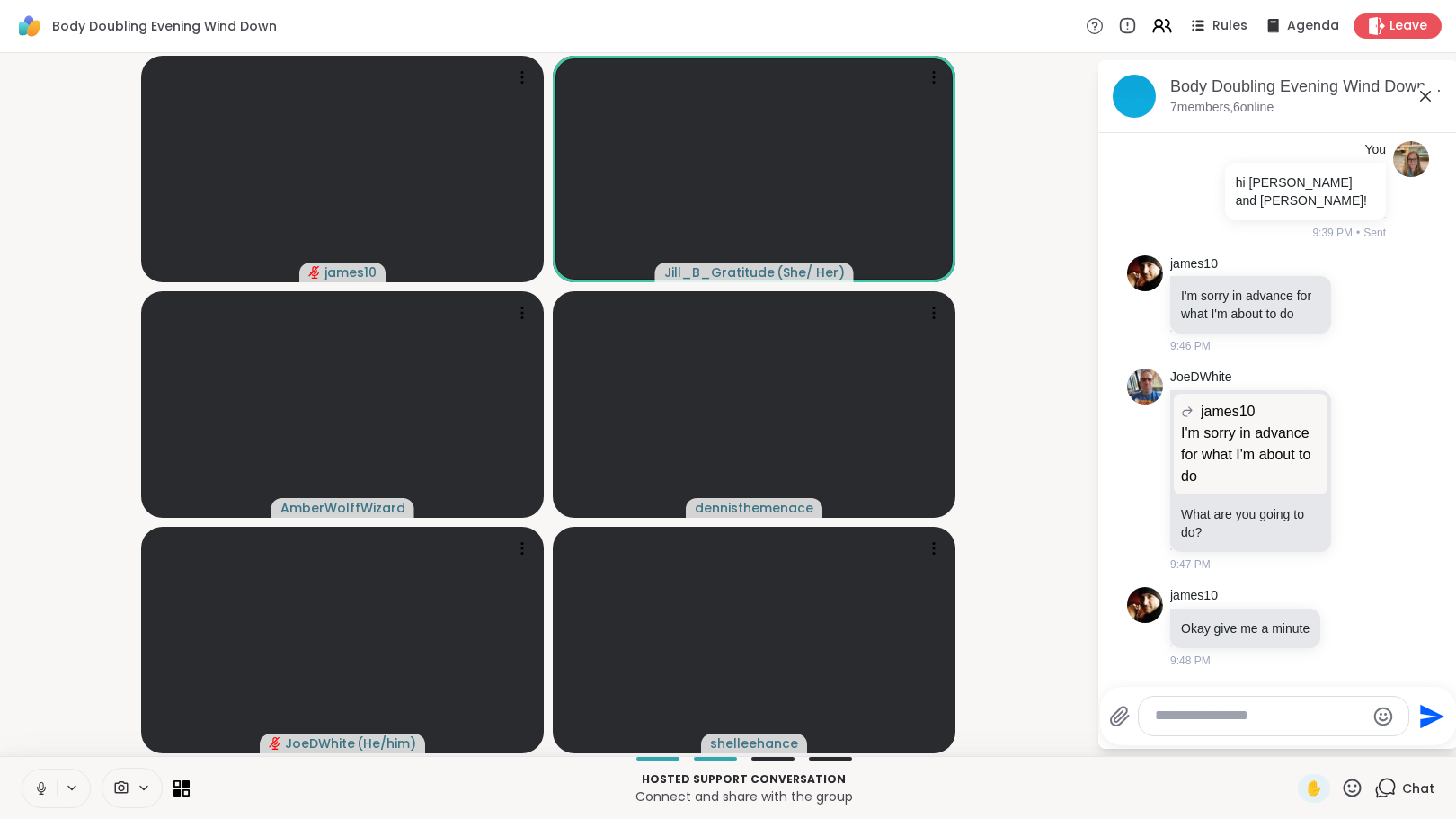
click at [1205, 713] on textarea "Type your message" at bounding box center [1259, 715] width 209 height 19
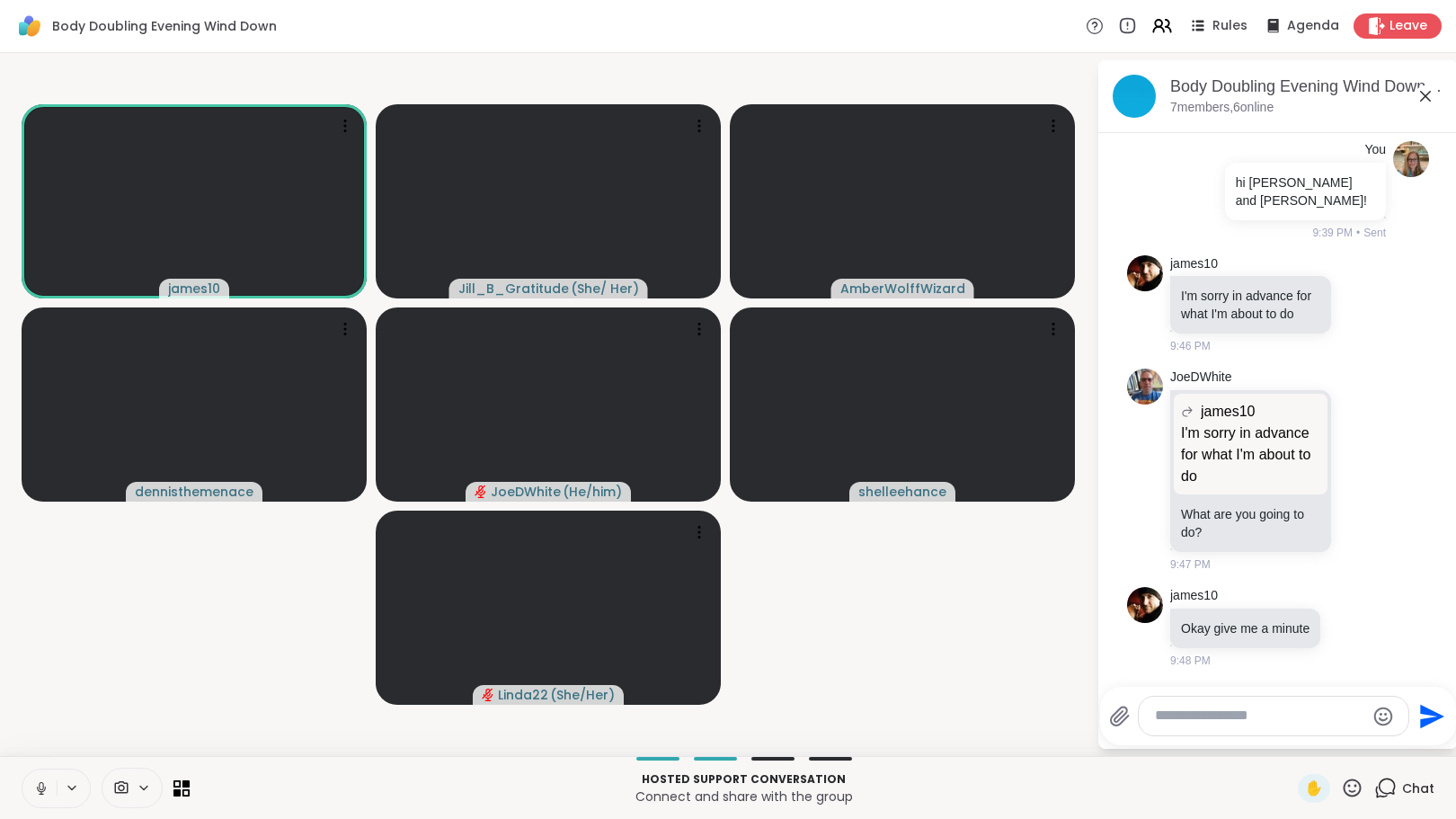
click at [1341, 782] on icon at bounding box center [1352, 787] width 23 height 23
click at [1291, 737] on span "❤️" at bounding box center [1300, 741] width 18 height 22
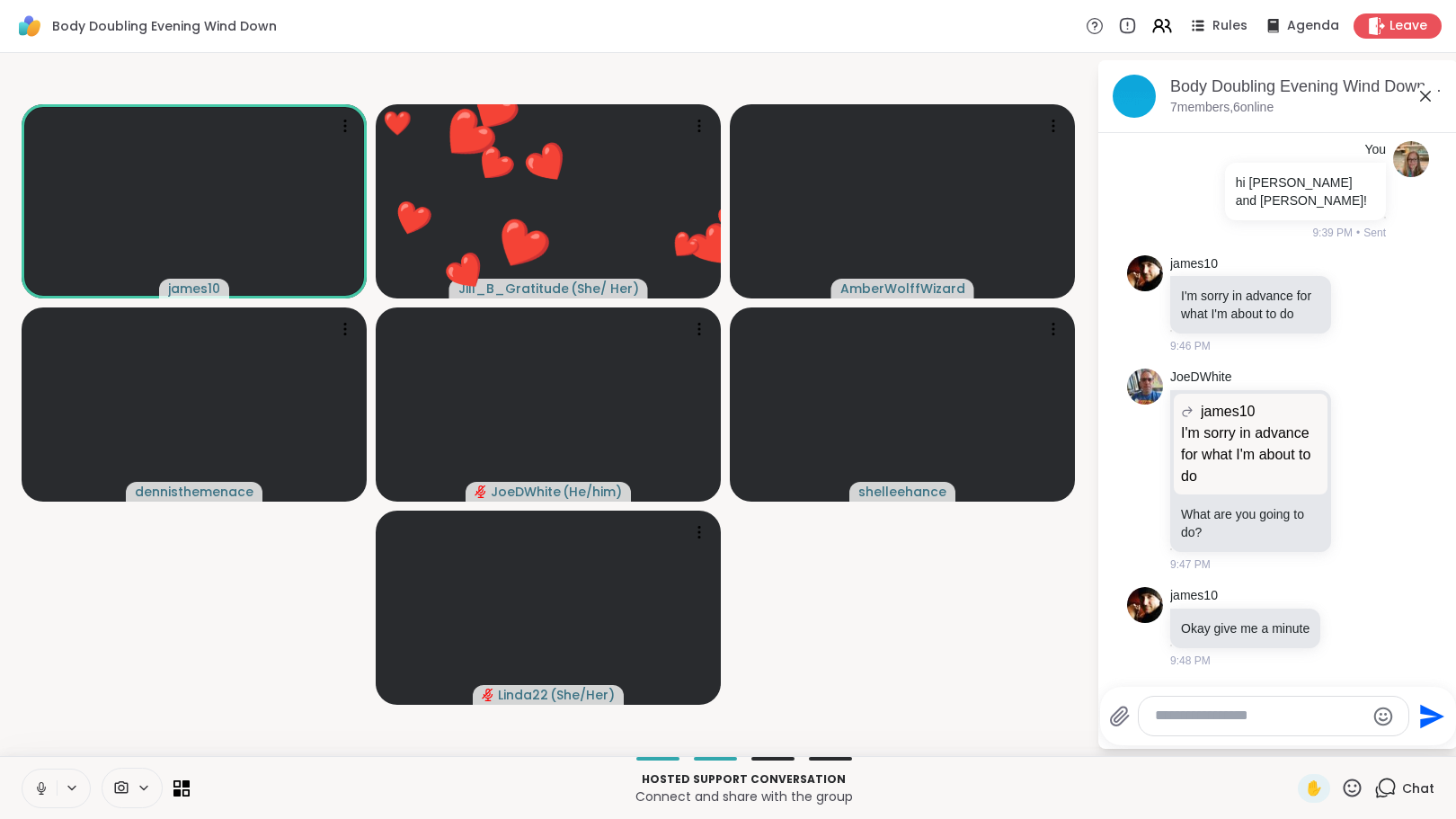
click at [1341, 788] on icon at bounding box center [1352, 787] width 23 height 23
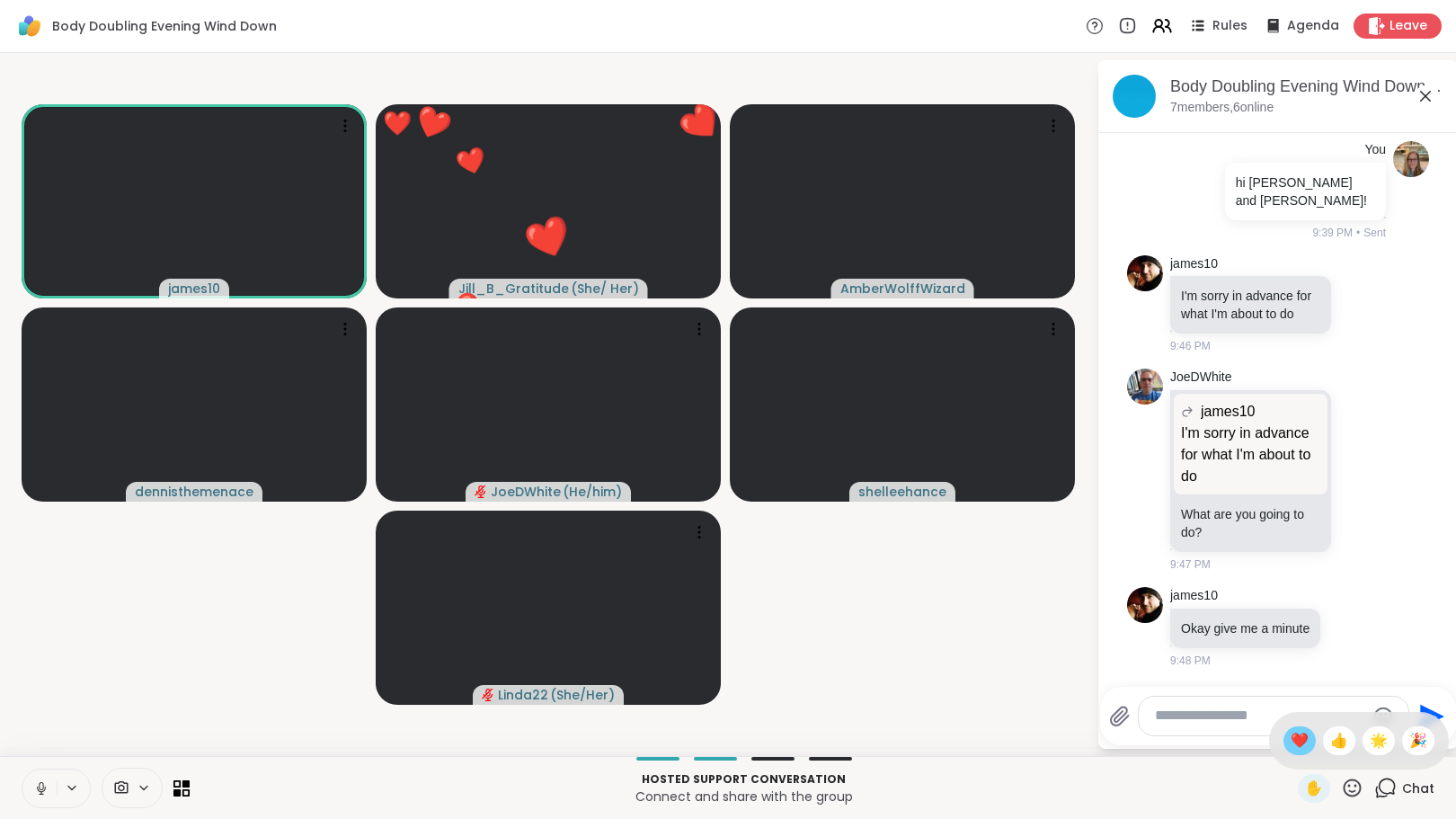
click at [1291, 734] on span "❤️" at bounding box center [1300, 741] width 18 height 22
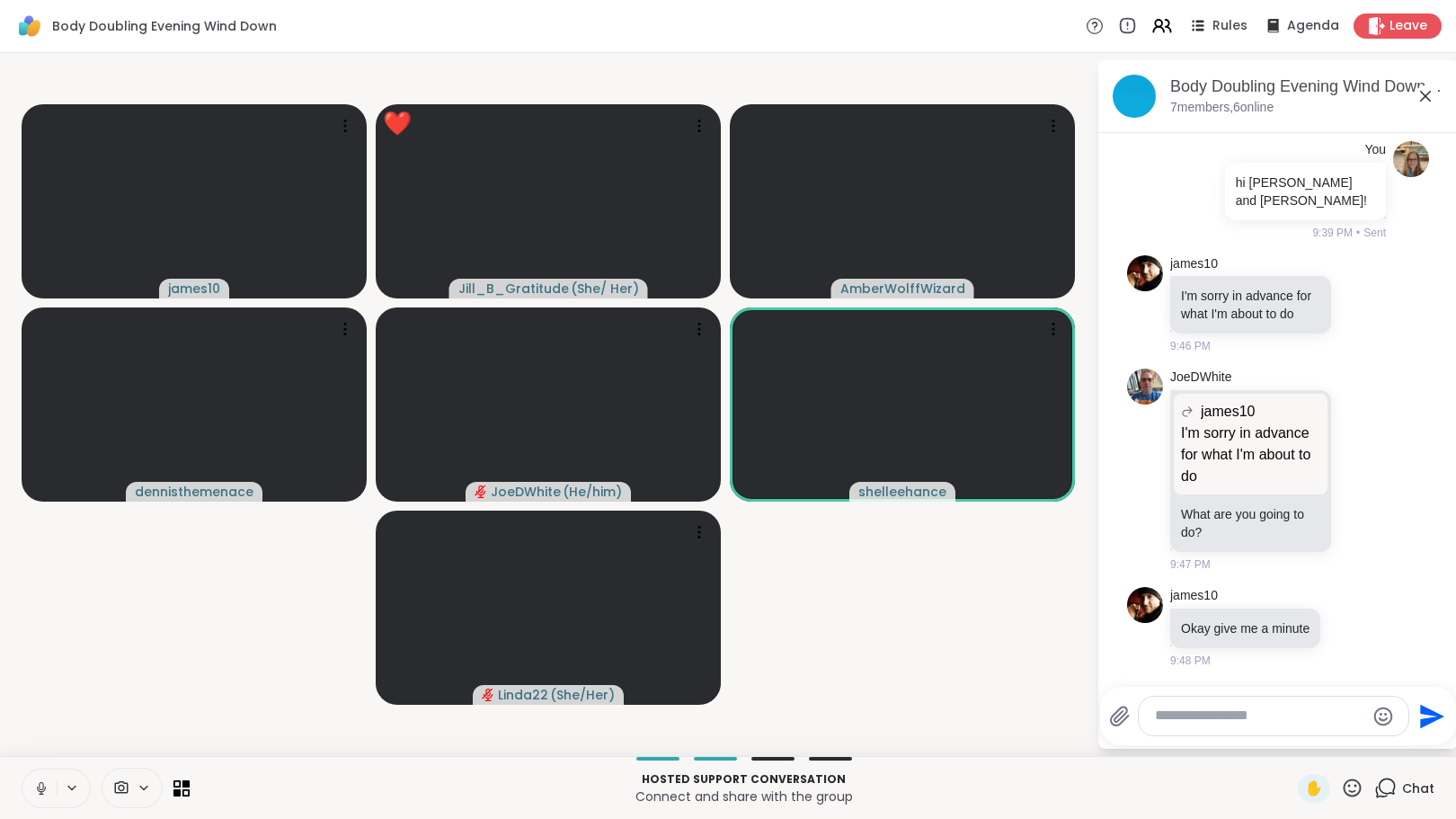
click at [1345, 793] on icon at bounding box center [1352, 787] width 18 height 18
click at [1291, 744] on span "❤️" at bounding box center [1300, 741] width 18 height 22
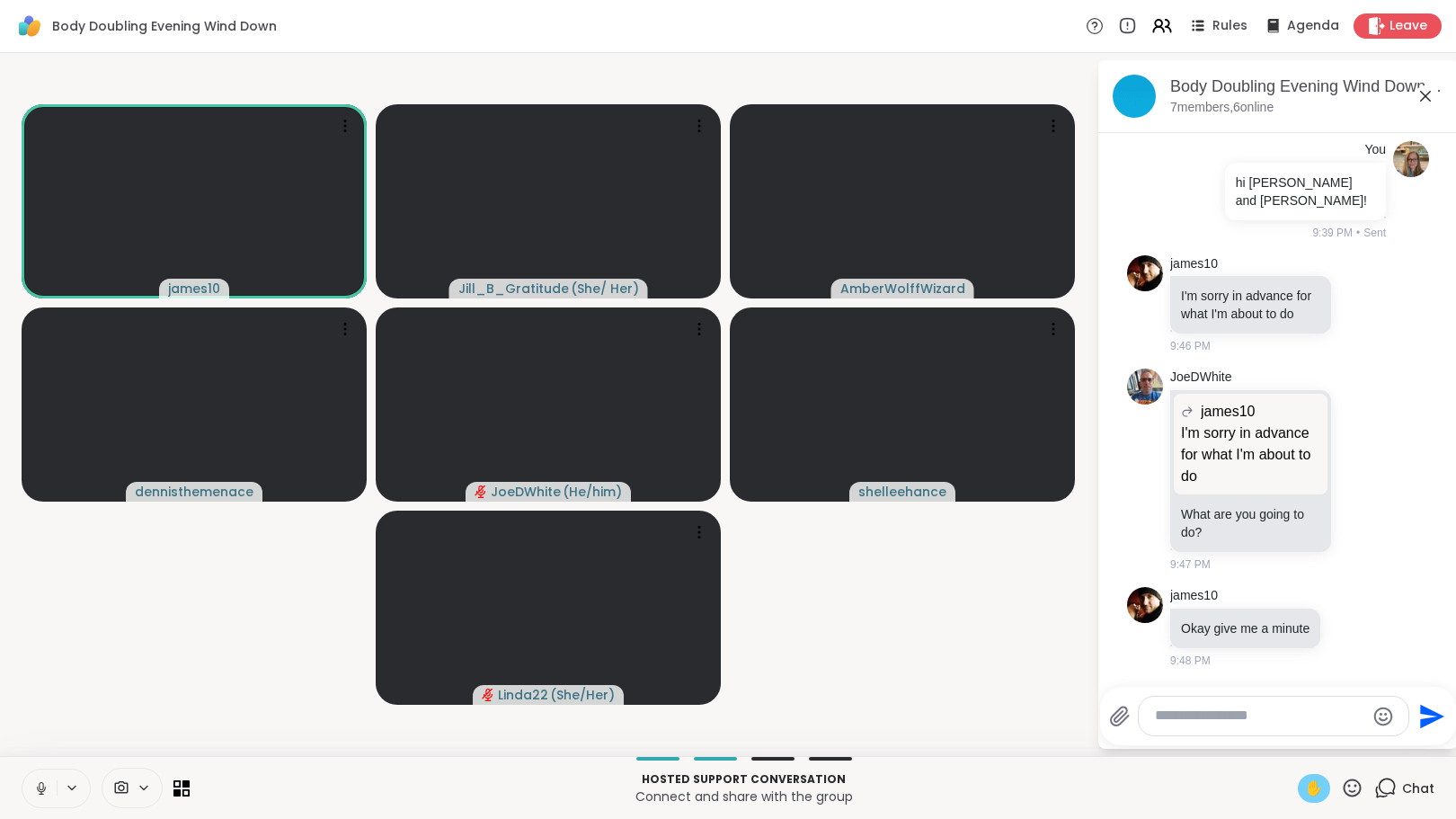
click at [1305, 785] on span "✋" at bounding box center [1314, 788] width 18 height 22
click at [1312, 790] on div "✋" at bounding box center [1314, 787] width 33 height 29
click at [1341, 782] on icon at bounding box center [1352, 787] width 23 height 23
click at [1291, 739] on span "❤️" at bounding box center [1300, 741] width 18 height 22
click at [1341, 782] on icon at bounding box center [1352, 787] width 23 height 23
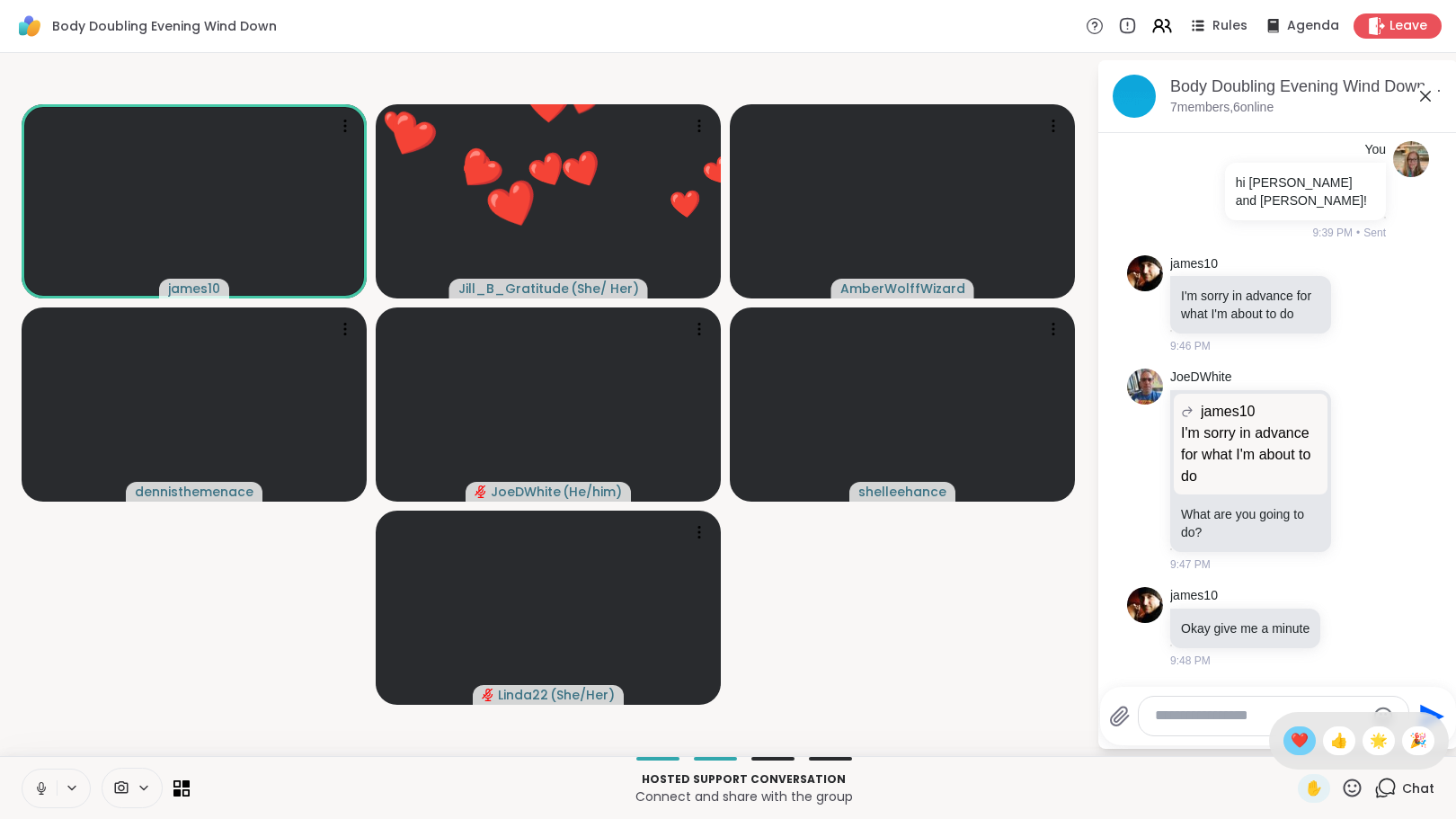
click at [1291, 733] on span "❤️" at bounding box center [1300, 741] width 18 height 22
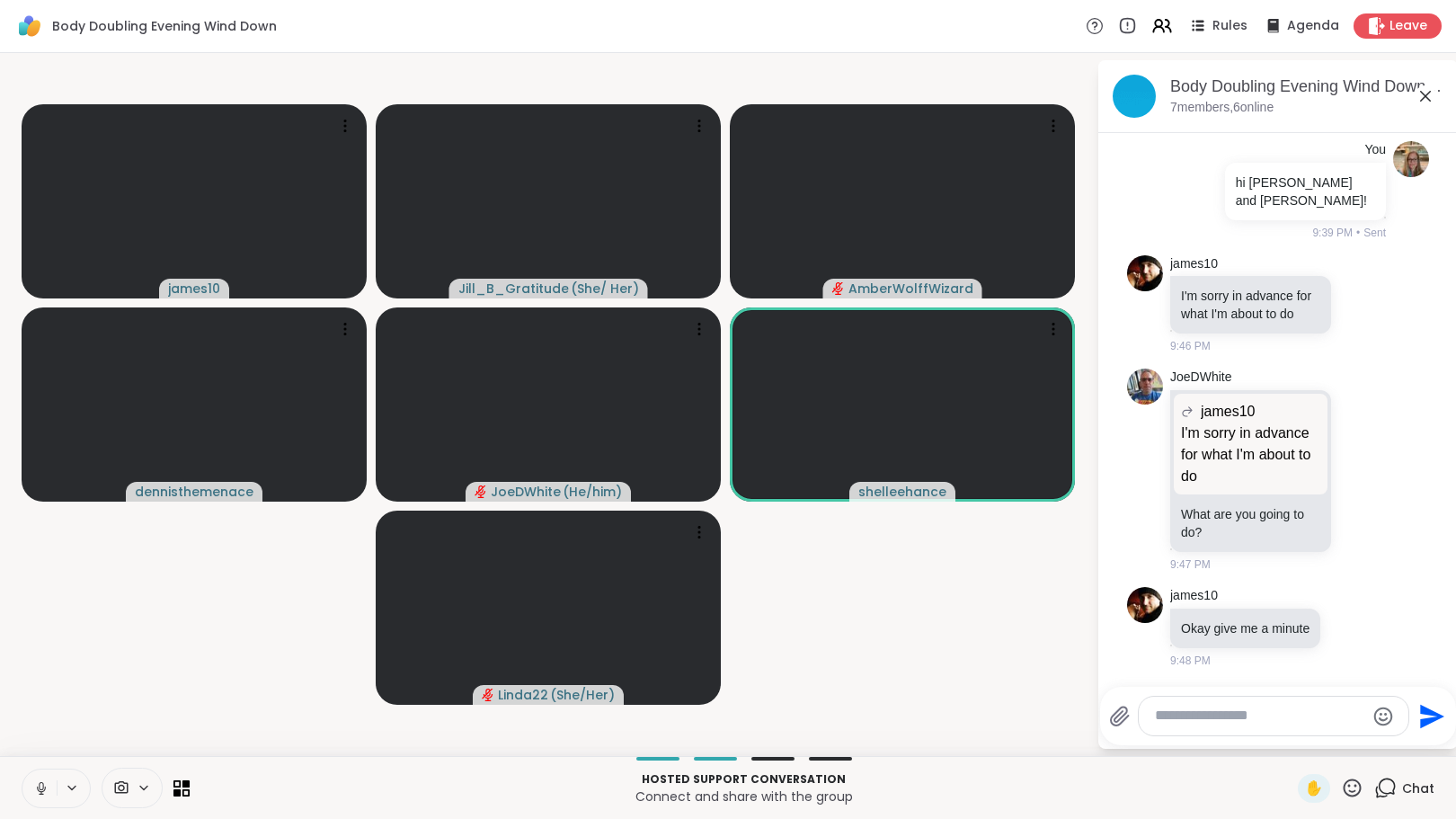
click at [38, 786] on icon at bounding box center [40, 787] width 9 height 5
click at [1158, 711] on textarea "Type your message" at bounding box center [1259, 715] width 209 height 19
type textarea "***"
click at [1218, 716] on textarea "***" at bounding box center [1259, 715] width 209 height 19
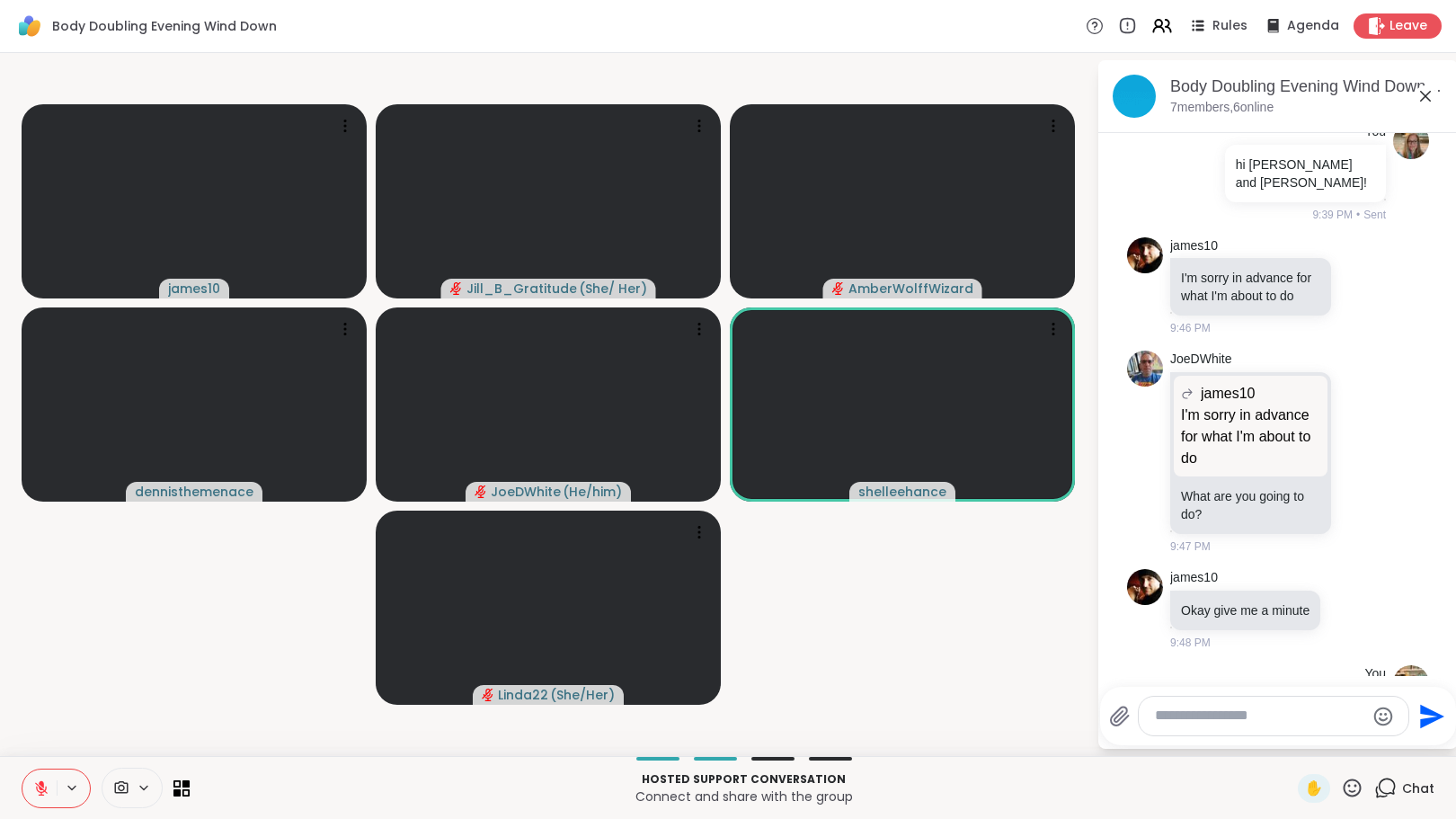
scroll to position [479, 0]
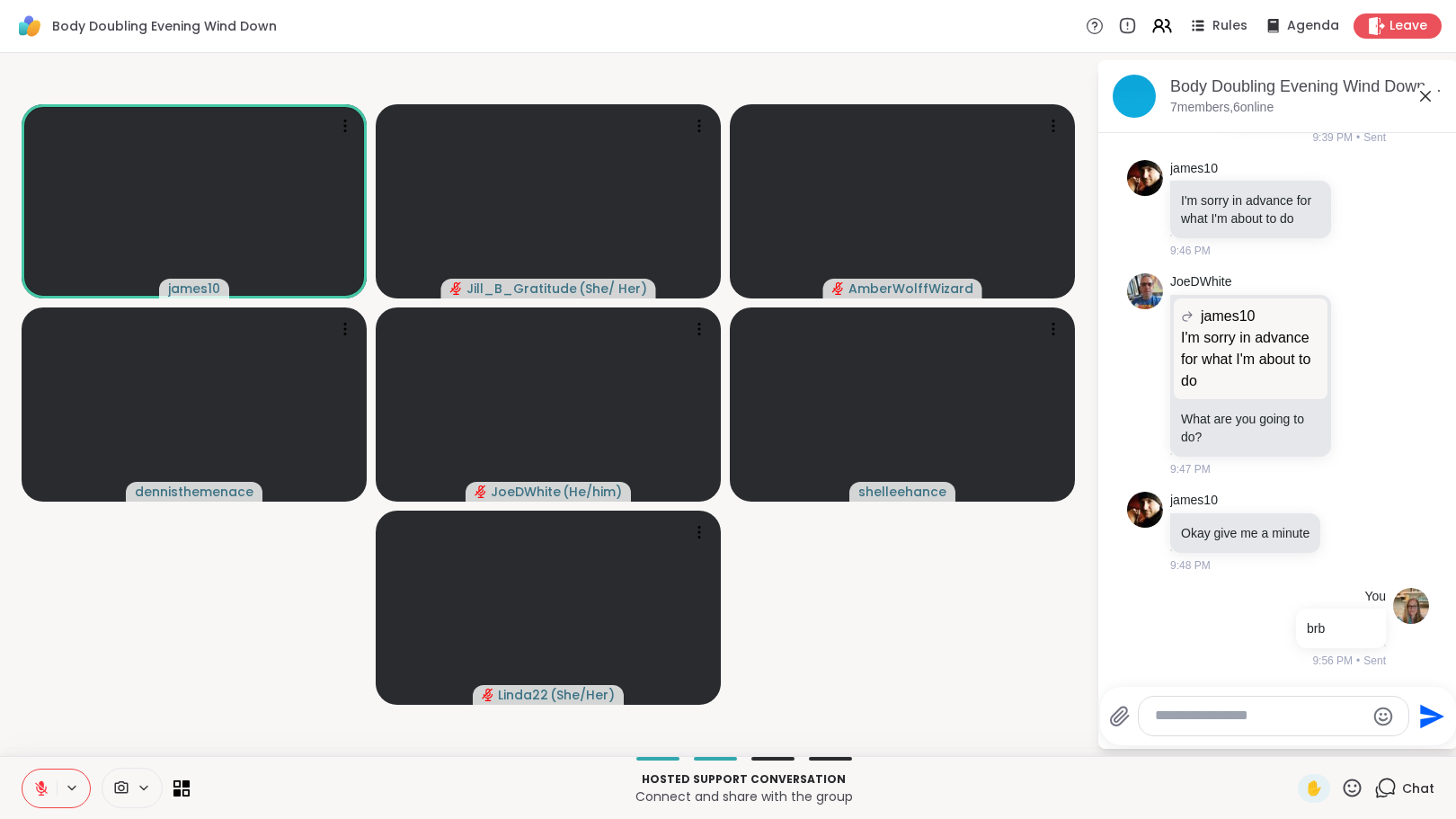
click at [1289, 716] on textarea "Type your message" at bounding box center [1259, 715] width 209 height 19
type textarea "**********"
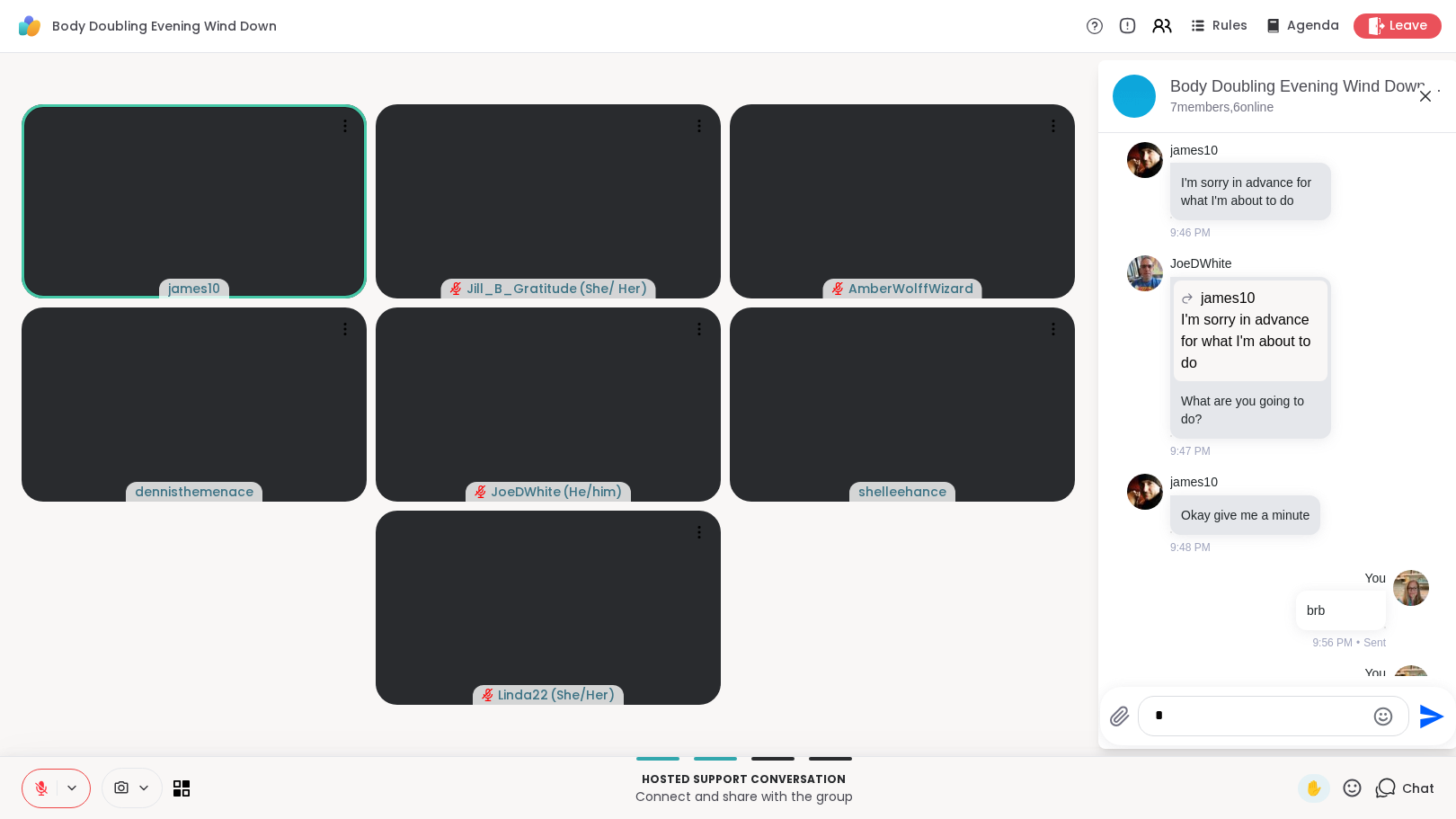
scroll to position [594, 0]
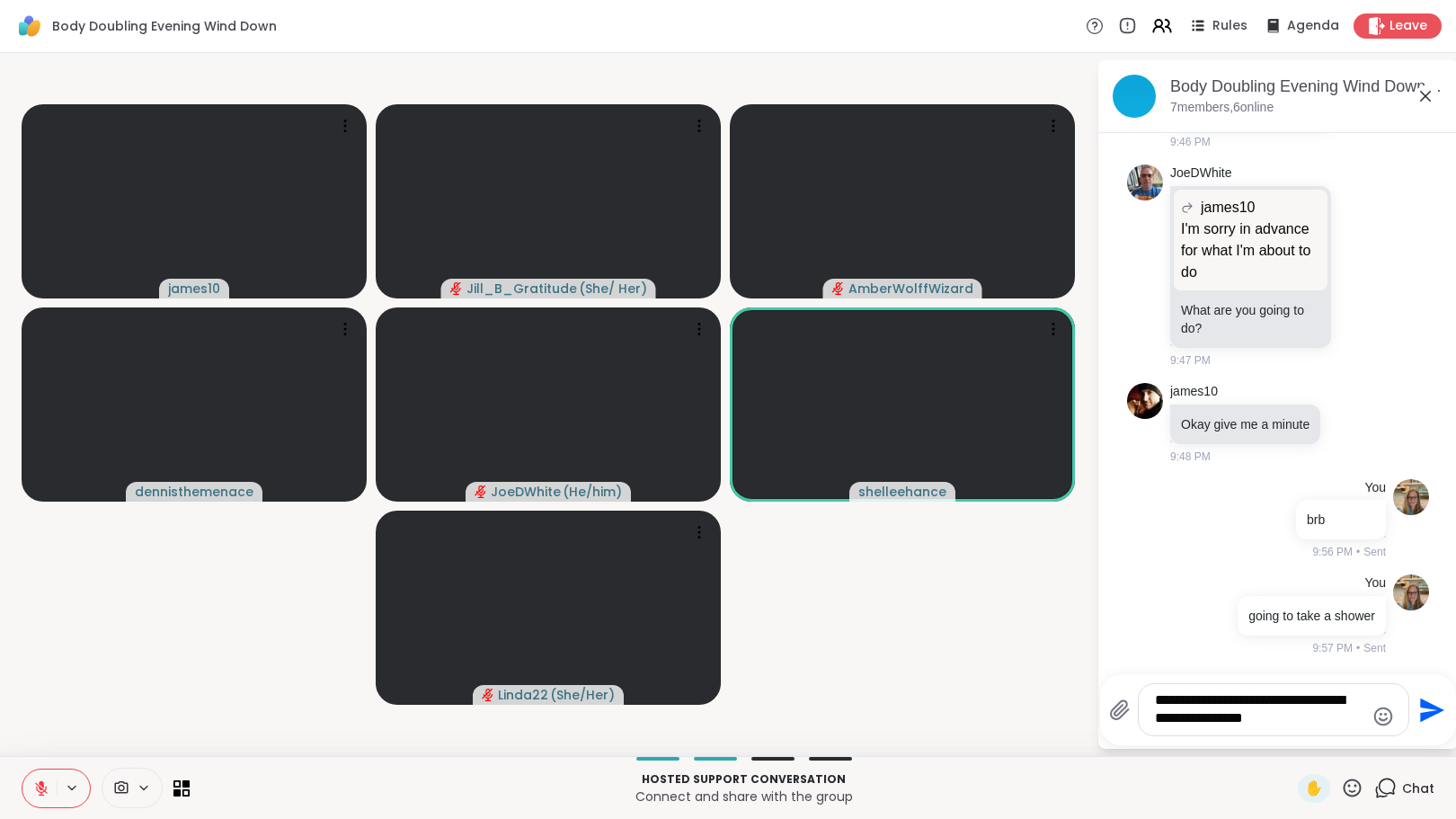
type textarea "**********"
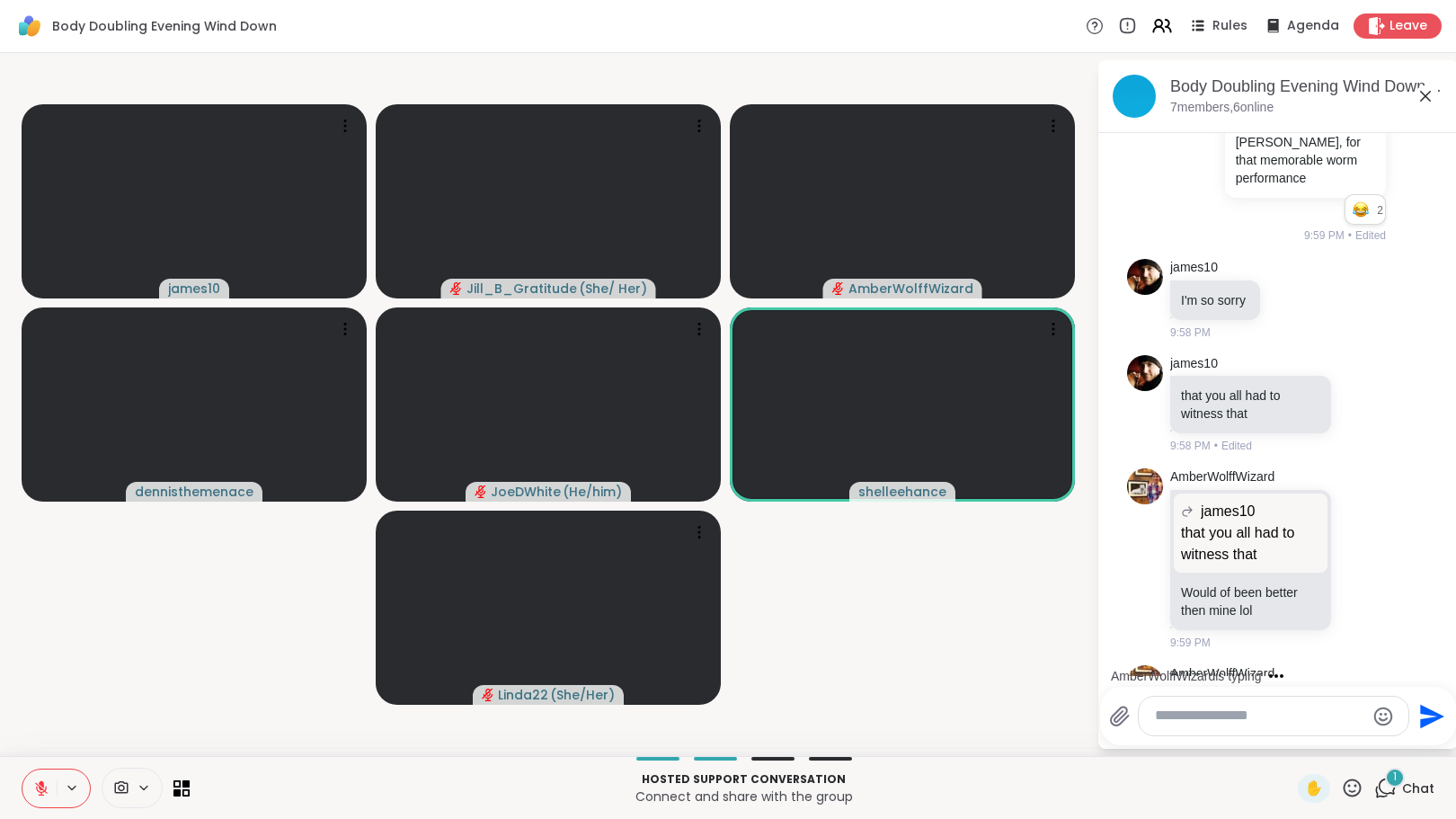
scroll to position [1270, 0]
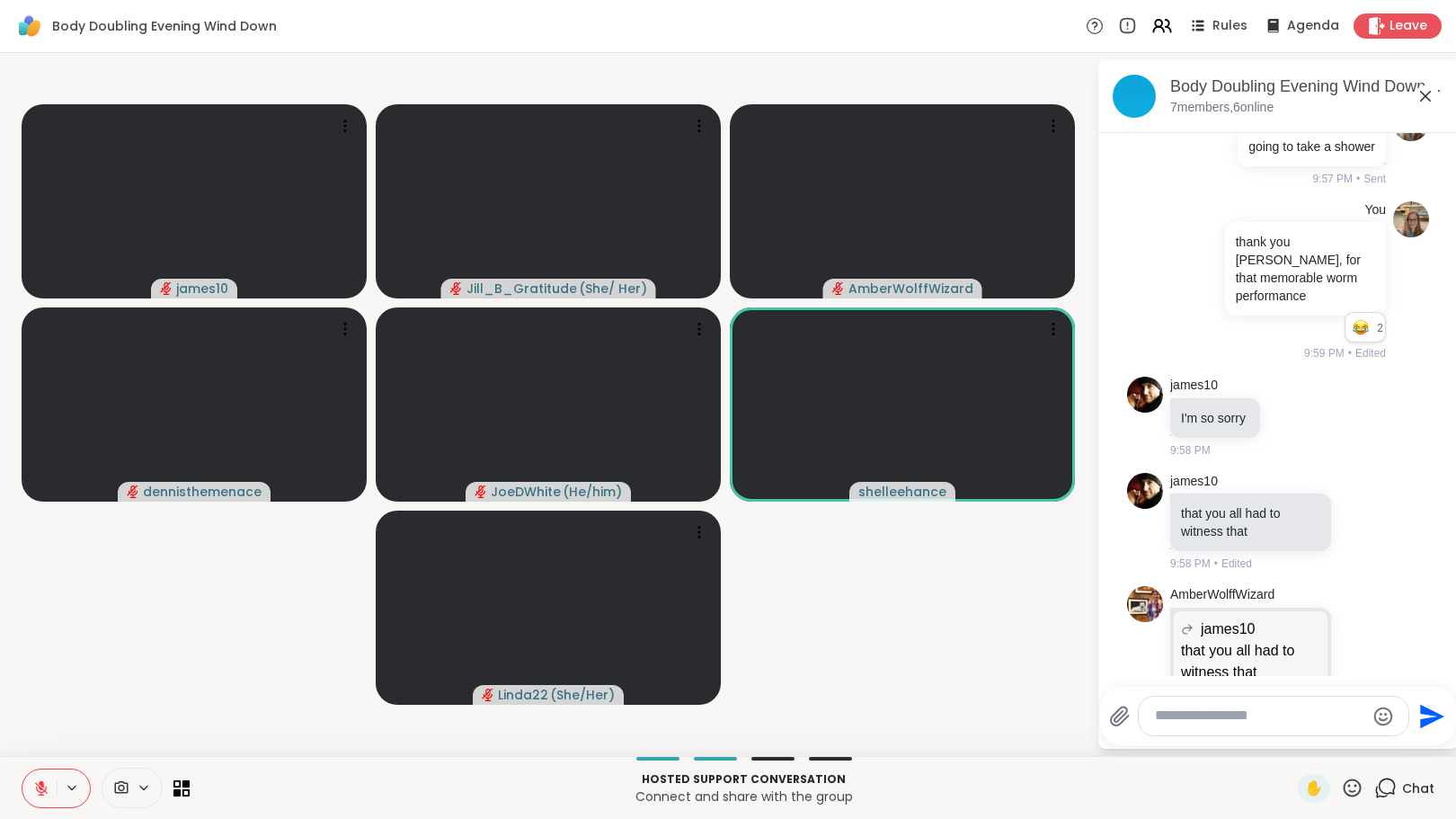
scroll to position [1032, 0]
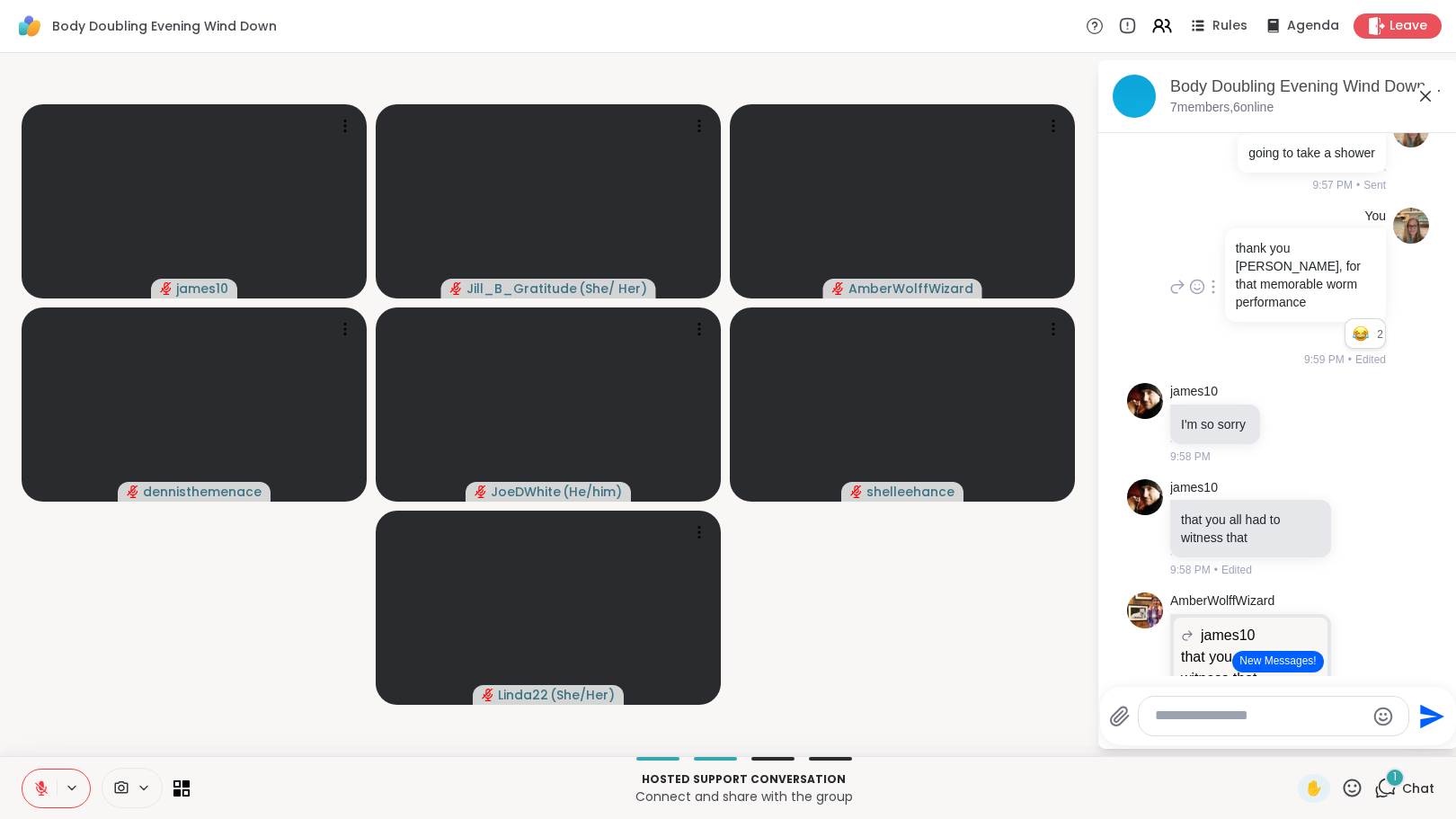
click at [1209, 297] on div at bounding box center [1213, 287] width 16 height 22
click at [1189, 295] on icon at bounding box center [1197, 287] width 16 height 18
click at [1111, 266] on div "Select Reaction: Joy" at bounding box center [1118, 258] width 16 height 16
click at [1290, 432] on icon at bounding box center [1291, 423] width 16 height 18
click at [1204, 402] on div "Select Reaction: Joy" at bounding box center [1212, 393] width 16 height 16
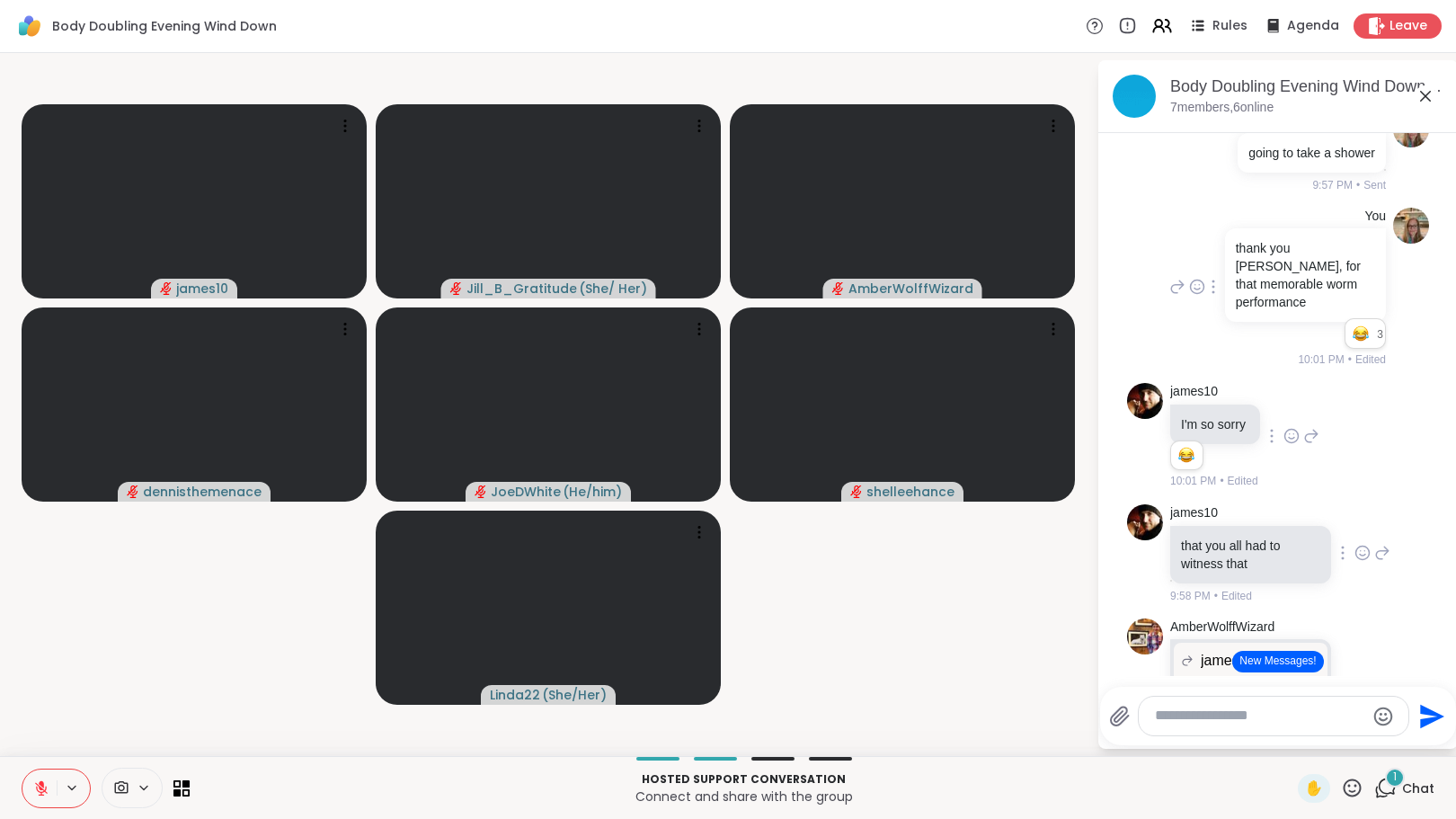
click at [1360, 556] on icon at bounding box center [1362, 555] width 5 height 2
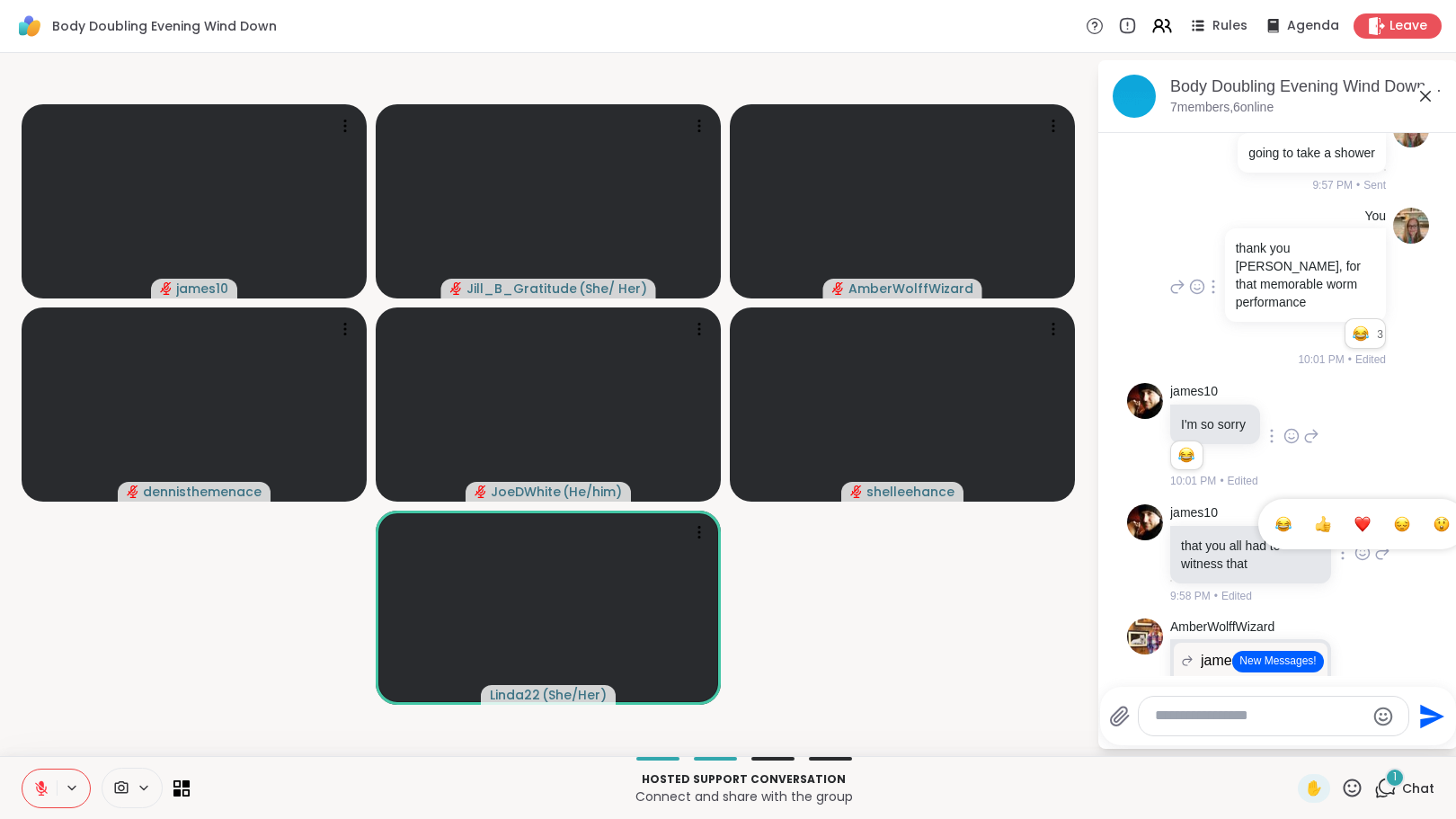
click at [1275, 532] on div "Select Reaction: Joy" at bounding box center [1283, 524] width 16 height 16
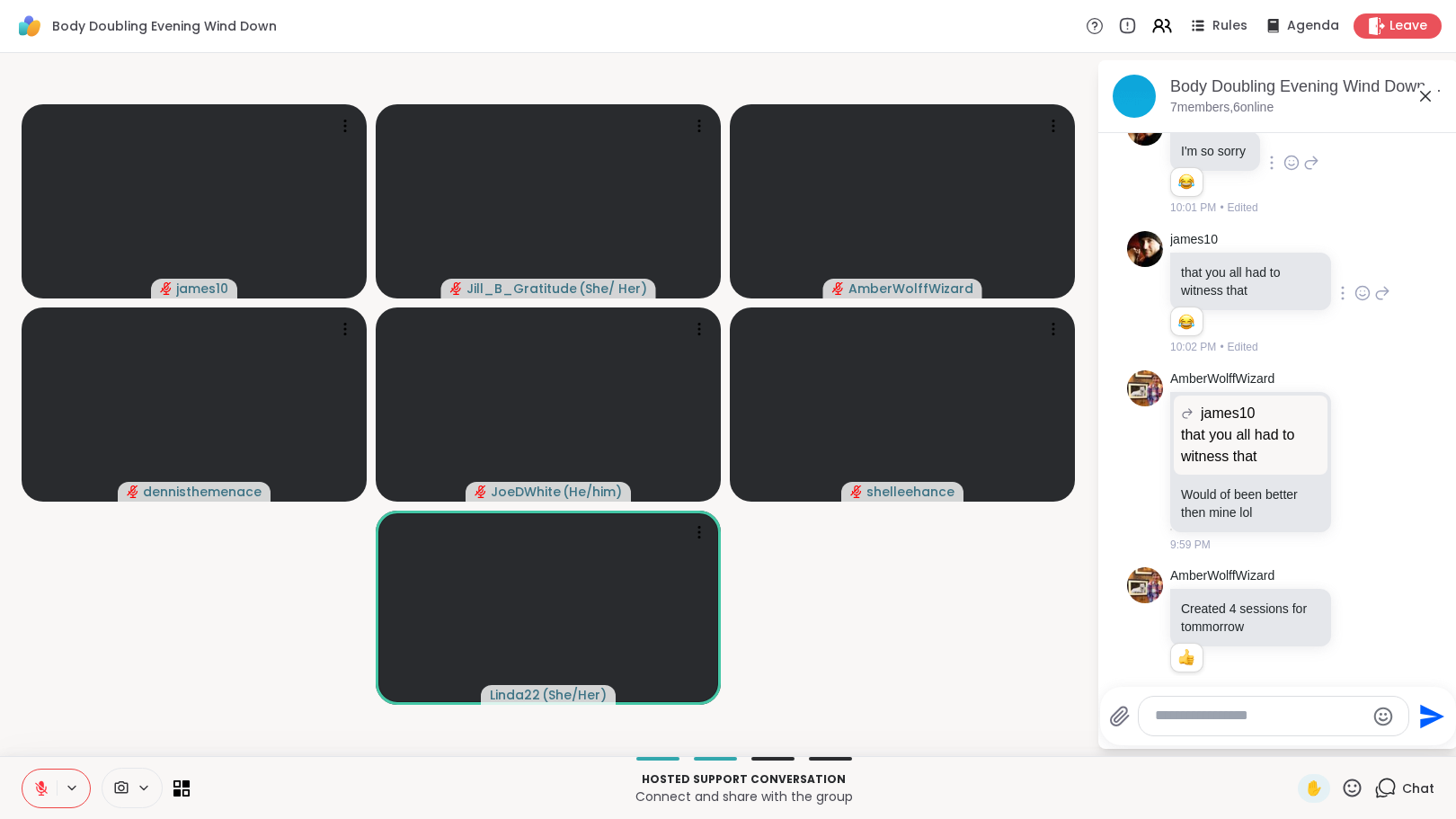
scroll to position [1308, 0]
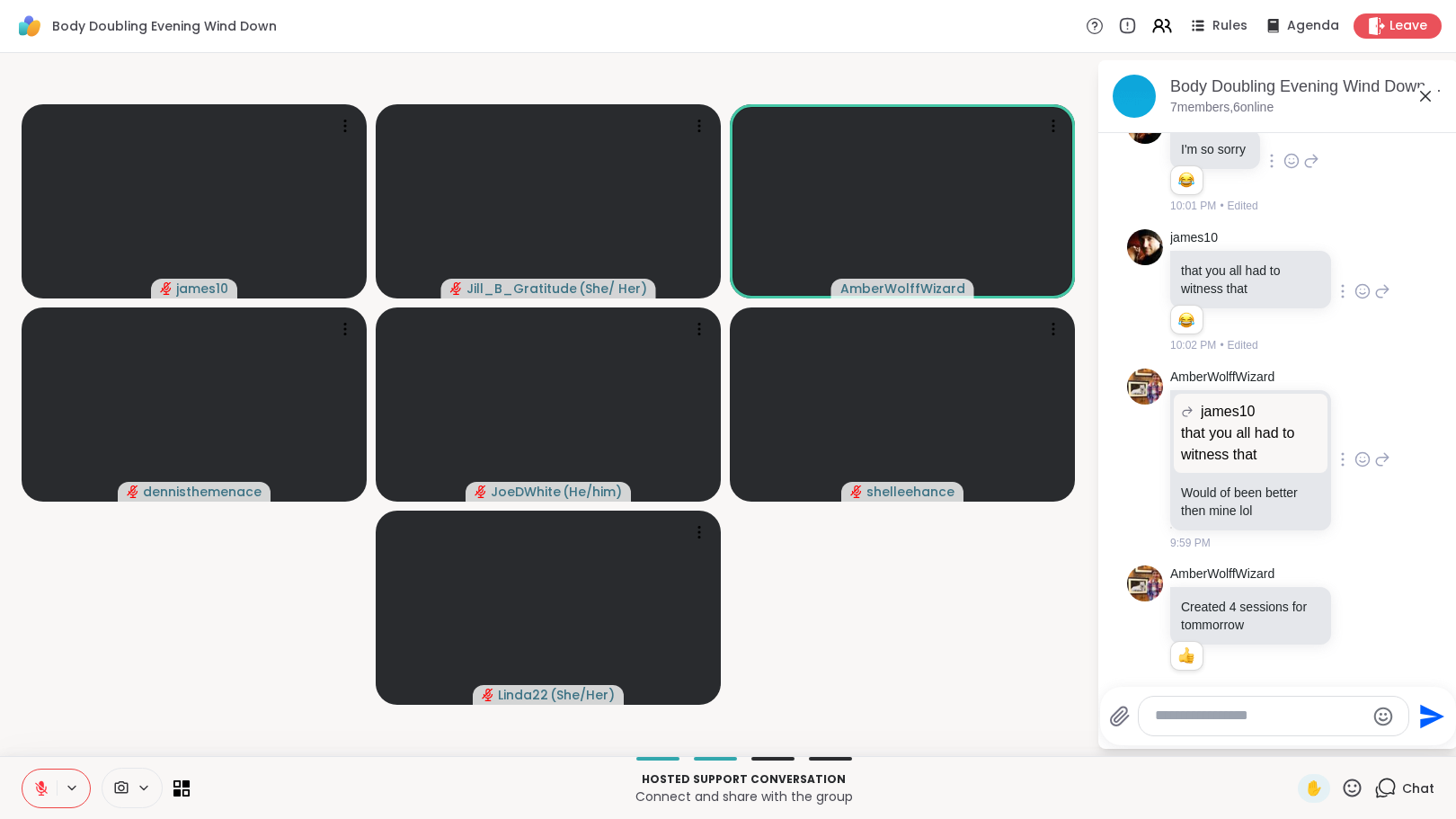
click at [1354, 468] on icon at bounding box center [1362, 459] width 16 height 18
click at [1275, 439] on div "Select Reaction: Joy" at bounding box center [1283, 431] width 16 height 16
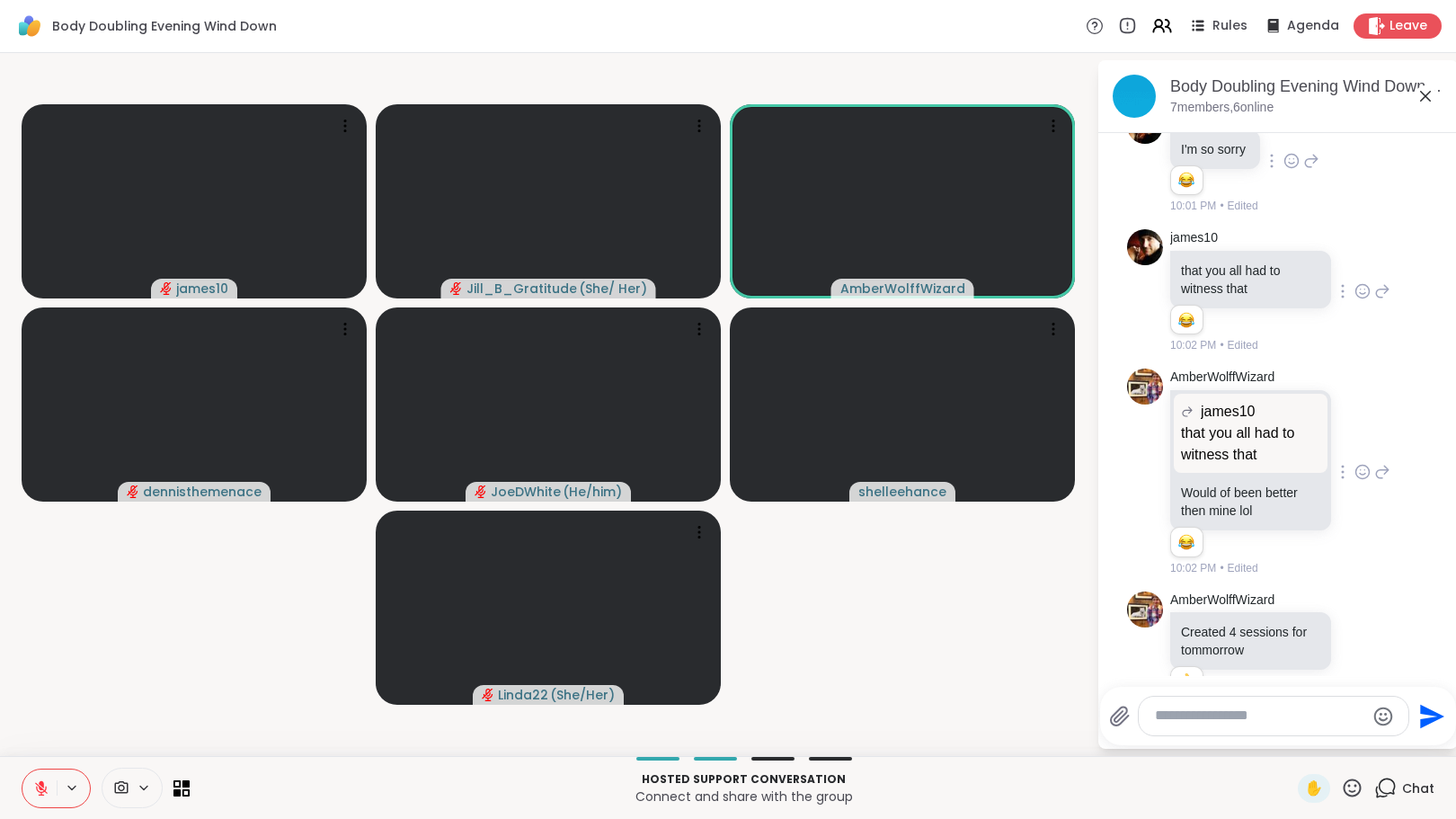
scroll to position [1469, 0]
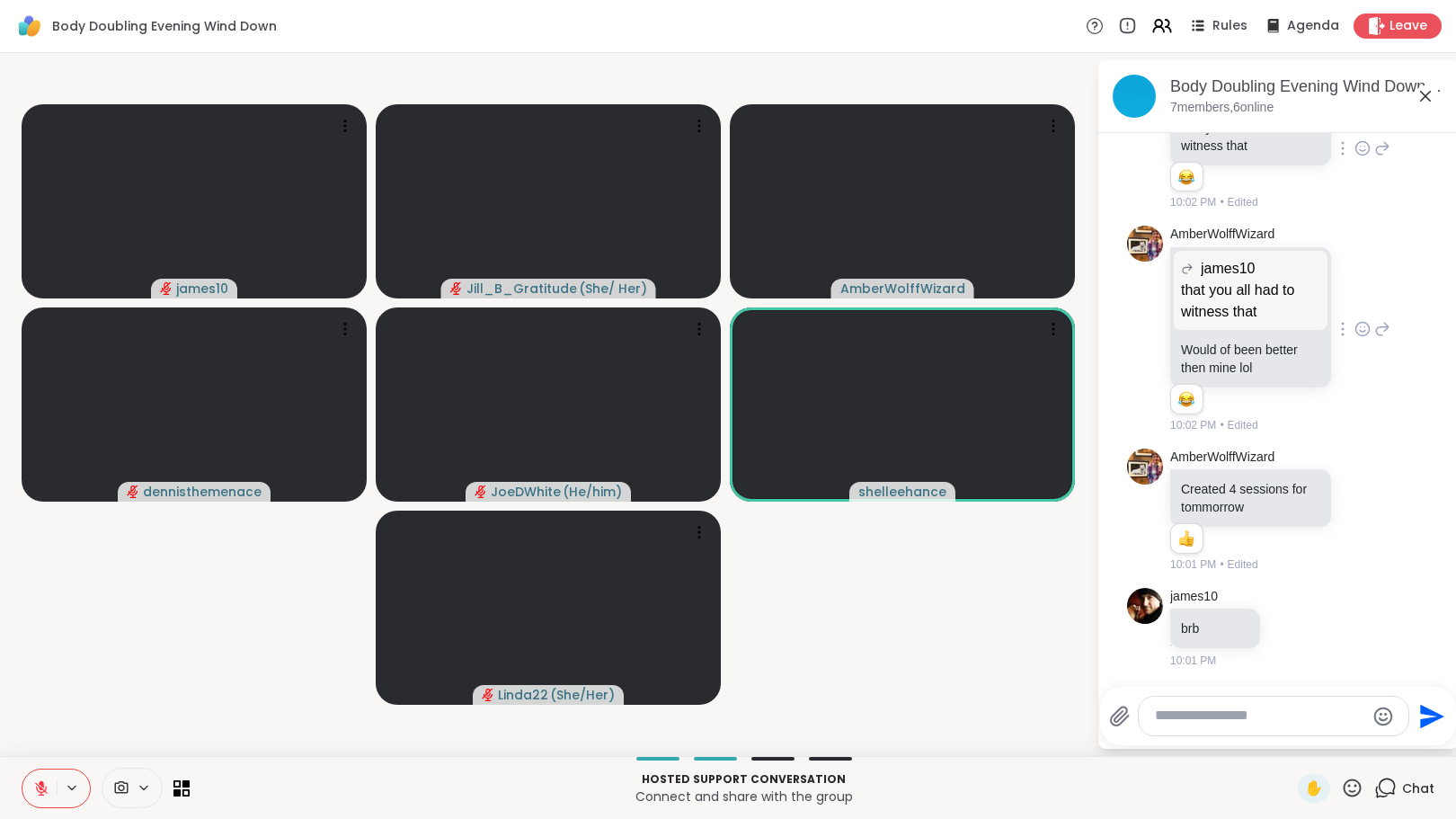
click at [1275, 714] on textarea "Type your message" at bounding box center [1259, 715] width 209 height 19
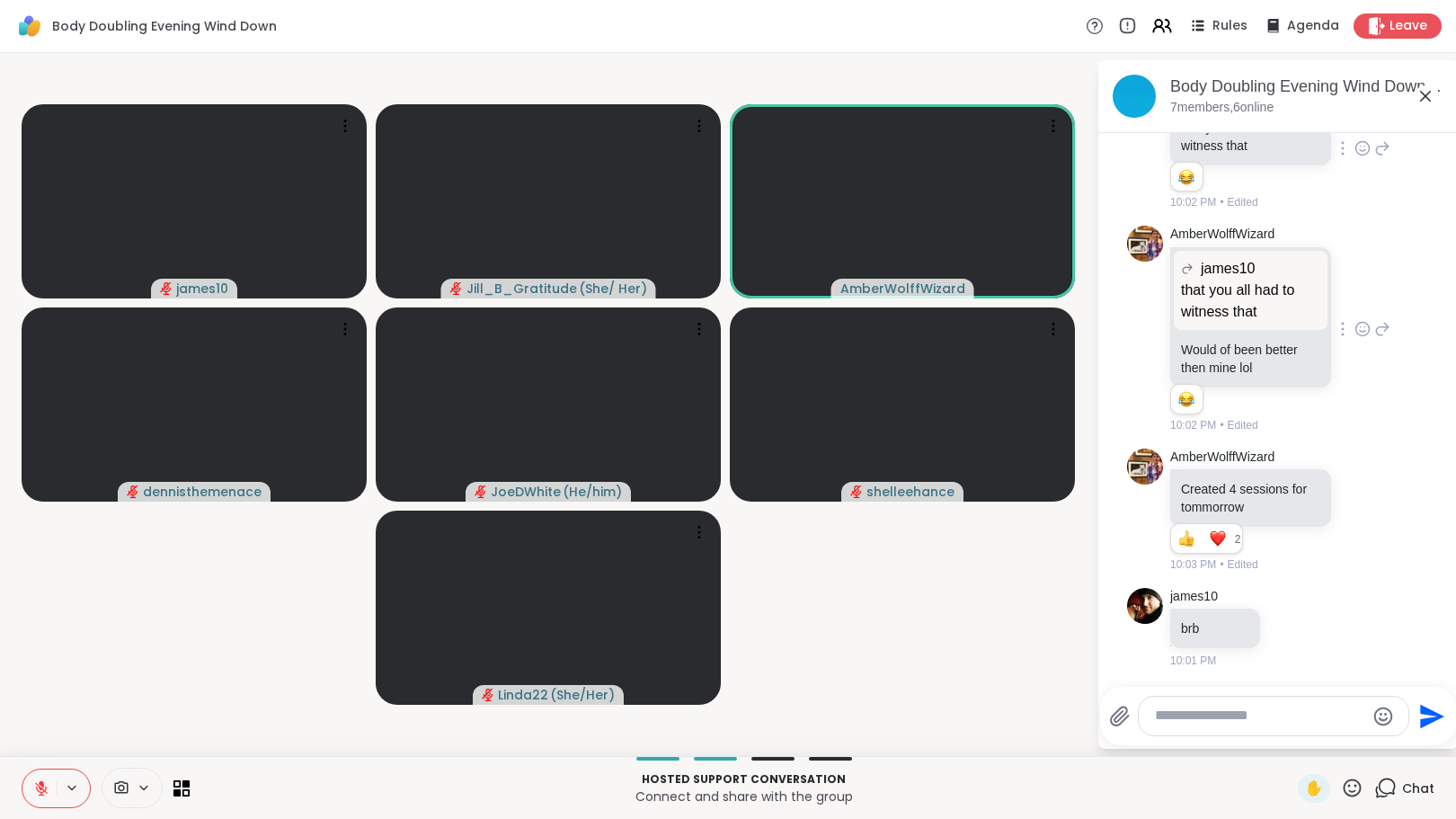
click at [25, 785] on button at bounding box center [40, 788] width 35 height 38
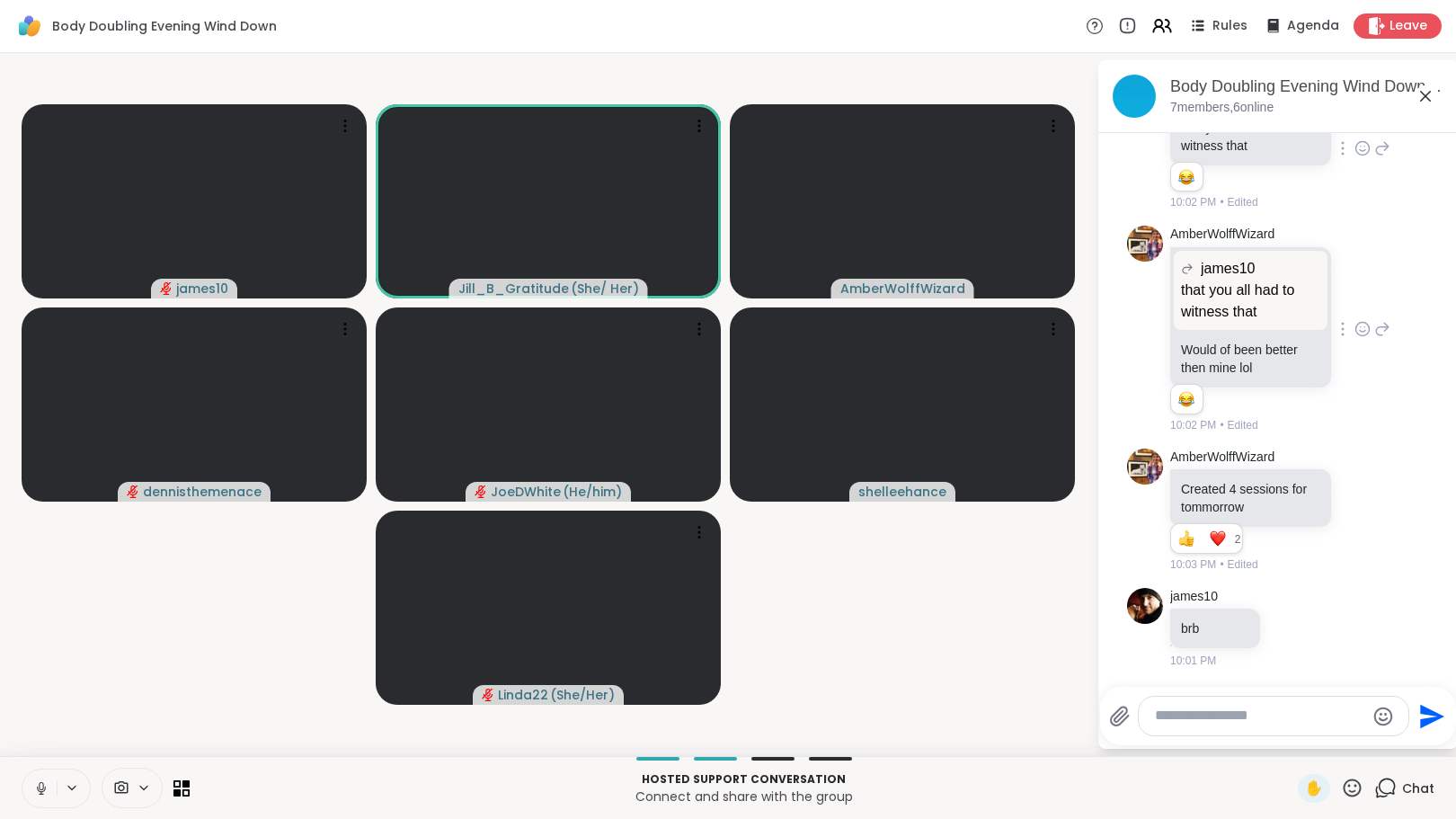
click at [39, 782] on icon at bounding box center [40, 786] width 5 height 8
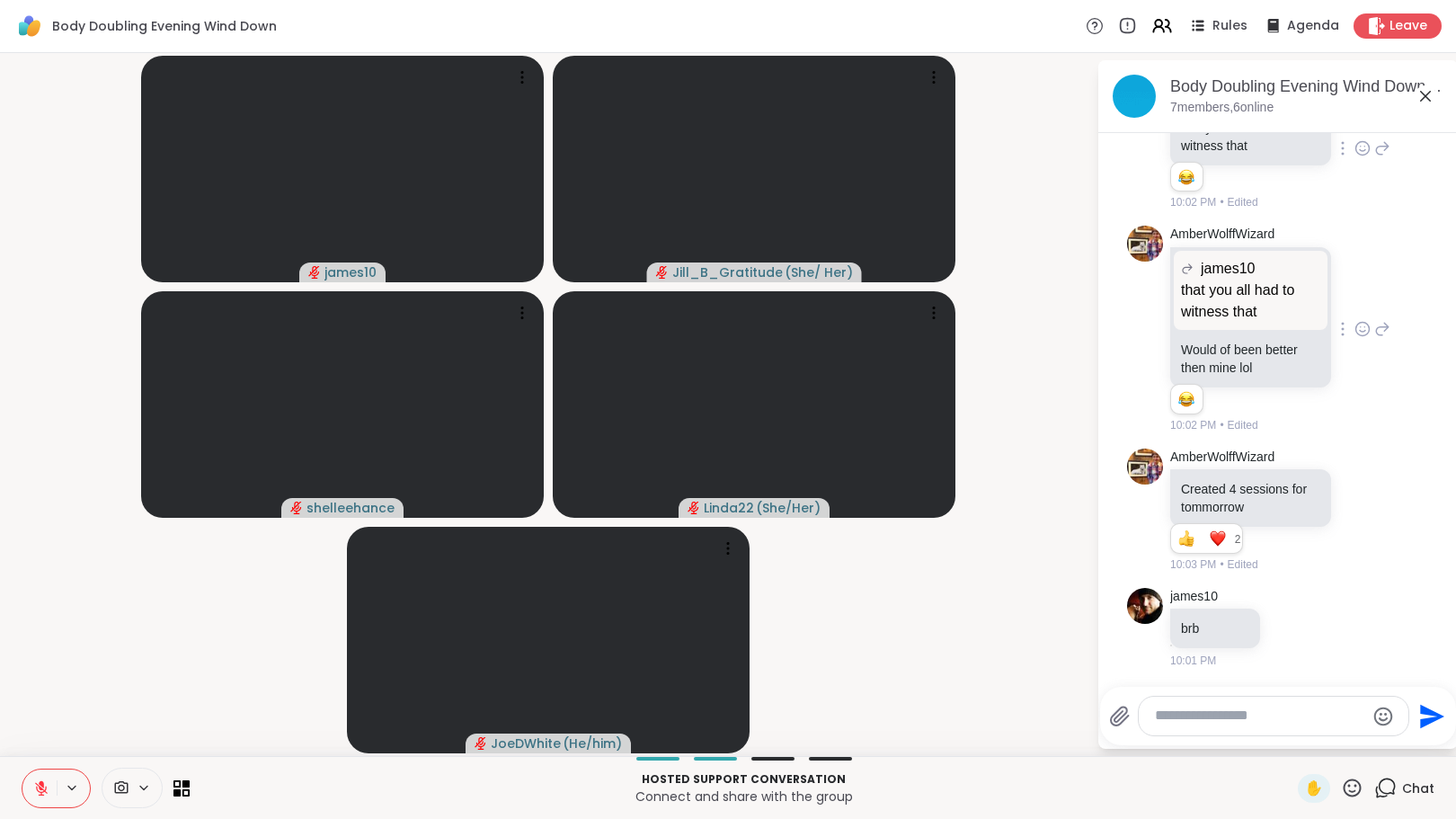
click at [1166, 720] on textarea "Type your message" at bounding box center [1259, 715] width 209 height 19
type textarea "*"
type textarea "**********"
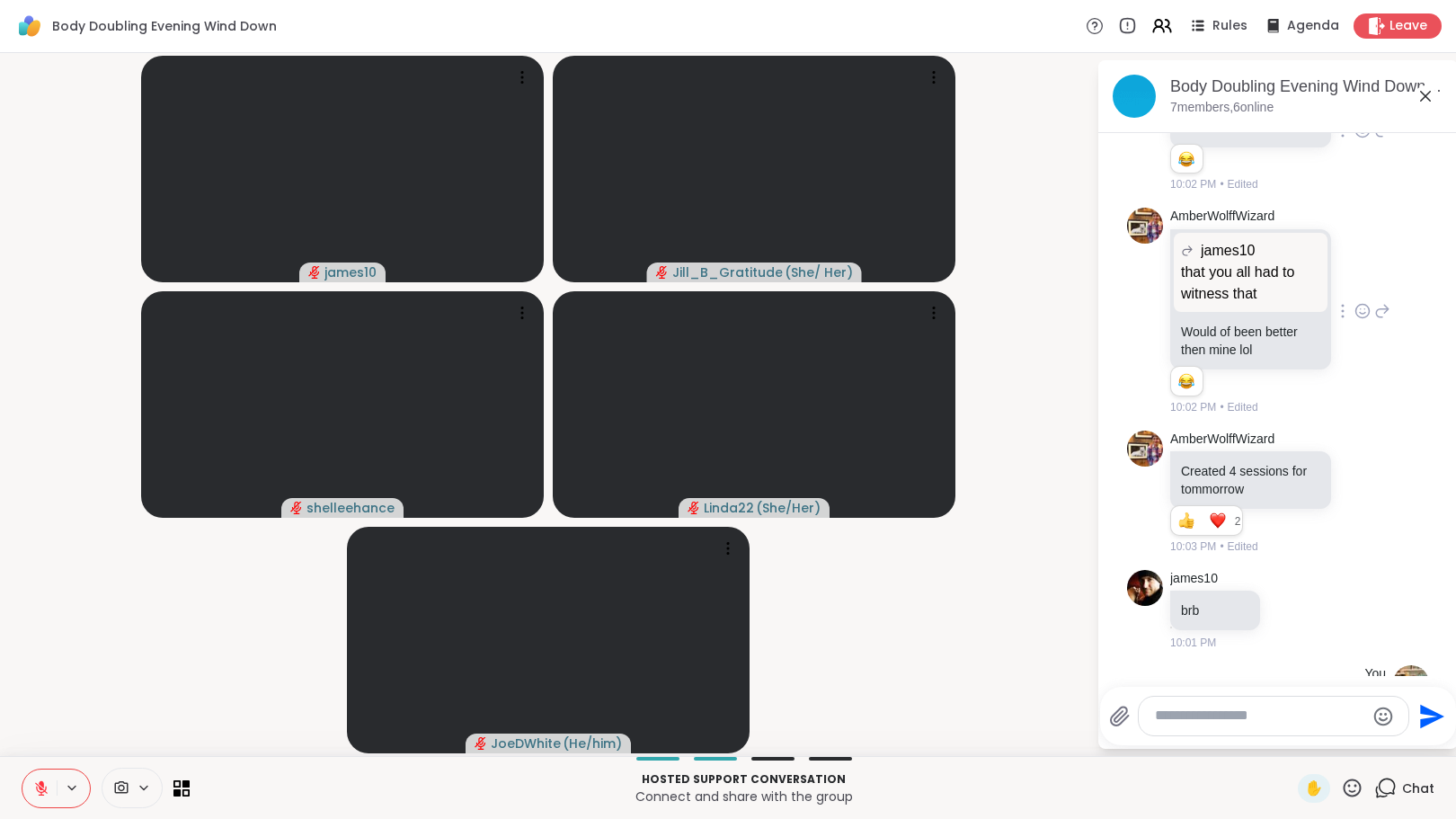
scroll to position [1565, 0]
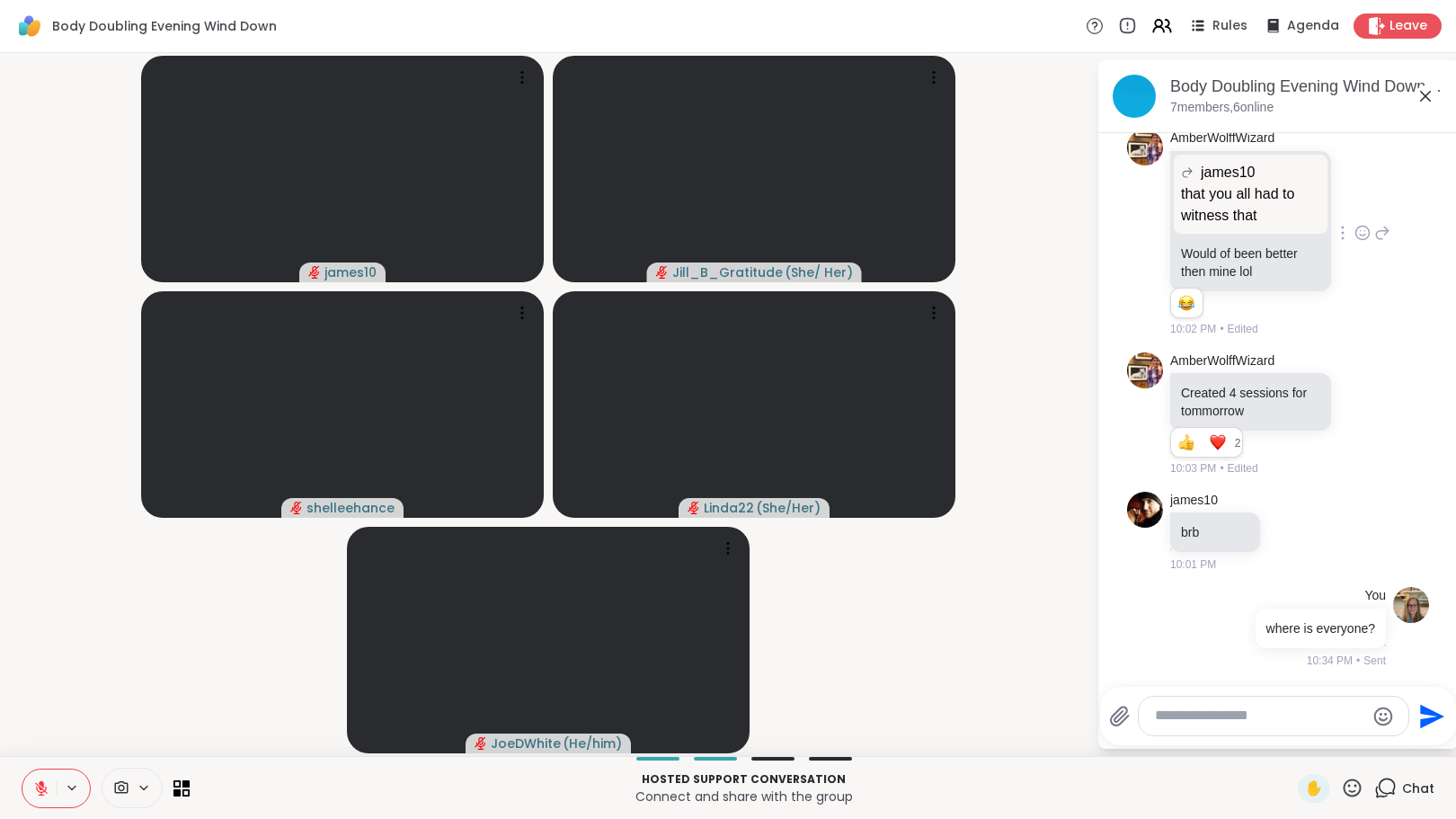
click at [1192, 716] on textarea "Type your message" at bounding box center [1259, 715] width 209 height 19
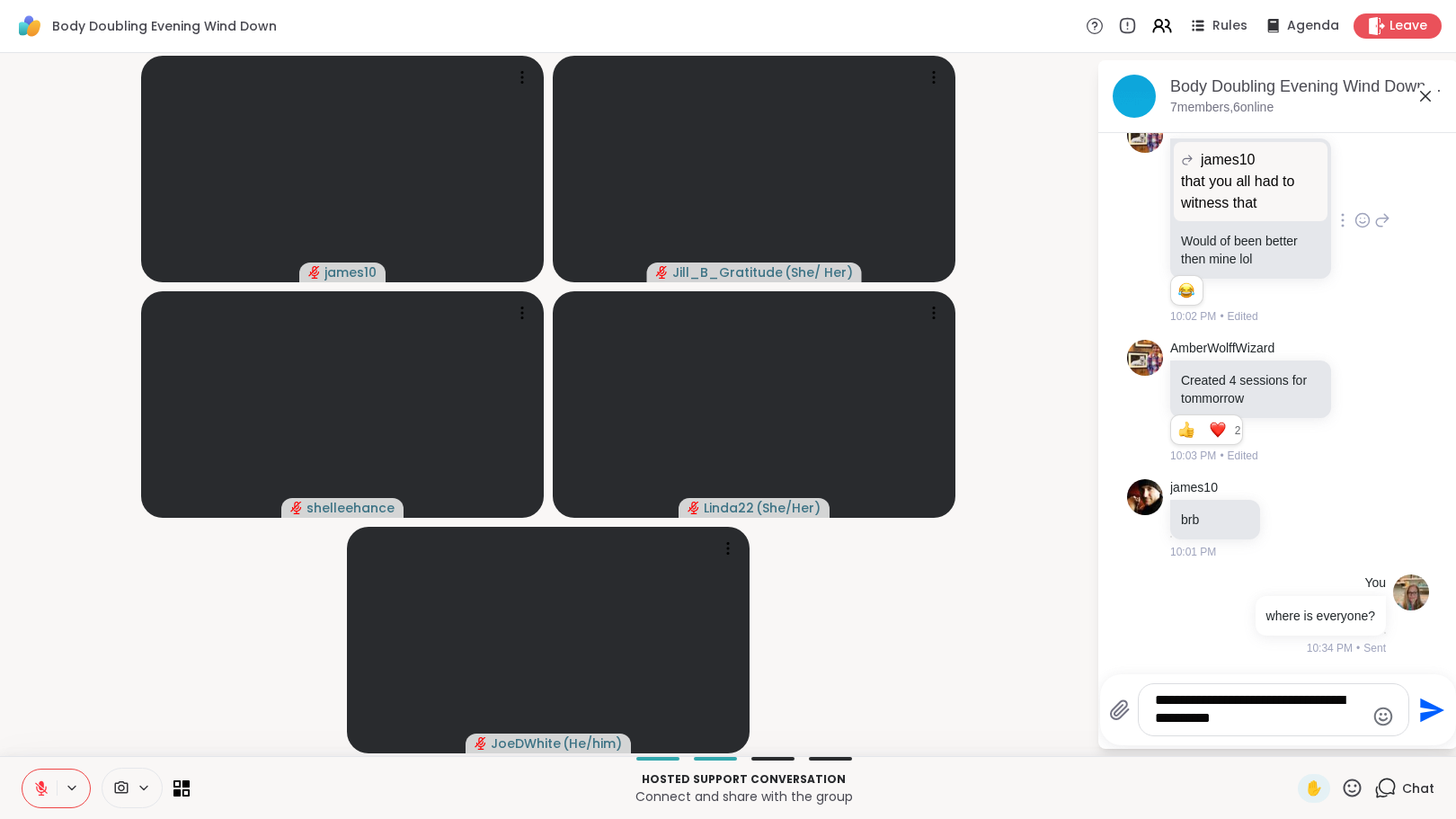
type textarea "**********"
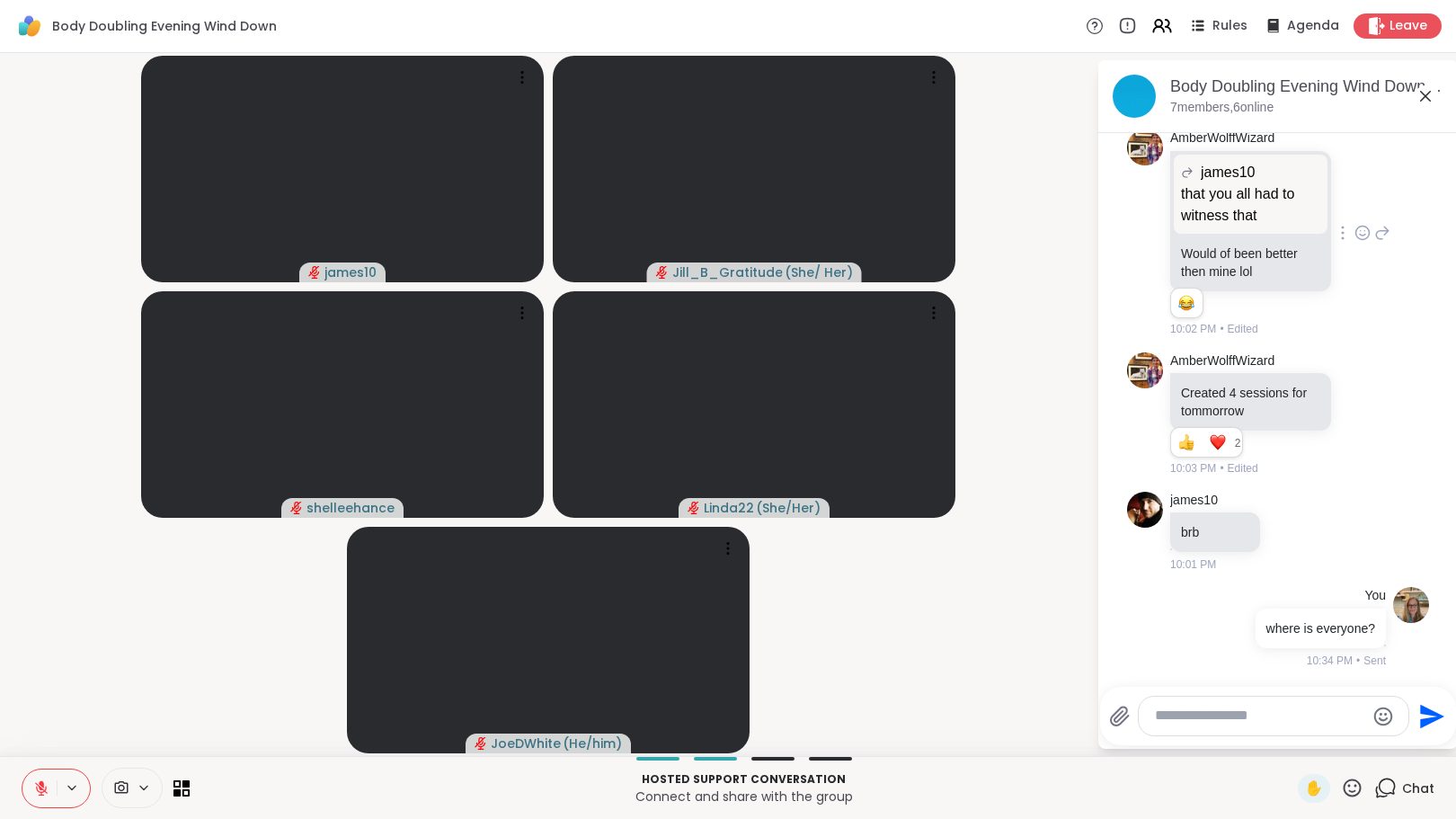
scroll to position [1697, 0]
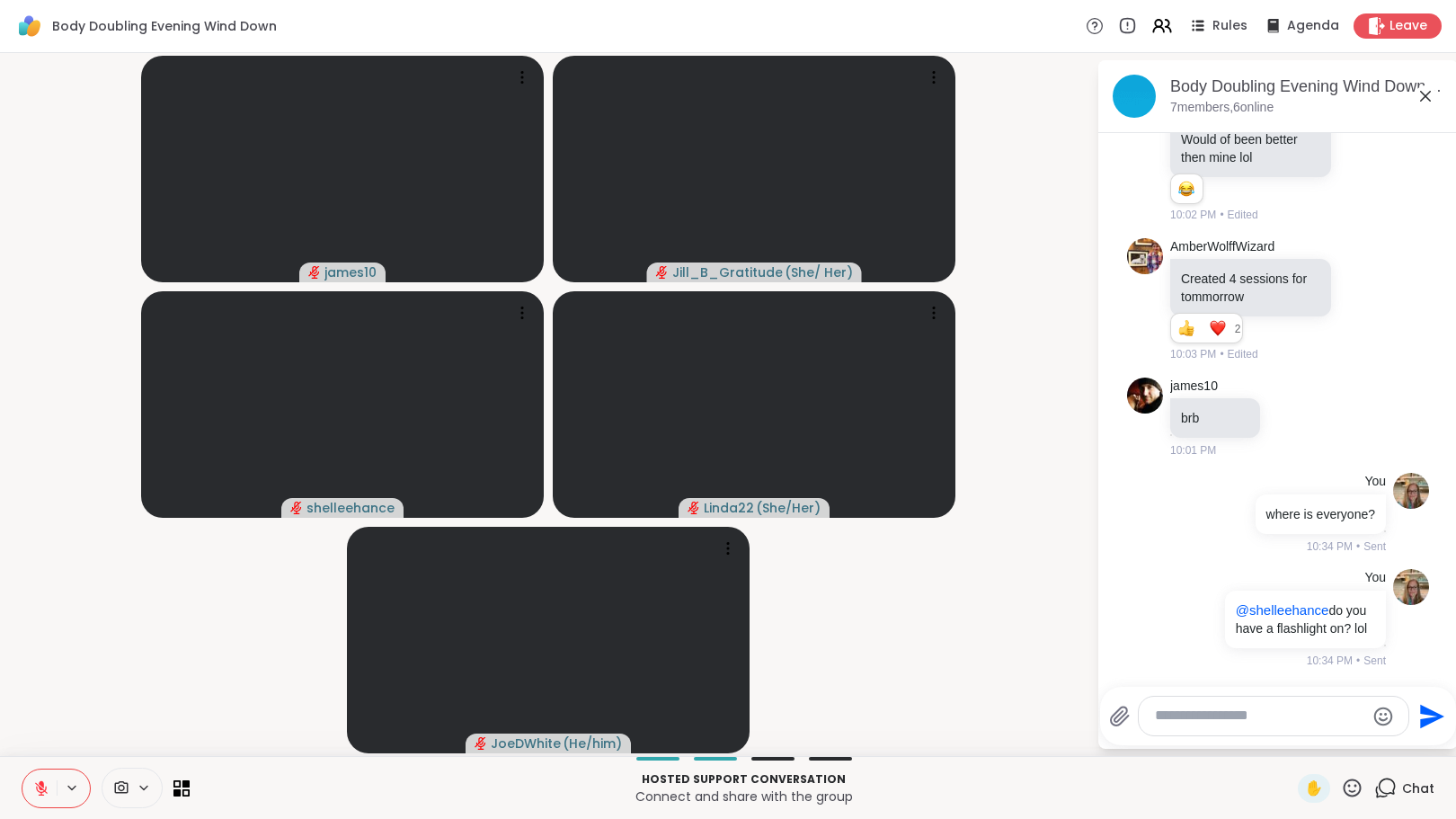
click at [30, 795] on button at bounding box center [40, 788] width 35 height 38
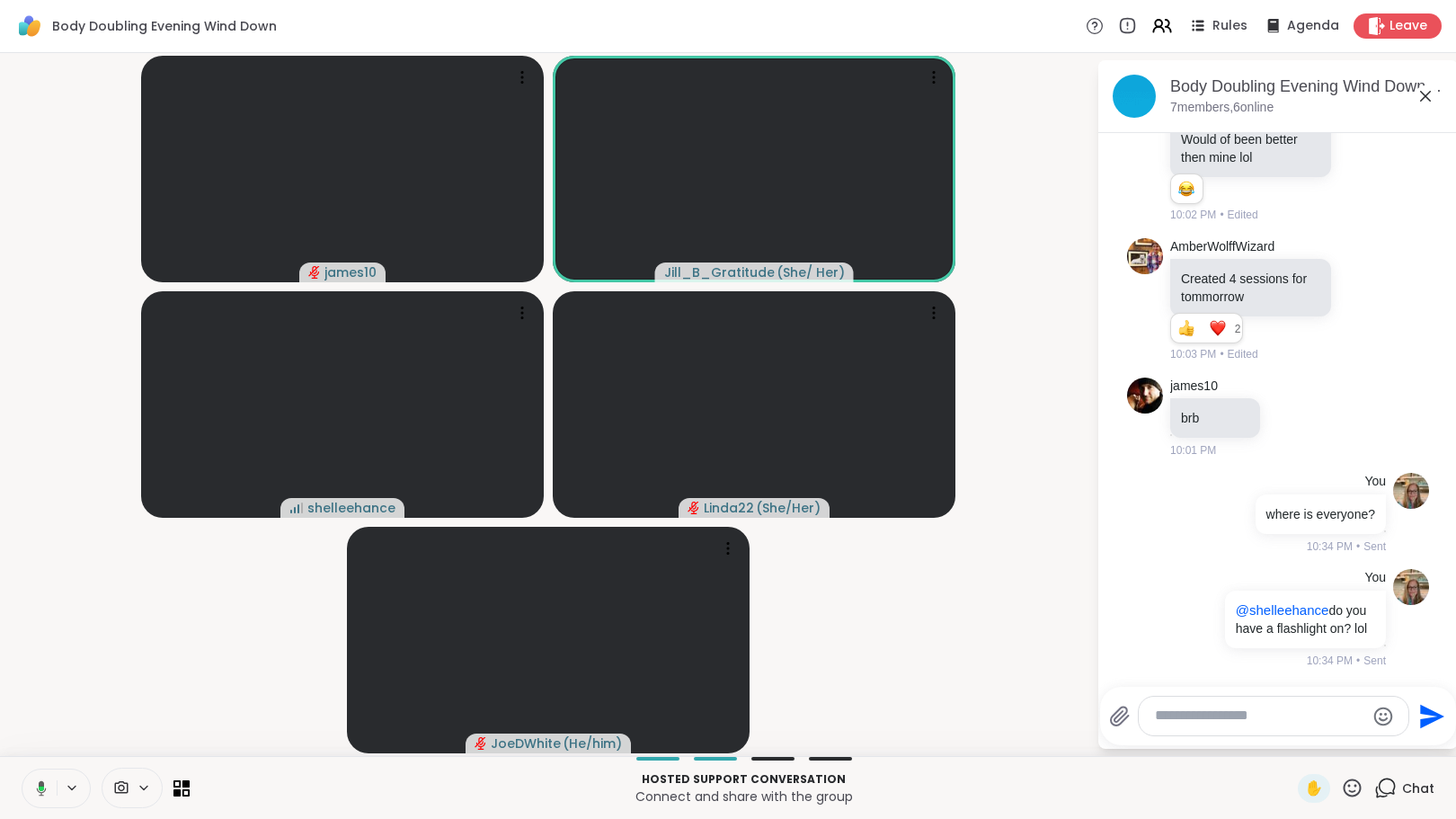
click at [40, 783] on icon at bounding box center [41, 787] width 10 height 15
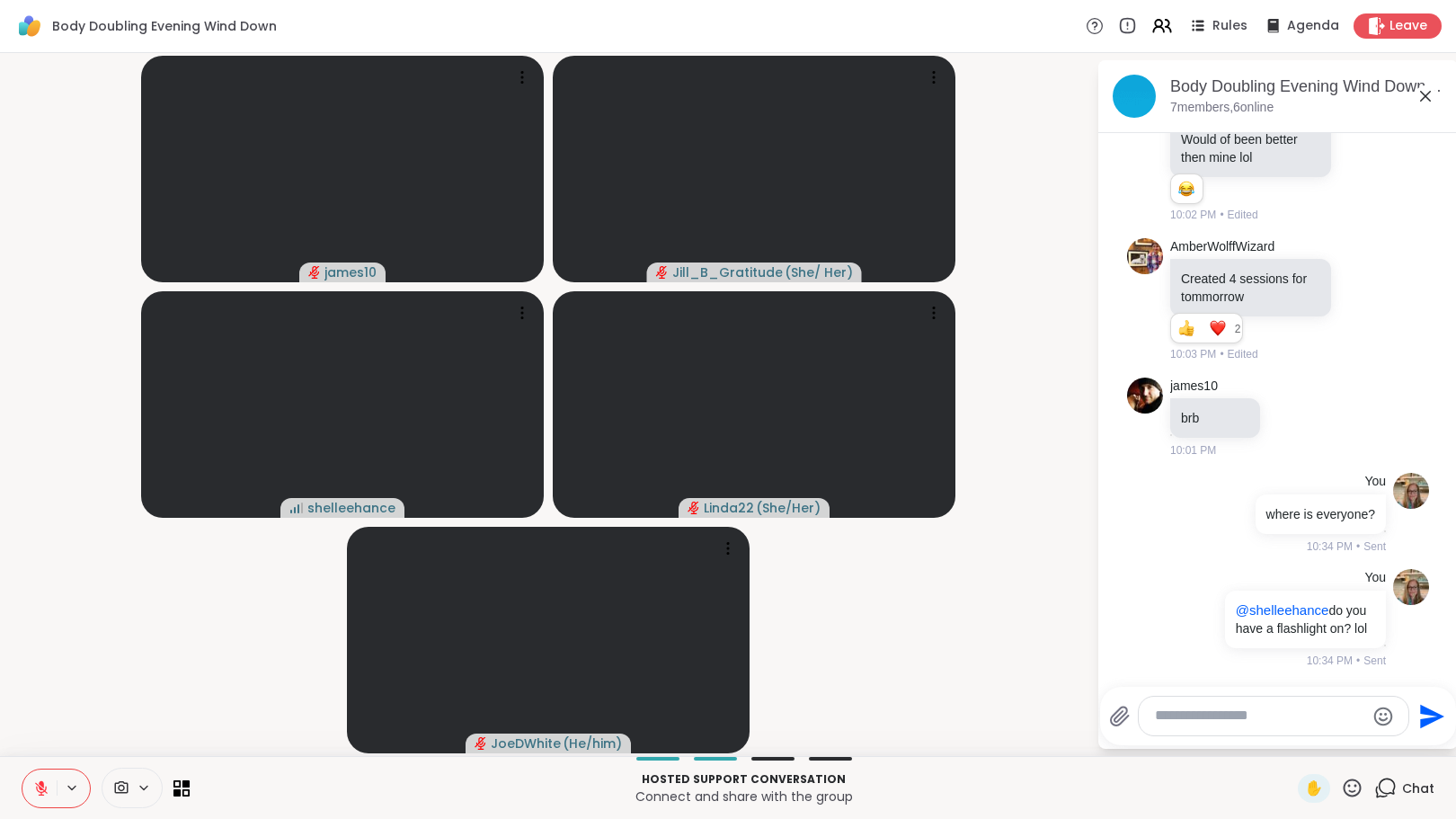
click at [40, 784] on icon at bounding box center [41, 788] width 16 height 16
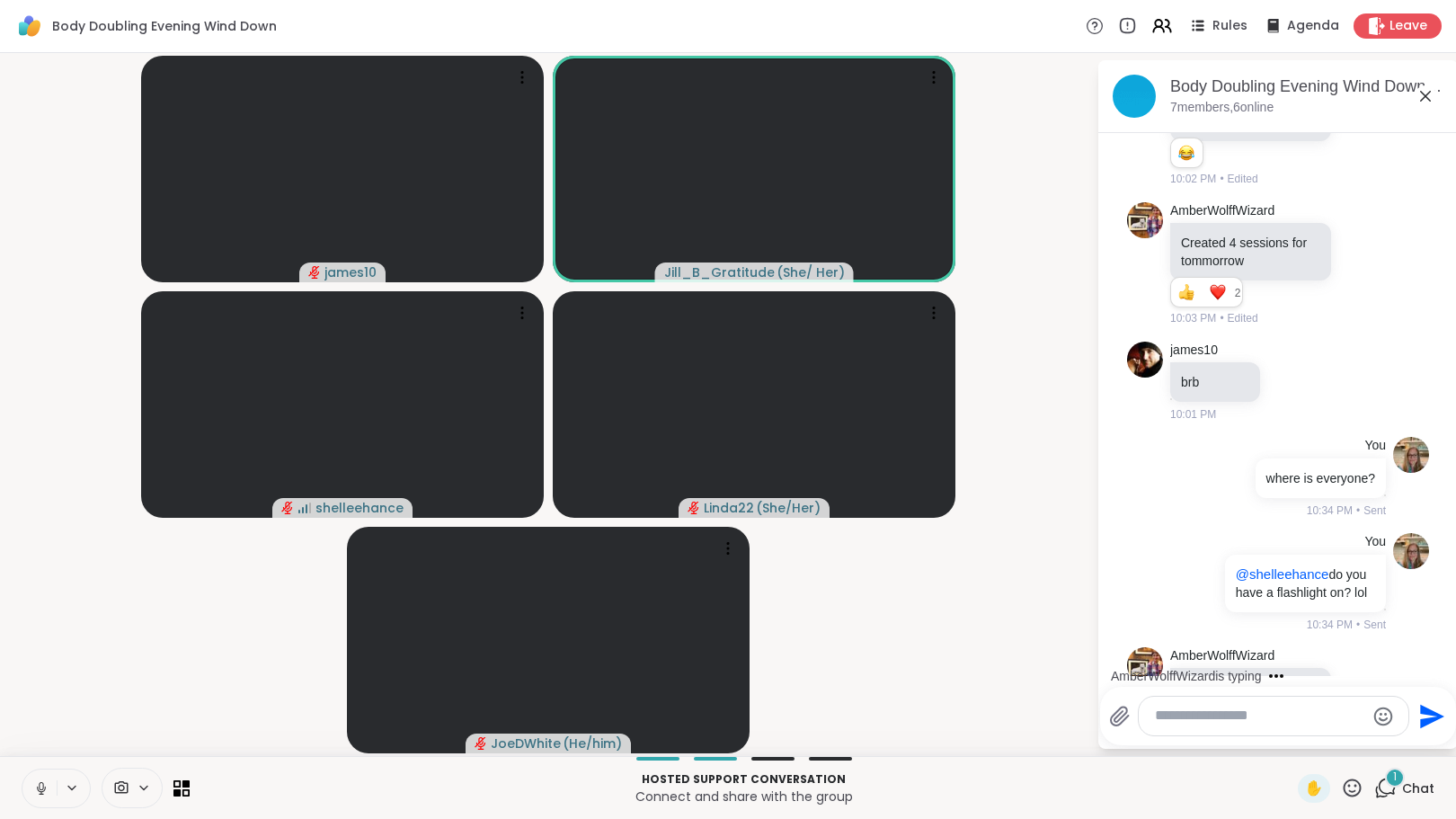
scroll to position [1810, 0]
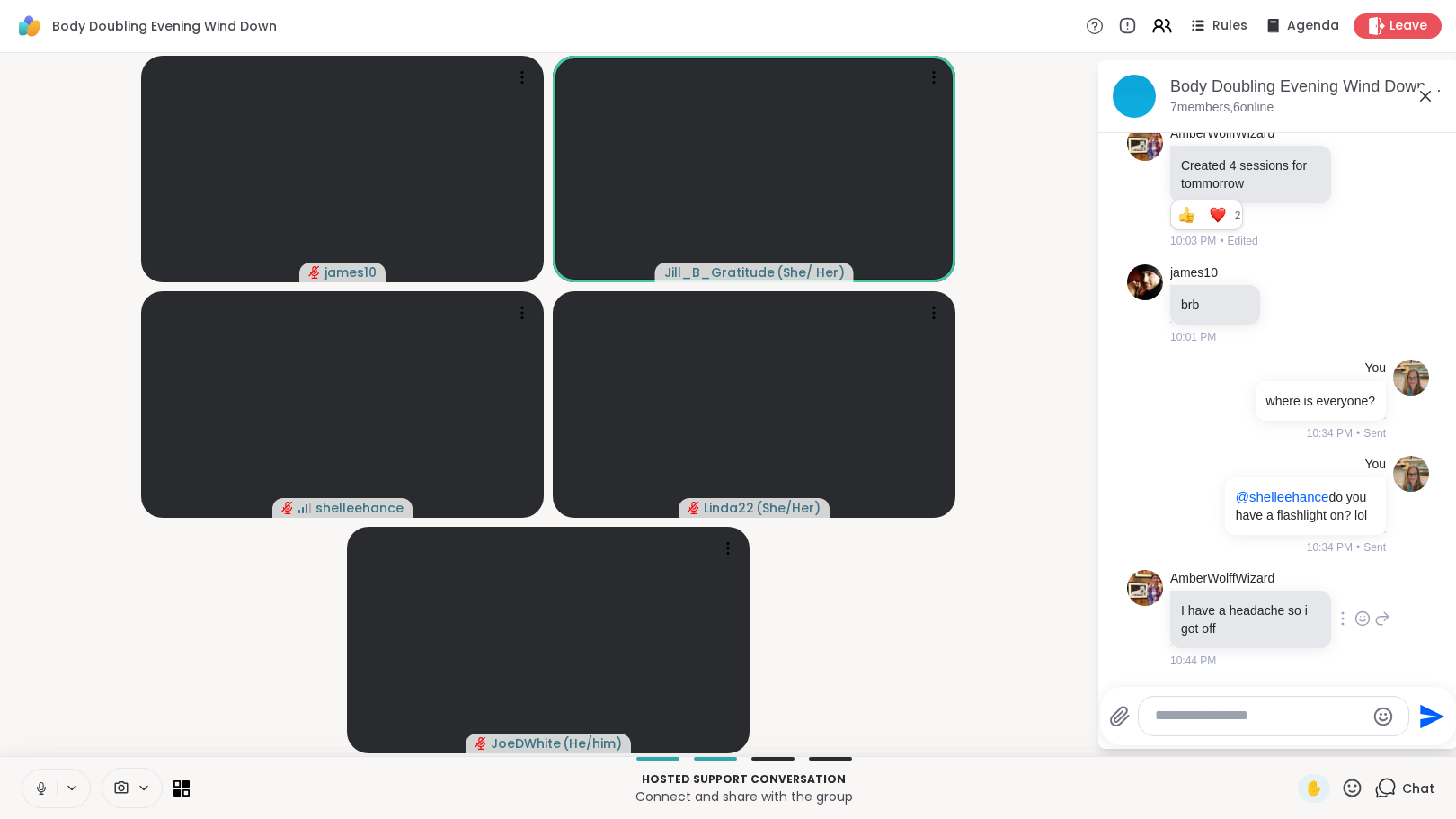
click at [1354, 614] on icon at bounding box center [1362, 618] width 16 height 18
click at [1354, 585] on div "Select Reaction: Heart" at bounding box center [1362, 590] width 16 height 16
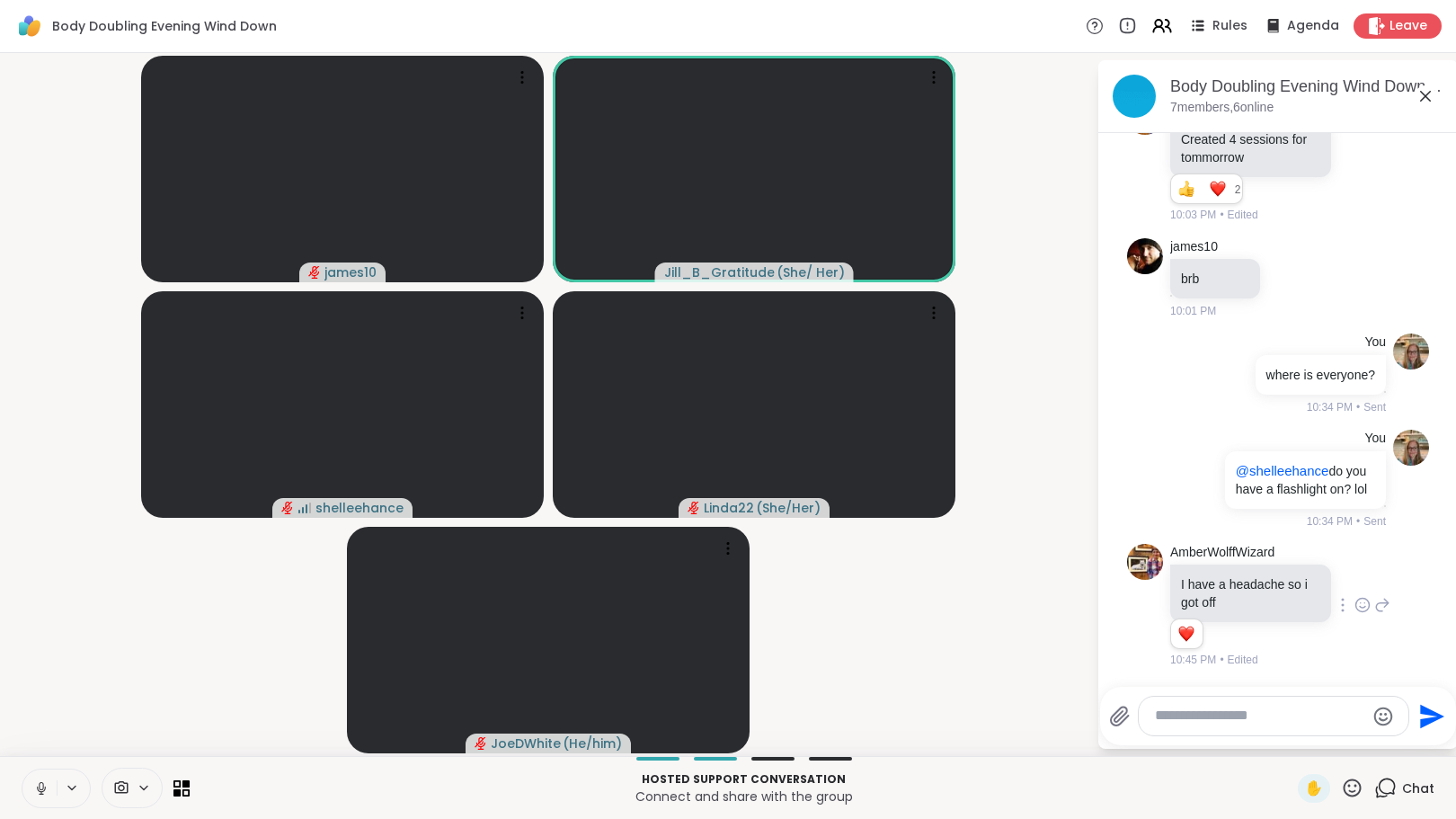
click at [41, 784] on icon at bounding box center [41, 788] width 16 height 16
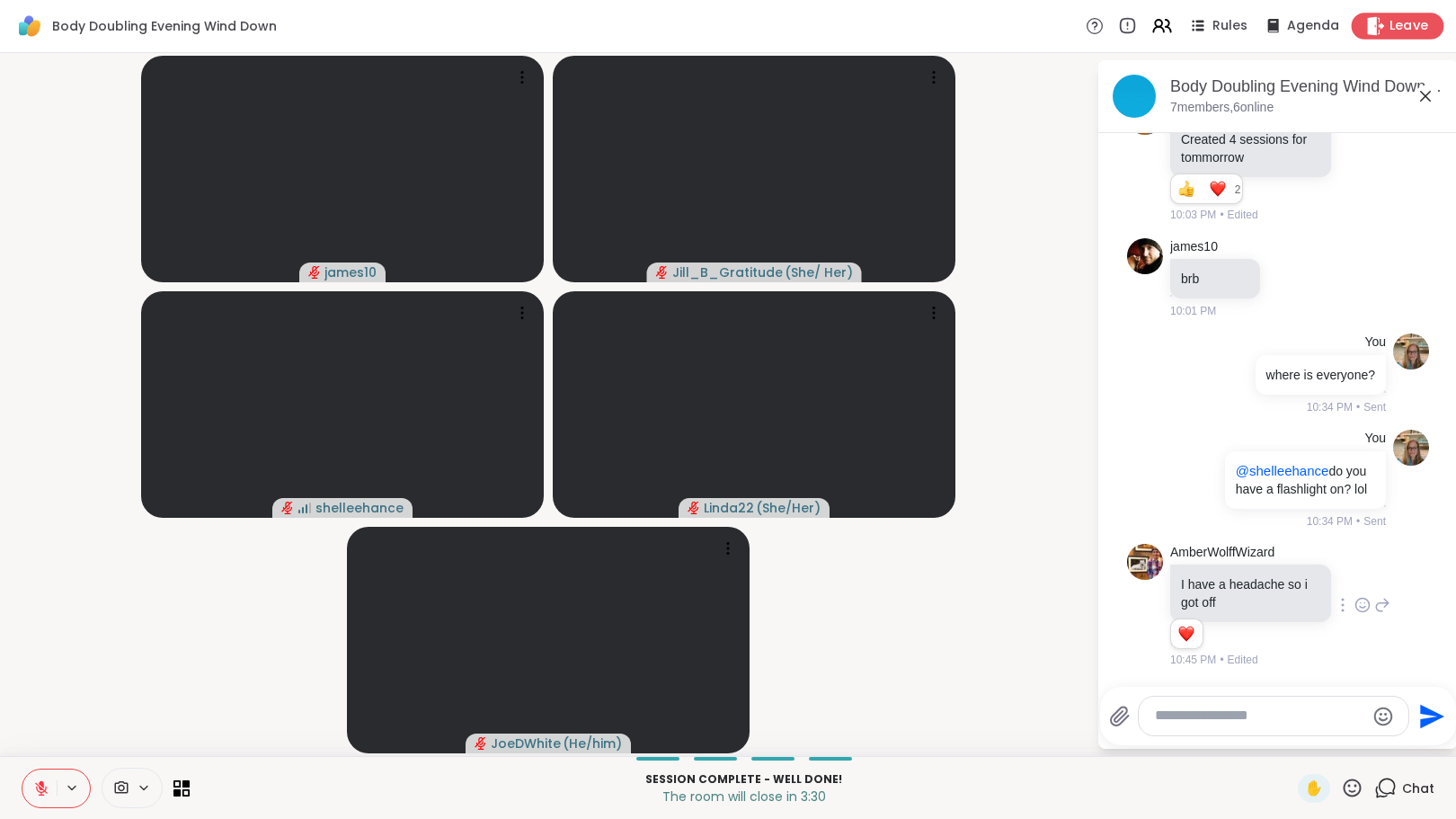
click at [1372, 21] on icon at bounding box center [1375, 25] width 19 height 19
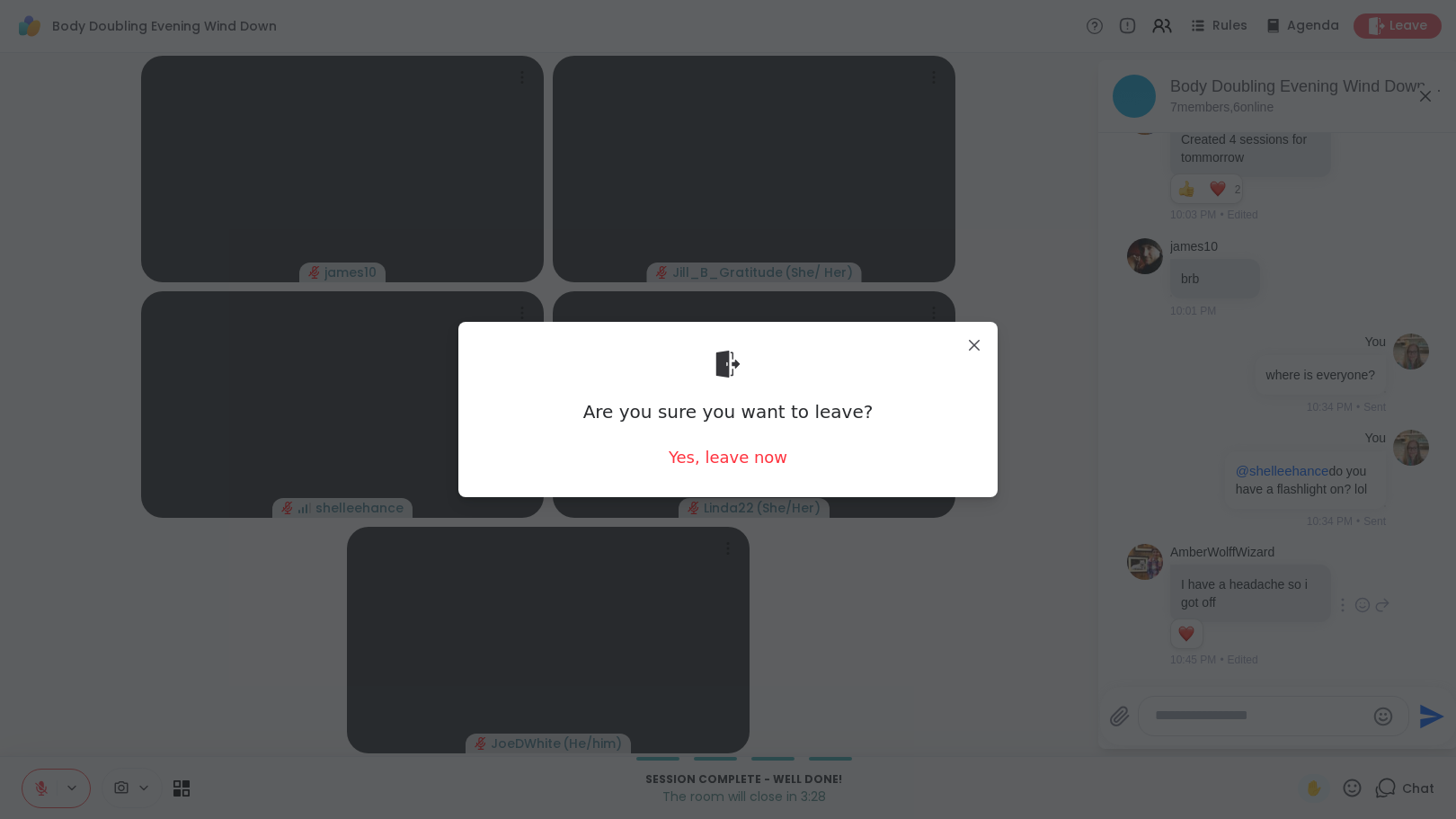
click at [715, 444] on div "Are you sure you want to leave? Yes, leave now" at bounding box center [728, 409] width 511 height 146
click at [705, 453] on div "Yes, leave now" at bounding box center [728, 456] width 119 height 23
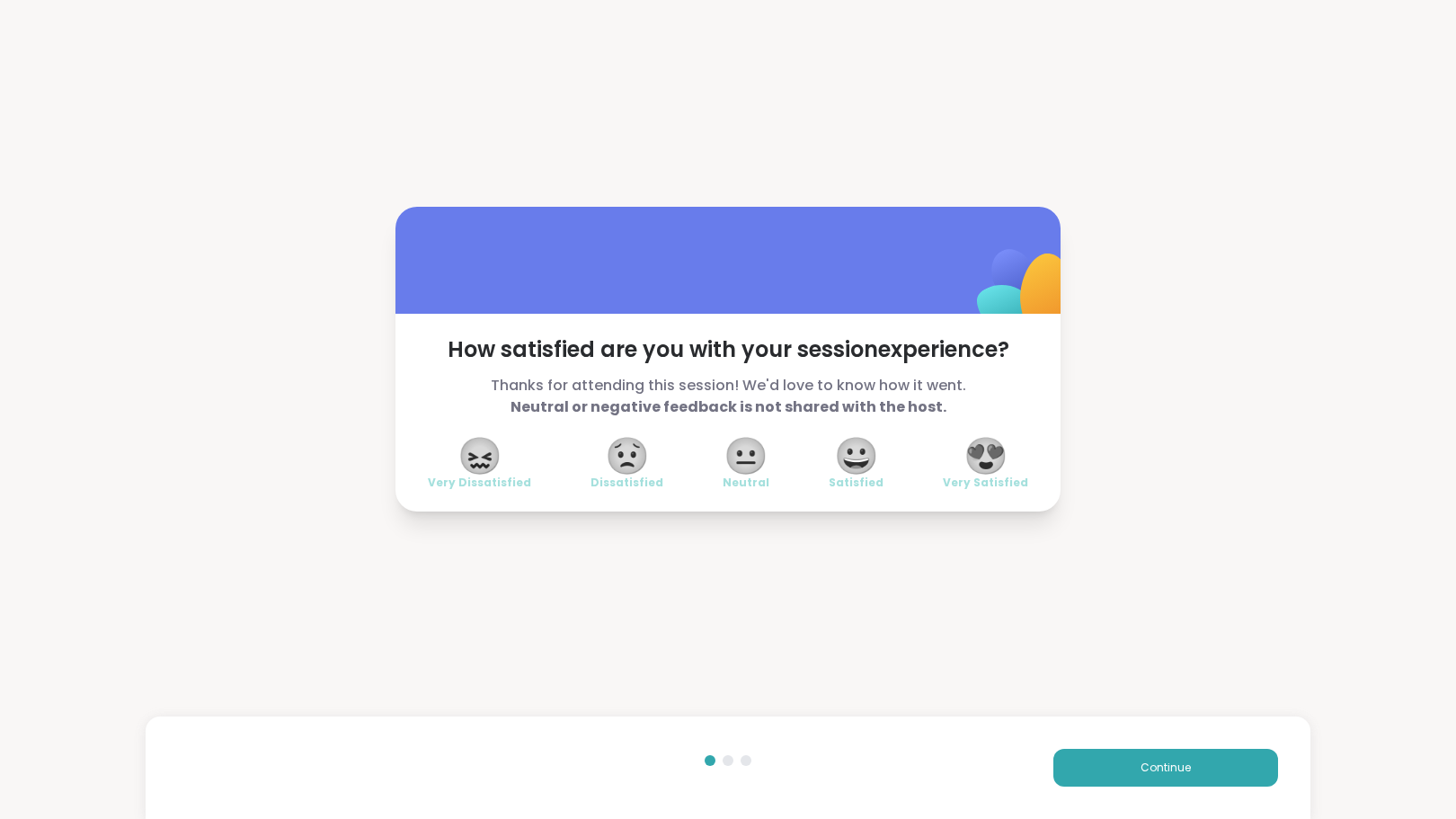
click at [973, 454] on span "😍" at bounding box center [985, 455] width 44 height 33
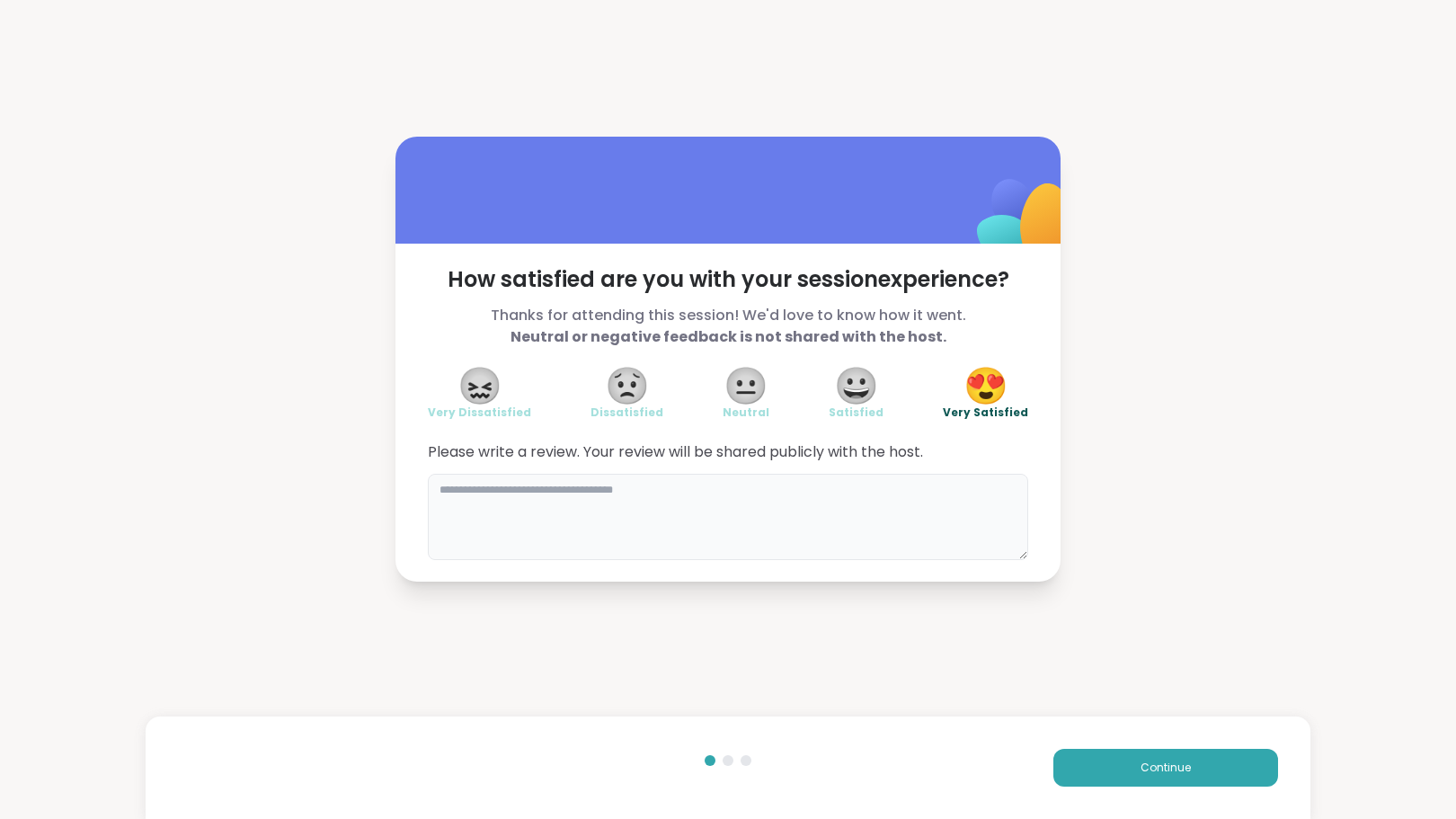
click at [807, 495] on textarea at bounding box center [728, 517] width 601 height 86
type textarea "*"
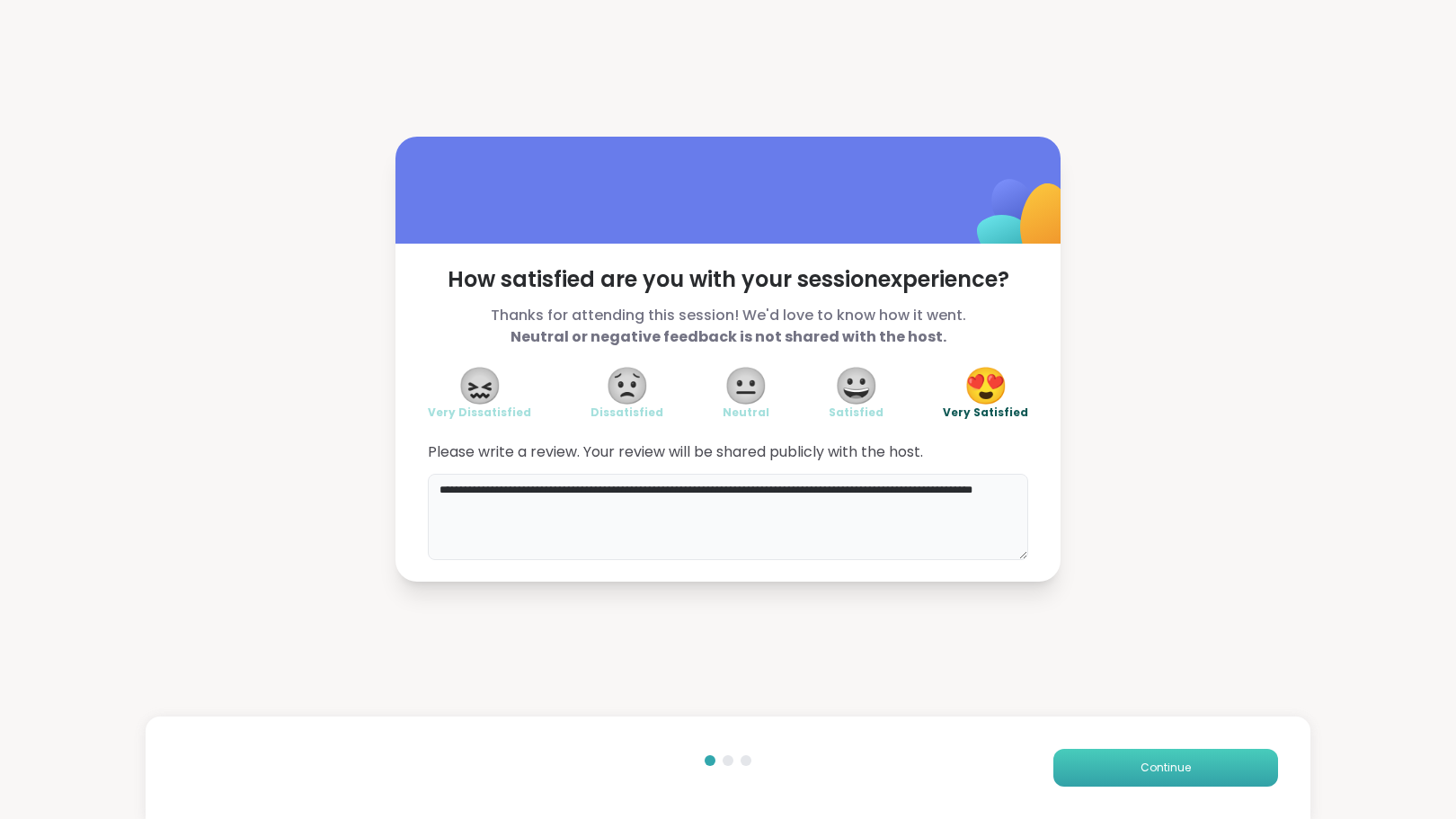
type textarea "**********"
click at [1141, 763] on span "Continue" at bounding box center [1166, 768] width 50 height 16
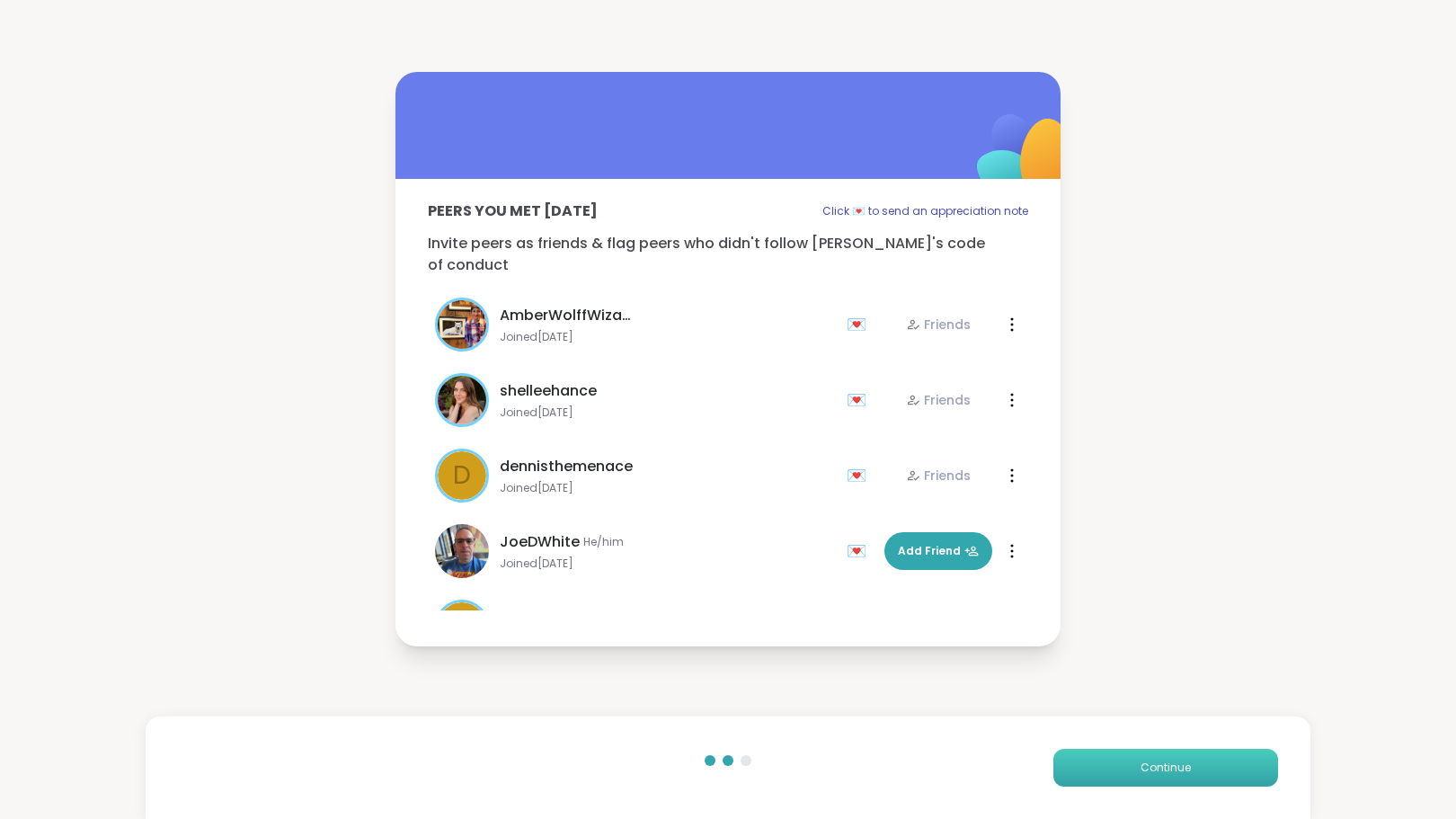
click at [1121, 773] on button "Continue" at bounding box center [1165, 768] width 224 height 38
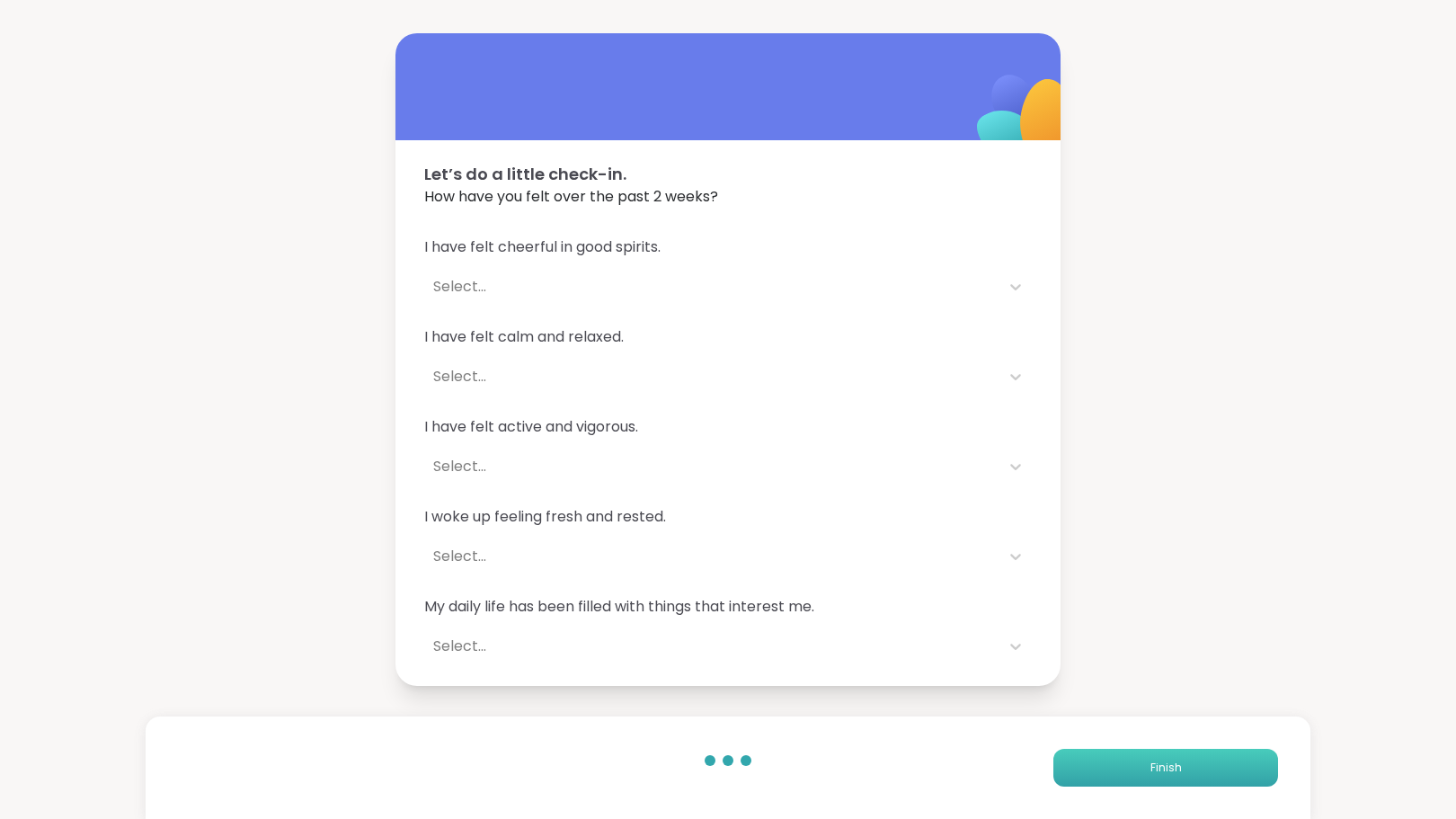
click at [1122, 772] on button "Finish" at bounding box center [1165, 768] width 224 height 38
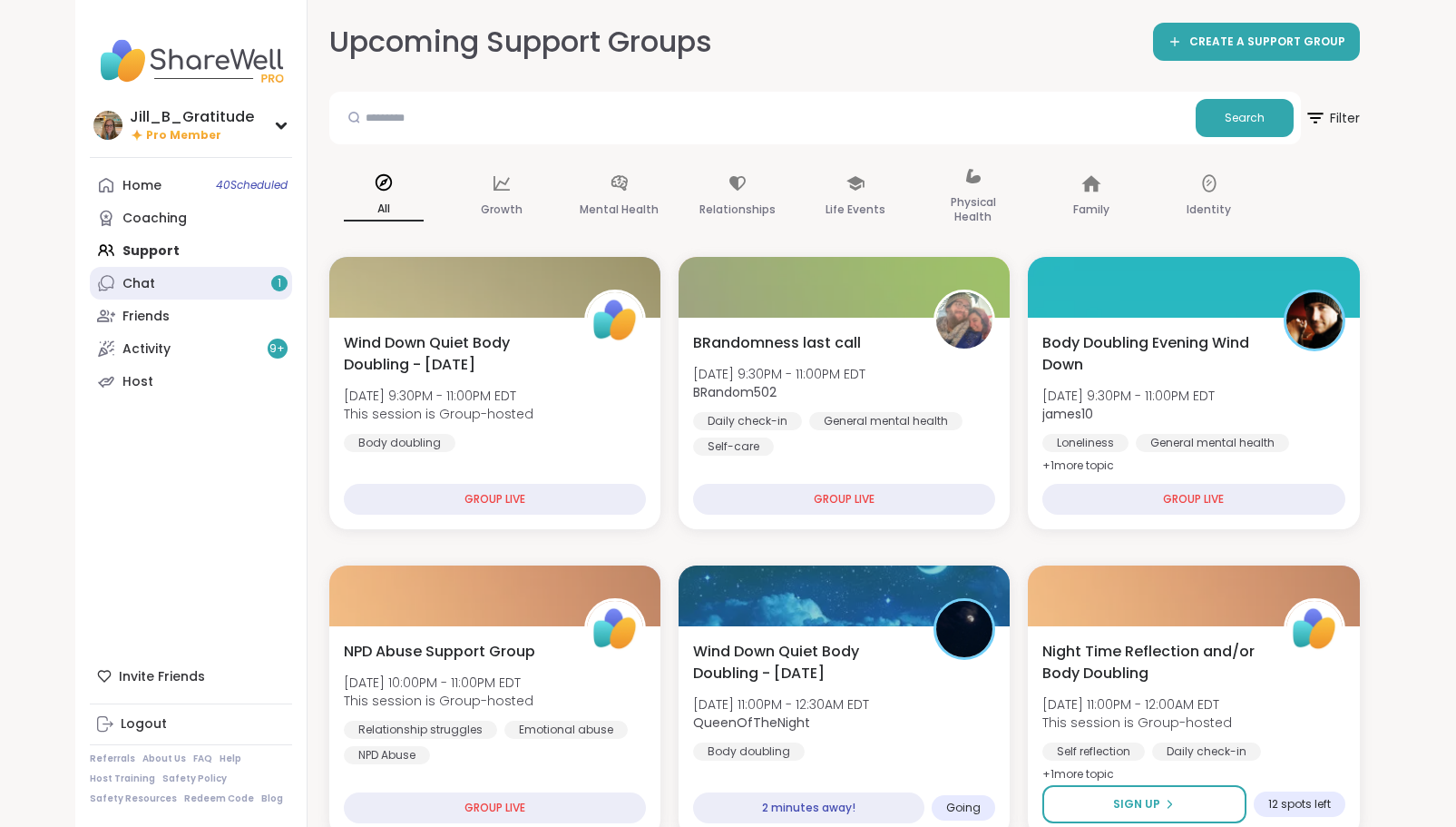
click at [267, 285] on link "Chat 1" at bounding box center [190, 283] width 202 height 33
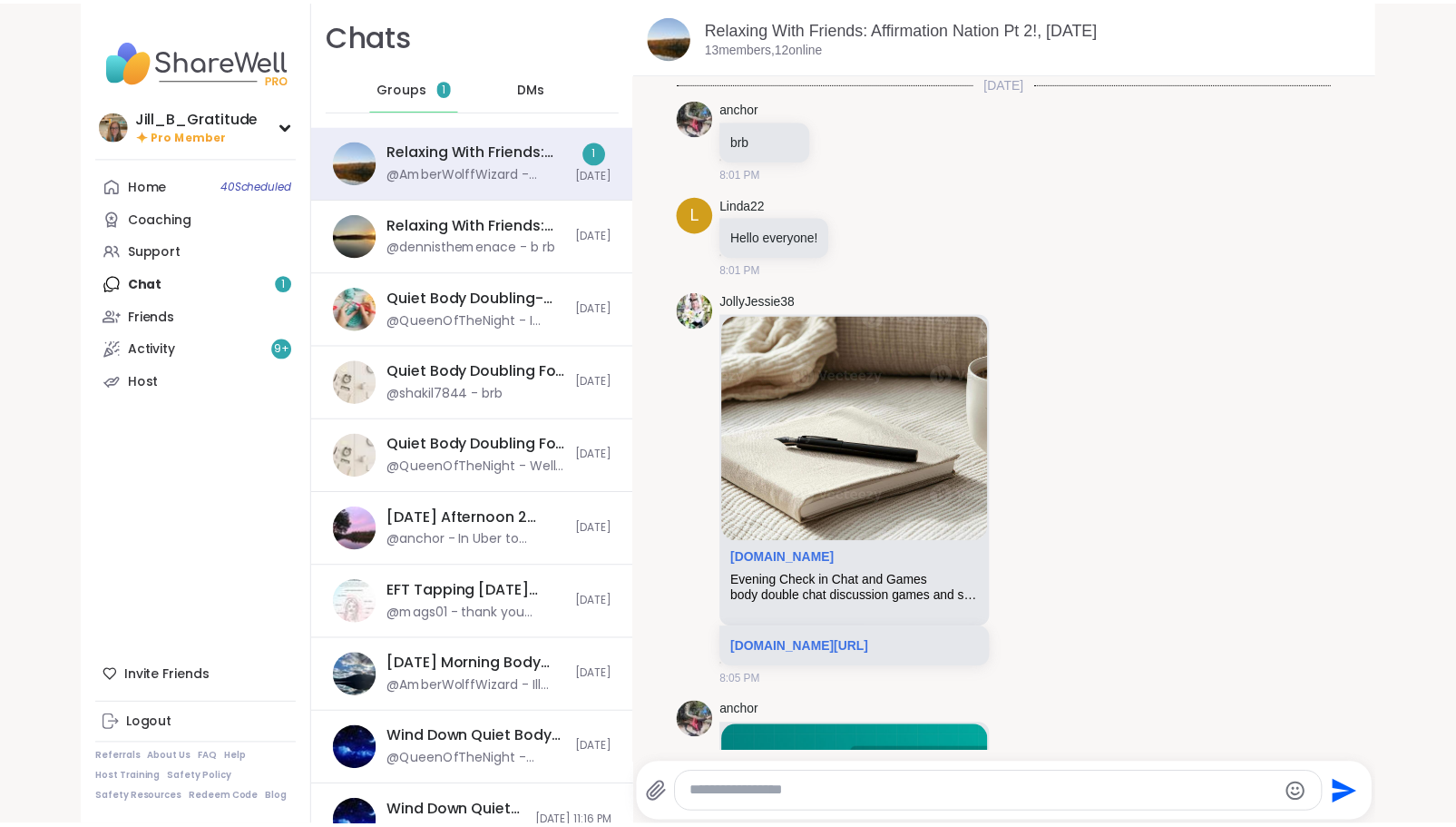
scroll to position [3259, 0]
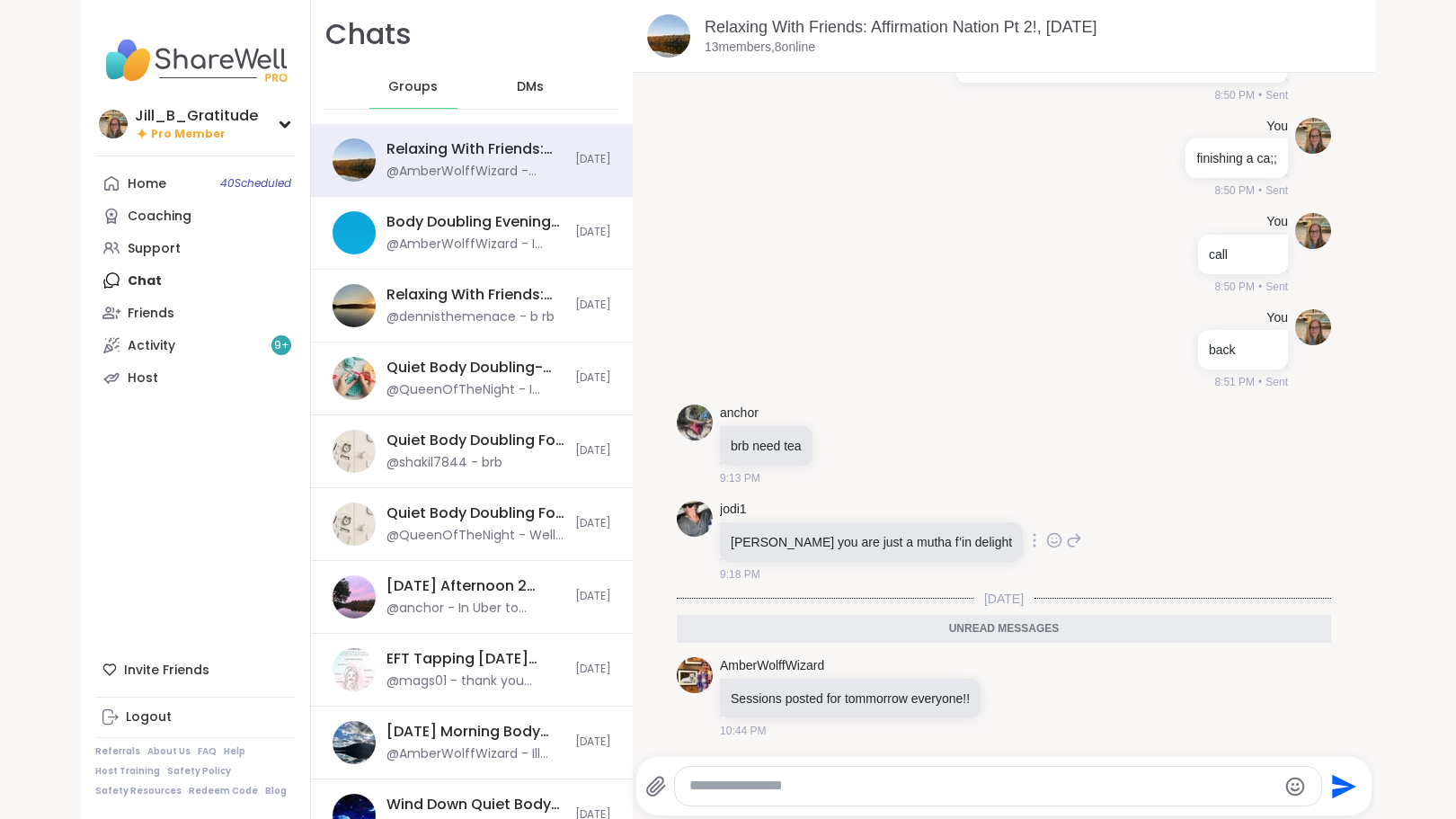
click at [1048, 543] on icon at bounding box center [1055, 540] width 14 height 14
click at [903, 514] on div "Select Reaction: Heart" at bounding box center [911, 512] width 16 height 16
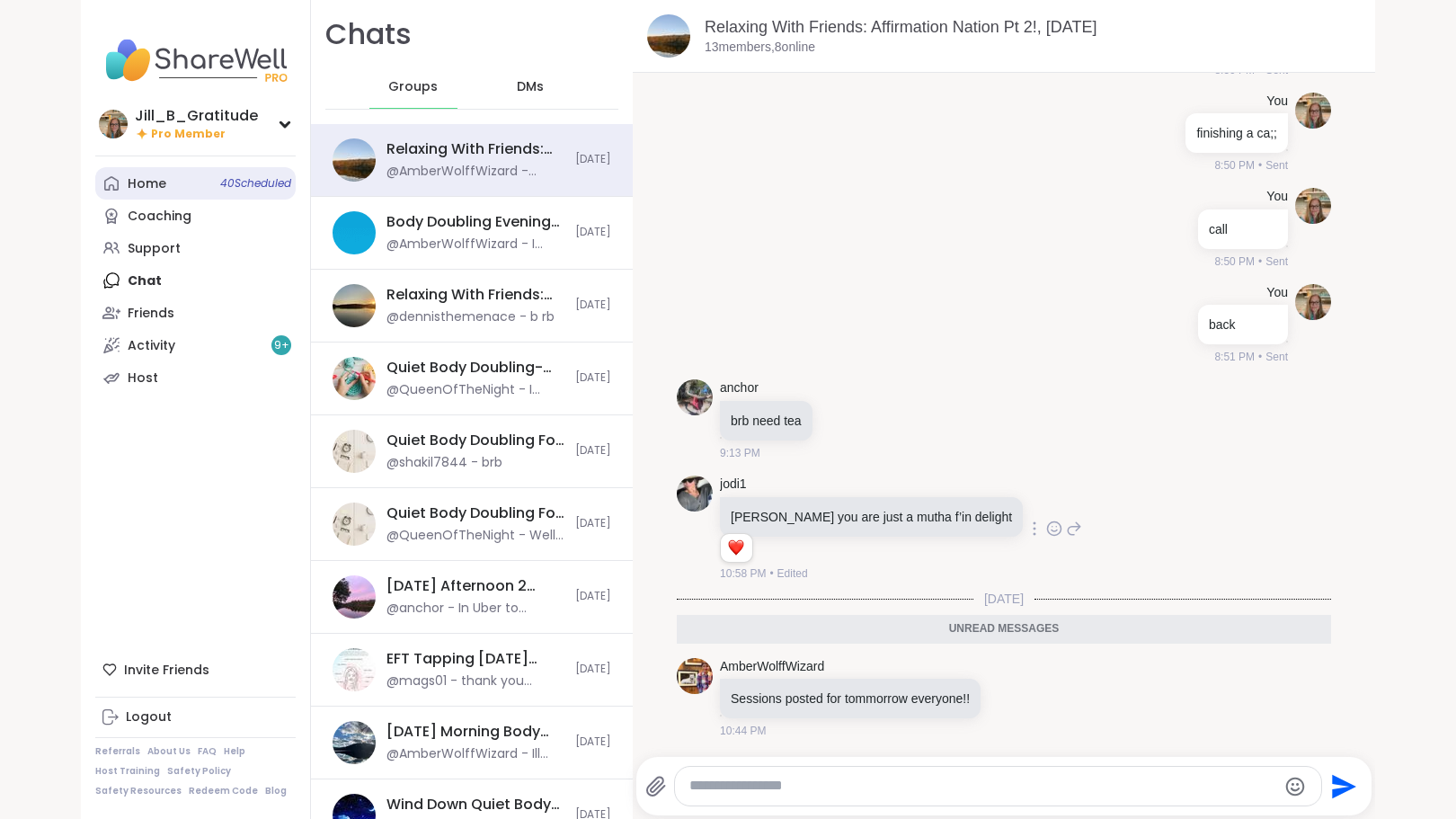
click at [169, 199] on link "Home 40 Scheduled" at bounding box center [195, 183] width 201 height 33
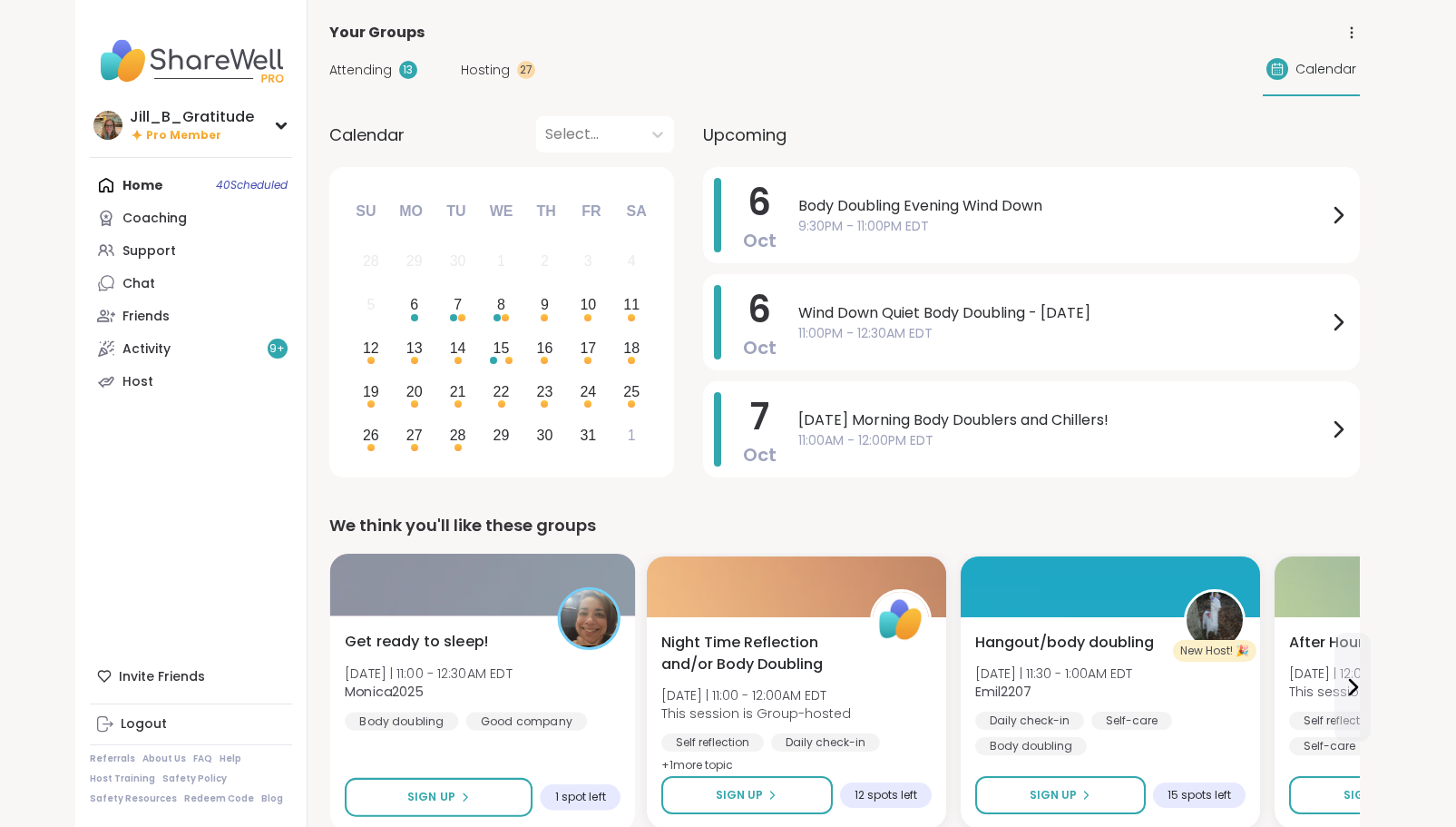
click at [507, 697] on span "Monica2025" at bounding box center [429, 691] width 168 height 18
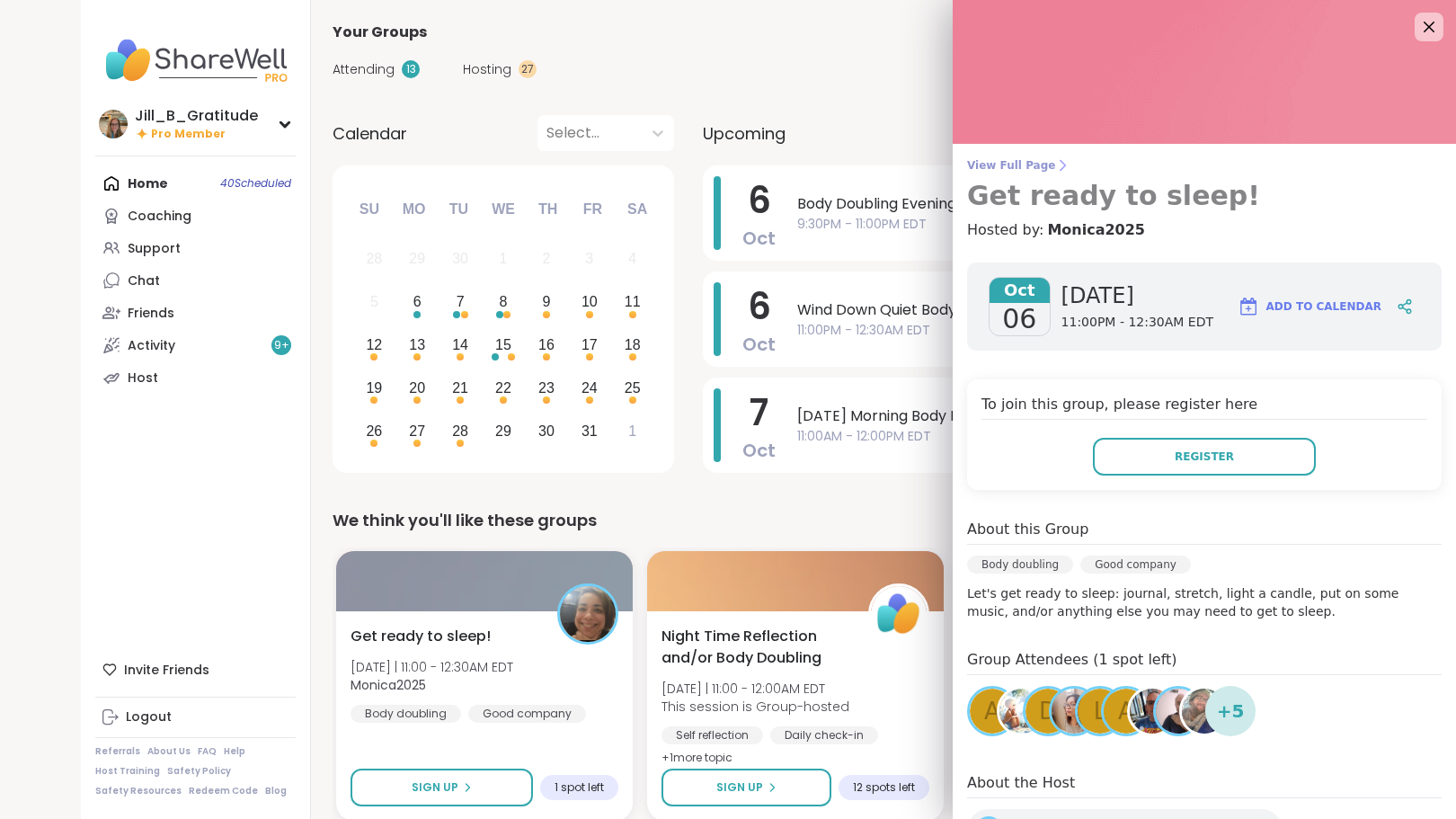
click at [982, 165] on span "View Full Page" at bounding box center [1204, 165] width 474 height 15
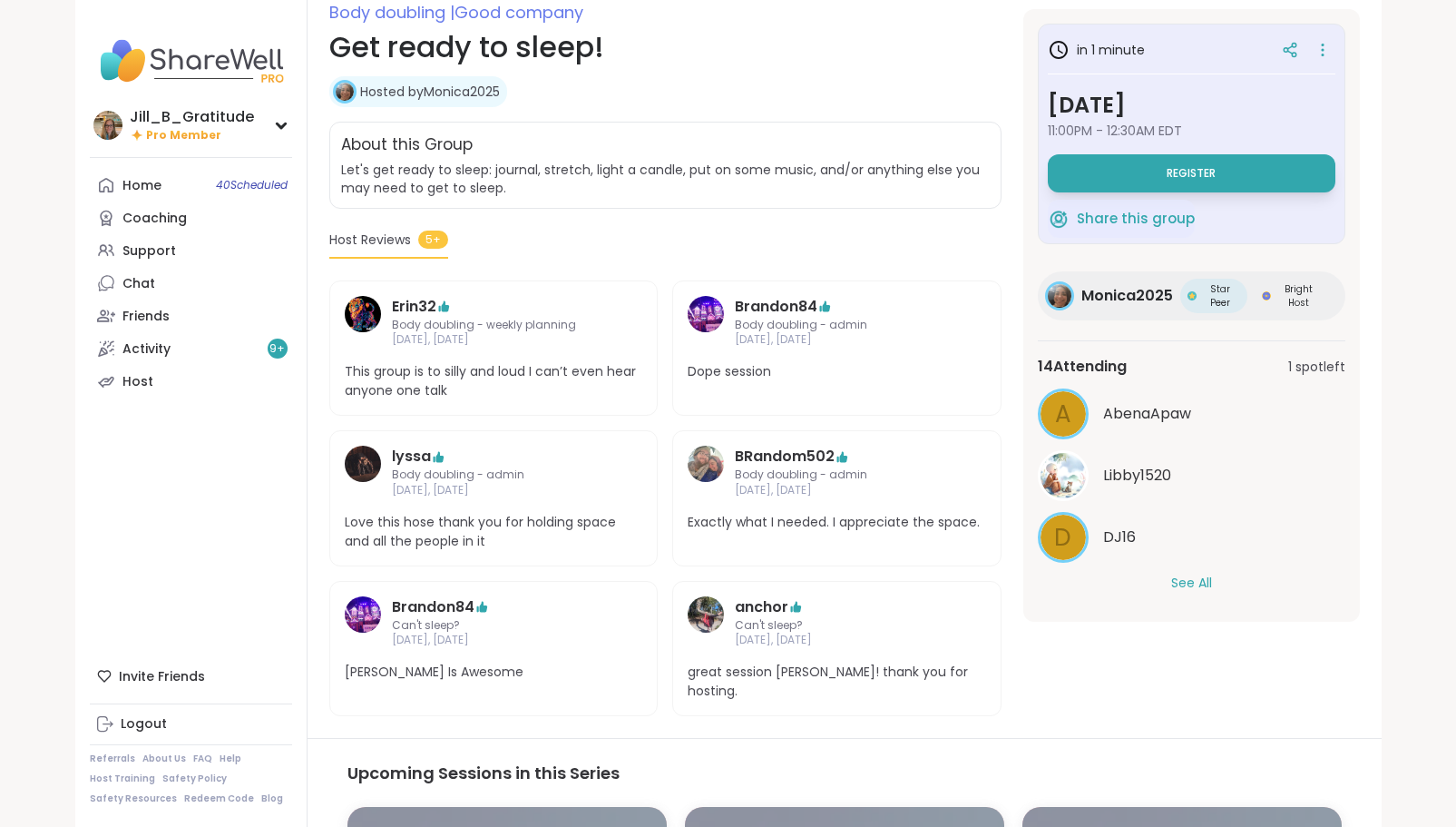
scroll to position [275, 0]
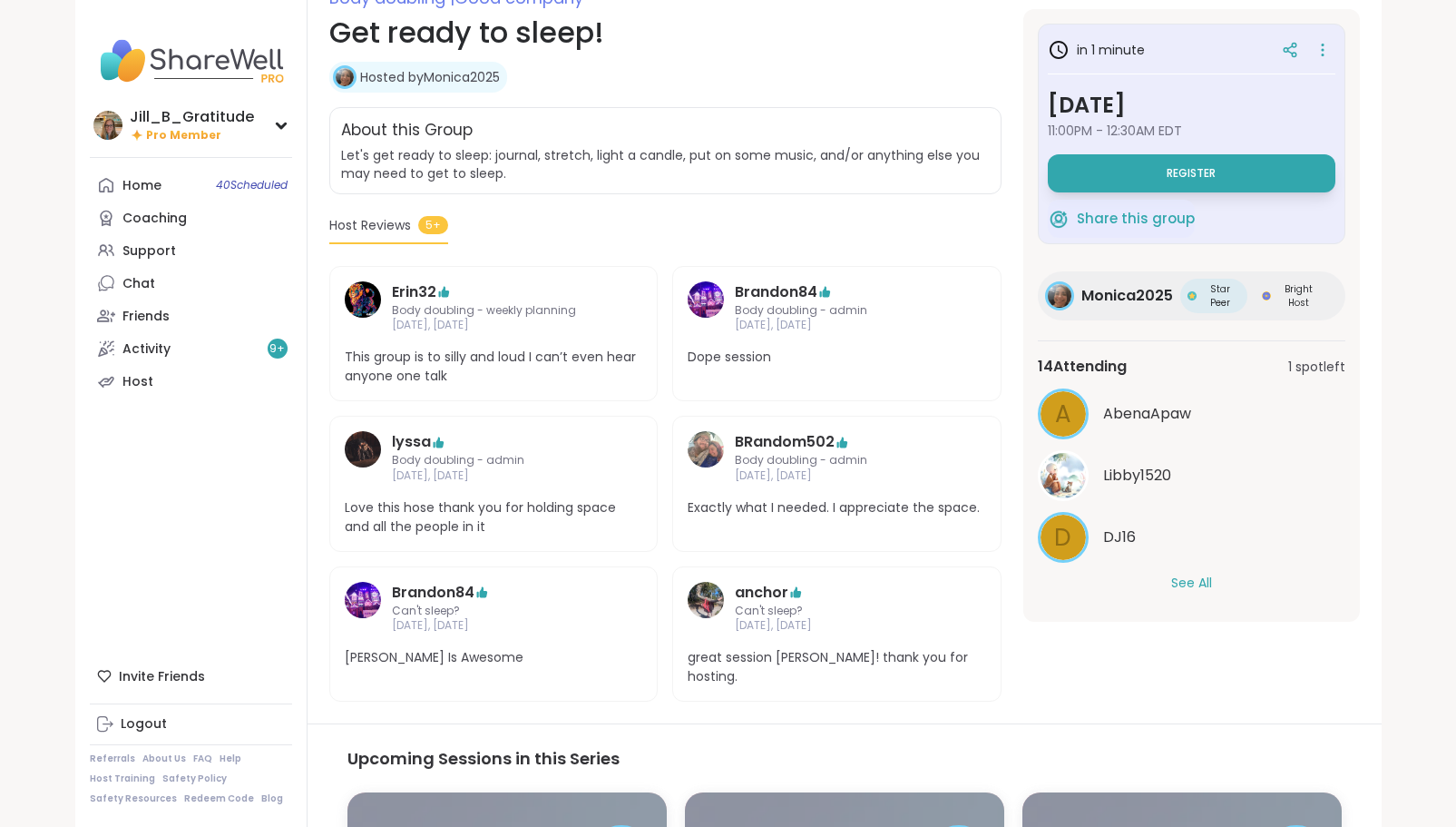
click at [1186, 581] on button "See All" at bounding box center [1192, 583] width 41 height 19
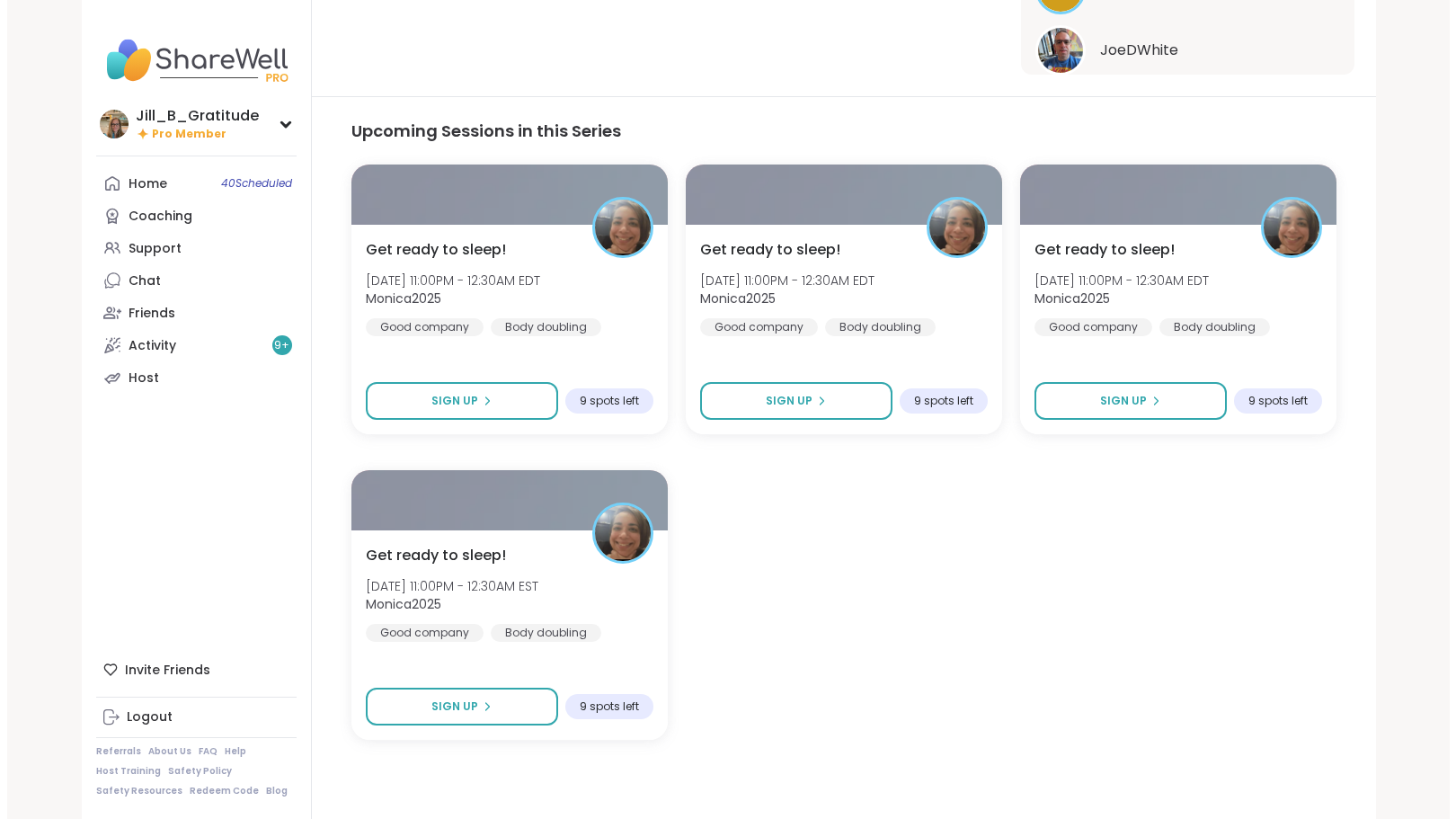
scroll to position [0, 0]
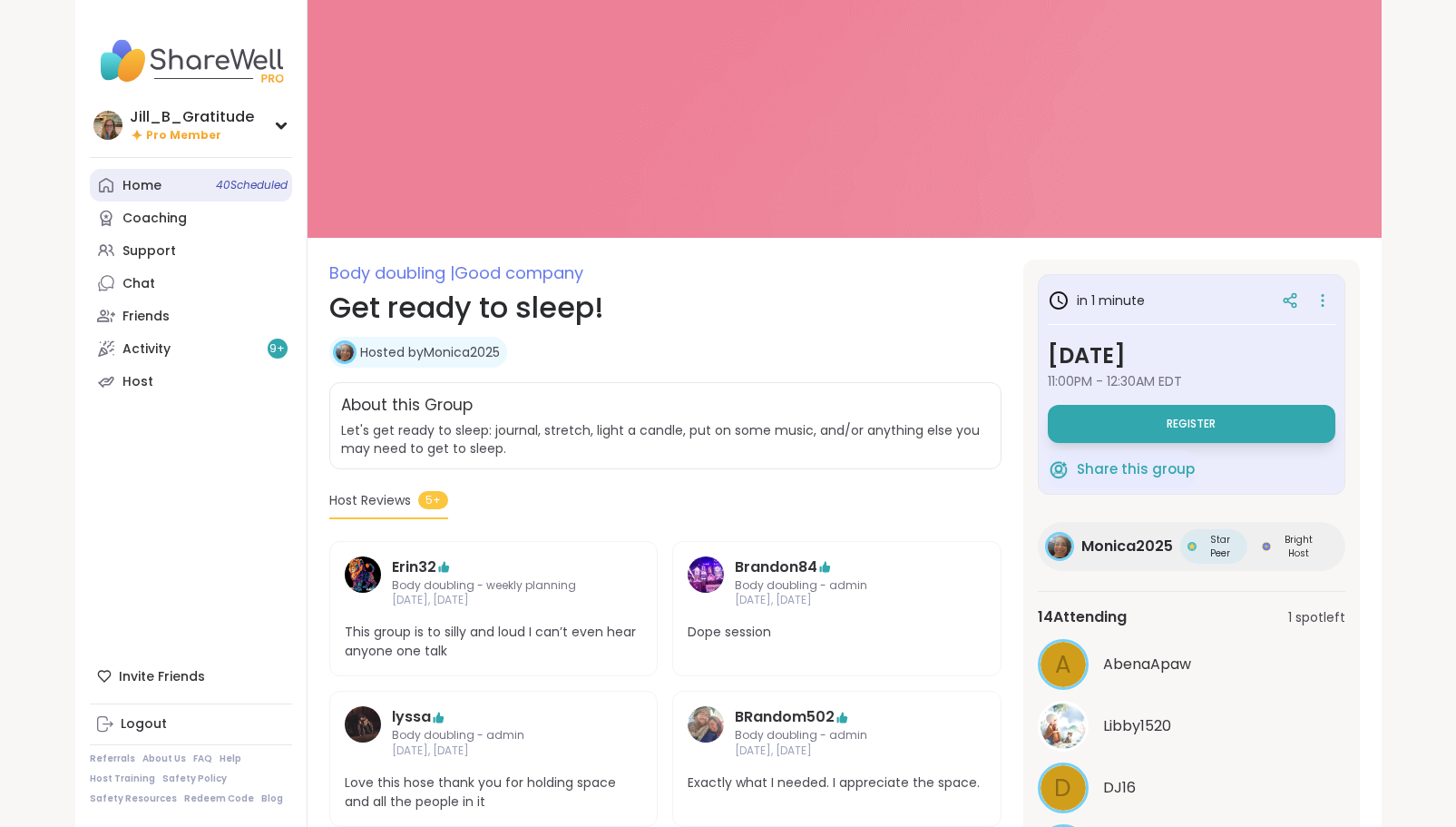
click at [196, 182] on link "Home 40 Scheduled" at bounding box center [190, 185] width 202 height 33
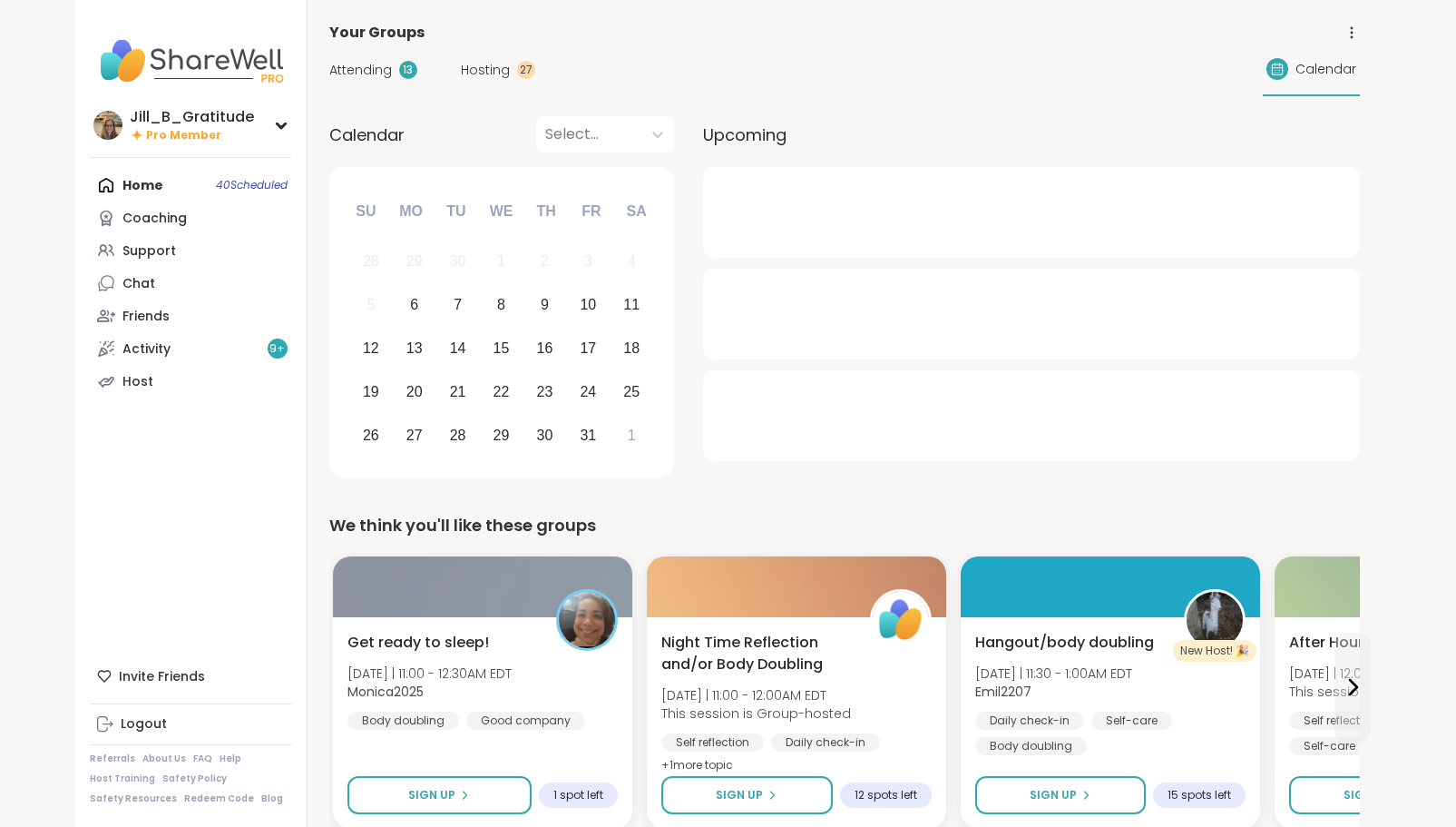
click at [375, 68] on span "Attending" at bounding box center [360, 70] width 63 height 19
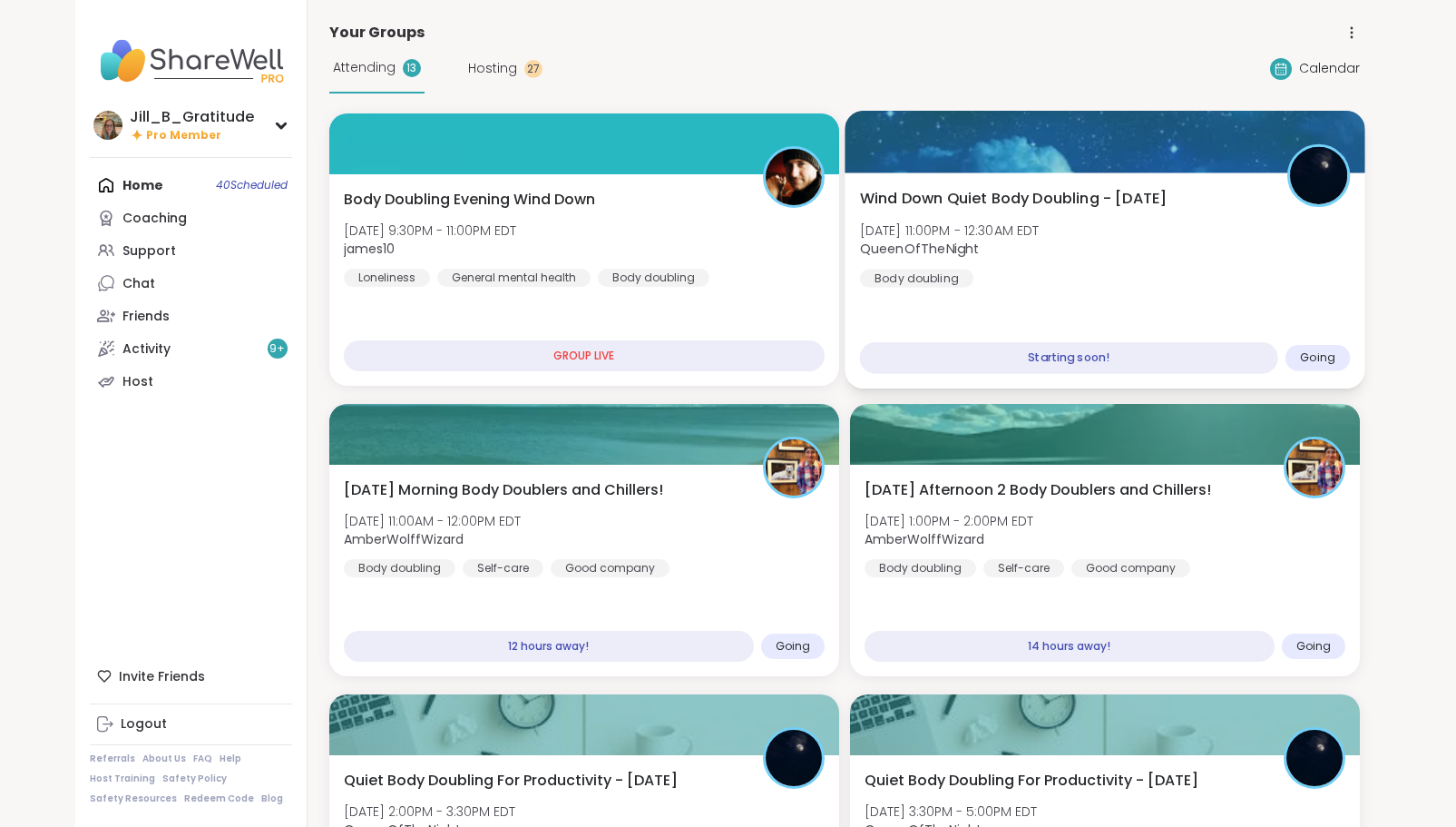
click at [1093, 287] on div "Wind Down Quiet Body Doubling - Monday Mon, Oct 06 | 11:00PM - 12:30AM EDT Quee…" at bounding box center [1105, 237] width 491 height 100
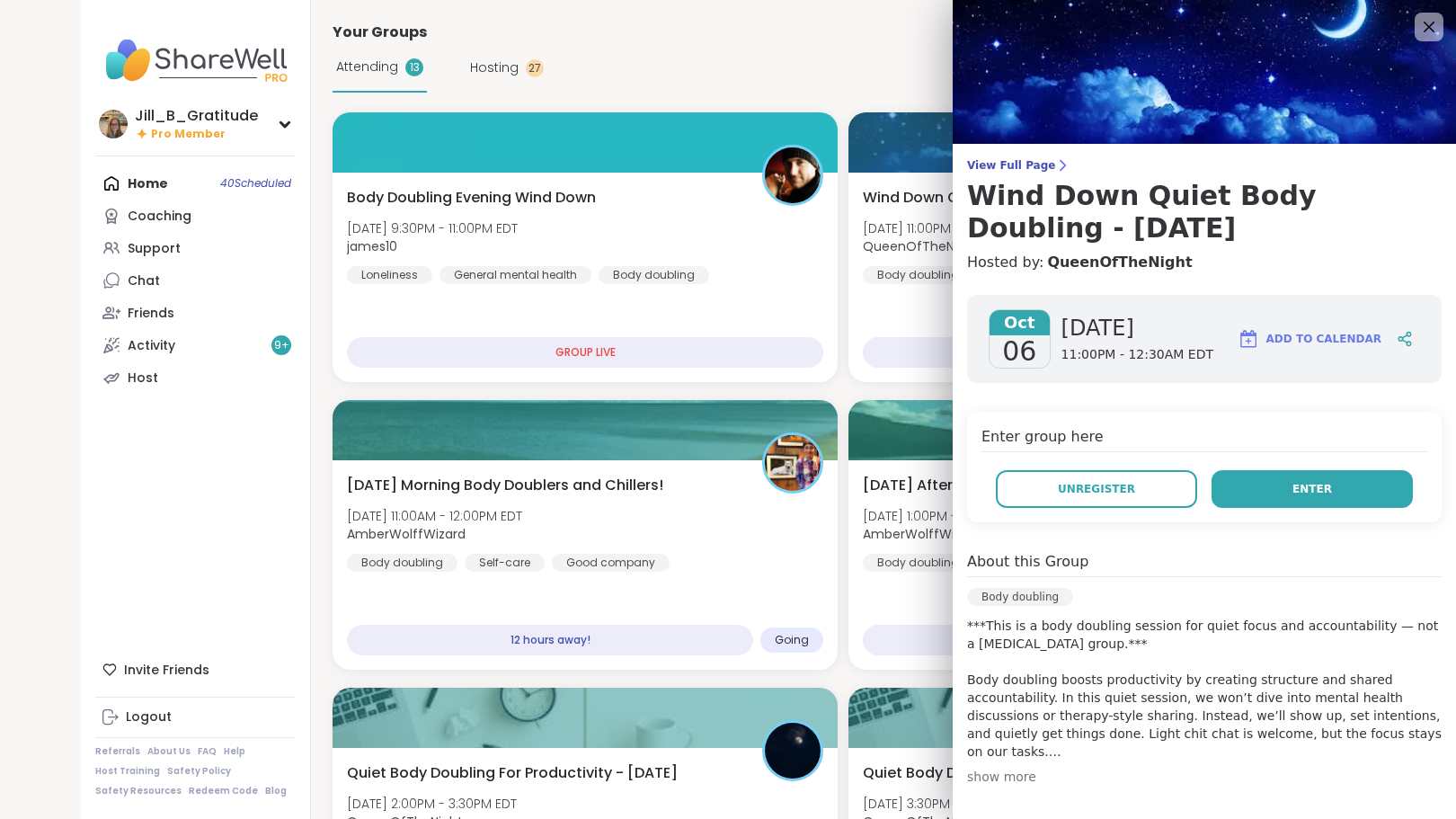
click at [1255, 481] on button "Enter" at bounding box center [1313, 489] width 202 height 38
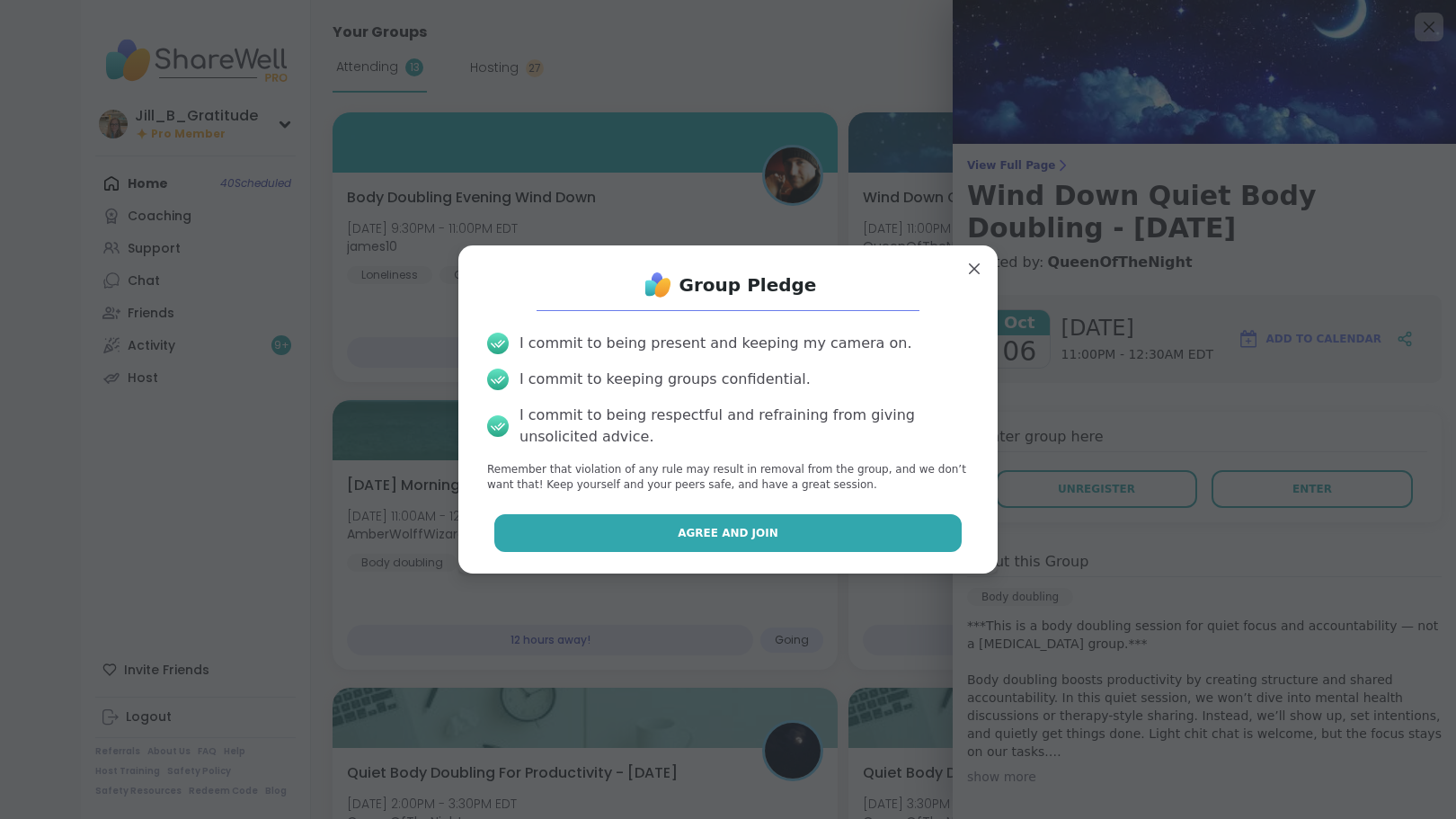
click at [821, 544] on button "Agree and Join" at bounding box center [728, 532] width 468 height 38
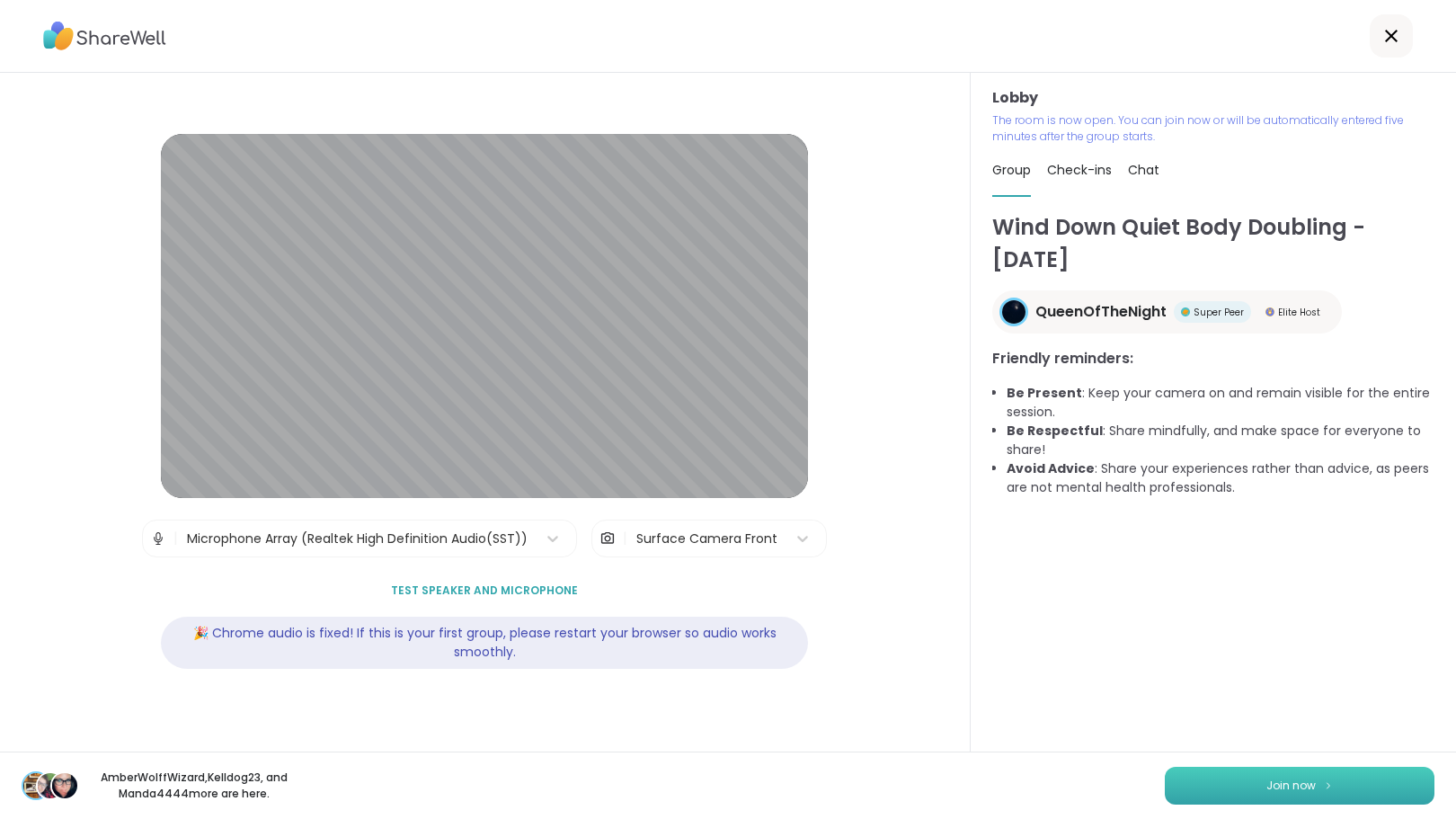
click at [1280, 779] on span "Join now" at bounding box center [1291, 785] width 49 height 16
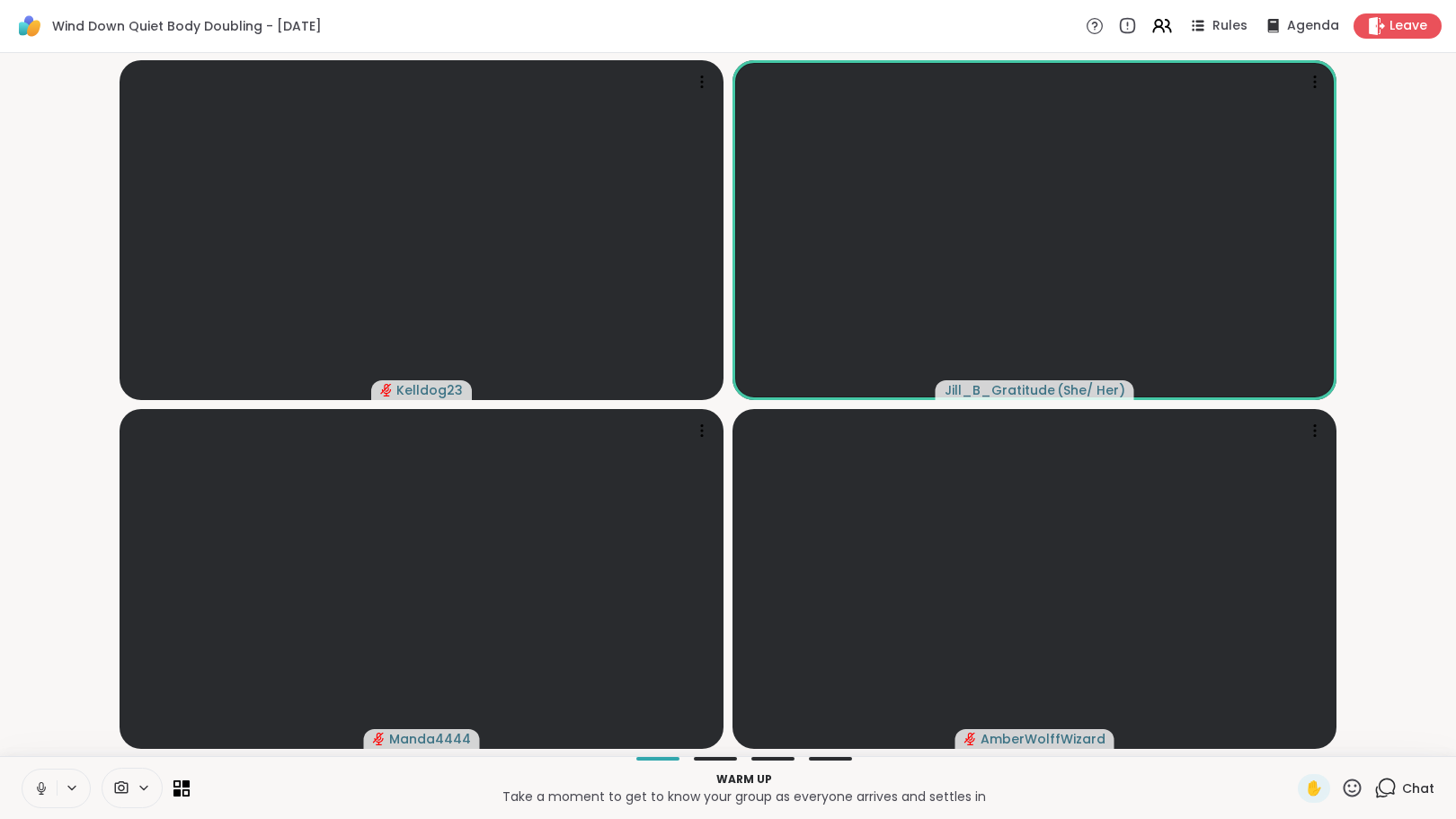
click at [1376, 790] on icon at bounding box center [1385, 787] width 23 height 23
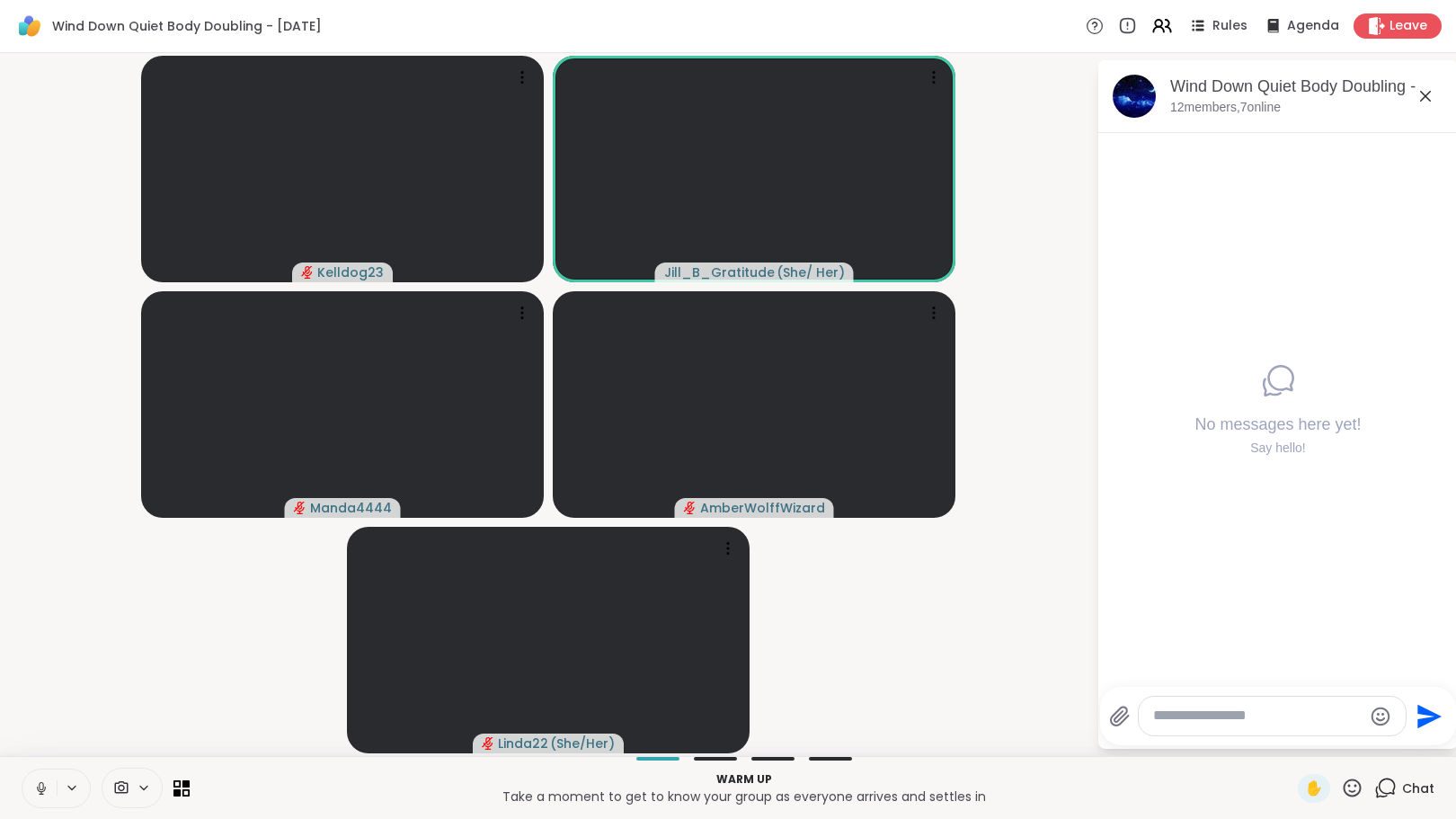
click at [37, 786] on icon at bounding box center [40, 787] width 9 height 5
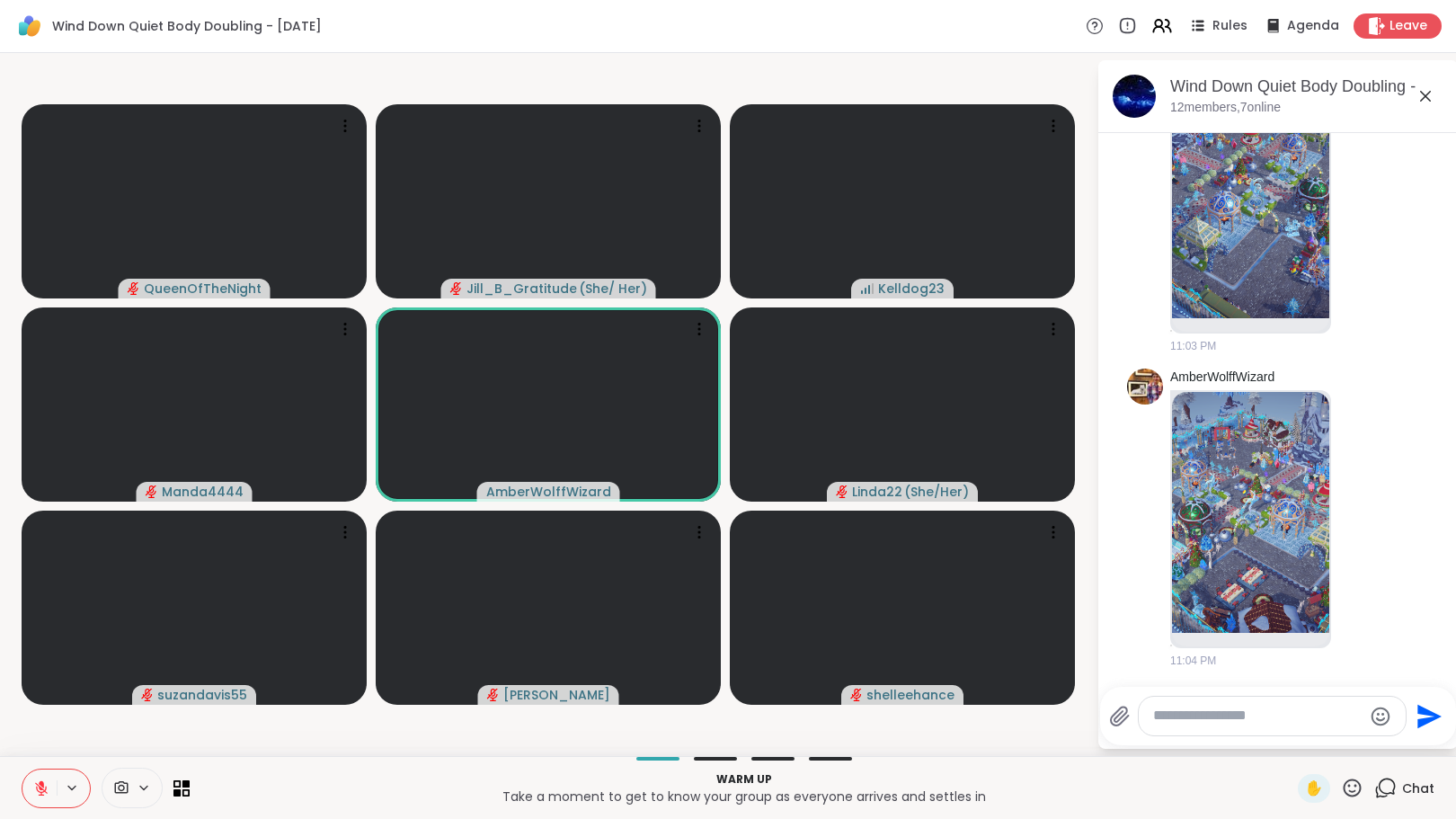
scroll to position [250, 0]
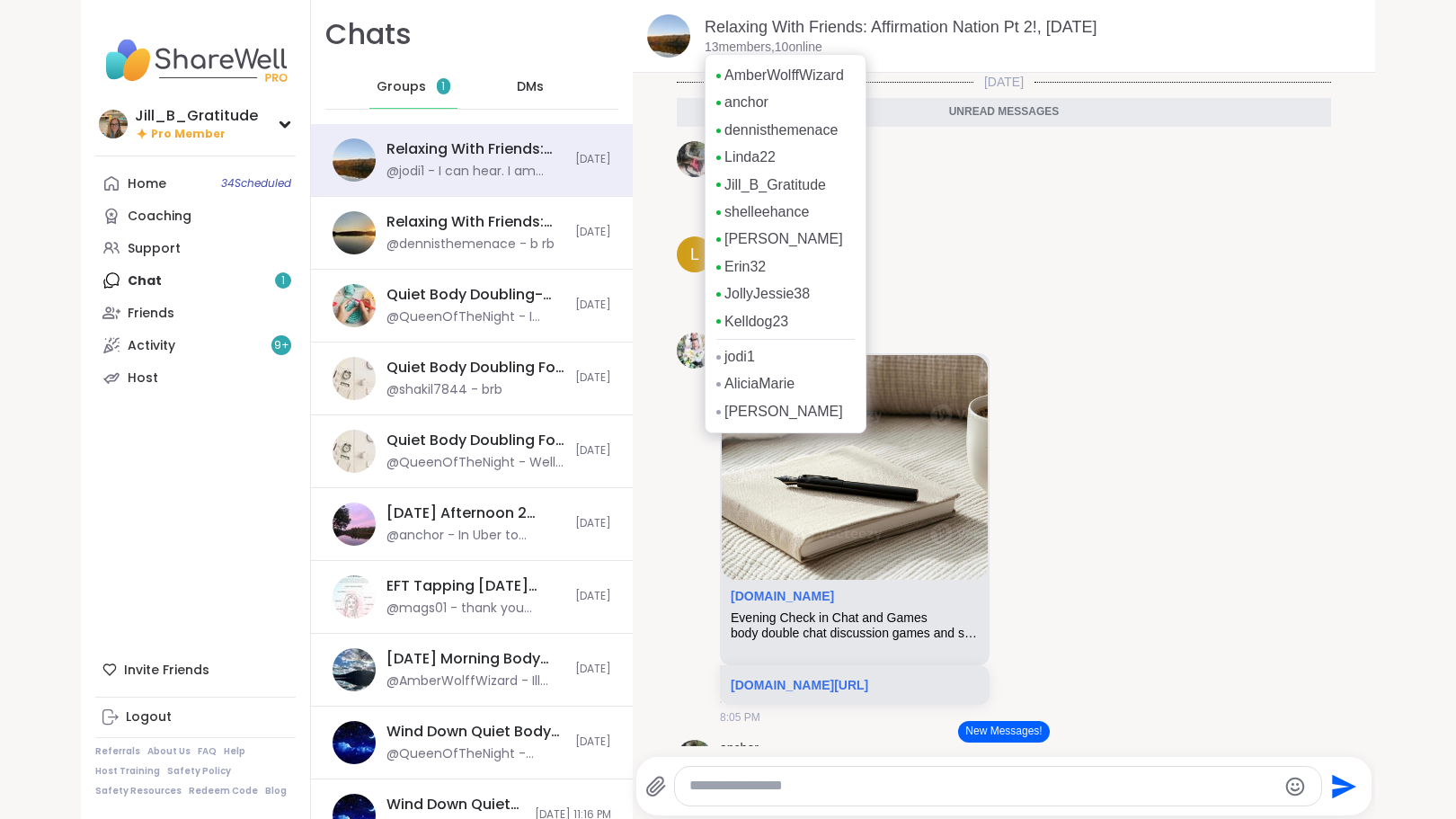
scroll to position [100, 0]
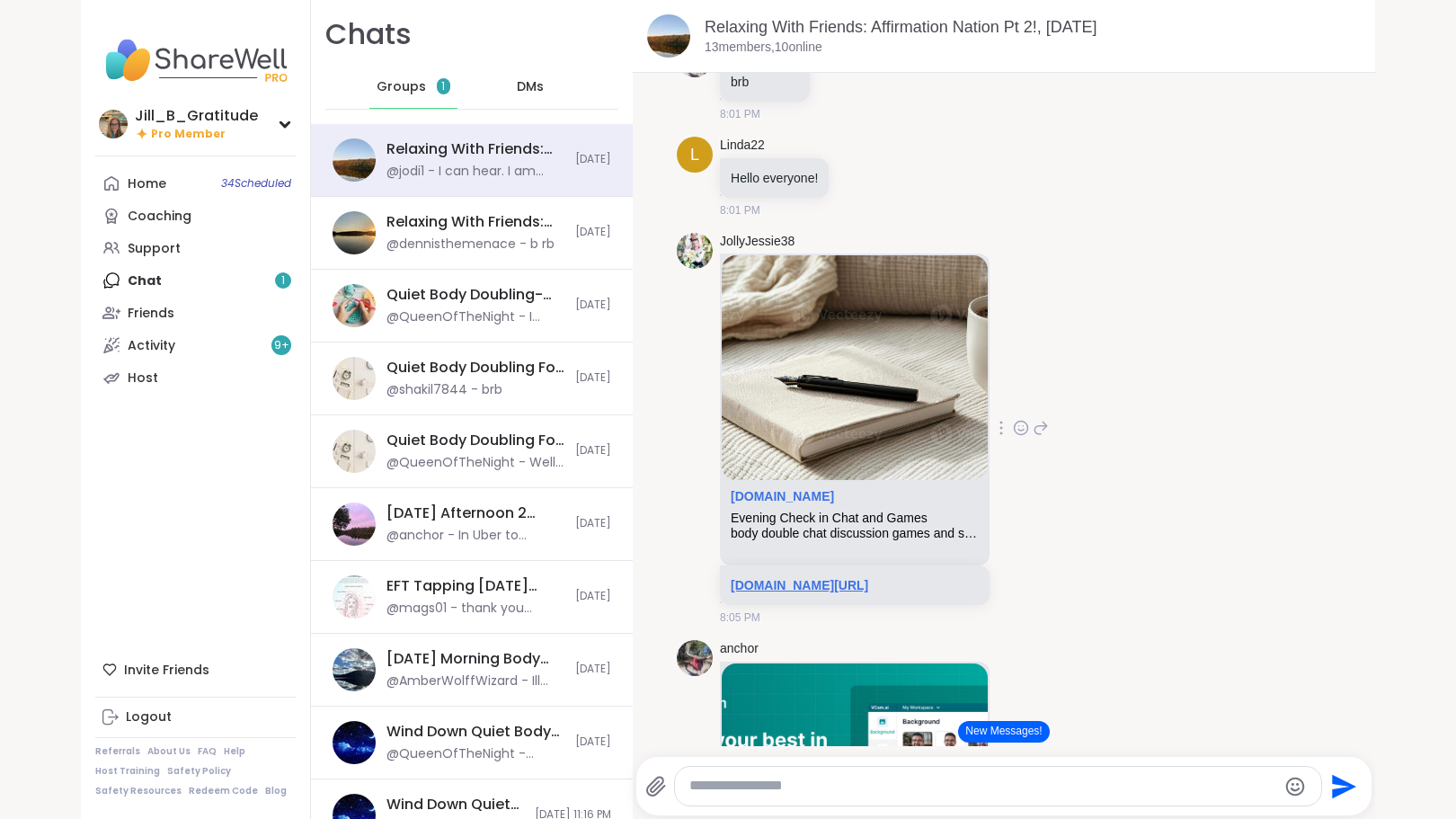
click at [868, 582] on link "sharewellnow.com/session/4170d70b-c275-4546-b4a4-35b2130f8e97" at bounding box center [799, 585] width 137 height 15
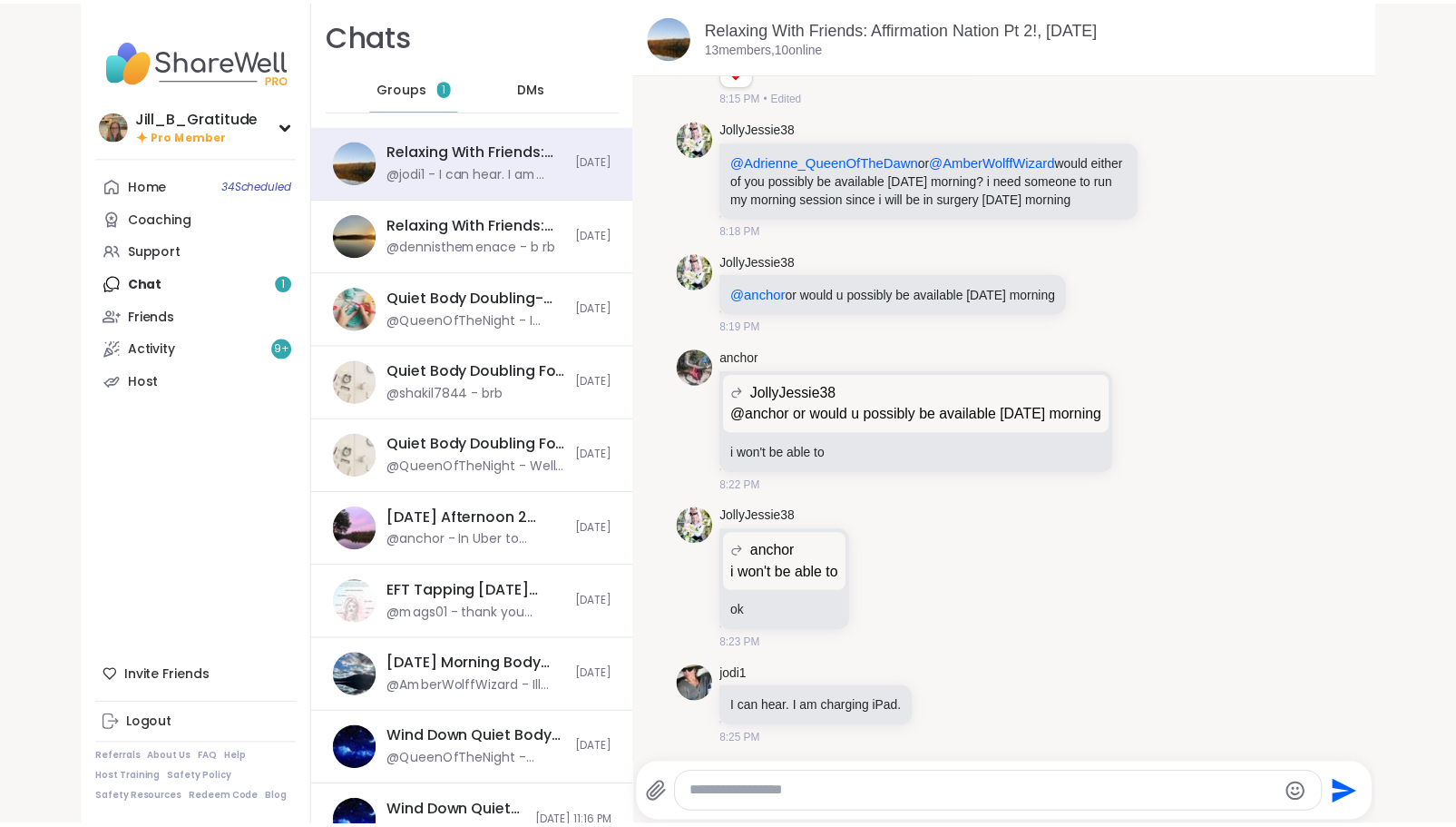
scroll to position [1459, 0]
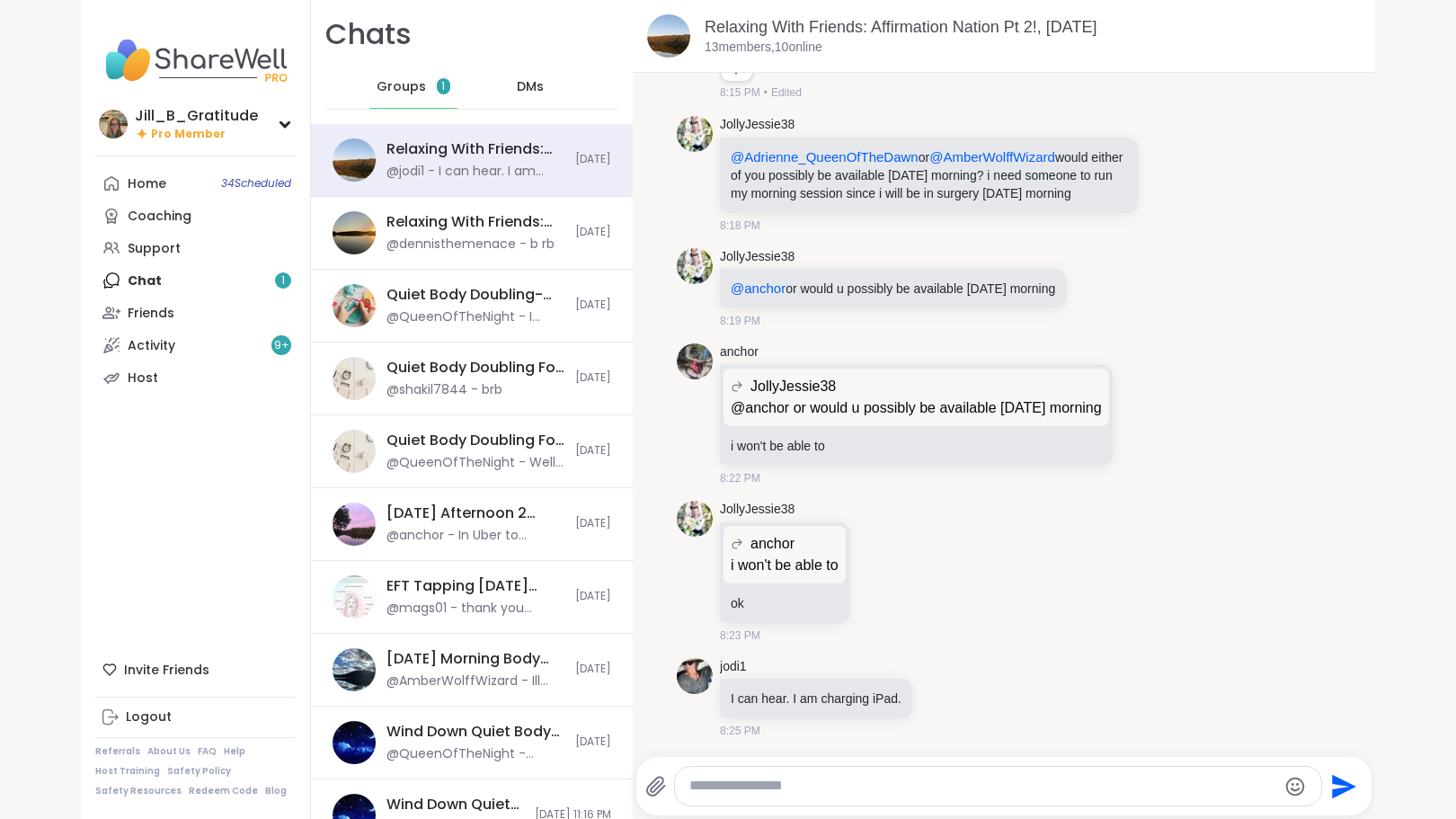
click at [194, 265] on div "Home 34 Scheduled Coaching Support Chat 1 Friends Activity 9 + Host" at bounding box center [195, 280] width 201 height 226
click at [199, 294] on div "Home 34 Scheduled Coaching Support Chat 1 Friends Activity 9 + Host" at bounding box center [195, 280] width 201 height 226
click at [143, 276] on div "Home 34 Scheduled Coaching Support Chat 1 Friends Activity 9 + Host" at bounding box center [195, 280] width 201 height 226
click at [145, 373] on div "Host" at bounding box center [142, 378] width 31 height 18
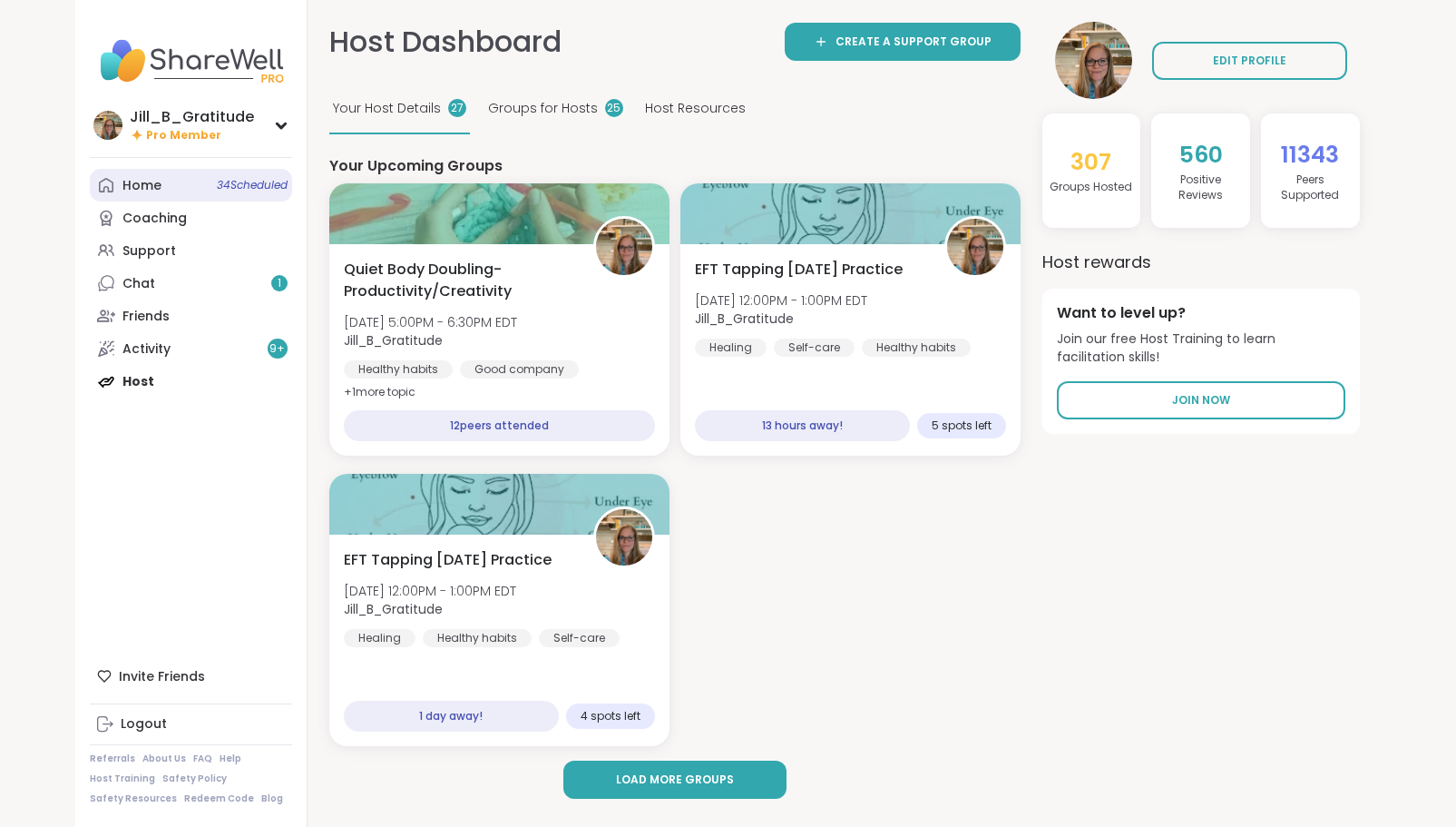
click at [164, 184] on link "Home 34 Scheduled" at bounding box center [190, 185] width 202 height 33
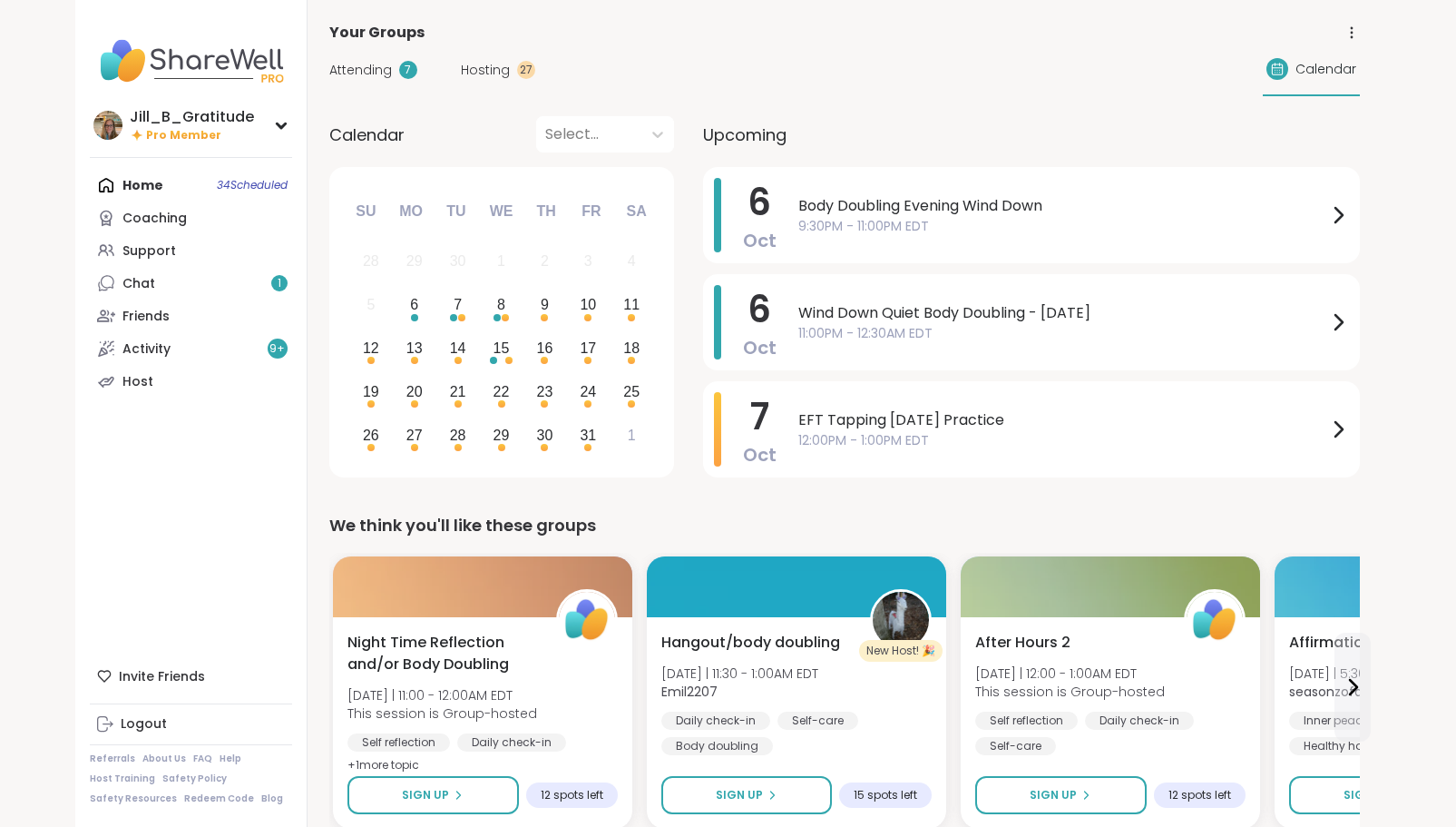
click at [373, 65] on span "Attending" at bounding box center [360, 70] width 63 height 19
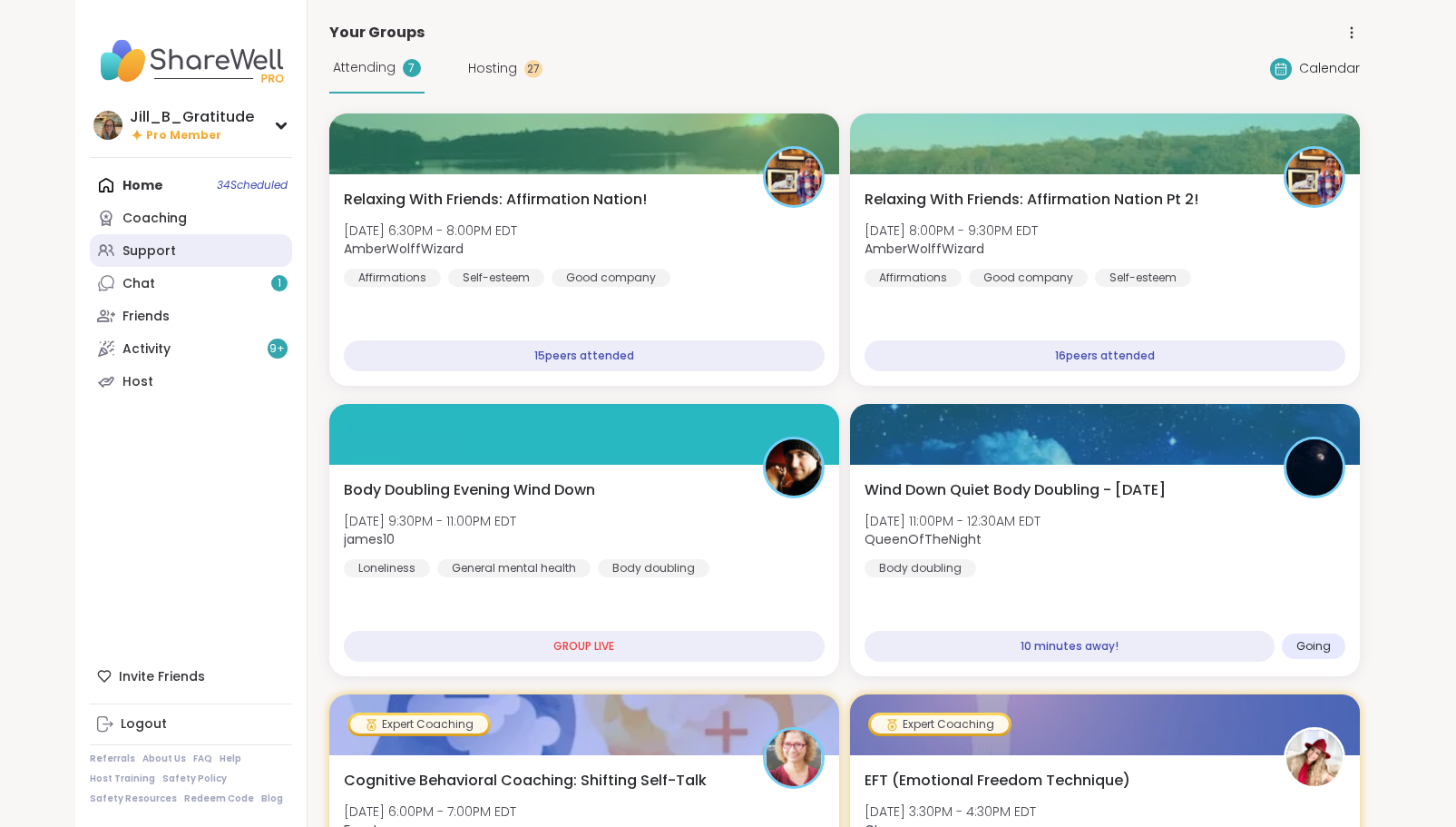
click at [189, 248] on link "Support" at bounding box center [190, 250] width 202 height 33
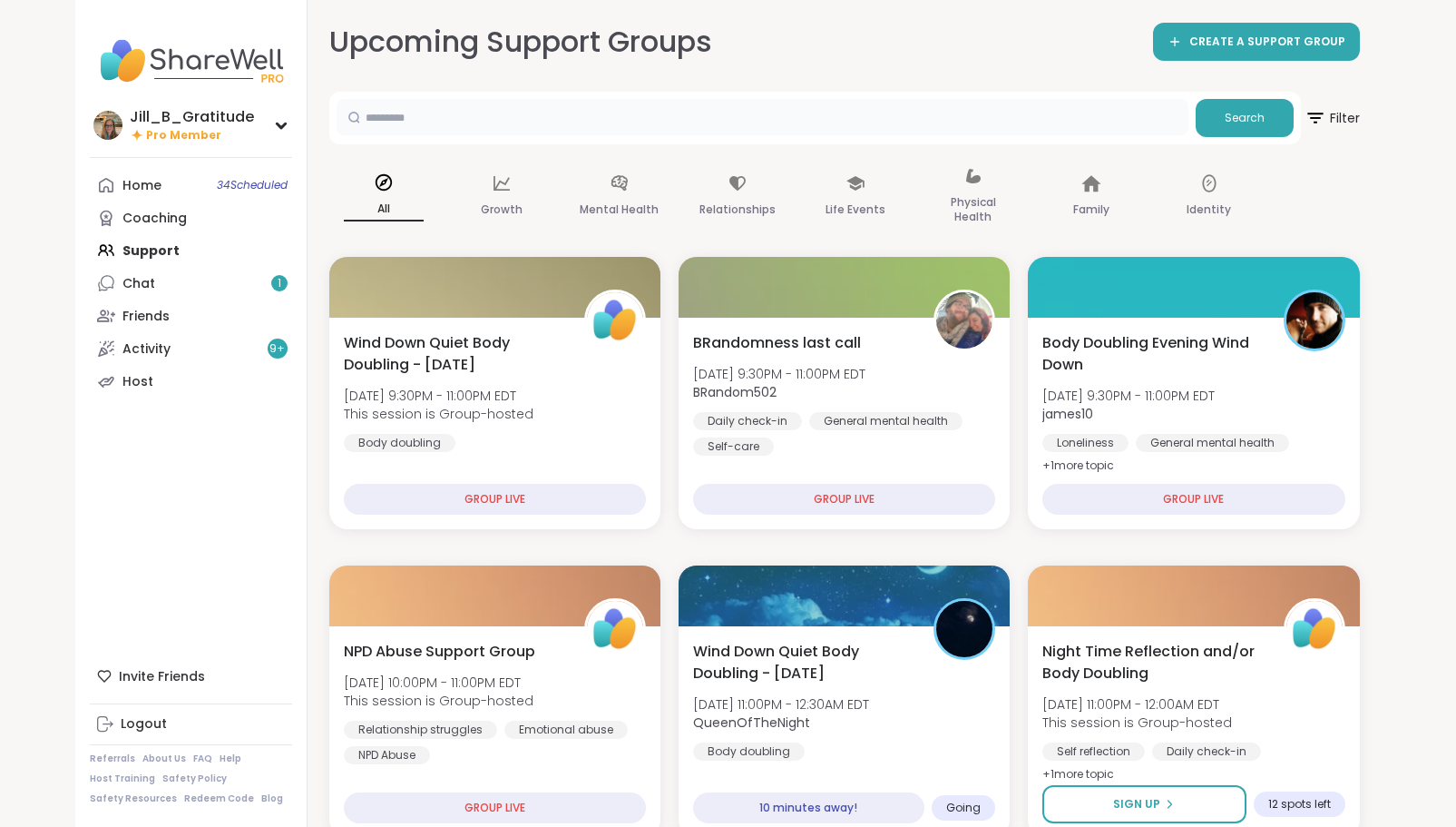
click at [497, 125] on input "text" at bounding box center [763, 117] width 852 height 36
click at [548, 116] on input "text" at bounding box center [763, 117] width 852 height 36
type input "*****"
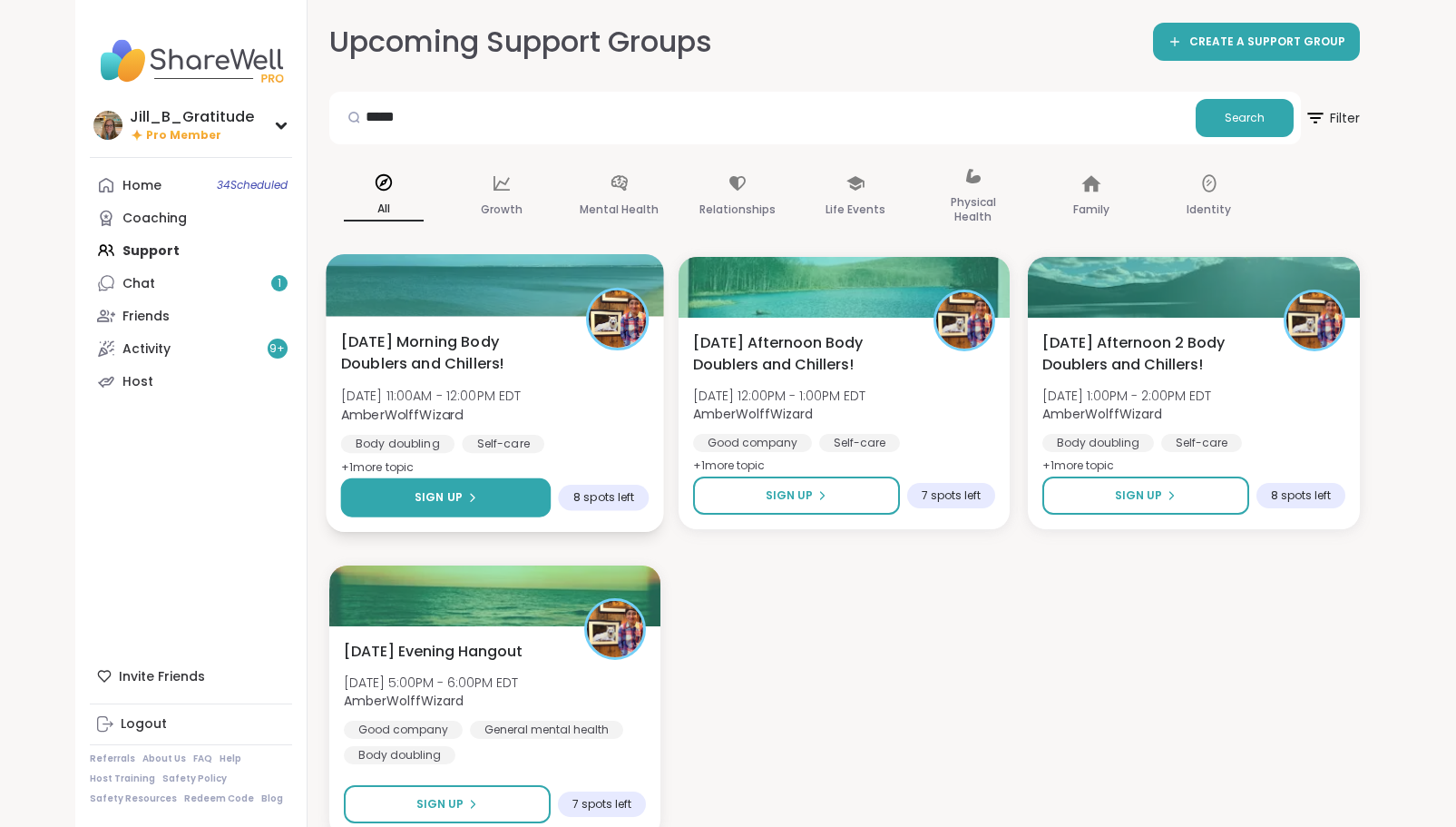
click at [467, 490] on div "Sign Up" at bounding box center [445, 497] width 63 height 16
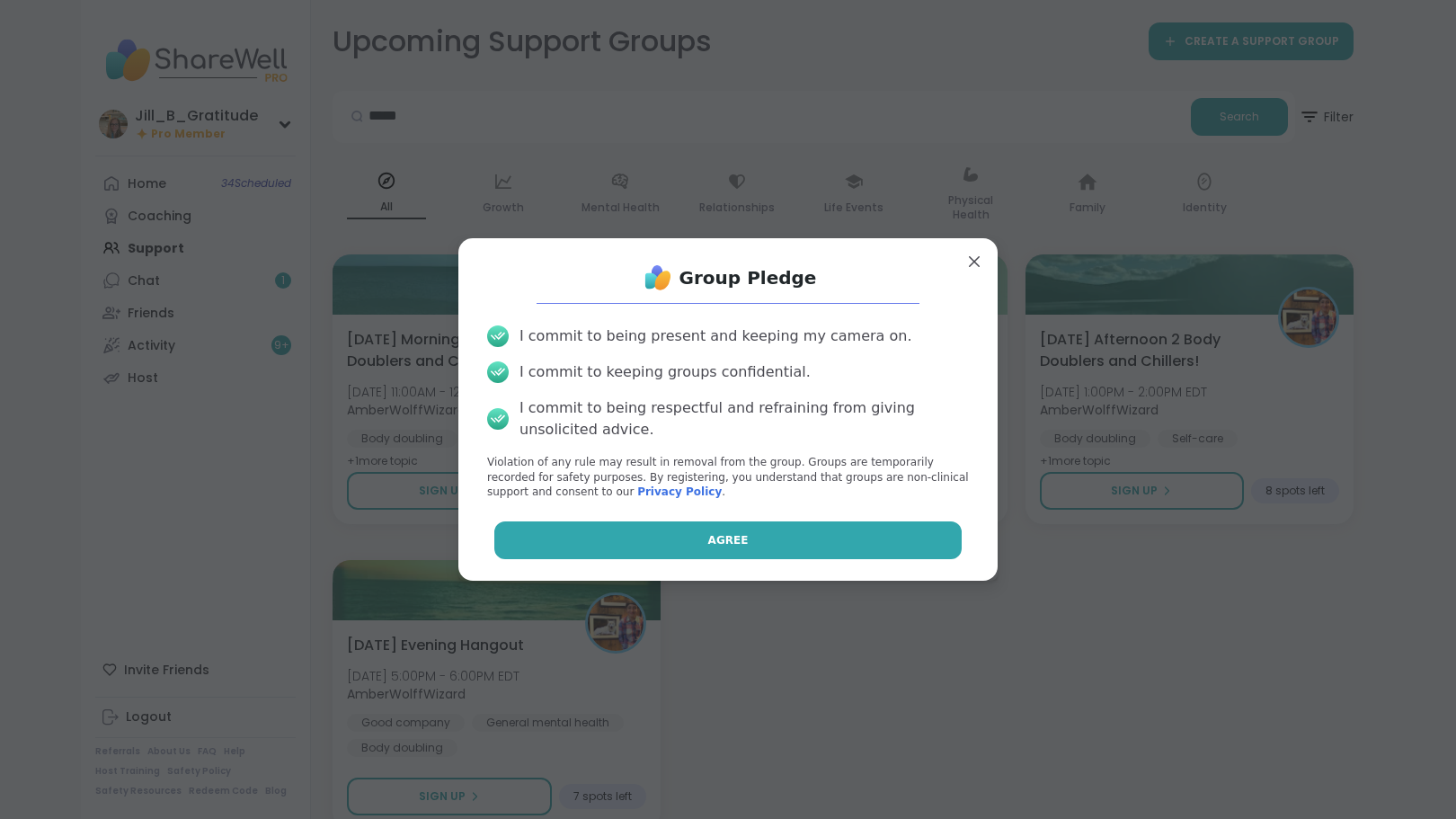
click at [637, 539] on button "Agree" at bounding box center [728, 540] width 468 height 38
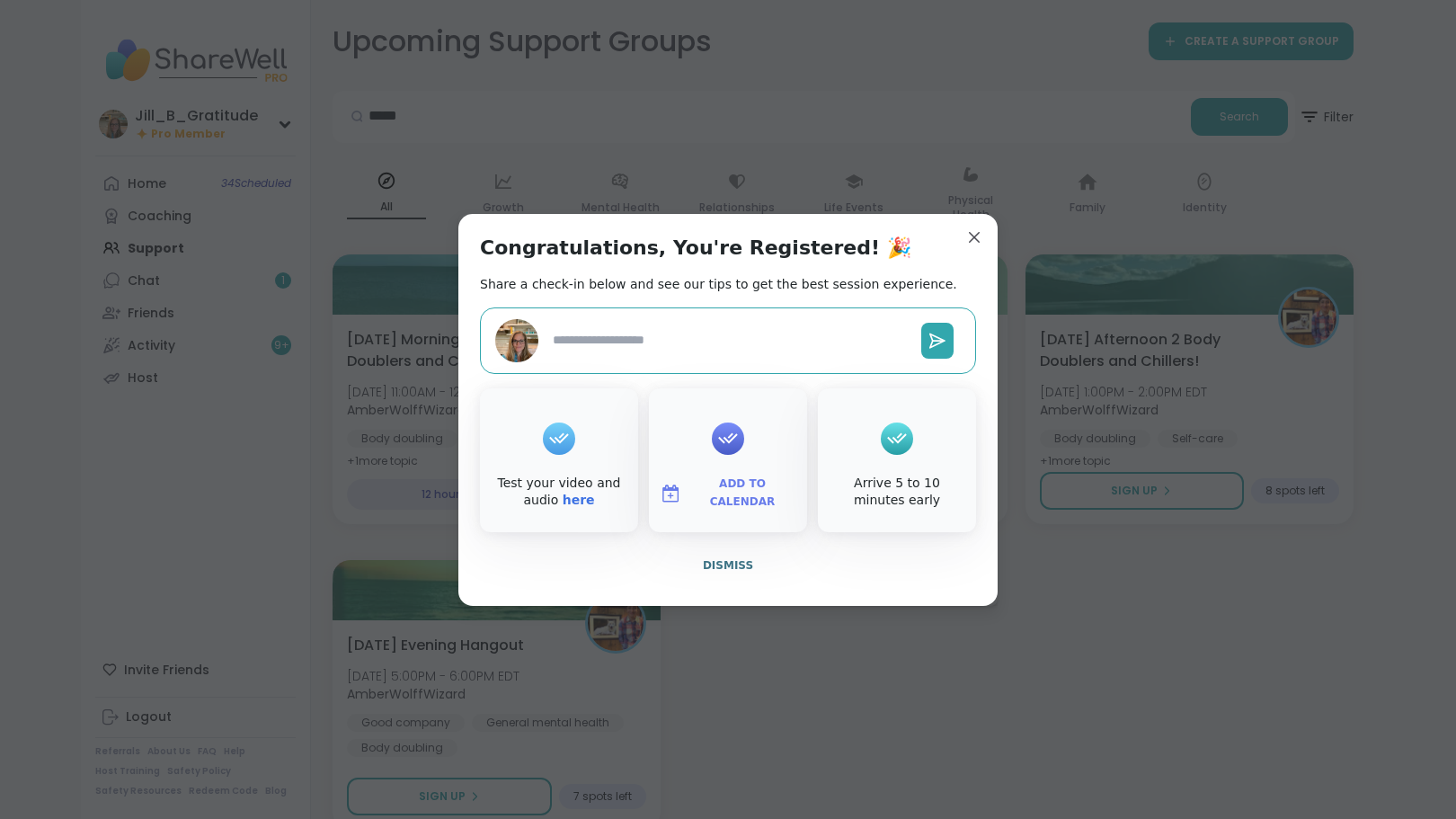
click at [713, 497] on span "Add to Calendar" at bounding box center [742, 492] width 108 height 35
click at [726, 323] on button "Google Calendar" at bounding box center [728, 330] width 136 height 40
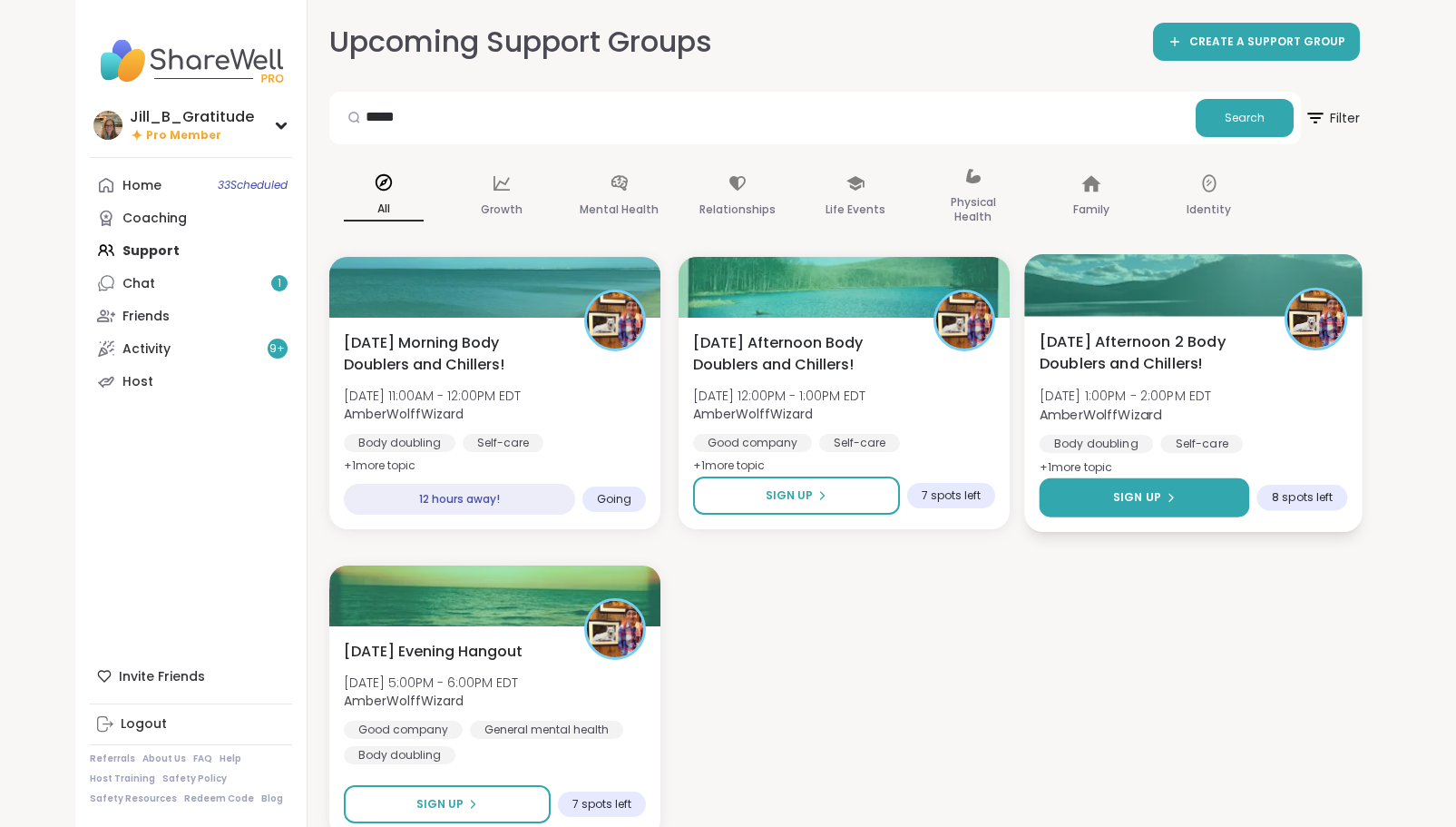
click at [1139, 497] on span "Sign Up" at bounding box center [1137, 497] width 48 height 16
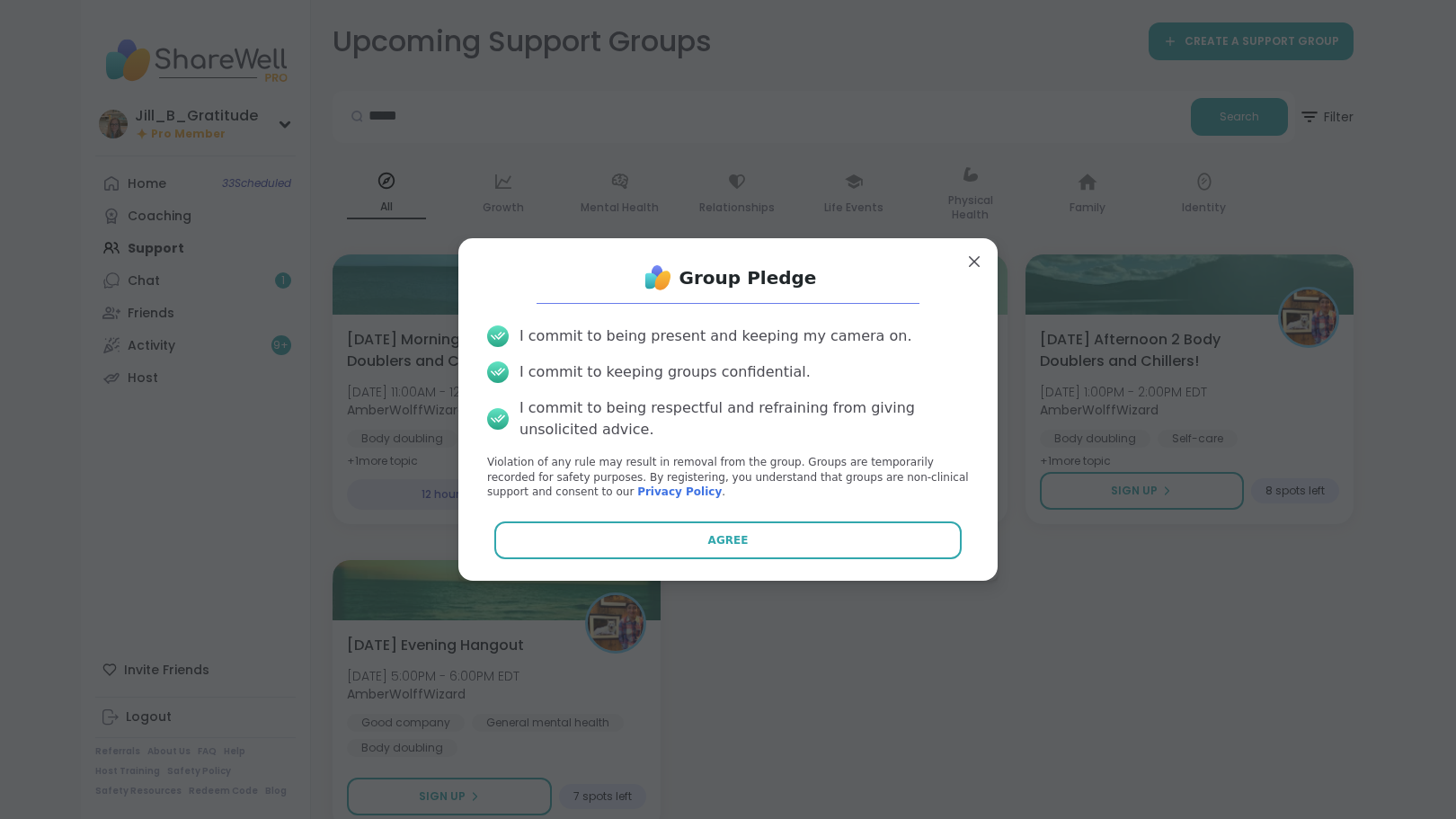
click at [832, 536] on button "Agree" at bounding box center [728, 540] width 468 height 38
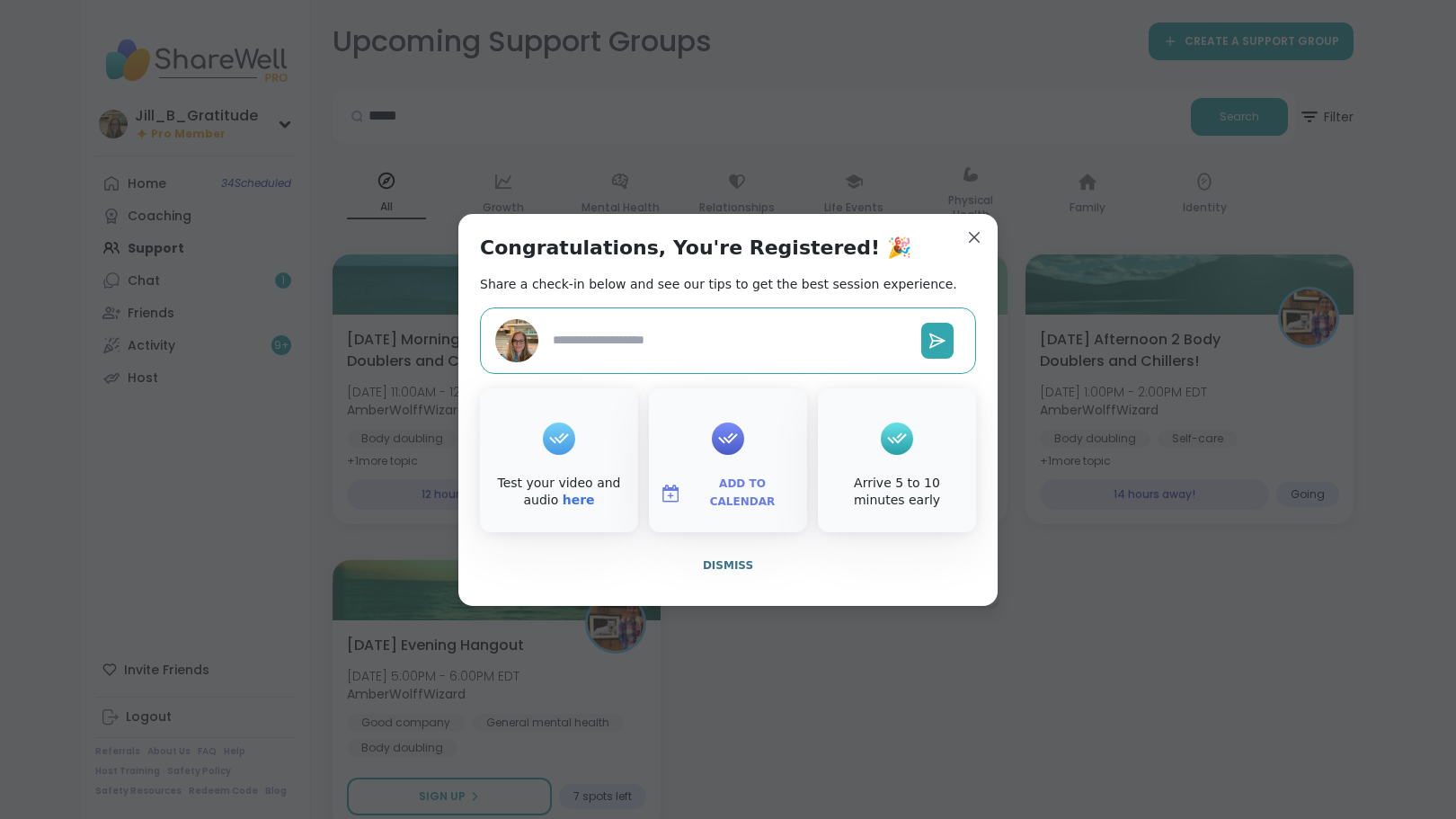
click at [729, 487] on span "Add to Calendar" at bounding box center [742, 492] width 108 height 35
click at [738, 323] on button "Google Calendar" at bounding box center [728, 330] width 136 height 40
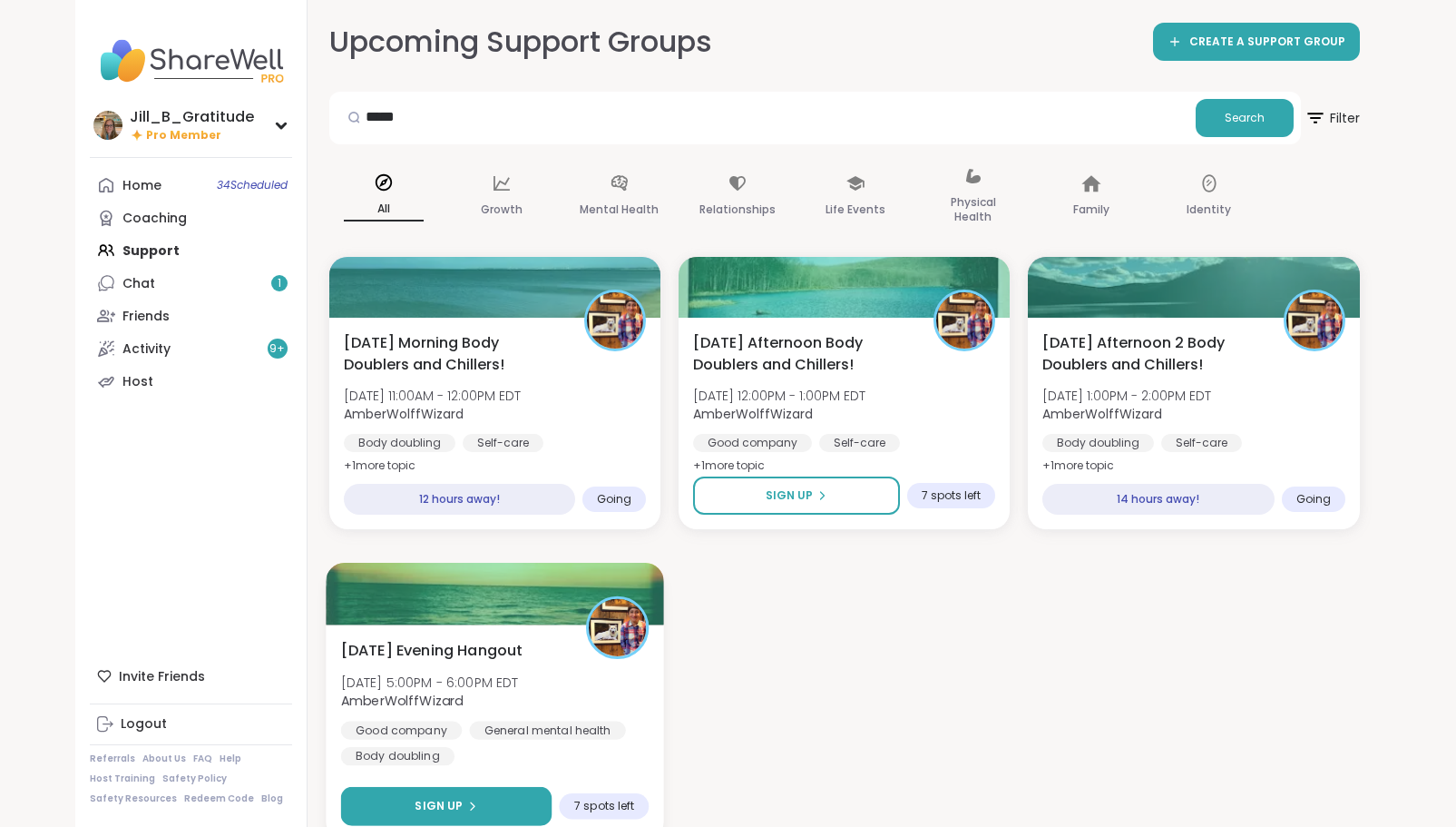
click at [484, 799] on button "Sign Up" at bounding box center [446, 806] width 211 height 39
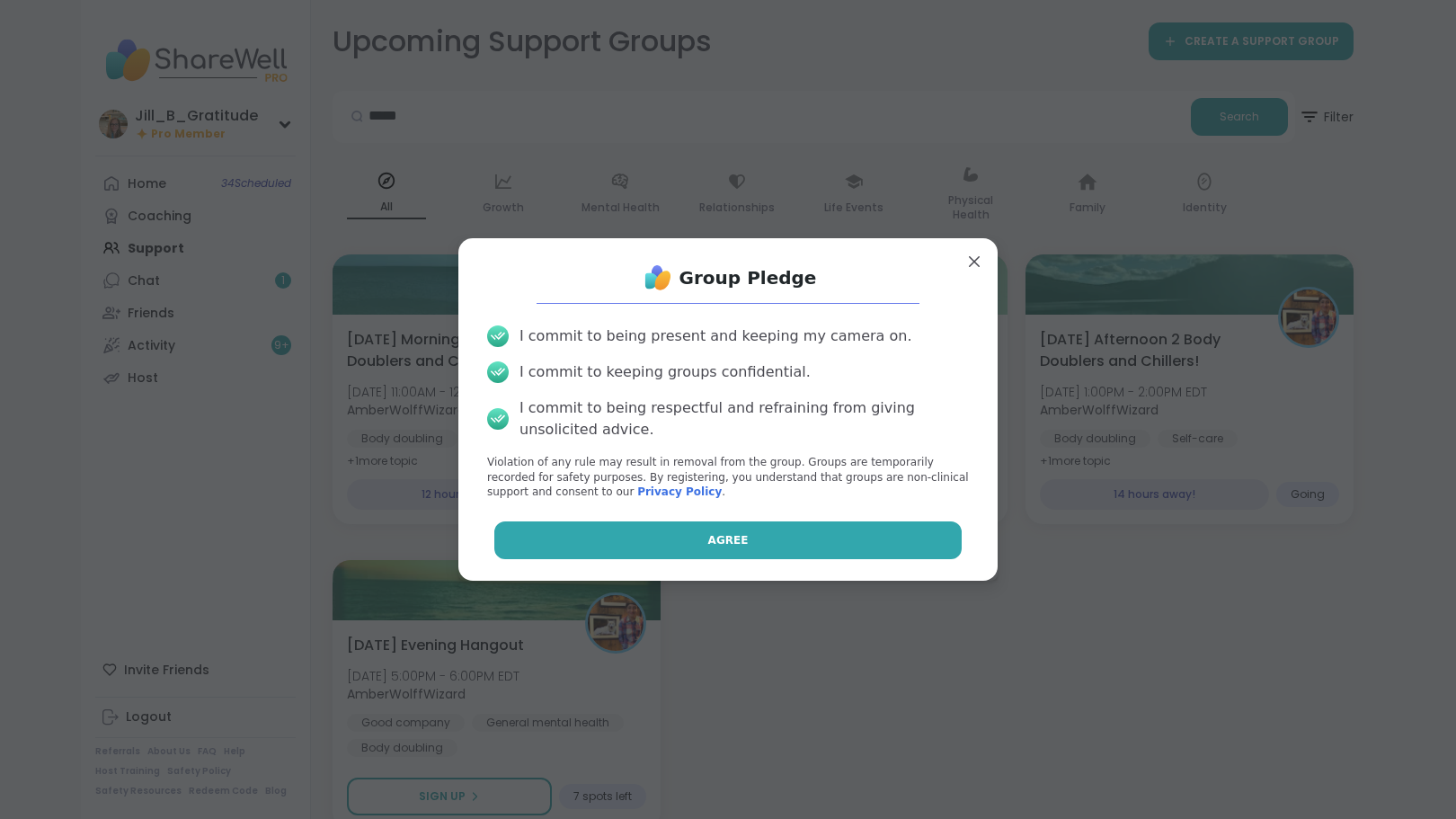
click at [738, 539] on button "Agree" at bounding box center [728, 540] width 468 height 38
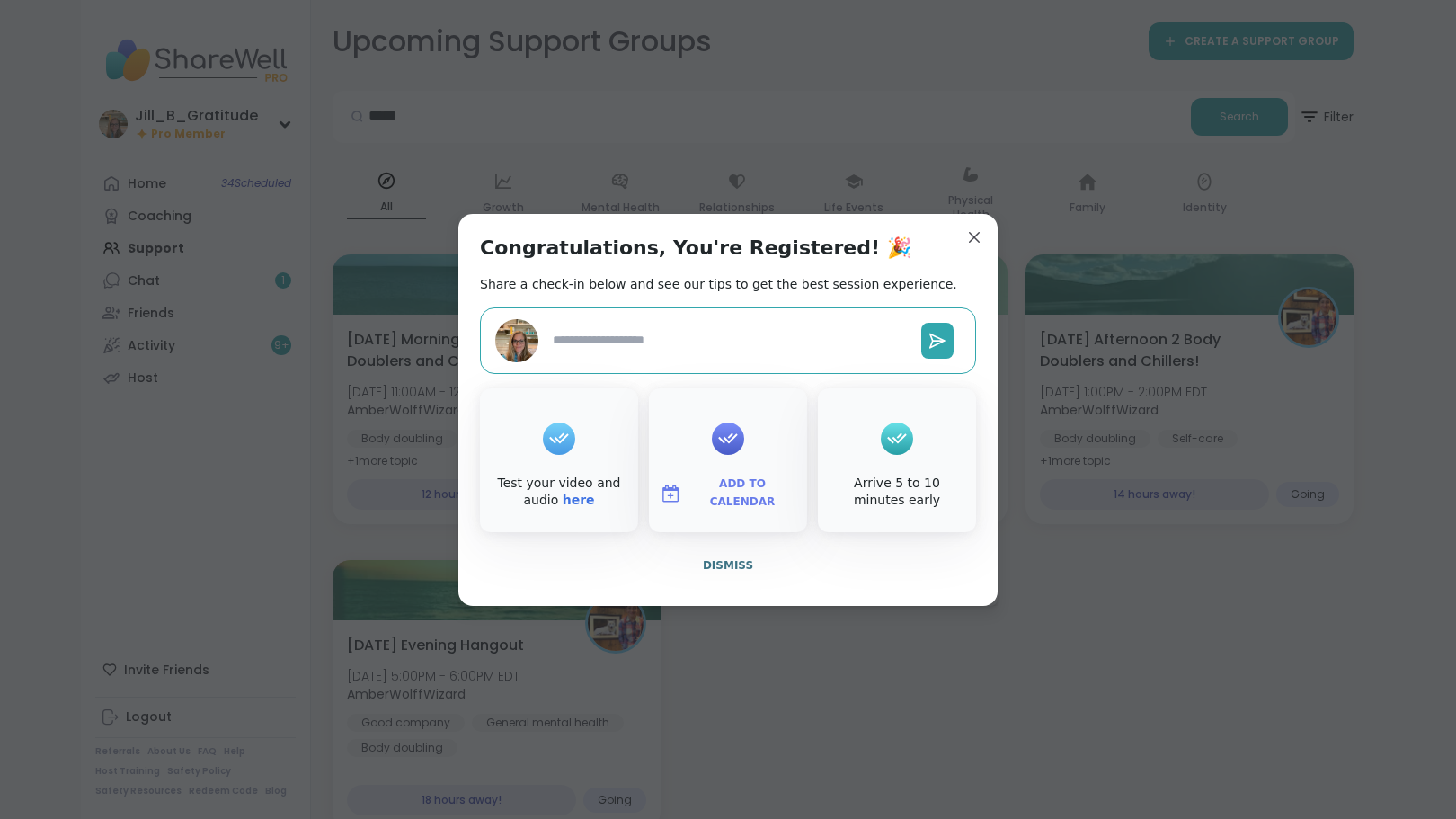
click at [733, 485] on span "Add to Calendar" at bounding box center [742, 492] width 108 height 35
type textarea "*"
click at [746, 330] on button "Google Calendar" at bounding box center [728, 330] width 136 height 40
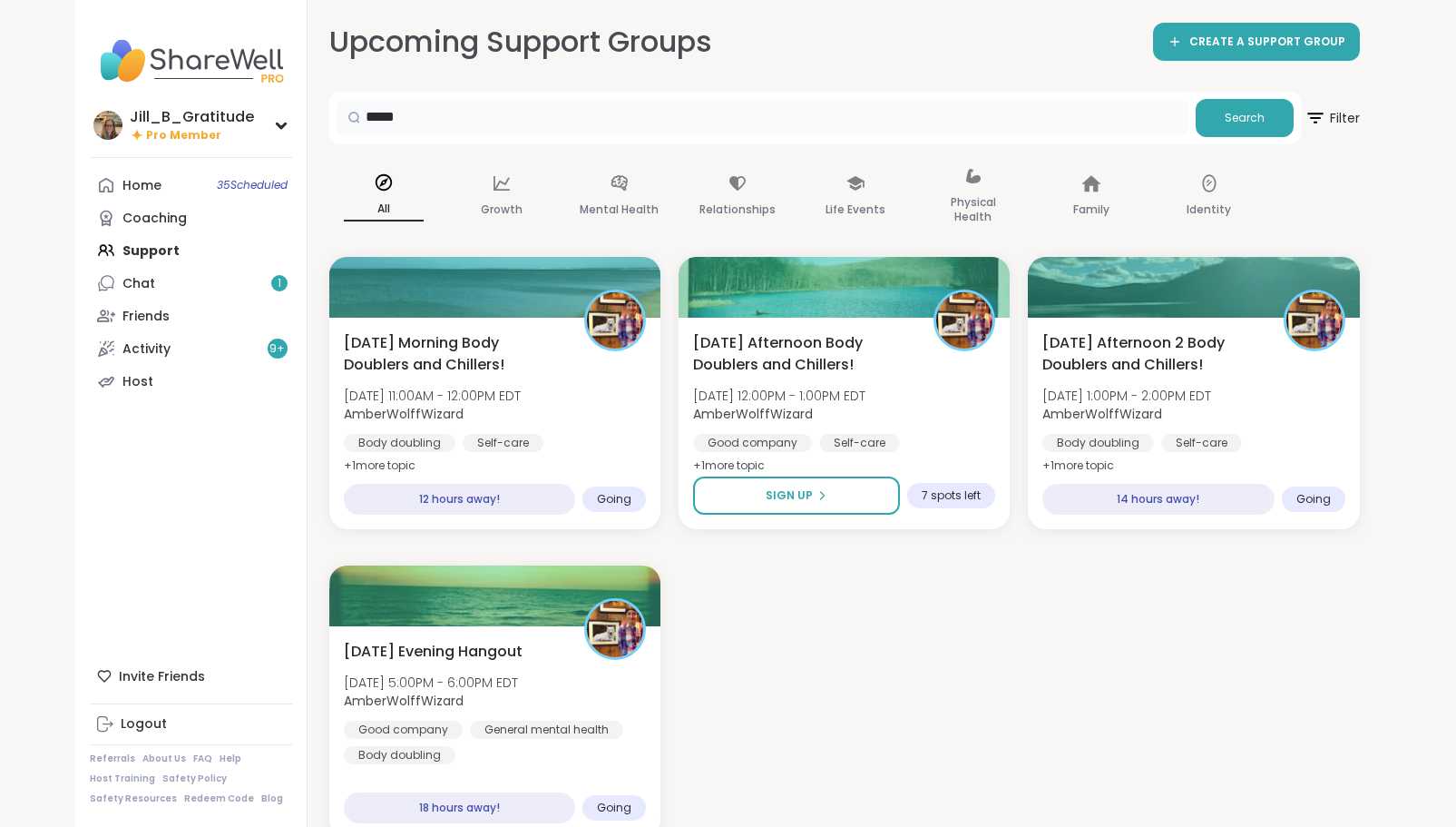
drag, startPoint x: 442, startPoint y: 116, endPoint x: 303, endPoint y: 105, distance: 139.4
click at [303, 105] on div "Jill_B_Gratitude Pro Member Profile Membership Settings Help Home 35 Scheduled …" at bounding box center [729, 419] width 1306 height 838
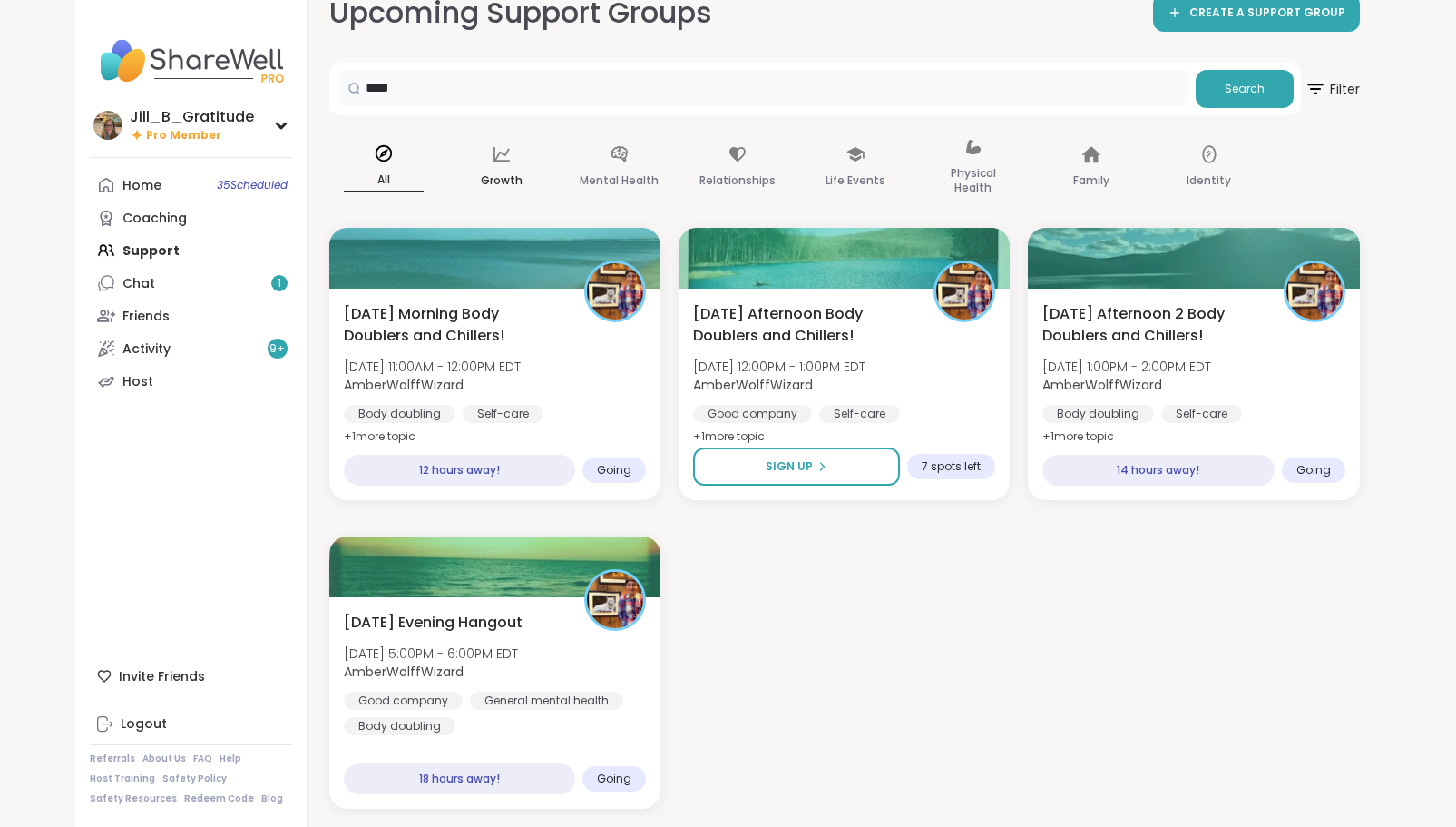
type input "*****"
click at [1218, 89] on button "Search" at bounding box center [1245, 89] width 98 height 38
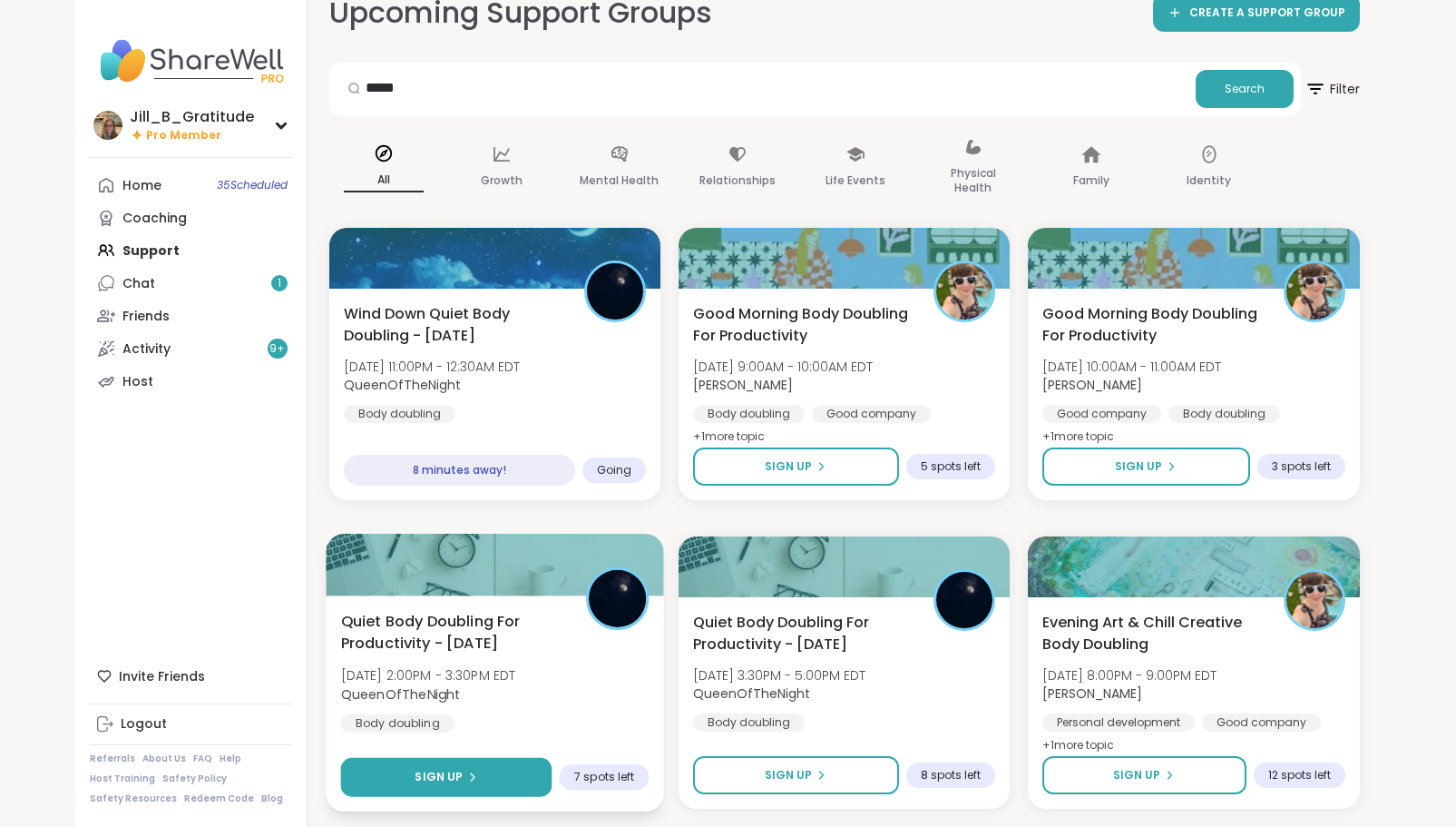
click at [515, 774] on button "Sign Up" at bounding box center [446, 777] width 211 height 39
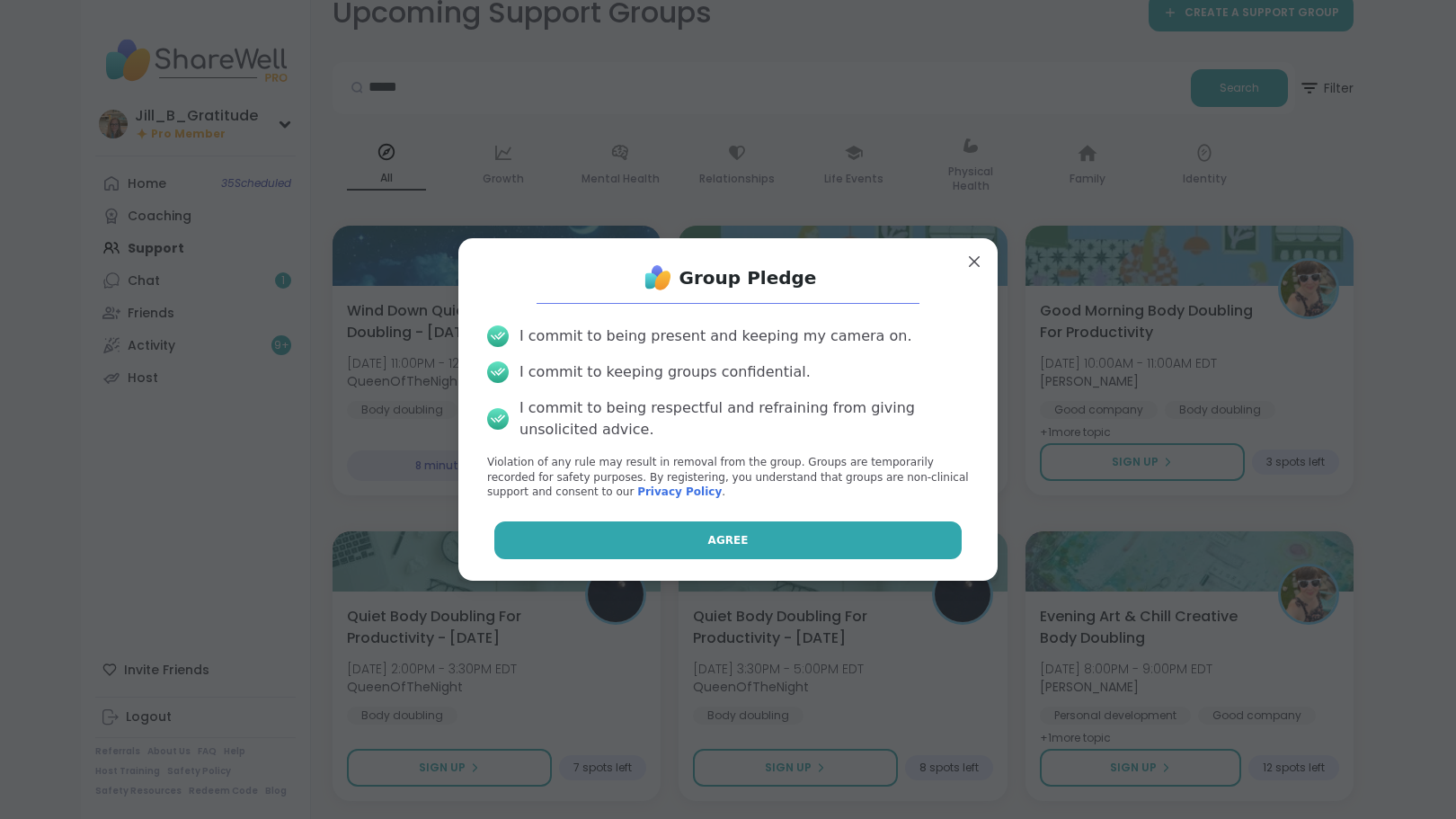
click at [723, 536] on span "Agree" at bounding box center [728, 540] width 40 height 16
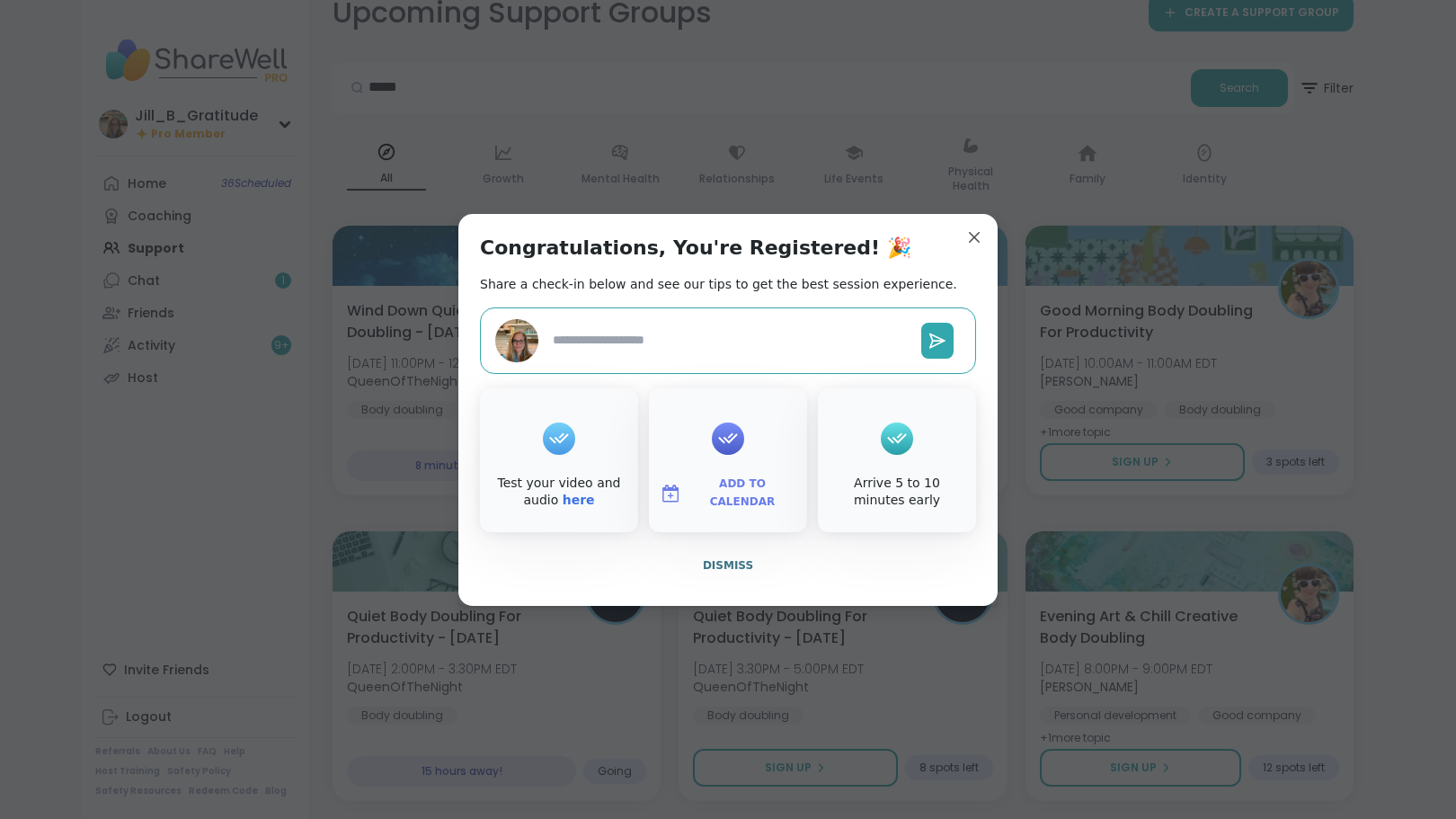
click at [727, 492] on span "Add to Calendar" at bounding box center [742, 492] width 108 height 35
click at [740, 323] on button "Google Calendar" at bounding box center [728, 330] width 136 height 40
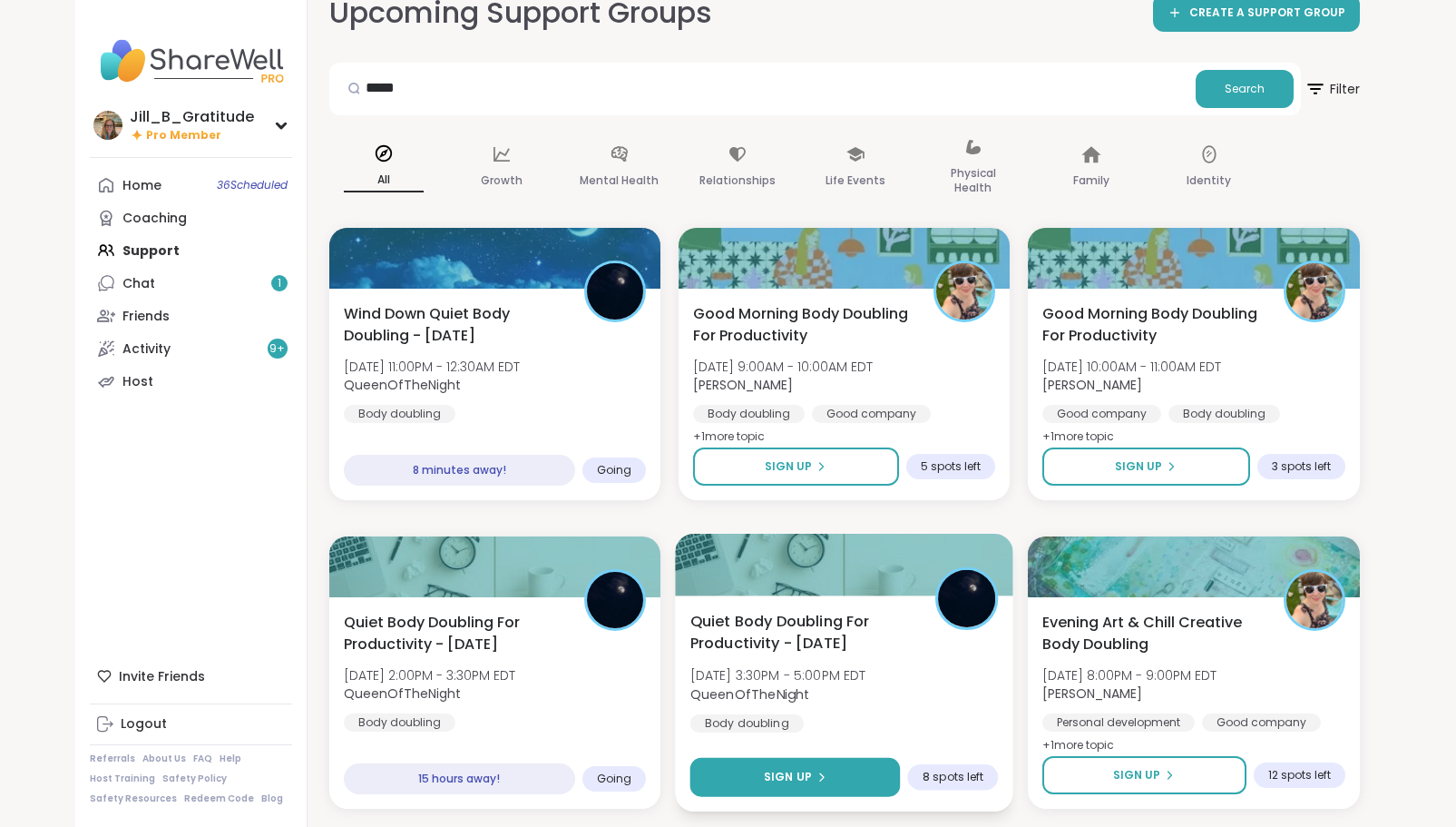
click at [808, 777] on span "Sign Up" at bounding box center [788, 777] width 48 height 16
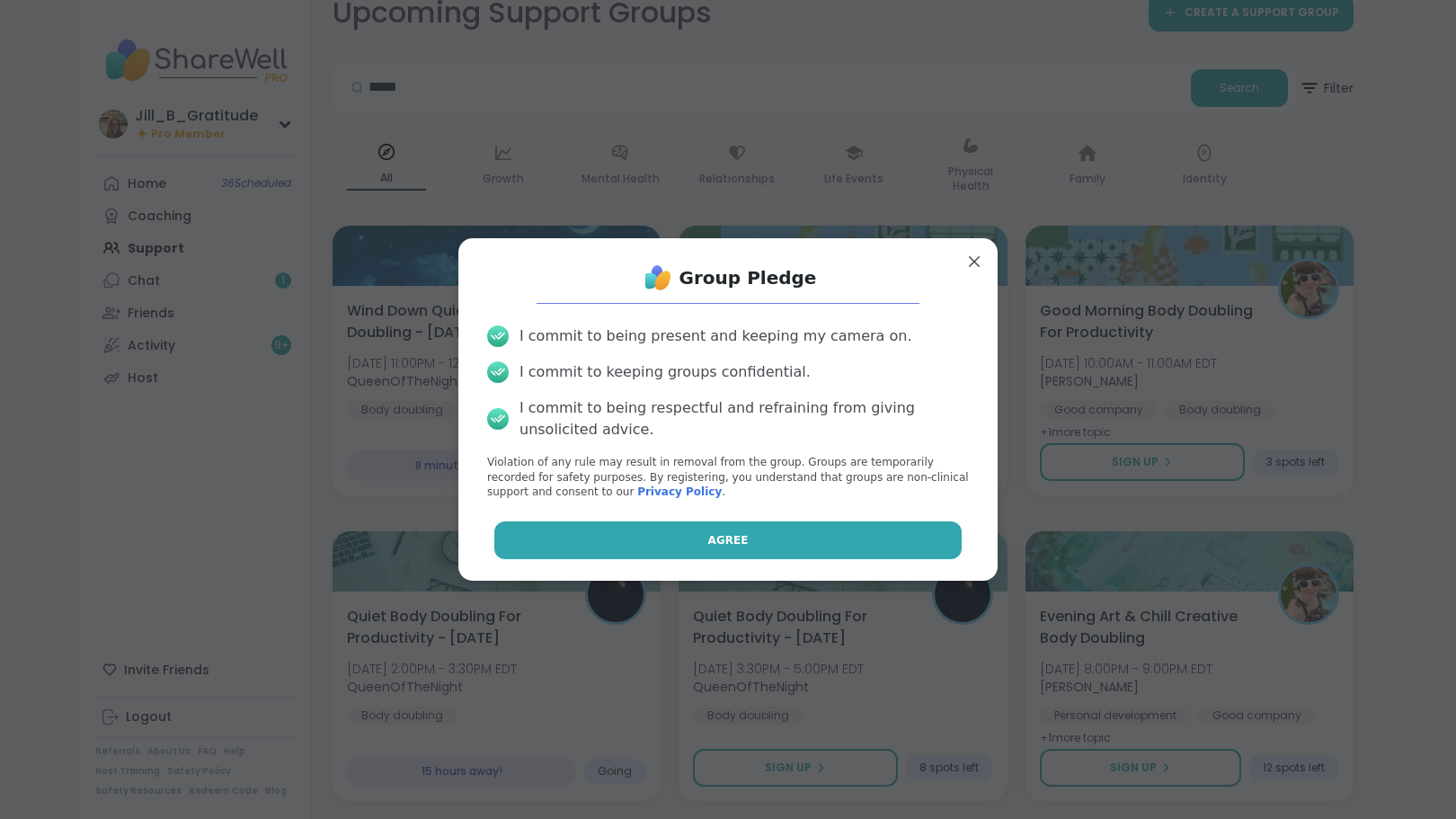
click at [782, 549] on button "Agree" at bounding box center [728, 540] width 468 height 38
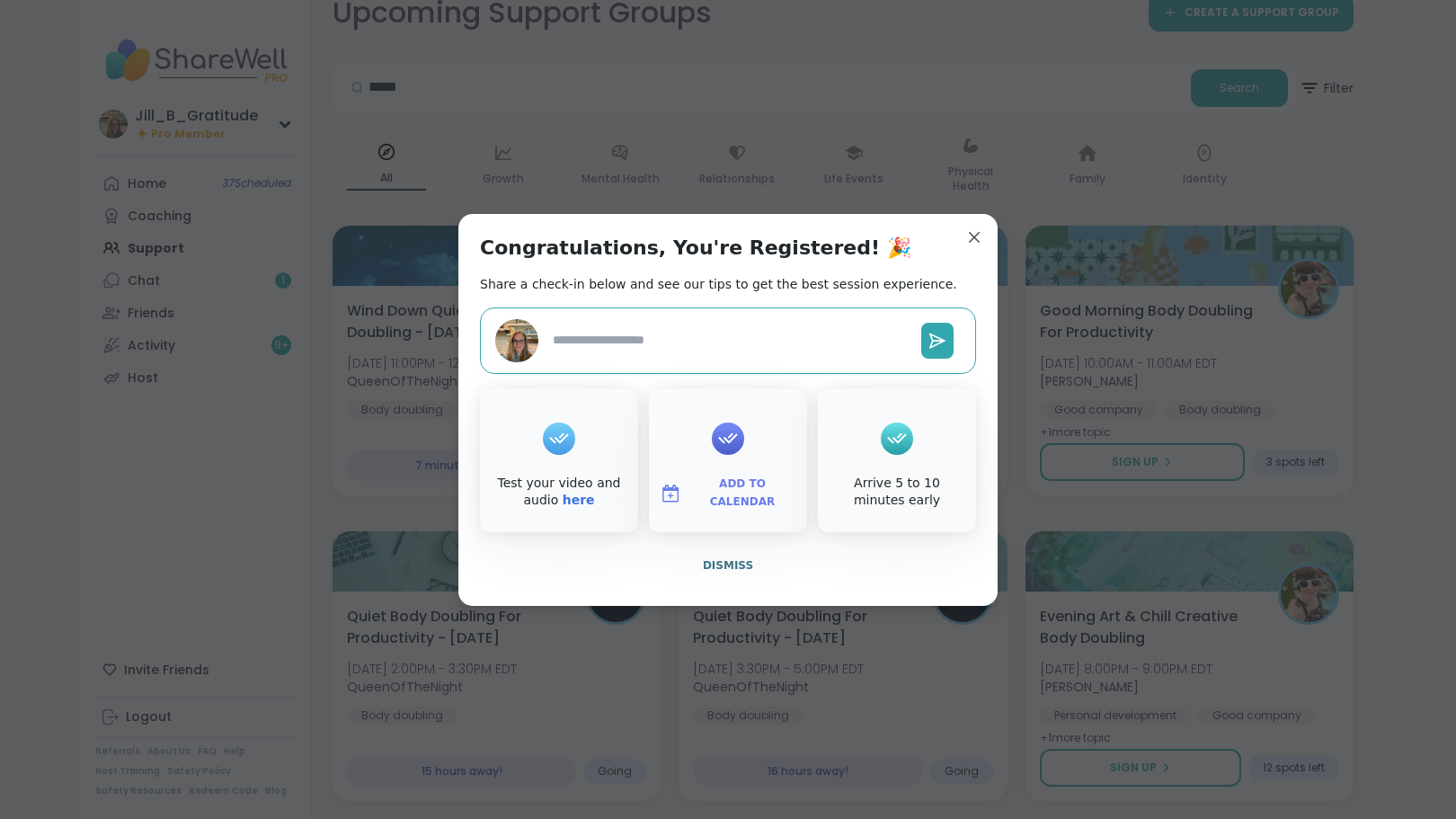
click at [763, 488] on span "Add to Calendar" at bounding box center [742, 492] width 108 height 35
click at [764, 323] on button "Google Calendar" at bounding box center [728, 330] width 136 height 40
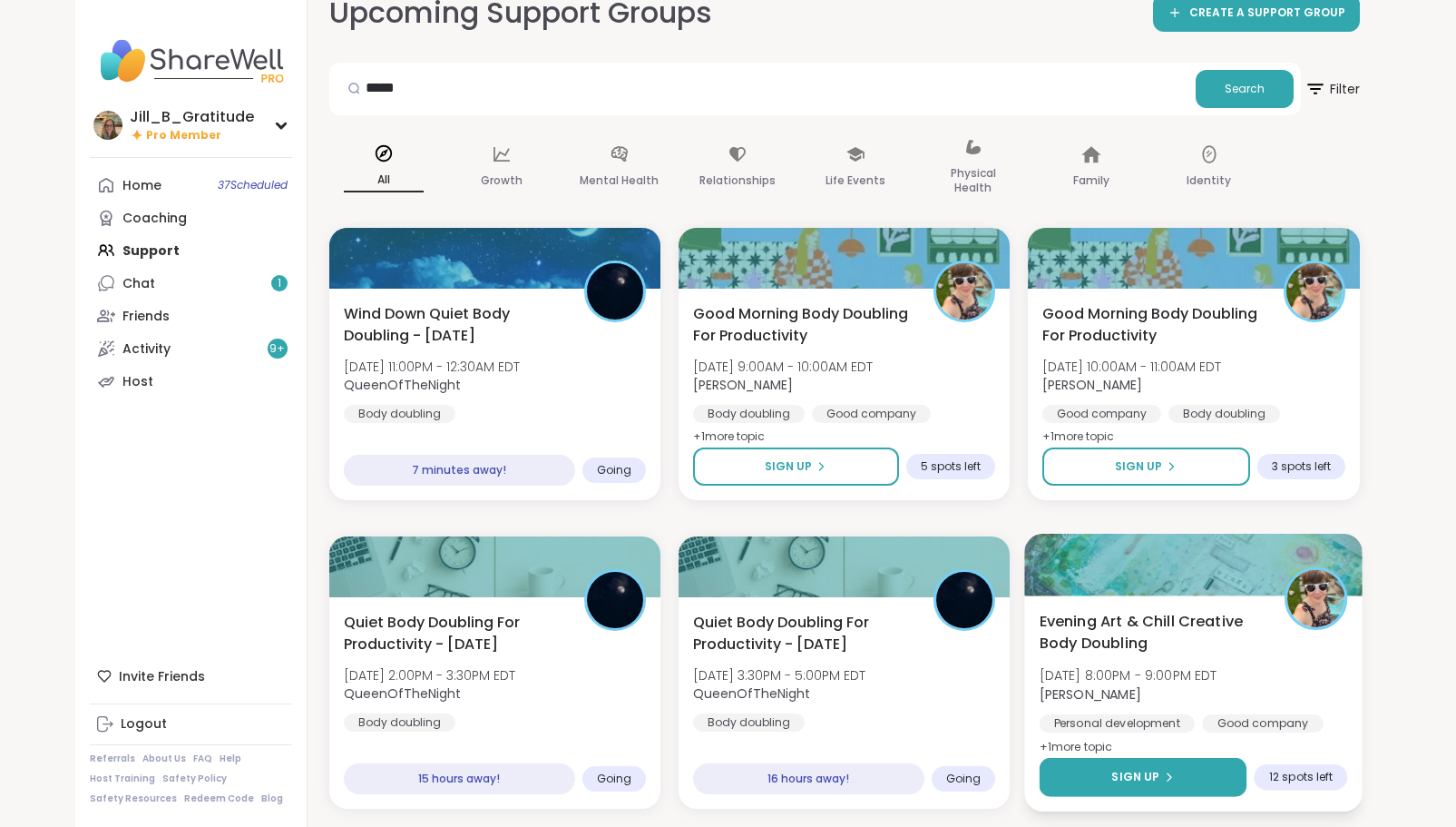
click at [1151, 772] on span "Sign Up" at bounding box center [1137, 777] width 48 height 16
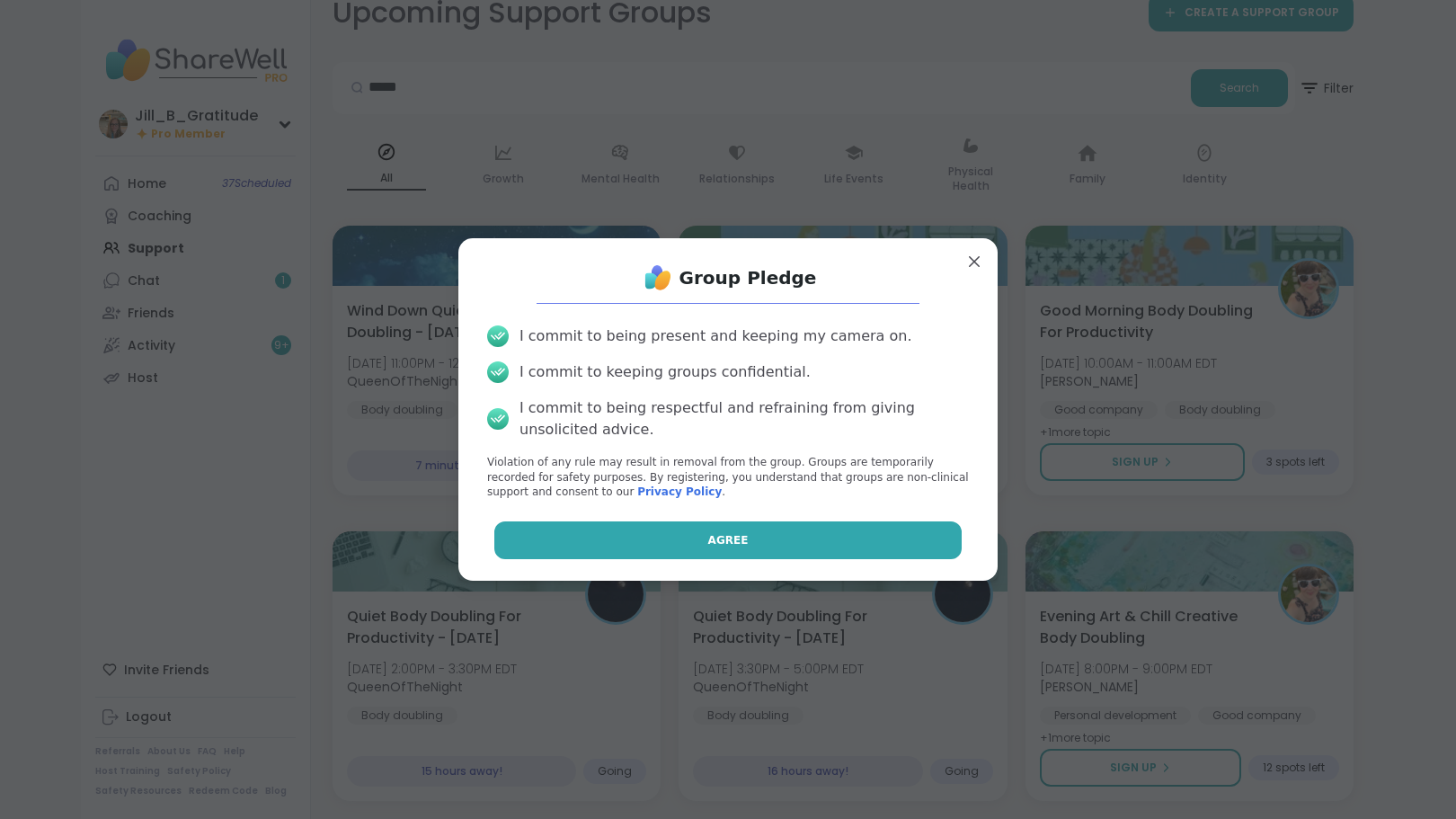
click at [827, 543] on button "Agree" at bounding box center [728, 540] width 468 height 38
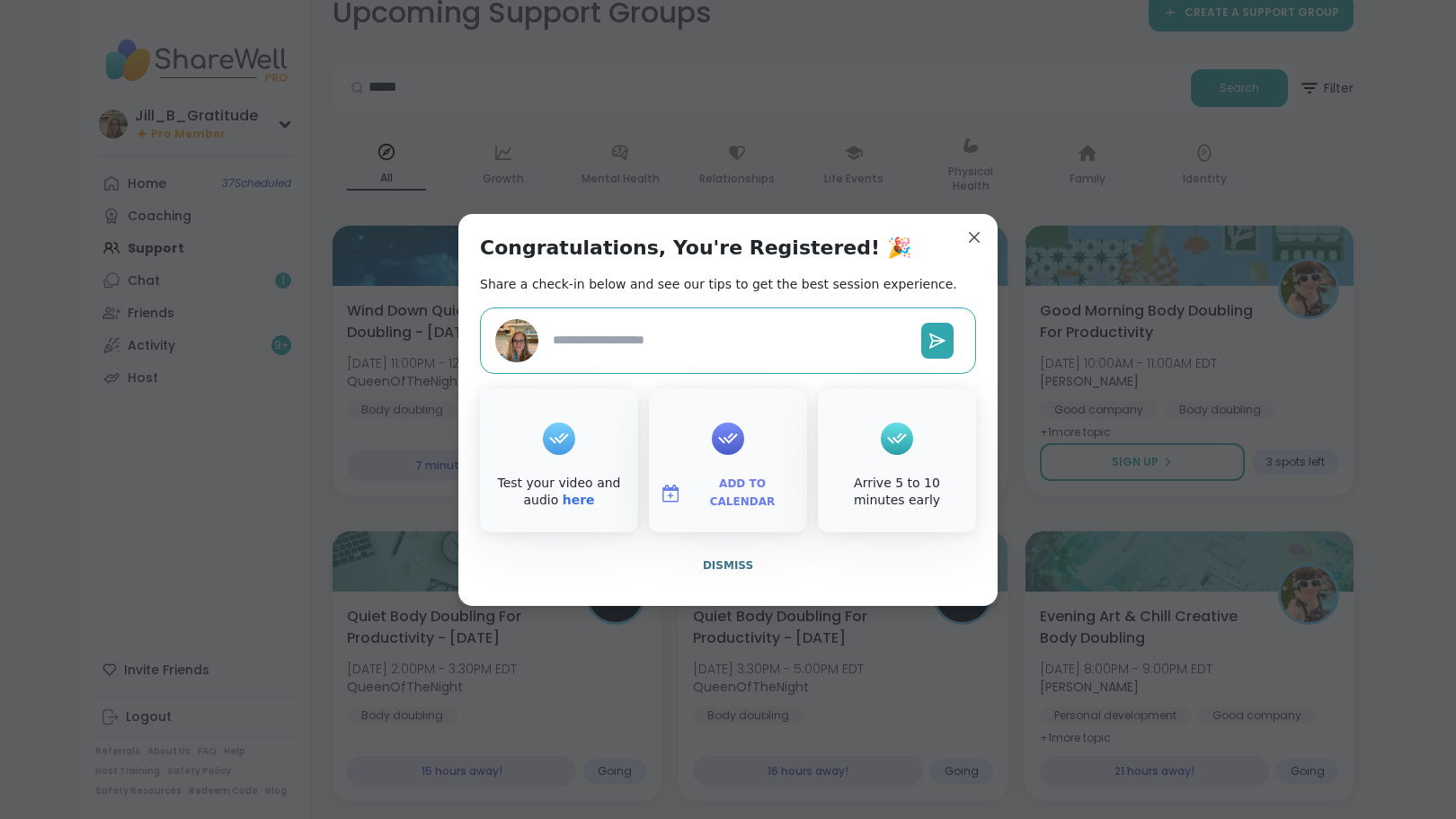
click at [761, 484] on span "Add to Calendar" at bounding box center [742, 492] width 108 height 35
click at [728, 323] on button "Google Calendar" at bounding box center [728, 330] width 136 height 40
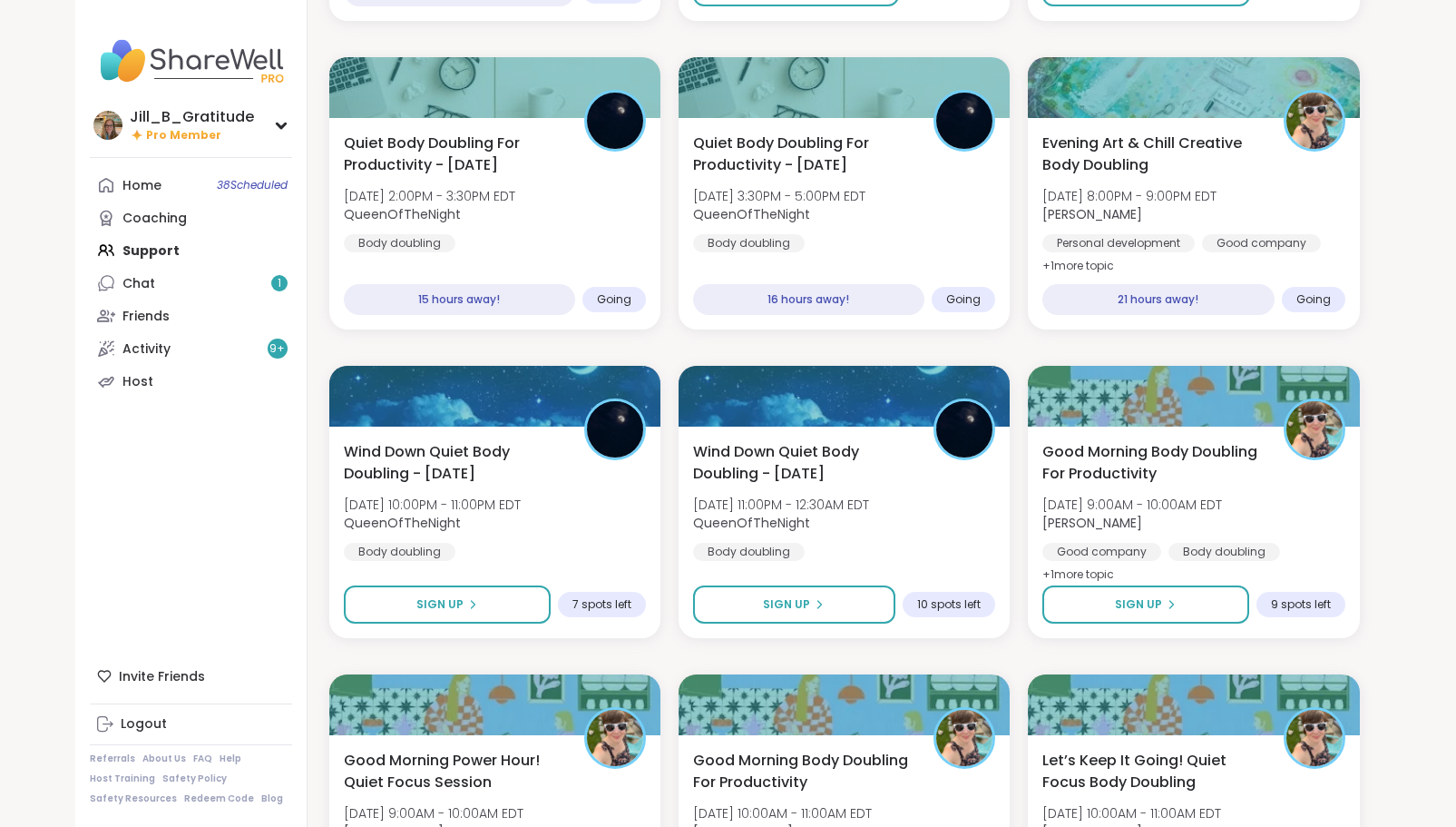
scroll to position [481, 0]
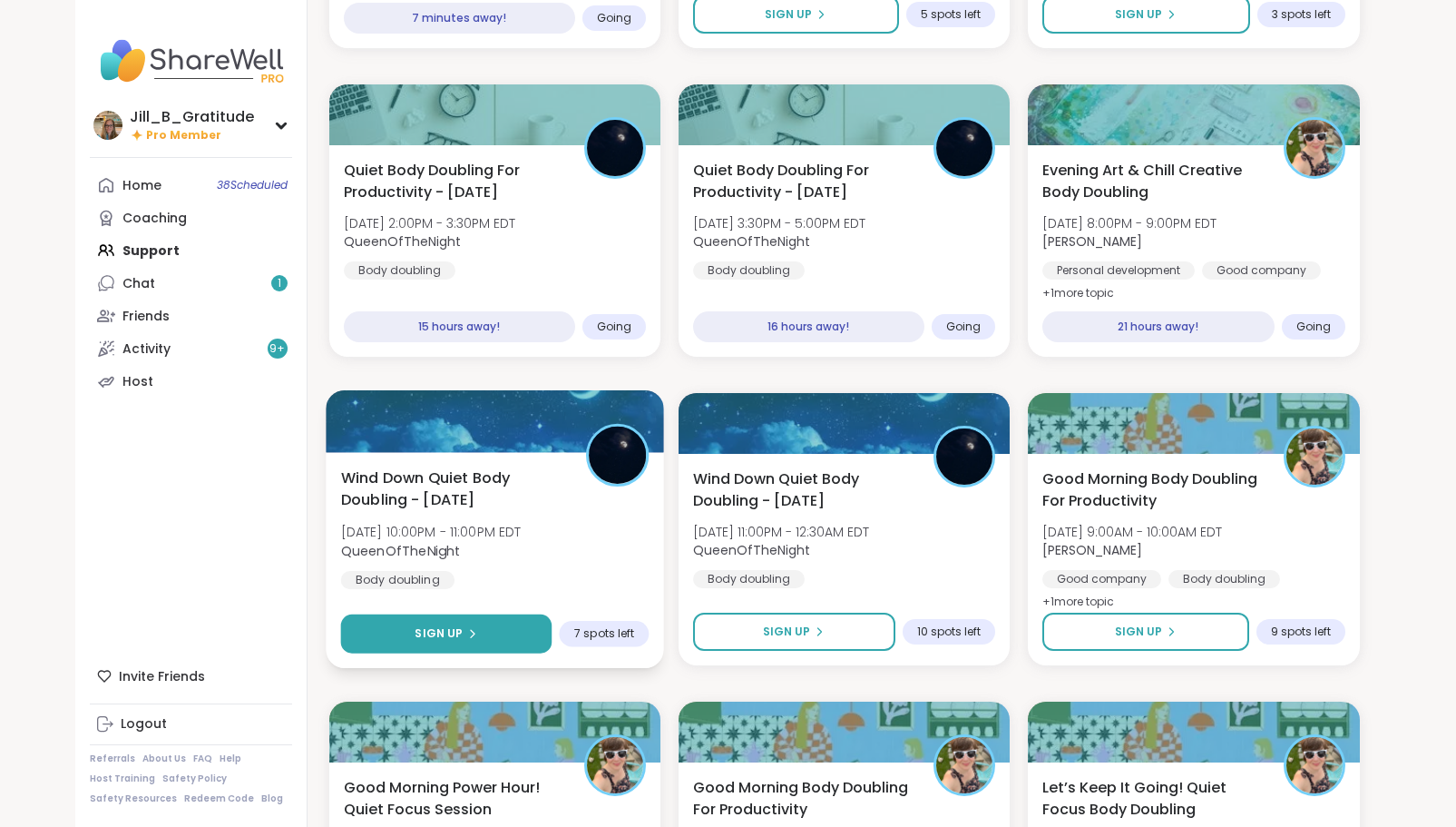
click at [487, 634] on button "Sign Up" at bounding box center [446, 633] width 211 height 39
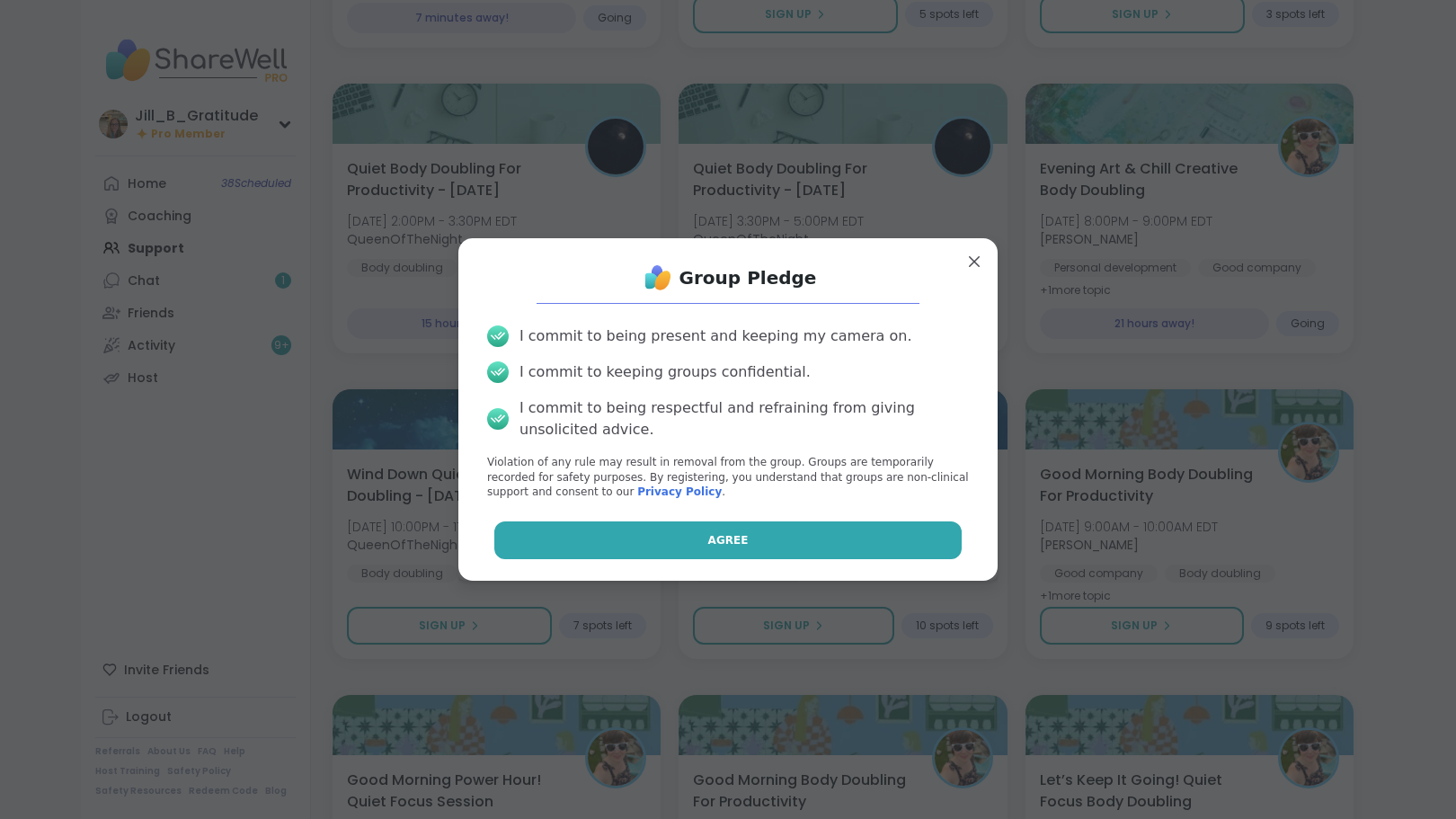
click at [697, 553] on button "Agree" at bounding box center [728, 540] width 468 height 38
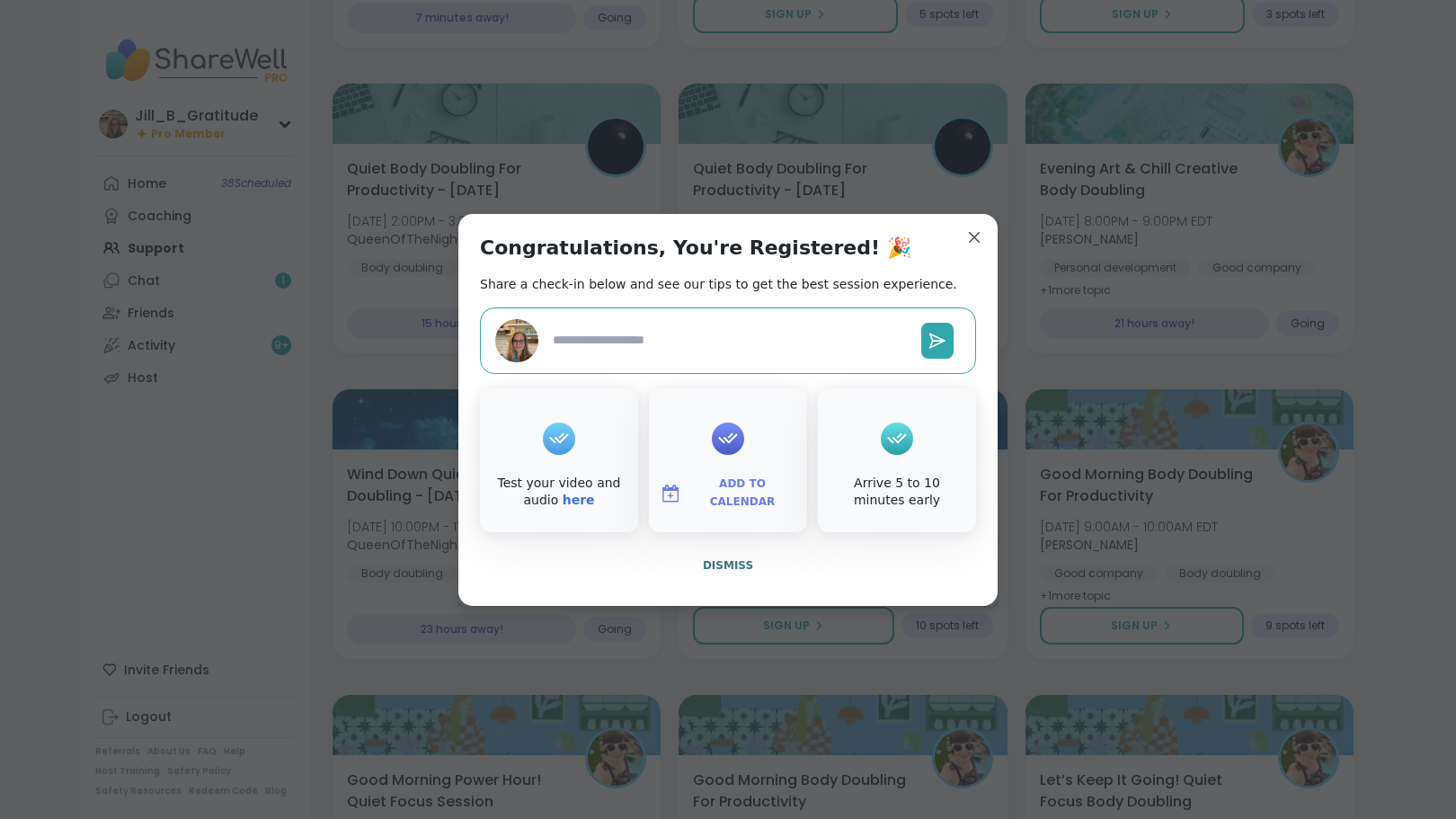
click at [713, 489] on span "Add to Calendar" at bounding box center [742, 492] width 108 height 35
click at [714, 334] on button "Google Calendar" at bounding box center [728, 330] width 136 height 40
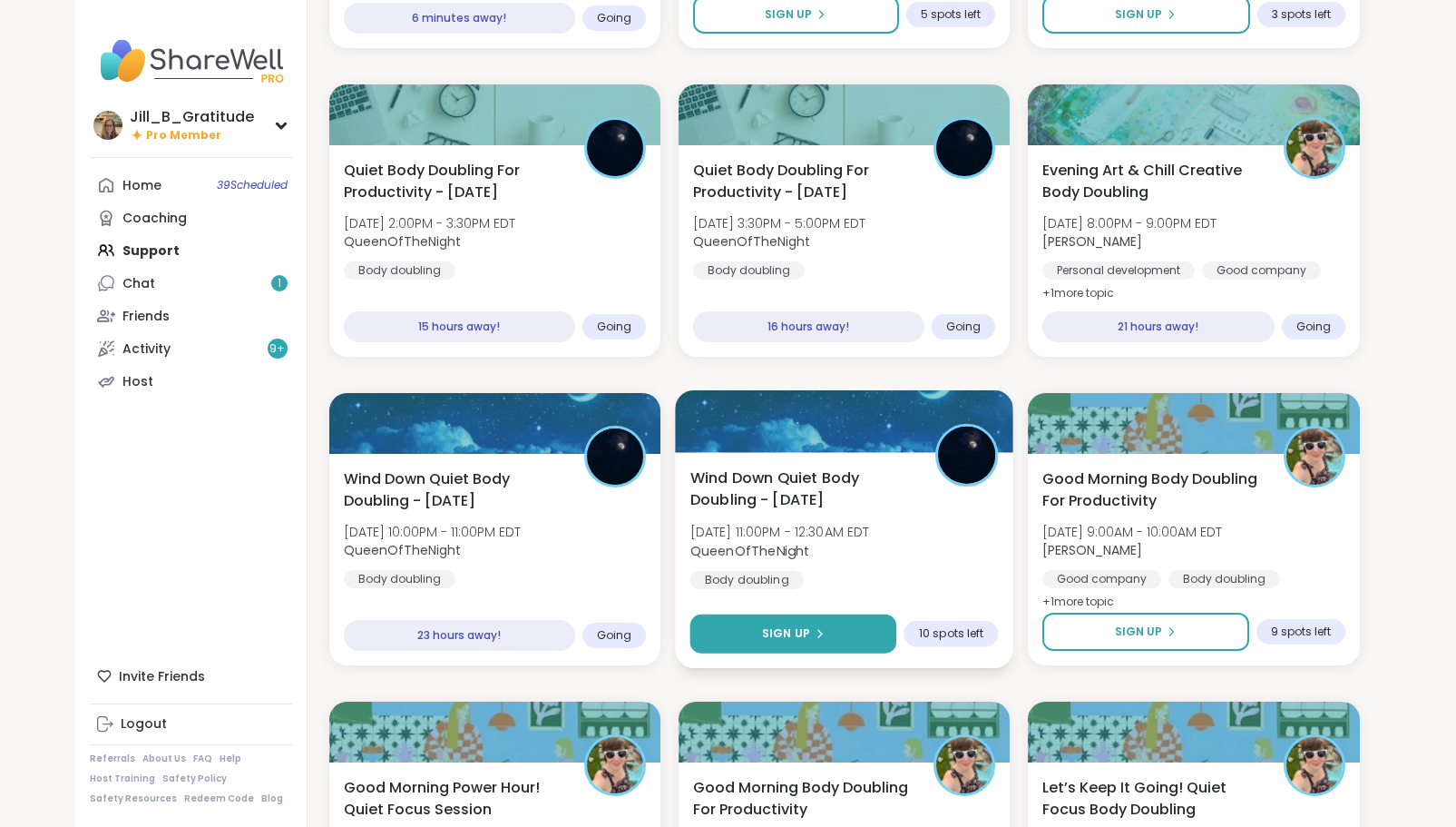
click at [854, 632] on button "Sign Up" at bounding box center [793, 633] width 206 height 39
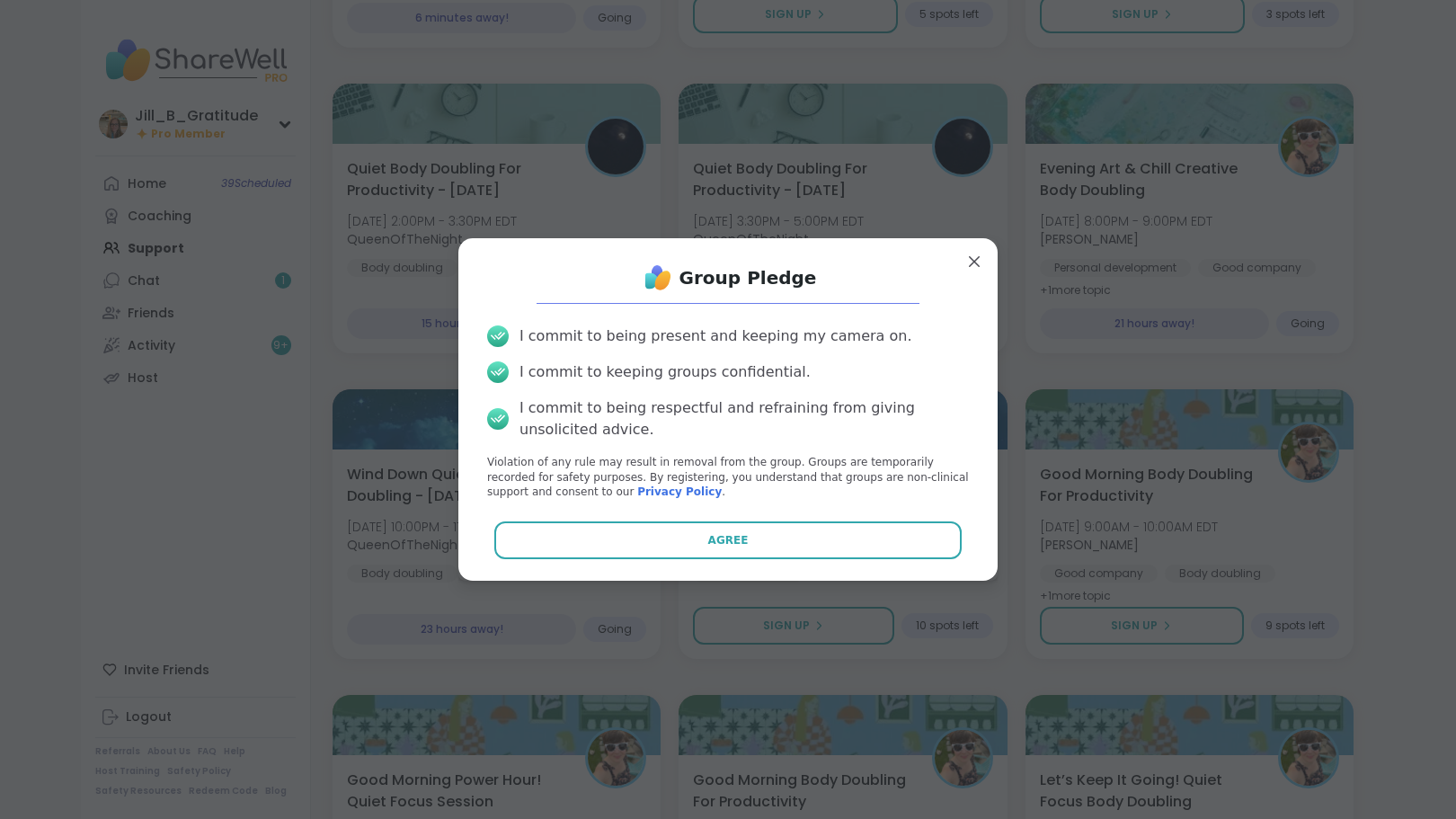
click at [819, 565] on div "Group Pledge I commit to being present and keeping my camera on. I commit to ke…" at bounding box center [728, 410] width 511 height 314
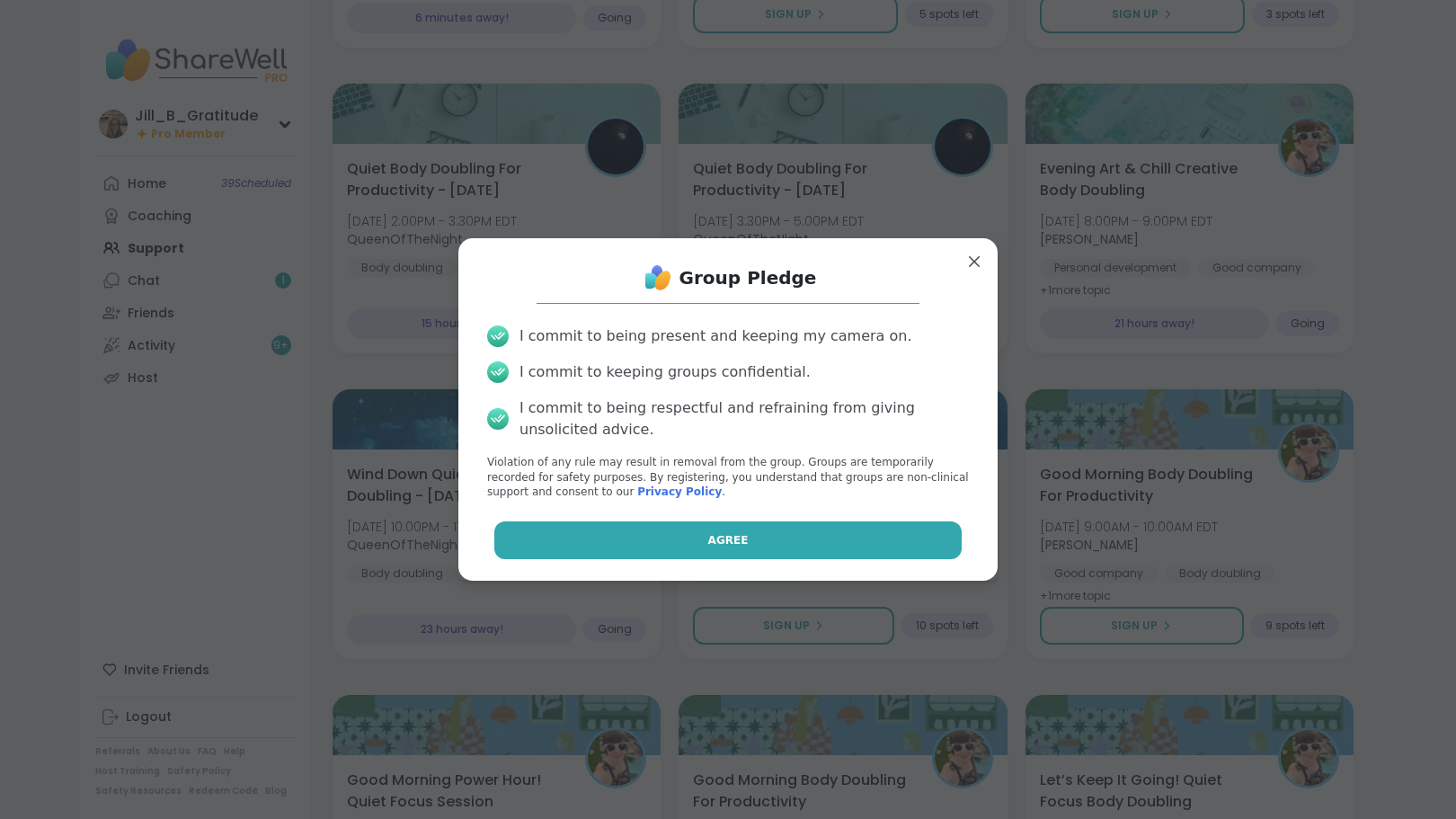
click at [814, 558] on button "Agree" at bounding box center [728, 540] width 468 height 38
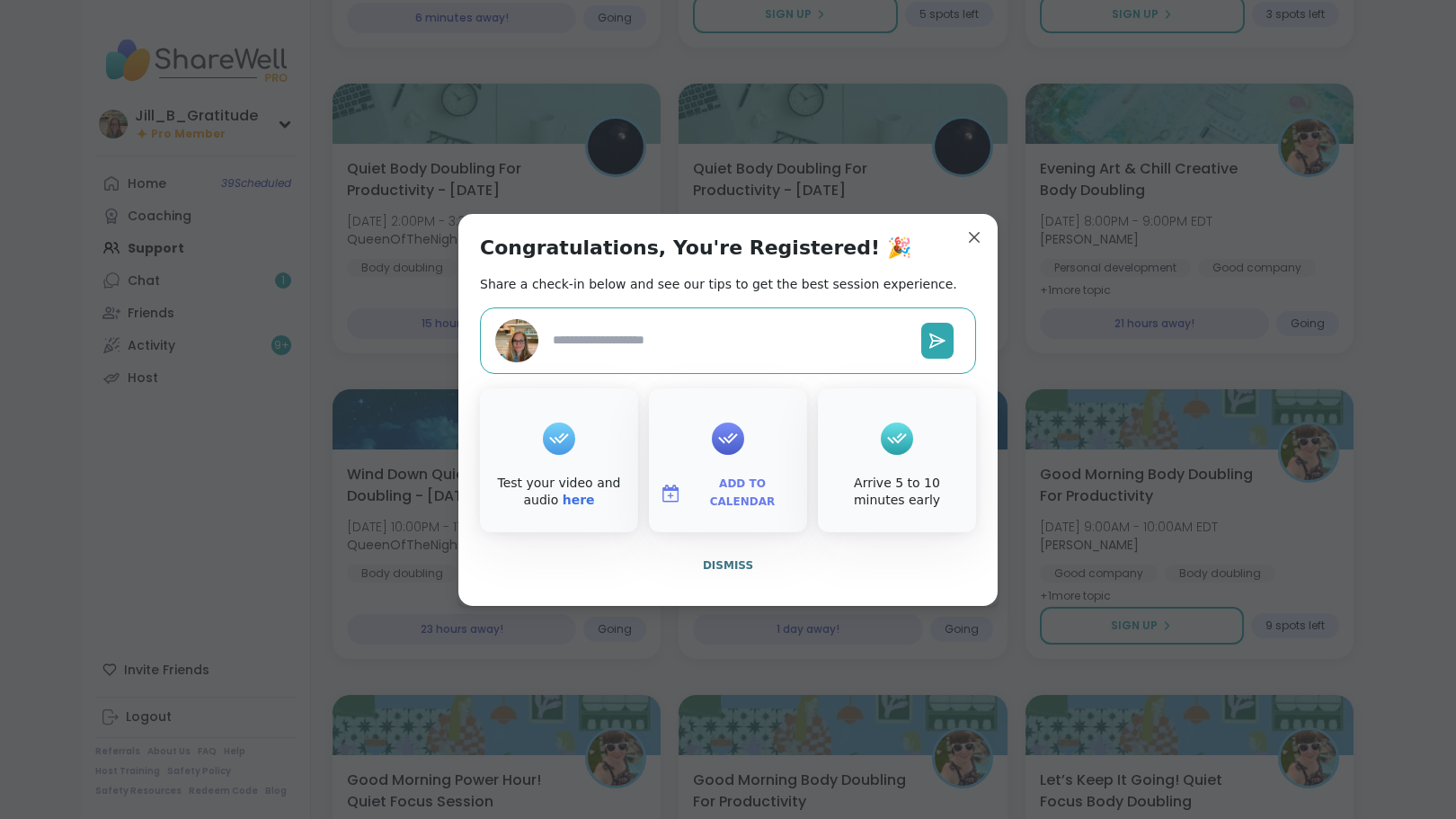
type textarea "*"
click at [759, 492] on span "Add to Calendar" at bounding box center [742, 492] width 108 height 35
click at [740, 328] on button "Google Calendar" at bounding box center [728, 330] width 136 height 40
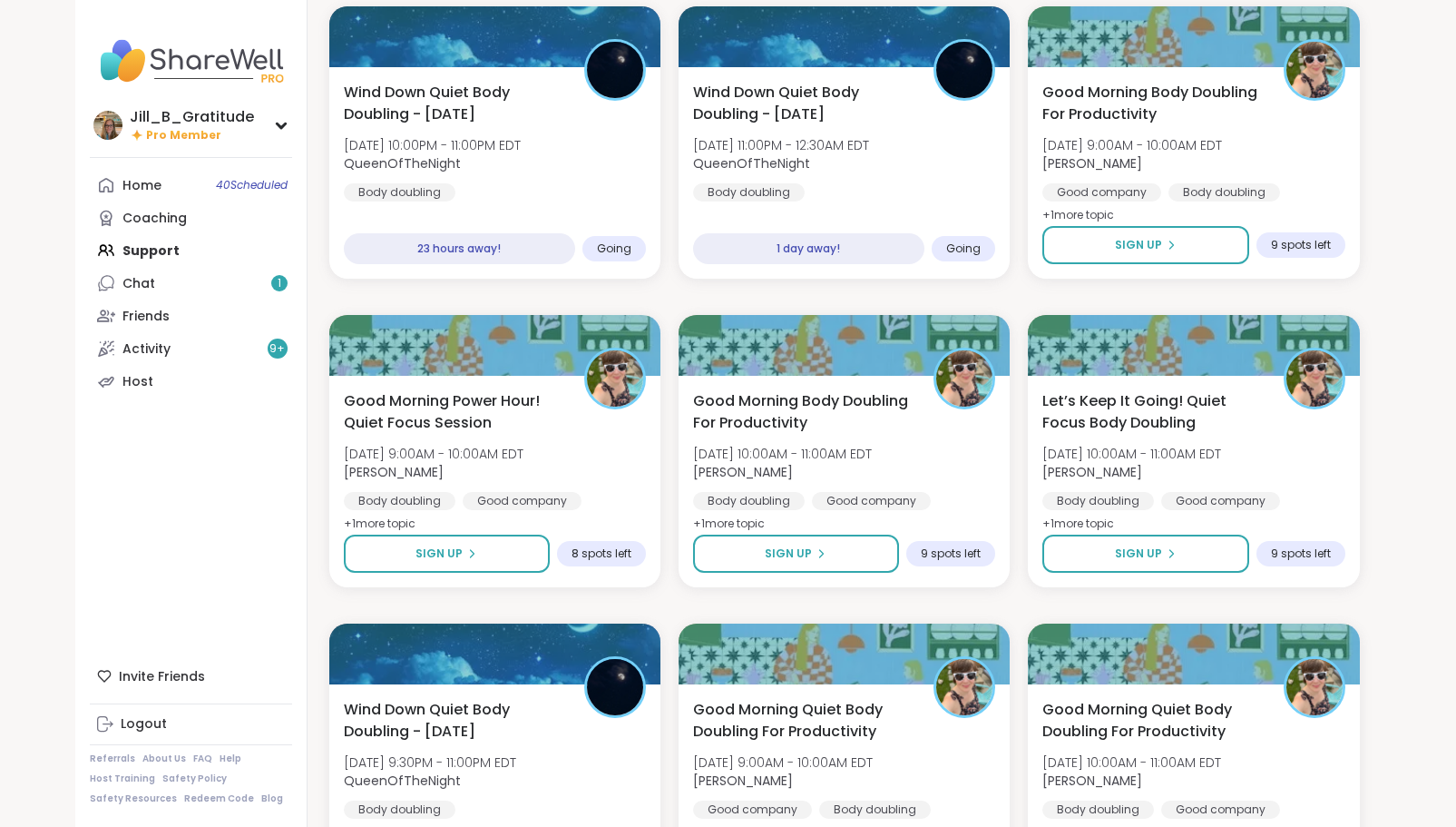
scroll to position [874, 0]
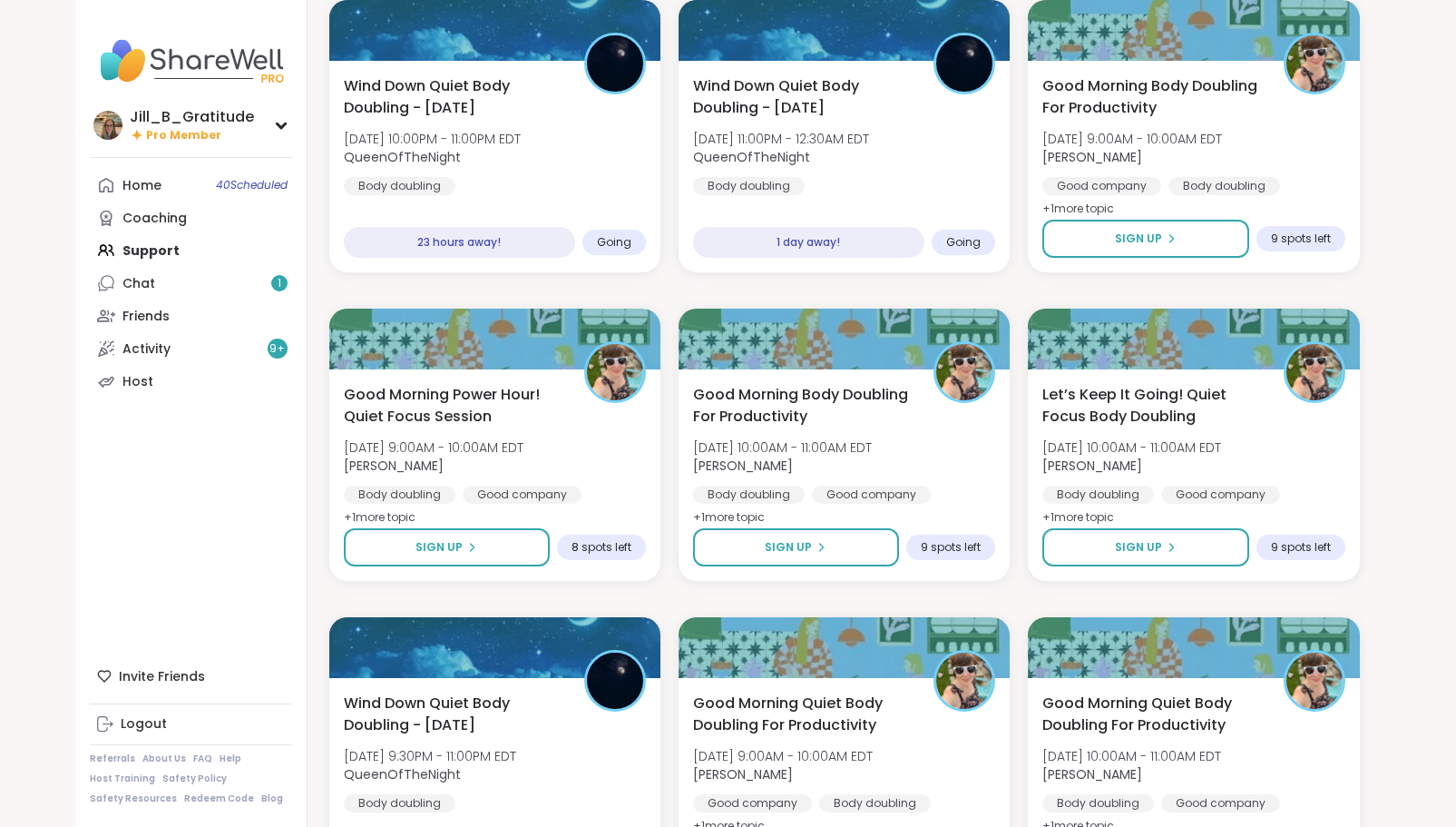
click at [243, 236] on div "Home 40 Scheduled Coaching Support Chat 1 Friends Activity 9 + Host" at bounding box center [190, 282] width 202 height 228
click at [173, 251] on div "Home 40 Scheduled Coaching Support Chat 1 Friends Activity 9 + Host" at bounding box center [190, 282] width 202 height 228
click at [189, 185] on link "Home 40 Scheduled" at bounding box center [190, 185] width 202 height 33
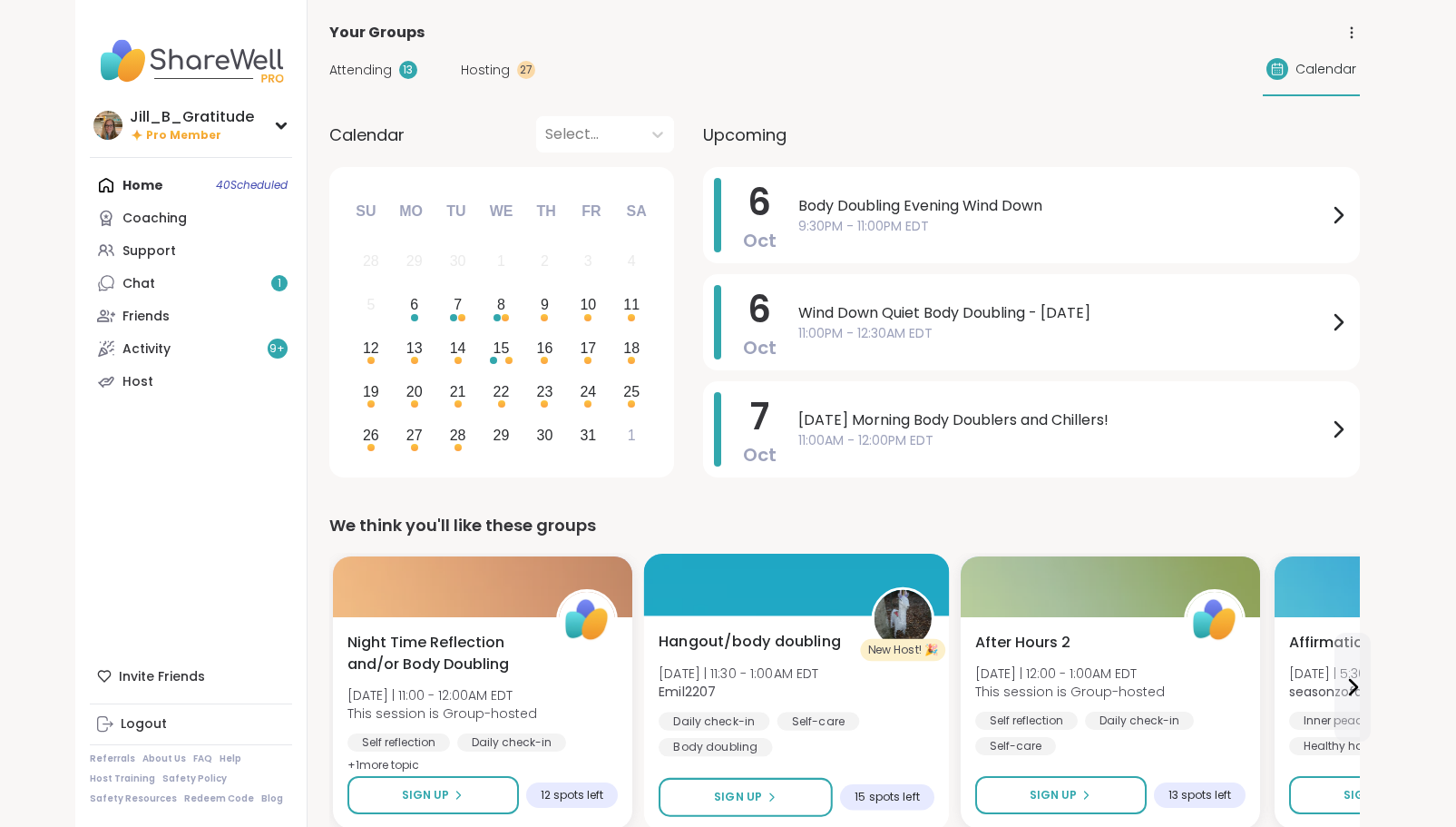
click at [902, 684] on div "Hangout/body doubling Mon 10/6 | 11:30 - 1:00AM EDT Emil2207 Daily check-in Sel…" at bounding box center [797, 693] width 276 height 126
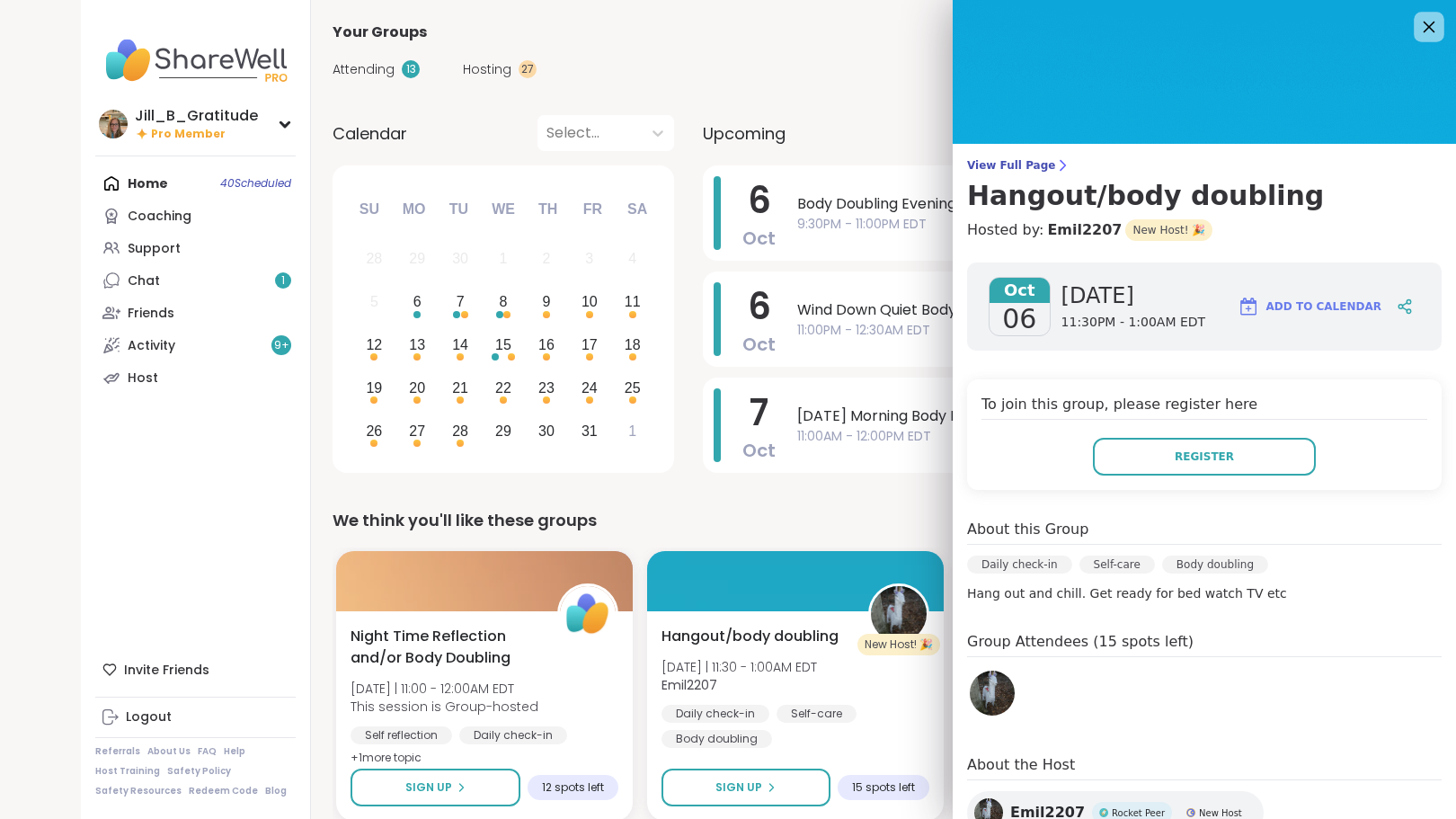
click at [1417, 21] on icon at bounding box center [1428, 26] width 23 height 23
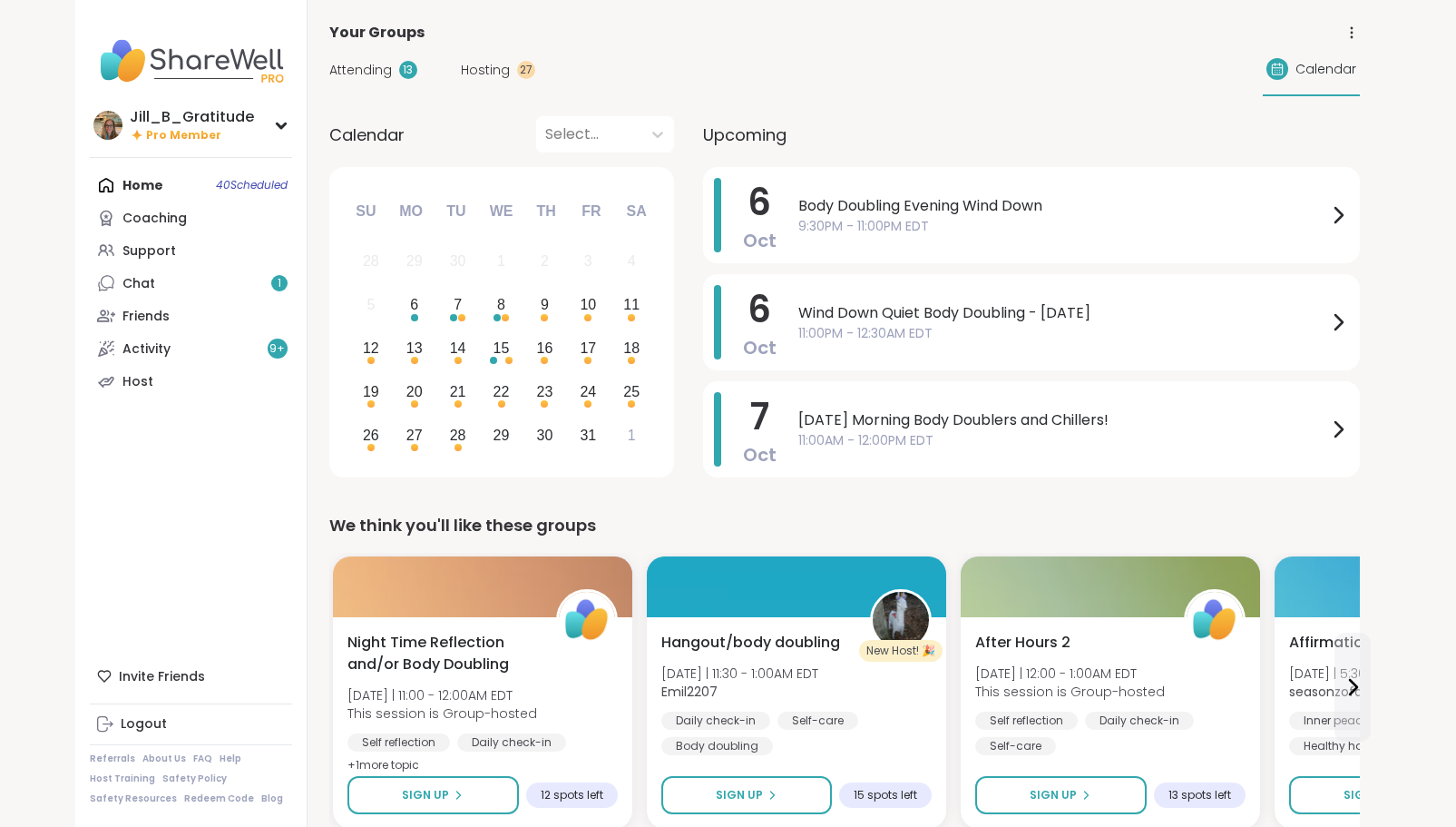
click at [488, 71] on span "Hosting" at bounding box center [485, 70] width 49 height 19
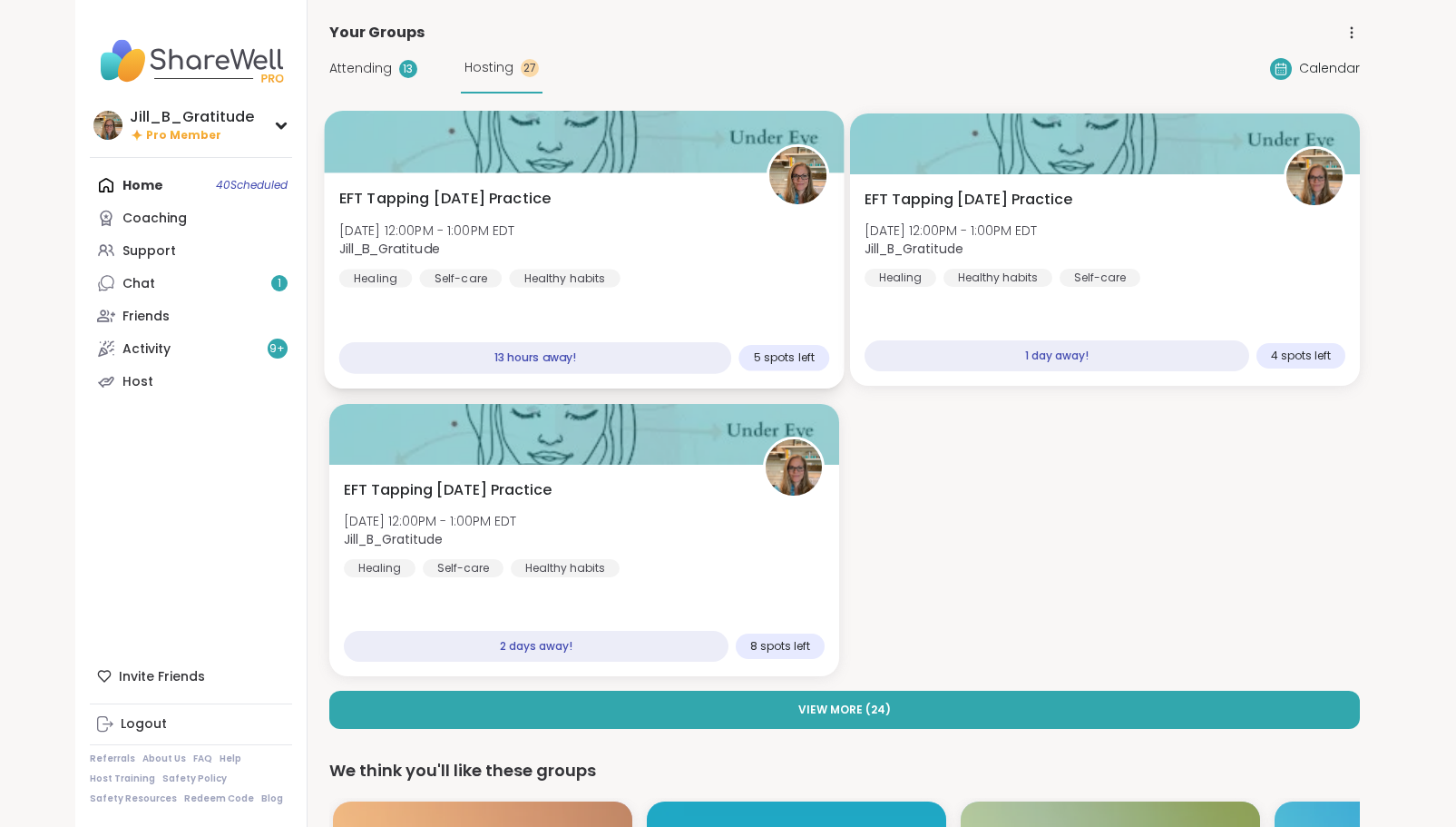
click at [708, 253] on div "EFT Tapping Tuesday Practice Tue, Oct 07 | 12:00PM - 1:00PM EDT Jill_B_Gratitud…" at bounding box center [583, 237] width 491 height 100
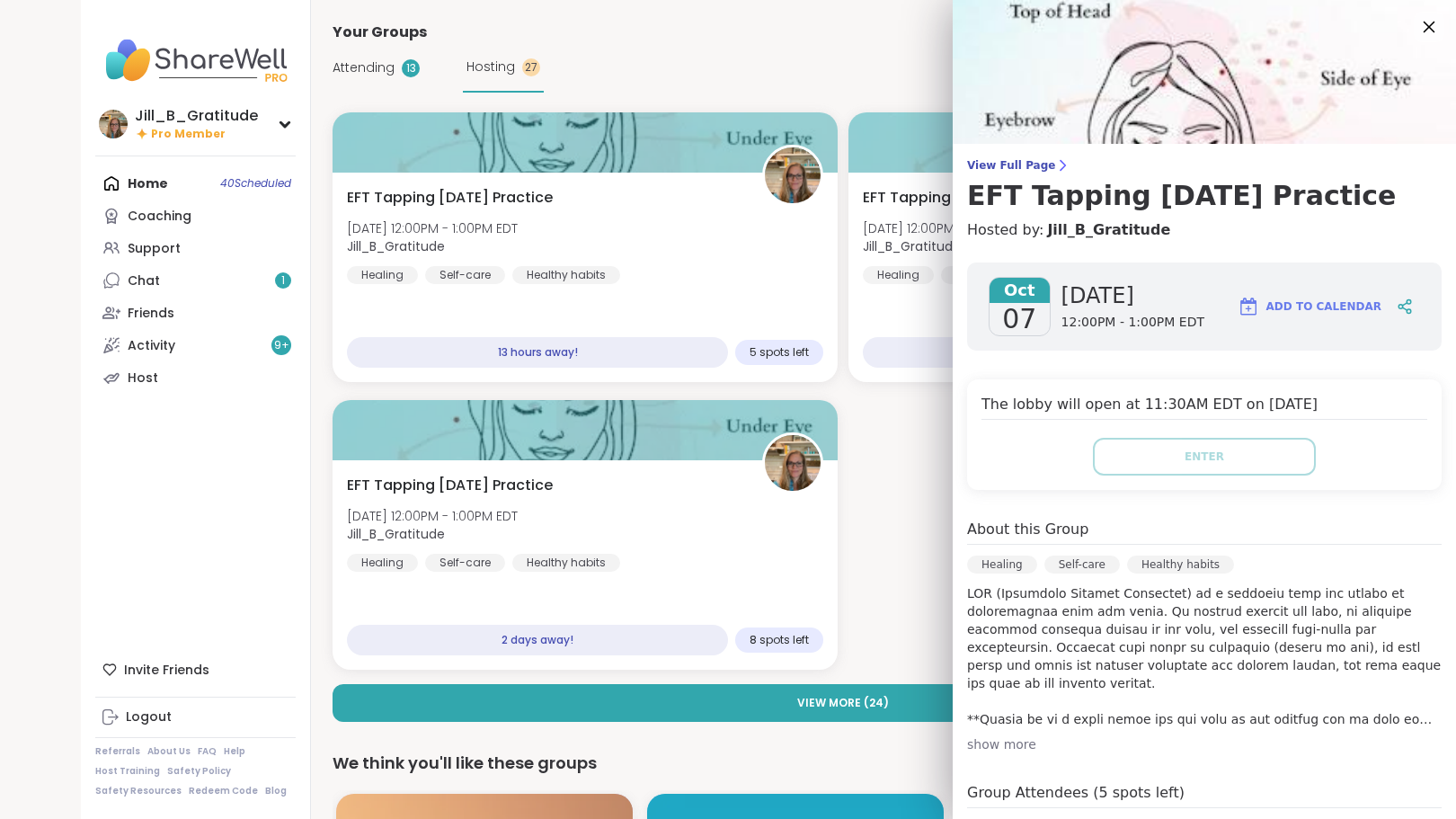
click at [1417, 19] on icon at bounding box center [1428, 26] width 23 height 23
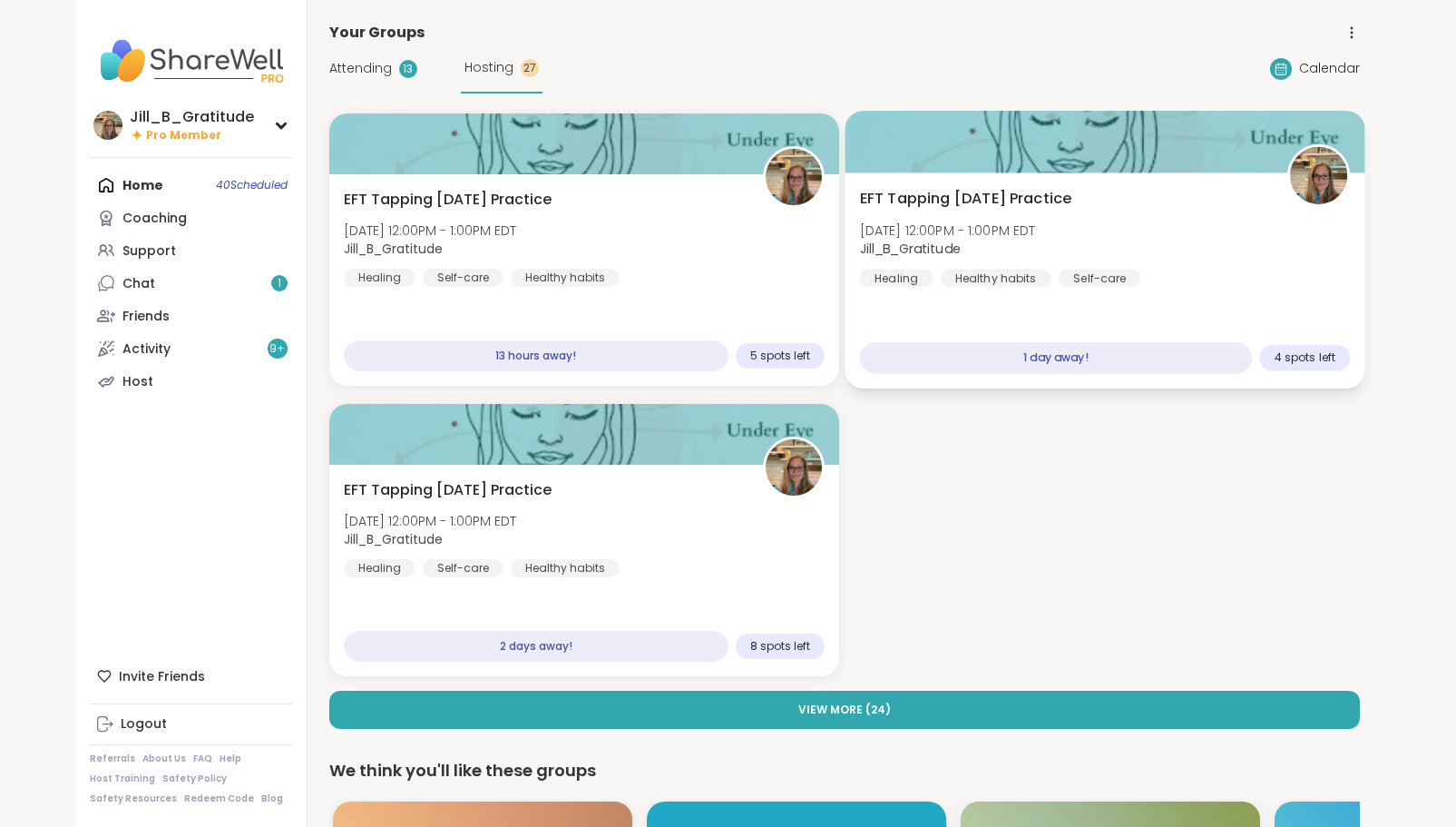
click at [1069, 307] on div "EFT Tapping Wednesday Practice Wed, Oct 08 | 12:00PM - 1:00PM EDT Jill_B_Gratit…" at bounding box center [1104, 280] width 520 height 216
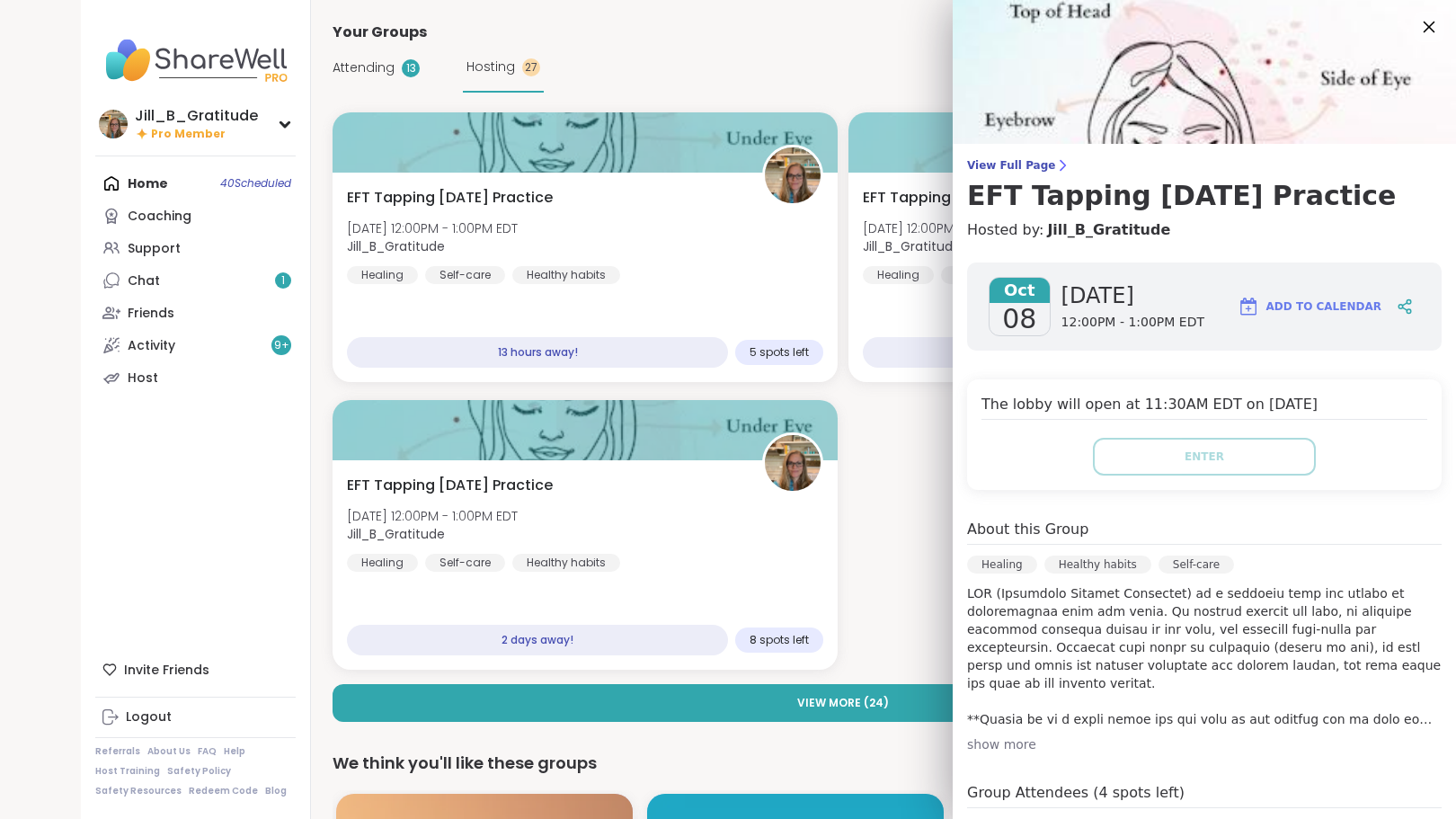
click at [1417, 18] on icon at bounding box center [1428, 26] width 23 height 23
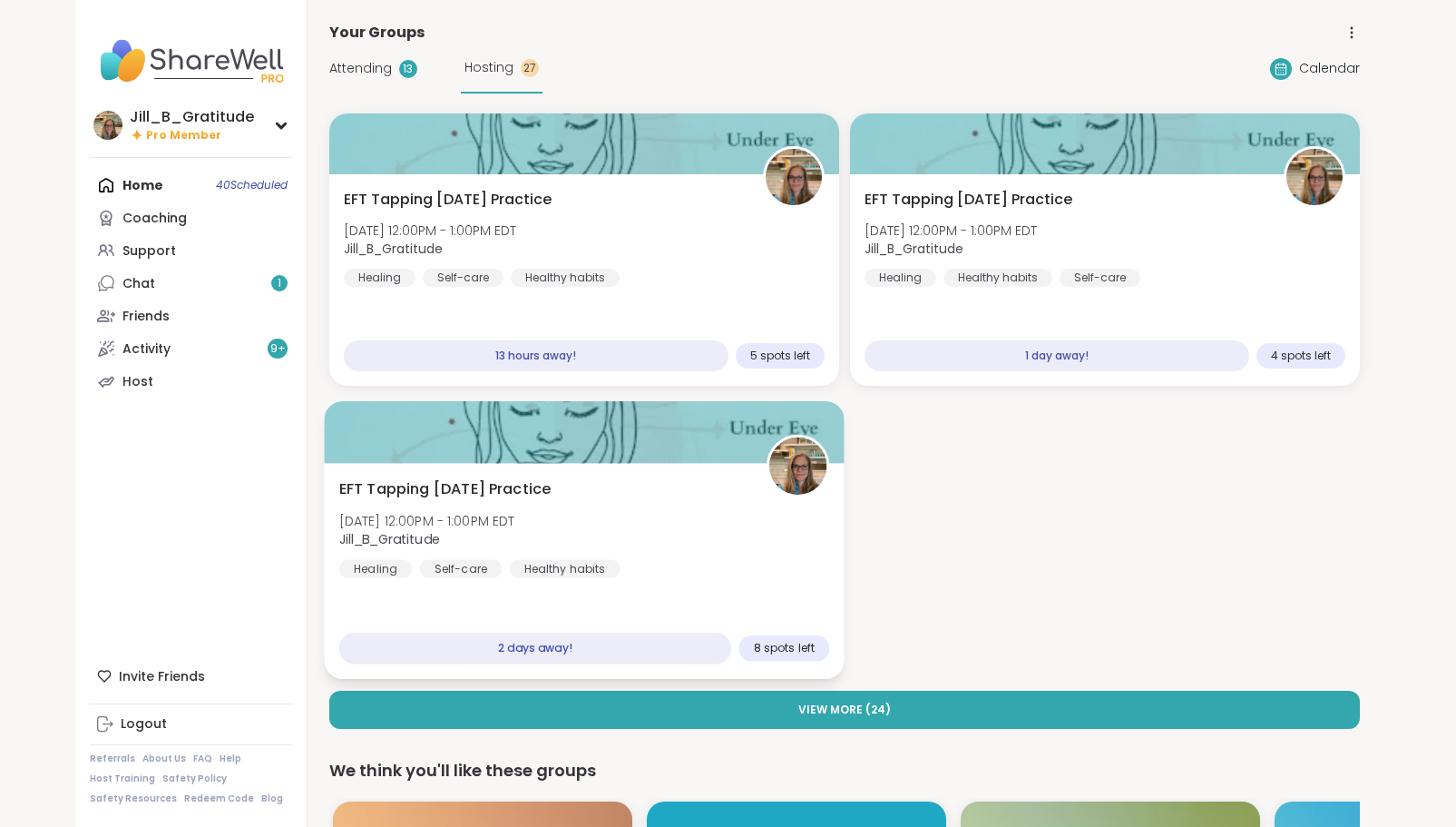
click at [676, 576] on div "EFT Tapping Thursday Practice Thu, Oct 09 | 12:00PM - 1:00PM EDT Jill_B_Gratitu…" at bounding box center [583, 529] width 491 height 100
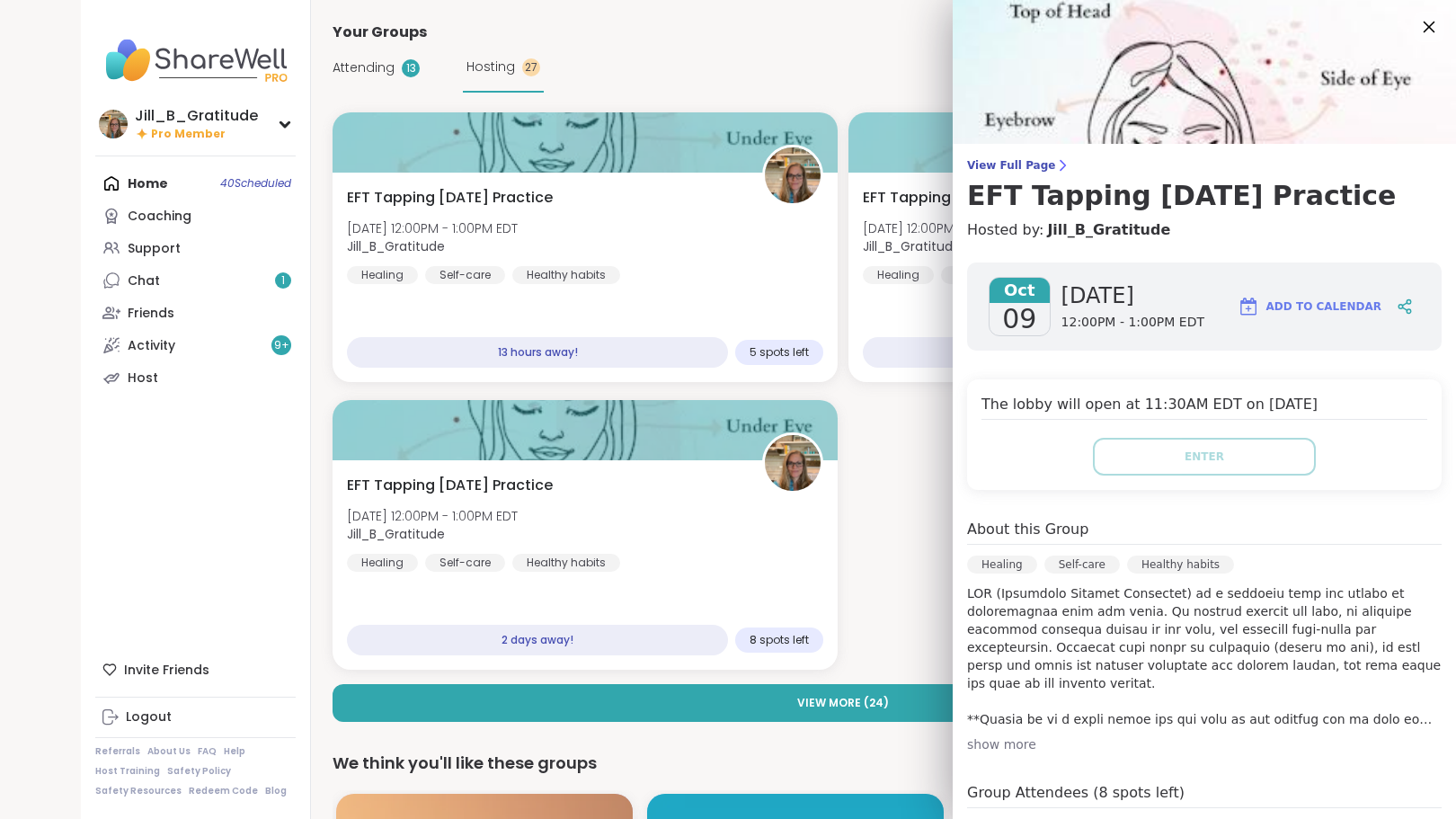
click at [1417, 17] on icon at bounding box center [1428, 26] width 23 height 23
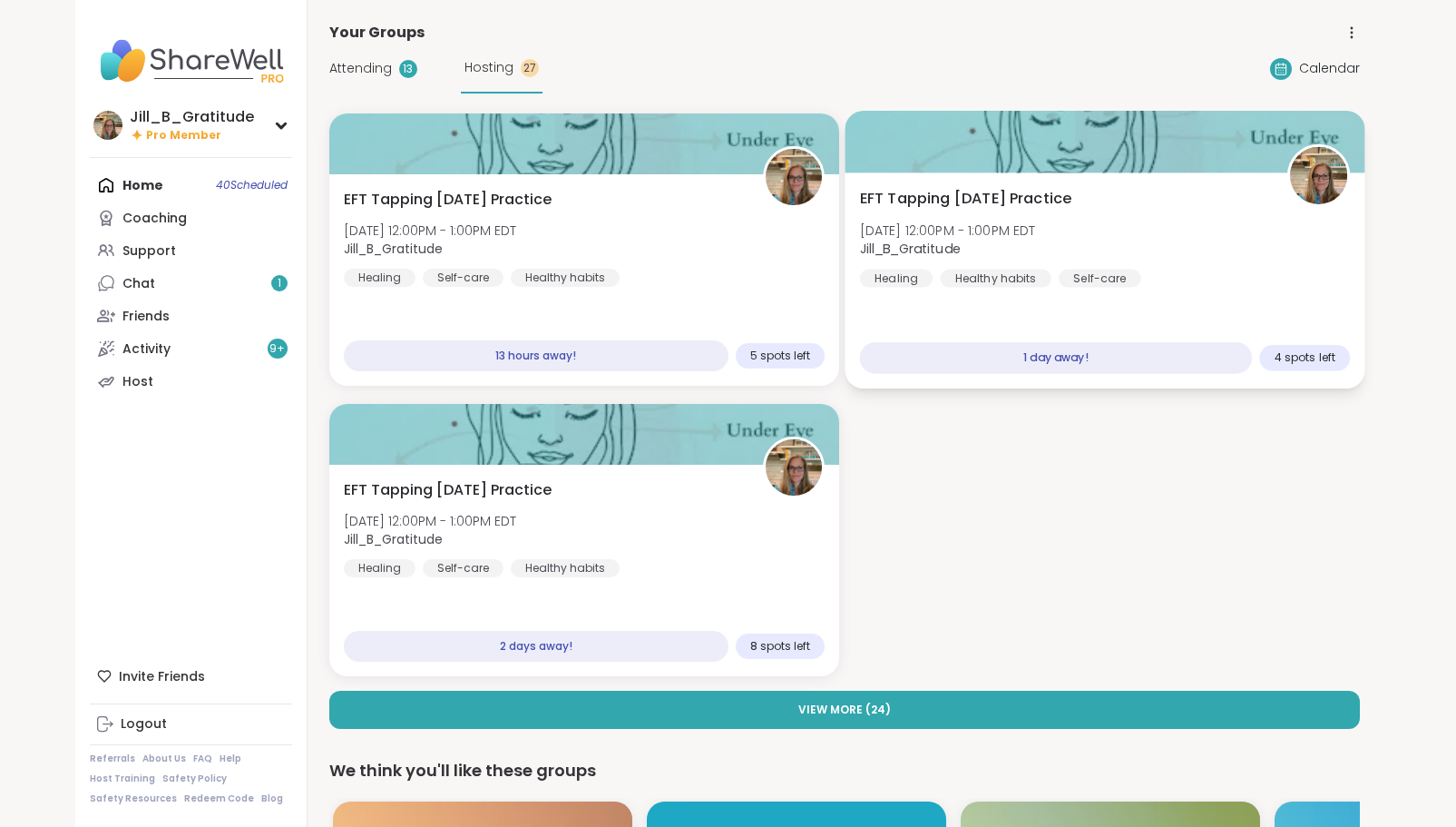
click at [980, 225] on span "Wed, Oct 08 | 12:00PM - 1:00PM EDT" at bounding box center [947, 229] width 177 height 18
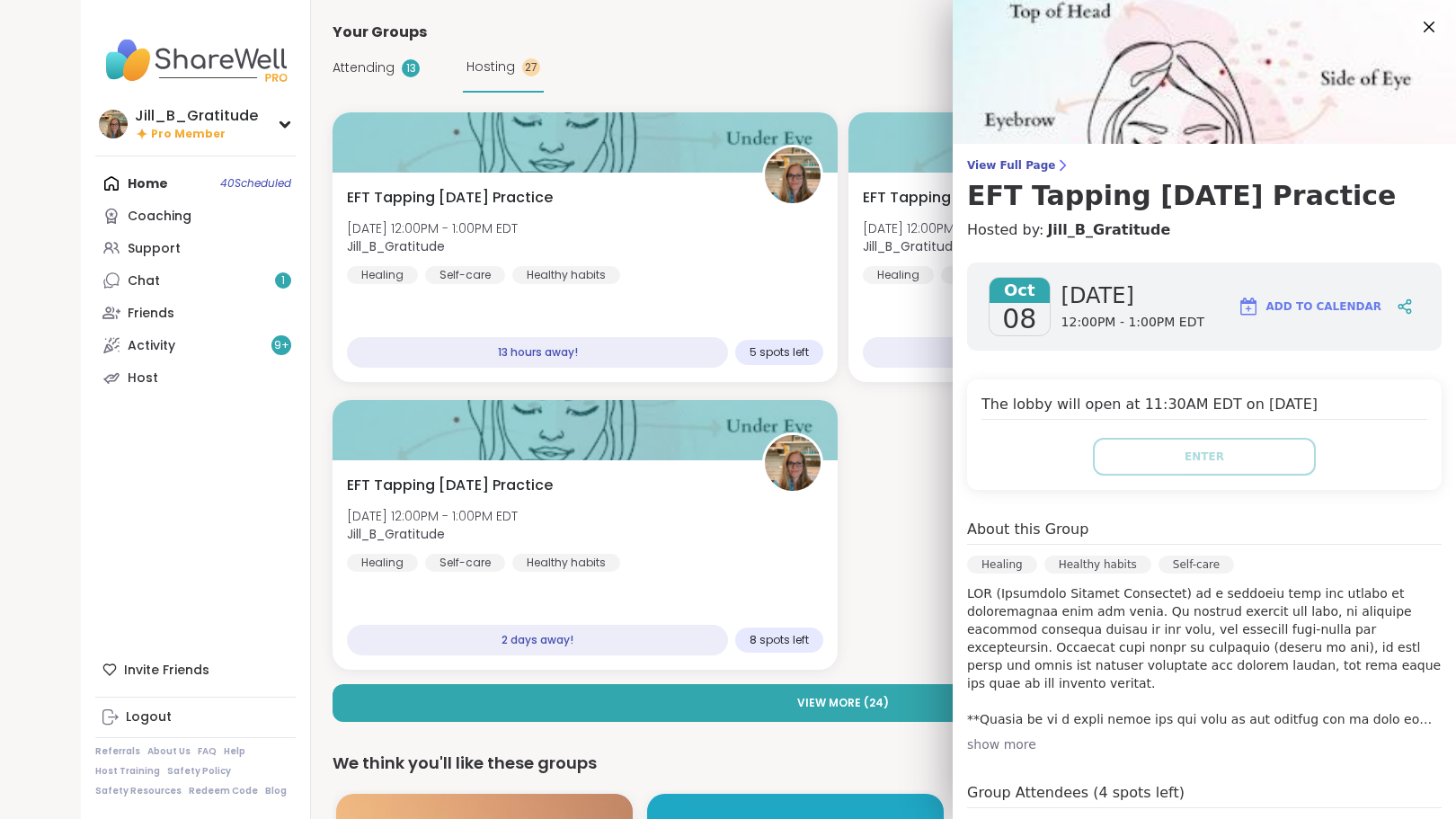
click at [1287, 305] on span "Add to Calendar" at bounding box center [1324, 306] width 115 height 16
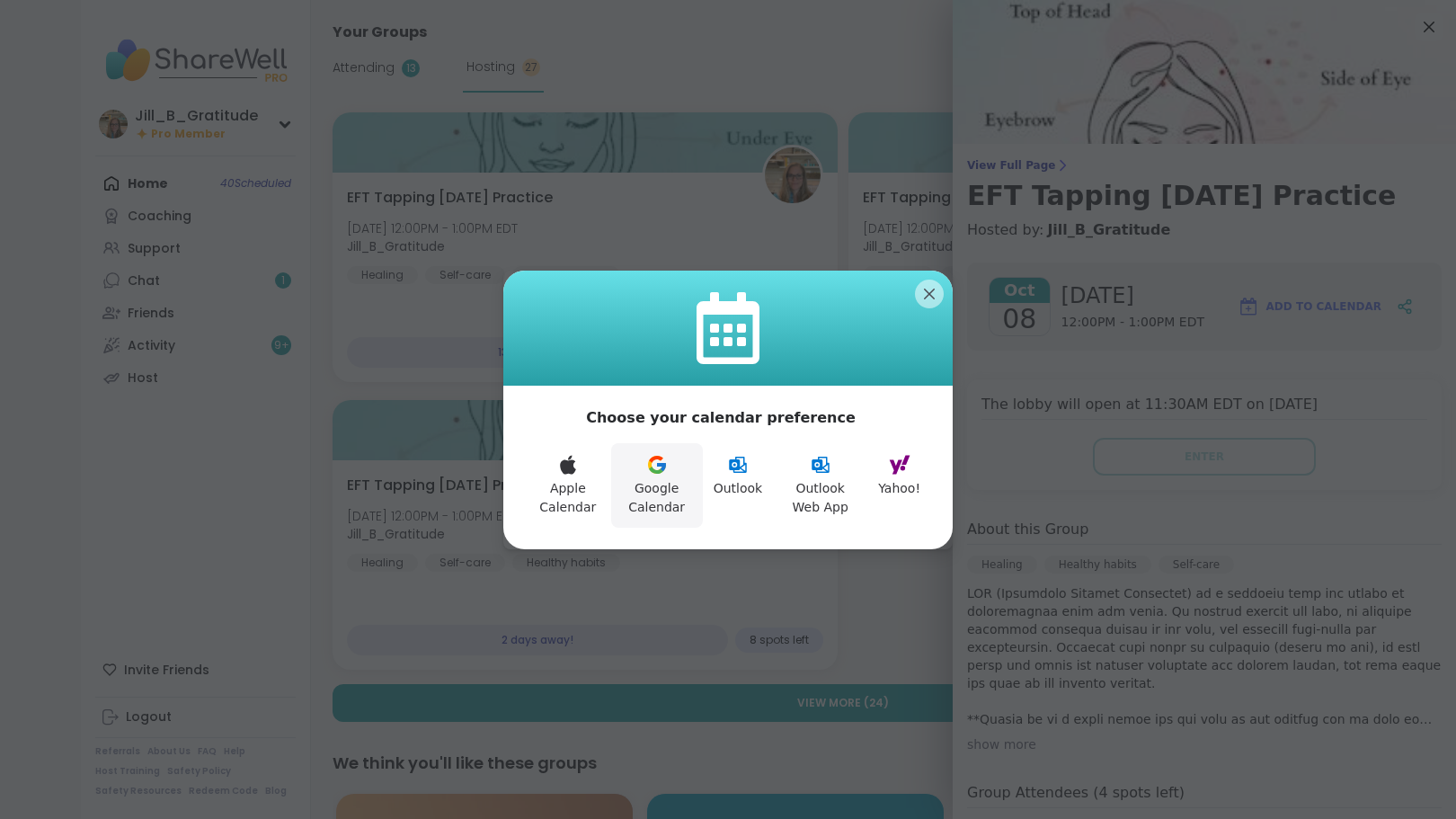
click at [653, 478] on button "Google Calendar" at bounding box center [657, 486] width 92 height 85
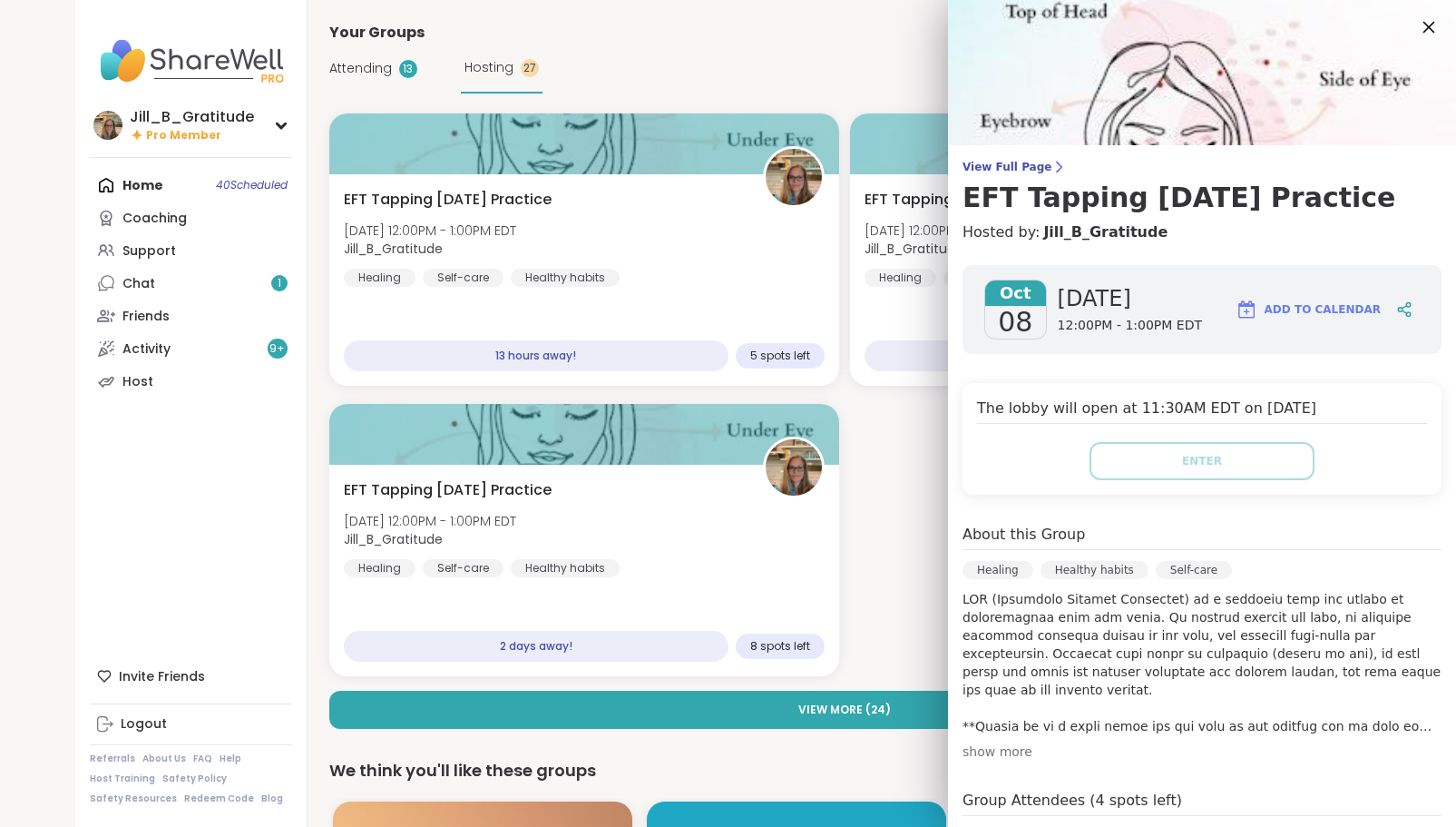
click at [1424, 26] on icon at bounding box center [1430, 28] width 12 height 12
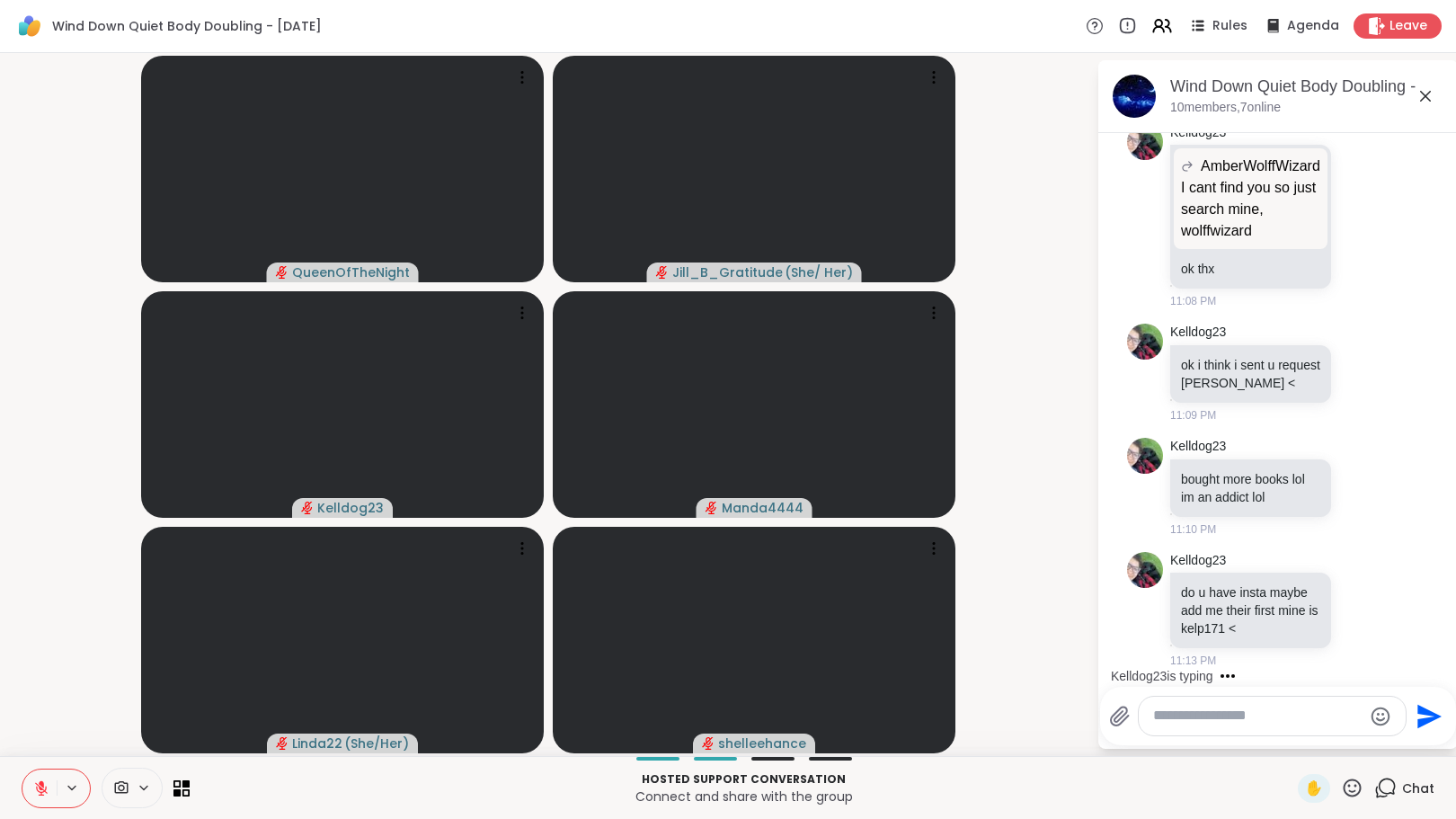
scroll to position [1503, 0]
